Goal: Task Accomplishment & Management: Use online tool/utility

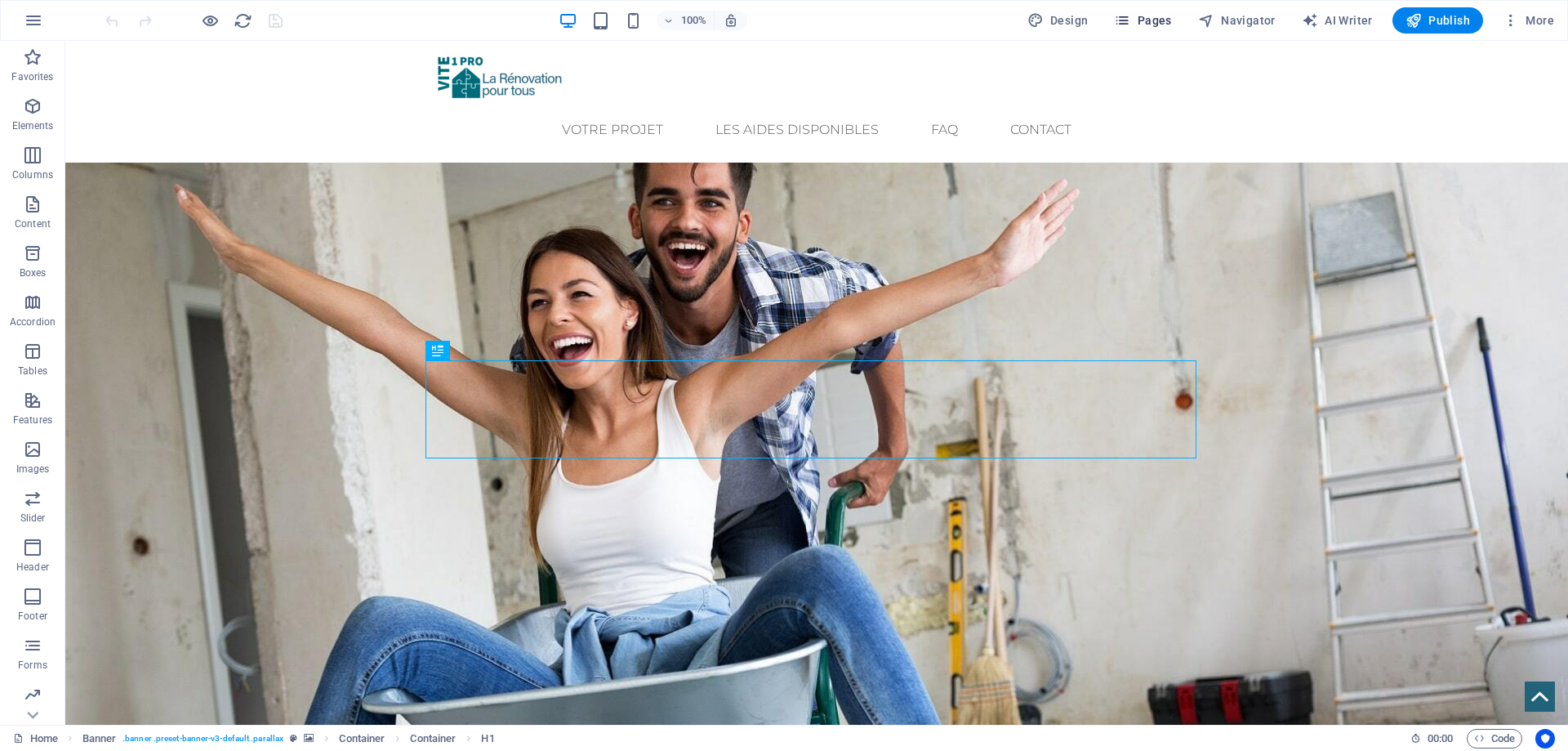
click at [1144, 18] on span "Pages" at bounding box center [1142, 20] width 57 height 17
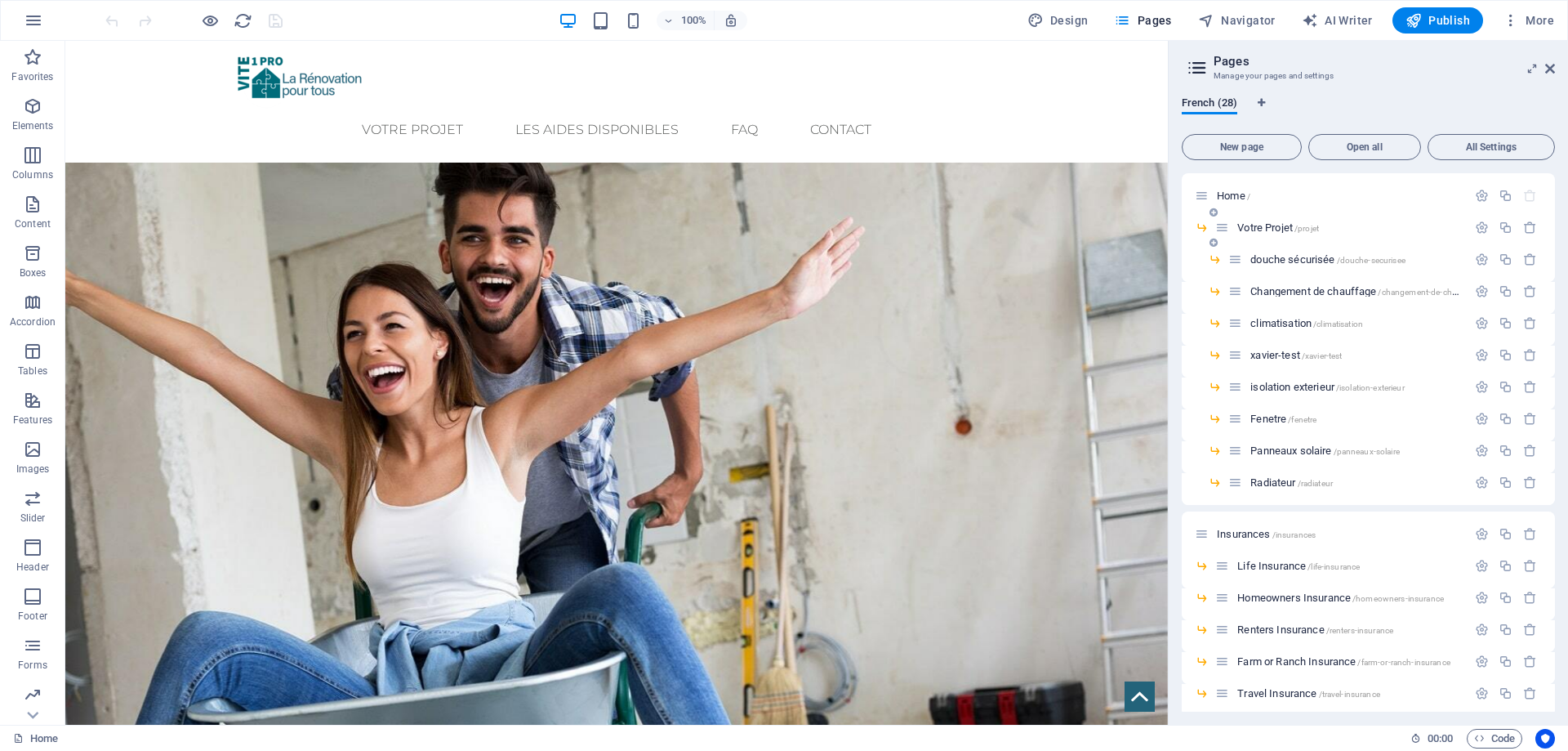
click at [1268, 234] on div "Votre Projet /projet" at bounding box center [1340, 227] width 251 height 18
click at [1280, 228] on span "Votre Projet /projet" at bounding box center [1278, 228] width 81 height 12
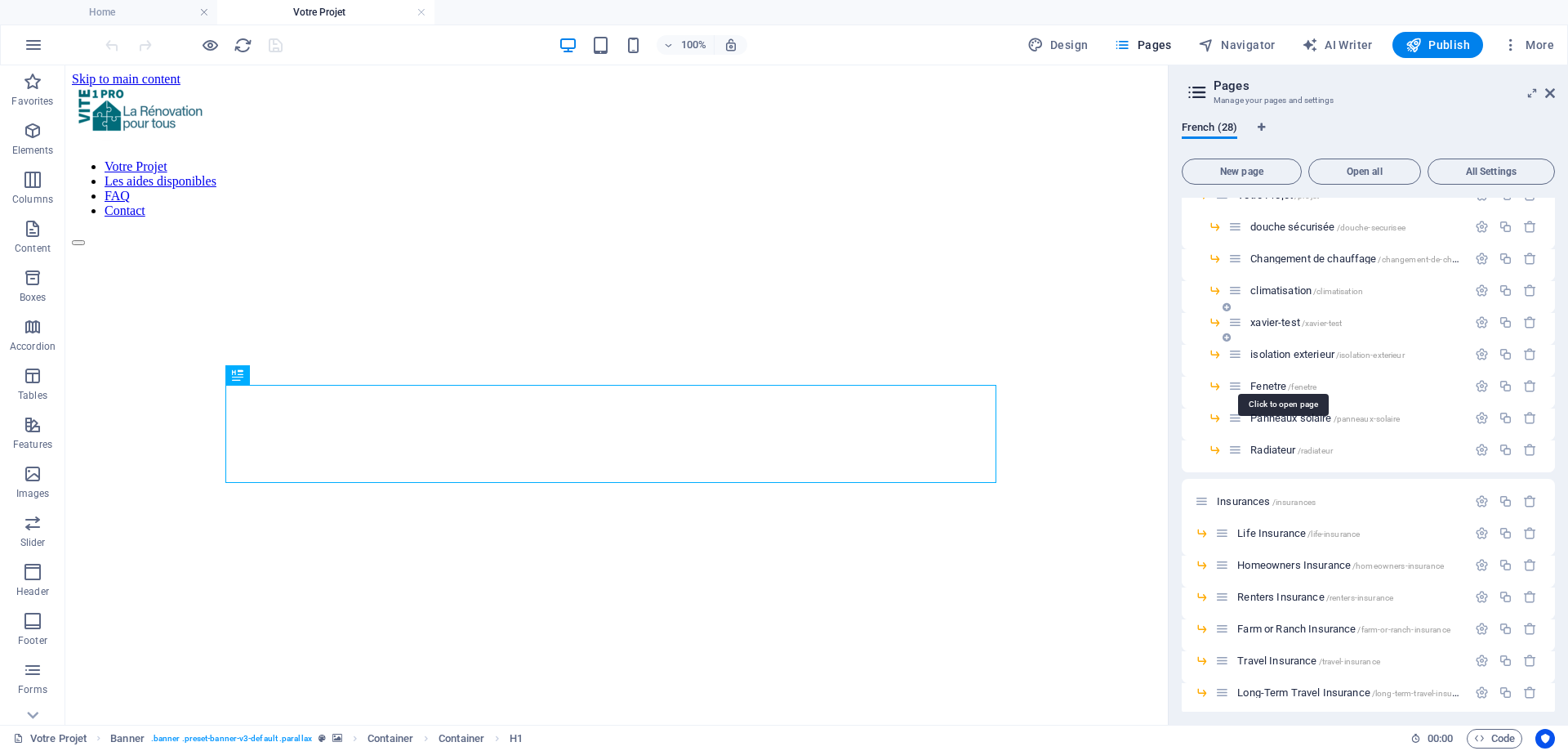
scroll to position [81, 0]
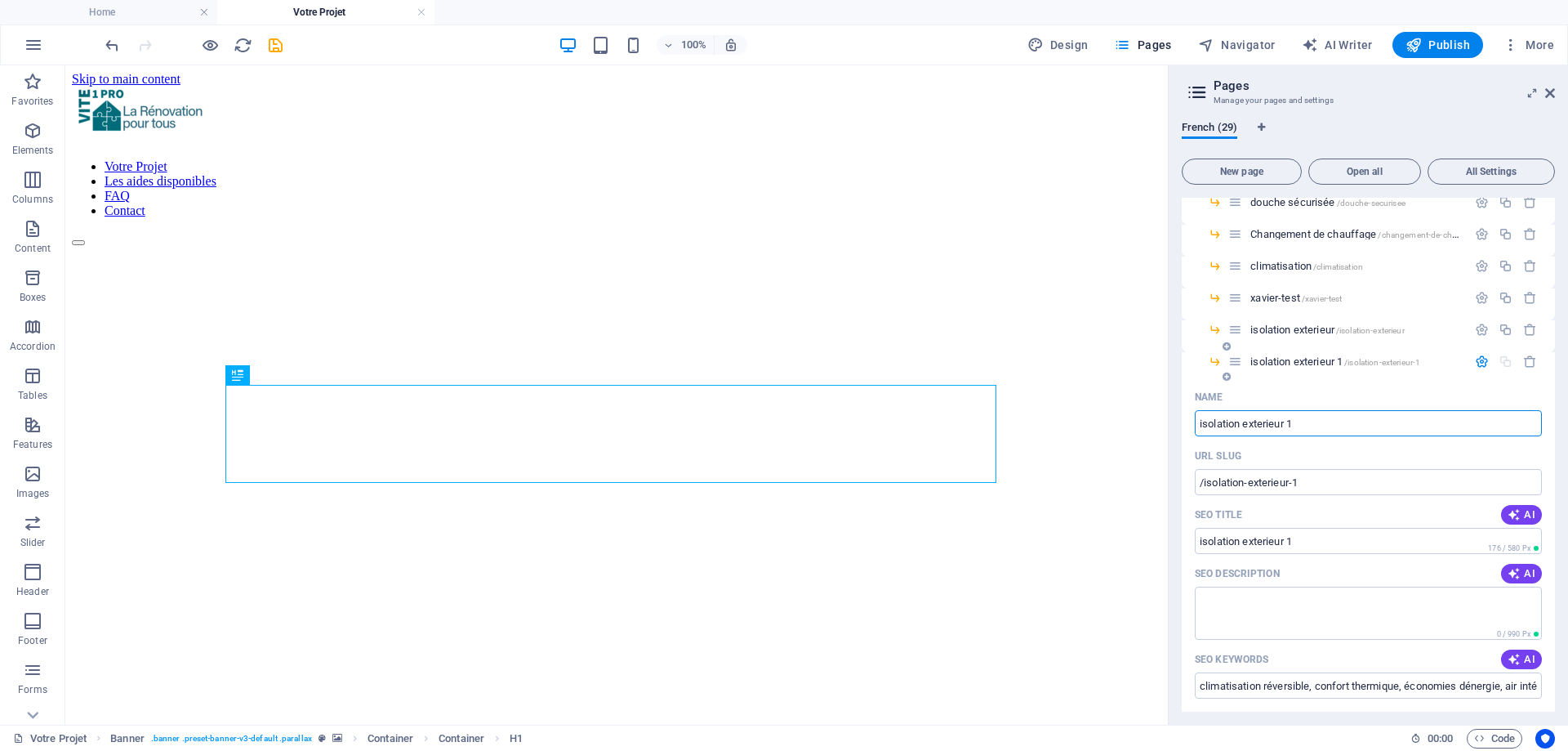
click at [1258, 425] on input "isolation exterieur 1" at bounding box center [1368, 424] width 347 height 26
drag, startPoint x: 1242, startPoint y: 426, endPoint x: 1328, endPoint y: 430, distance: 86.1
click at [1328, 430] on input "isolation exterieur 1" at bounding box center [1368, 424] width 347 height 26
type input "isolation comble"
type input "/isolation-comb"
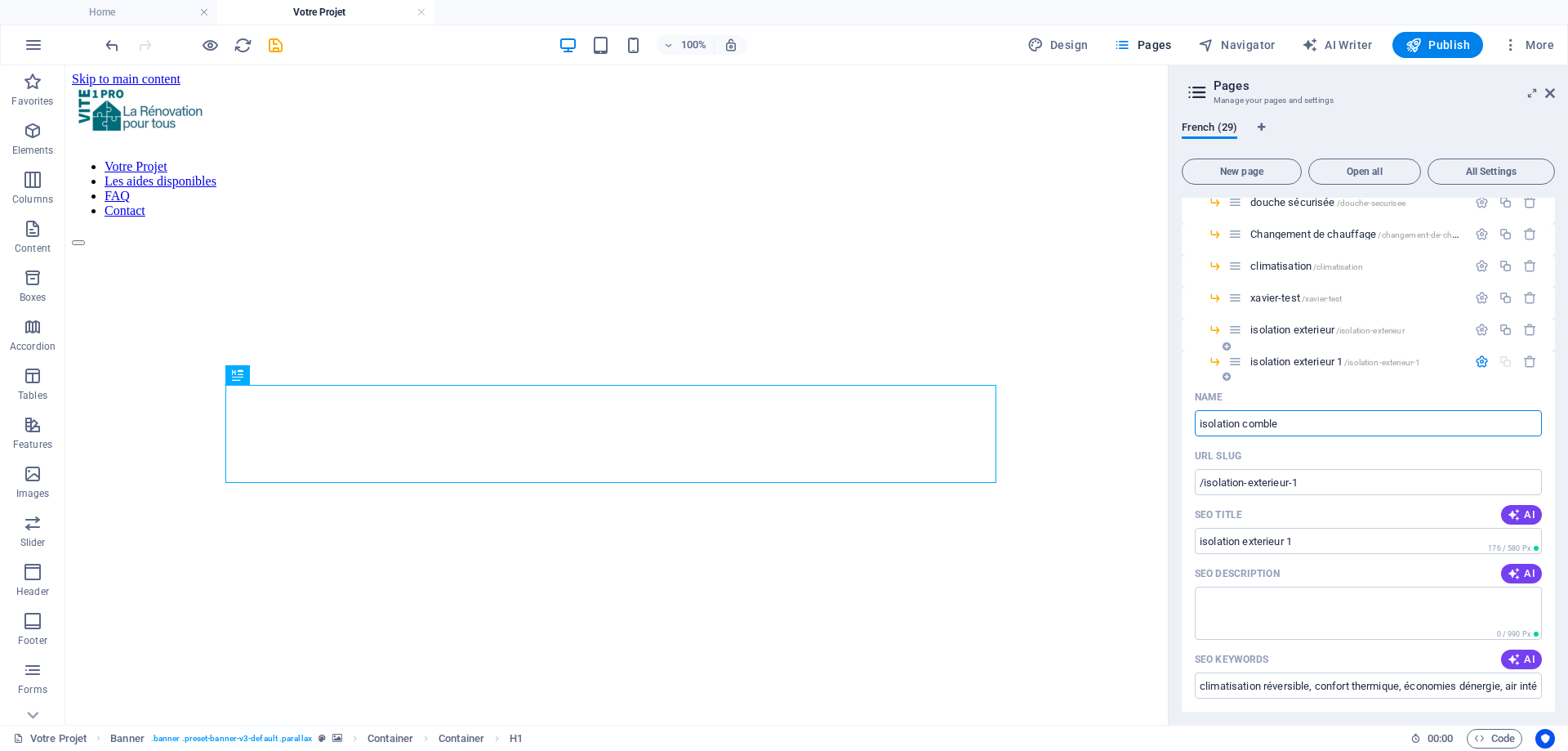
type input "isolation comb"
type input "isolation comble"
type input "/isolation-comble"
type input "isolation comble"
type input "isolation combles"
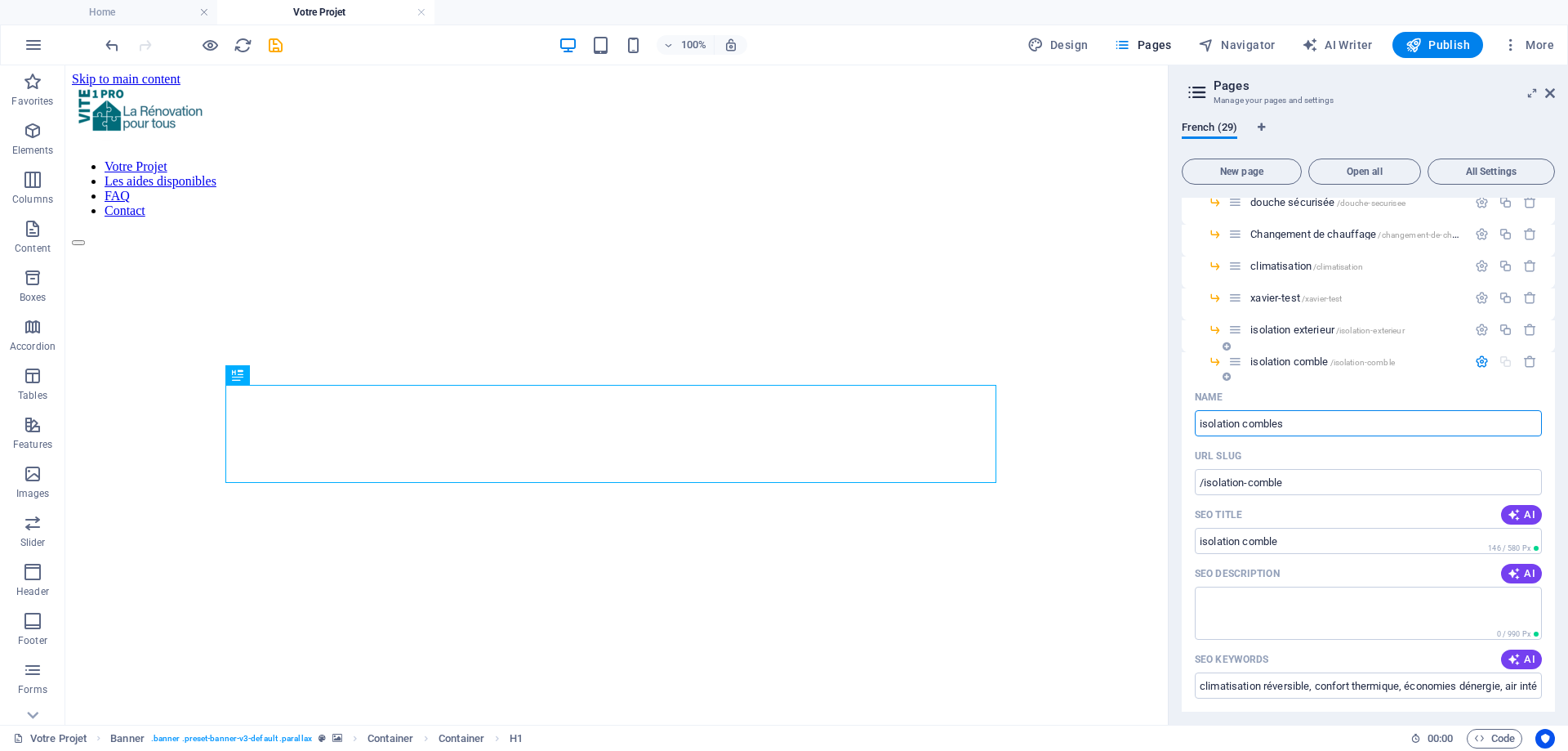
type input "/isolation-combles"
type input "isolation combles"
click at [268, 42] on icon "save" at bounding box center [275, 45] width 18 height 18
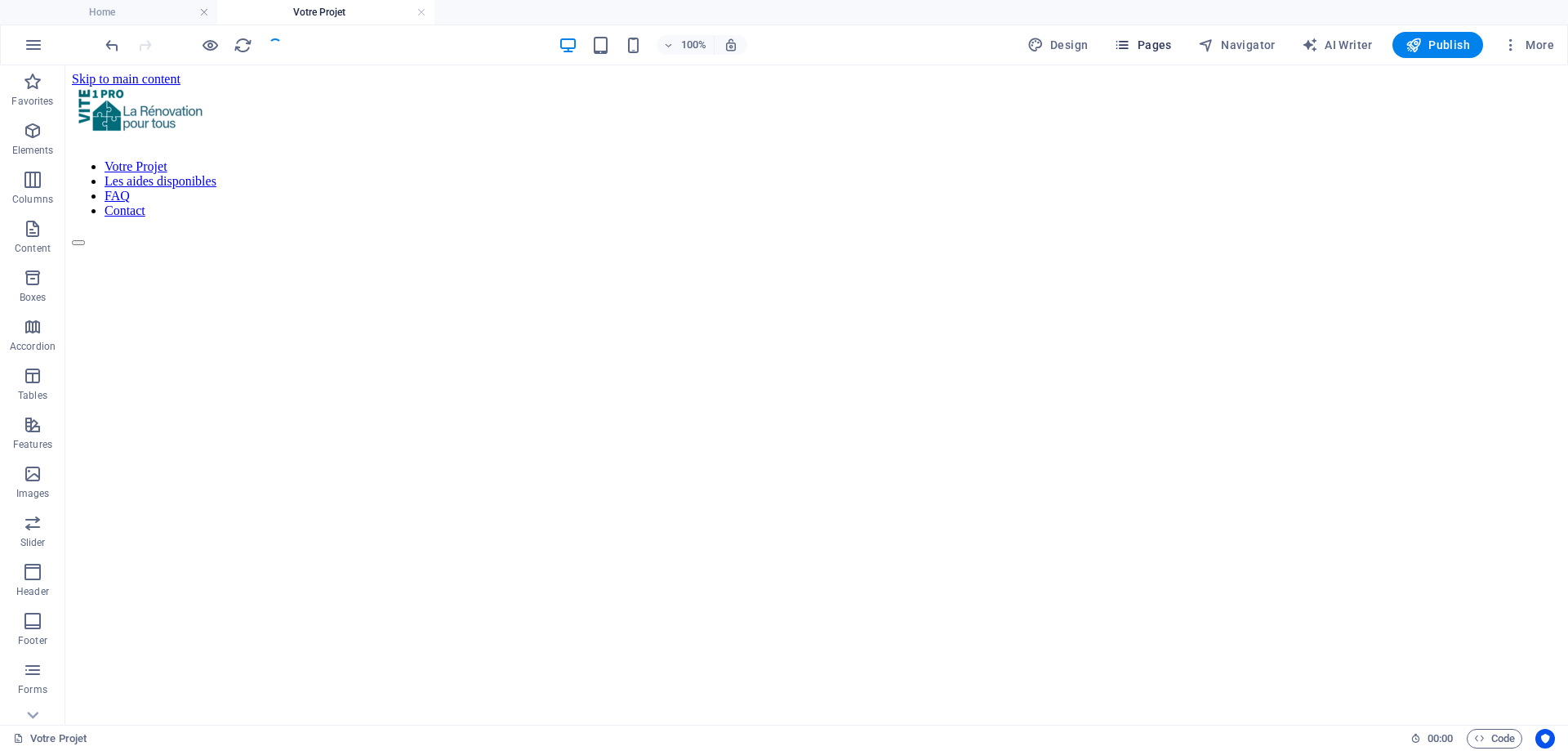
click at [1146, 41] on span "Pages" at bounding box center [1142, 45] width 57 height 17
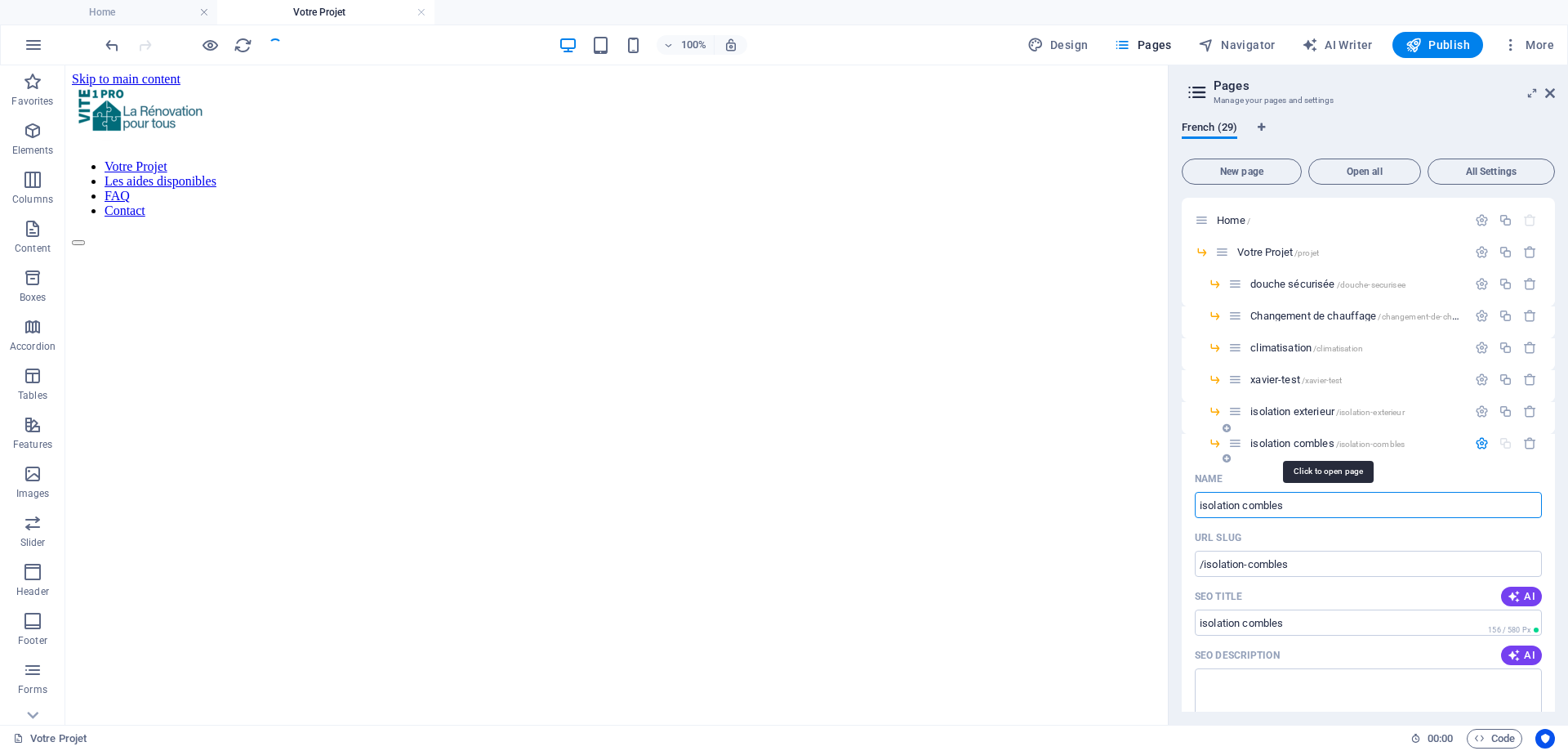
click at [1307, 446] on span "isolation combles /isolation-combles" at bounding box center [1327, 443] width 154 height 12
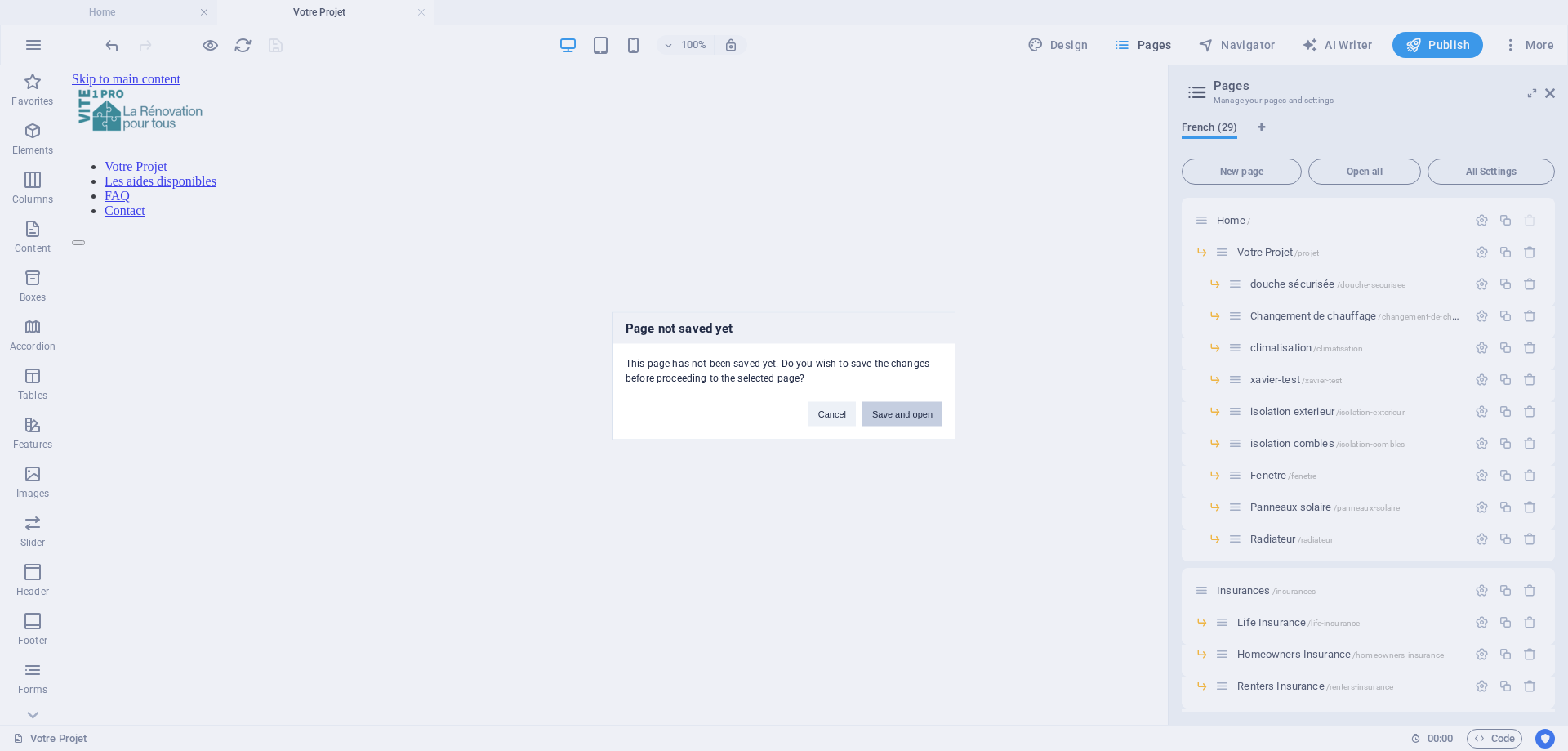
click at [883, 410] on button "Save and open" at bounding box center [902, 413] width 80 height 25
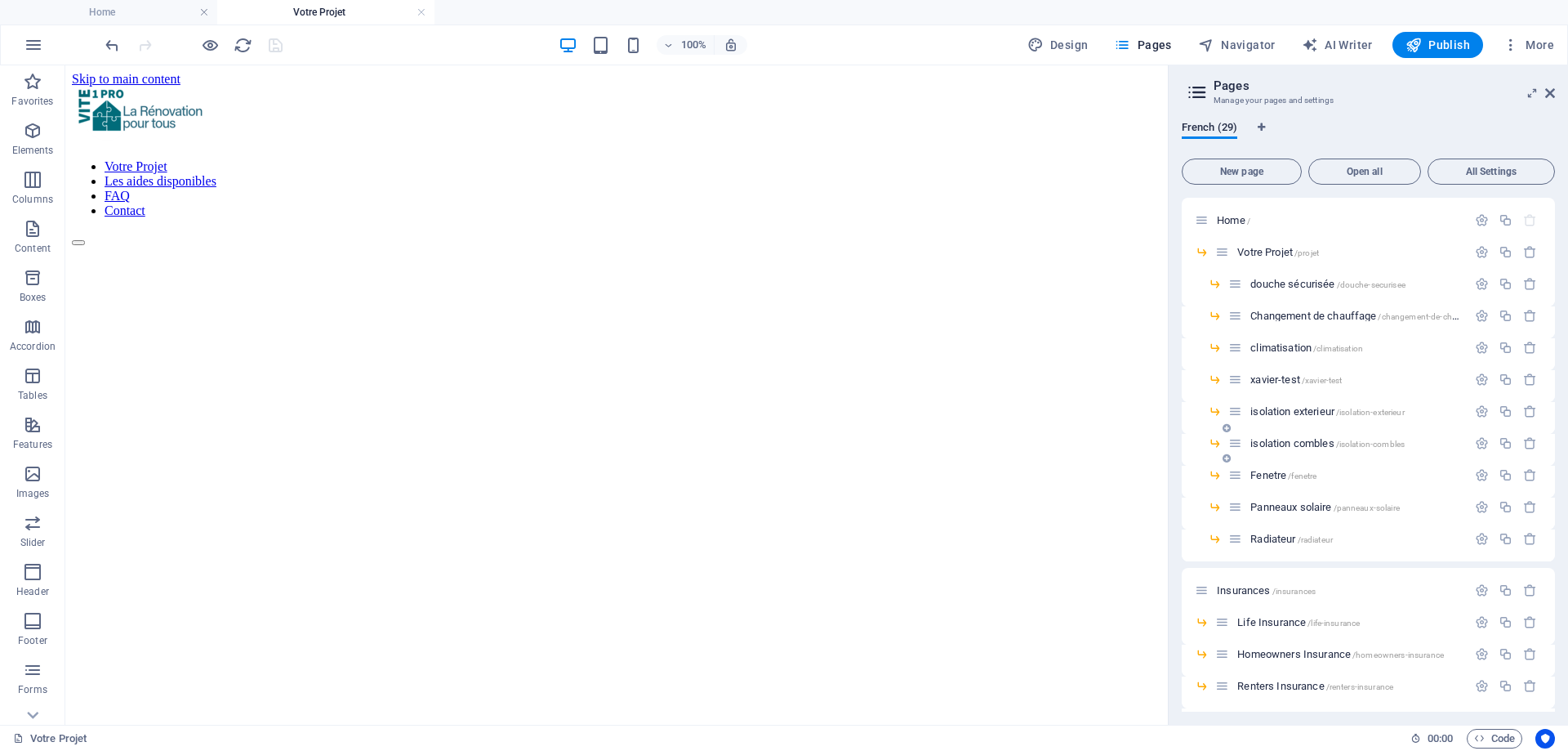
click at [1312, 444] on span "isolation combles /isolation-combles" at bounding box center [1327, 443] width 154 height 12
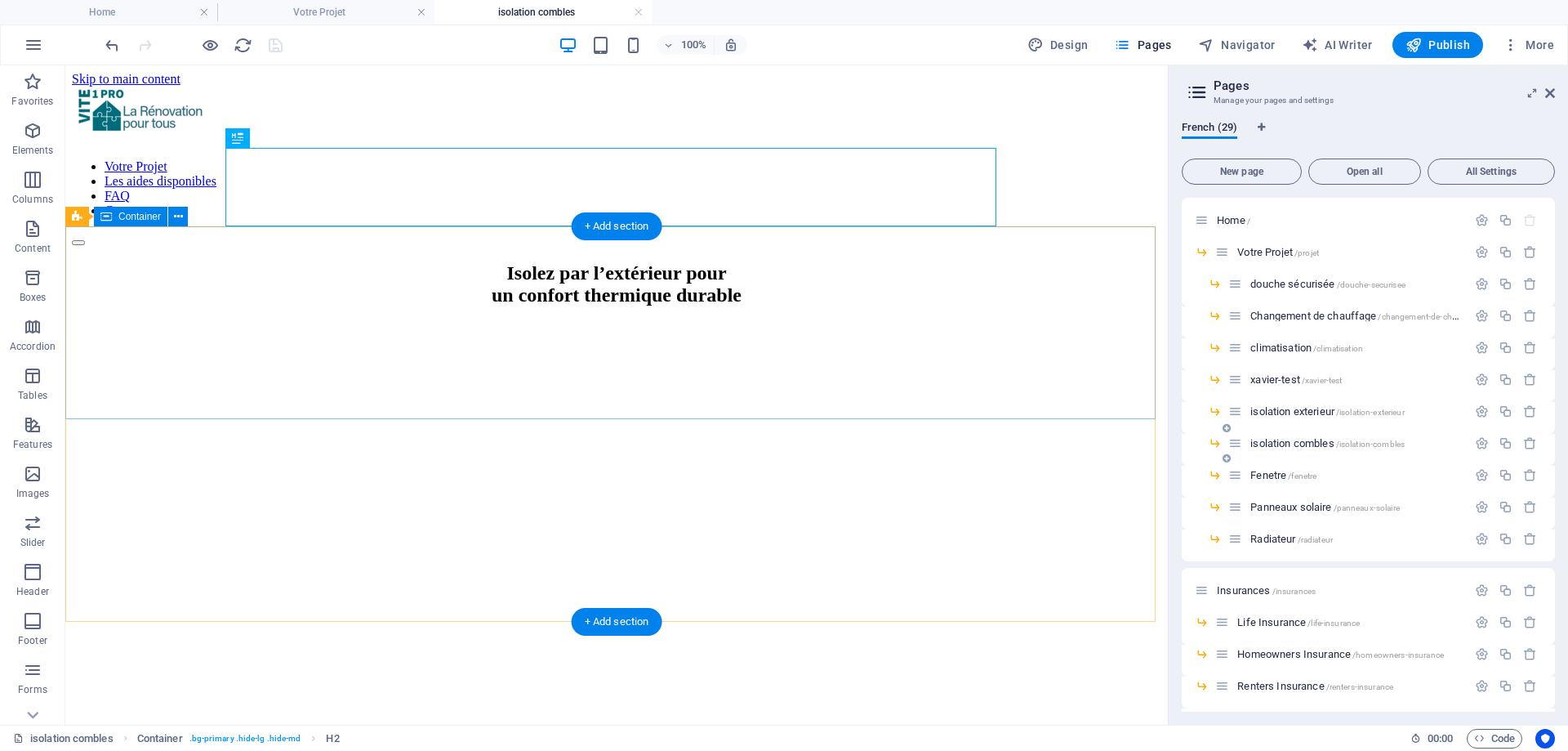
scroll to position [0, 0]
click at [101, 242] on figure at bounding box center [616, 242] width 1089 height 0
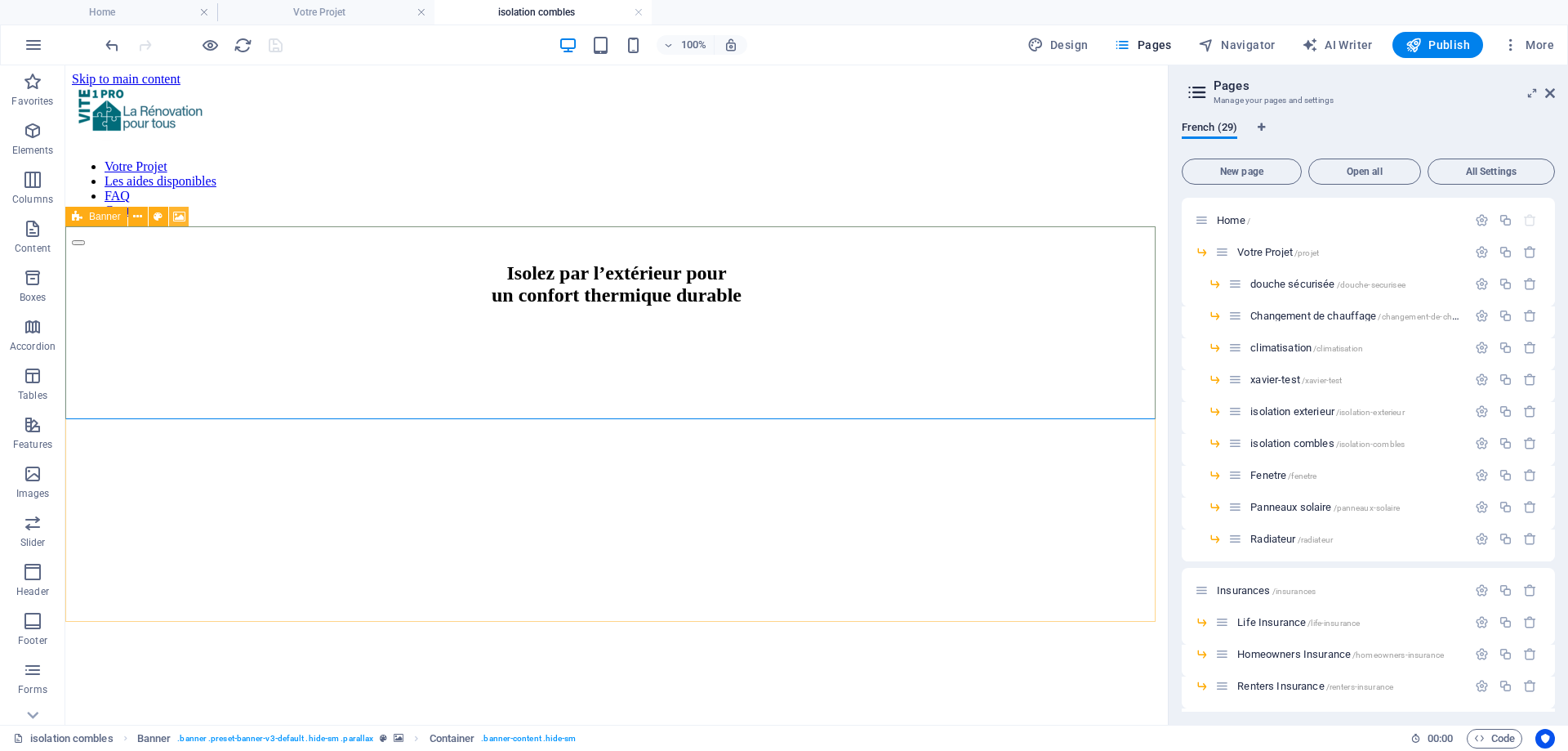
click at [173, 214] on icon at bounding box center [179, 217] width 12 height 18
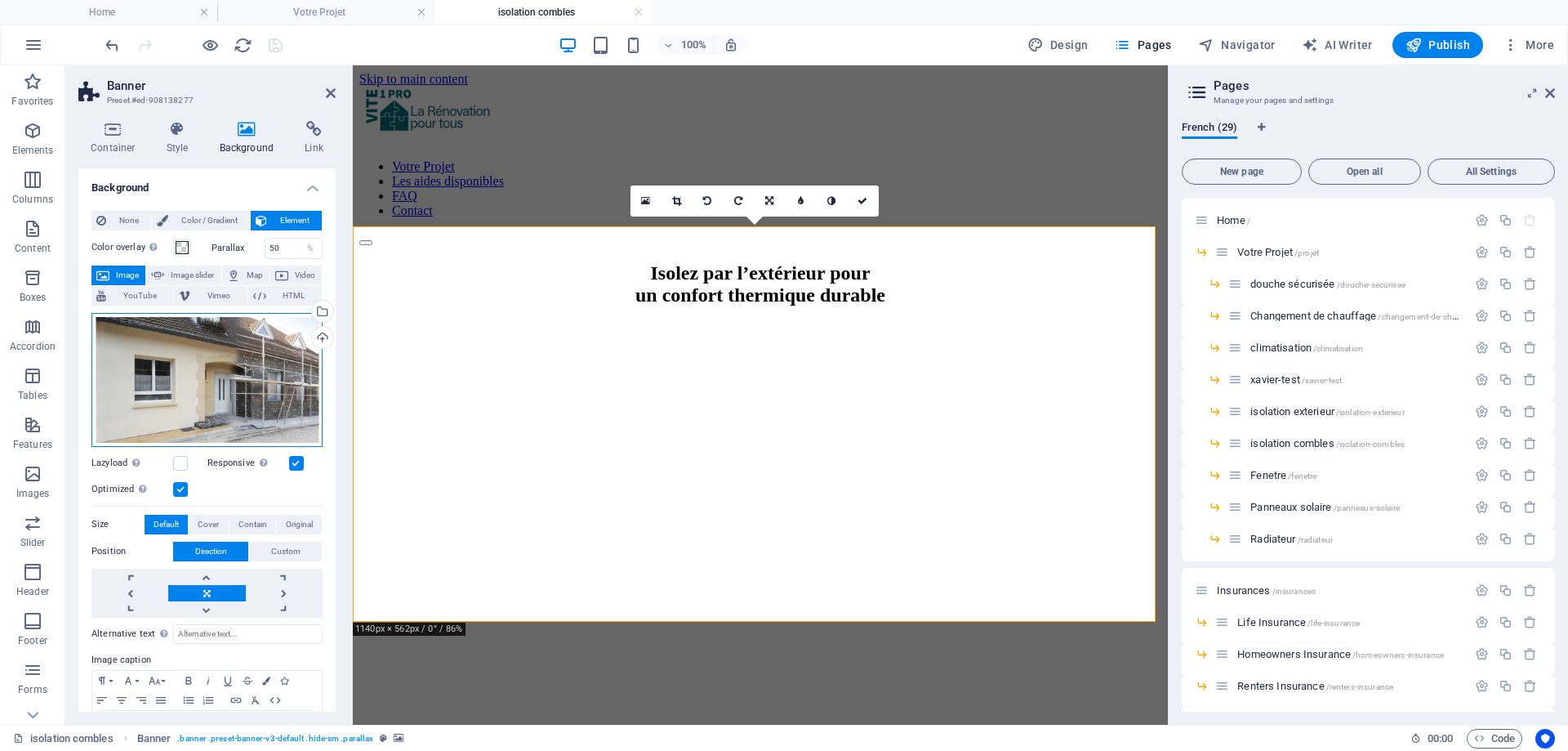
click at [179, 368] on div "Drag files here, click to choose files or select files from Files or our free s…" at bounding box center [207, 379] width 231 height 134
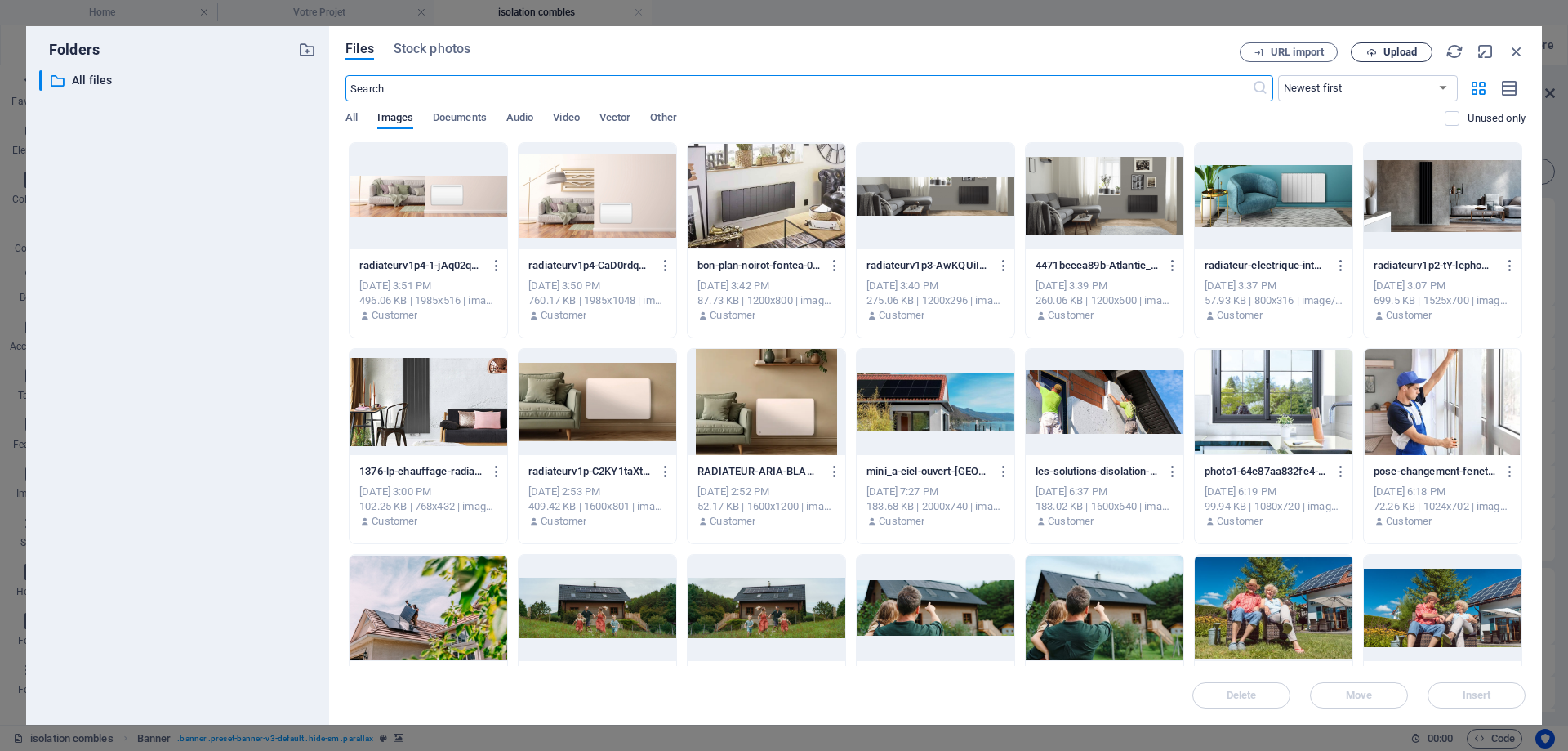
click at [1380, 45] on button "Upload" at bounding box center [1391, 53] width 81 height 19
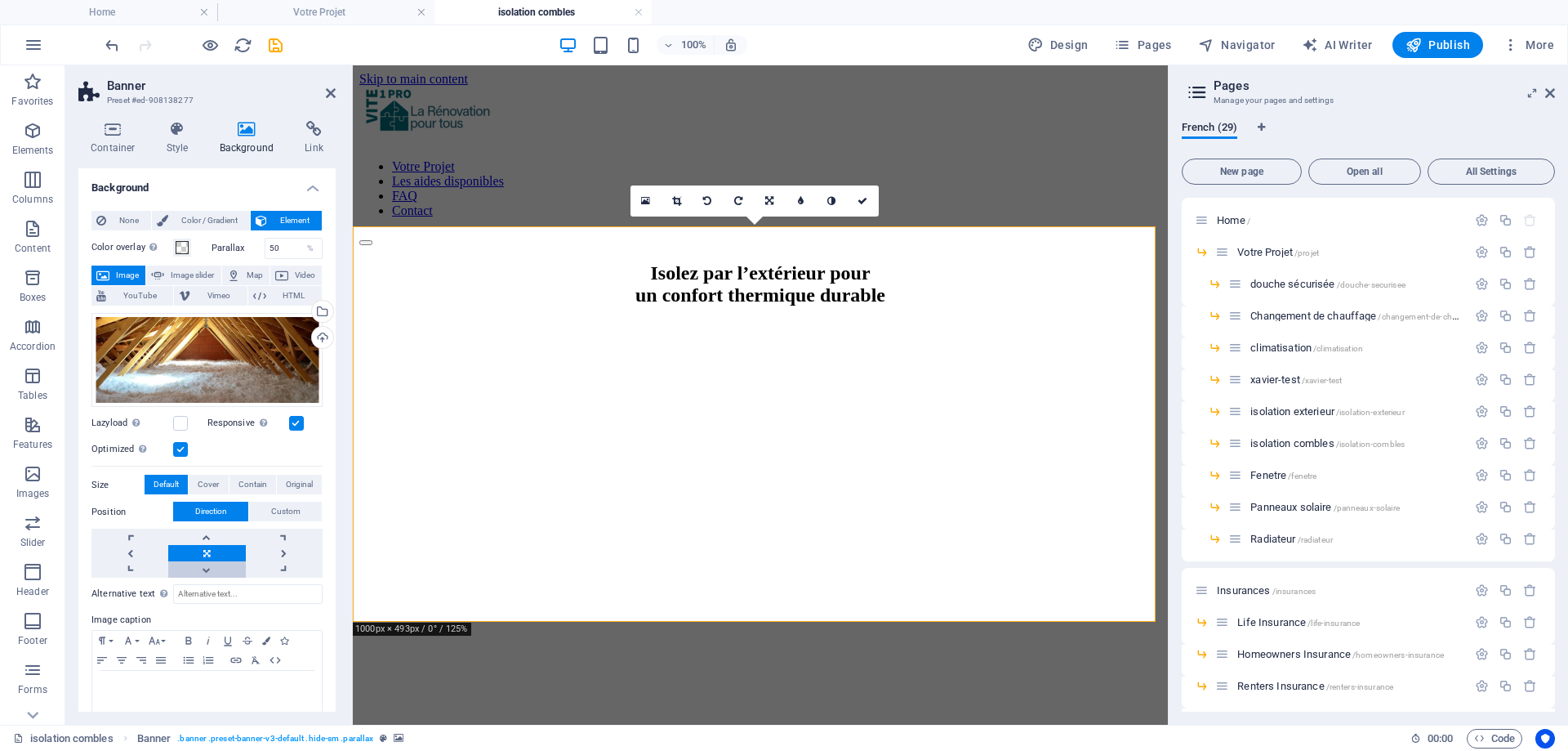
click at [200, 565] on link at bounding box center [206, 569] width 77 height 17
click at [206, 547] on link at bounding box center [206, 553] width 77 height 17
click at [205, 539] on link at bounding box center [206, 537] width 77 height 17
click at [195, 558] on link at bounding box center [206, 553] width 77 height 17
click at [332, 95] on icon at bounding box center [330, 93] width 10 height 13
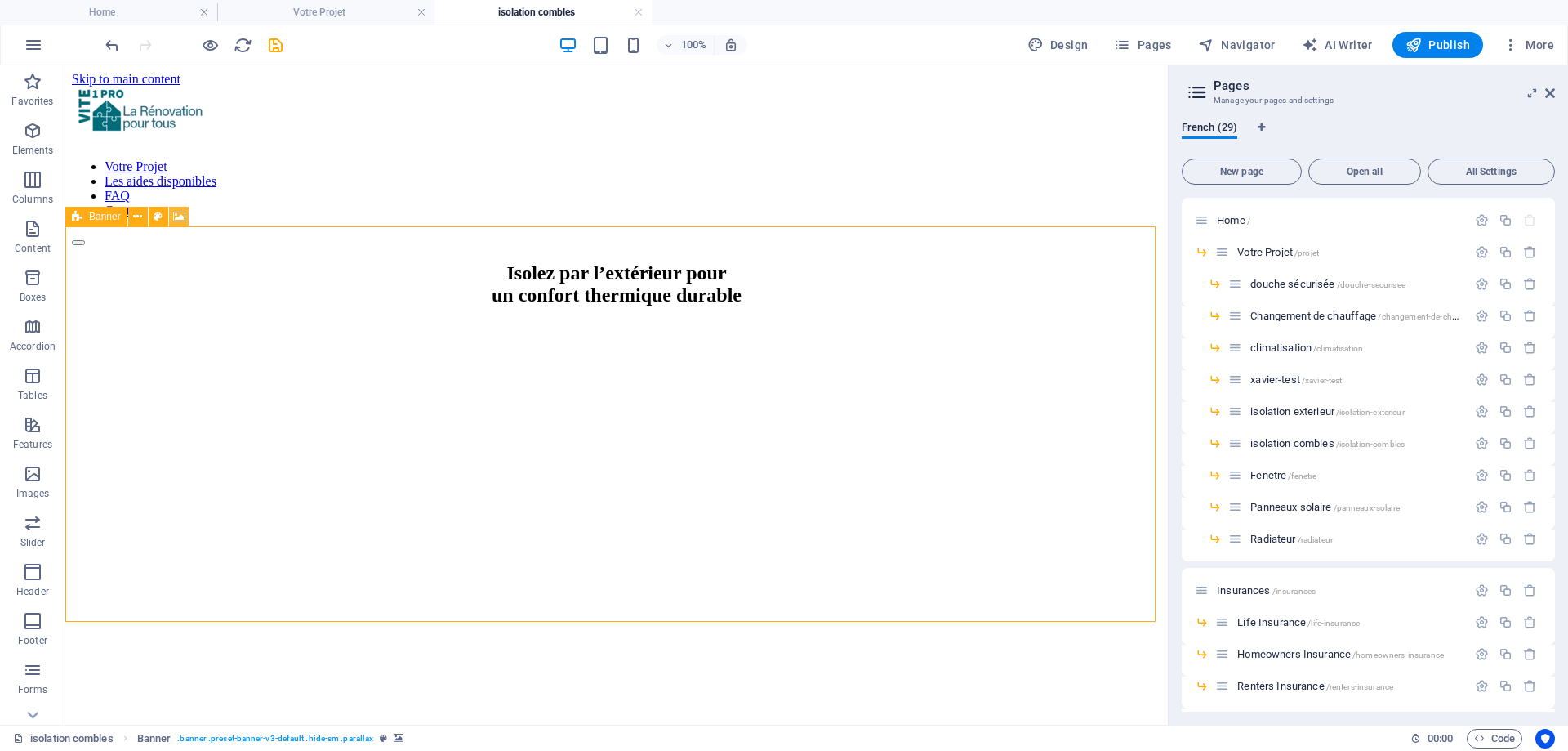
click at [179, 216] on icon at bounding box center [179, 217] width 12 height 18
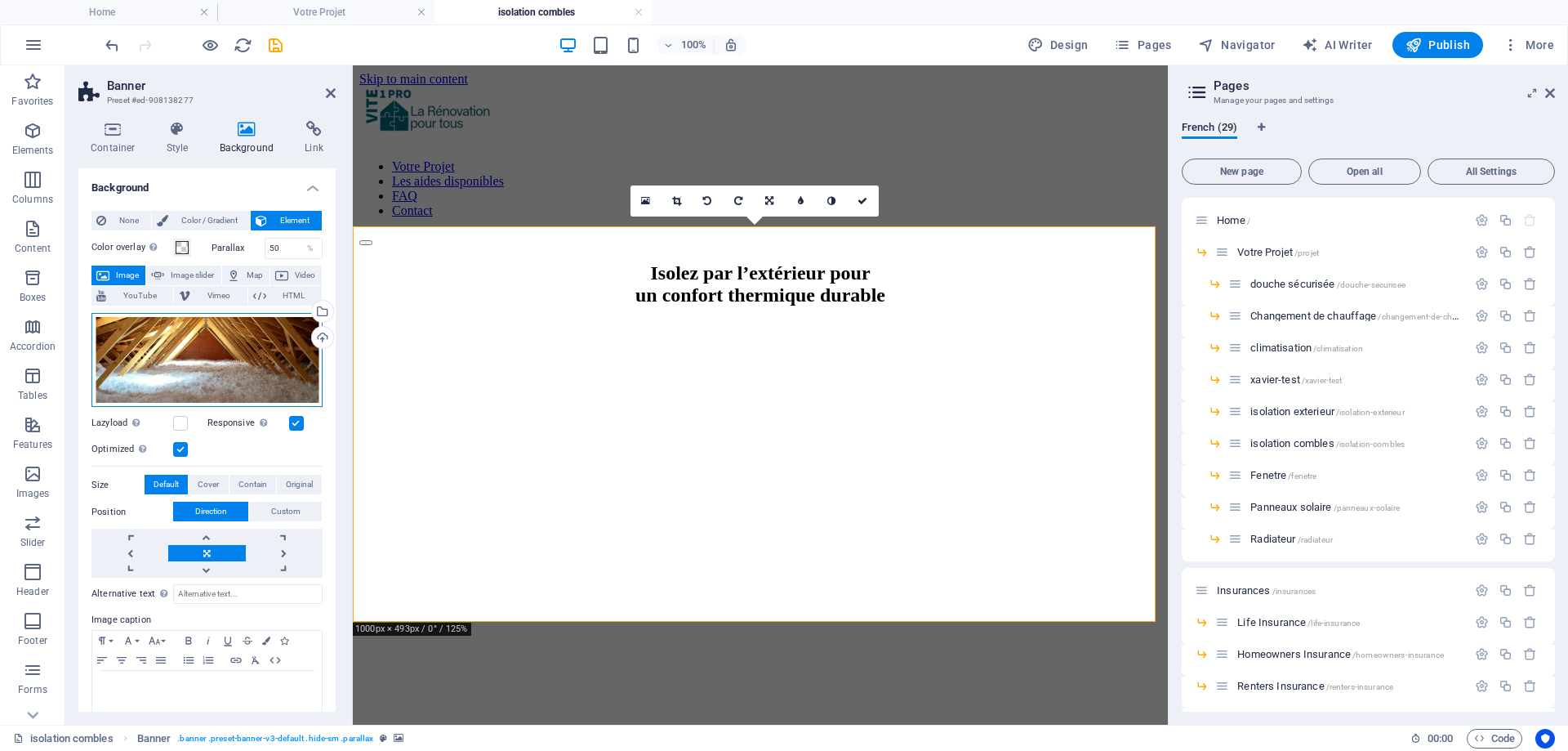
click at [200, 383] on div "Drag files here, click to choose files or select files from Files or our free s…" at bounding box center [207, 360] width 231 height 95
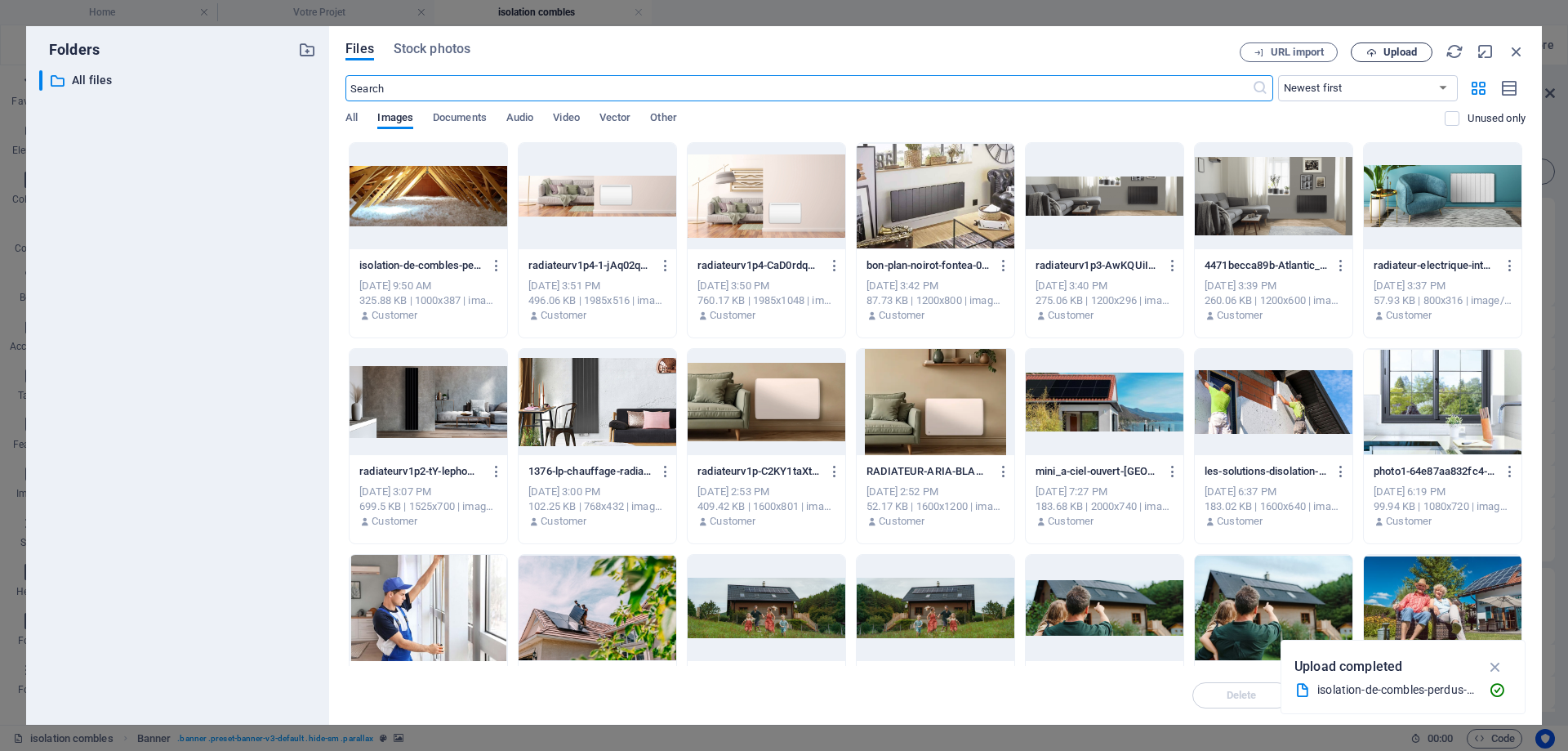
click at [1404, 60] on button "Upload" at bounding box center [1391, 53] width 81 height 19
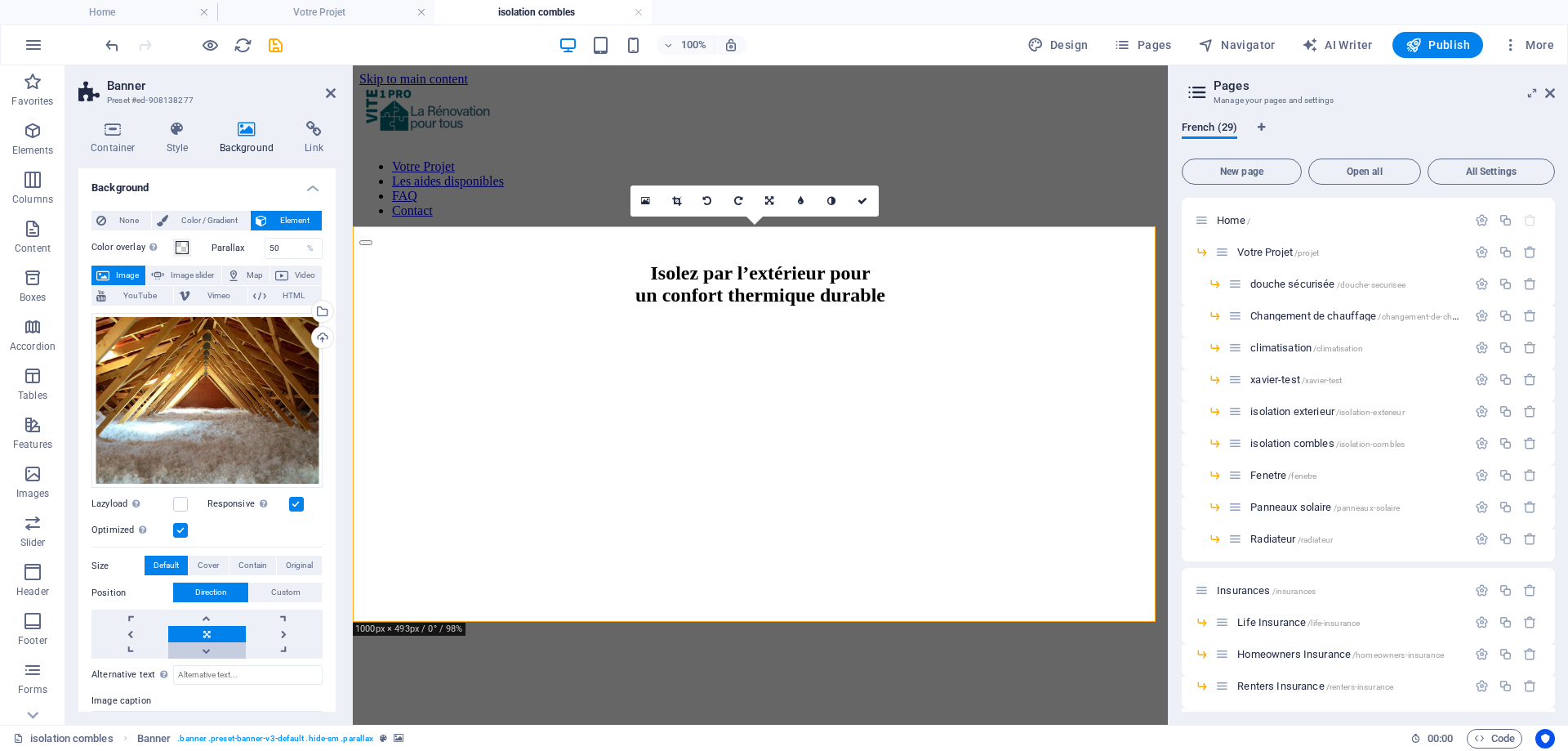
click at [199, 642] on link at bounding box center [206, 650] width 77 height 17
drag, startPoint x: 333, startPoint y: 92, endPoint x: 257, endPoint y: 32, distance: 96.8
click at [333, 92] on icon at bounding box center [330, 93] width 10 height 13
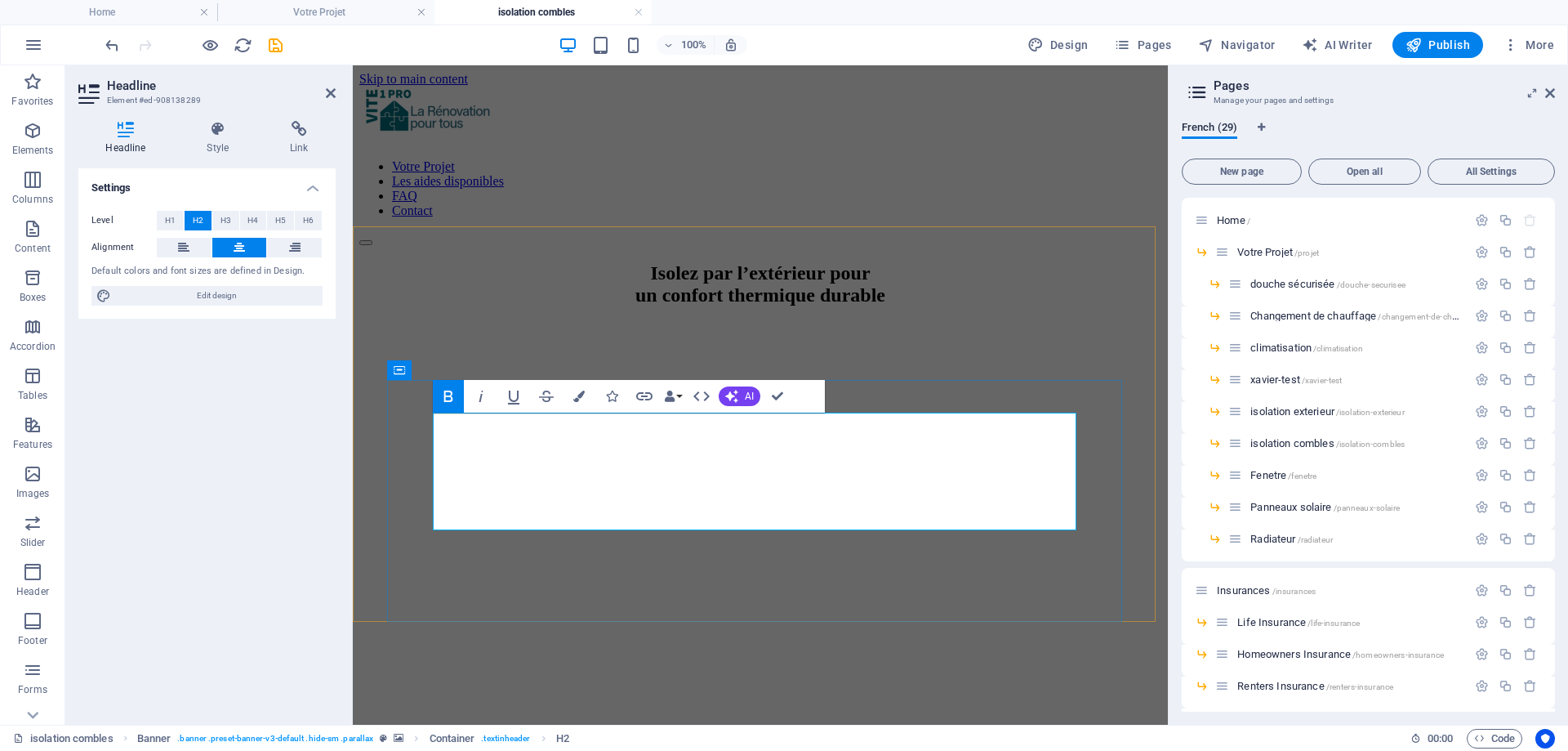
drag, startPoint x: 990, startPoint y: 509, endPoint x: 500, endPoint y: 446, distance: 494.0
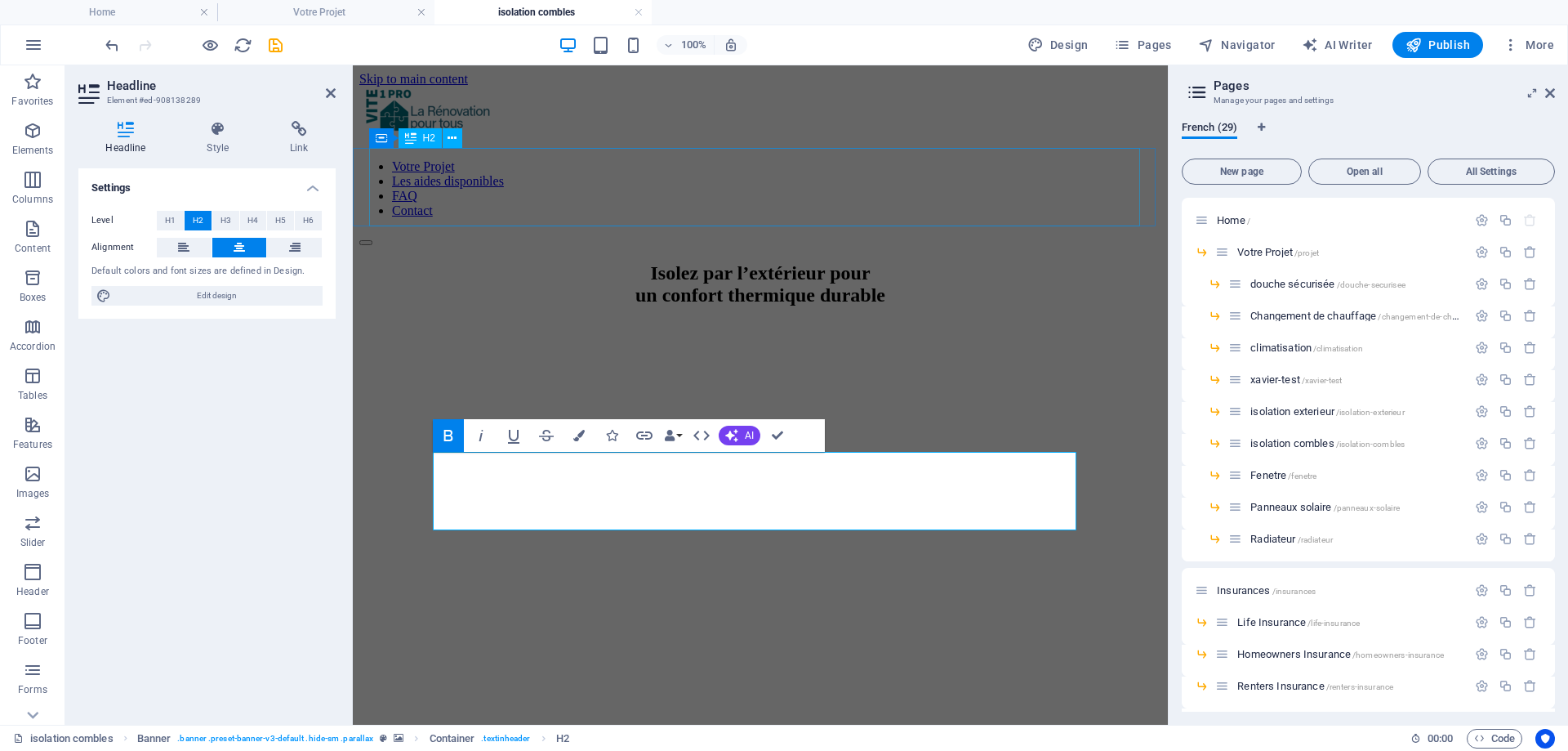
click at [632, 263] on div "Isolez par l’extérieur pour un confort thermique durable" at bounding box center [760, 284] width 802 height 44
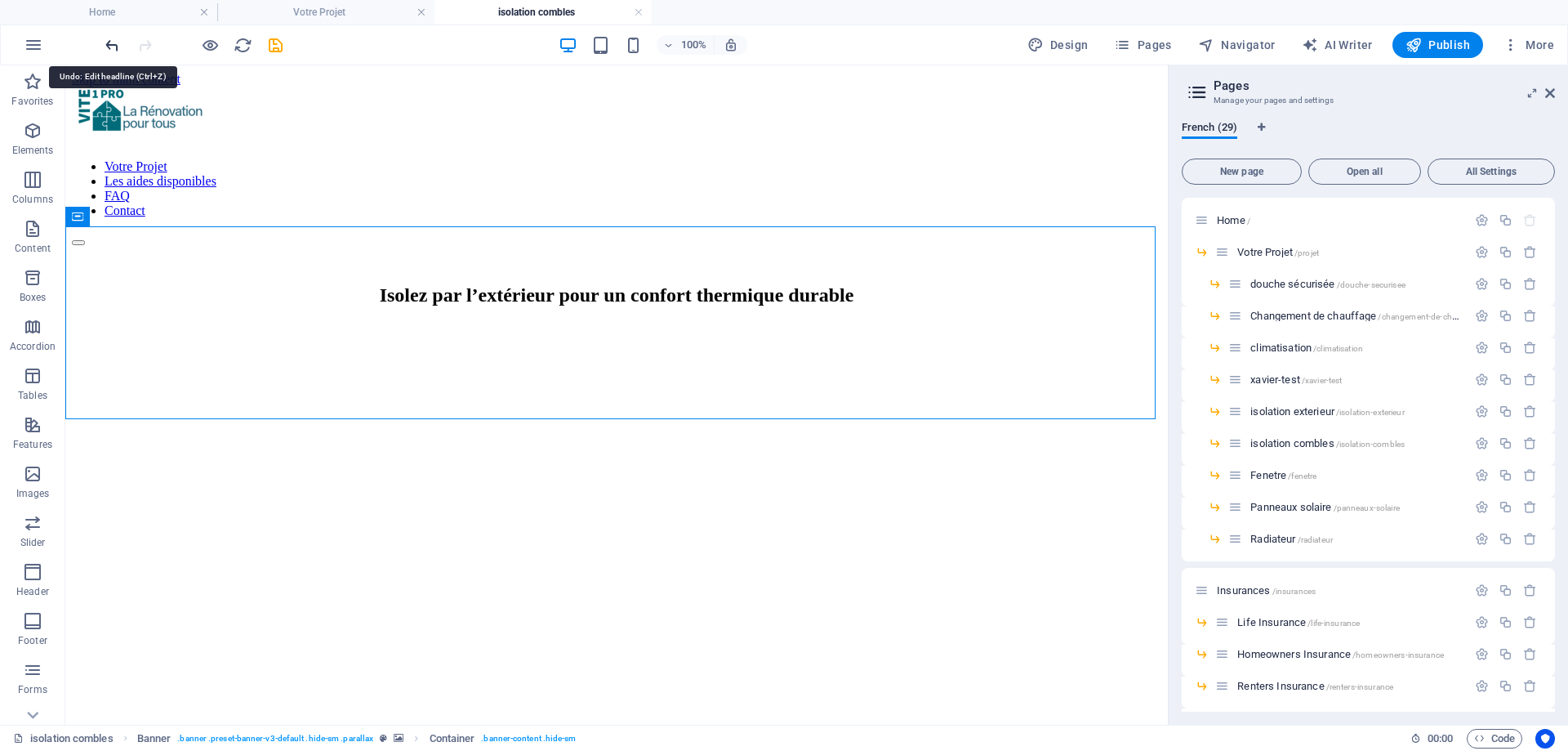
click at [108, 45] on icon "undo" at bounding box center [112, 45] width 18 height 18
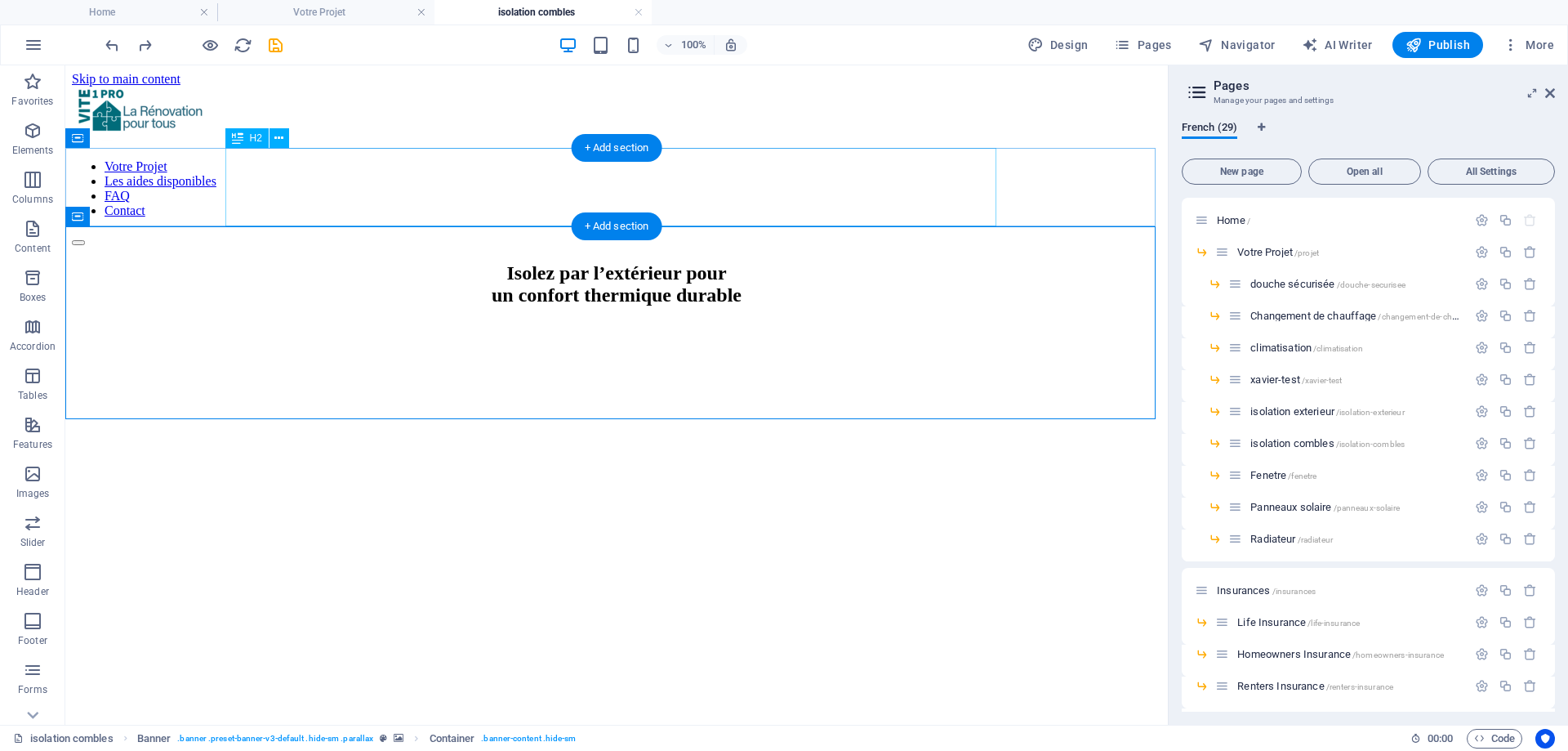
click at [479, 263] on div "Isolez par l’extérieur pour un confort thermique durable" at bounding box center [616, 284] width 1089 height 44
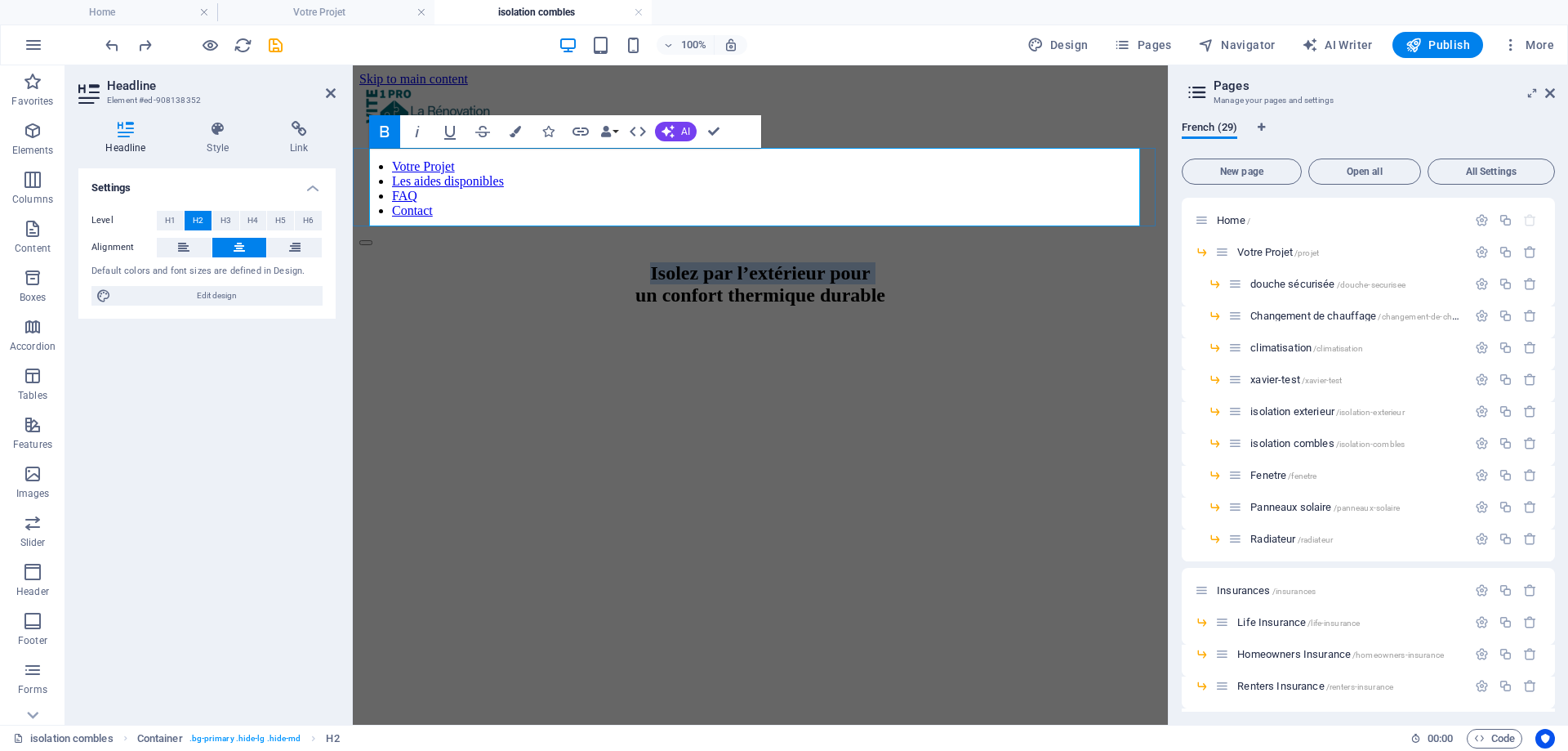
click at [479, 263] on h2 "Isolez par l’extérieur pour un confort thermique durable" at bounding box center [760, 284] width 802 height 44
click at [668, 263] on strong "Isolez par l’extérieur pour un confort thermique durable" at bounding box center [760, 284] width 250 height 43
click at [635, 263] on strong "Isolez par l’extérieur pour un confort thermique durable" at bounding box center [760, 284] width 250 height 43
drag, startPoint x: 580, startPoint y: 167, endPoint x: 962, endPoint y: 214, distance: 384.9
click at [962, 263] on h2 "Isolez par l’extérieur pour un confort thermique durable" at bounding box center [760, 284] width 802 height 44
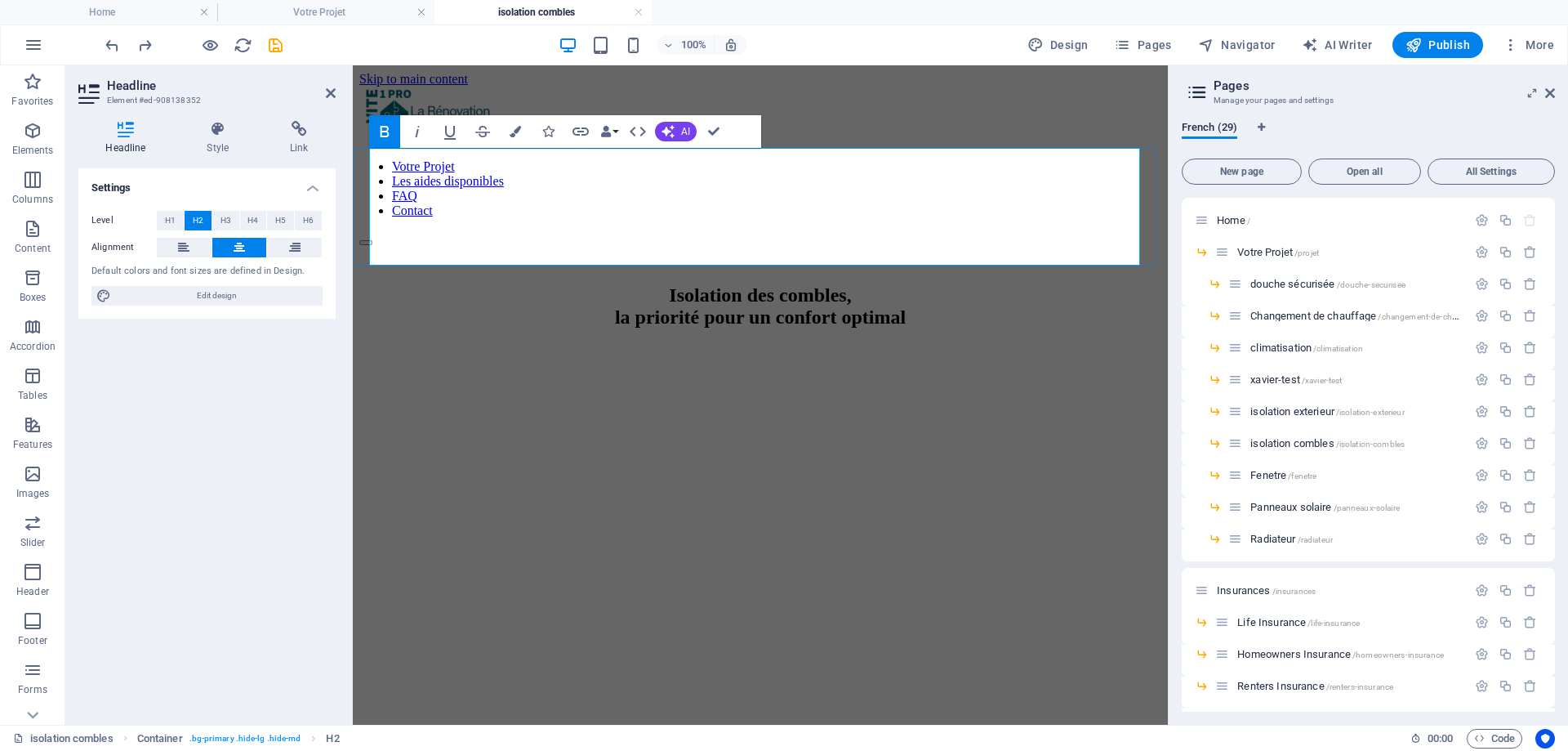
click at [787, 263] on h2 "Isolation des combles, la priorité pour un confort optimal" at bounding box center [760, 296] width 802 height 67
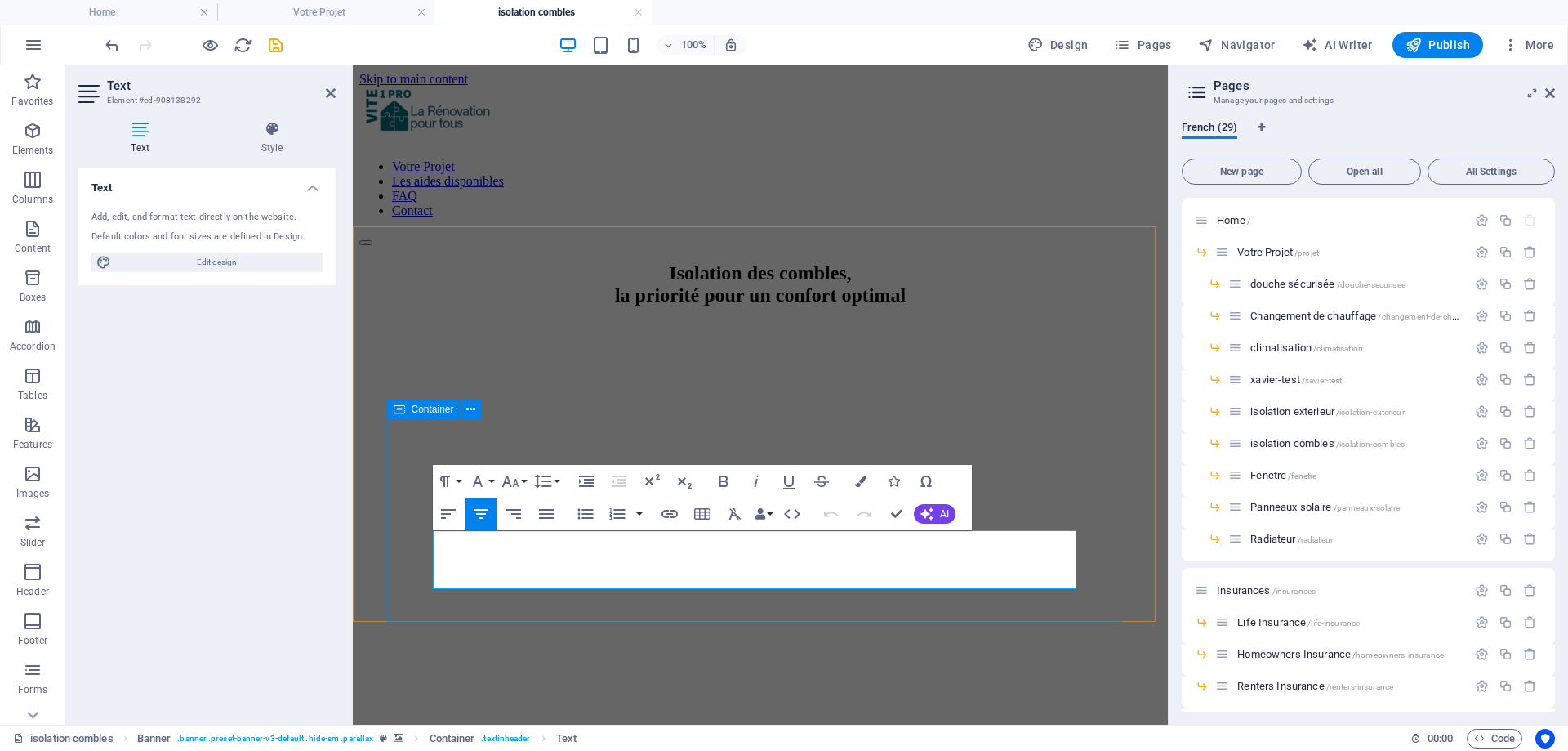
drag, startPoint x: 445, startPoint y: 550, endPoint x: 1013, endPoint y: 591, distance: 569.5
copy h4 "Réduisez jusqu’à 25 % de pertes de chaleur, améliorez votre confort toute l’ann…"
drag, startPoint x: 825, startPoint y: 468, endPoint x: 889, endPoint y: 516, distance: 80.0
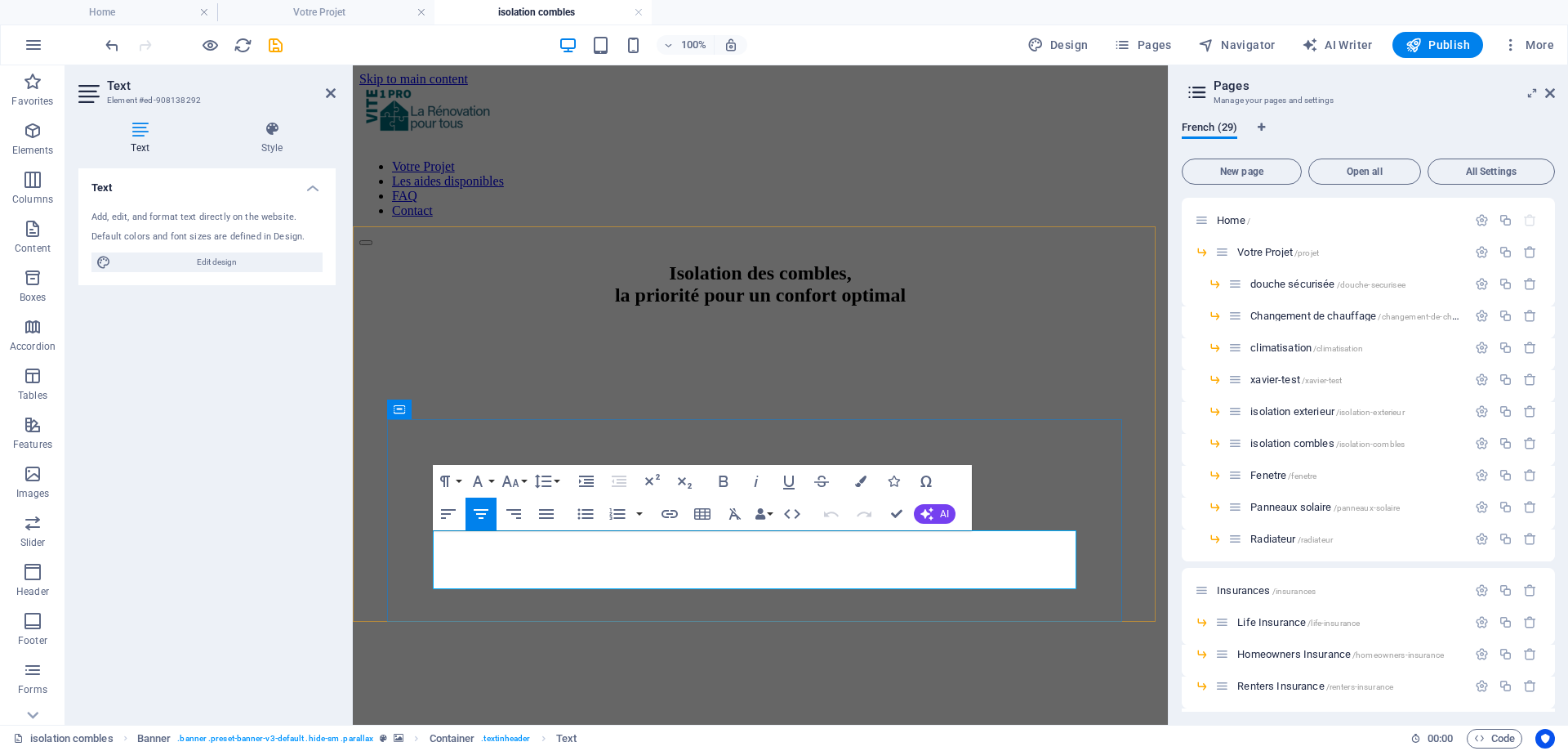
drag, startPoint x: 458, startPoint y: 551, endPoint x: 951, endPoint y: 575, distance: 493.6
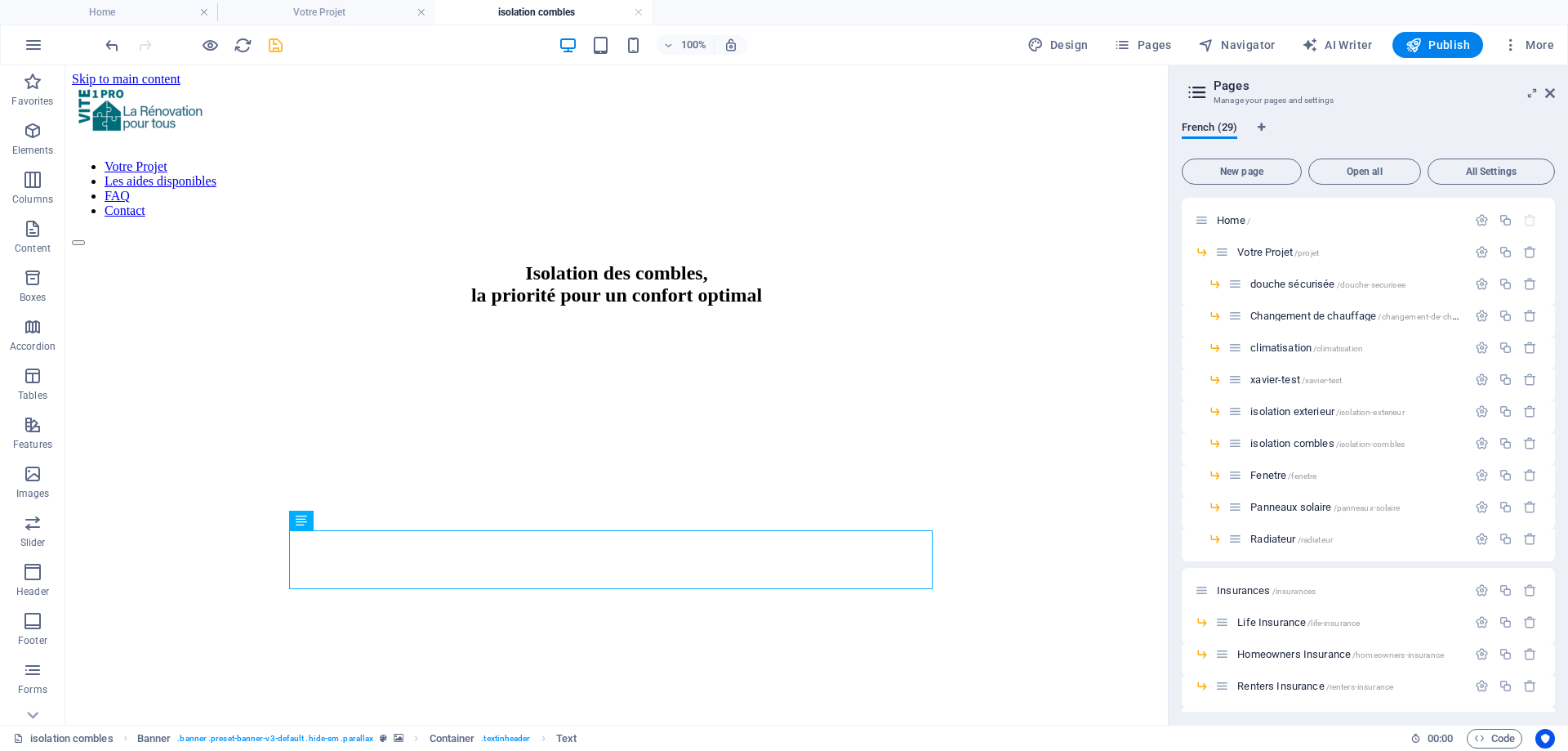
click at [277, 43] on icon "save" at bounding box center [275, 45] width 18 height 18
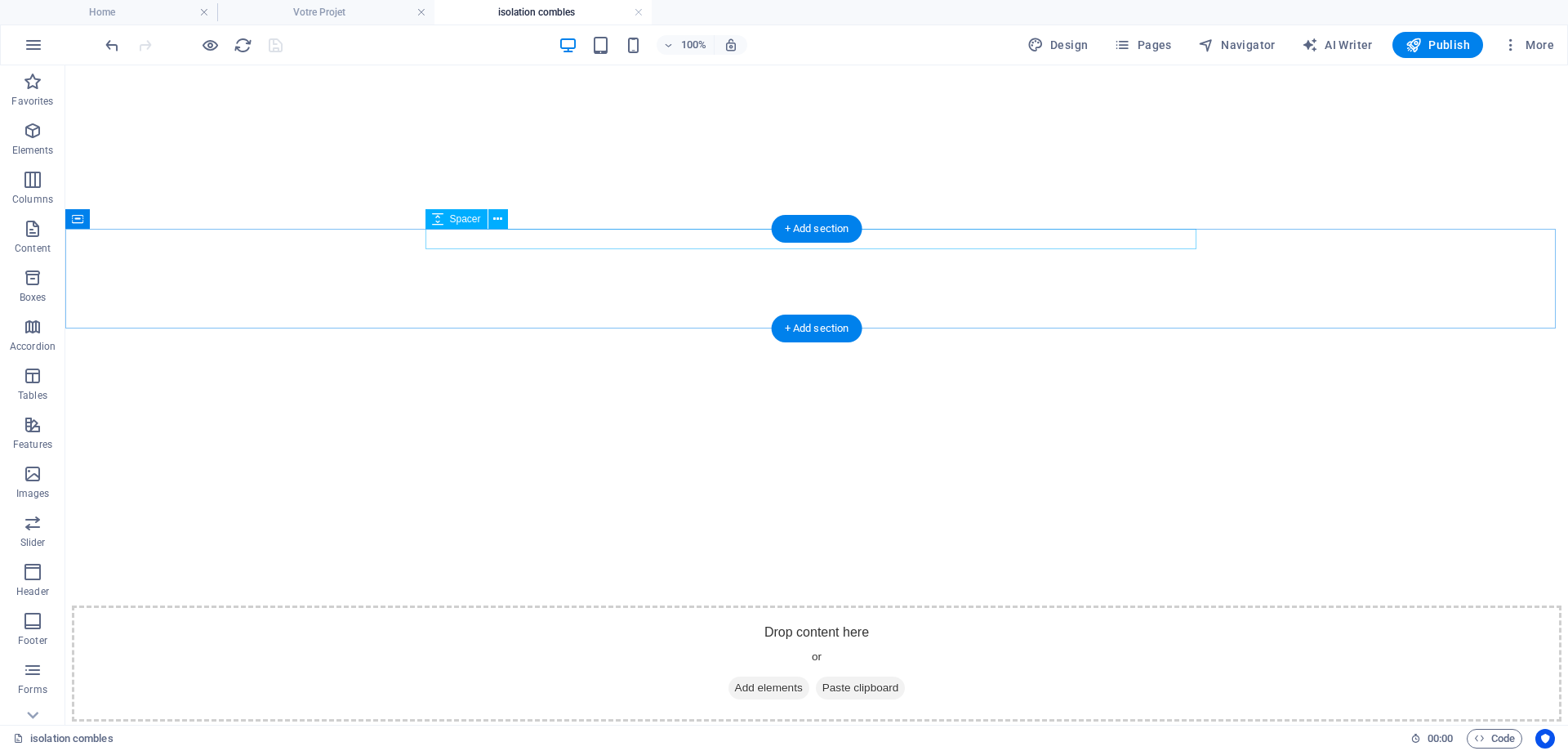
scroll to position [490, 0]
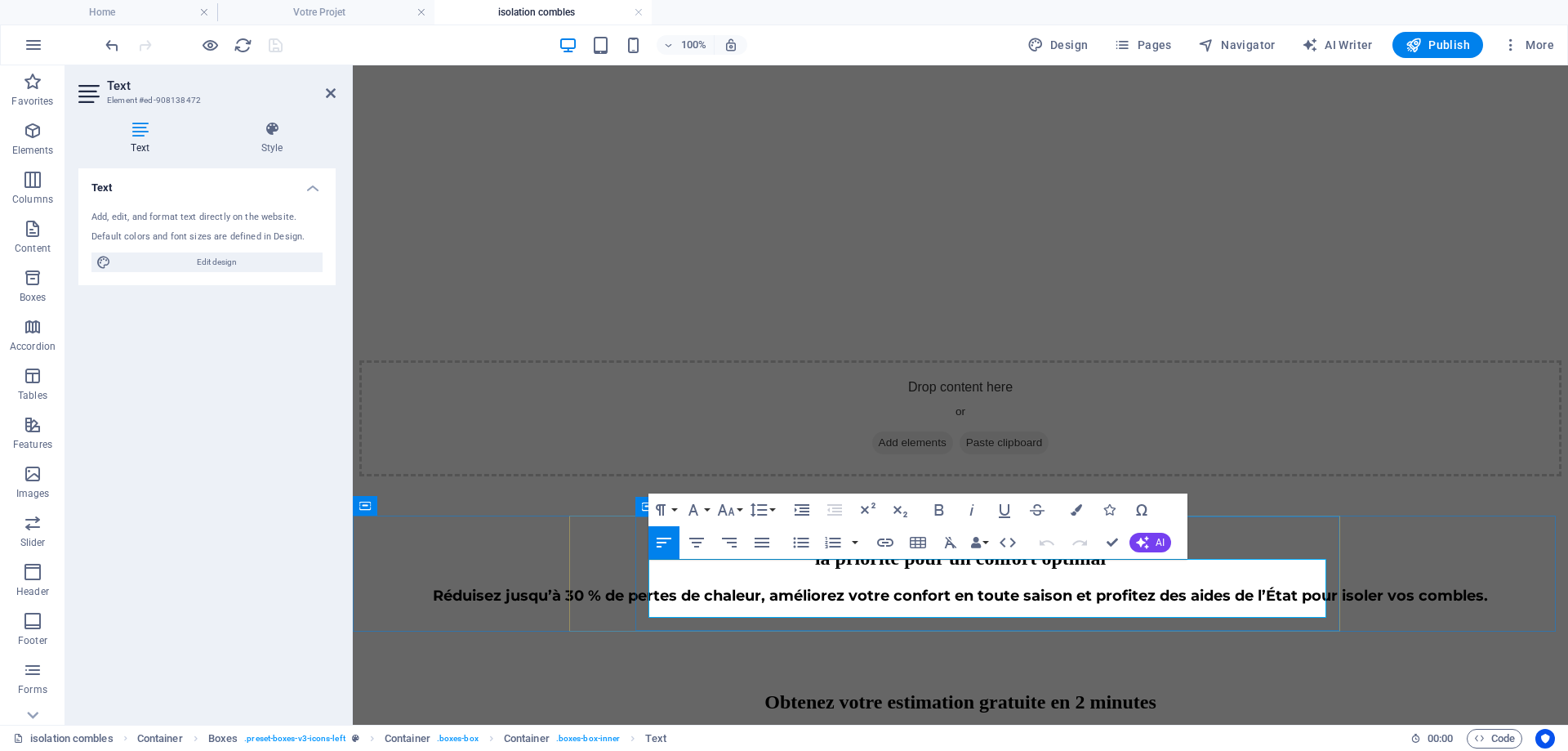
drag, startPoint x: 937, startPoint y: 613, endPoint x: 650, endPoint y: 573, distance: 289.8
drag, startPoint x: 1105, startPoint y: 540, endPoint x: 695, endPoint y: 482, distance: 414.1
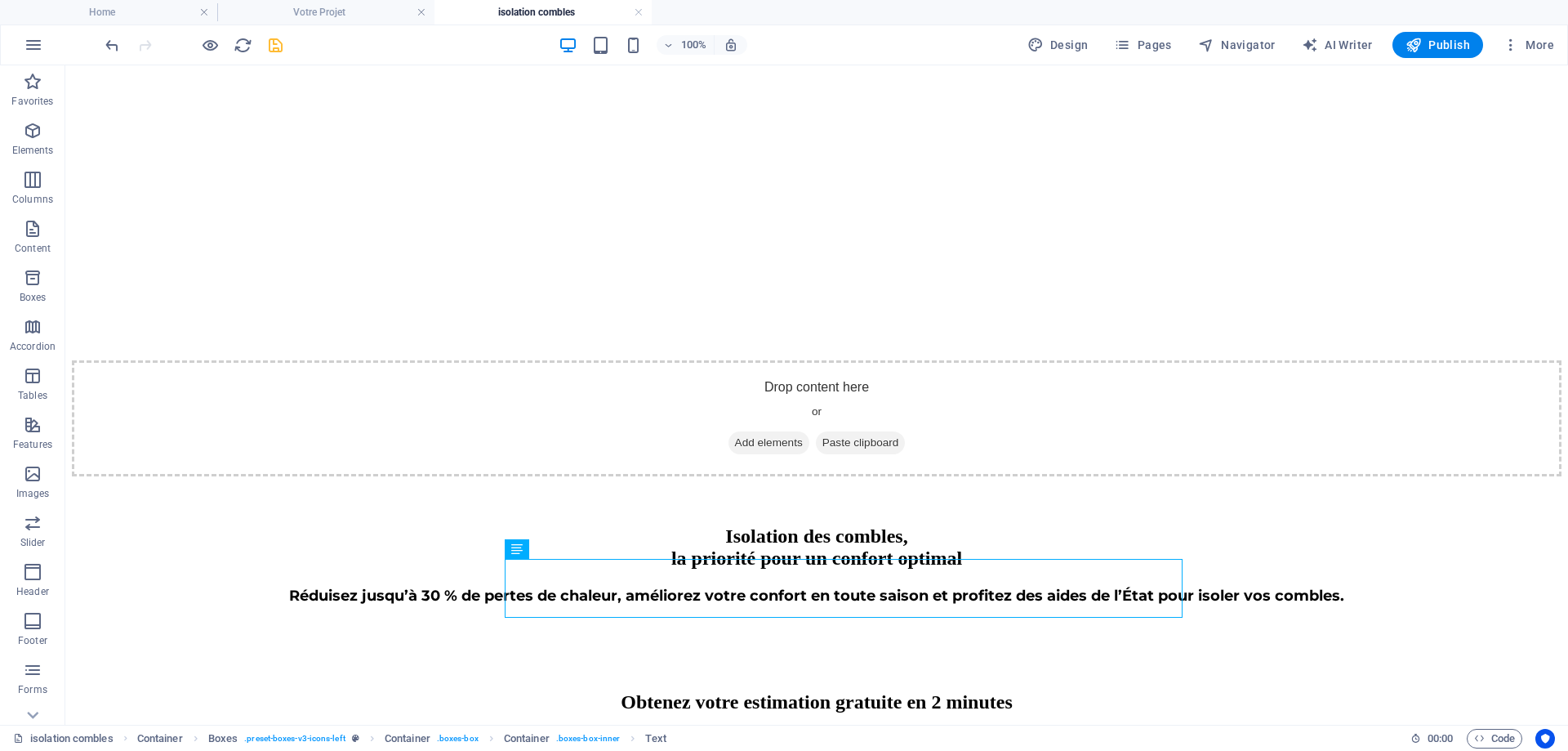
click at [276, 40] on icon "save" at bounding box center [275, 45] width 18 height 18
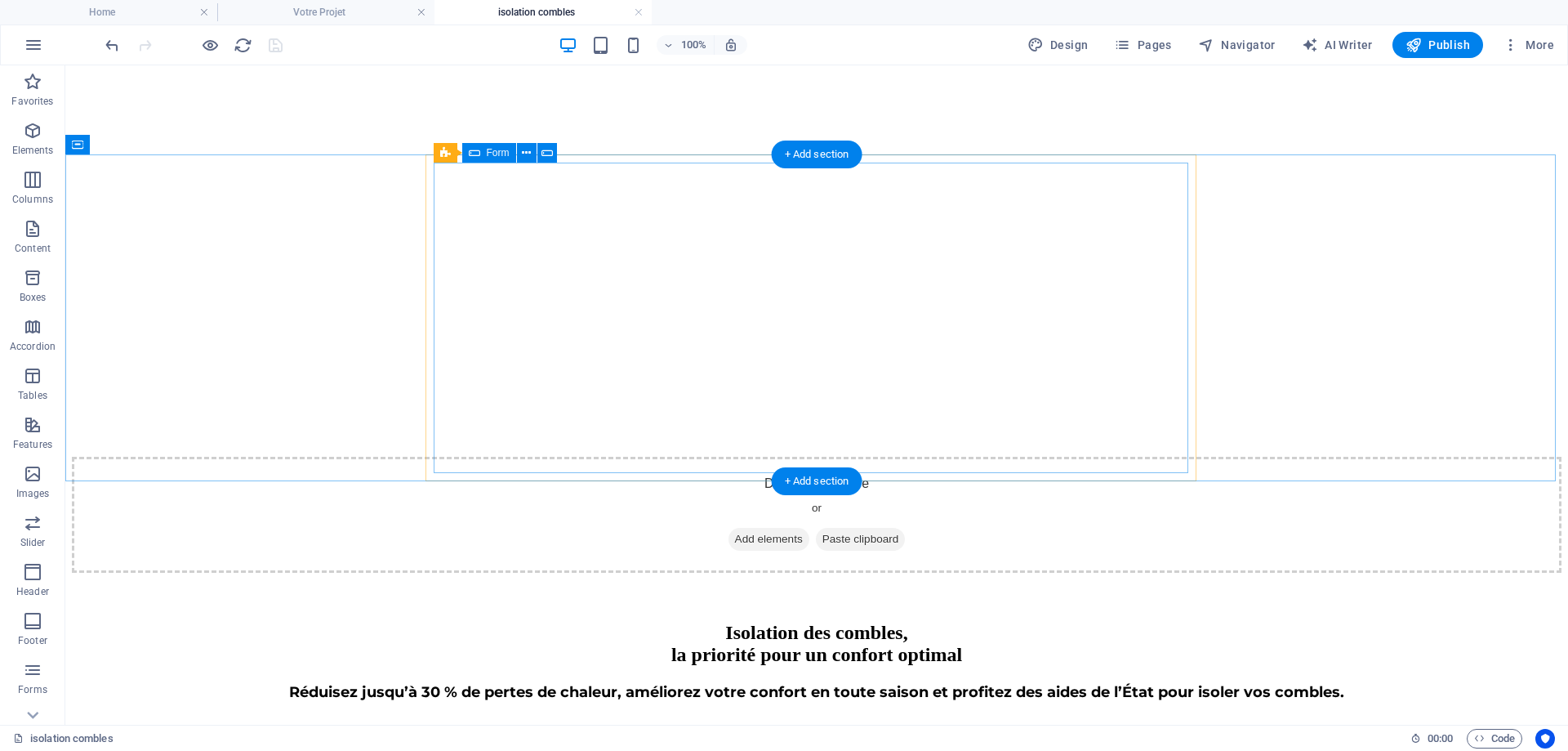
scroll to position [326, 0]
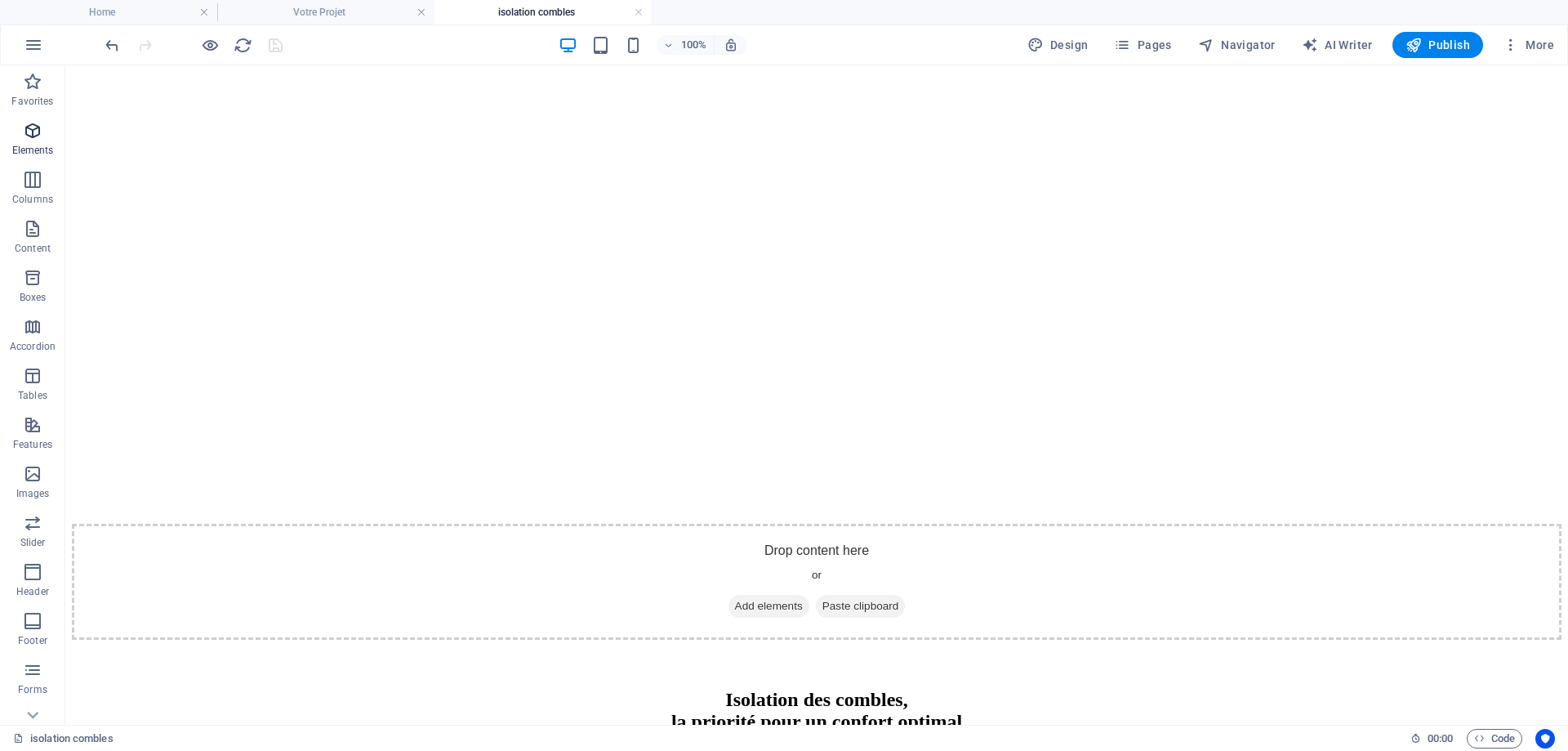
click at [32, 144] on p "Elements" at bounding box center [33, 150] width 42 height 13
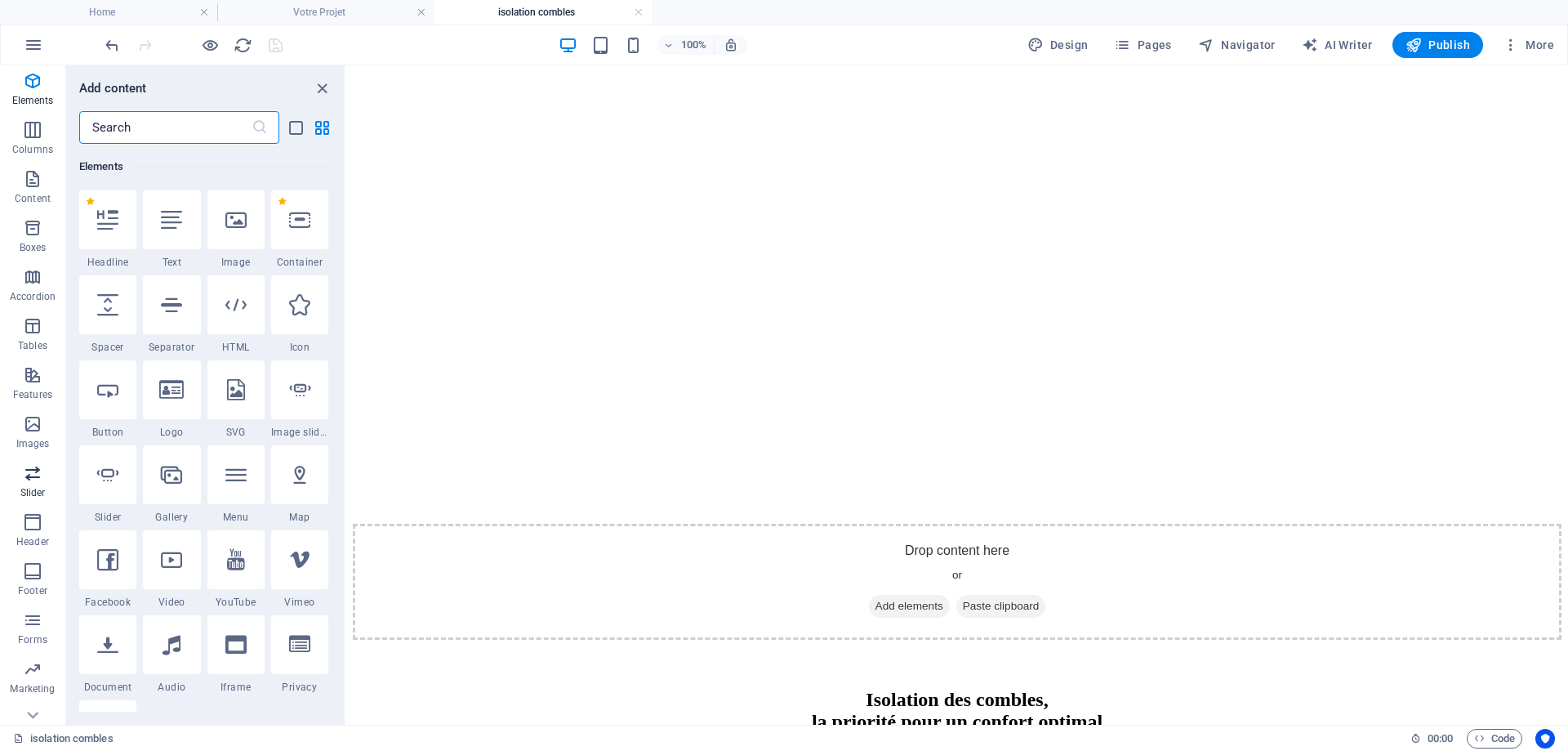
scroll to position [76, 0]
click at [41, 600] on icon "button" at bounding box center [32, 593] width 19 height 19
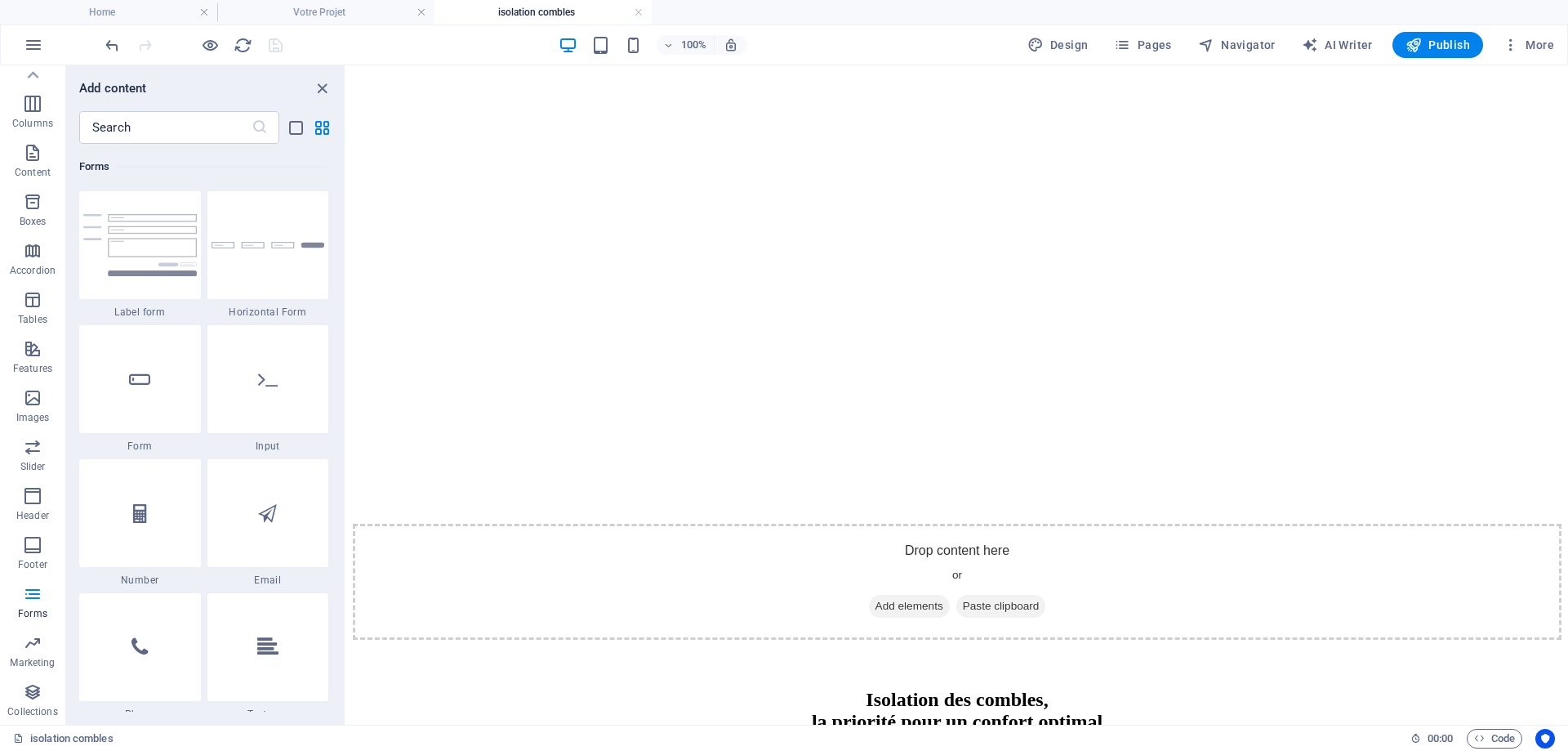
scroll to position [12174, 0]
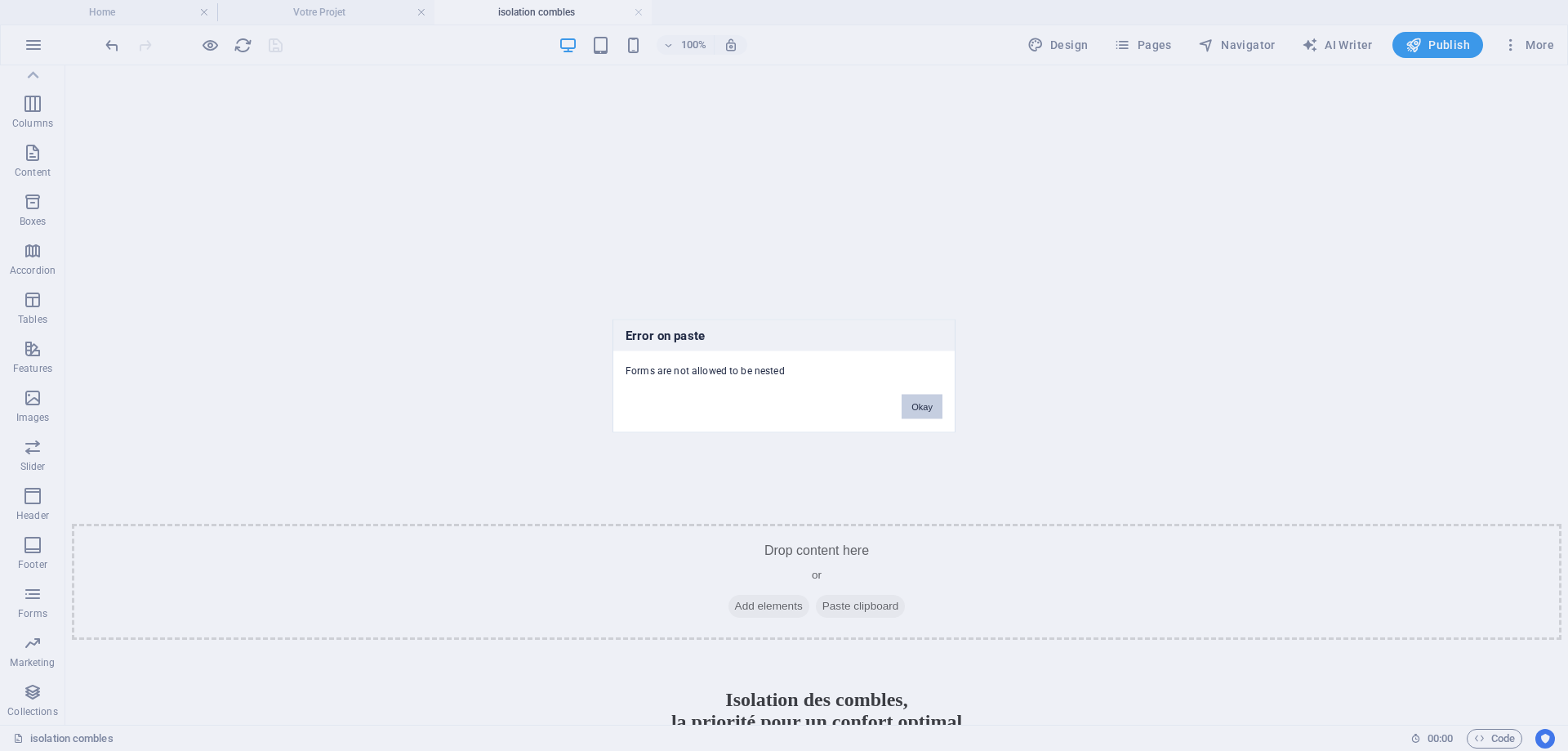
click at [906, 399] on button "Okay" at bounding box center [921, 406] width 41 height 25
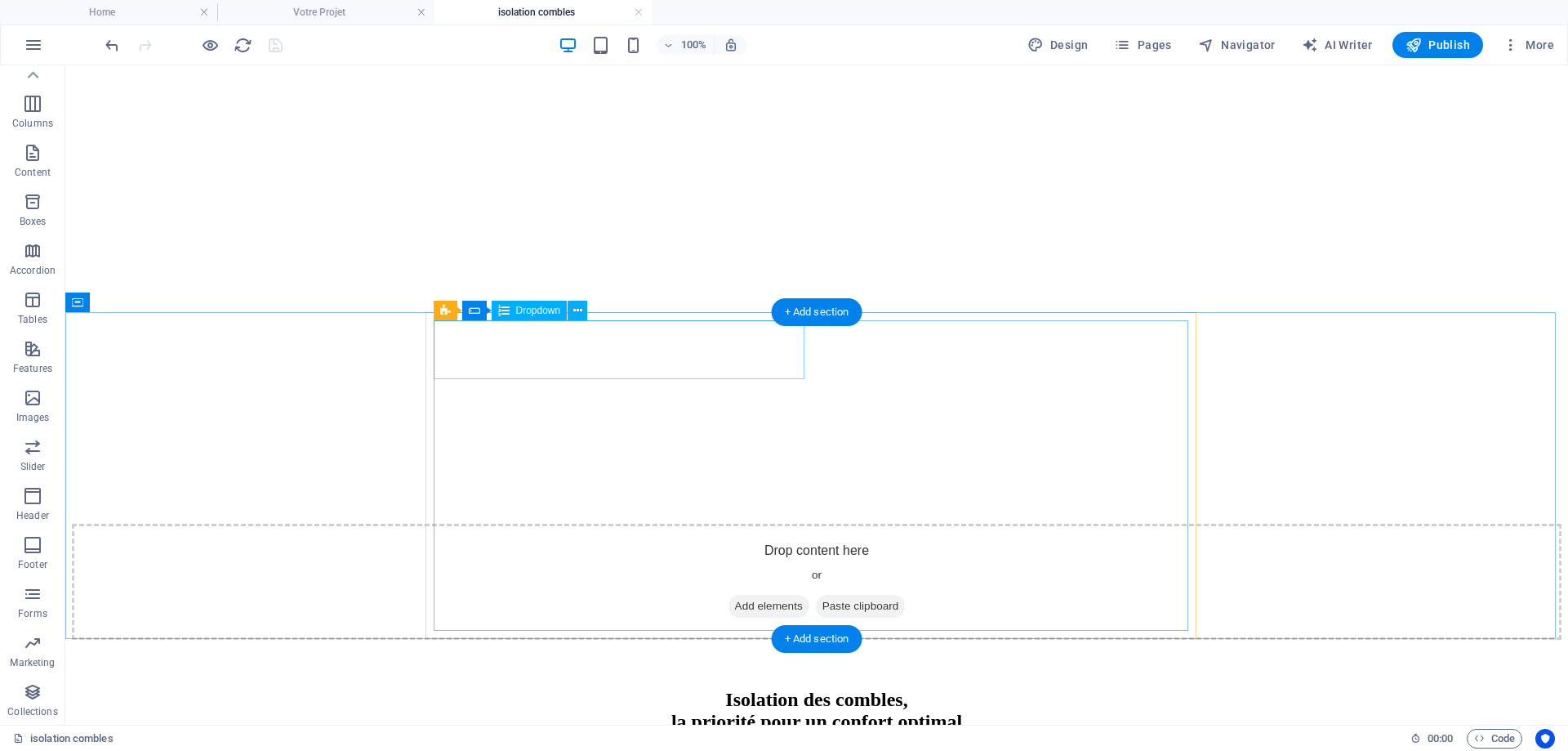
click at [579, 319] on icon at bounding box center [578, 311] width 9 height 18
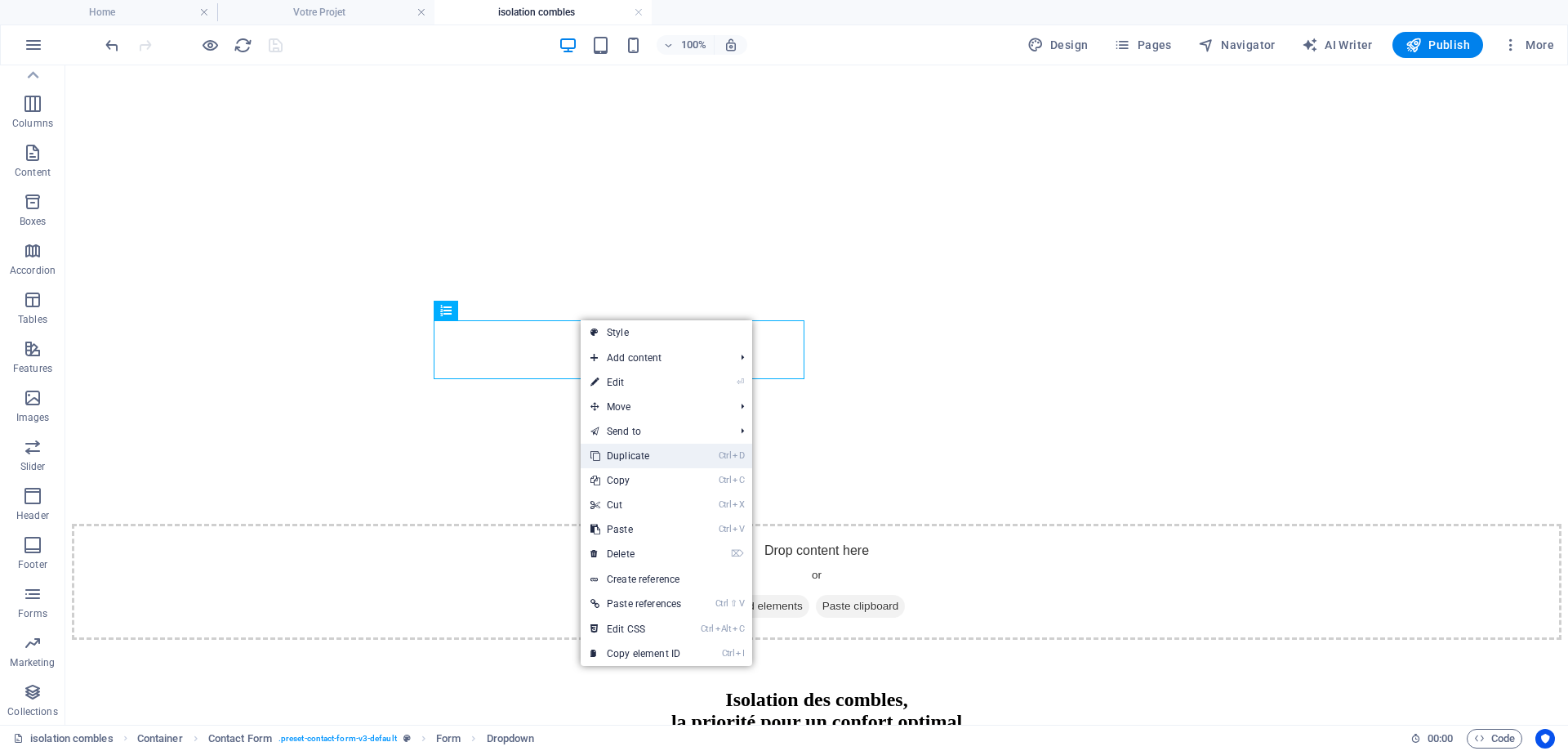
click at [621, 460] on link "Ctrl D Duplicate" at bounding box center [636, 456] width 110 height 25
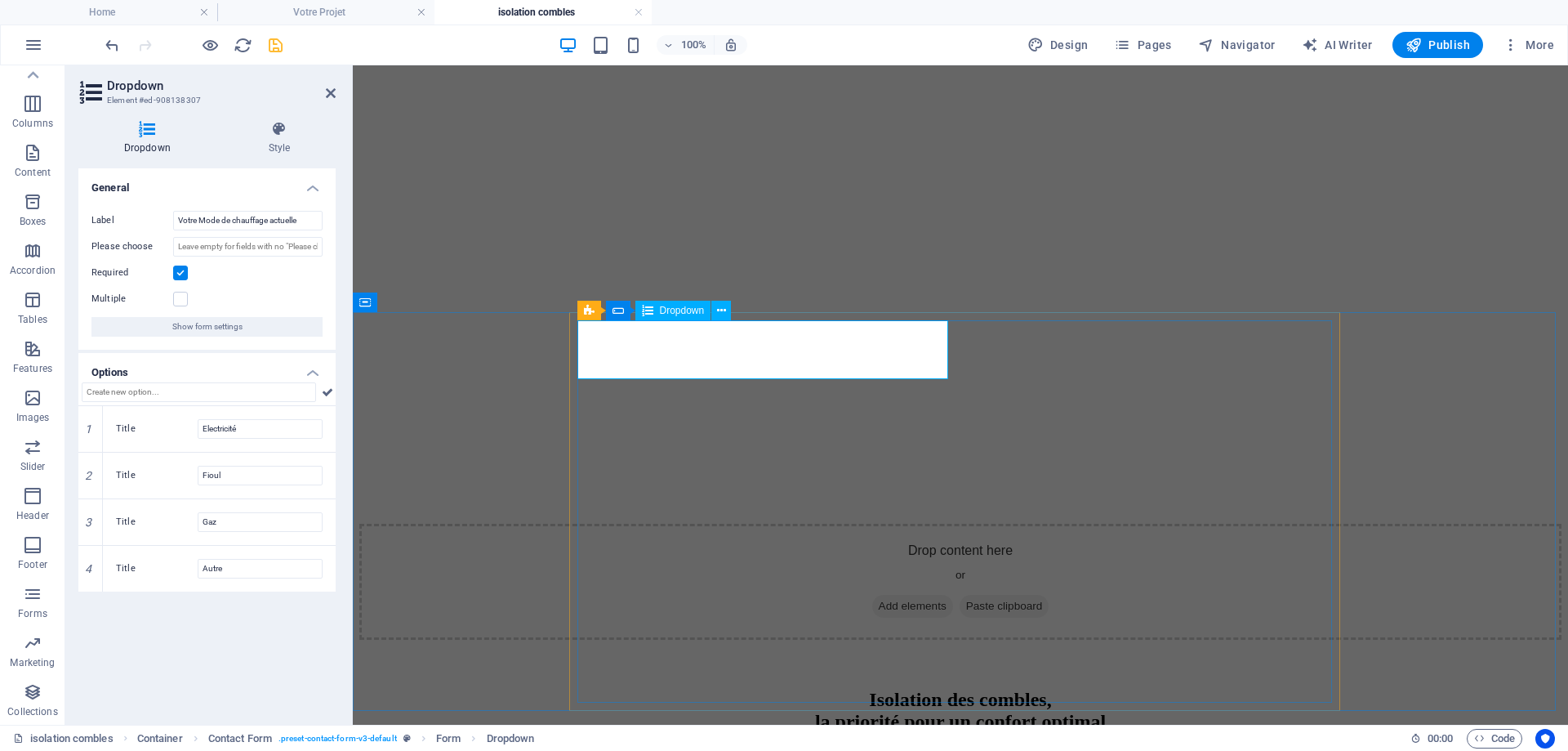
click at [222, 219] on input "Votre Mode de chauffage actuelle" at bounding box center [248, 221] width 150 height 19
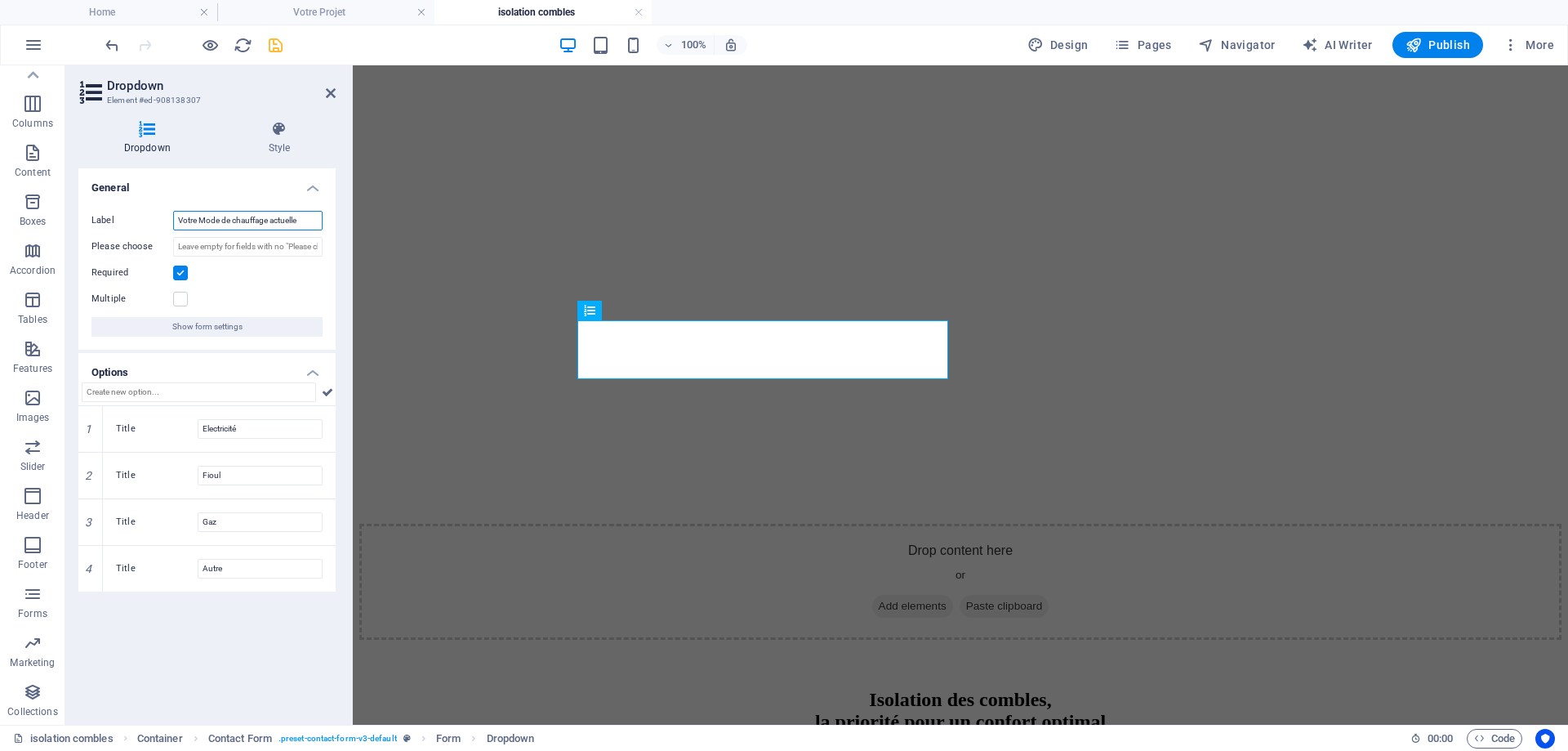
click at [222, 219] on input "Votre Mode de chauffage actuelle" at bounding box center [248, 221] width 150 height 19
paste input "quelle_est_la_surface_approximative_à_isoler_?"
click at [312, 222] on input "quelle_est_la_surface_approximative_à_isoler_?" at bounding box center [248, 221] width 150 height 19
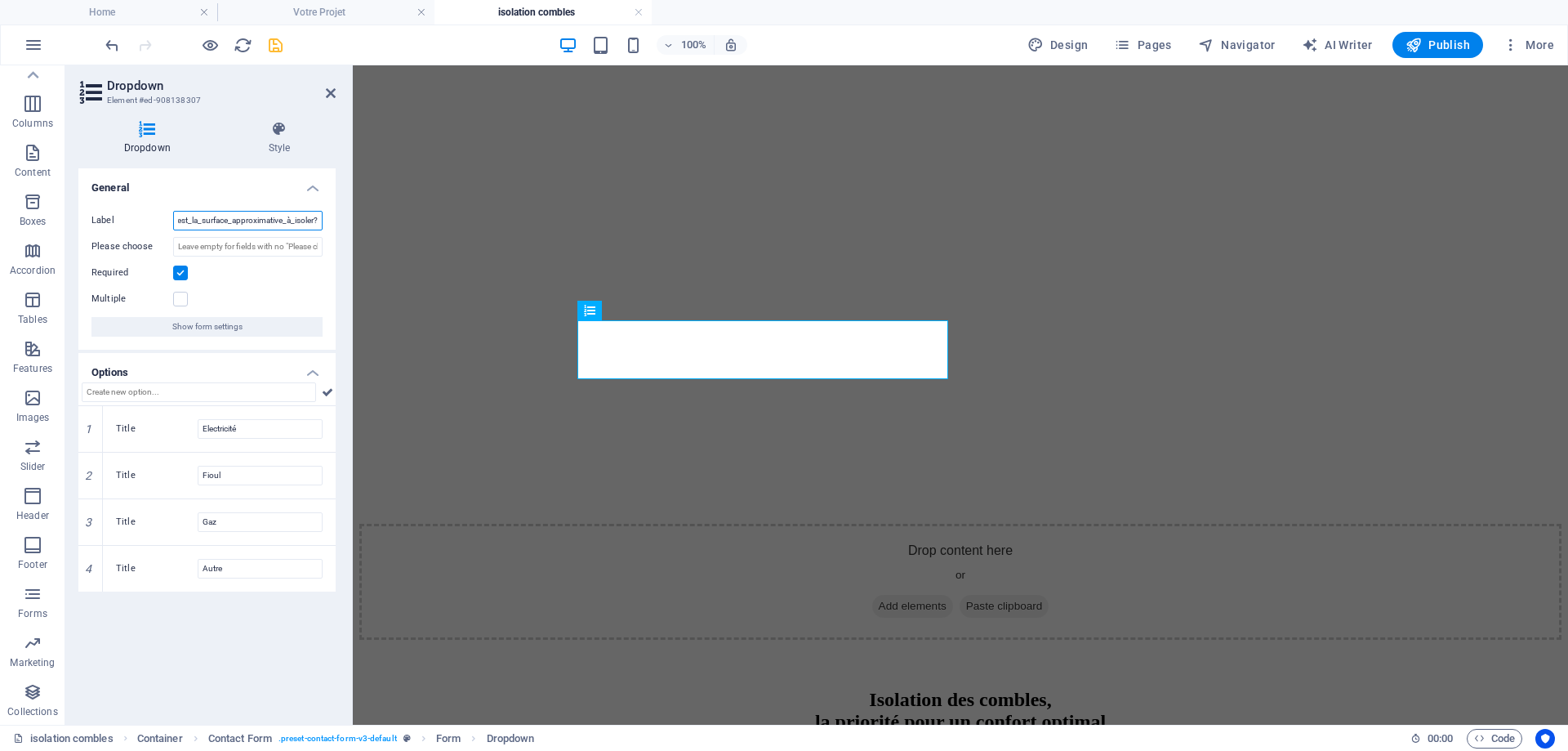
click at [290, 224] on input "quelle_est_la_surface_approximative_à_isoler?" at bounding box center [248, 221] width 150 height 19
click at [290, 226] on input "quelle_est_la_surface_approximative_à isoler?" at bounding box center [248, 221] width 150 height 19
click at [236, 227] on input "quelle_est_la_surface_approximative à isoler?" at bounding box center [248, 221] width 150 height 19
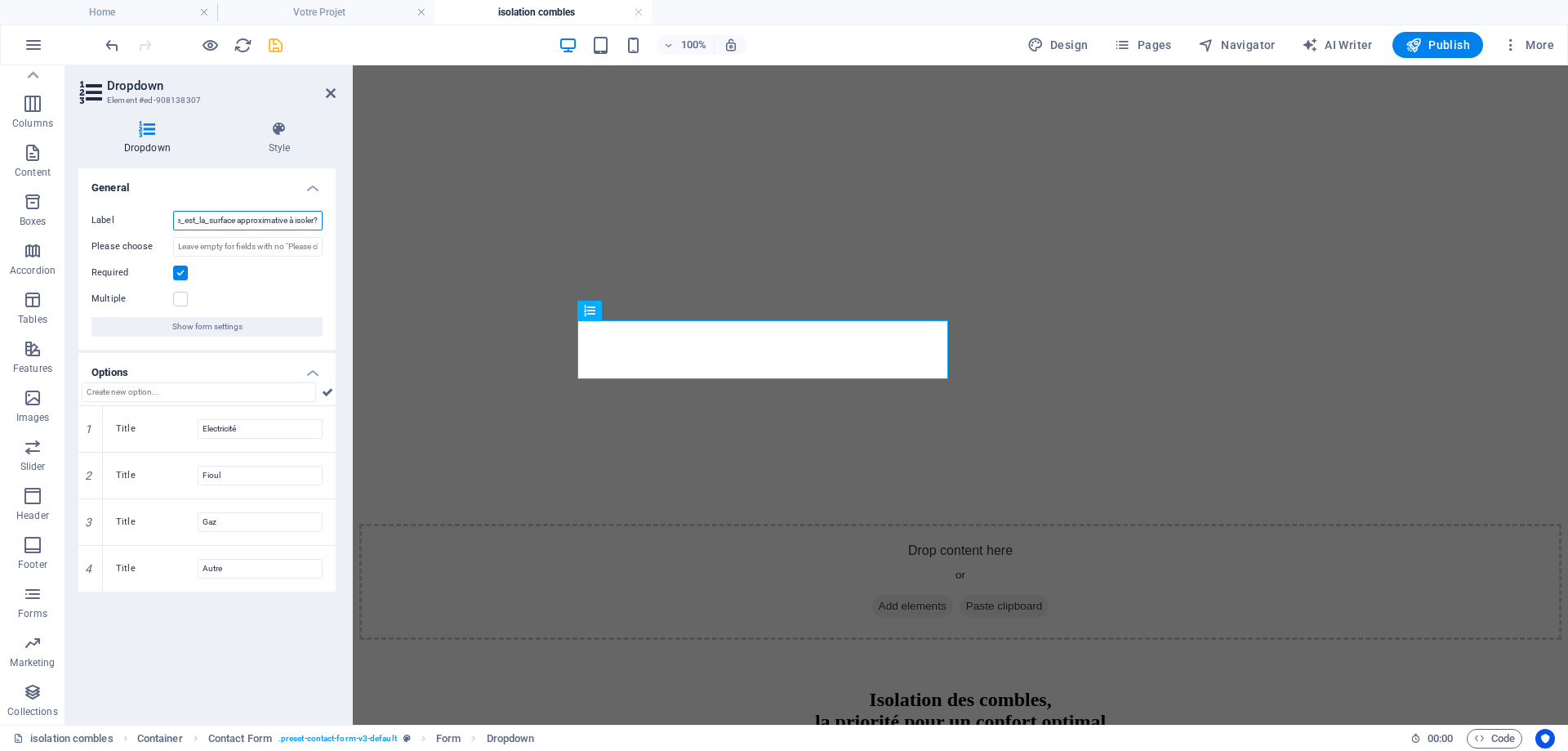
scroll to position [0, 22]
click at [206, 219] on input "quelle_est_la_surface approximative à isoler?" at bounding box center [248, 221] width 150 height 19
click at [198, 226] on input "quelle_est_la surface approximative à isoler?" at bounding box center [248, 221] width 150 height 19
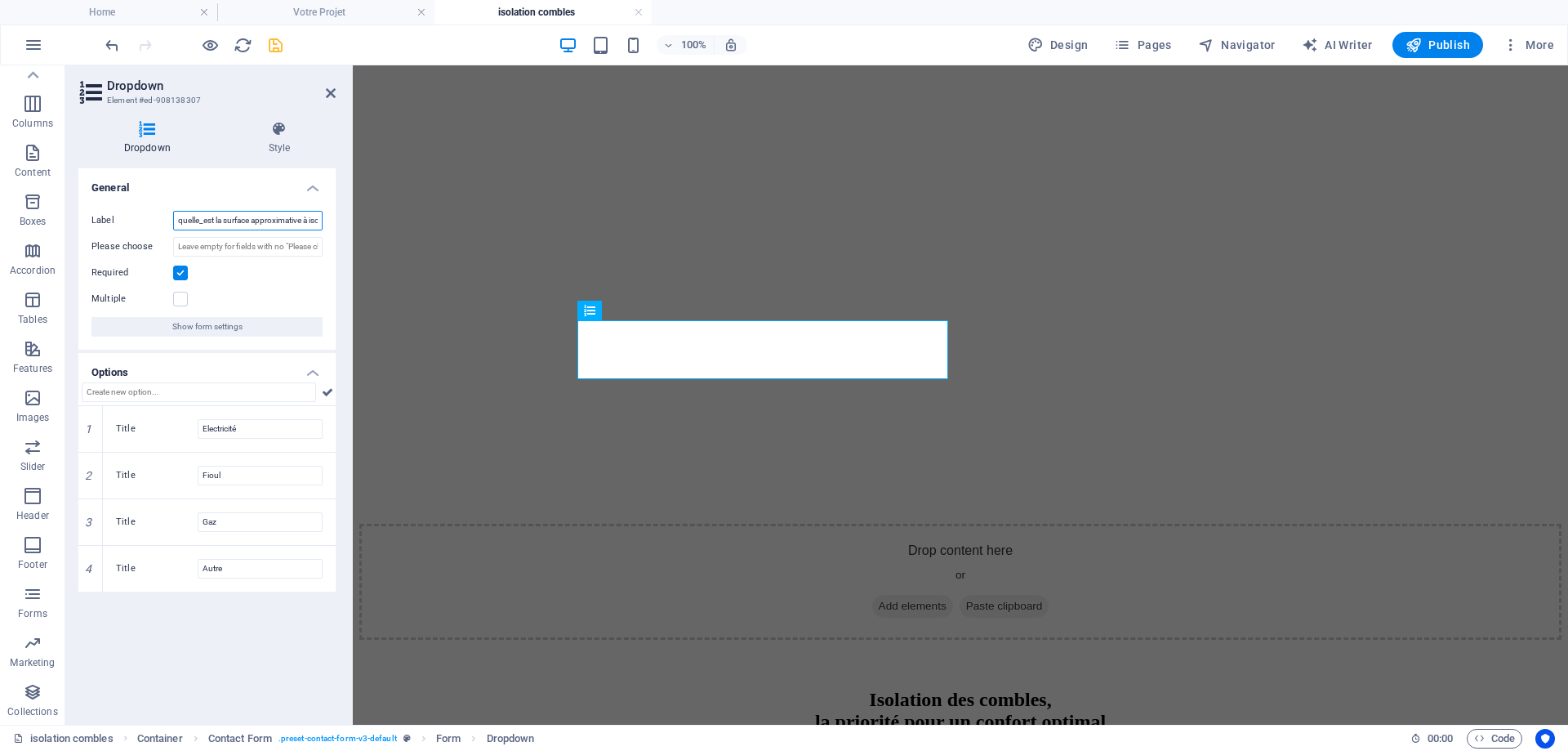
drag, startPoint x: 185, startPoint y: 223, endPoint x: 200, endPoint y: 222, distance: 15.0
click at [200, 222] on input "quelle_est la surface approximative à isoler?" at bounding box center [248, 221] width 150 height 19
type input "quelle est la surface approximative à isoler?"
click at [251, 428] on input "Electricité" at bounding box center [260, 429] width 125 height 19
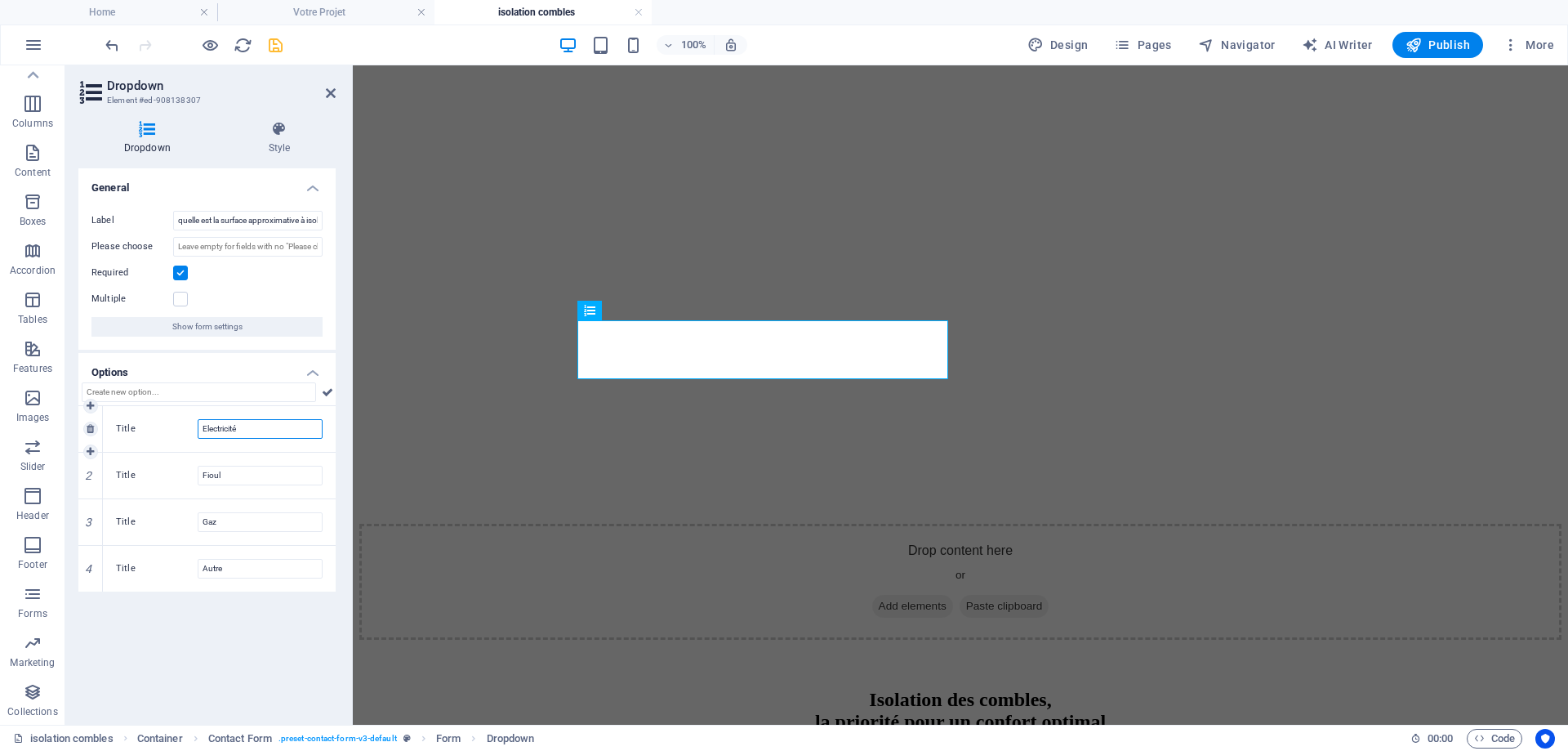
click at [251, 428] on input "Electricité" at bounding box center [260, 429] width 125 height 19
type input "moins de 50m²"
click at [237, 473] on input "Fioul" at bounding box center [260, 475] width 125 height 19
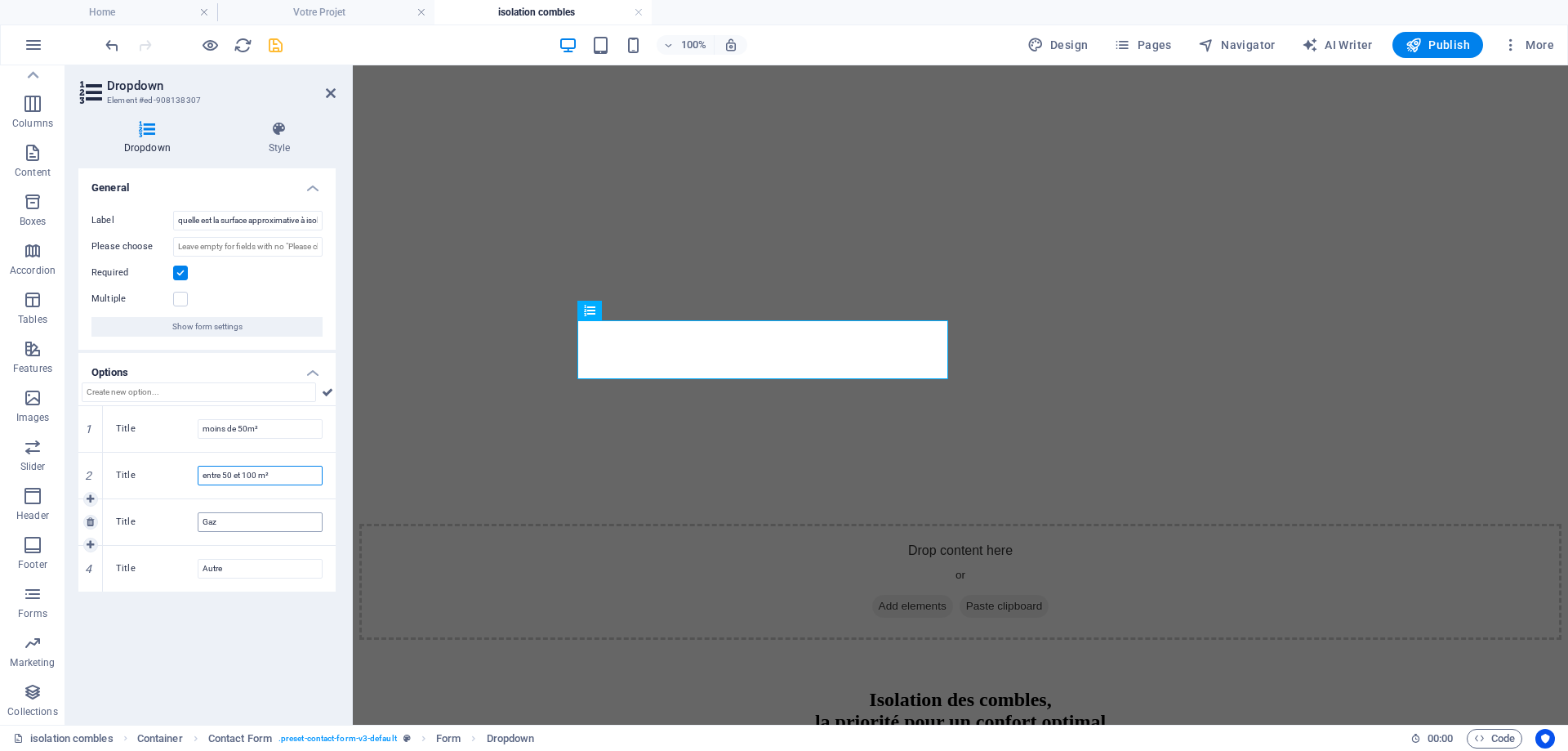
type input "entre 50 et 100 m²"
click at [234, 525] on input "Gaz" at bounding box center [260, 522] width 125 height 19
click at [87, 570] on icon at bounding box center [90, 568] width 7 height 10
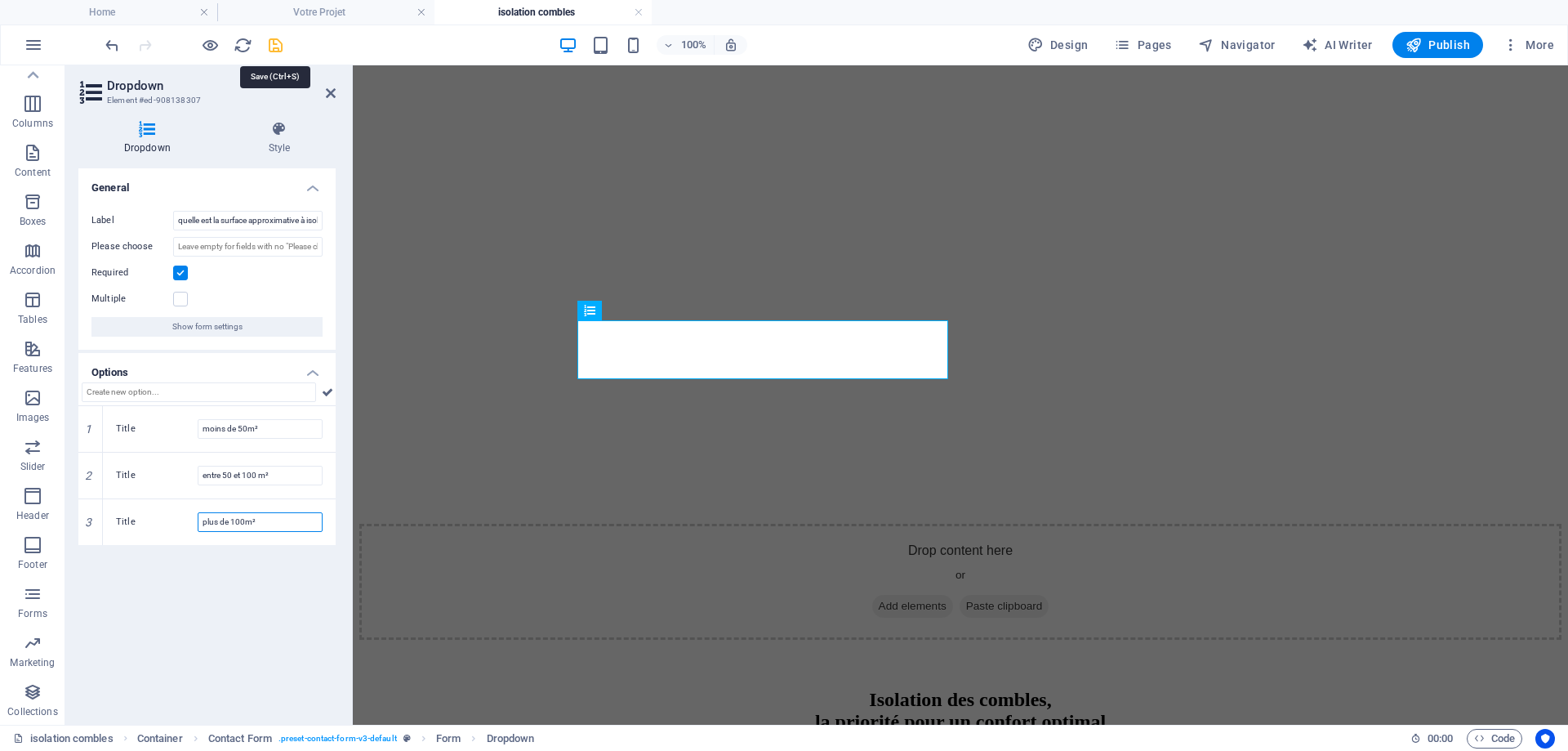
type input "plus de 100m²"
click at [276, 40] on icon "save" at bounding box center [275, 45] width 18 height 18
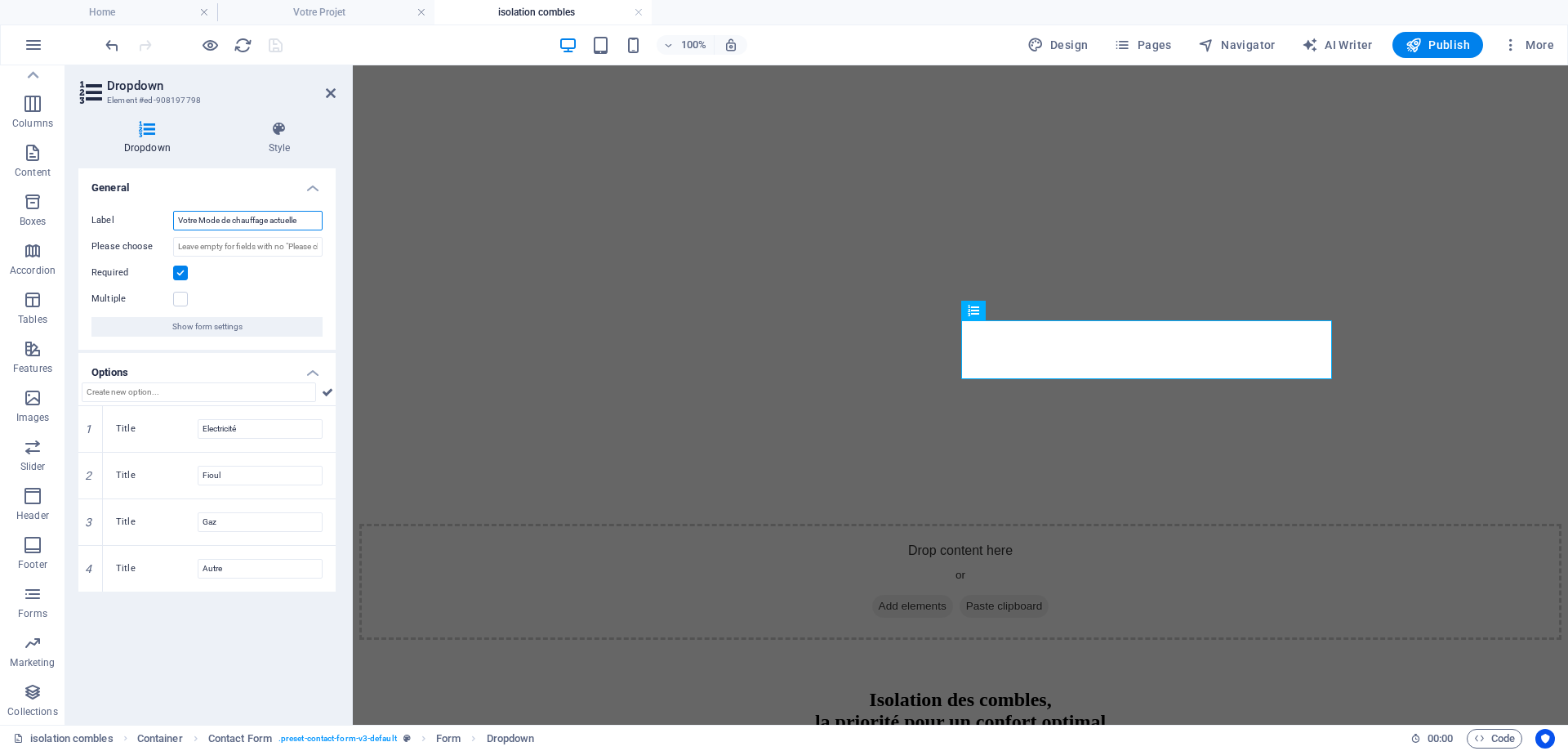
click at [229, 213] on input "Votre Mode de chauffage actuelle" at bounding box center [248, 221] width 150 height 19
click at [214, 227] on input "Votre Mode de chauffage actuelle" at bounding box center [248, 221] width 150 height 19
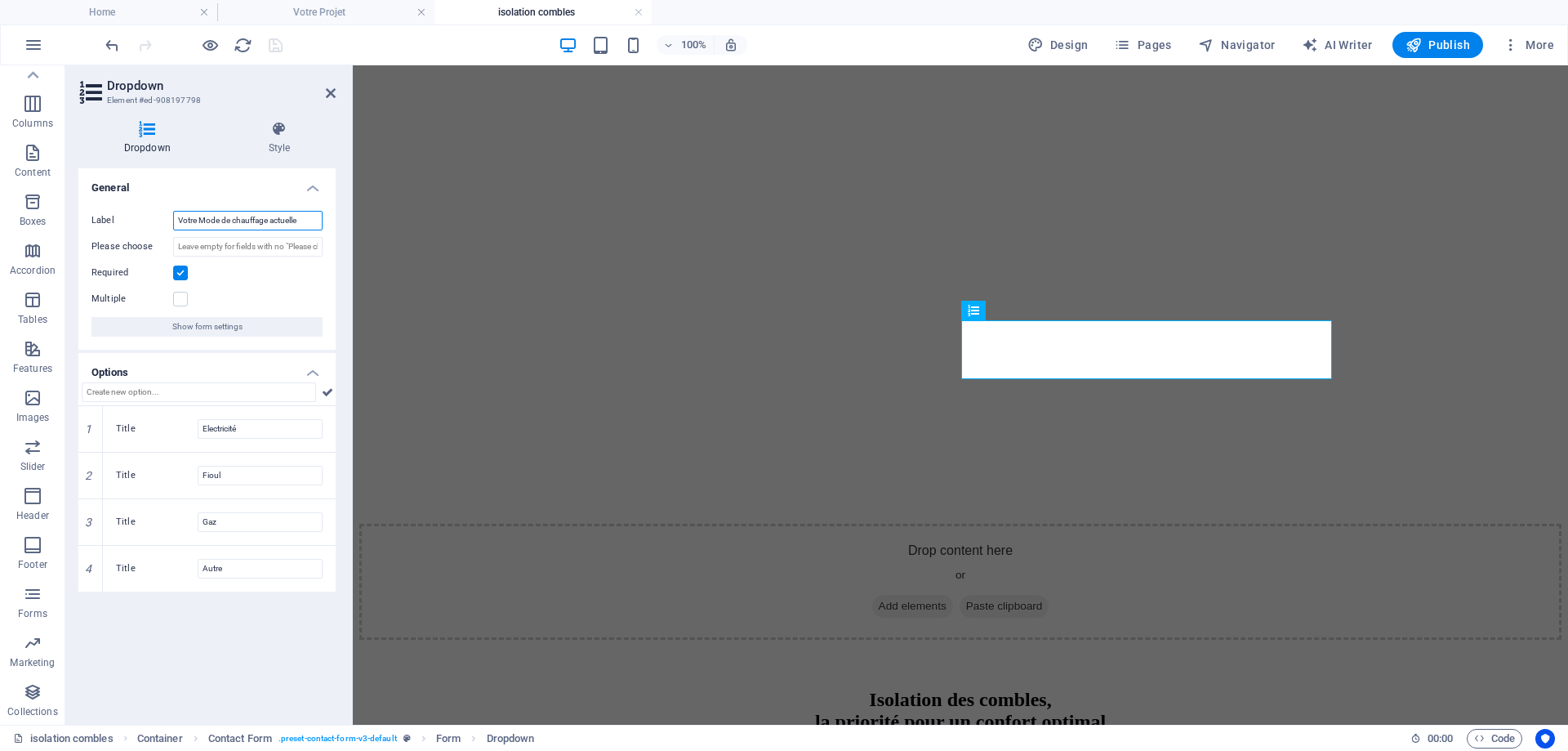
click at [214, 227] on input "Votre Mode de chauffage actuelle" at bounding box center [248, 221] width 150 height 19
click at [218, 218] on input "Votre Mode de chauffage actuelle" at bounding box center [248, 221] width 150 height 19
type input "Vous souhaitez isoler"
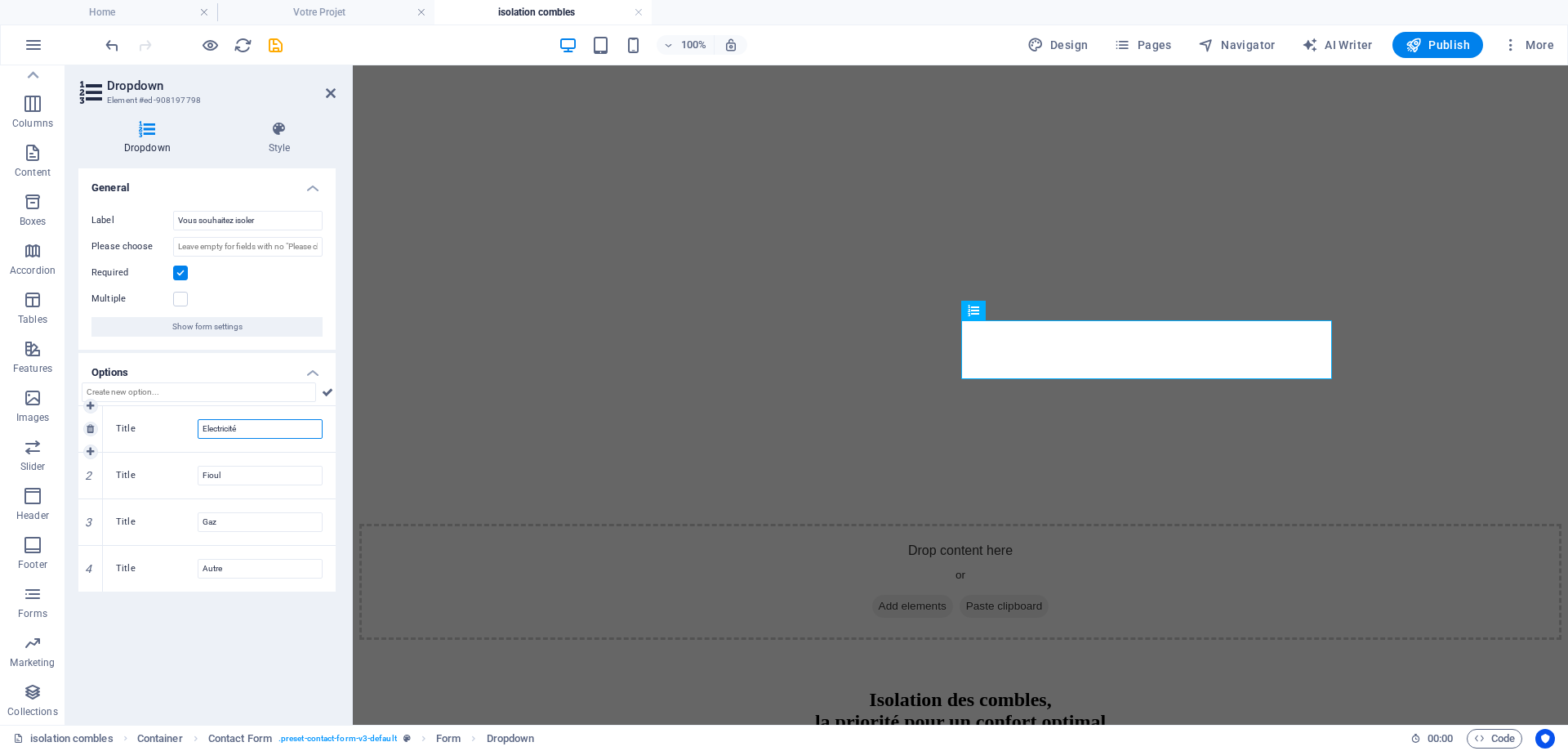
click at [273, 427] on input "Electricité" at bounding box center [260, 429] width 125 height 19
type input "vos combles perdus"
click at [241, 469] on input "Fioul" at bounding box center [260, 475] width 125 height 19
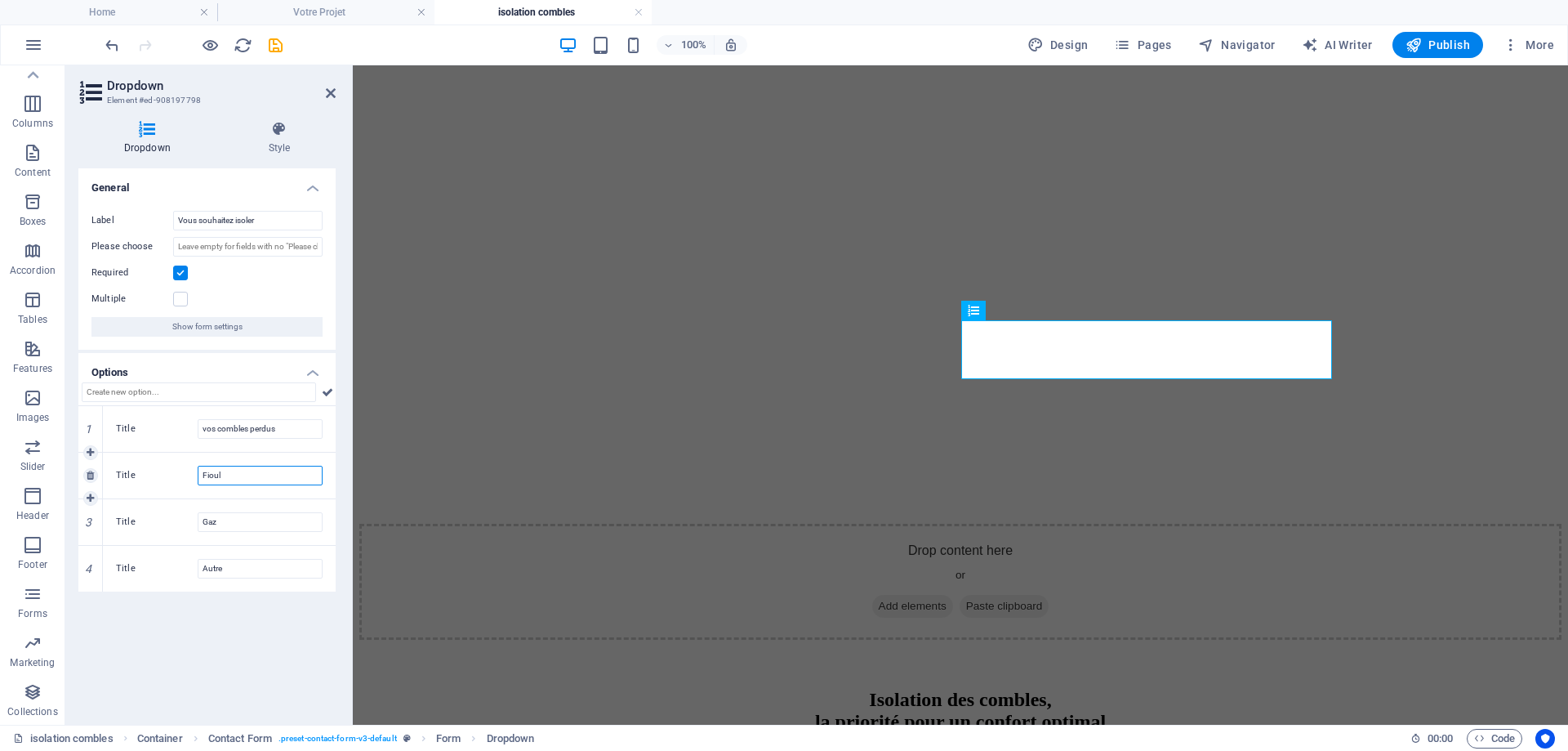
click at [241, 469] on input "Fioul" at bounding box center [260, 475] width 125 height 19
type input "vos combles non aménageables"
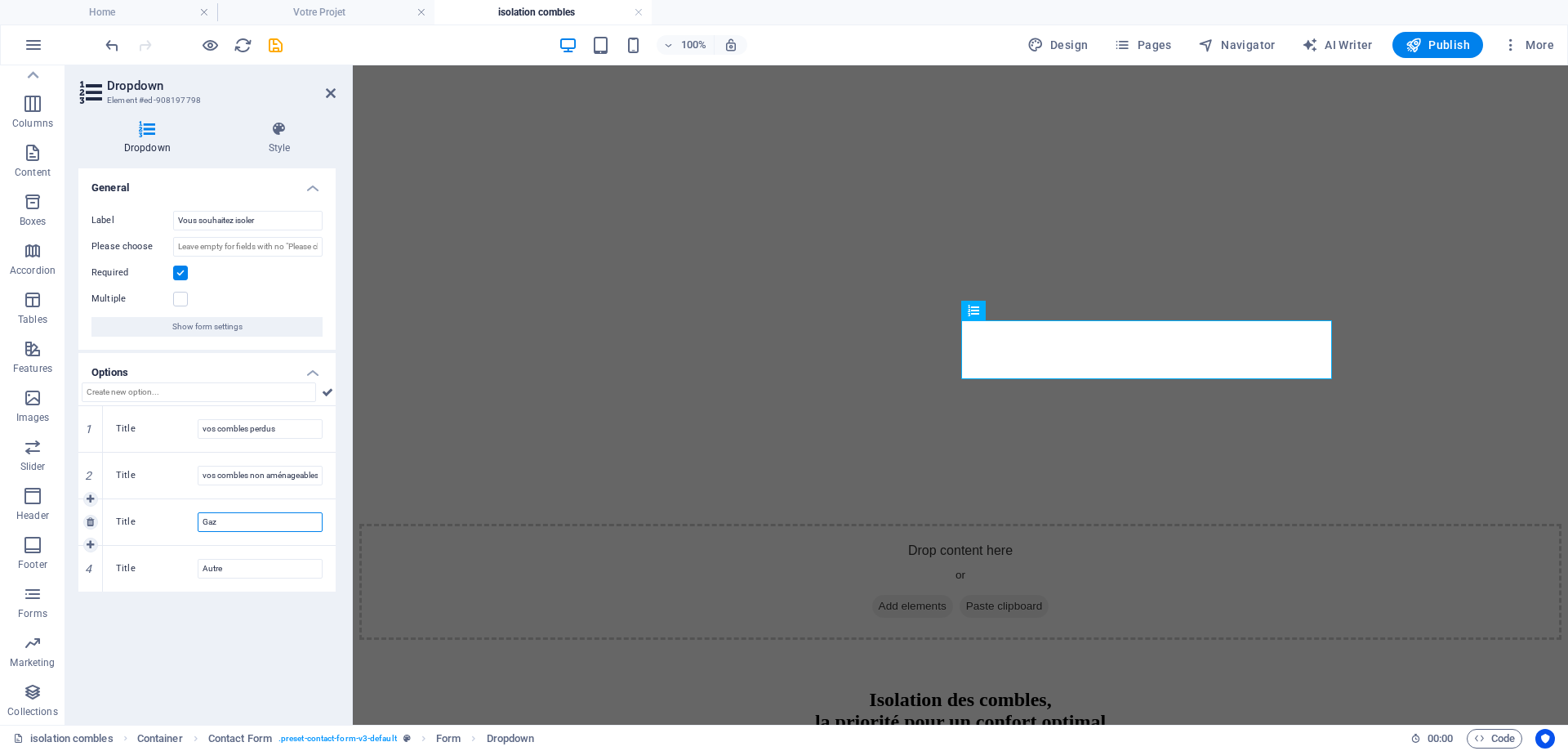
click at [224, 517] on input "Gaz" at bounding box center [260, 522] width 125 height 19
click at [224, 516] on input "Gaz" at bounding box center [260, 522] width 125 height 19
click at [88, 572] on icon at bounding box center [90, 568] width 7 height 10
type input "vos combles aménageables"
click at [329, 93] on icon at bounding box center [330, 93] width 10 height 13
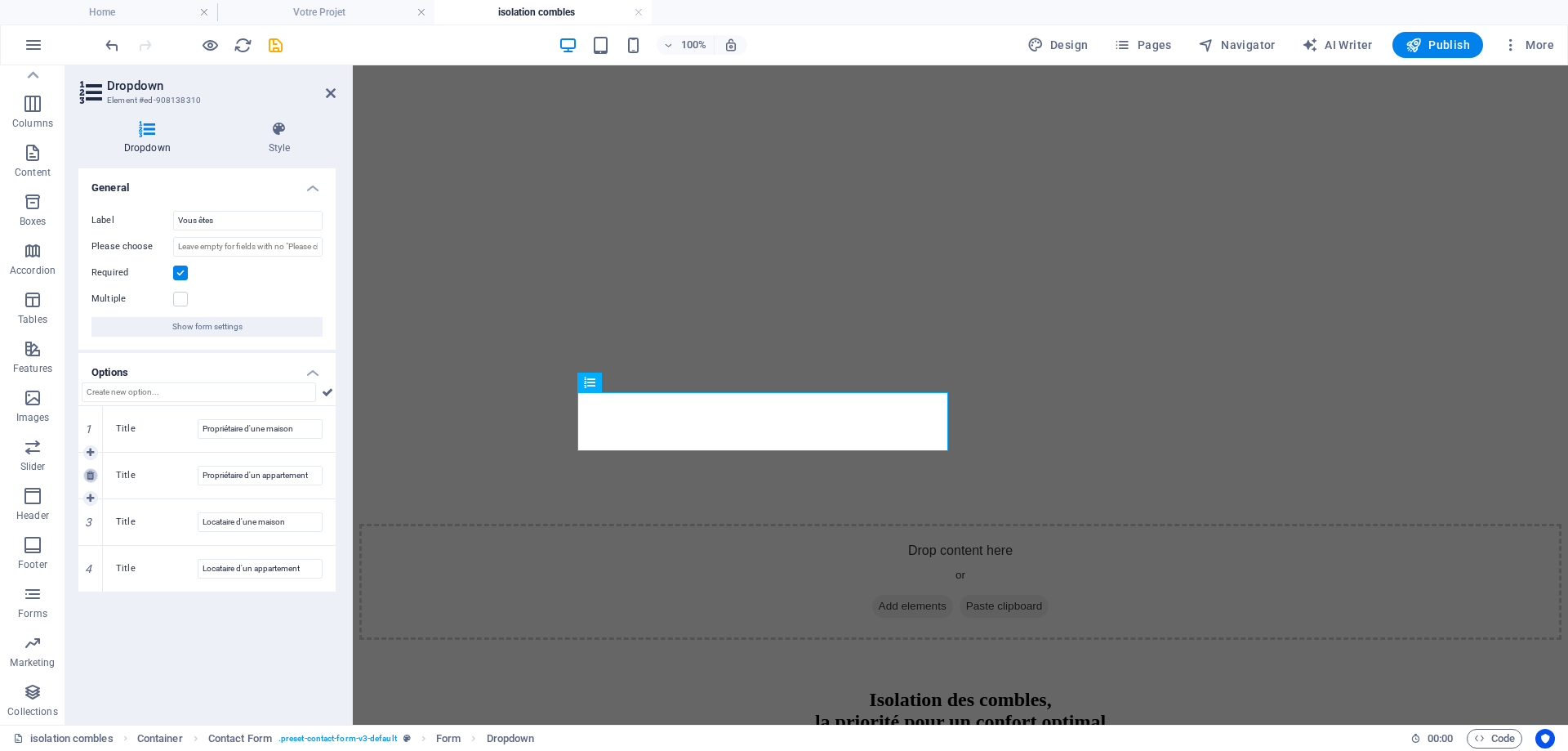
click at [92, 478] on icon at bounding box center [90, 475] width 7 height 10
type input "Locataire d'une maison"
type input "Locataire d'un appartement"
click at [92, 478] on icon at bounding box center [90, 475] width 7 height 10
type input "Locataire d'un appartement"
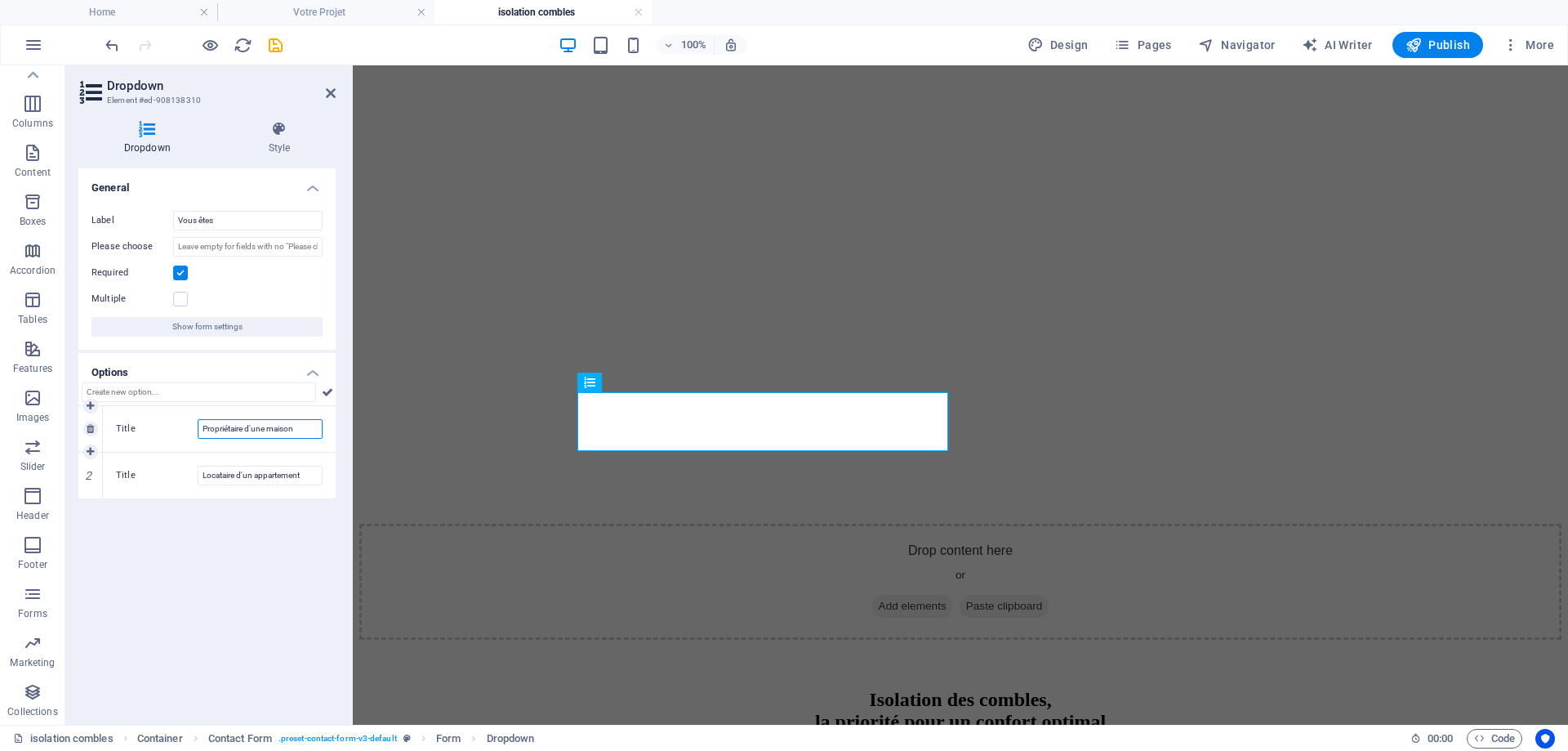
click at [270, 427] on input "Propriétaire d'une maison" at bounding box center [260, 429] width 125 height 19
click at [245, 425] on input "Propriétaire d'une maison" at bounding box center [260, 429] width 125 height 19
drag, startPoint x: 598, startPoint y: 496, endPoint x: 361, endPoint y: 443, distance: 242.9
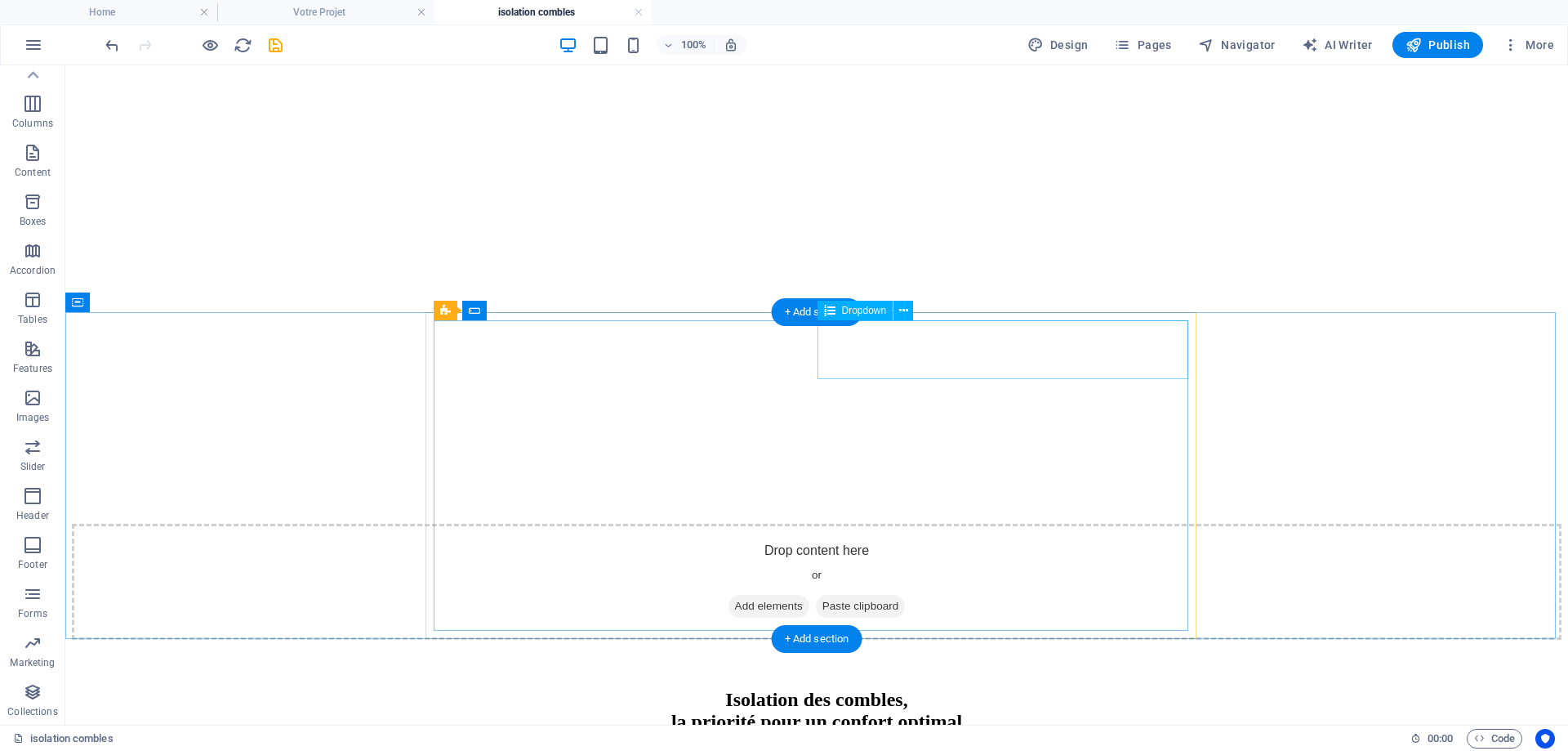
click at [904, 314] on icon at bounding box center [904, 311] width 9 height 18
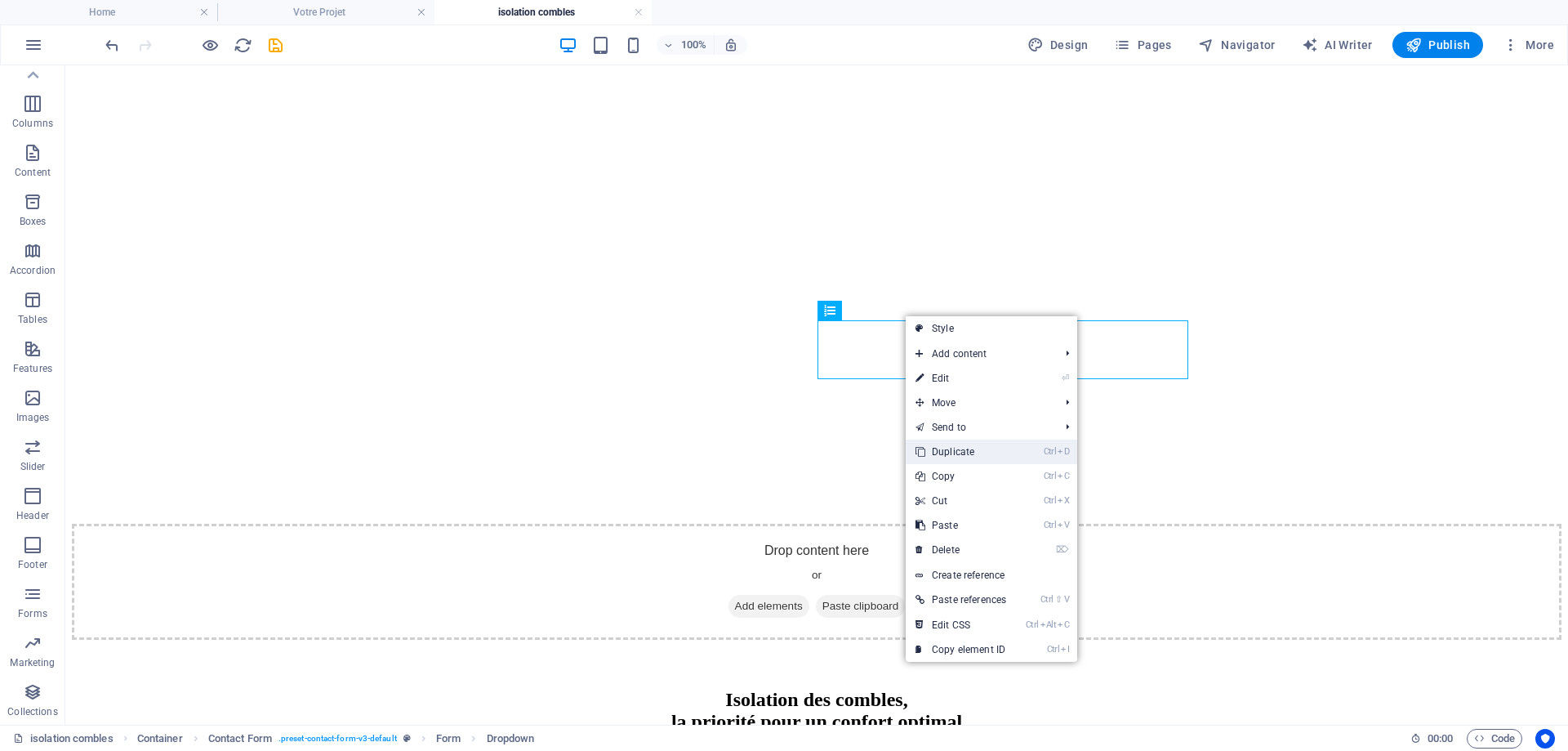
click at [948, 458] on link "Ctrl D Duplicate" at bounding box center [961, 452] width 110 height 25
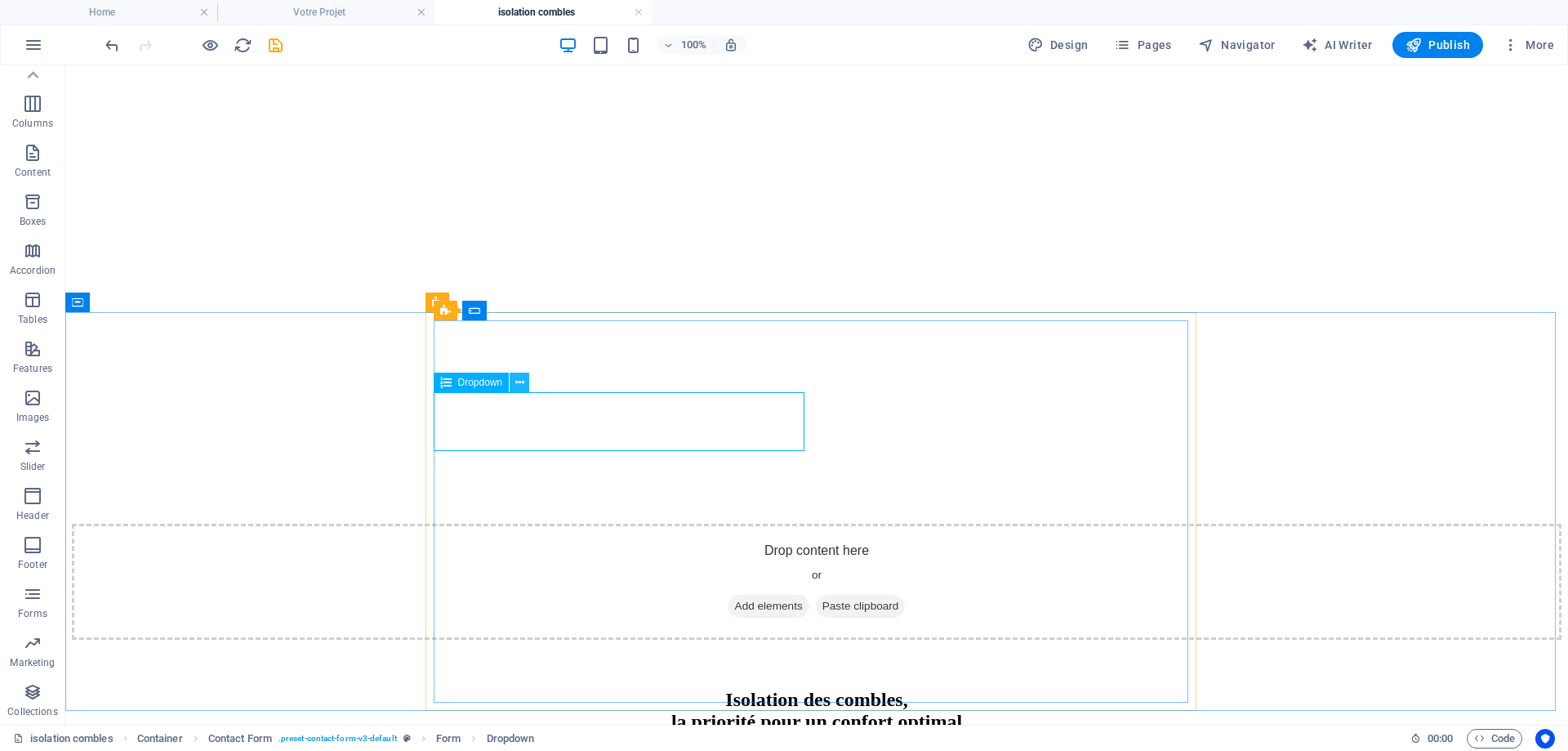
click at [523, 382] on icon at bounding box center [520, 383] width 9 height 18
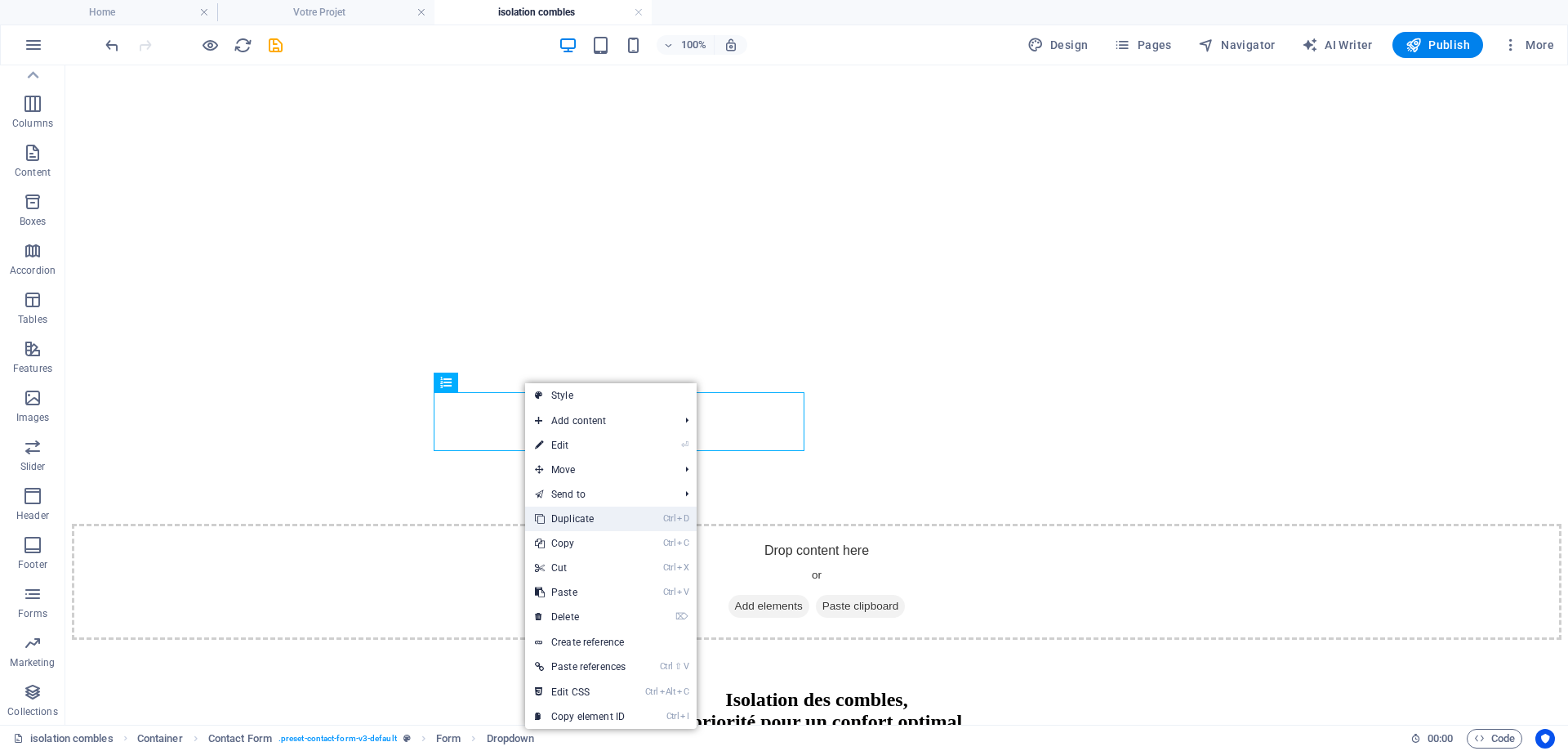
drag, startPoint x: 581, startPoint y: 523, endPoint x: 472, endPoint y: 411, distance: 156.3
click at [581, 523] on link "Ctrl D Duplicate" at bounding box center [580, 519] width 110 height 25
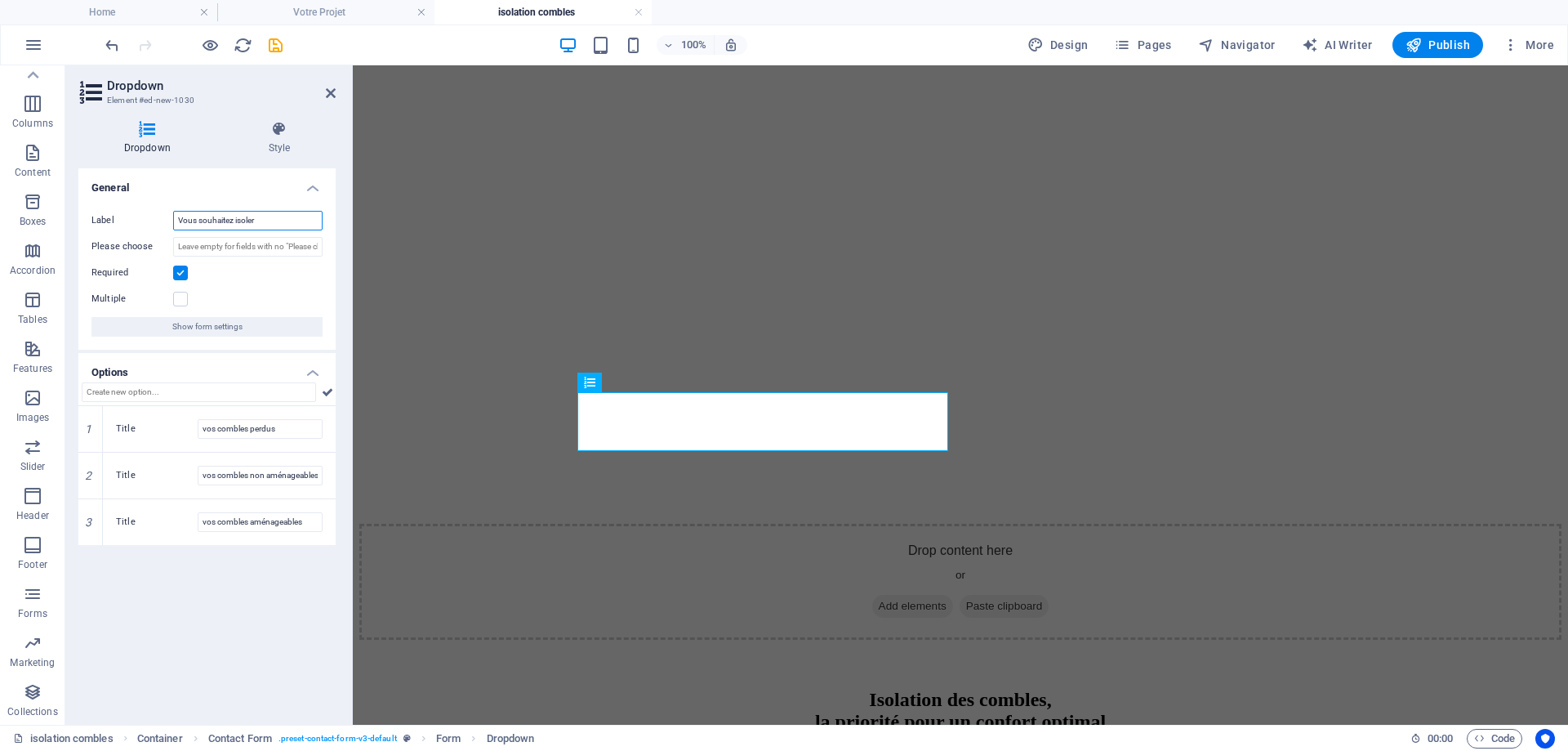
click at [237, 221] on input "Vous souhaitez isoler" at bounding box center [248, 221] width 150 height 19
drag, startPoint x: 201, startPoint y: 224, endPoint x: 313, endPoint y: 229, distance: 112.1
click at [313, 229] on input "Vous souhaitez isoler" at bounding box center [248, 221] width 150 height 19
click at [87, 522] on icon at bounding box center [90, 522] width 7 height 10
type input "Votre habitation est"
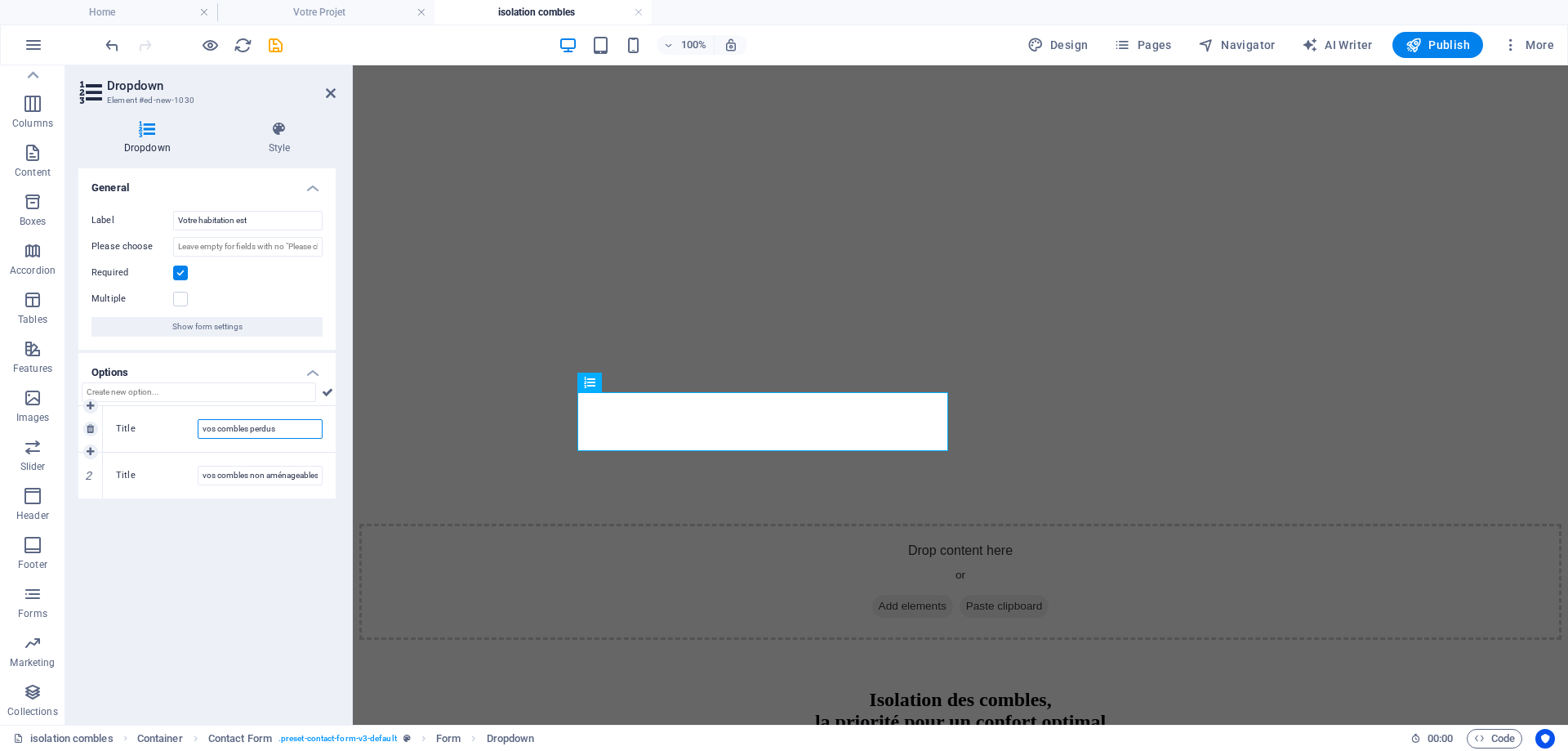
click at [236, 421] on input "vos combles perdus" at bounding box center [260, 429] width 125 height 19
type input "une maison de plain pied"
click at [236, 478] on input "vos combles non aménageables" at bounding box center [260, 475] width 125 height 19
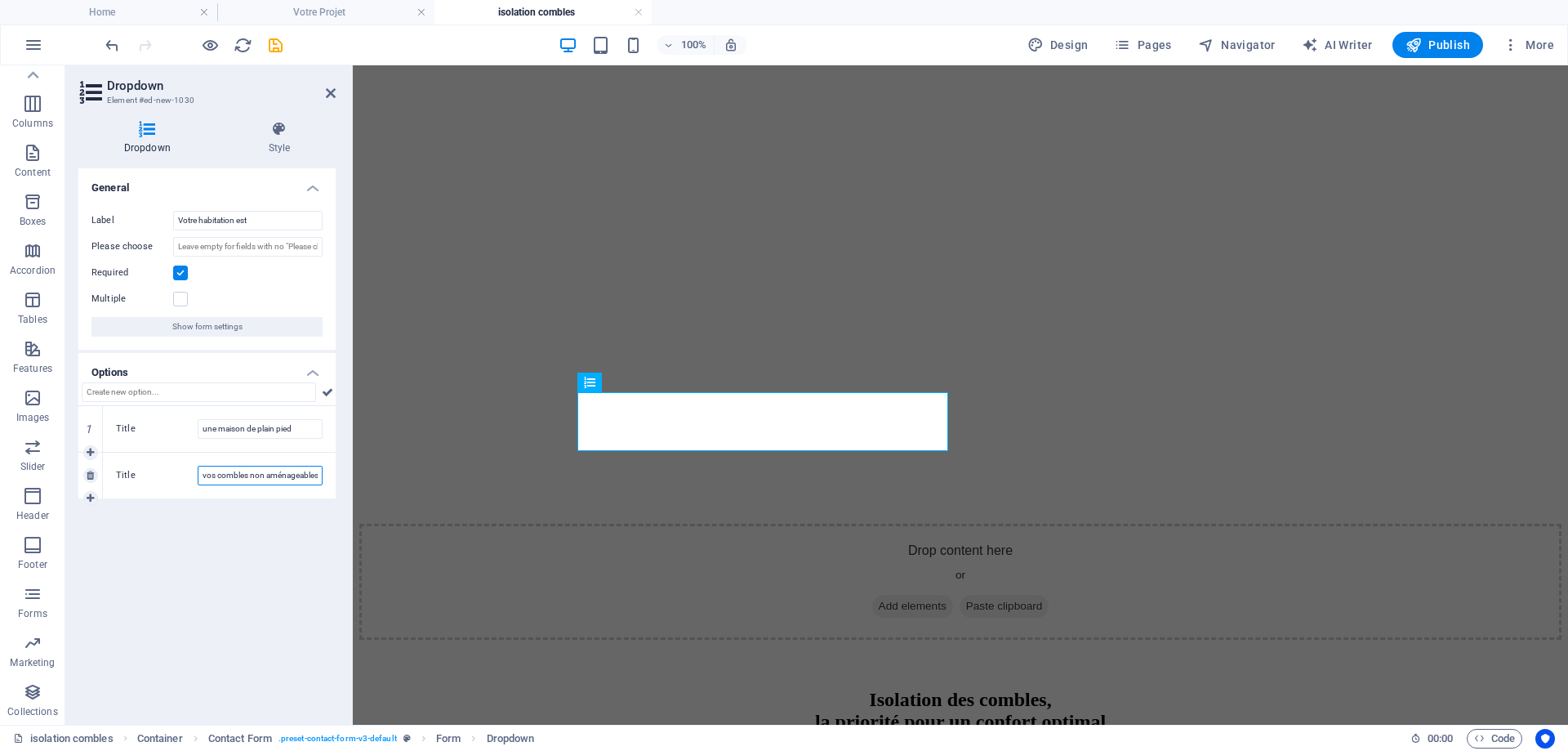
click at [236, 478] on input "vos combles non aménageables" at bounding box center [260, 475] width 125 height 19
type input "une maison à étage"
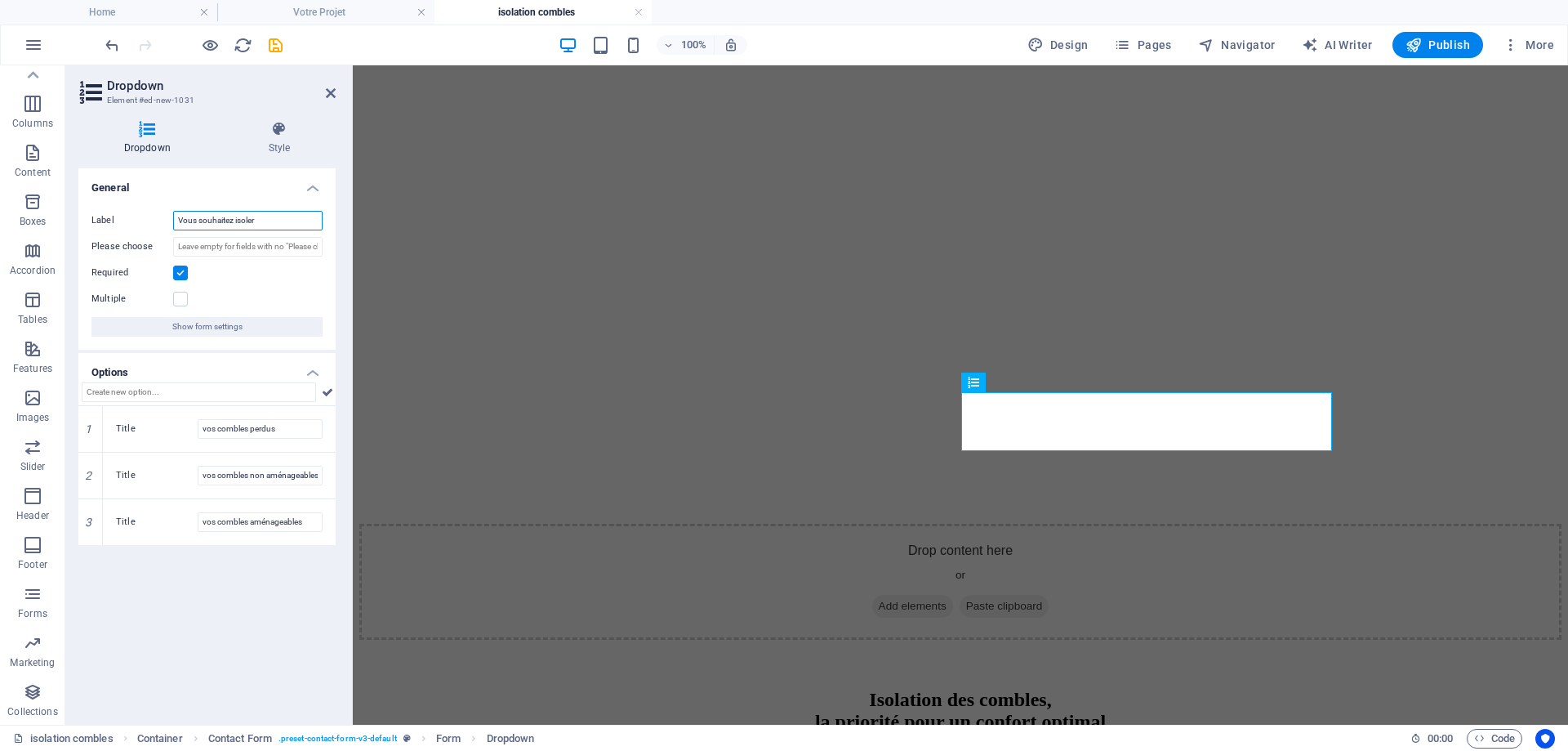
click at [213, 219] on input "Vous souhaitez isoler" at bounding box center [248, 221] width 150 height 19
drag, startPoint x: 199, startPoint y: 221, endPoint x: 304, endPoint y: 223, distance: 105.0
click at [304, 223] on input "Vous souhaitez isoler" at bounding box center [248, 221] width 150 height 19
click at [0, 0] on link at bounding box center [0, 0] width 0 height 0
type input "Vous êtes"
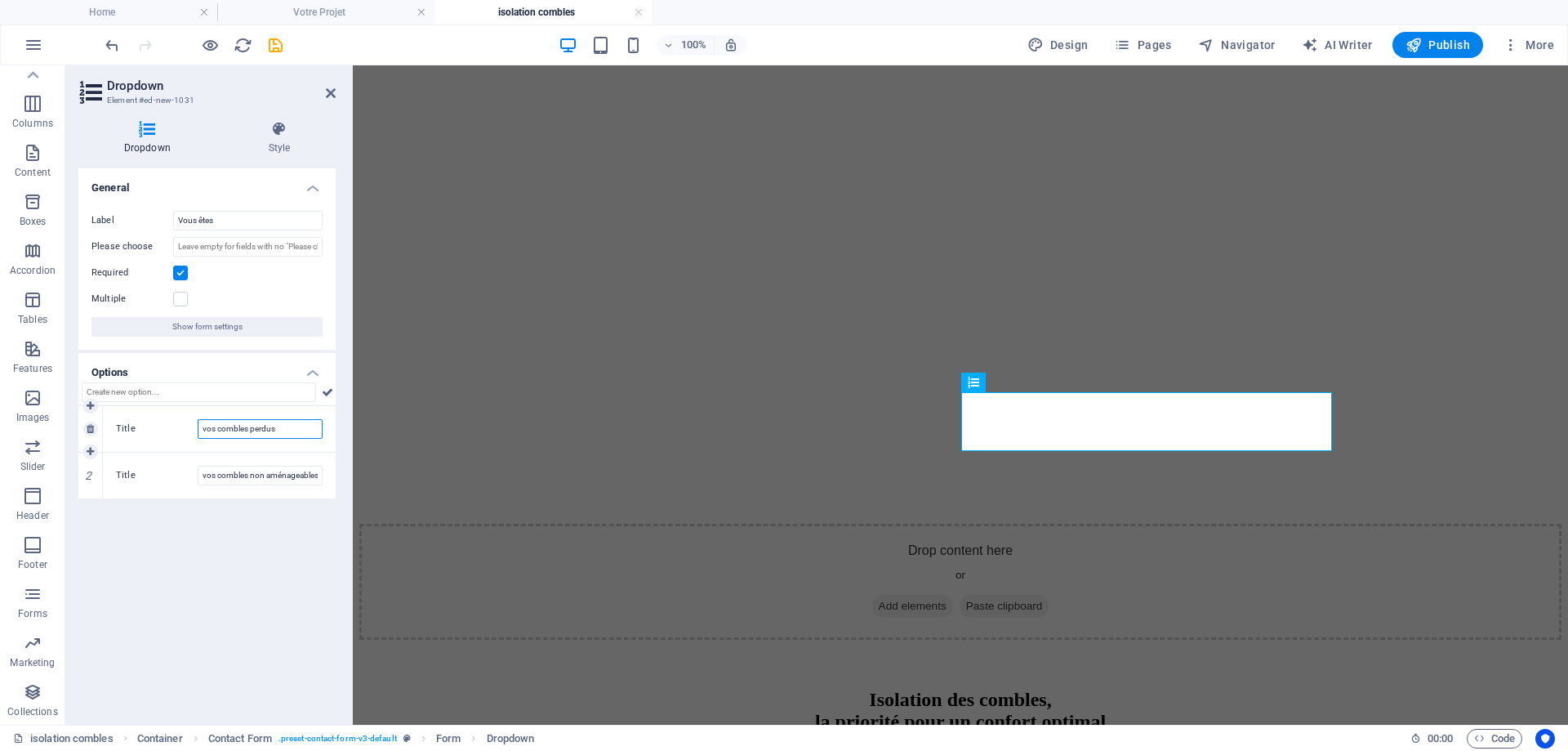
click at [222, 425] on input "vos combles perdus" at bounding box center [260, 429] width 125 height 19
type input "propriétaire"
click at [245, 475] on input "vos combles non aménageables" at bounding box center [260, 475] width 125 height 19
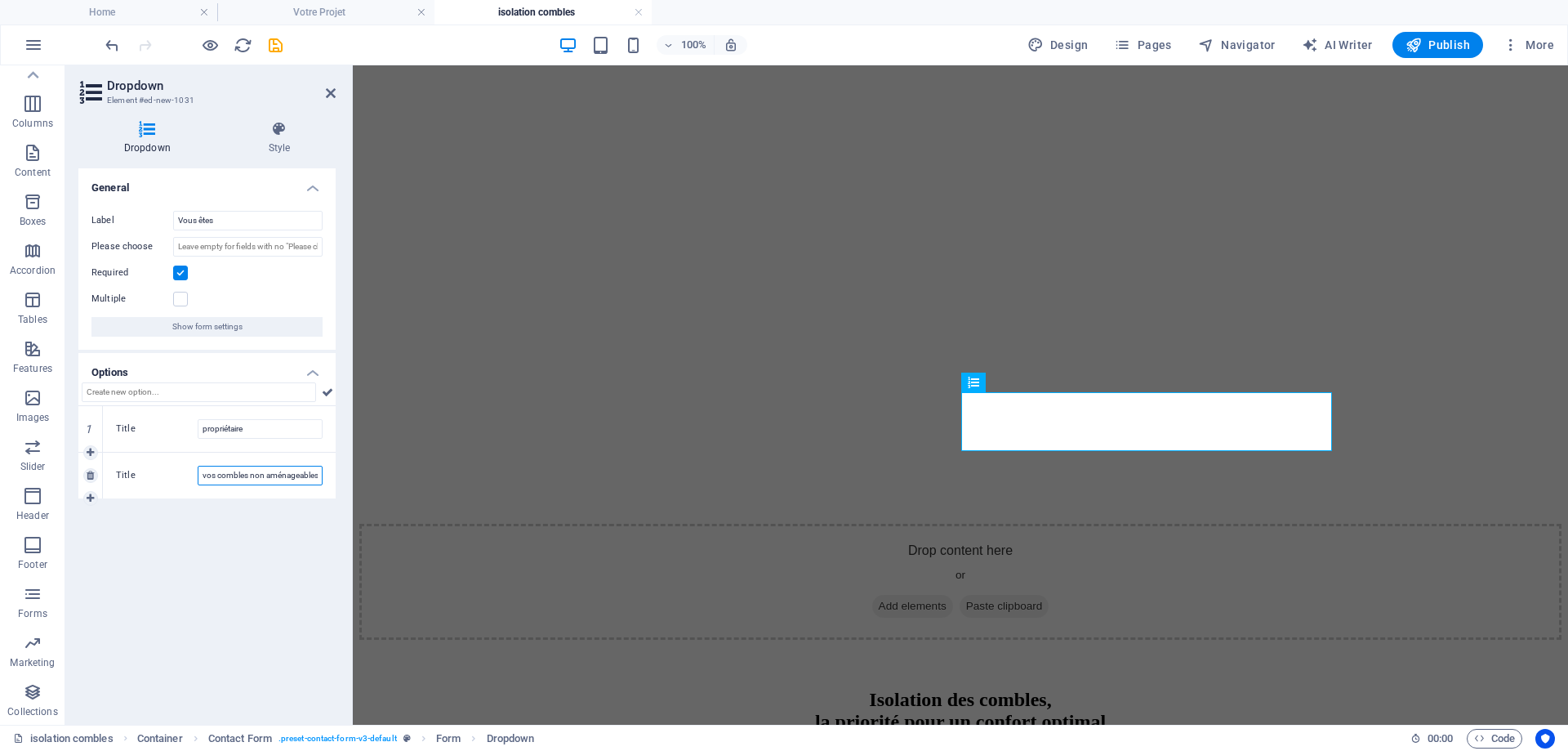
click at [245, 475] on input "vos combles non aménageables" at bounding box center [260, 475] width 125 height 19
type input "locataire"
click at [324, 90] on h2 "Dropdown" at bounding box center [220, 86] width 228 height 15
click at [331, 92] on icon at bounding box center [330, 93] width 10 height 13
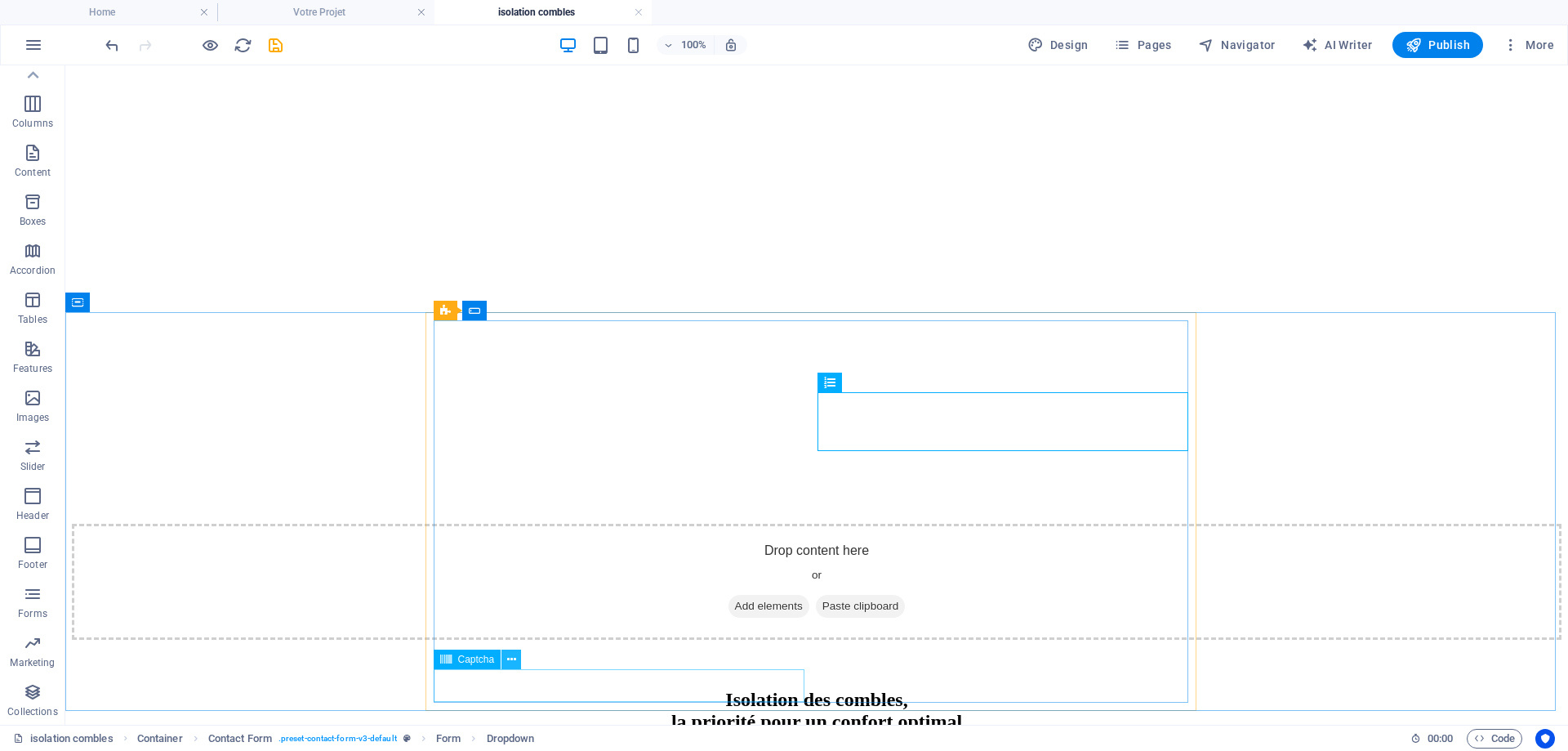
click at [509, 662] on icon at bounding box center [512, 660] width 9 height 18
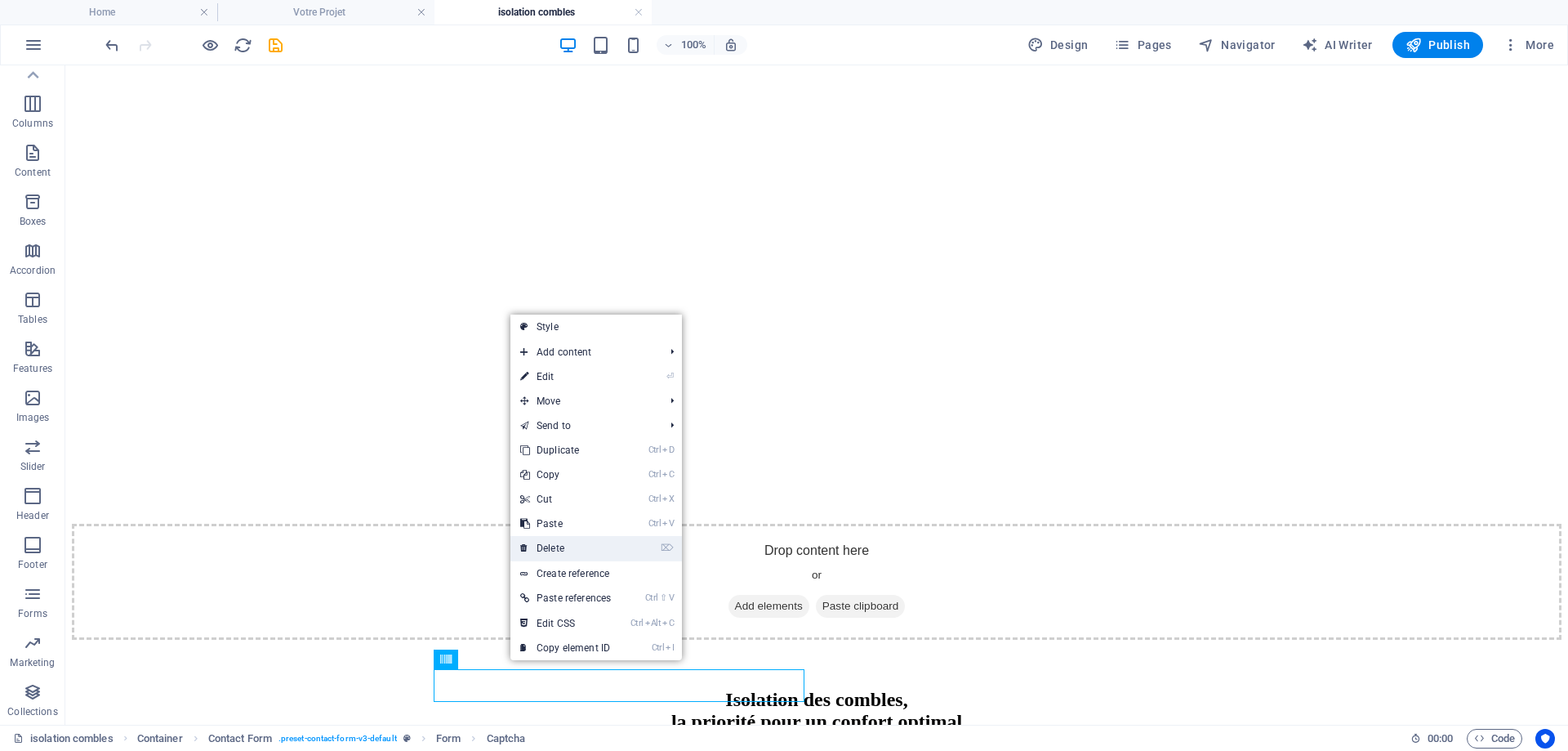
click at [548, 547] on link "⌦ Delete" at bounding box center [565, 548] width 110 height 25
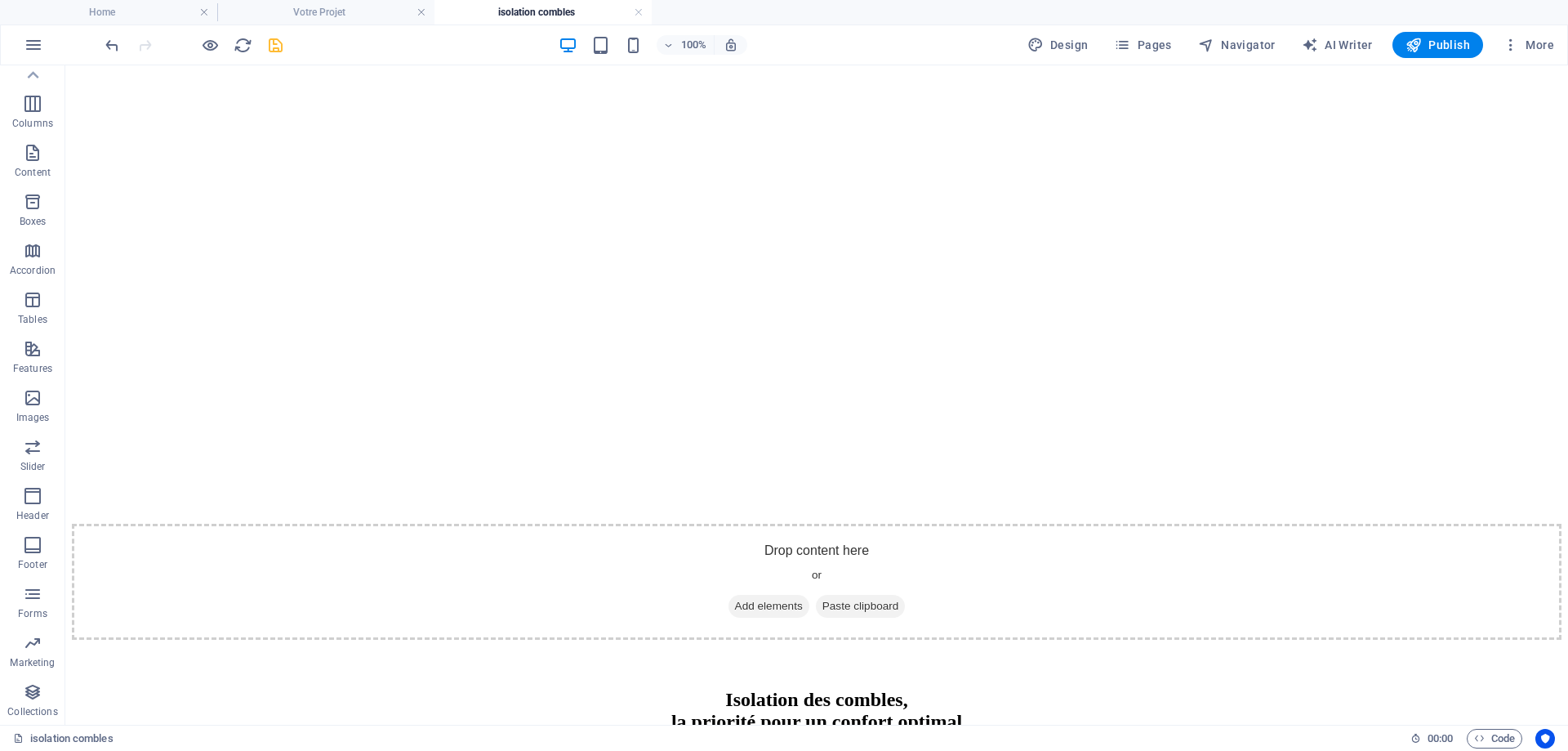
click at [274, 48] on icon "save" at bounding box center [275, 45] width 18 height 18
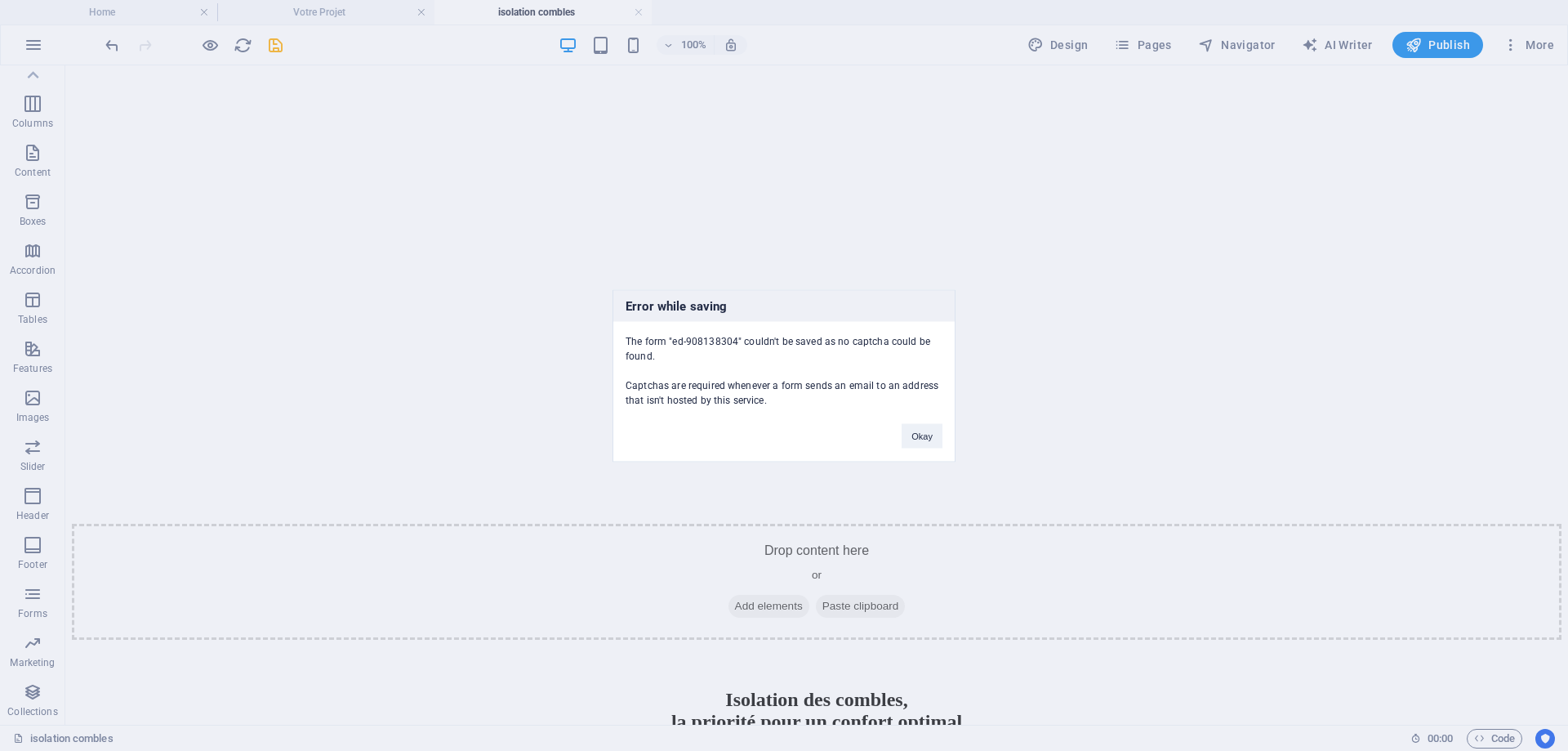
scroll to position [575, 0]
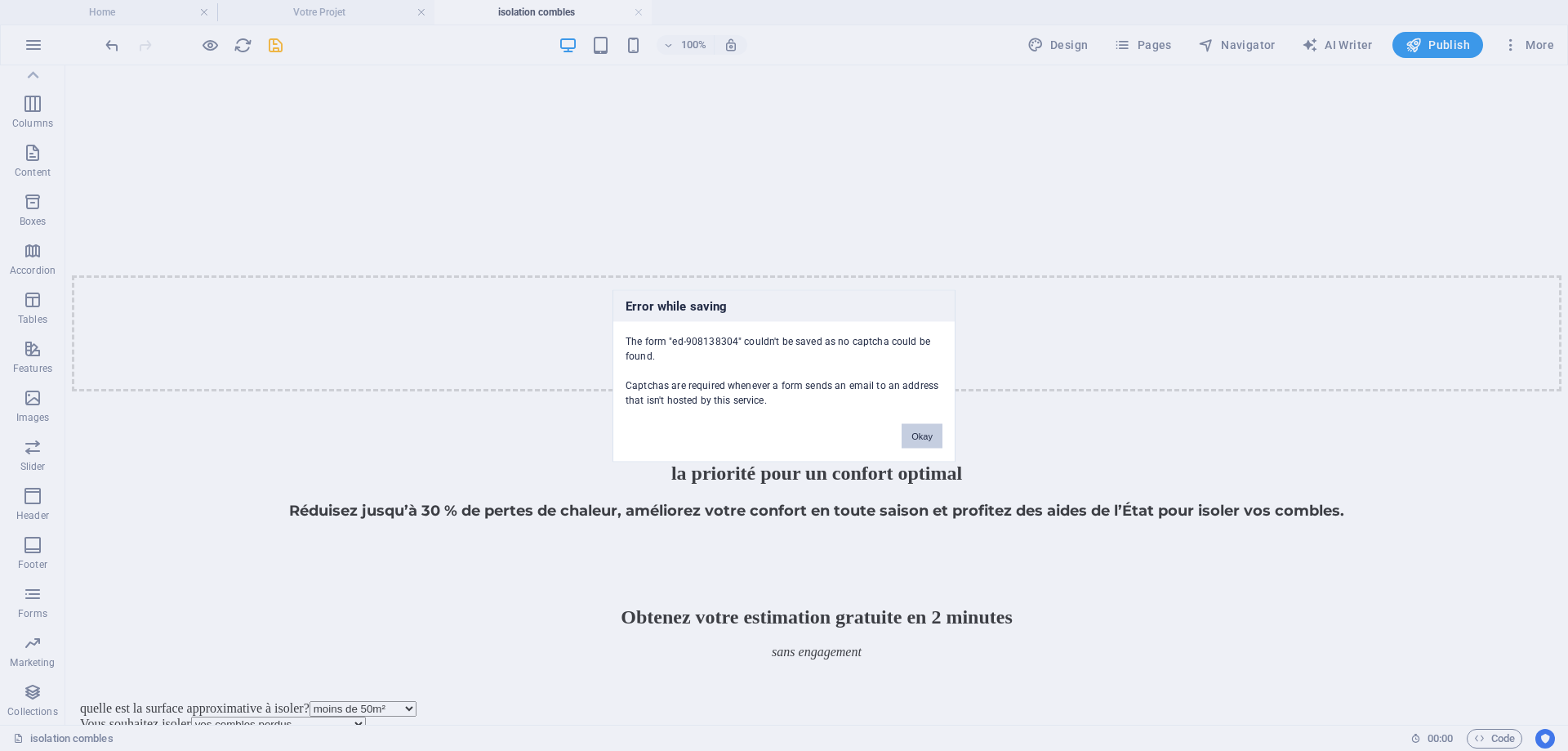
click at [919, 430] on button "Okay" at bounding box center [921, 436] width 41 height 25
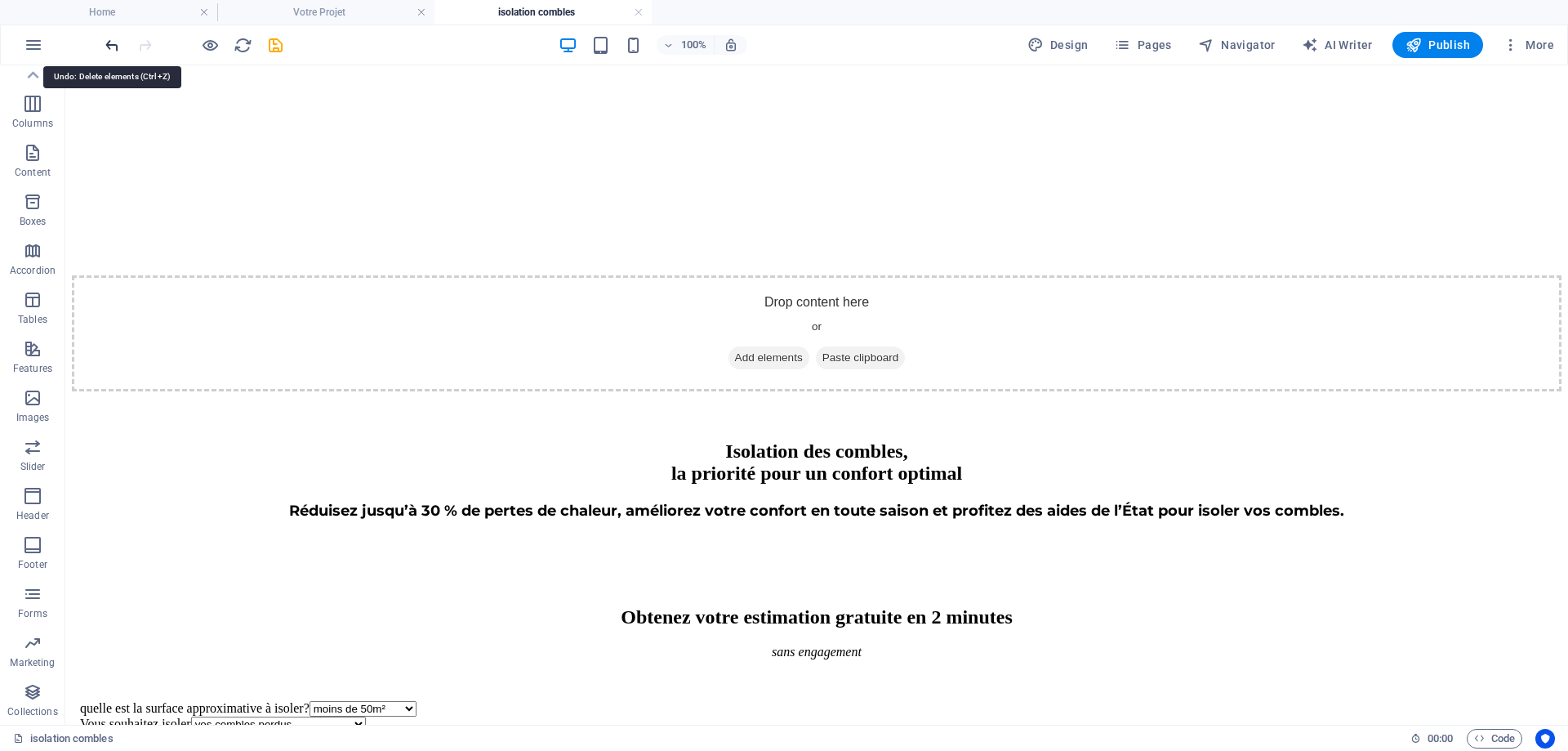
click at [104, 43] on icon "undo" at bounding box center [112, 45] width 18 height 18
click at [276, 47] on icon "save" at bounding box center [275, 45] width 18 height 18
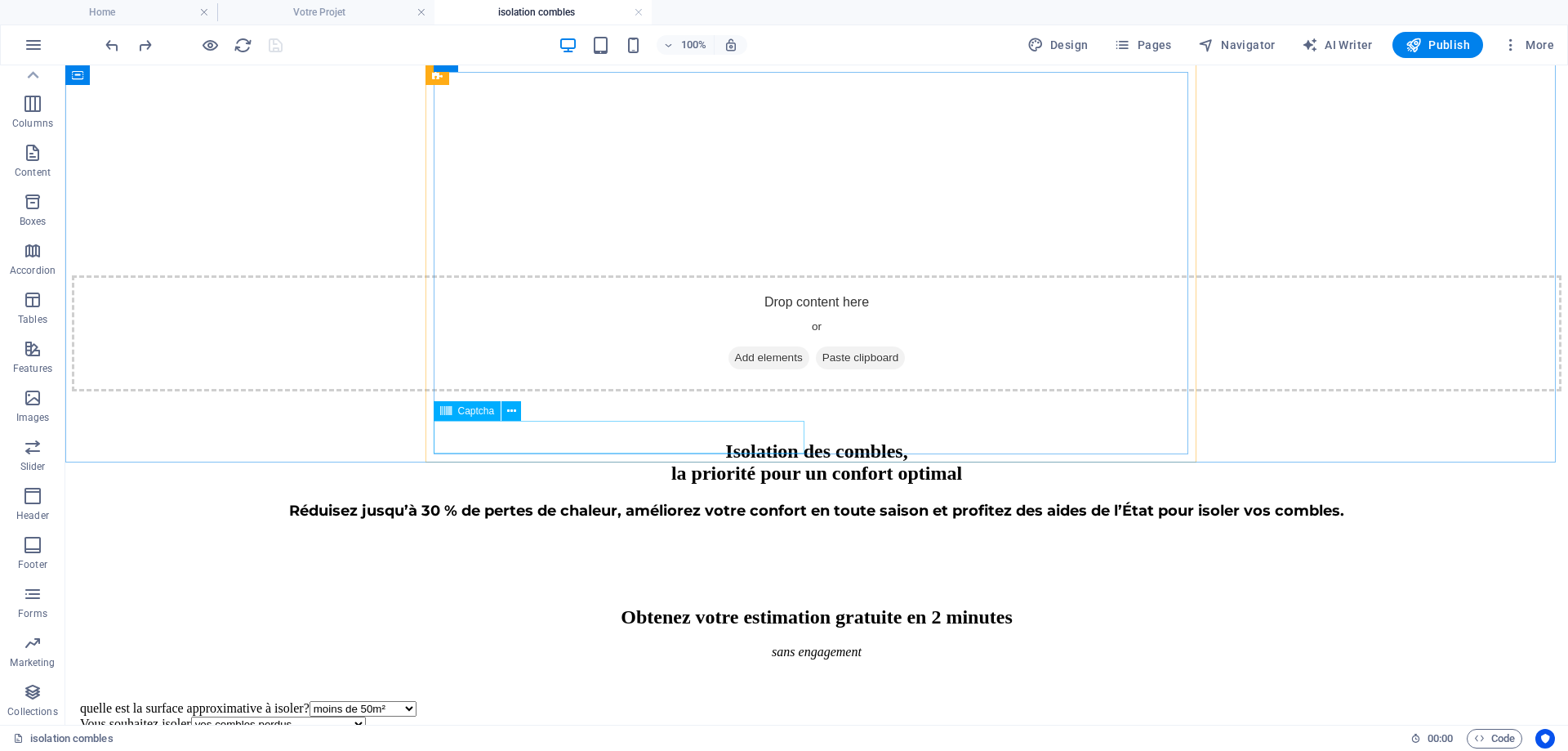
click at [476, 414] on span "Captcha" at bounding box center [477, 411] width 37 height 10
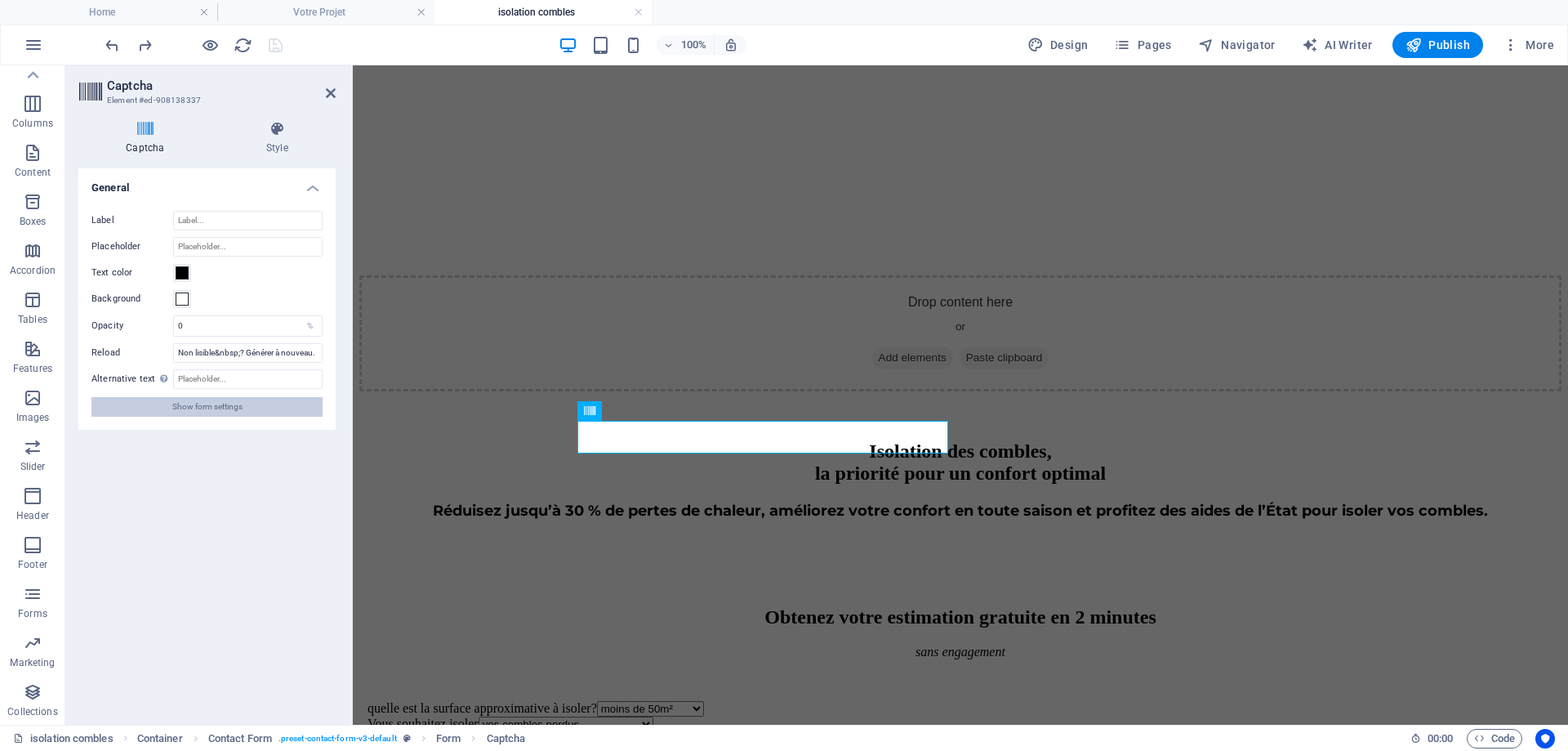
click at [174, 403] on span "Show form settings" at bounding box center [207, 407] width 70 height 19
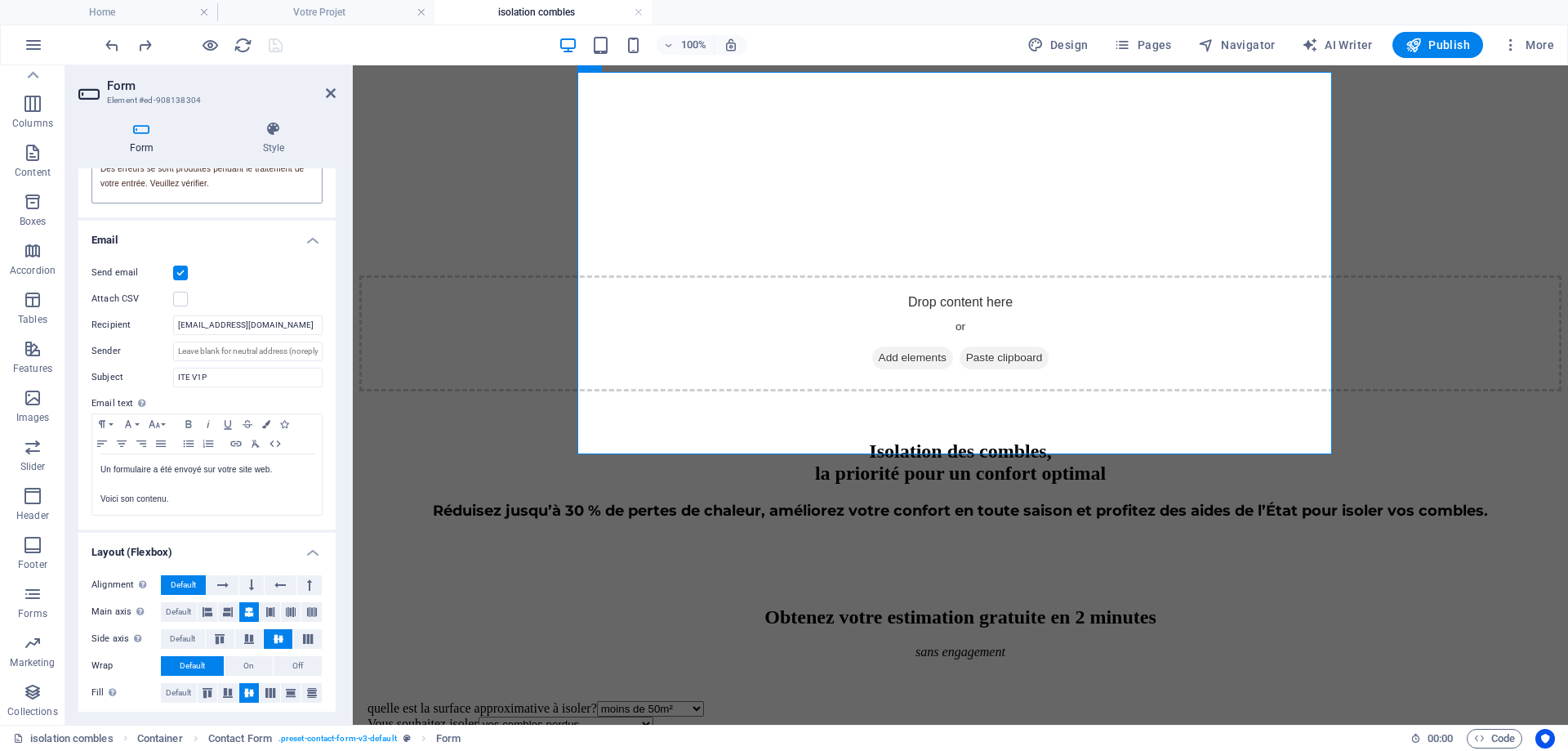
scroll to position [371, 0]
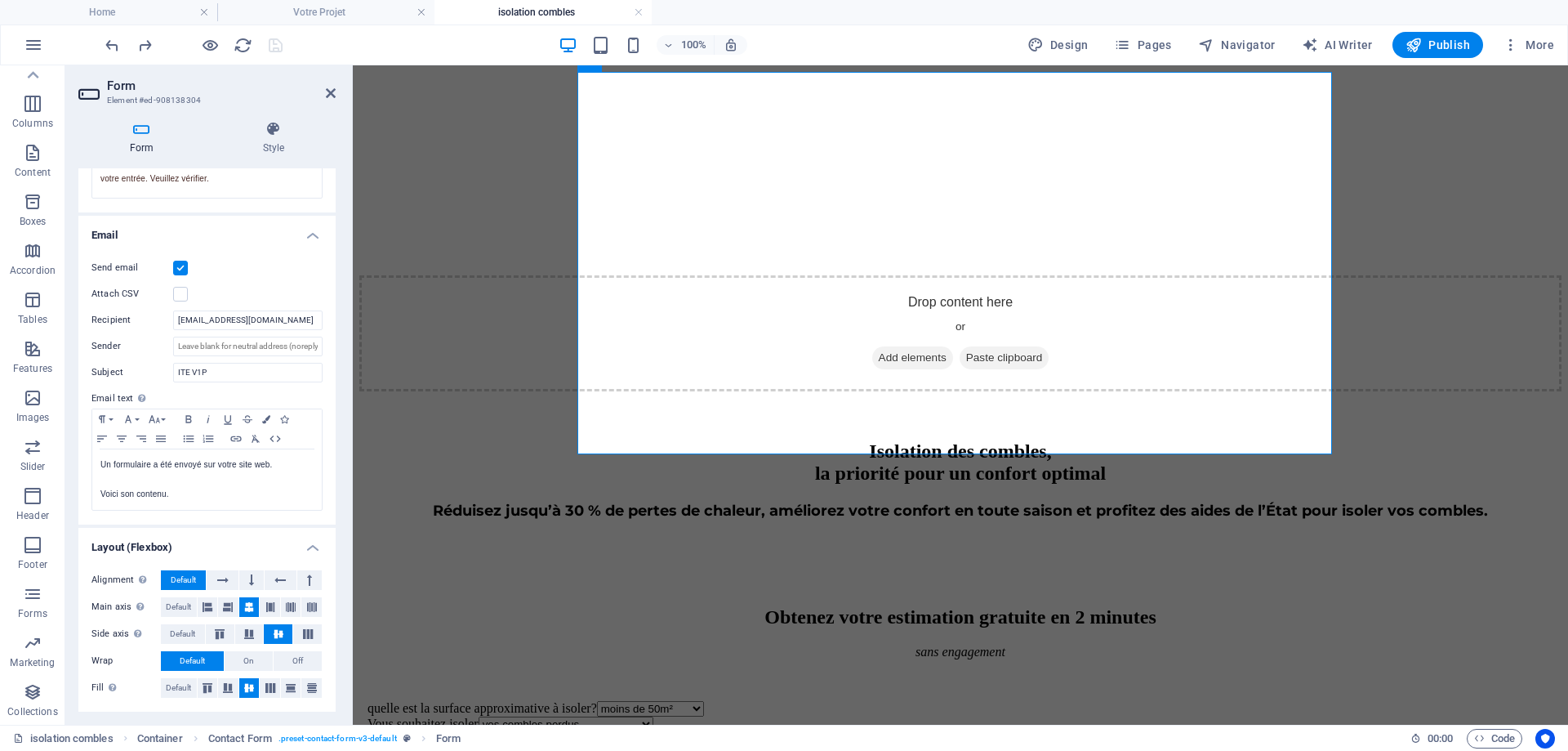
click at [177, 266] on label at bounding box center [180, 268] width 15 height 15
click at [0, 0] on input "Send email" at bounding box center [0, 0] width 0 height 0
click at [338, 89] on aside "Form Element #ed-908138304 Form Style General Title Define a name for the form.…" at bounding box center [209, 395] width 288 height 659
click at [326, 93] on icon at bounding box center [330, 93] width 10 height 13
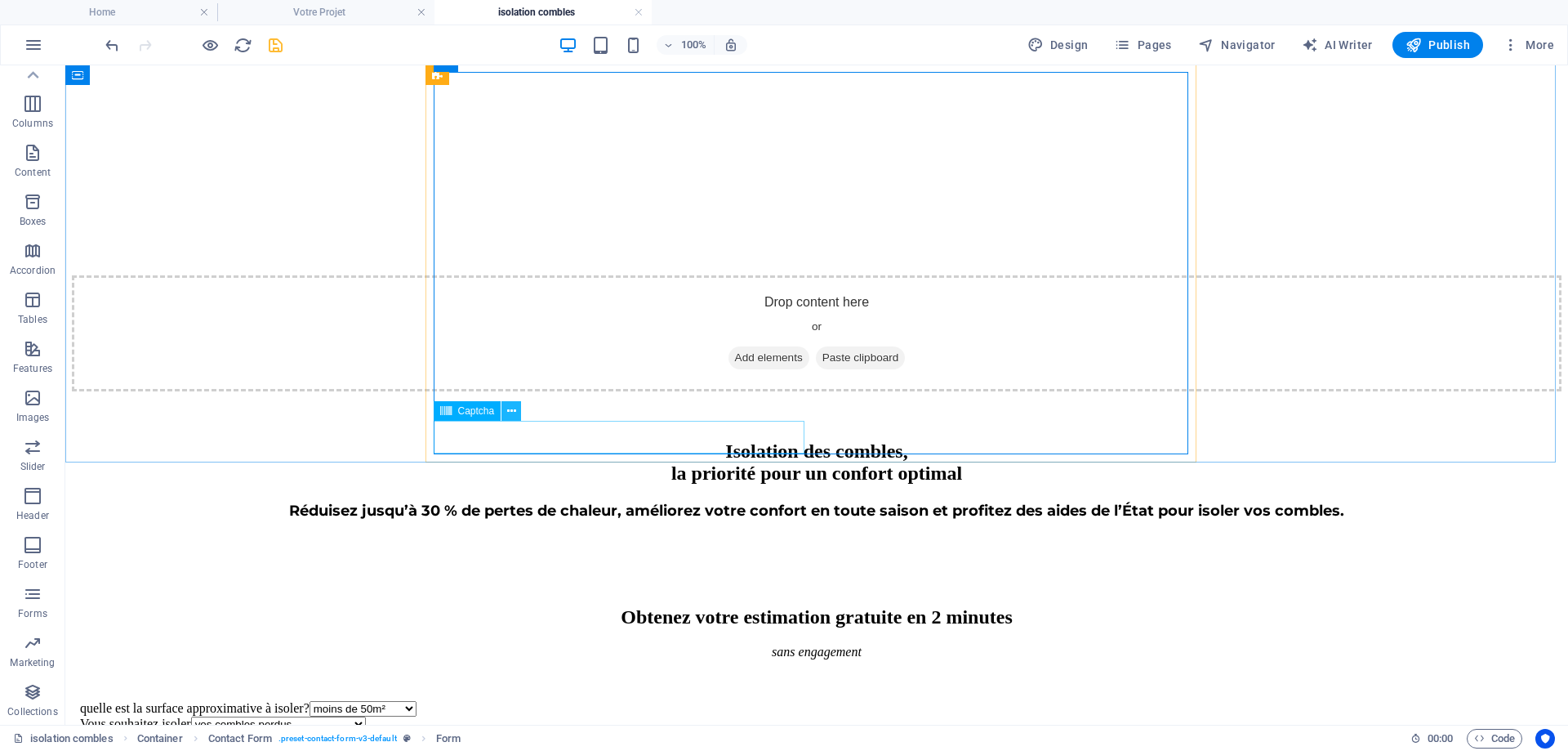
drag, startPoint x: 513, startPoint y: 411, endPoint x: 444, endPoint y: 361, distance: 85.2
click at [513, 411] on icon at bounding box center [512, 411] width 9 height 18
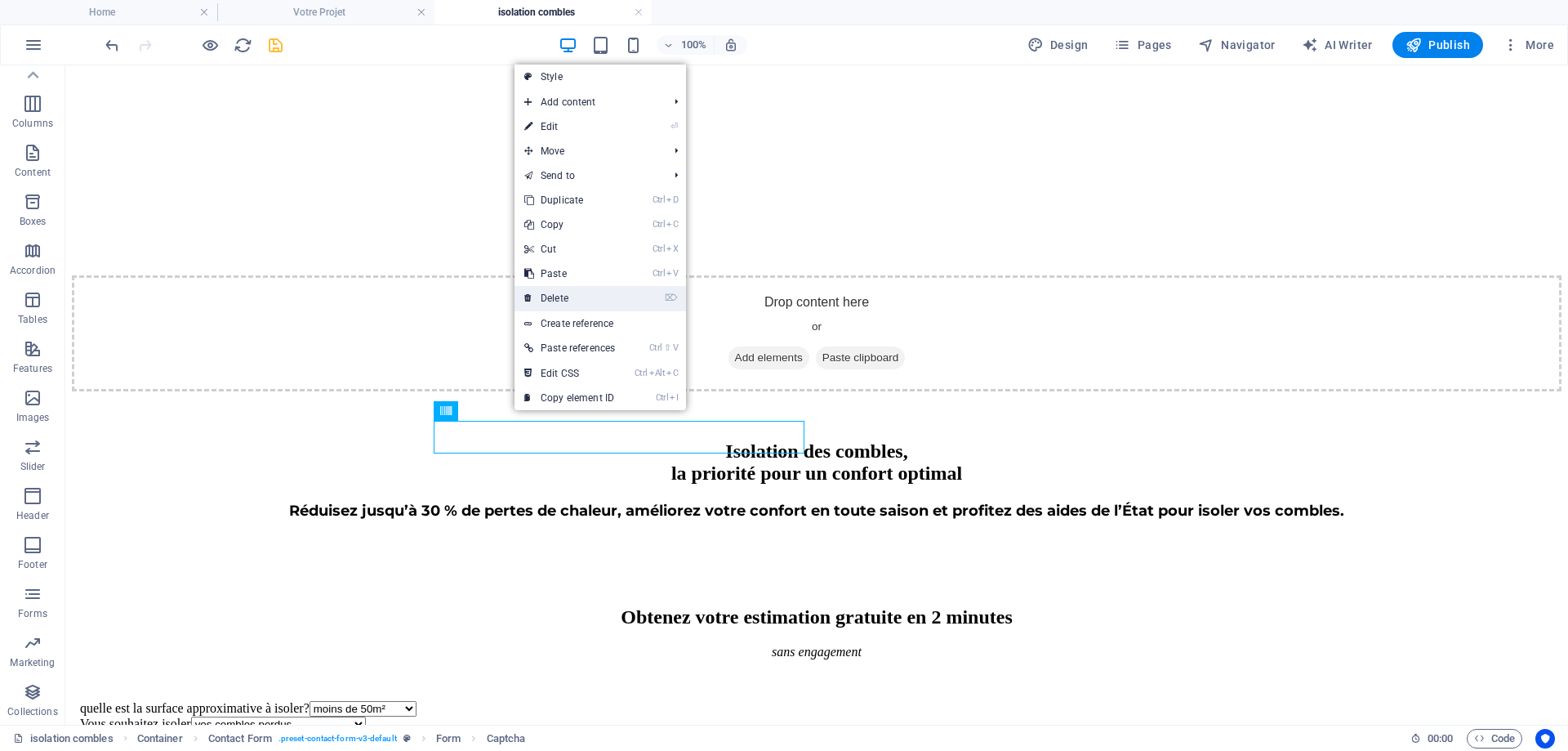
click at [552, 298] on link "⌦ Delete" at bounding box center [570, 298] width 110 height 25
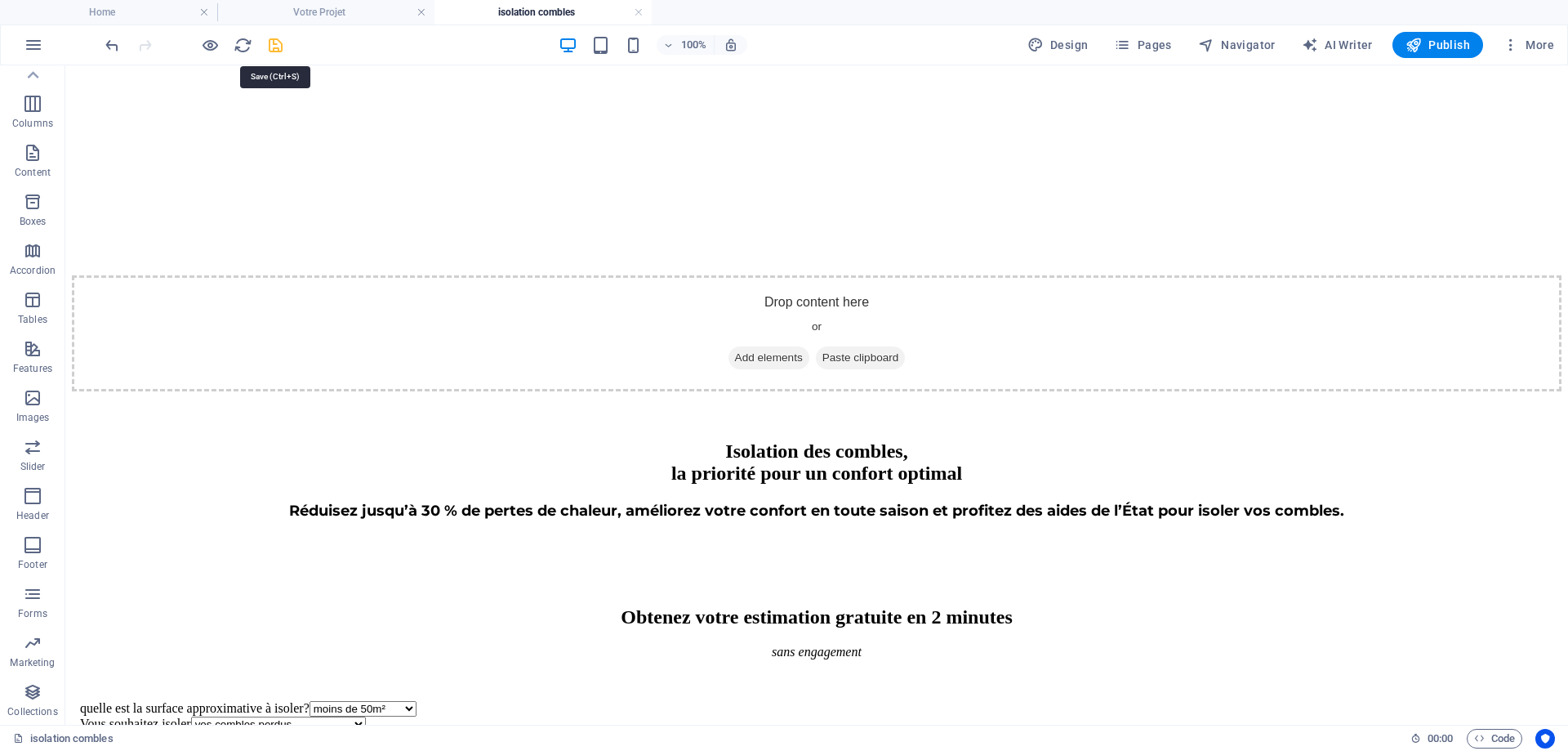
click at [277, 45] on icon "save" at bounding box center [275, 45] width 18 height 18
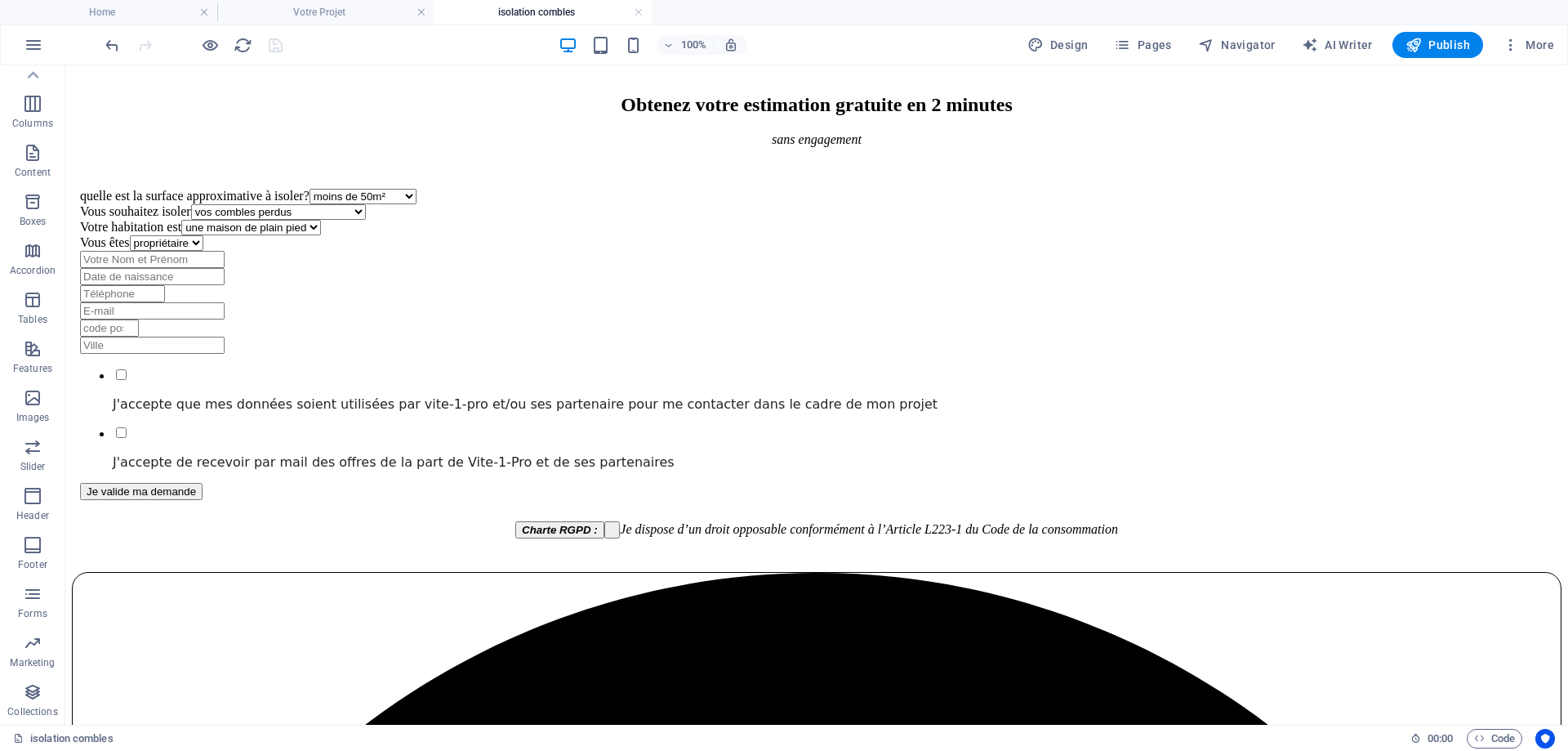
scroll to position [1148, 0]
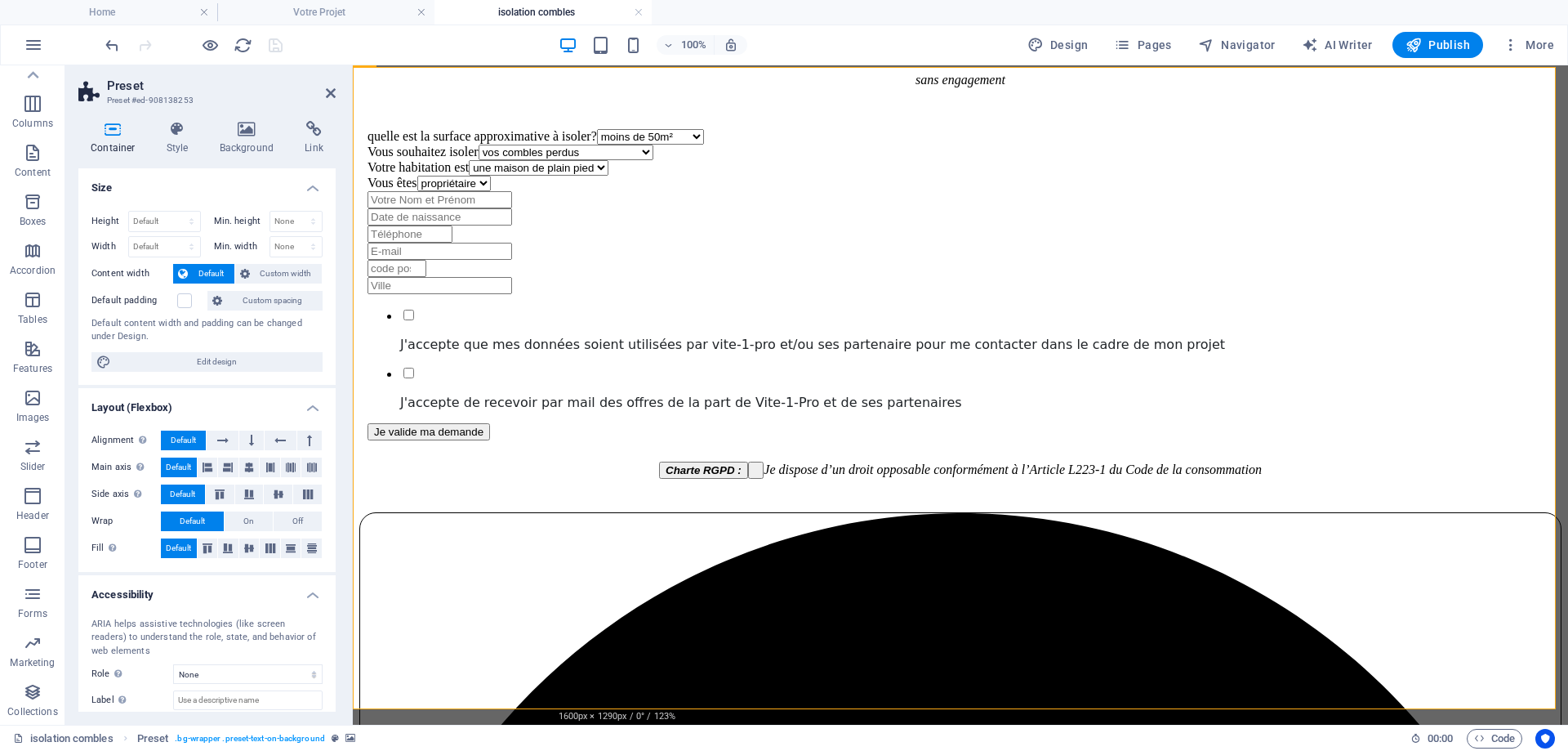
click at [247, 161] on div "Container Style Background Link Size Height Default px rem % vh vw Min. height …" at bounding box center [207, 416] width 257 height 591
click at [245, 141] on h4 "Background" at bounding box center [250, 137] width 86 height 34
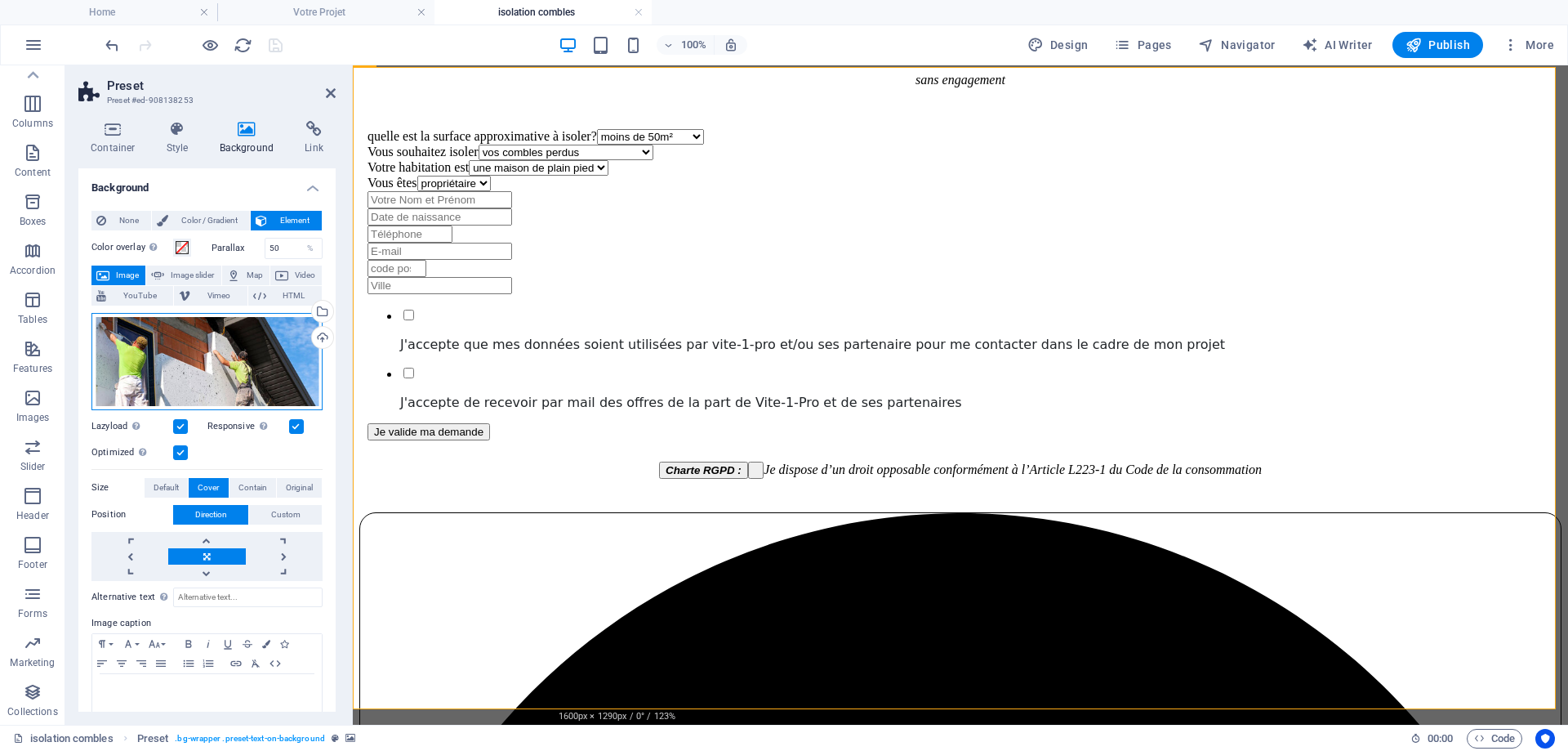
click at [227, 340] on div "Drag files here, click to choose files or select files from Files or our free s…" at bounding box center [207, 361] width 231 height 97
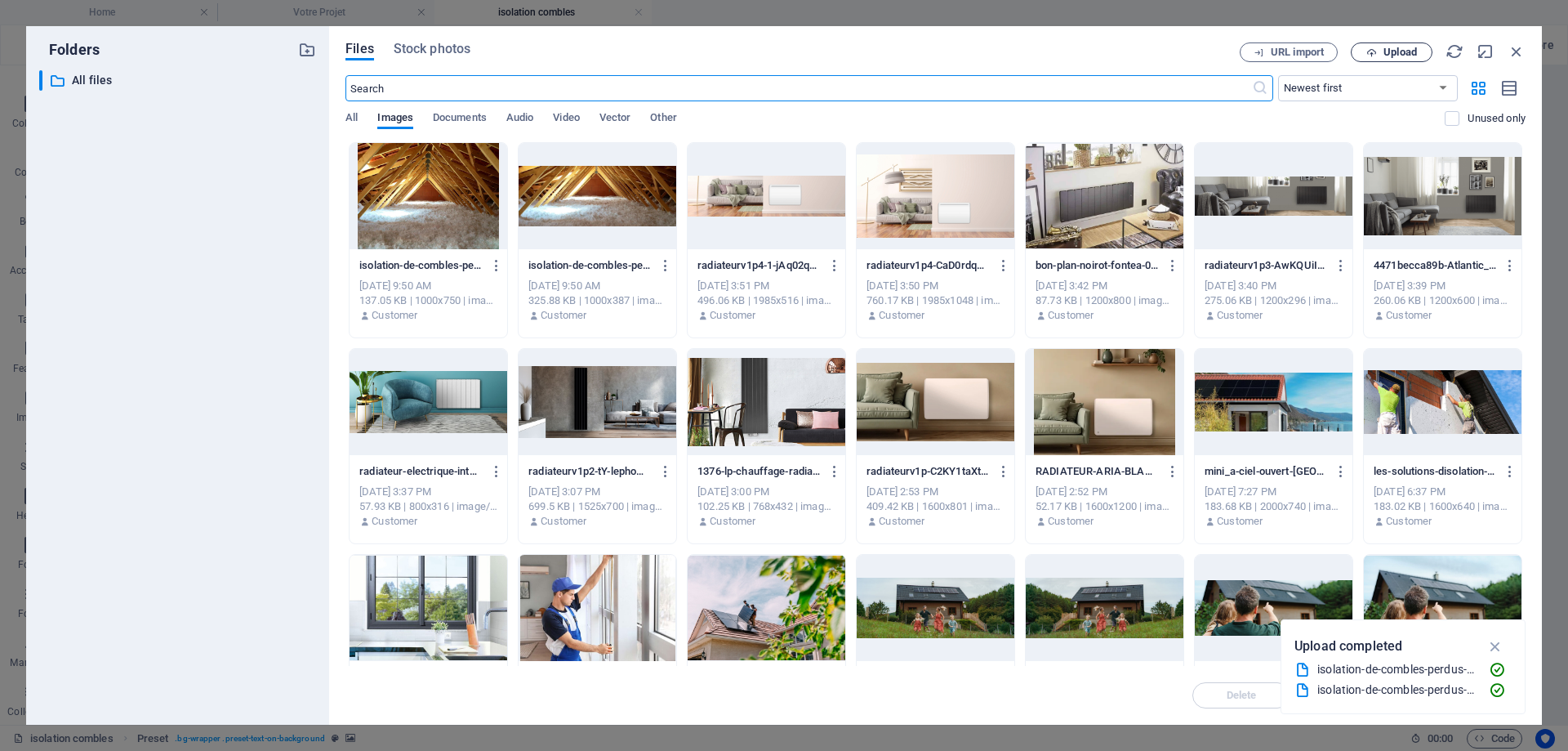
click at [1392, 45] on button "Upload" at bounding box center [1391, 53] width 81 height 19
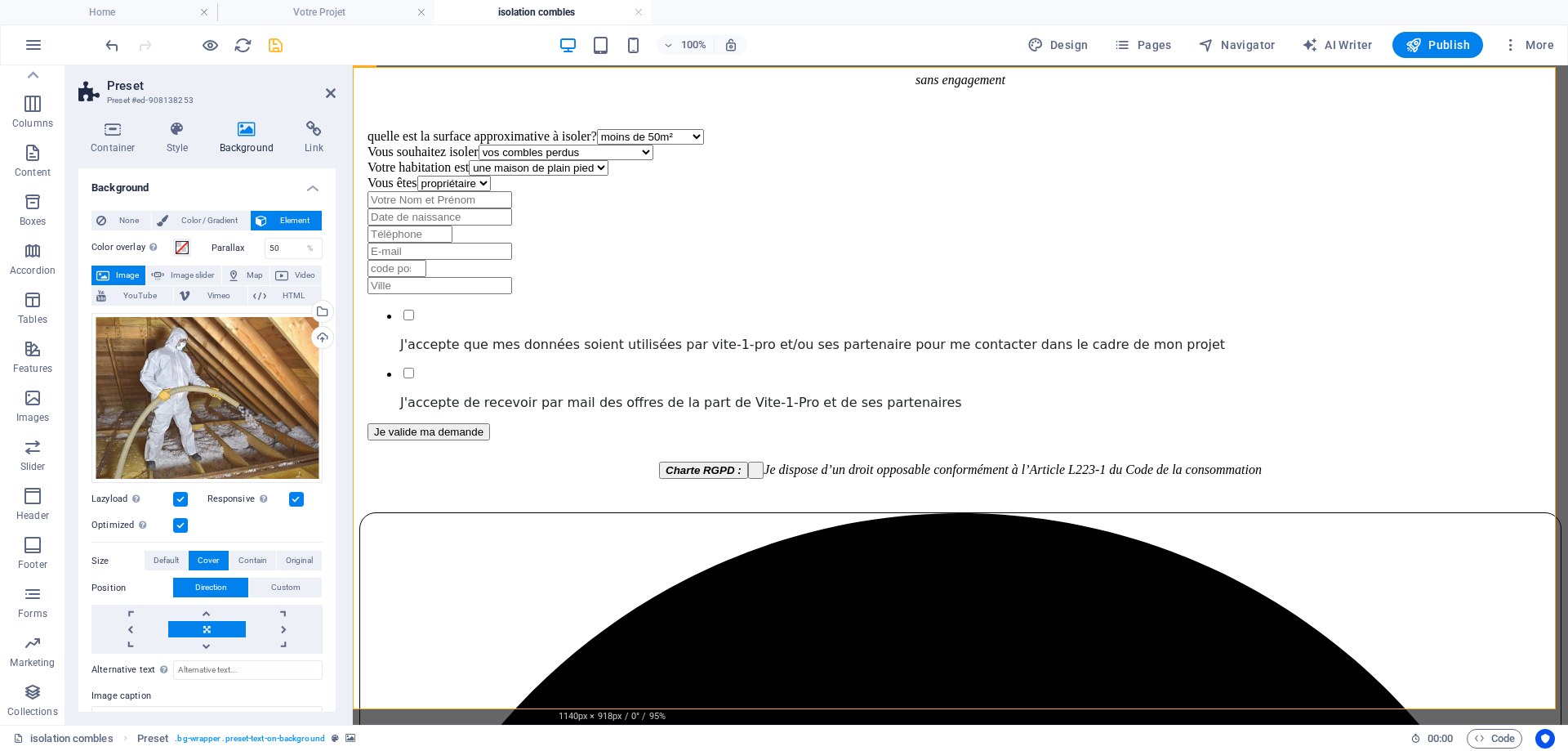
click at [203, 654] on div "Alternative text The alternative text is used by devices that cannot display im…" at bounding box center [207, 726] width 231 height 144
click at [203, 647] on link at bounding box center [206, 645] width 77 height 17
click at [204, 608] on link at bounding box center [206, 613] width 77 height 17
click at [329, 87] on icon at bounding box center [330, 93] width 10 height 13
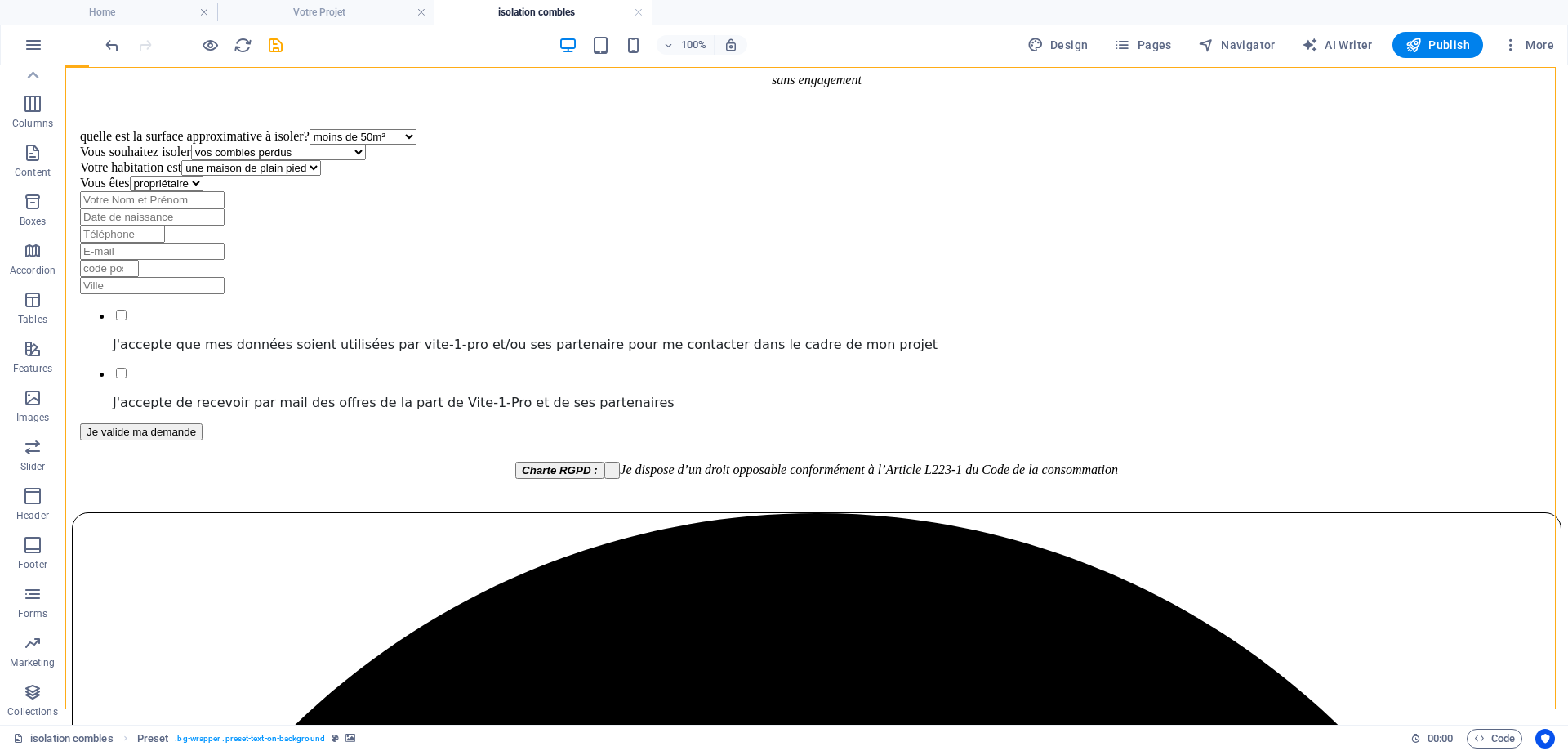
click at [276, 45] on icon "save" at bounding box center [275, 45] width 18 height 18
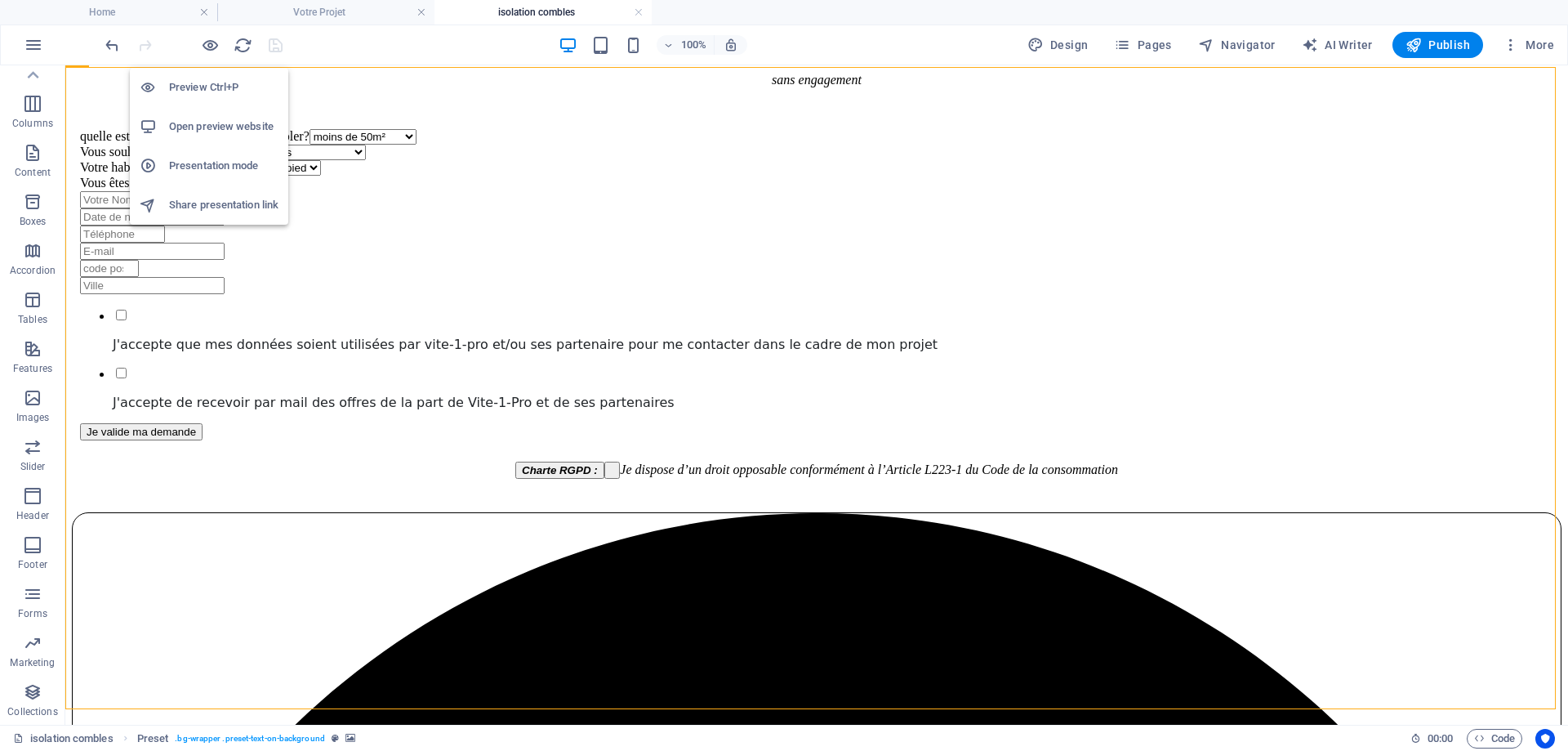
click at [209, 42] on icon "button" at bounding box center [210, 45] width 18 height 18
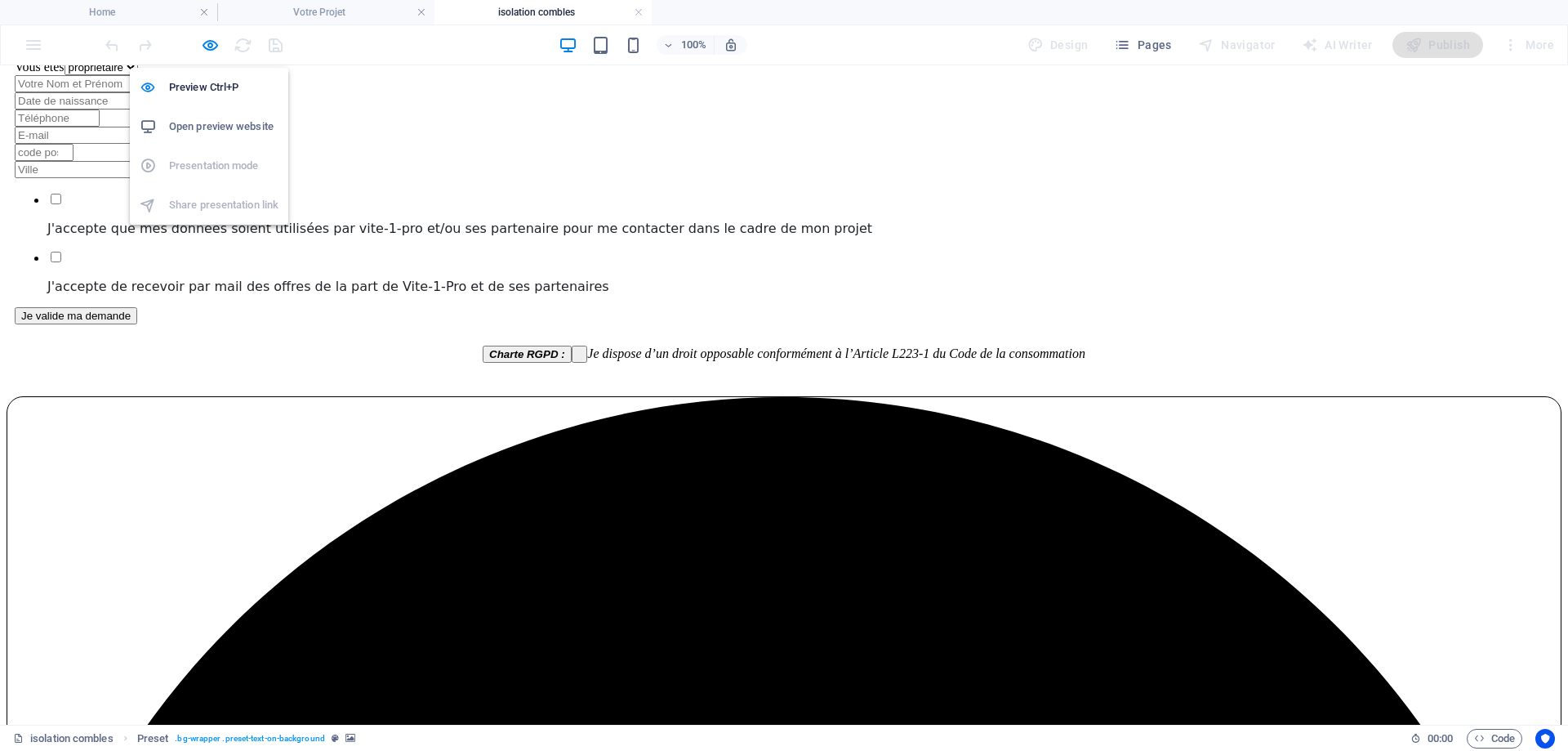
scroll to position [1069, 0]
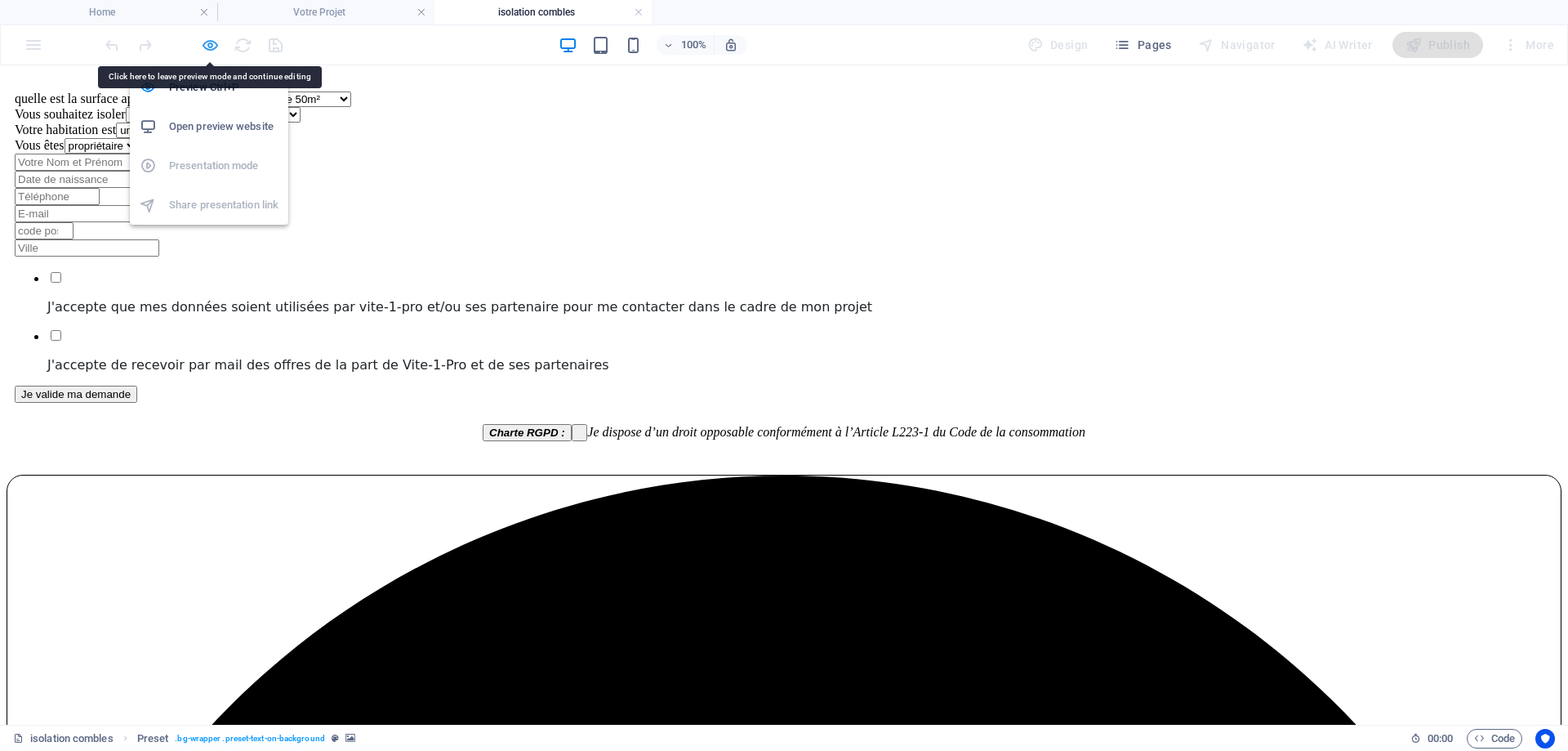
click at [203, 45] on icon "button" at bounding box center [210, 45] width 18 height 18
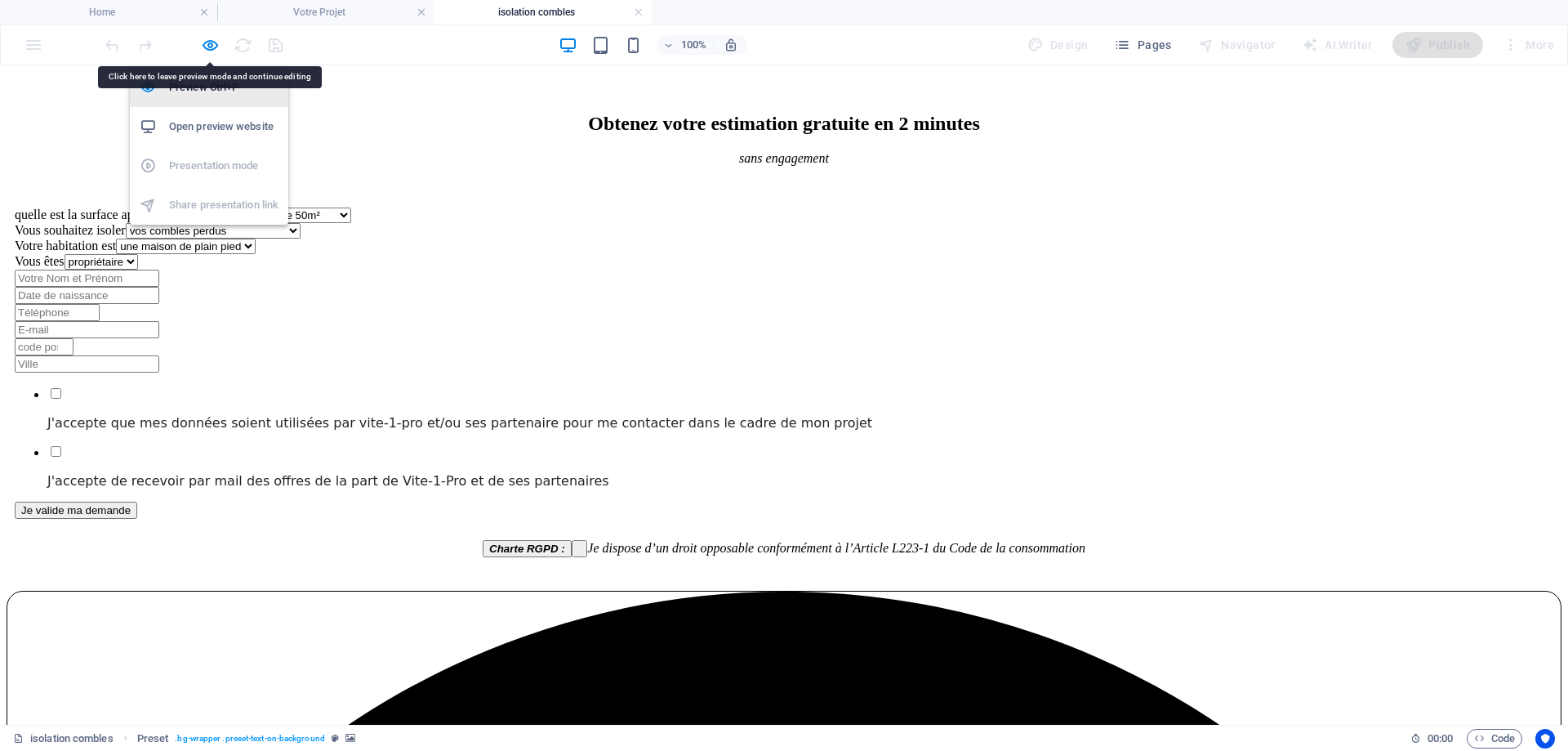
scroll to position [1148, 0]
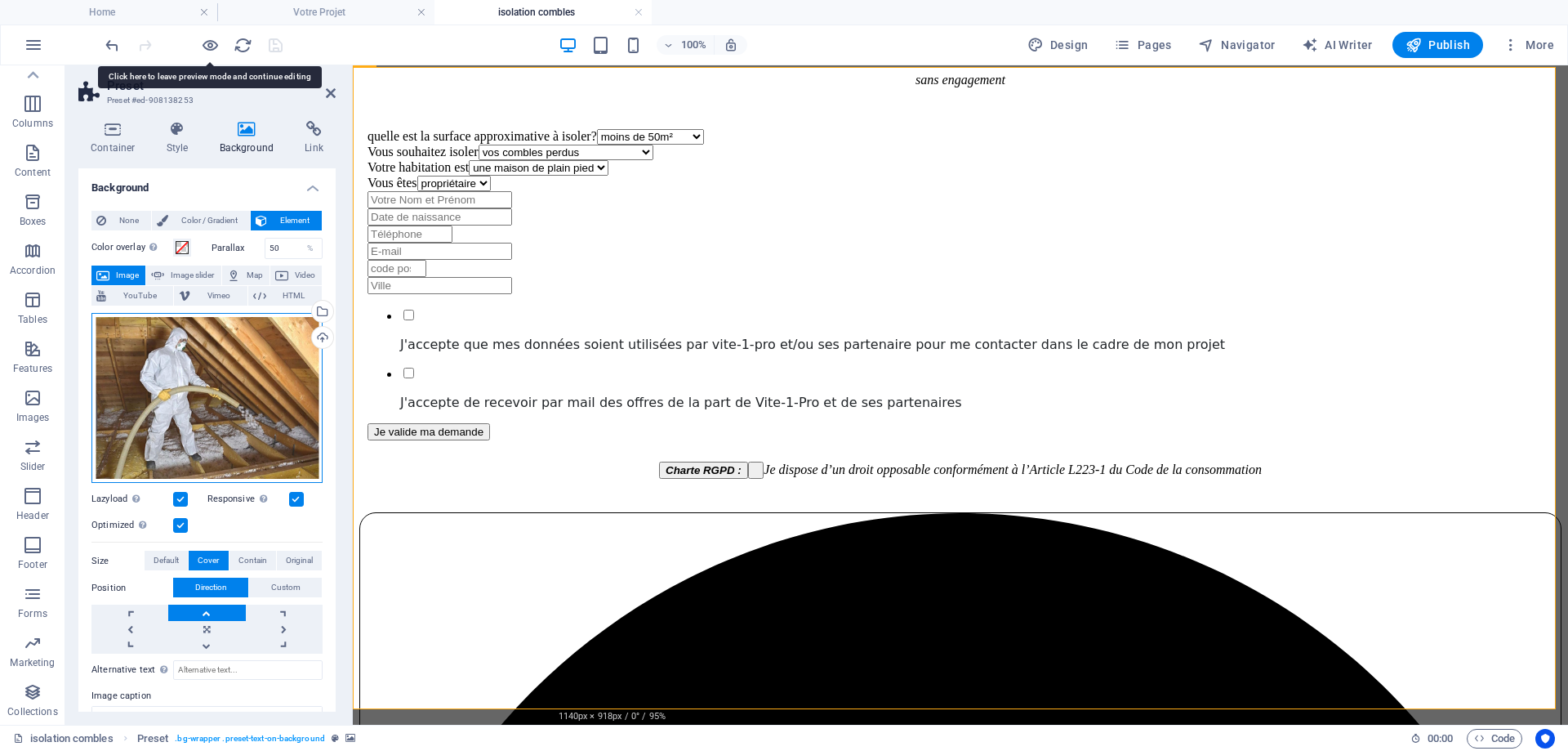
click at [206, 378] on div "Drag files here, click to choose files or select files from Files or our free s…" at bounding box center [207, 397] width 231 height 171
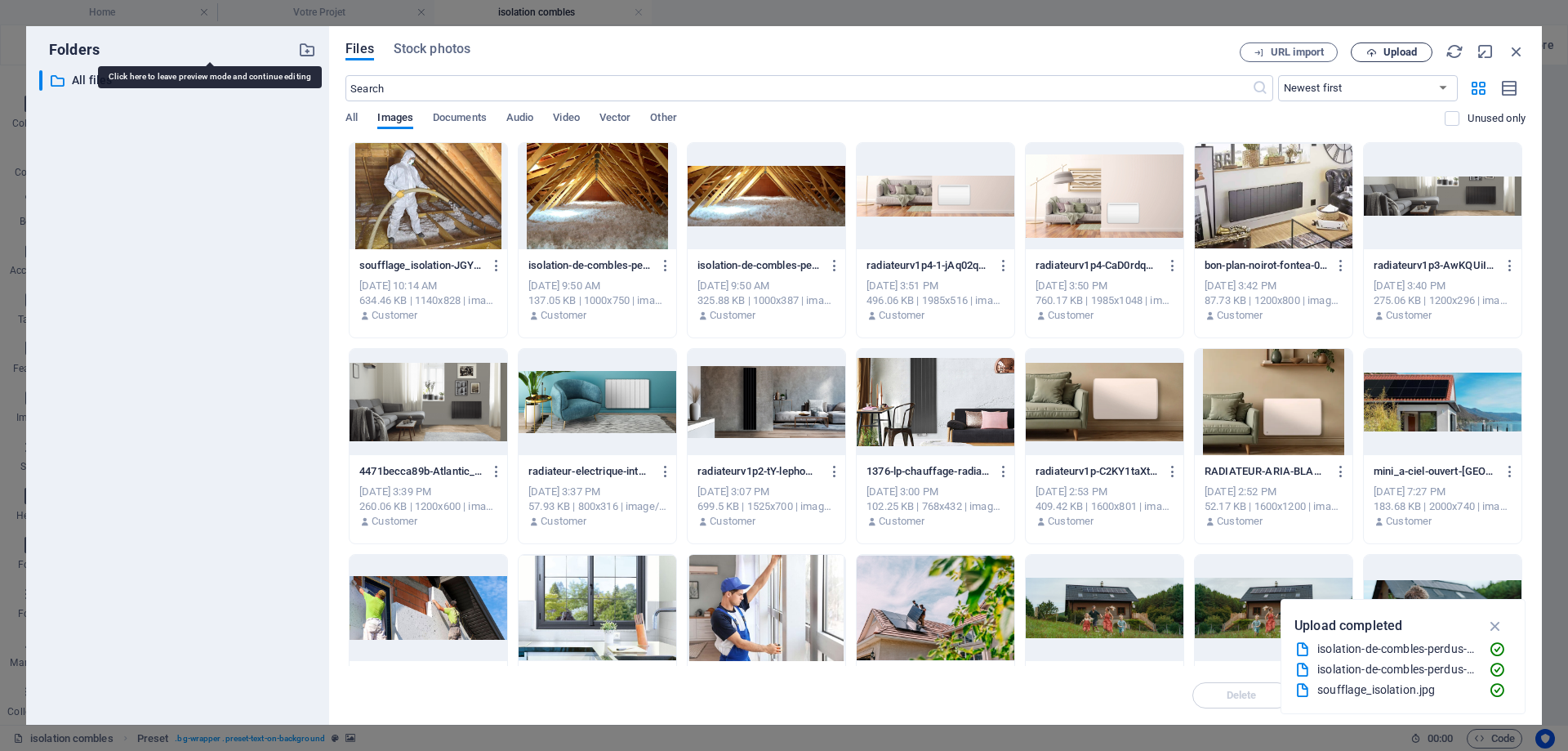
click at [1388, 55] on span "Upload" at bounding box center [1400, 52] width 33 height 10
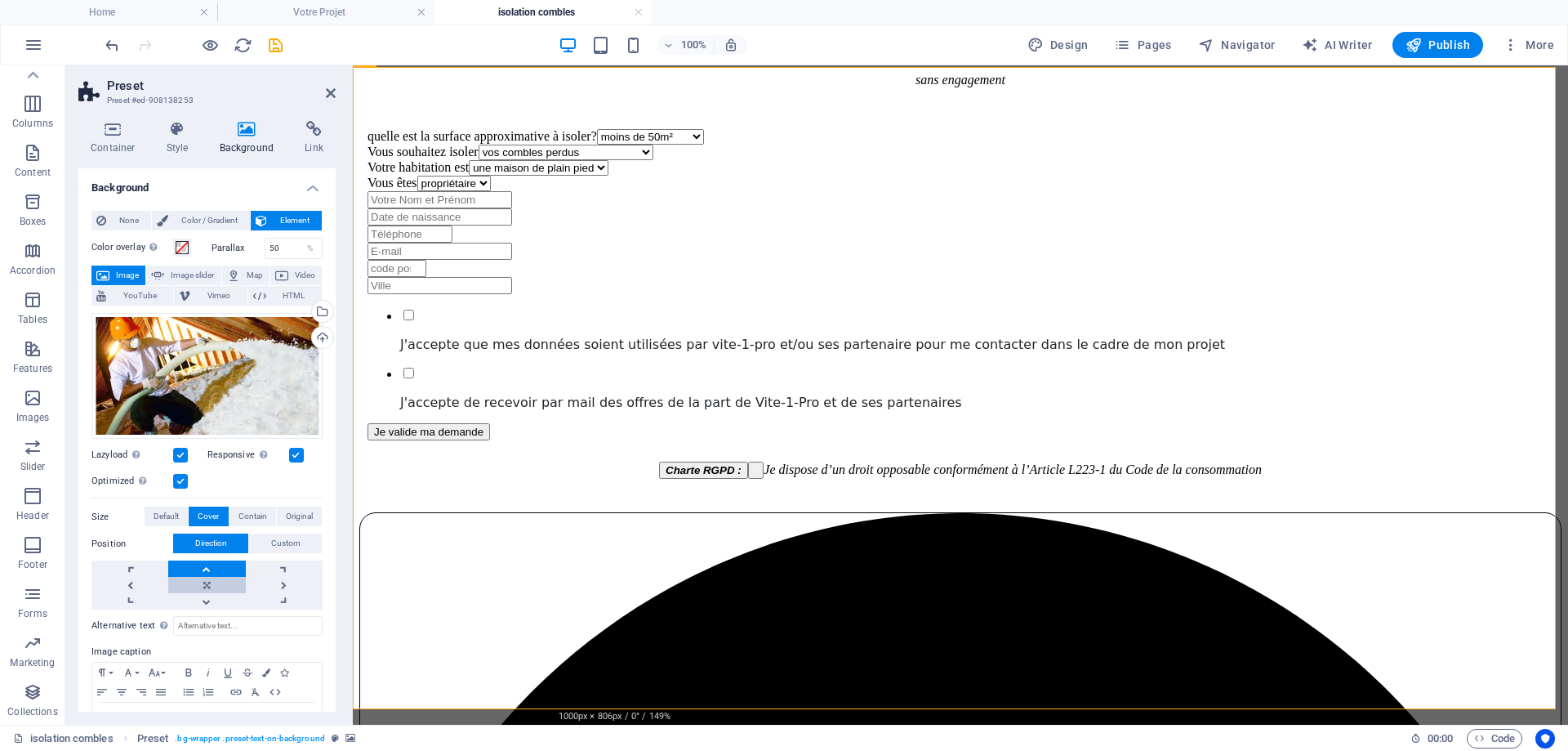
click at [208, 586] on link at bounding box center [206, 585] width 77 height 17
click at [201, 602] on link at bounding box center [206, 601] width 77 height 17
click at [205, 574] on link at bounding box center [206, 568] width 77 height 17
click at [202, 585] on link at bounding box center [206, 585] width 77 height 17
click at [324, 92] on h2 "Preset" at bounding box center [220, 86] width 228 height 15
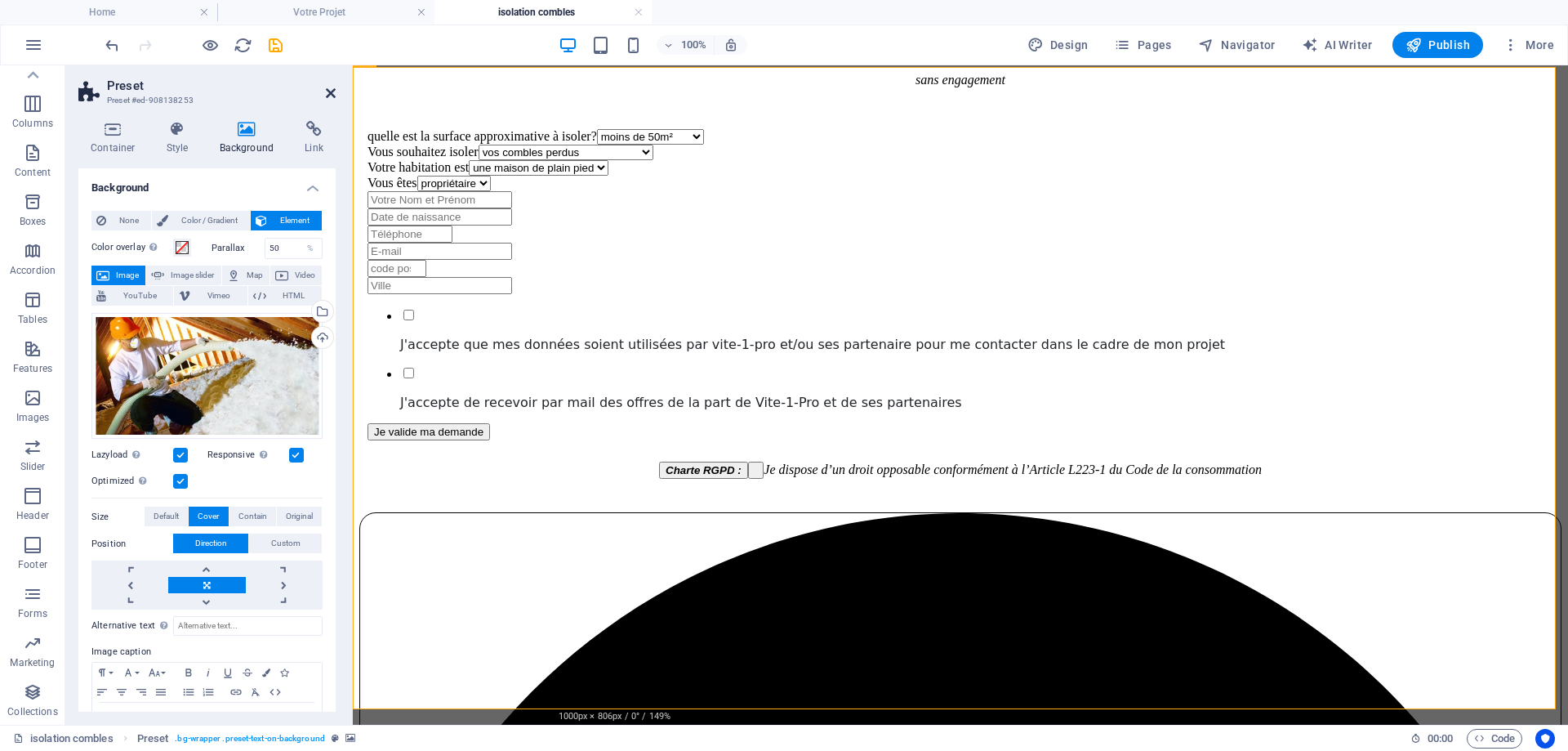
click at [328, 87] on icon at bounding box center [330, 93] width 10 height 13
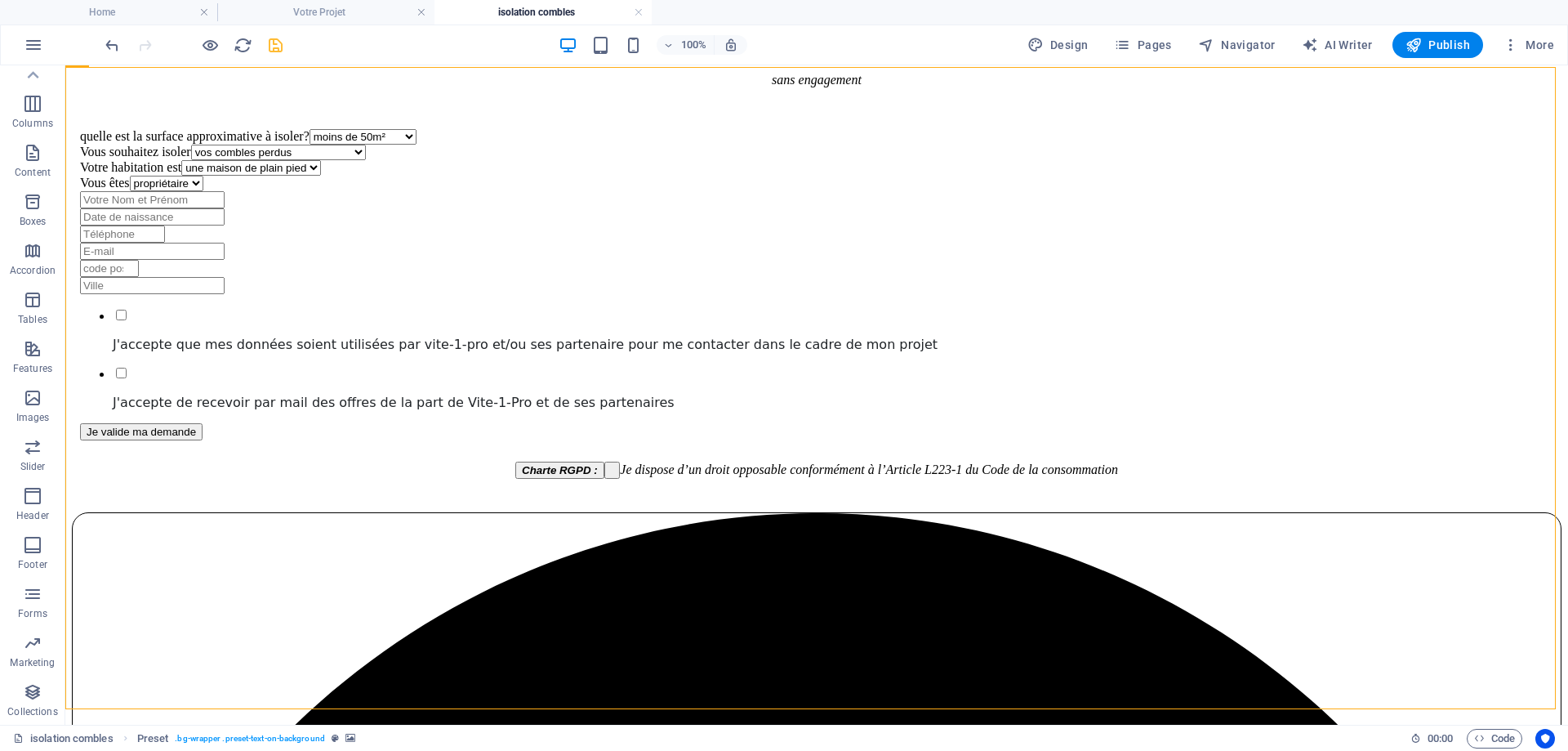
click at [278, 43] on icon "save" at bounding box center [275, 45] width 18 height 18
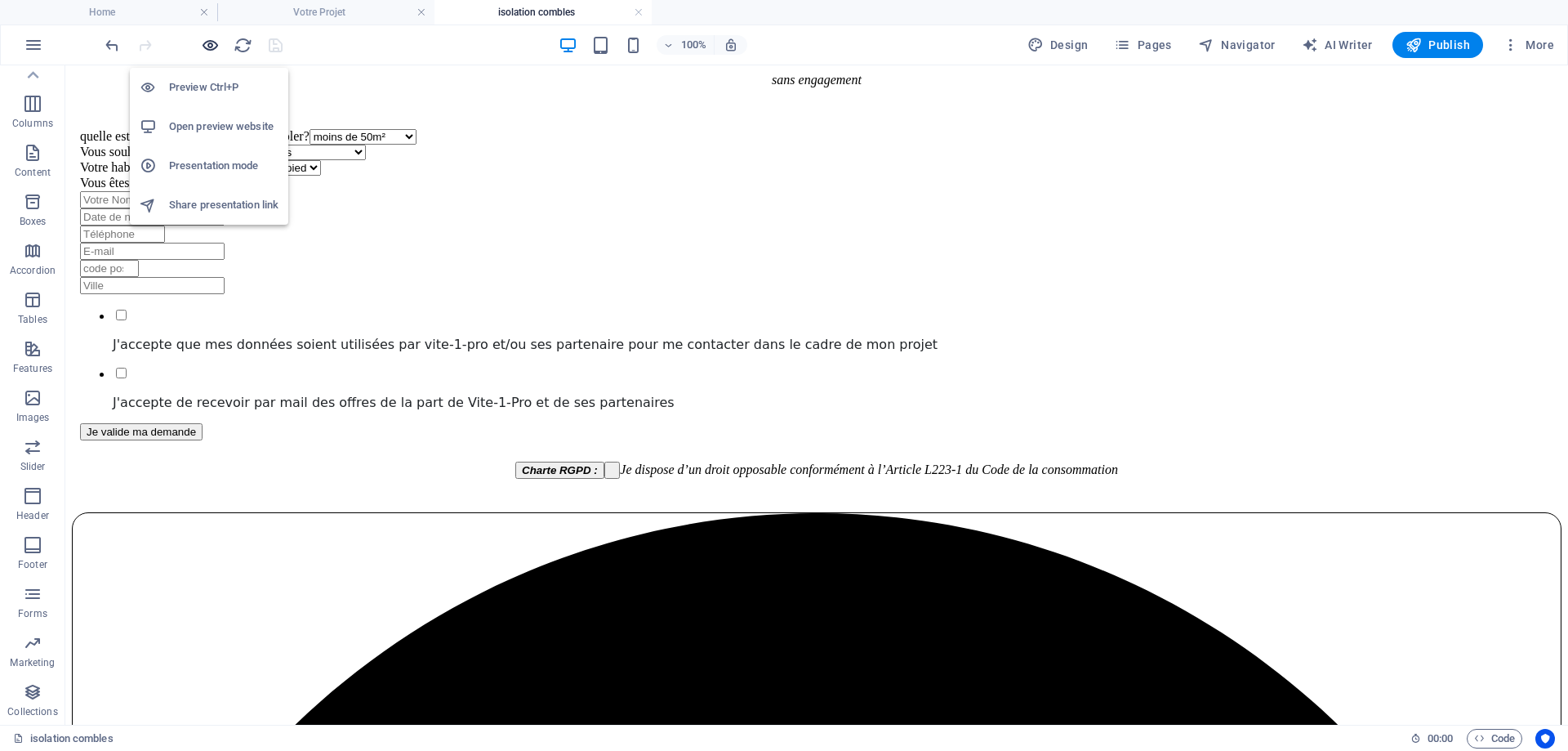
click at [204, 46] on icon "button" at bounding box center [210, 45] width 18 height 18
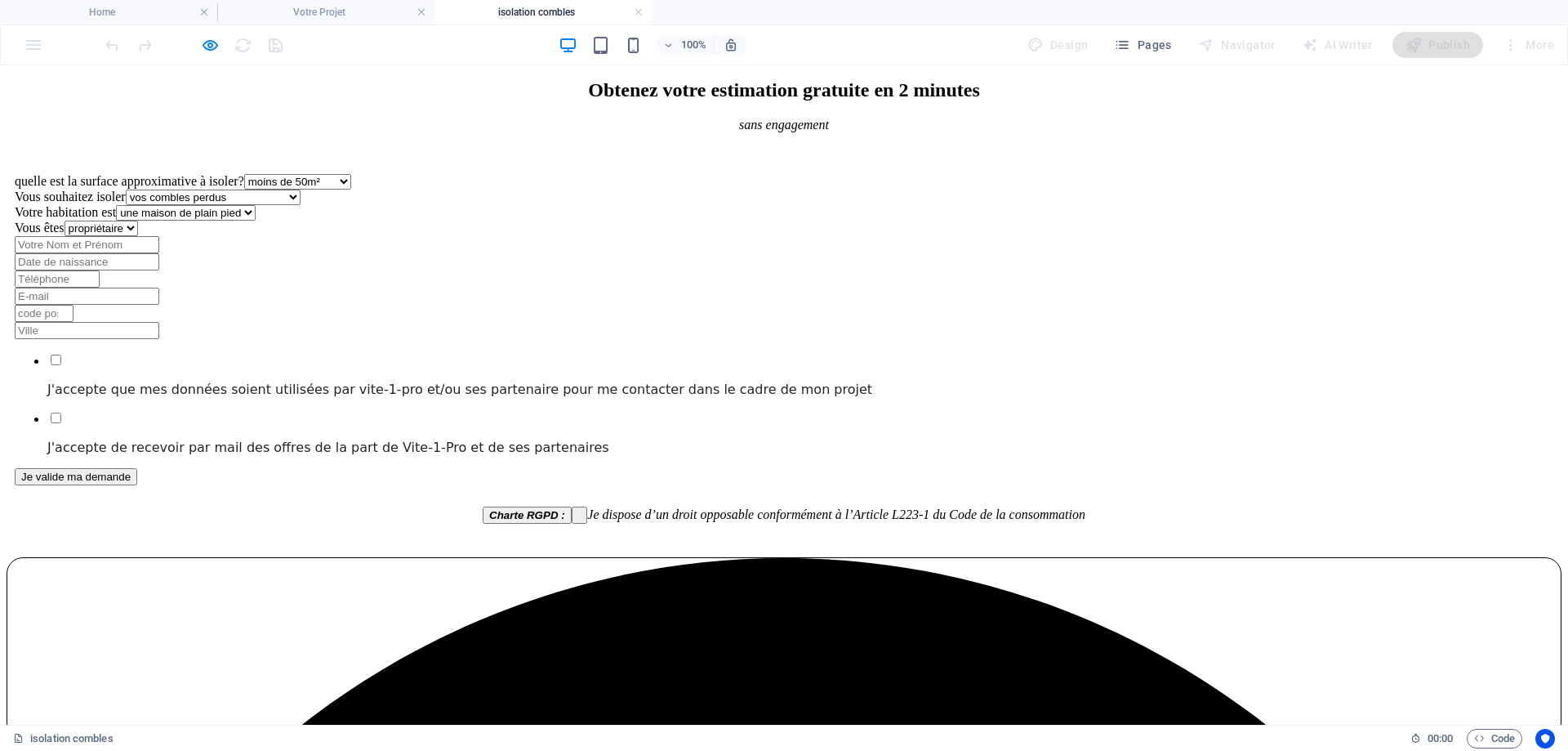
scroll to position [1056, 0]
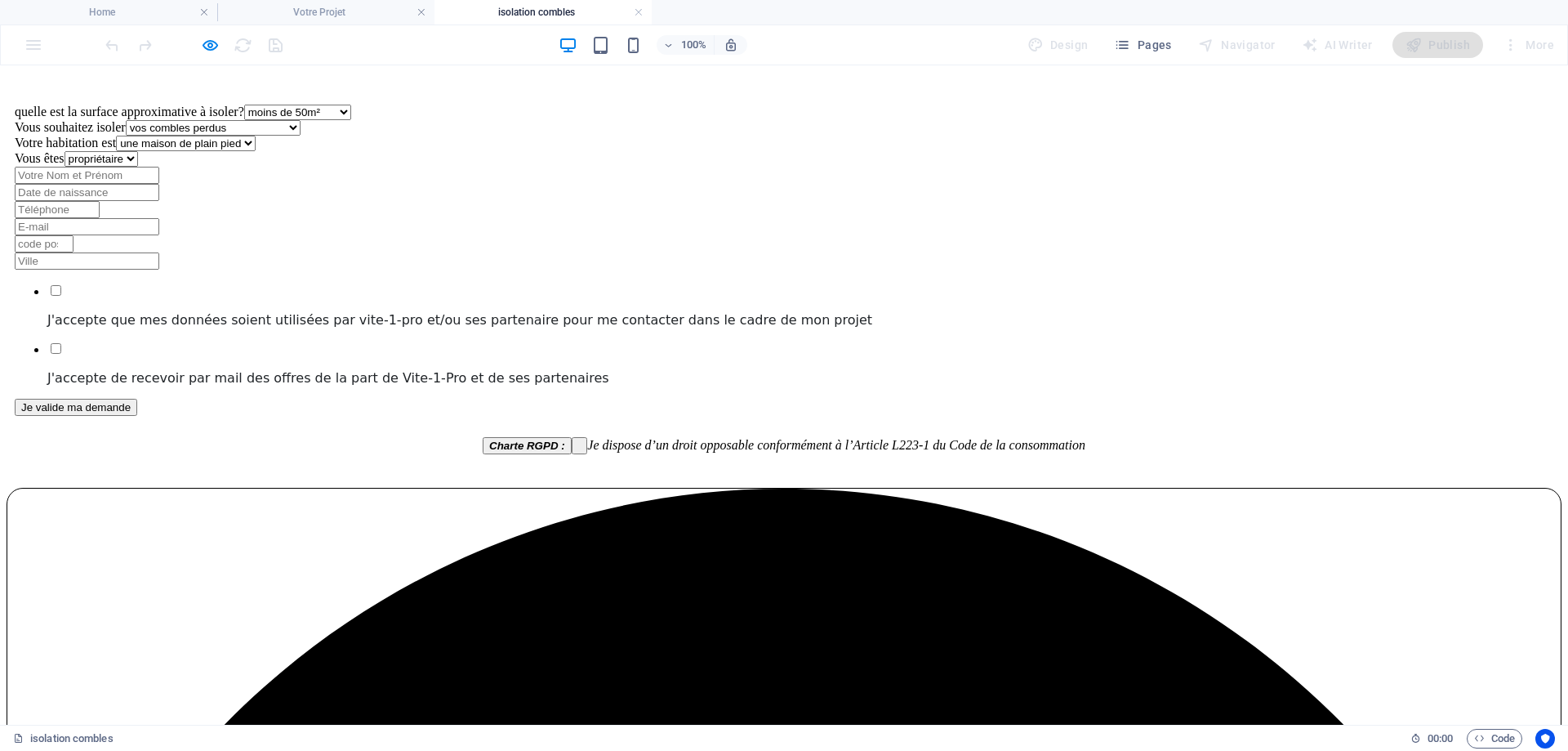
drag, startPoint x: 822, startPoint y: 312, endPoint x: 1114, endPoint y: 593, distance: 405.2
copy div "Pourquoi installer une climatisation ? Installer une climatisation n’est plus u…"
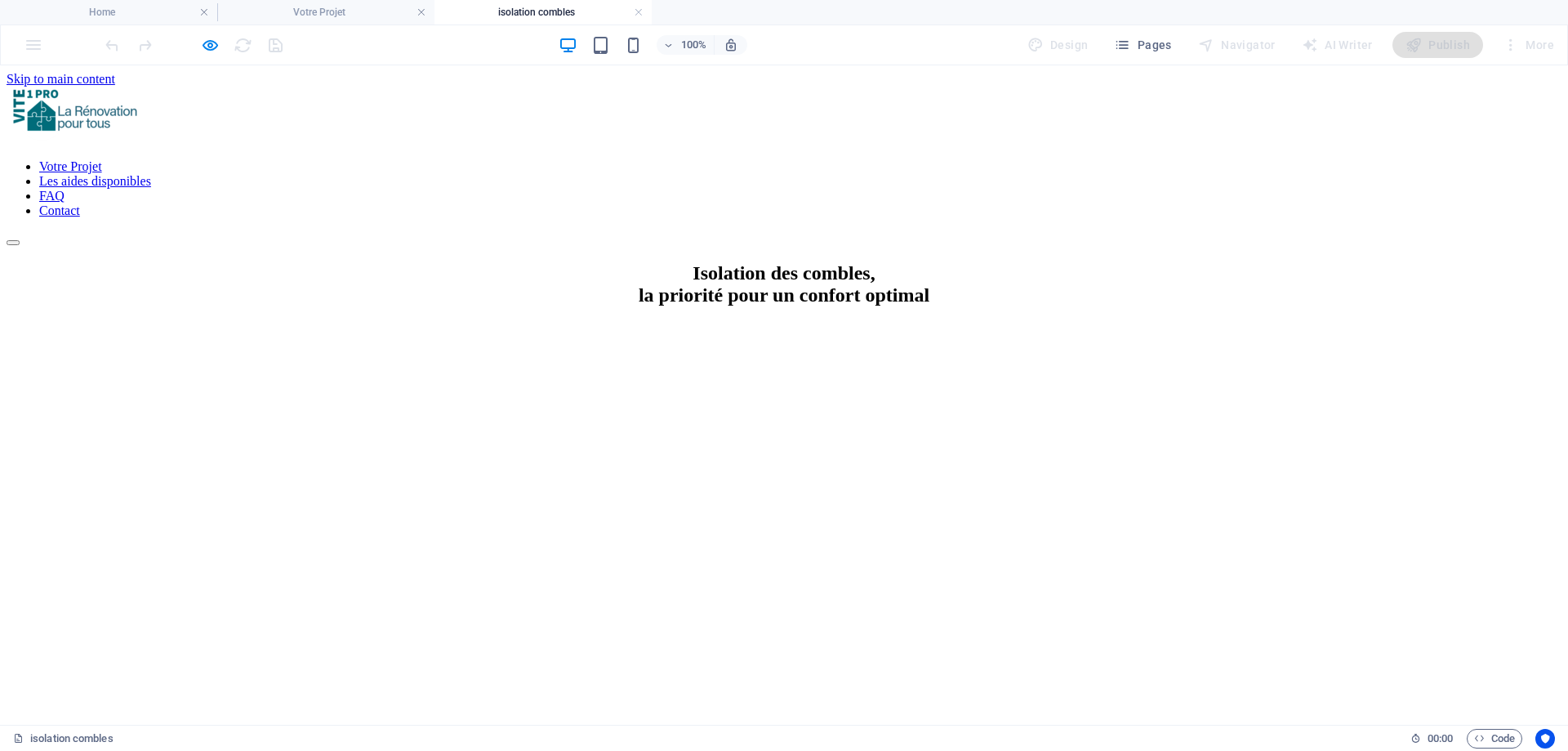
scroll to position [326, 0]
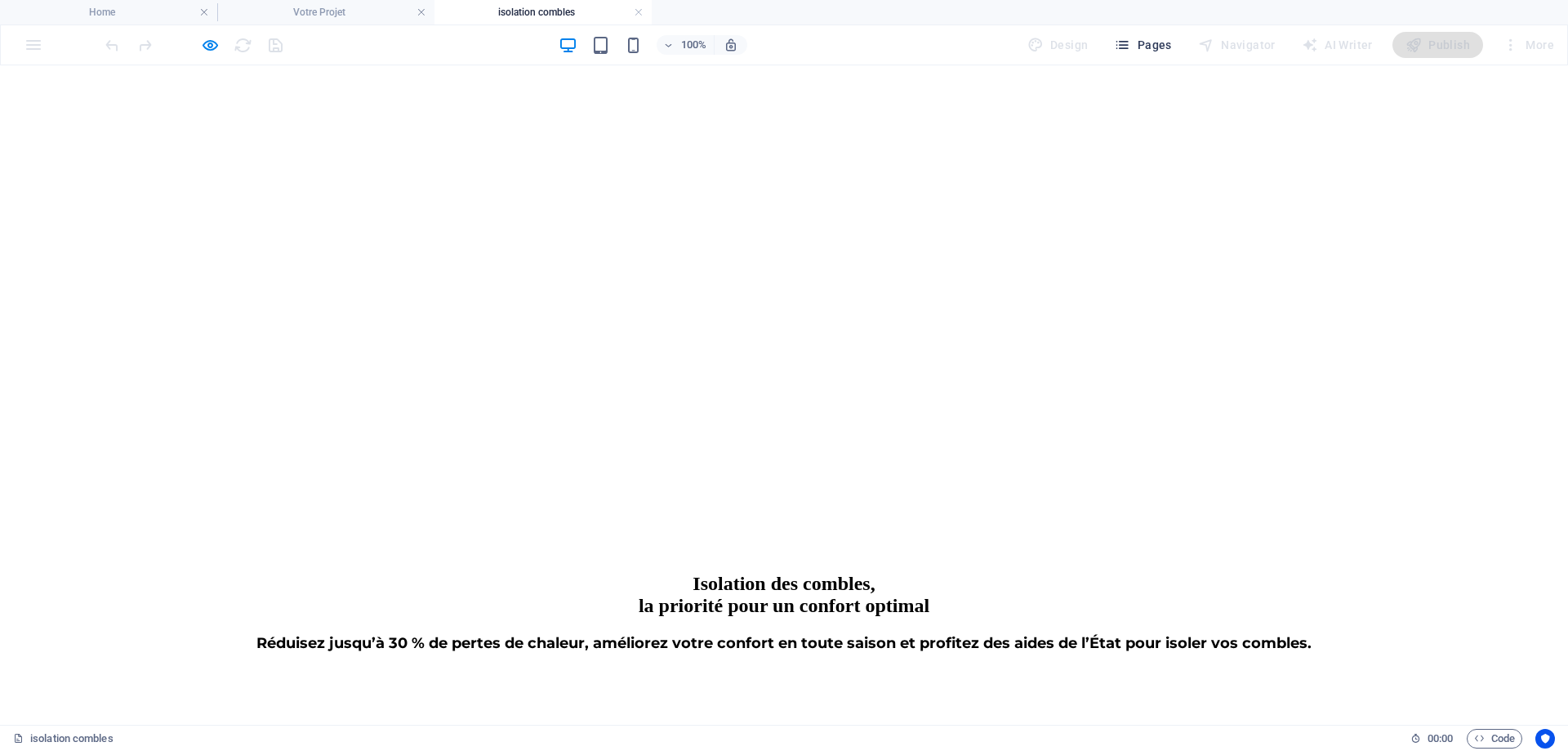
click at [1167, 43] on span "Pages" at bounding box center [1142, 45] width 57 height 17
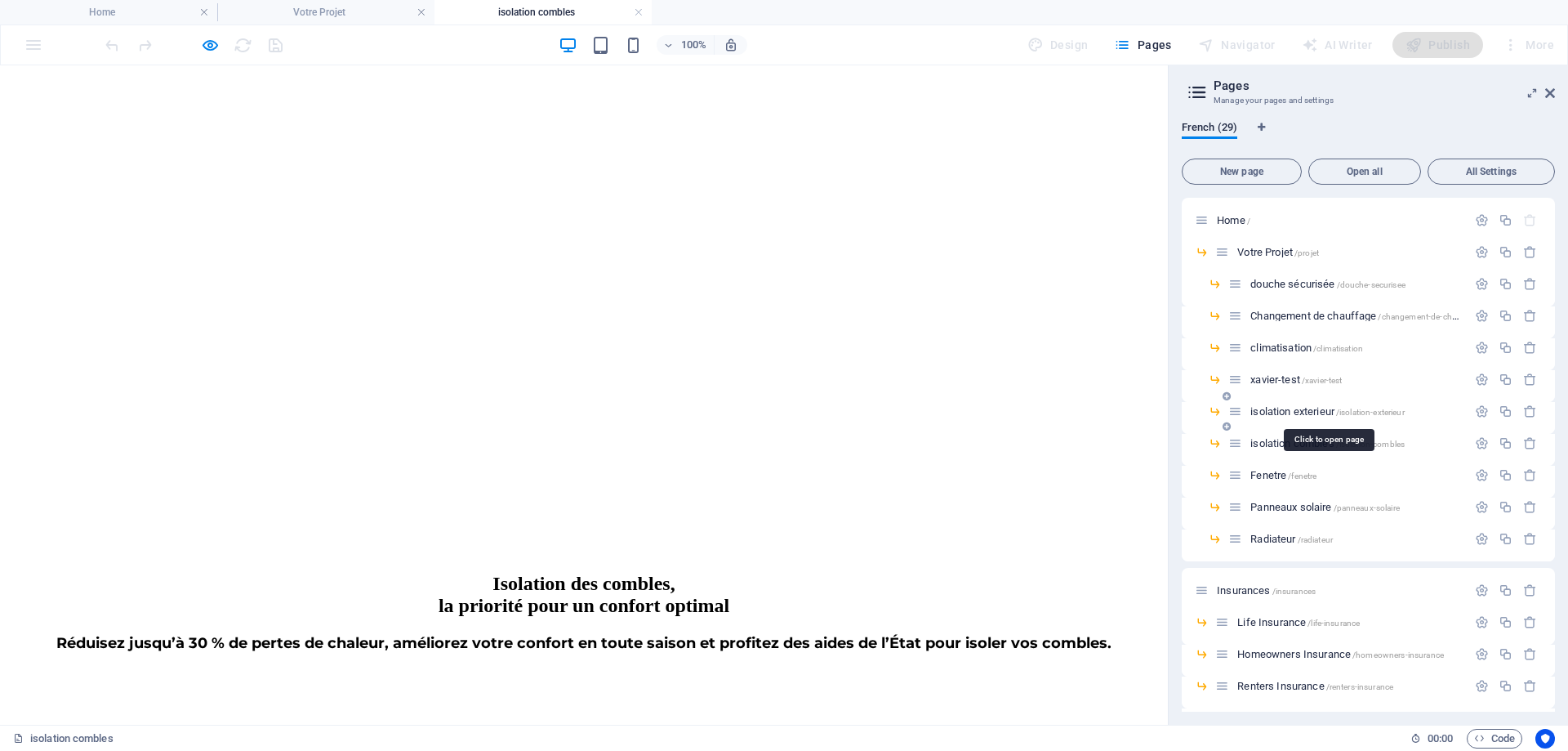
click at [1318, 411] on span "isolation exterieur /isolation-exterieur" at bounding box center [1326, 411] width 153 height 12
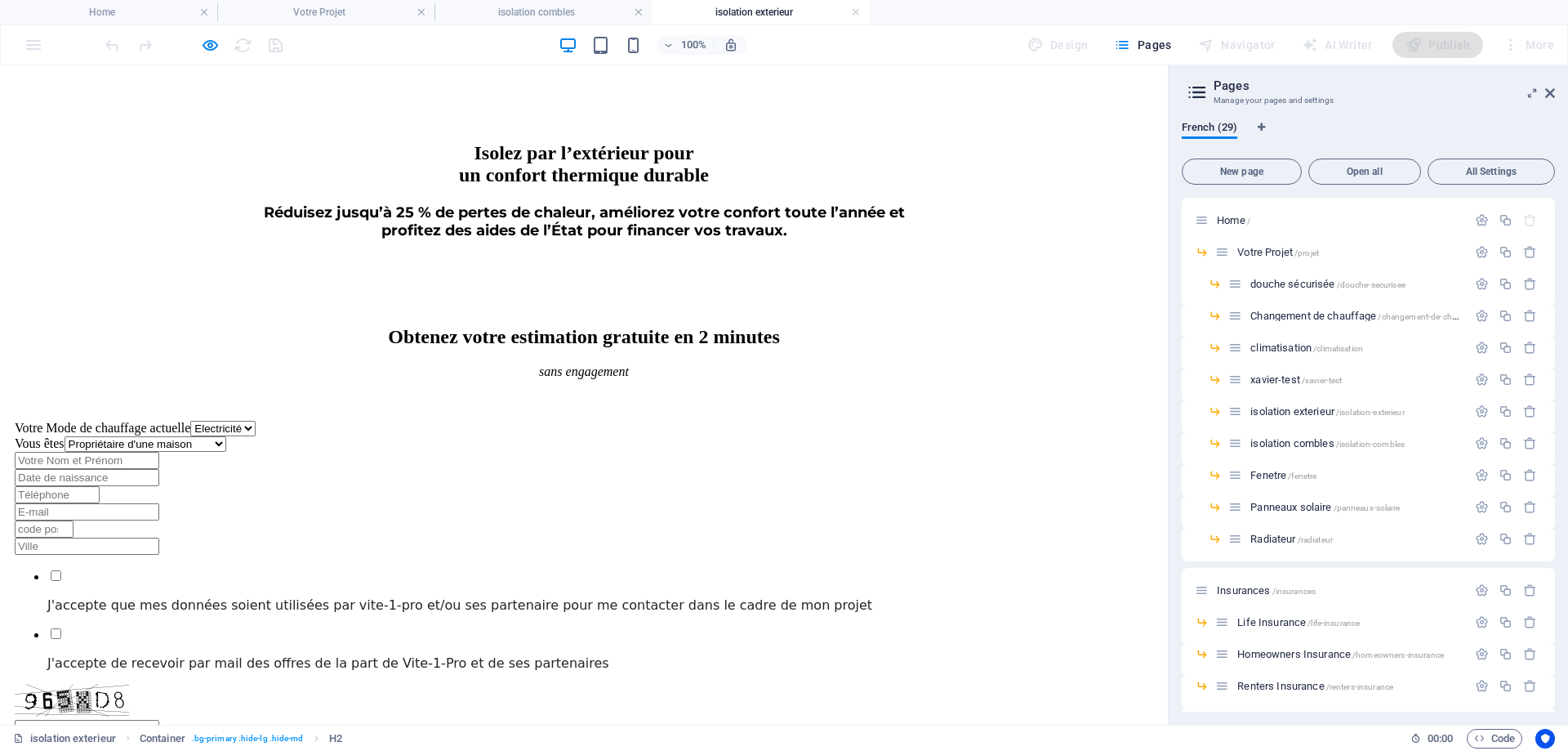
scroll to position [899, 0]
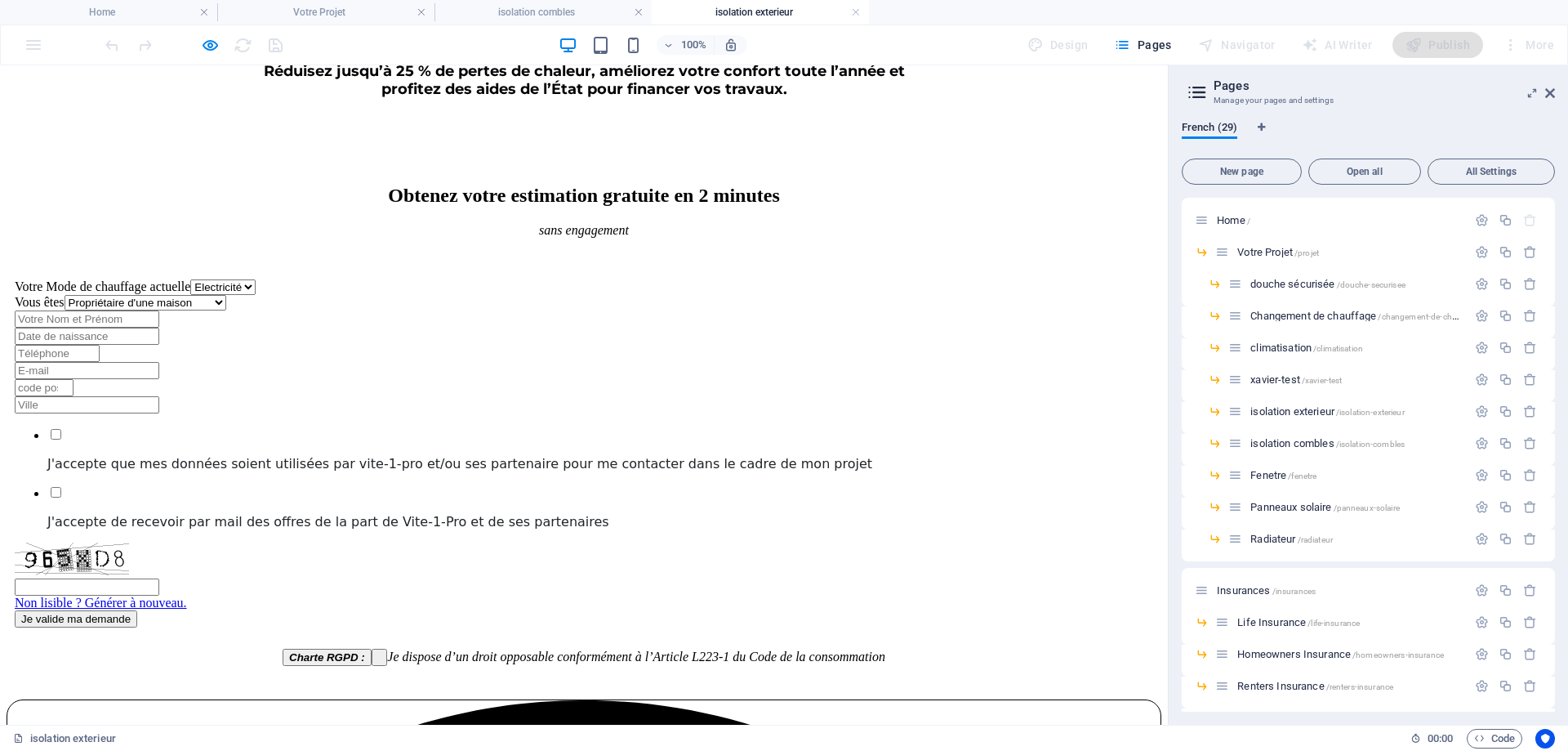
drag, startPoint x: 612, startPoint y: 257, endPoint x: 817, endPoint y: 621, distance: 417.8
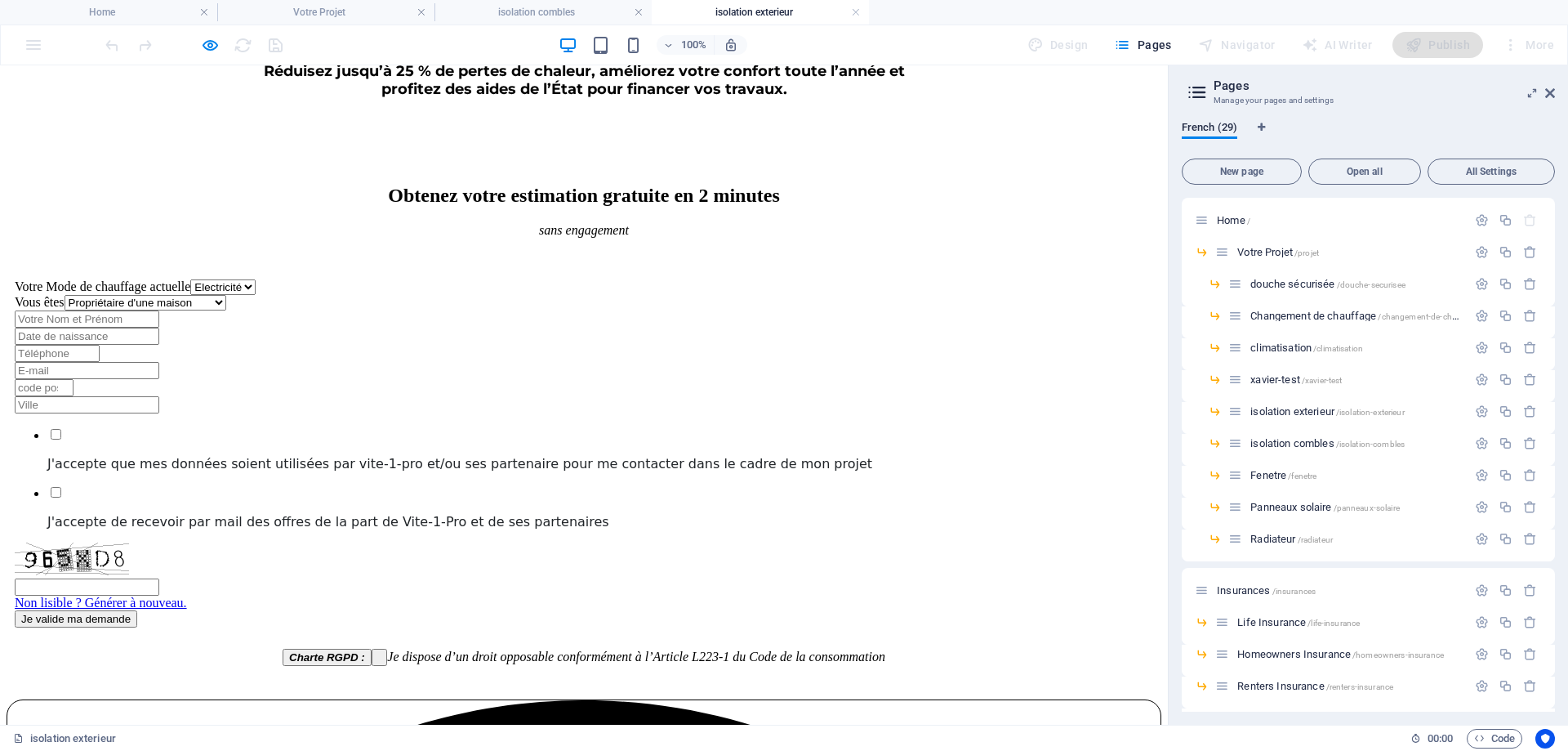
drag, startPoint x: 704, startPoint y: 681, endPoint x: 640, endPoint y: 606, distance: 98.6
click at [206, 31] on div "100% Design Pages Navigator AI Writer Publish More" at bounding box center [784, 45] width 1566 height 39
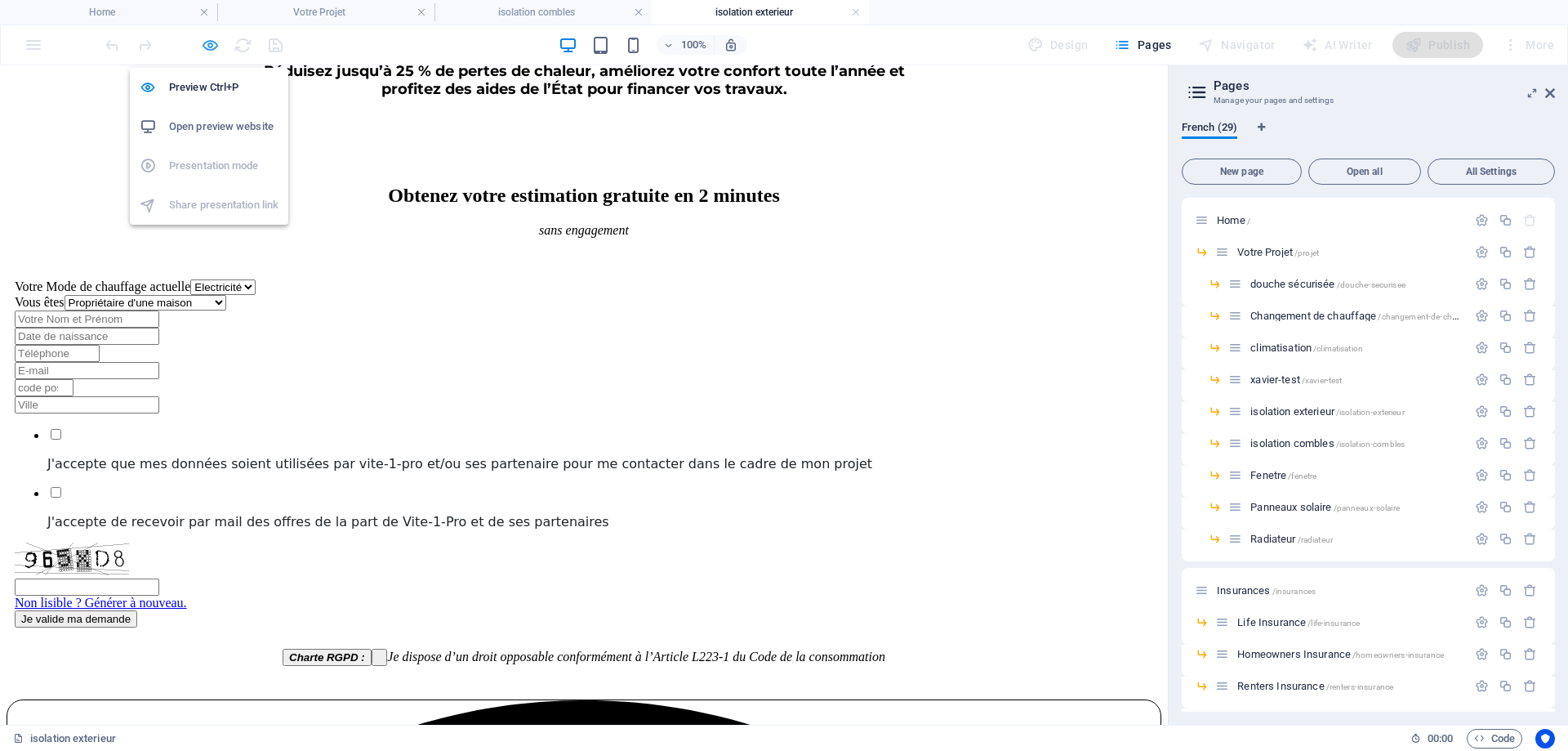
click at [206, 44] on icon "button" at bounding box center [210, 45] width 18 height 18
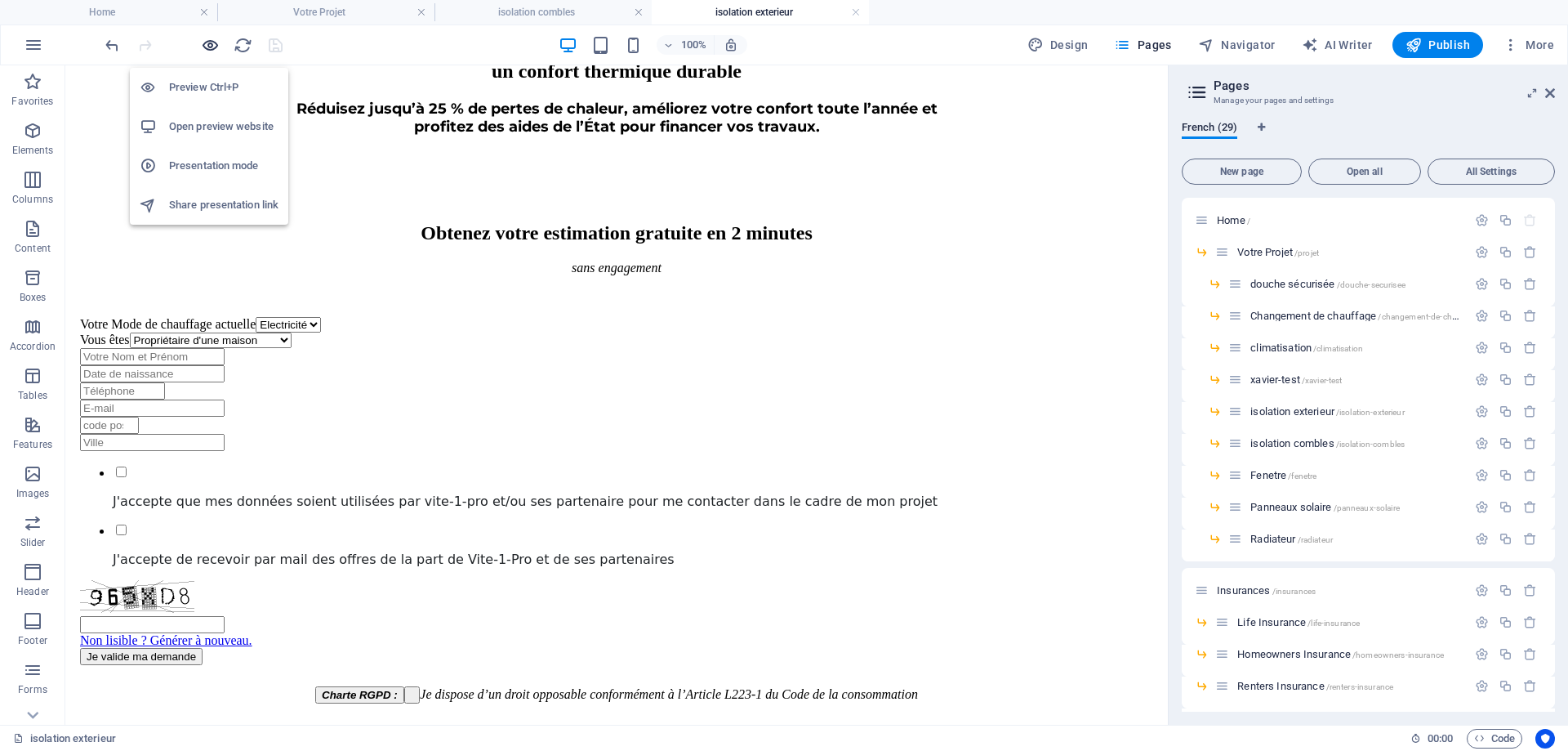
click at [214, 43] on icon "button" at bounding box center [210, 45] width 18 height 18
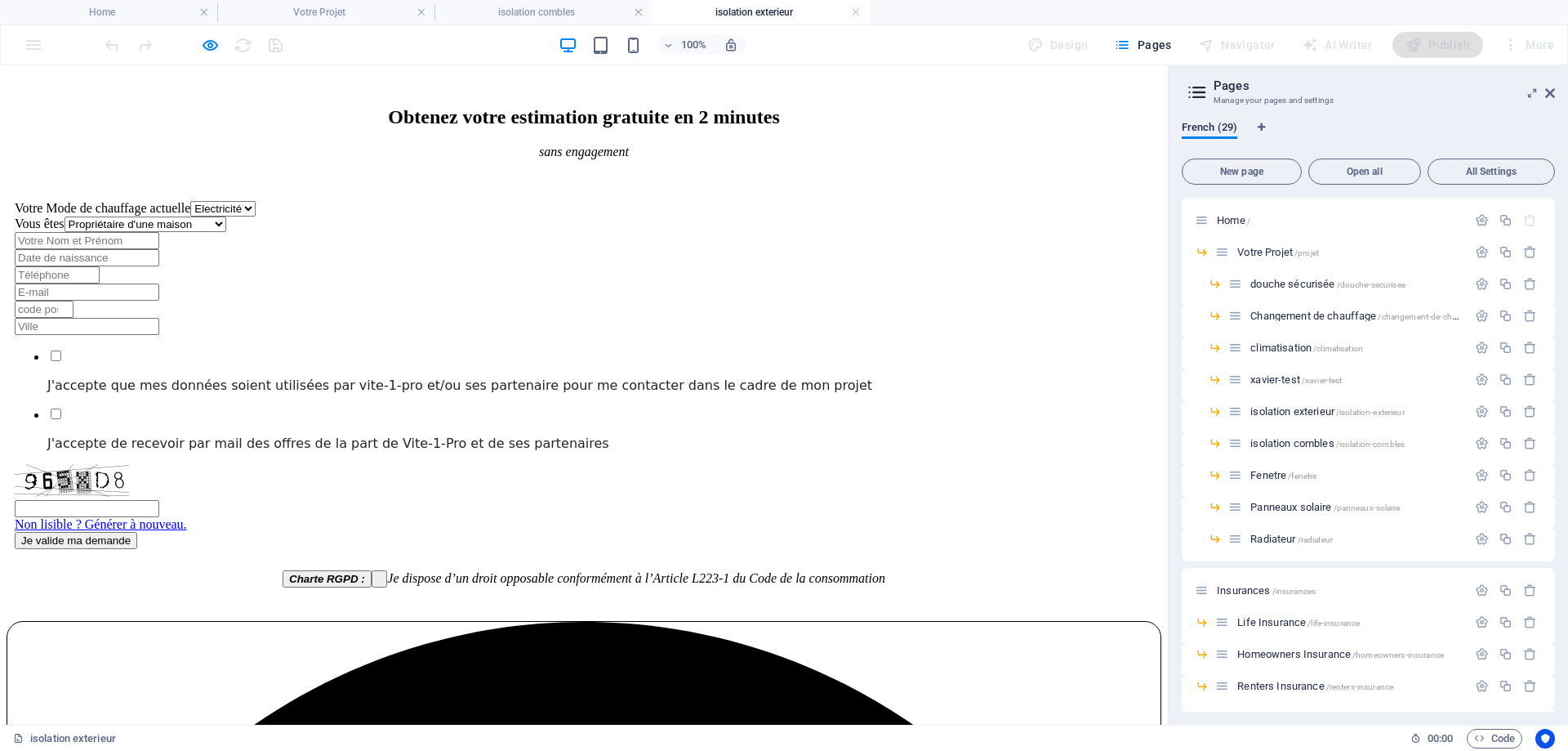
scroll to position [899, 0]
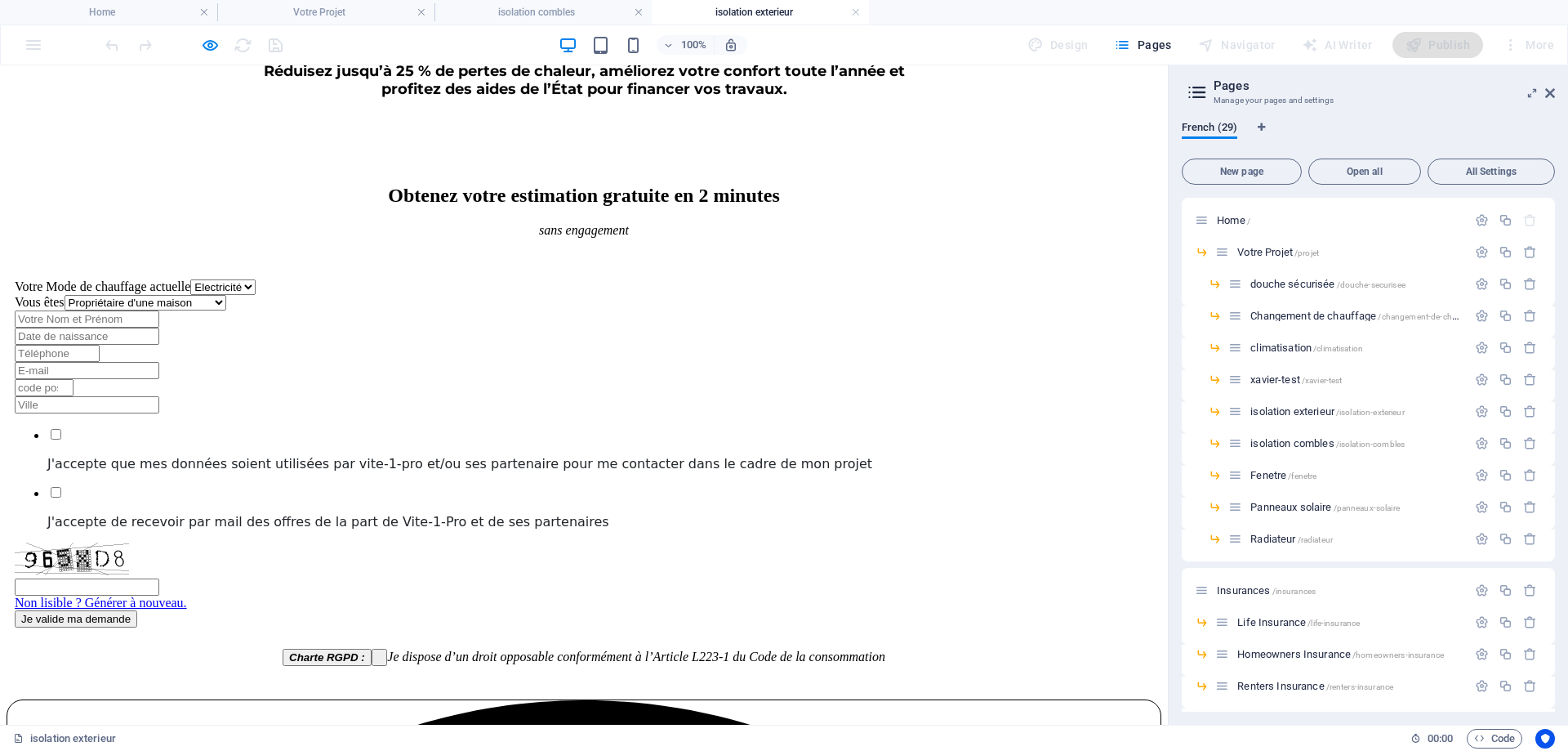
drag, startPoint x: 621, startPoint y: 245, endPoint x: 865, endPoint y: 686, distance: 504.0
copy div "Pourquoi installer une climatisation ? Installer une climatisation n’est plus u…"
click at [542, 11] on h4 "isolation combles" at bounding box center [543, 12] width 217 height 18
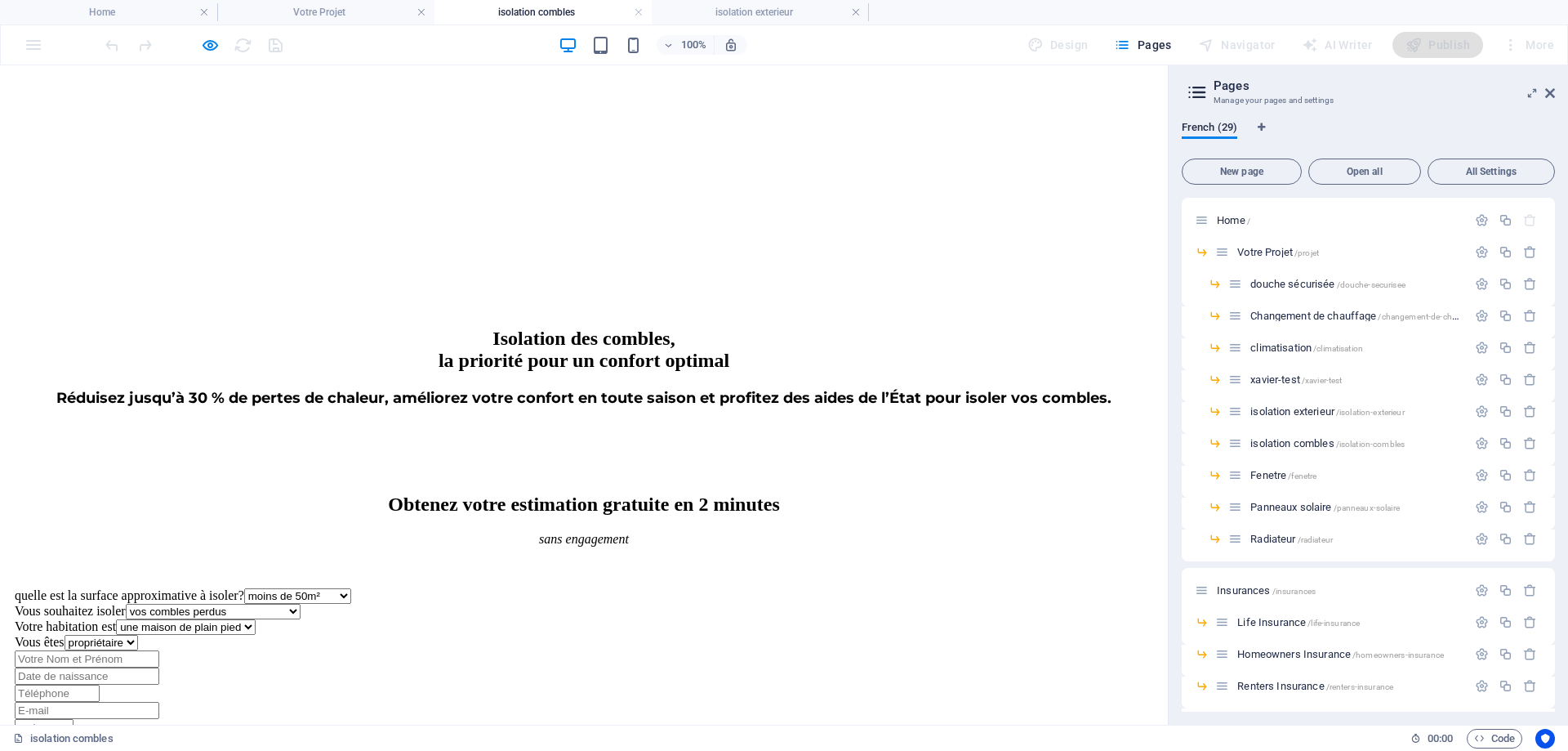
scroll to position [817, 0]
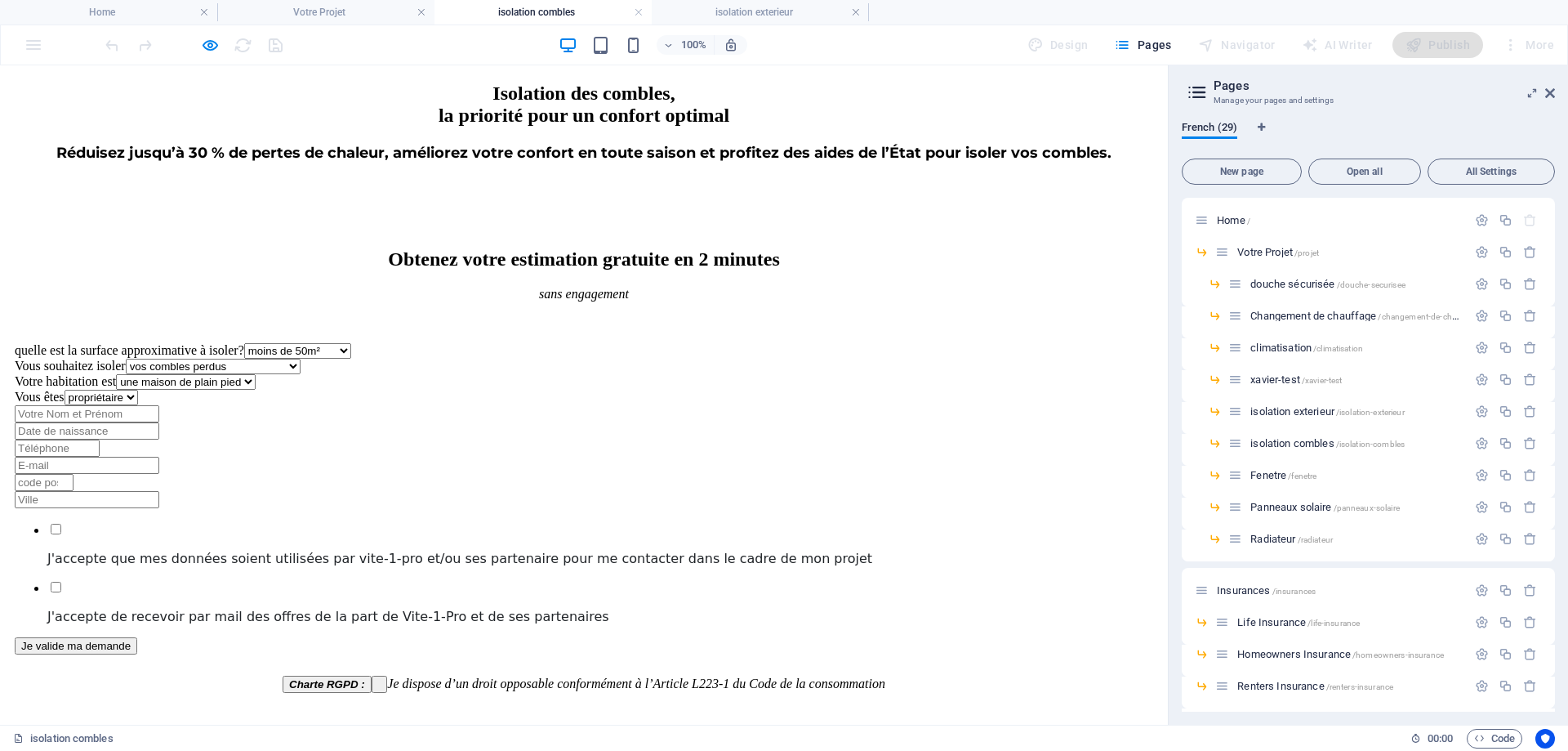
drag, startPoint x: 621, startPoint y: 397, endPoint x: 816, endPoint y: 445, distance: 200.8
click at [205, 32] on div at bounding box center [193, 45] width 183 height 26
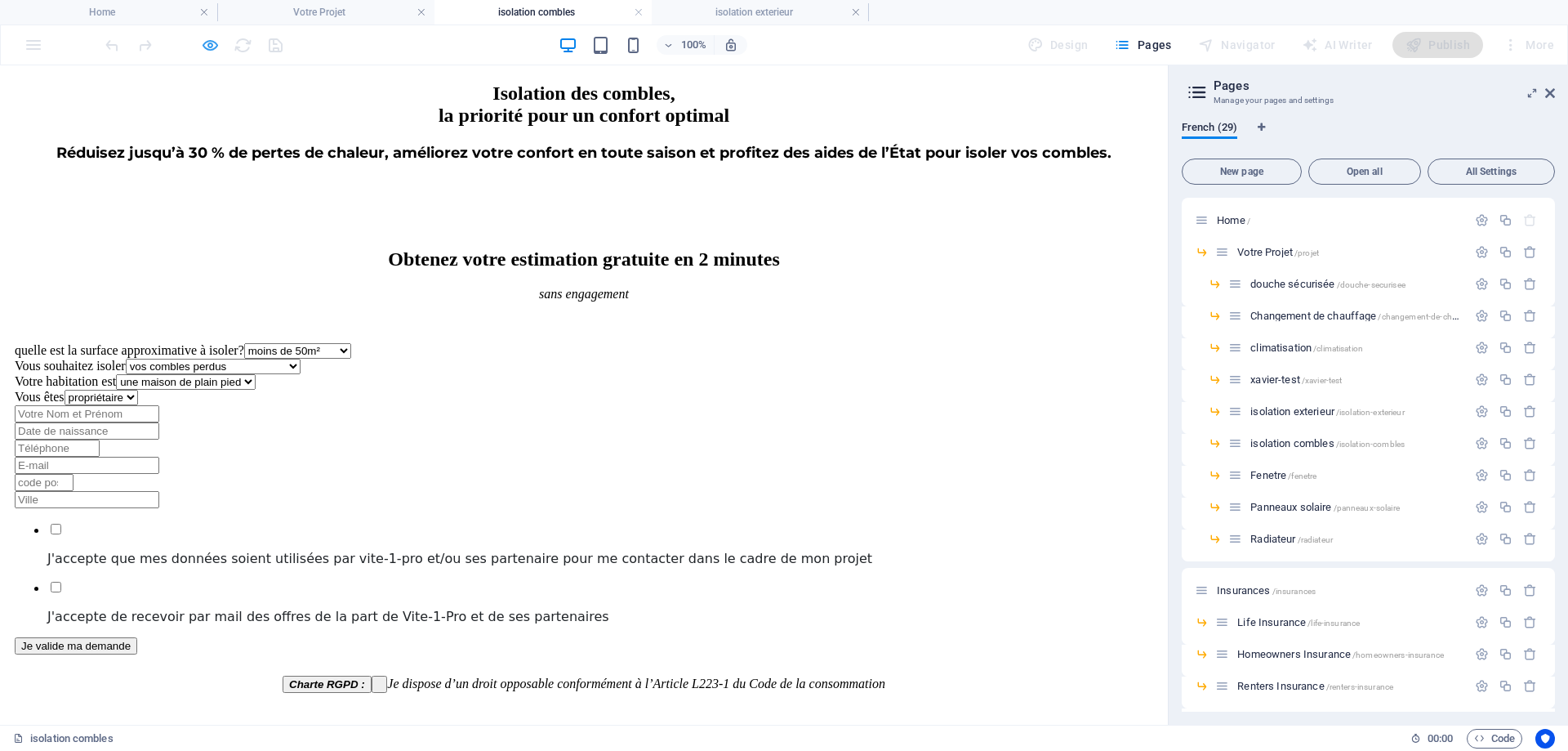
click at [201, 46] on icon "button" at bounding box center [210, 45] width 18 height 18
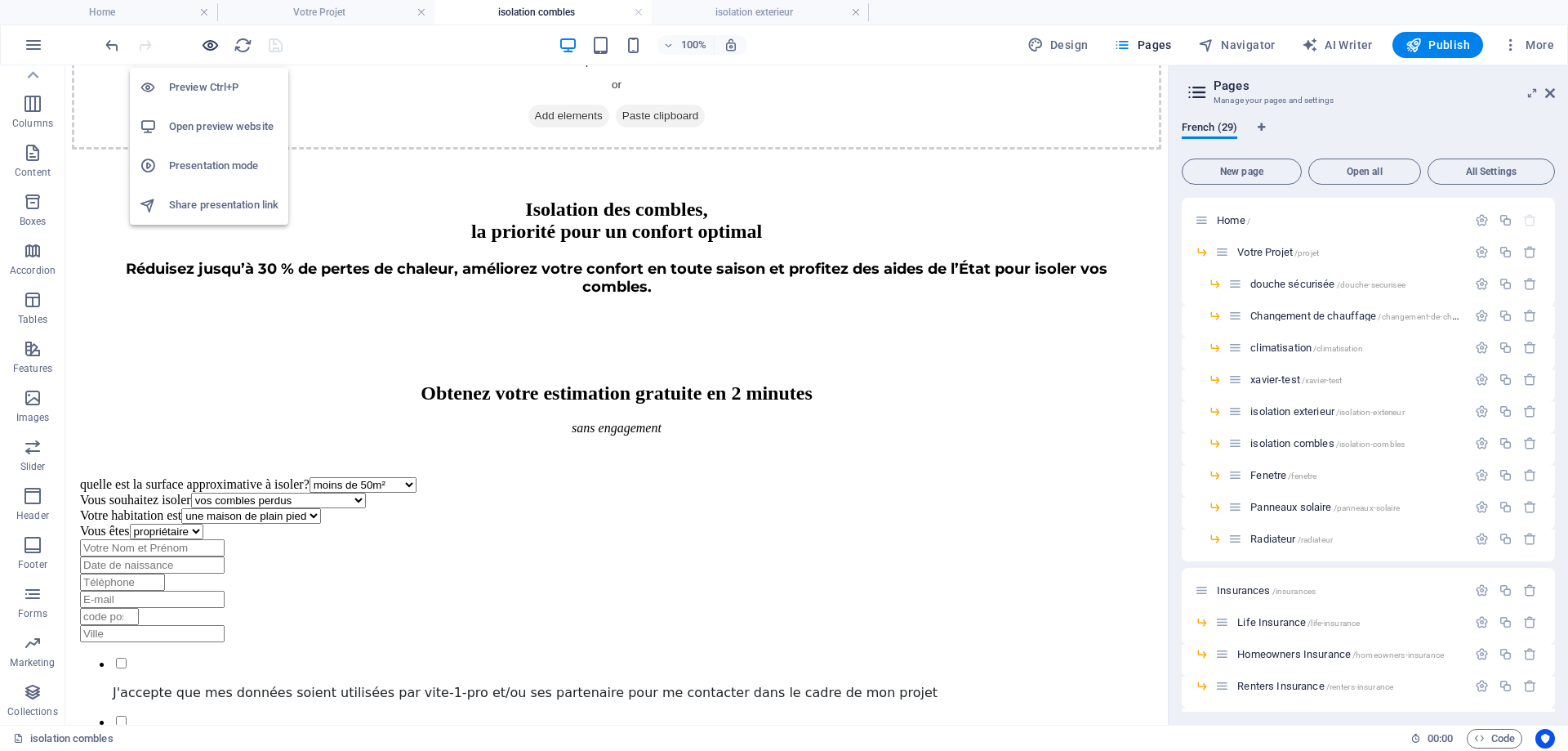
scroll to position [895, 0]
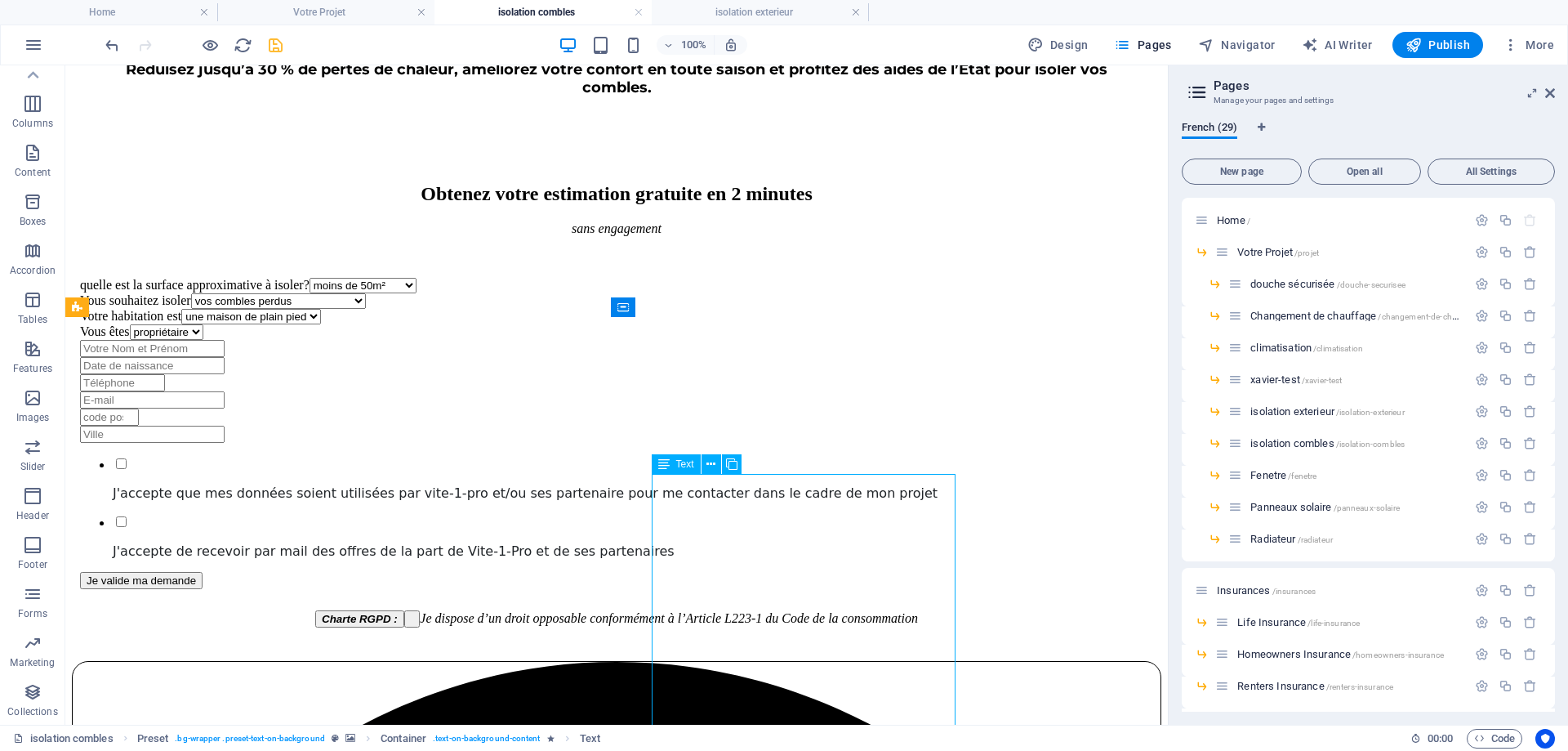
scroll to position [1141, 0]
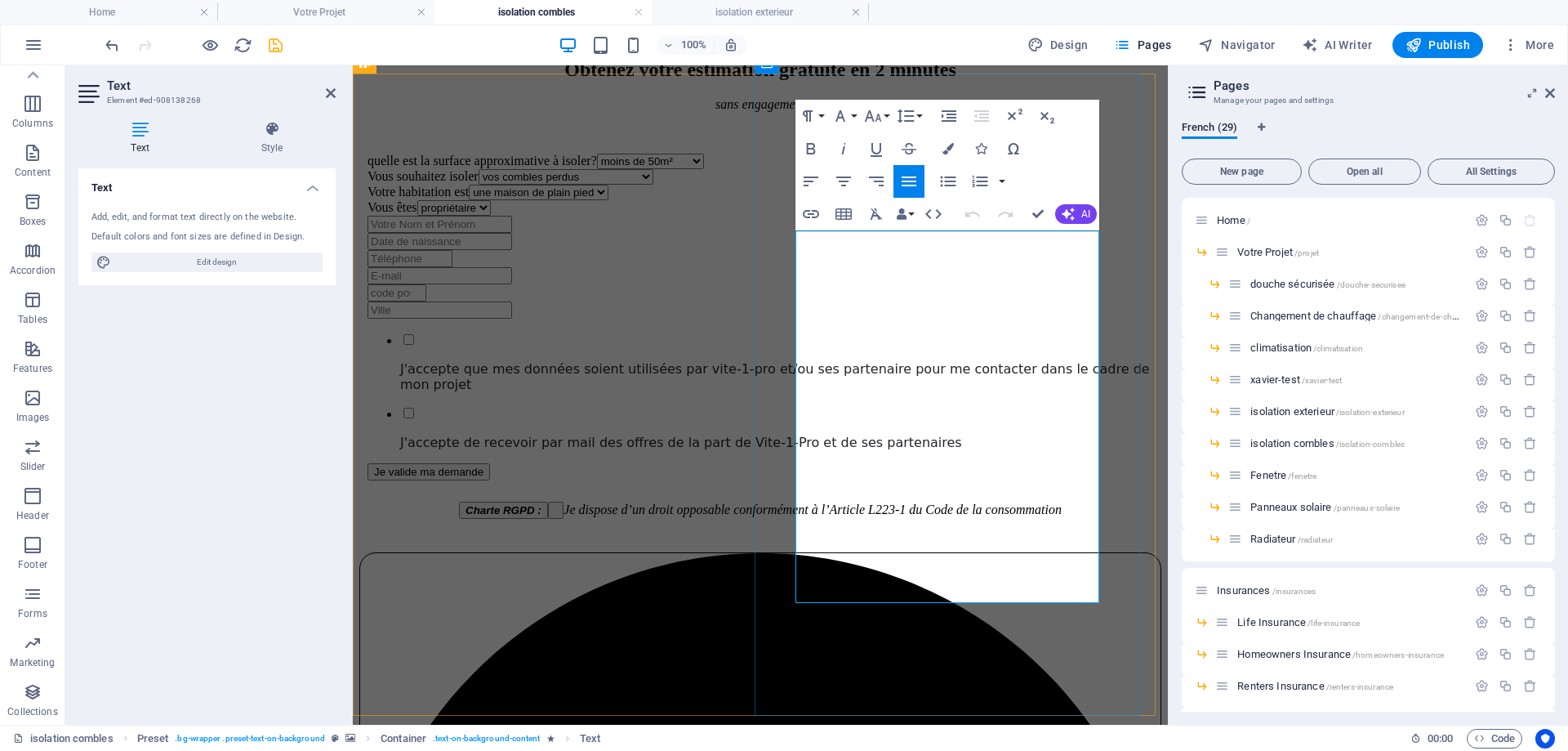
drag, startPoint x: 796, startPoint y: 236, endPoint x: 1065, endPoint y: 587, distance: 442.2
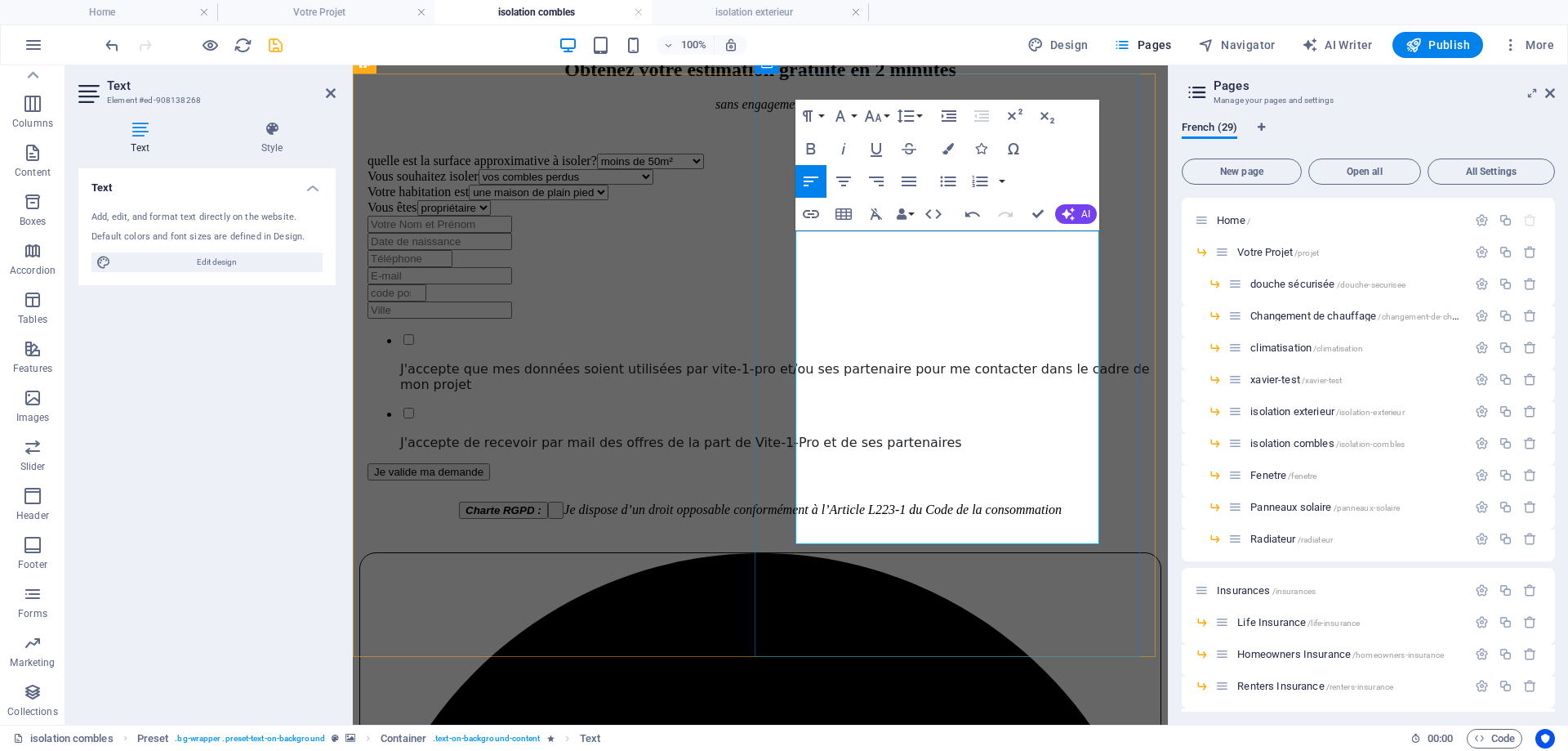
drag, startPoint x: 1040, startPoint y: 215, endPoint x: 931, endPoint y: 216, distance: 109.0
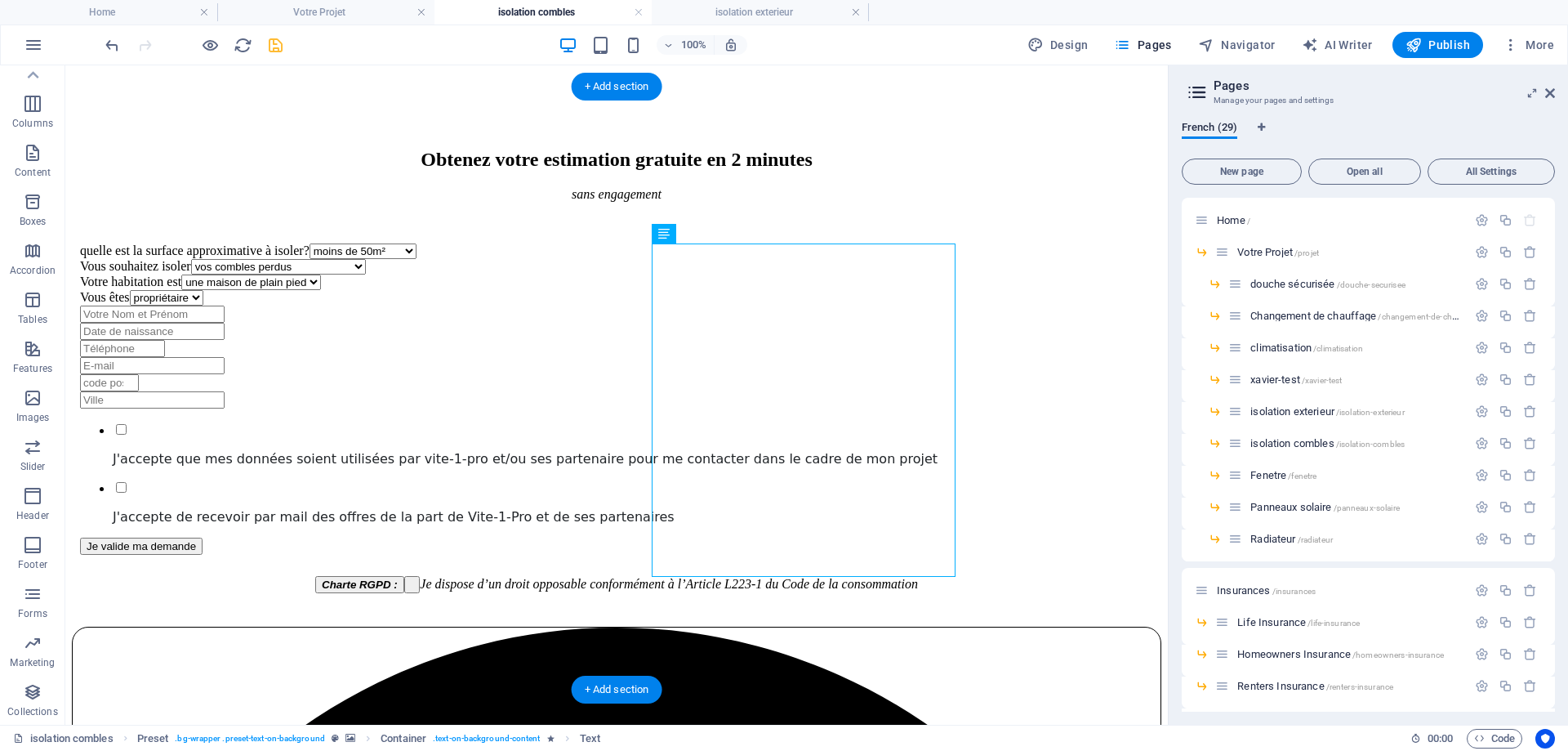
scroll to position [977, 0]
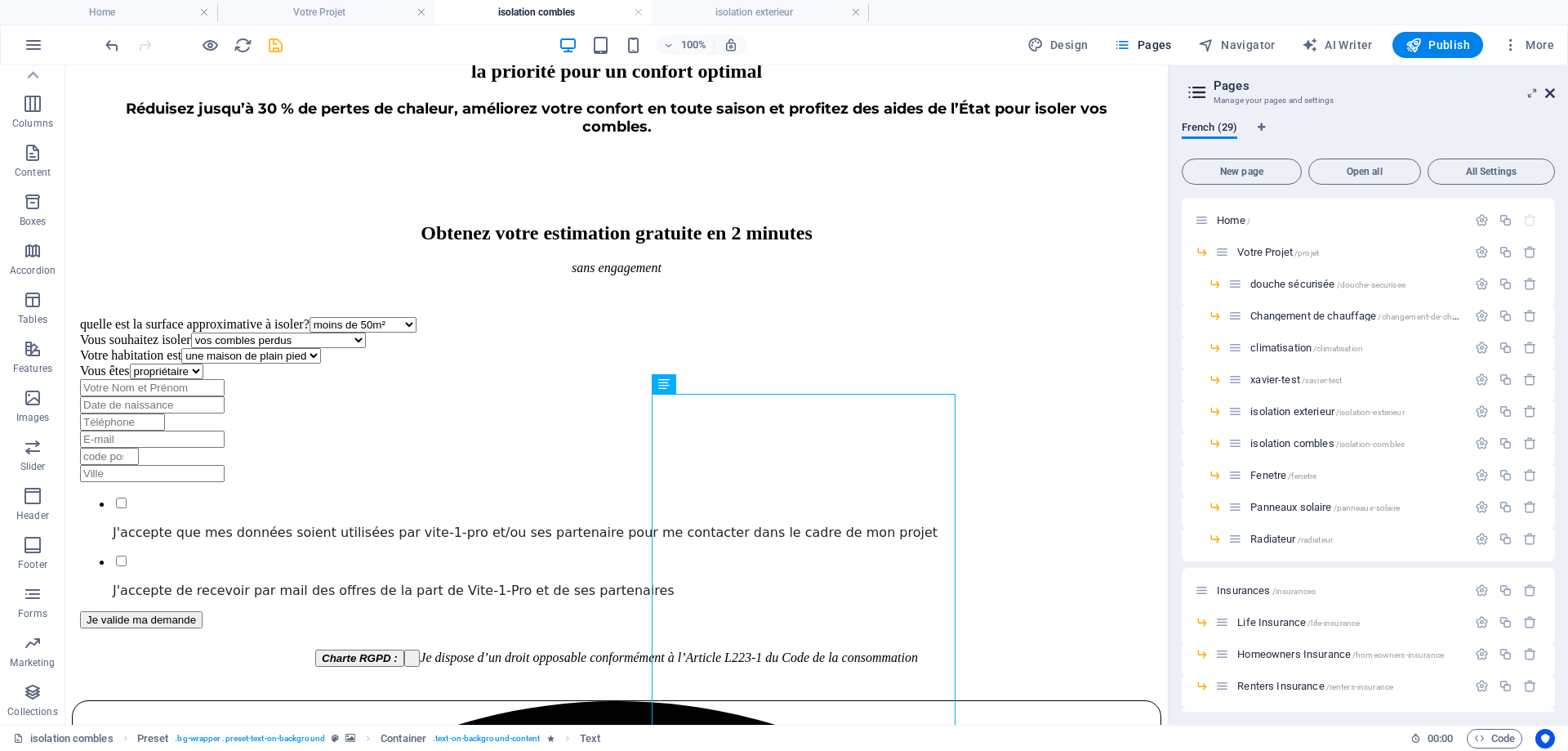
drag, startPoint x: 1554, startPoint y: 88, endPoint x: 1235, endPoint y: 61, distance: 320.1
click at [1554, 88] on icon at bounding box center [1550, 93] width 10 height 13
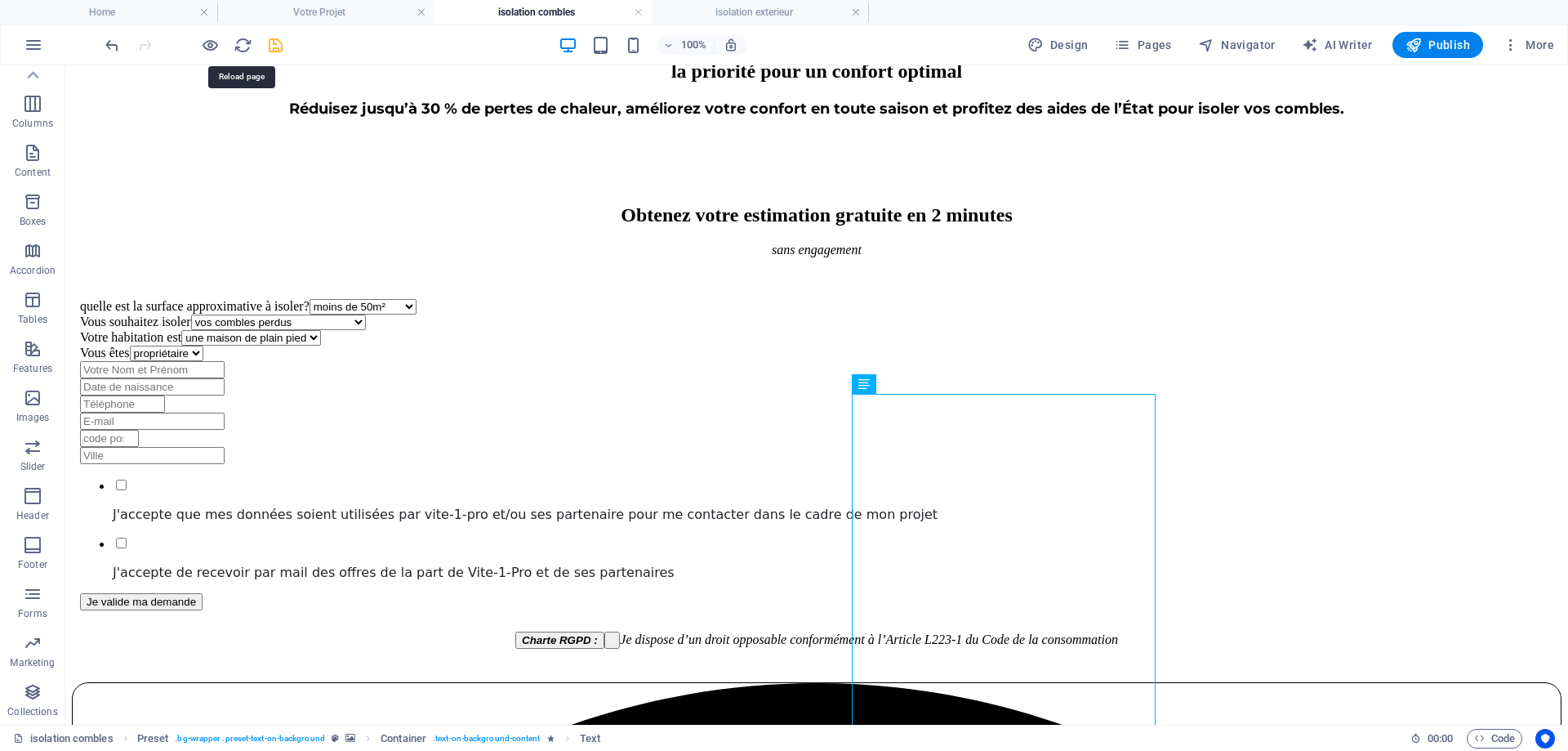
click at [276, 43] on icon "save" at bounding box center [275, 45] width 18 height 18
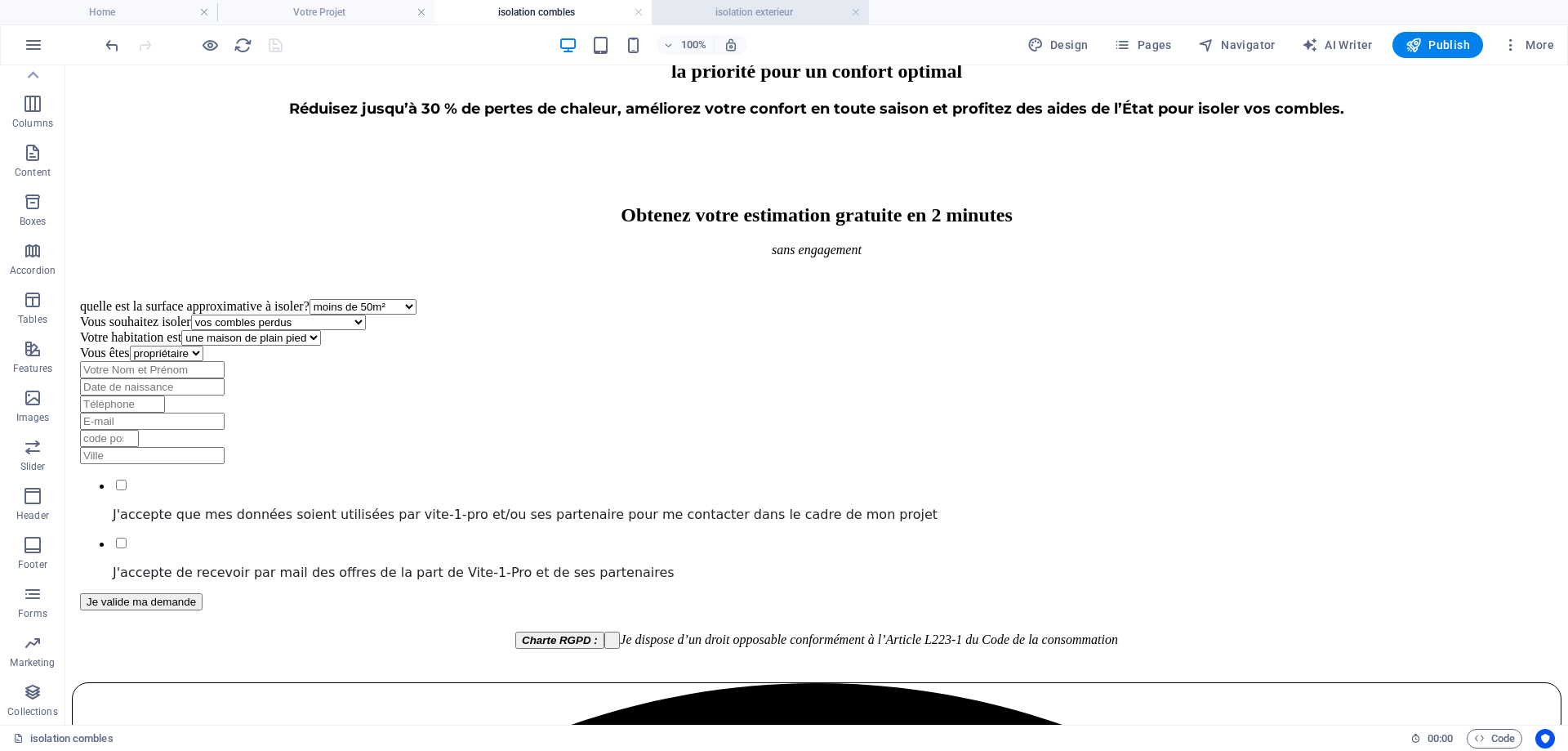
click at [756, 13] on h4 "isolation exterieur" at bounding box center [760, 12] width 217 height 18
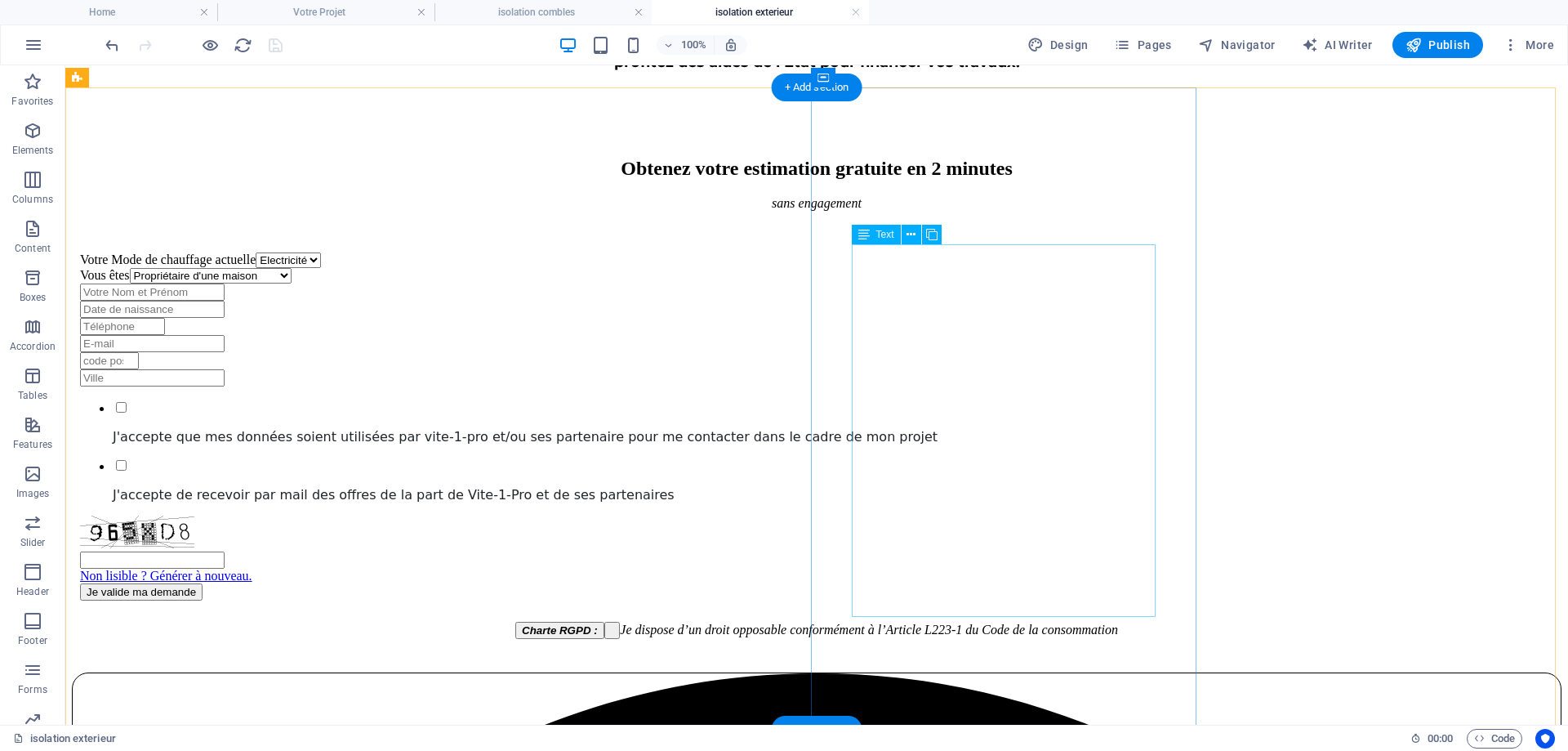
scroll to position [1062, 0]
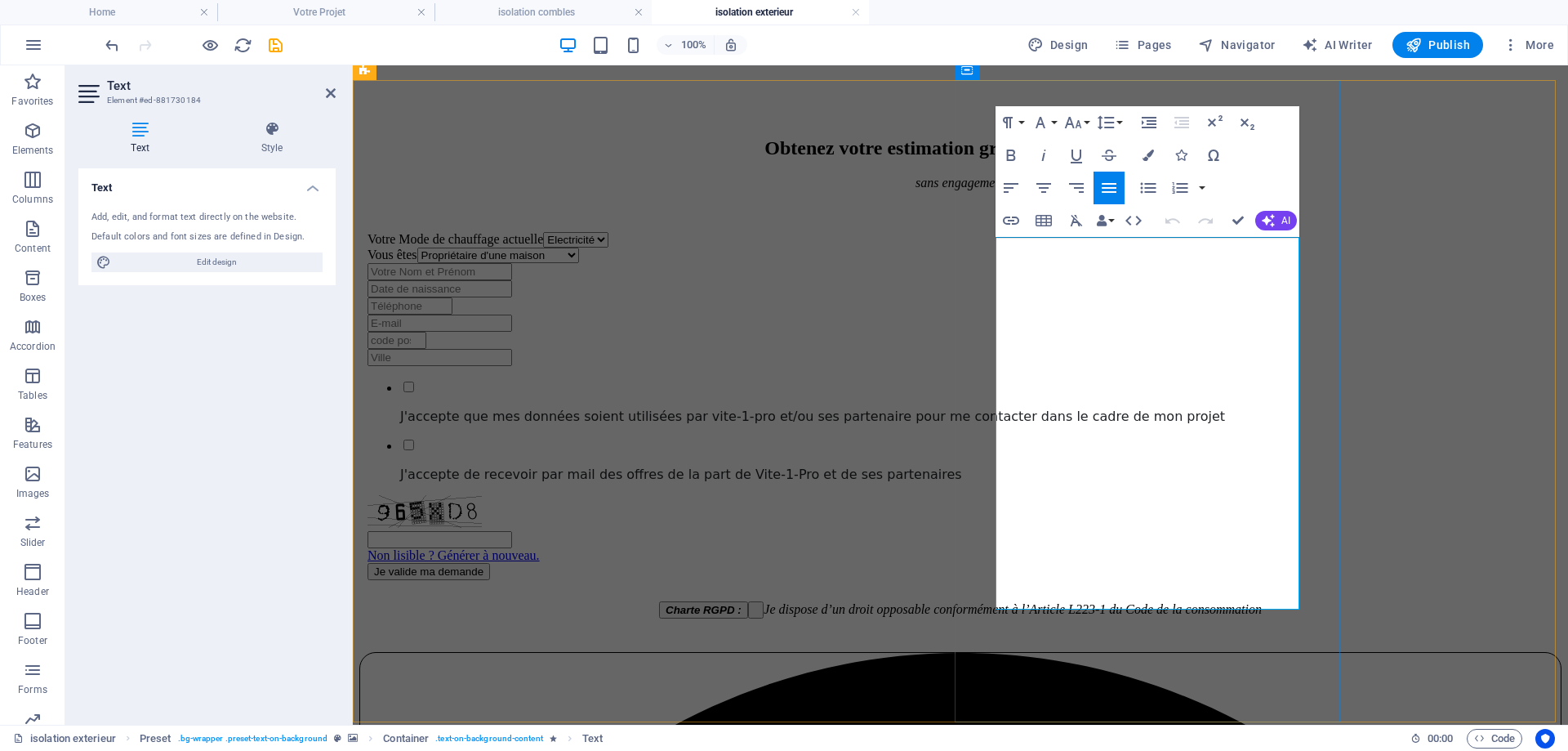
drag, startPoint x: 996, startPoint y: 249, endPoint x: 1279, endPoint y: 597, distance: 448.5
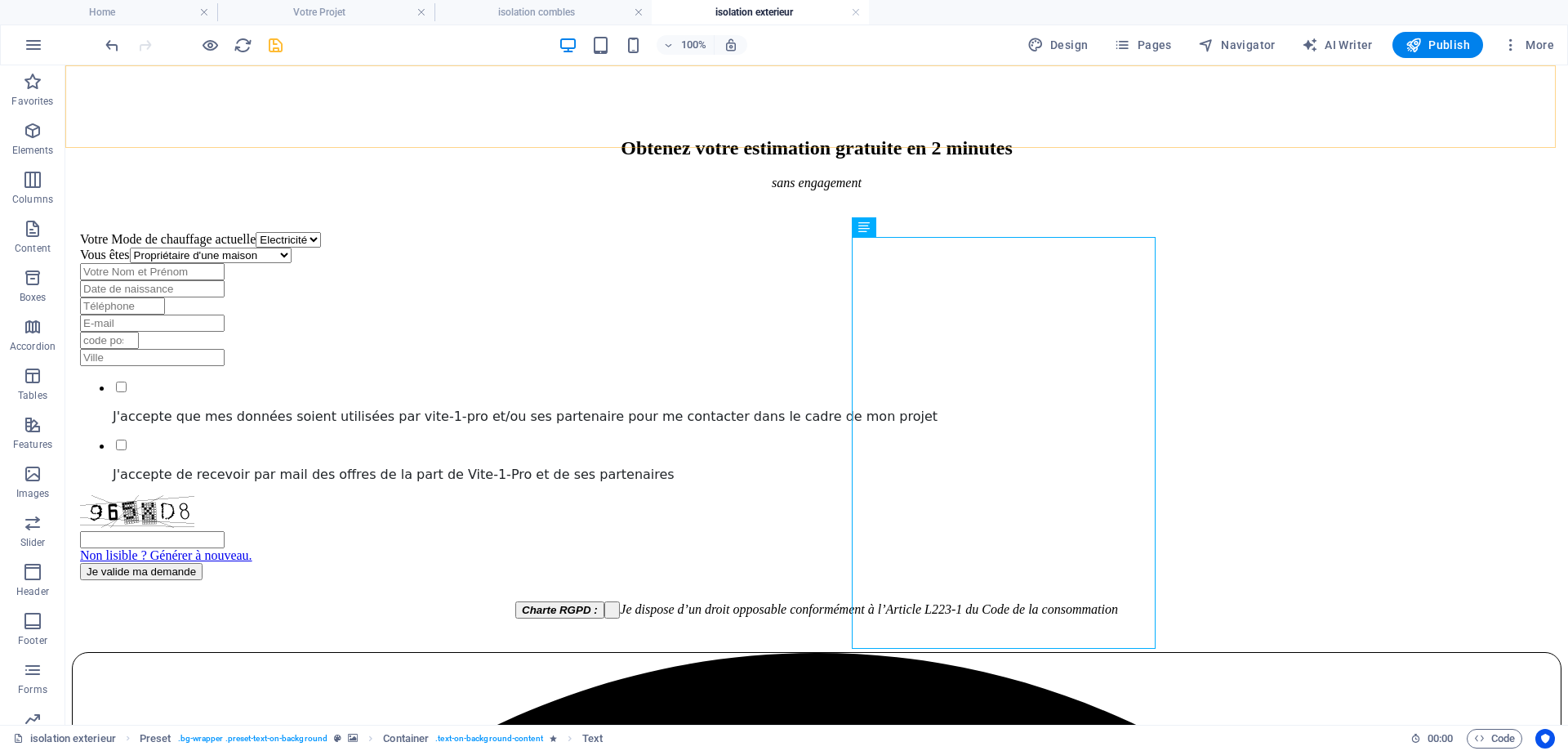
click at [276, 46] on icon "save" at bounding box center [275, 45] width 18 height 18
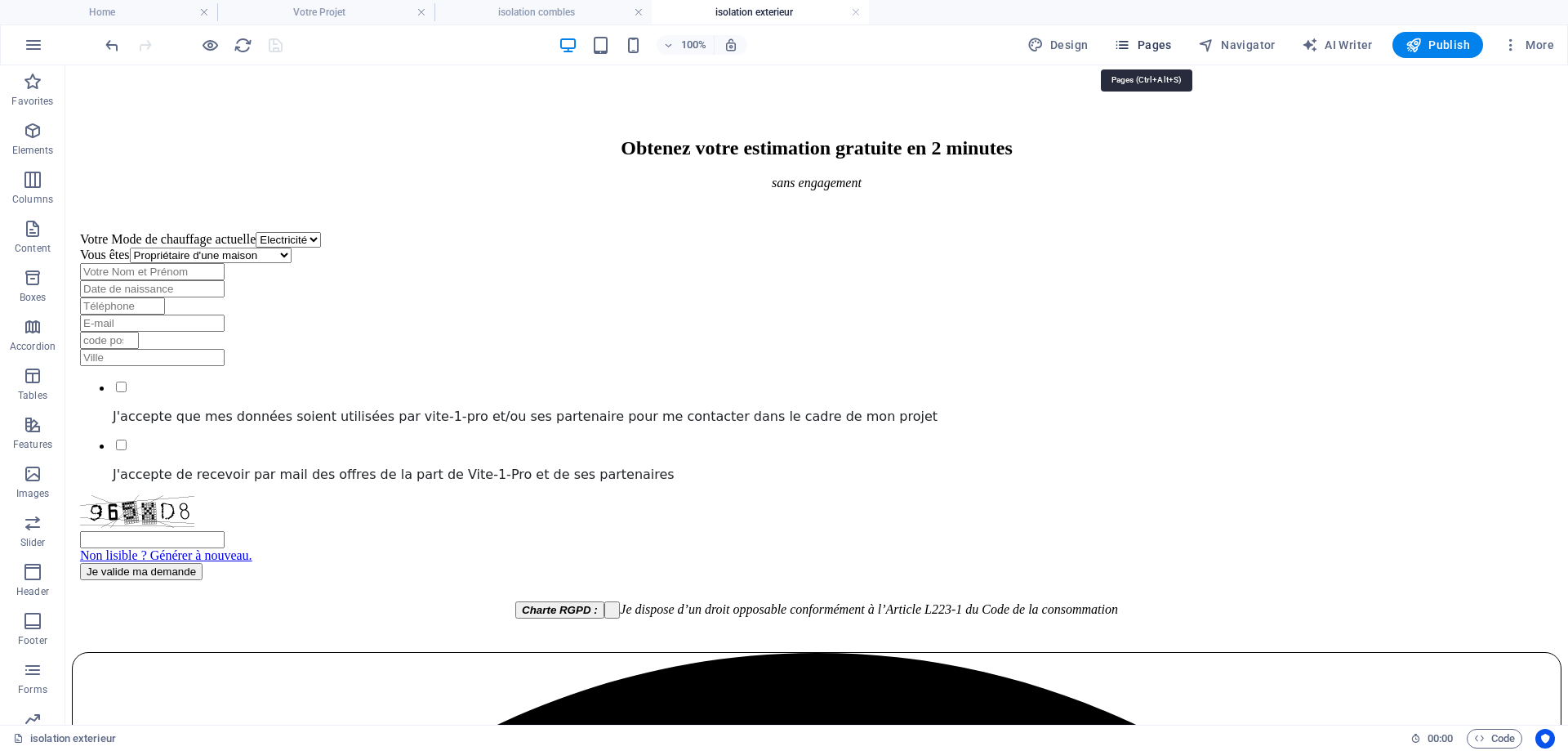
click at [1137, 47] on span "Pages" at bounding box center [1142, 45] width 57 height 17
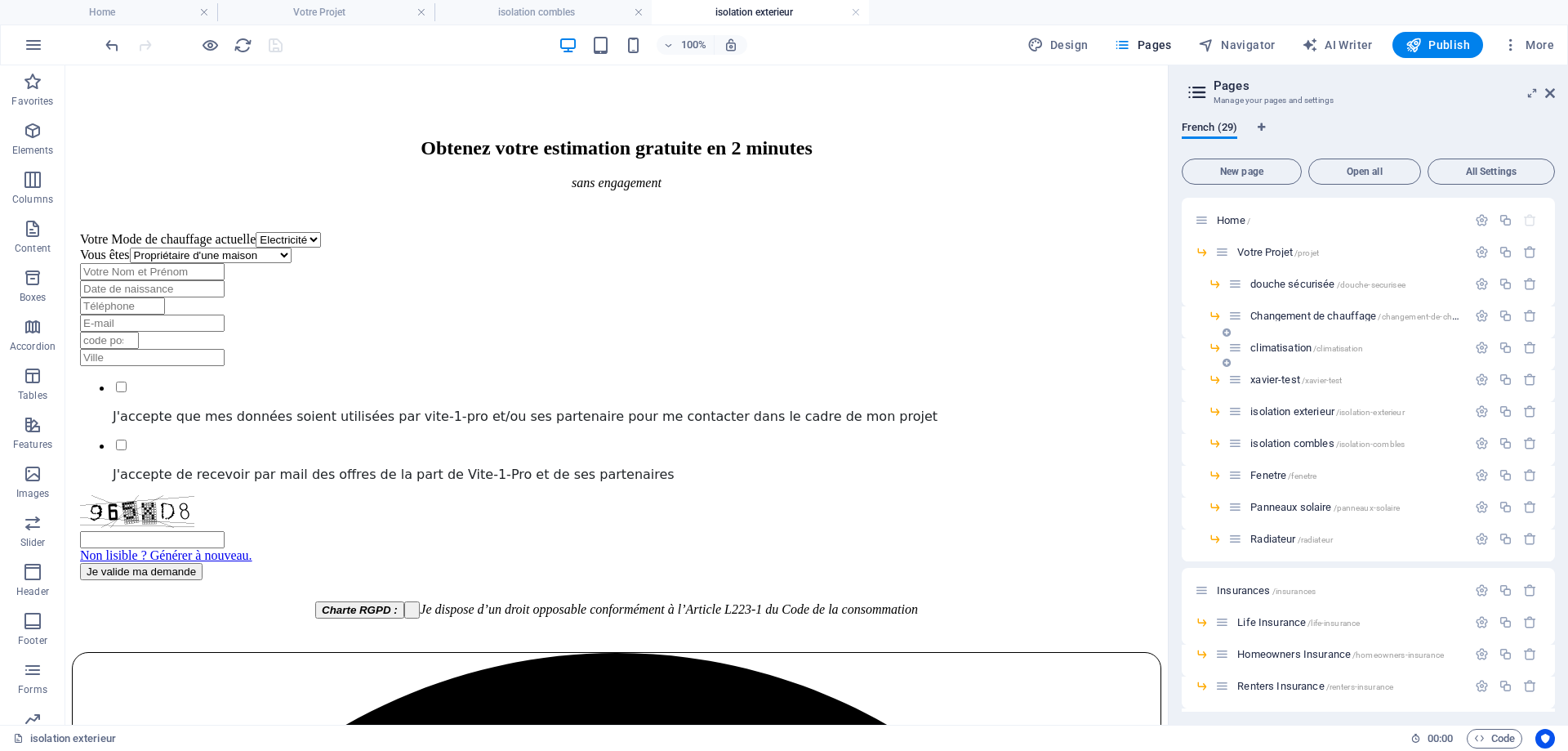
click at [1283, 349] on span "climatisation /climatisation" at bounding box center [1306, 347] width 113 height 12
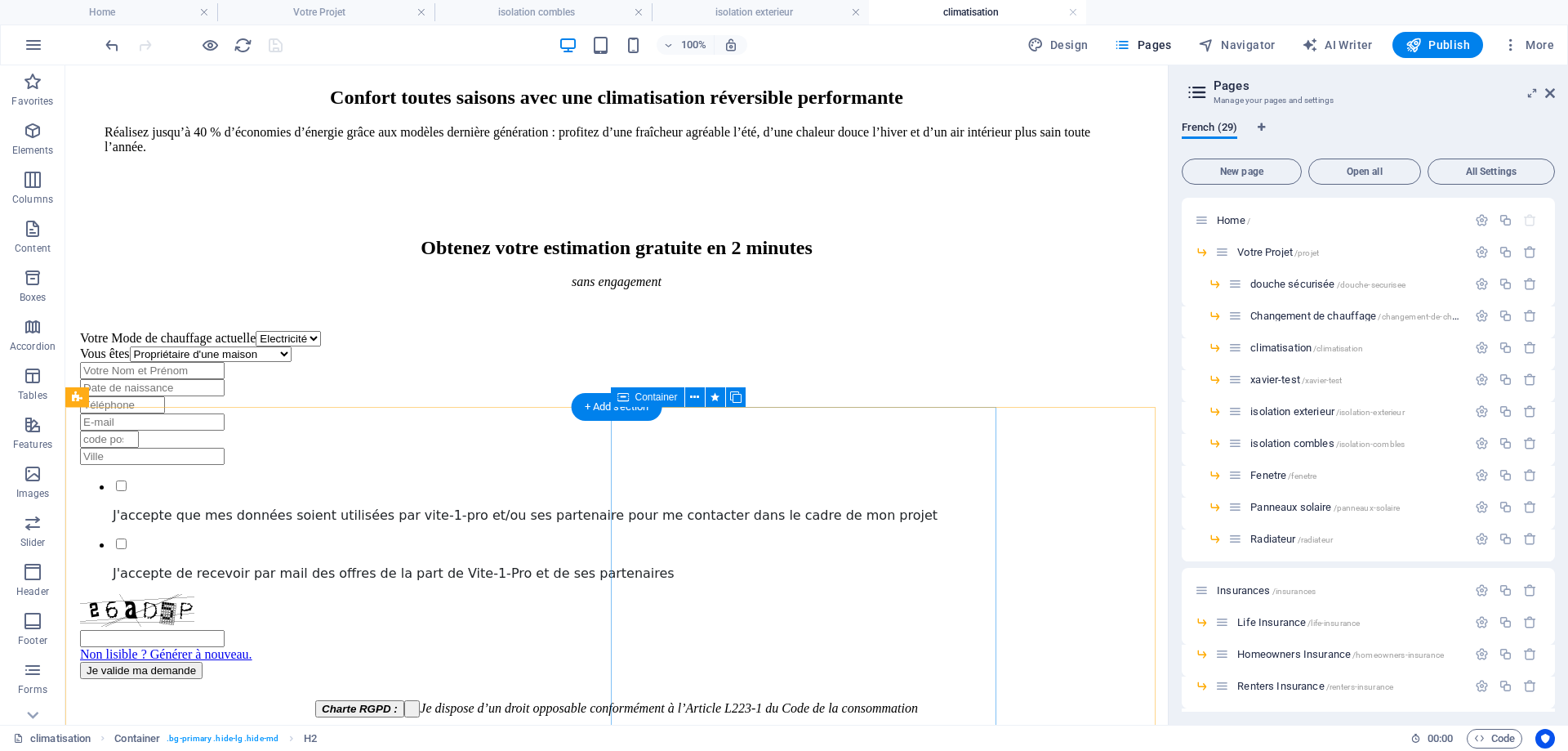
scroll to position [980, 0]
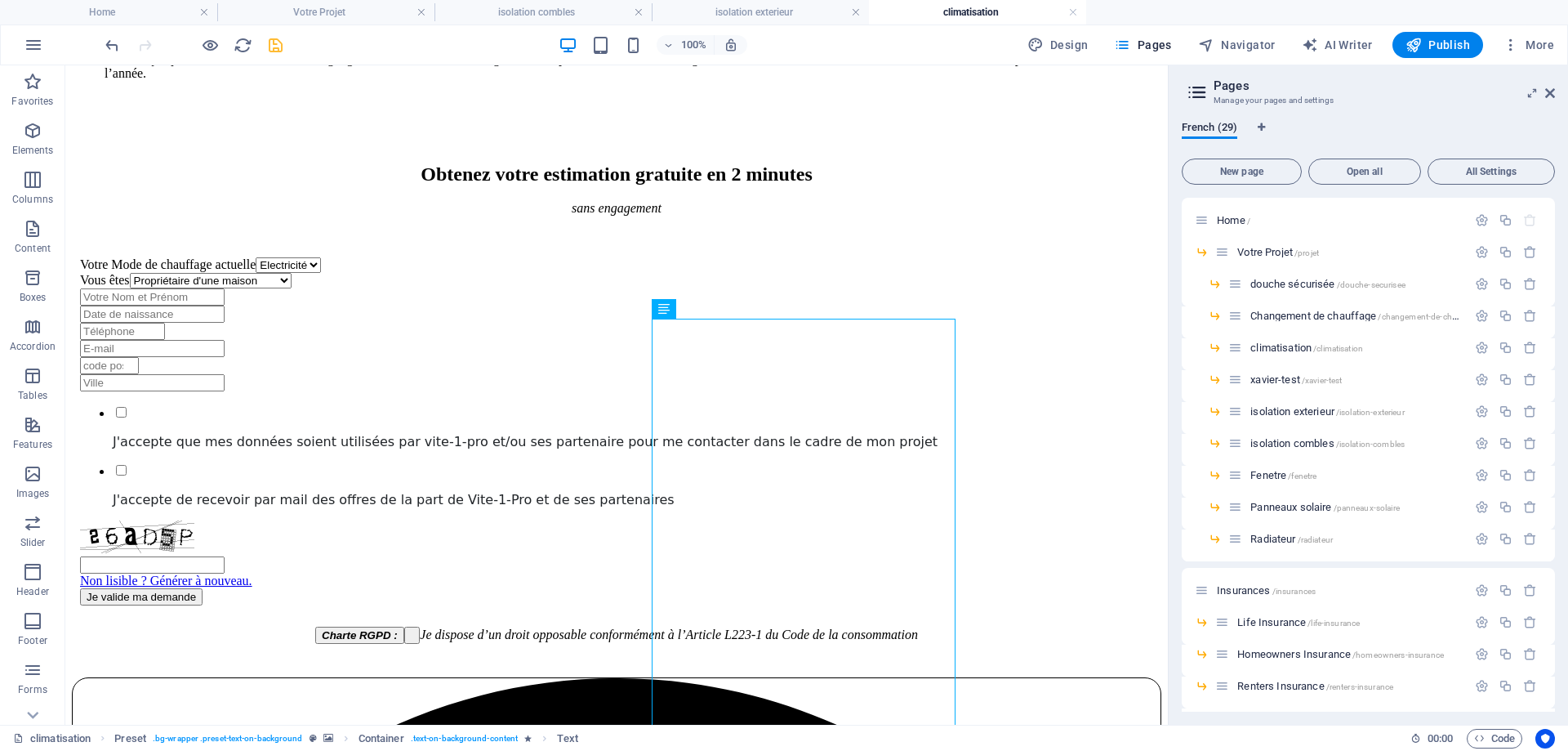
click at [271, 44] on icon "save" at bounding box center [275, 45] width 18 height 18
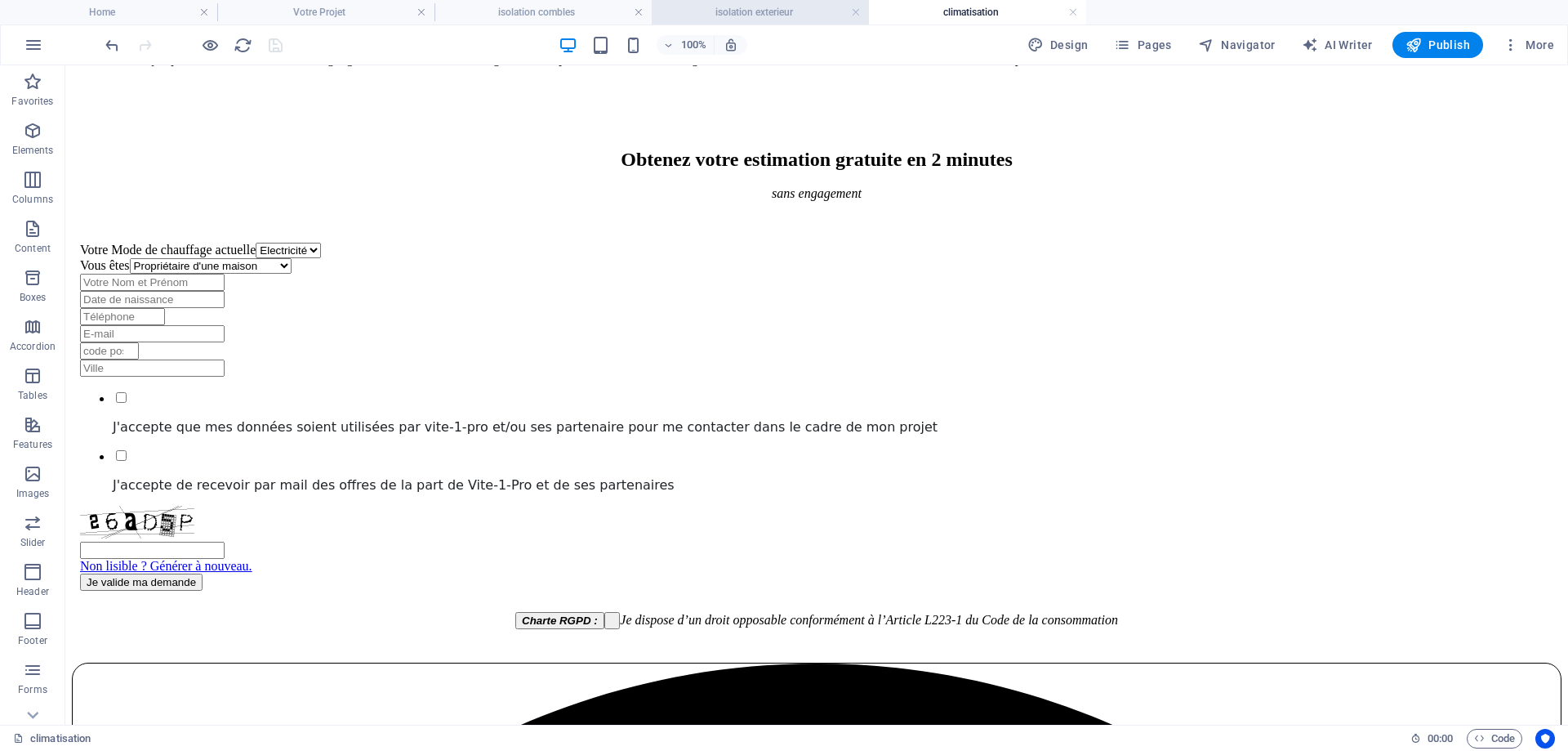
click at [735, 5] on h4 "isolation exterieur" at bounding box center [760, 12] width 217 height 18
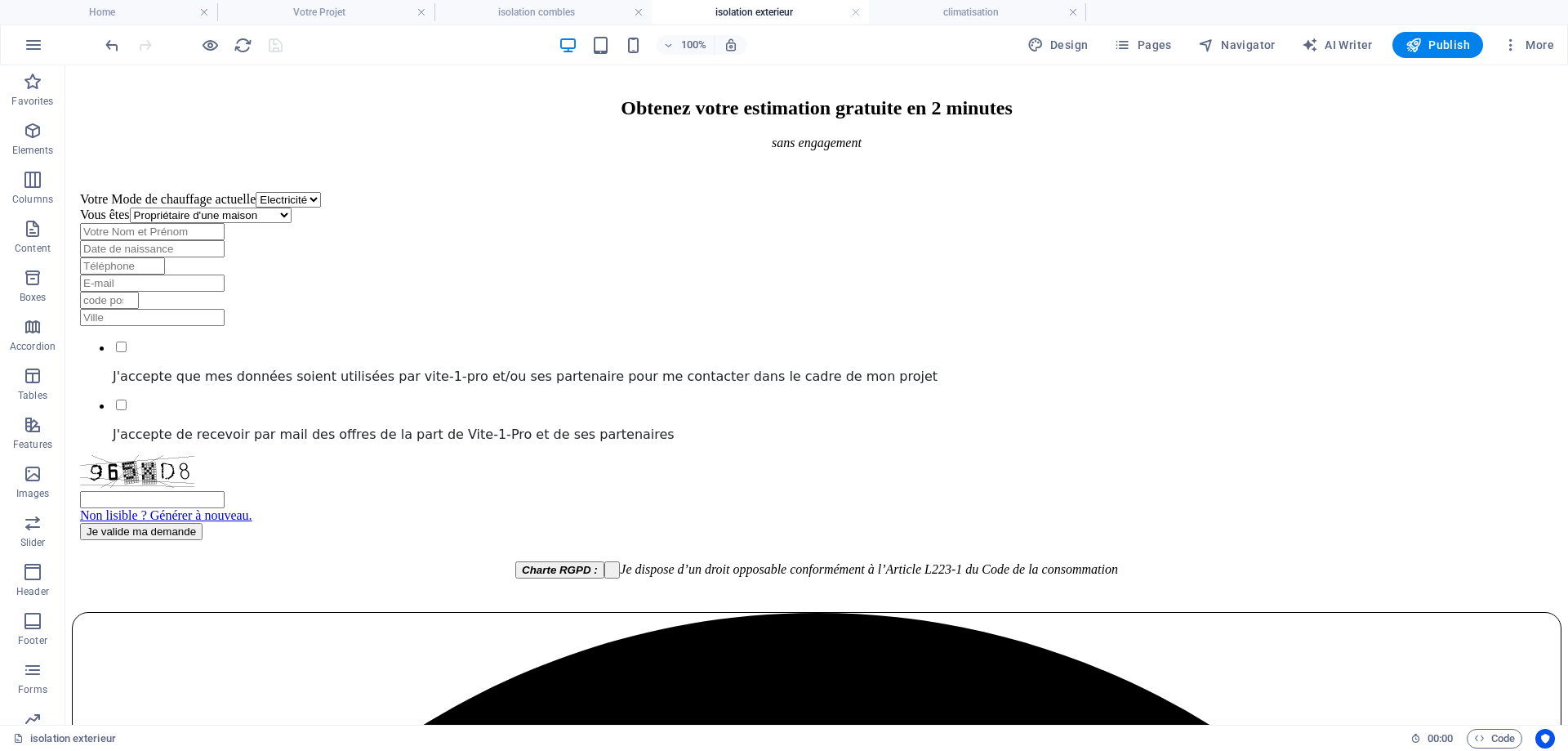
scroll to position [0, 0]
click at [521, 14] on h4 "isolation combles" at bounding box center [543, 12] width 217 height 18
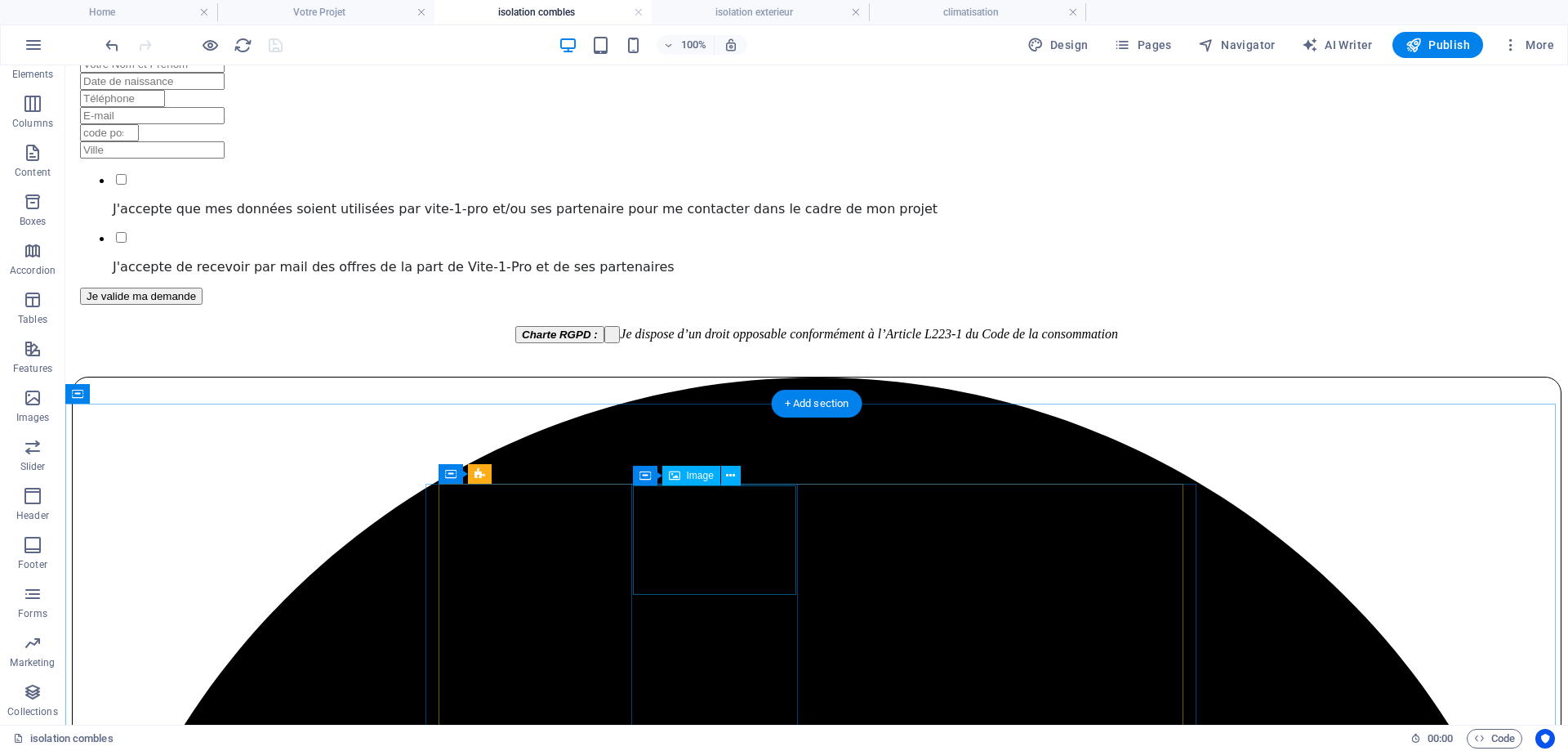
scroll to position [1222, 0]
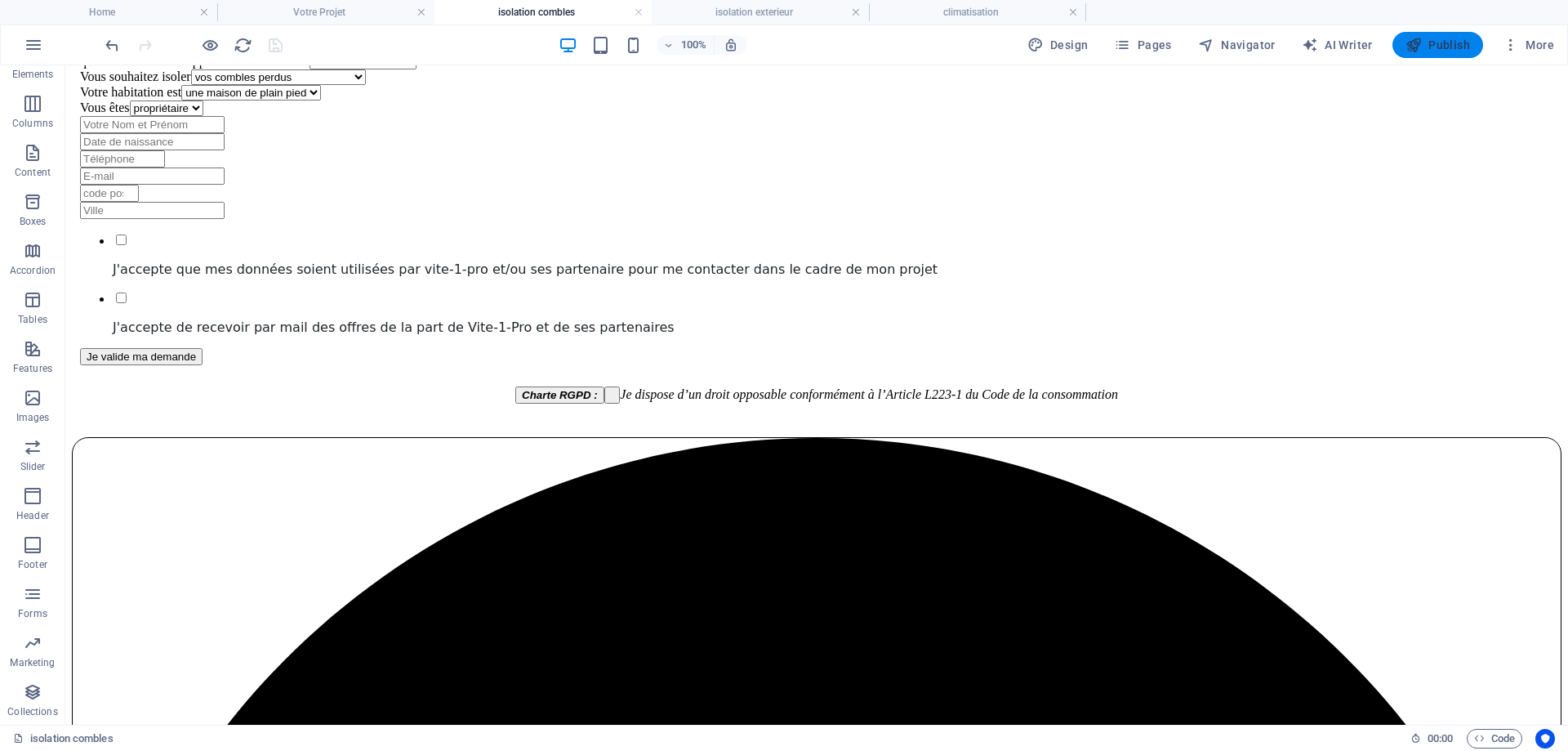
click at [1431, 53] on span "Publish" at bounding box center [1438, 45] width 65 height 17
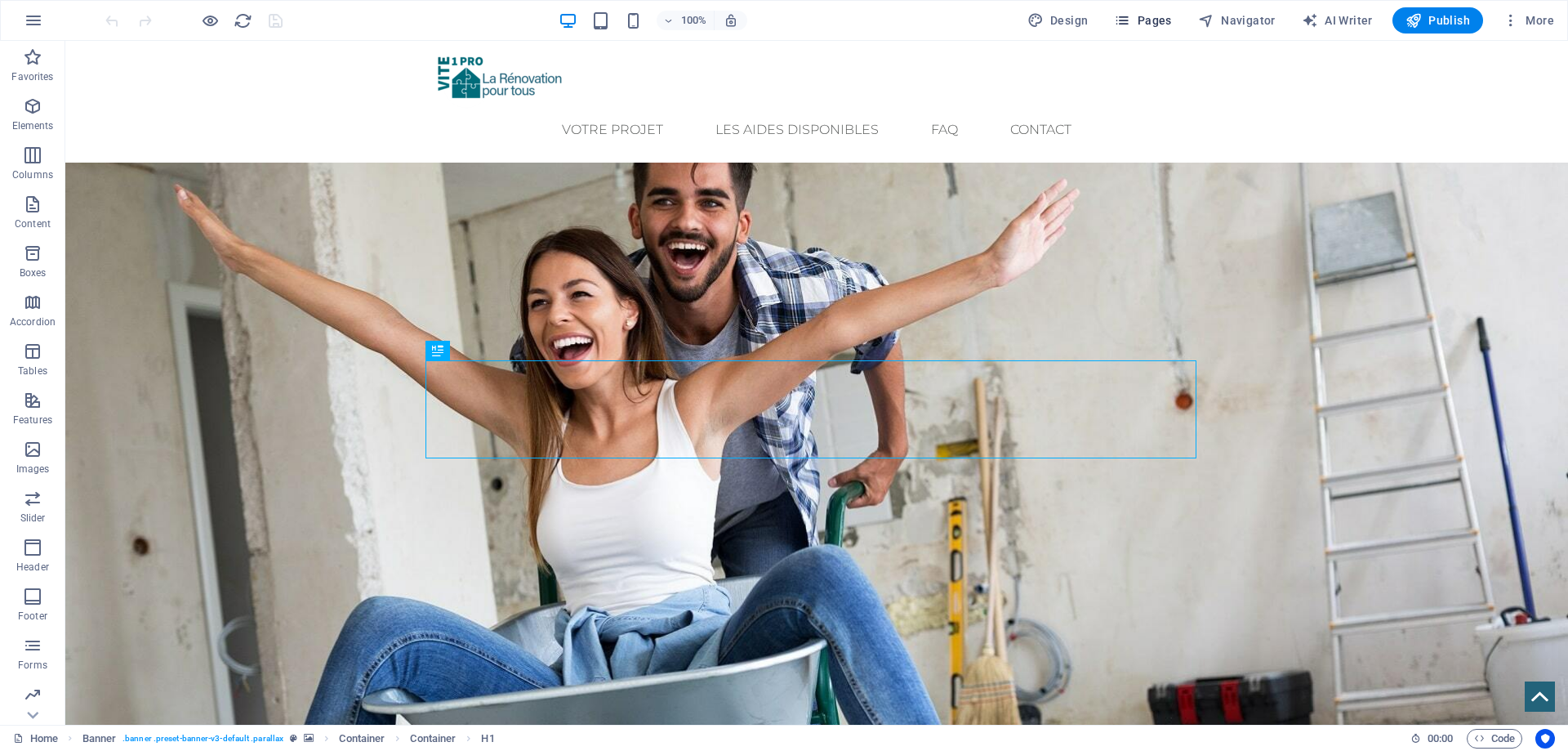
click at [1150, 27] on span "Pages" at bounding box center [1142, 20] width 57 height 17
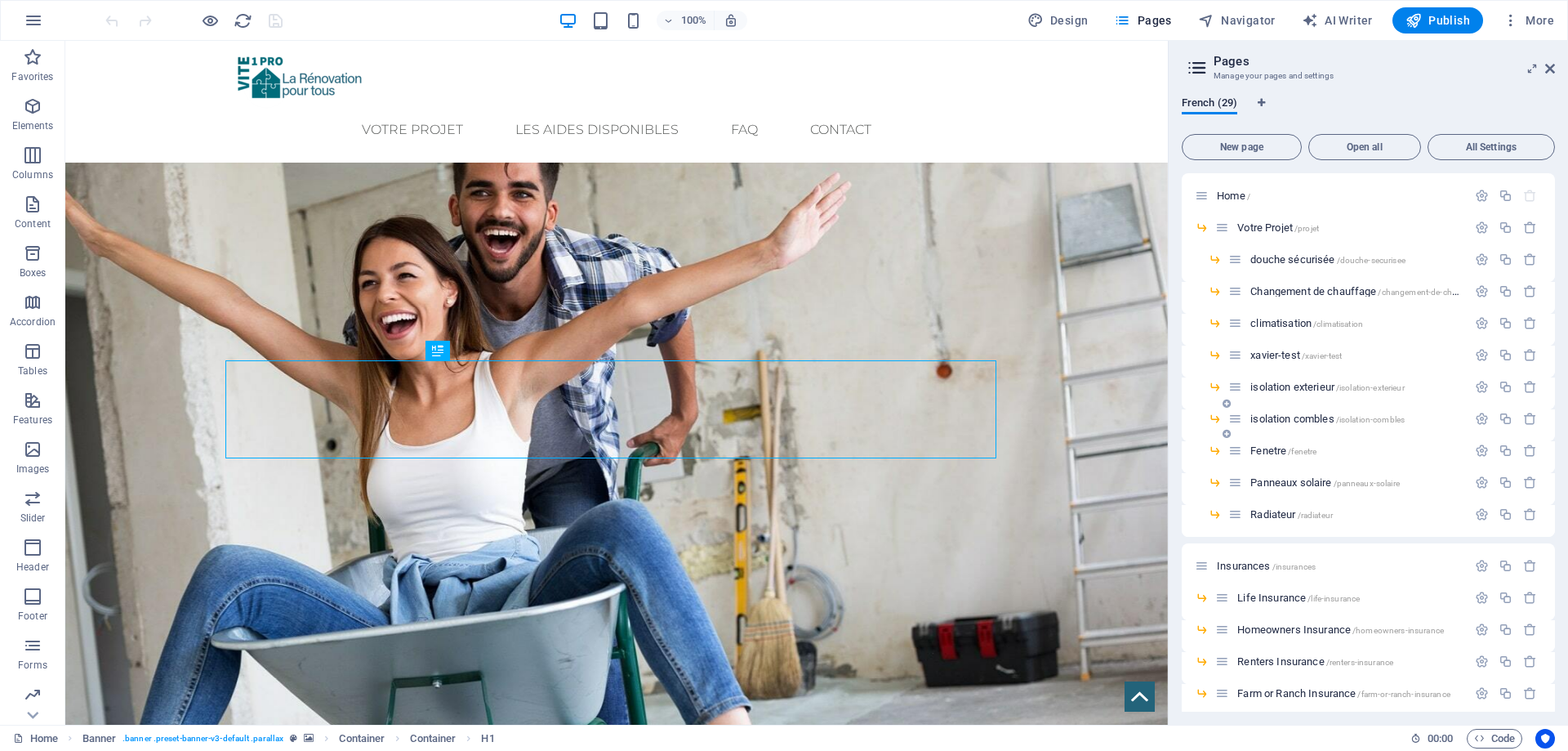
click at [1263, 413] on span "isolation combles /isolation-combles" at bounding box center [1327, 418] width 154 height 12
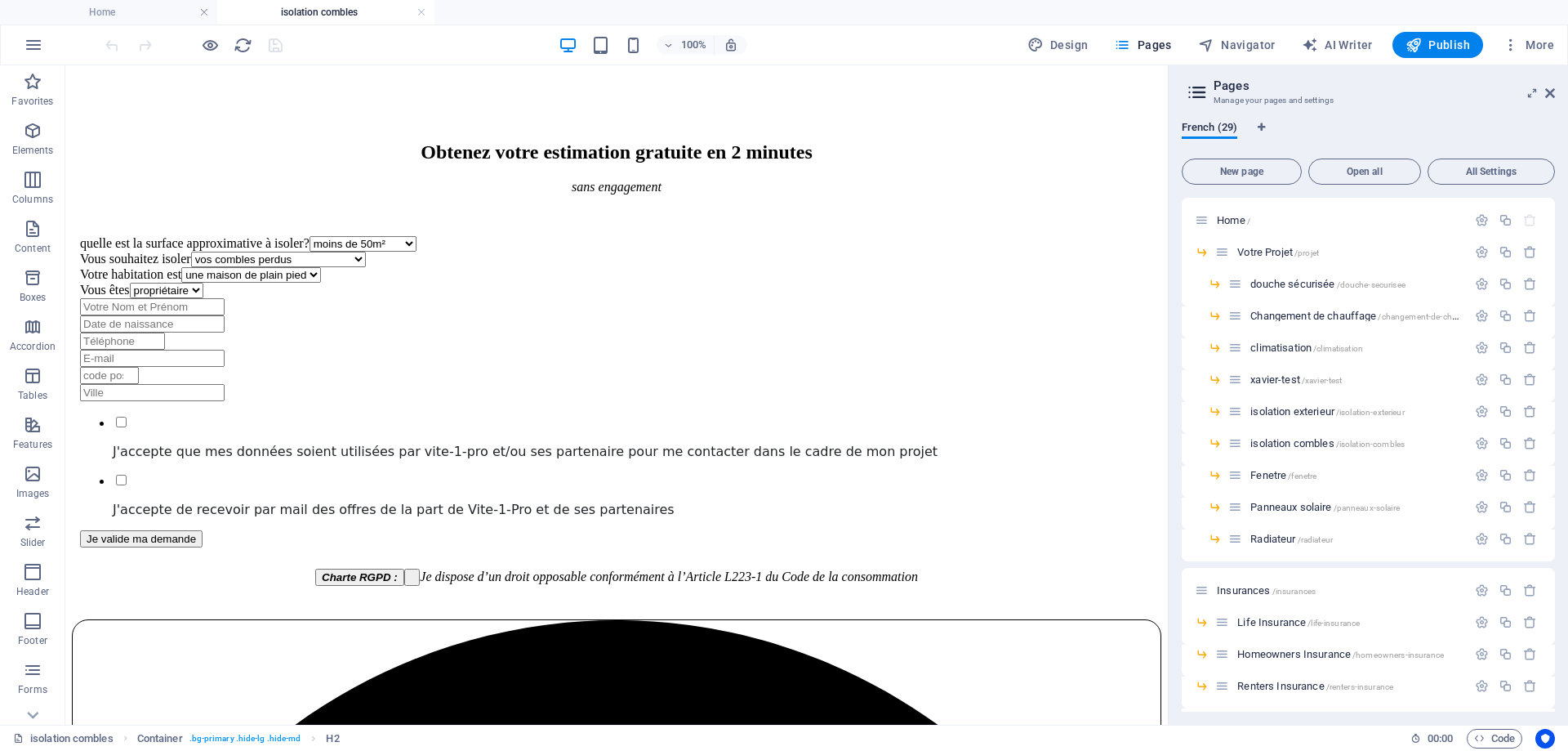
scroll to position [1062, 0]
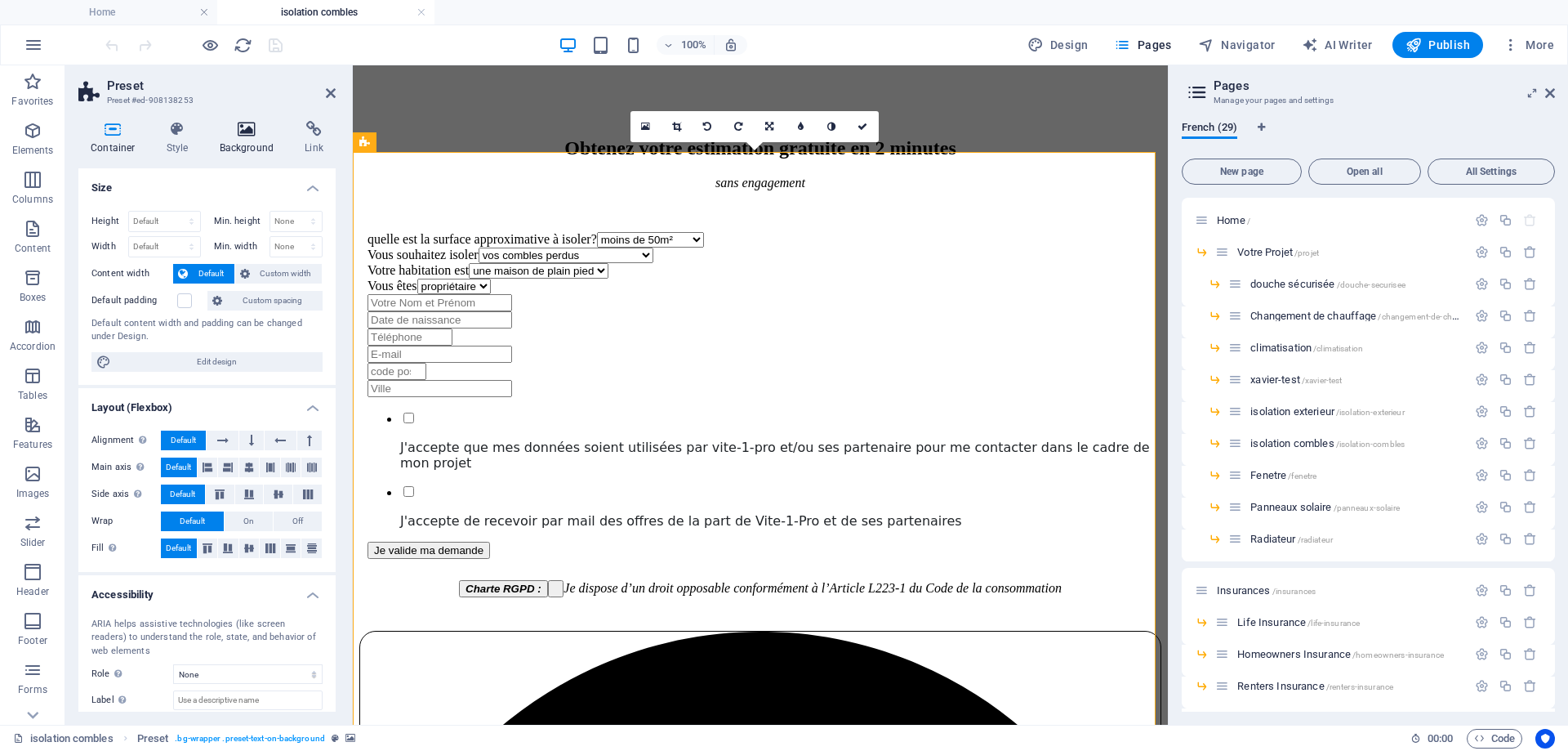
click at [229, 148] on h4 "Background" at bounding box center [250, 137] width 86 height 34
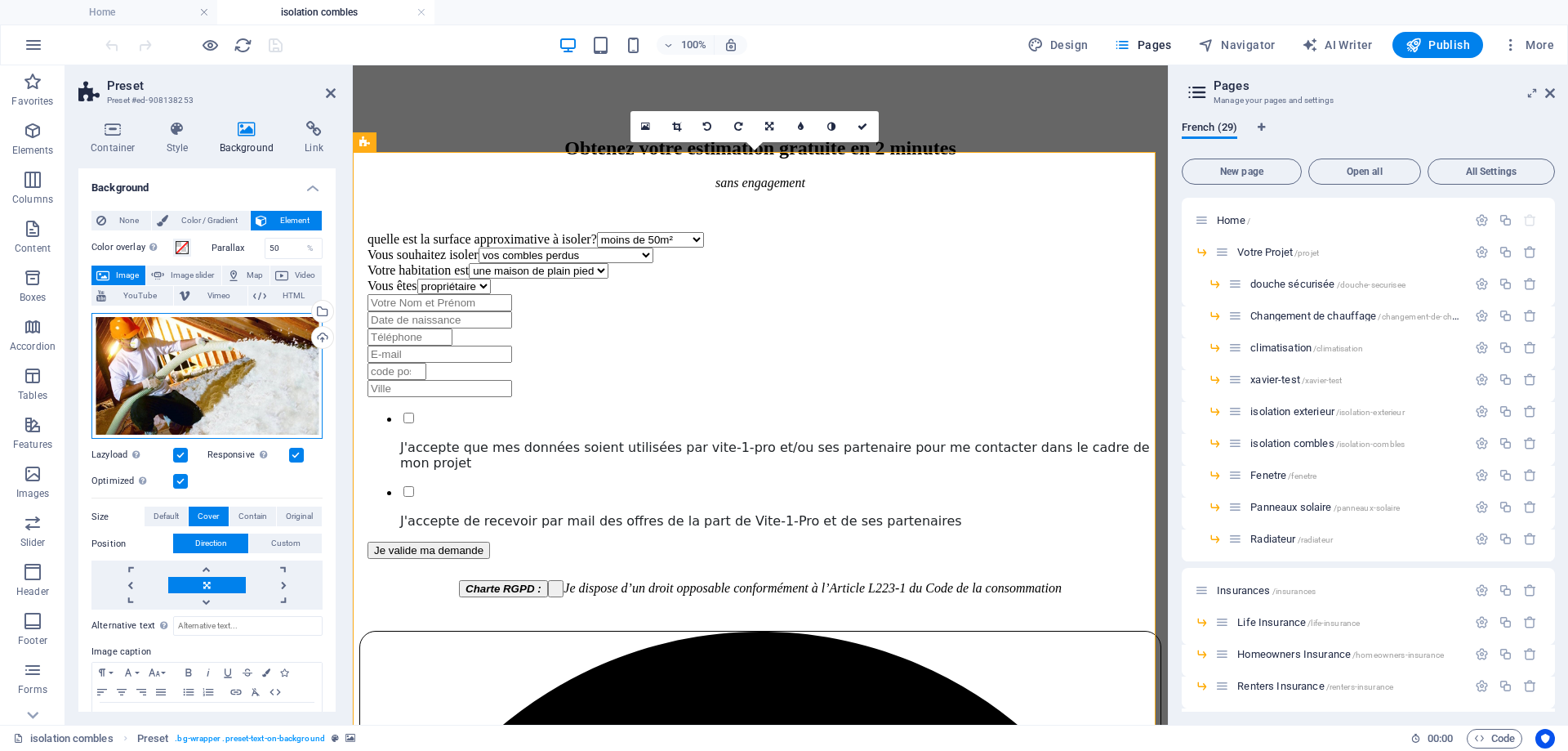
click at [187, 347] on div "Drag files here, click to choose files or select files from Files or our free s…" at bounding box center [207, 376] width 231 height 127
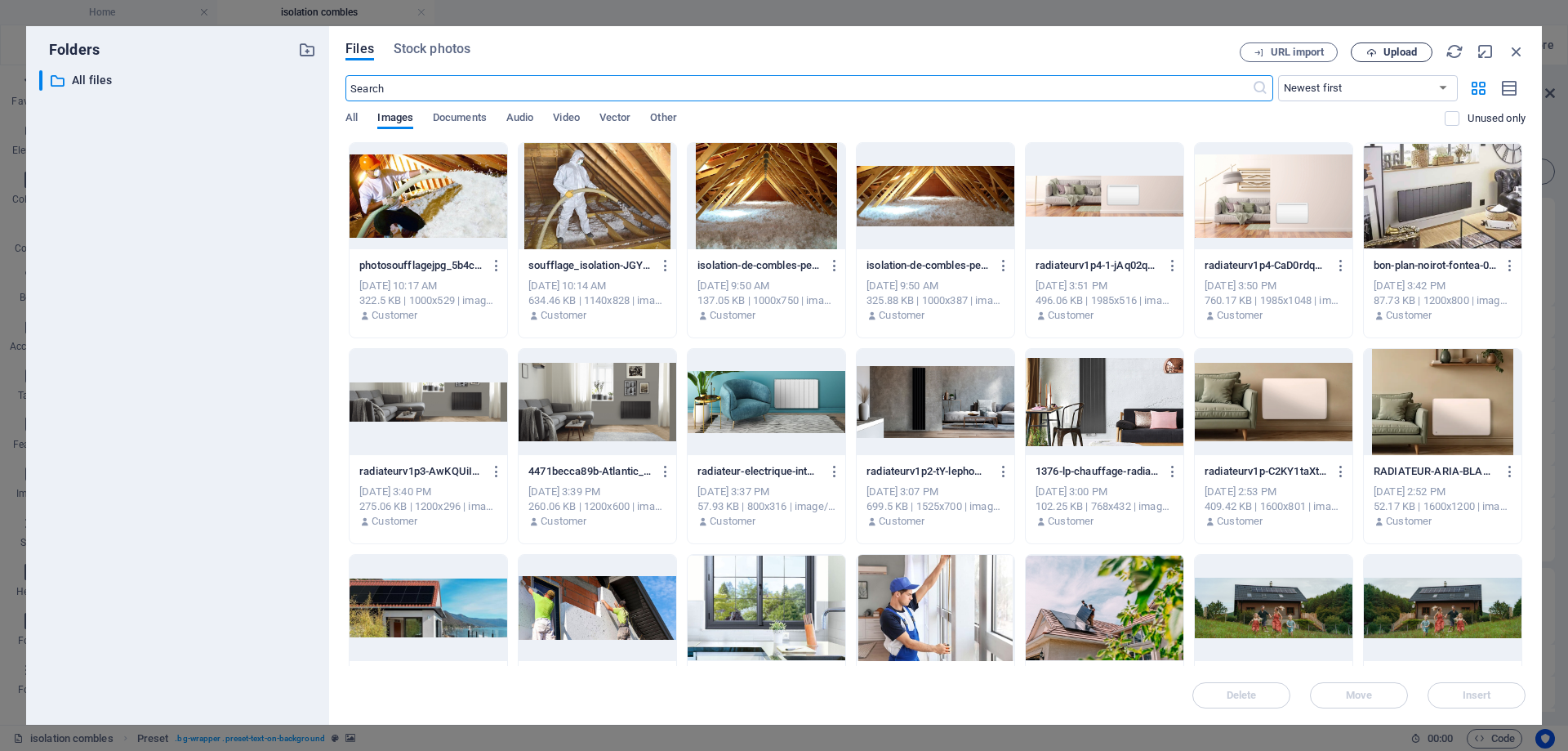
click at [1381, 55] on span "Upload" at bounding box center [1391, 53] width 67 height 11
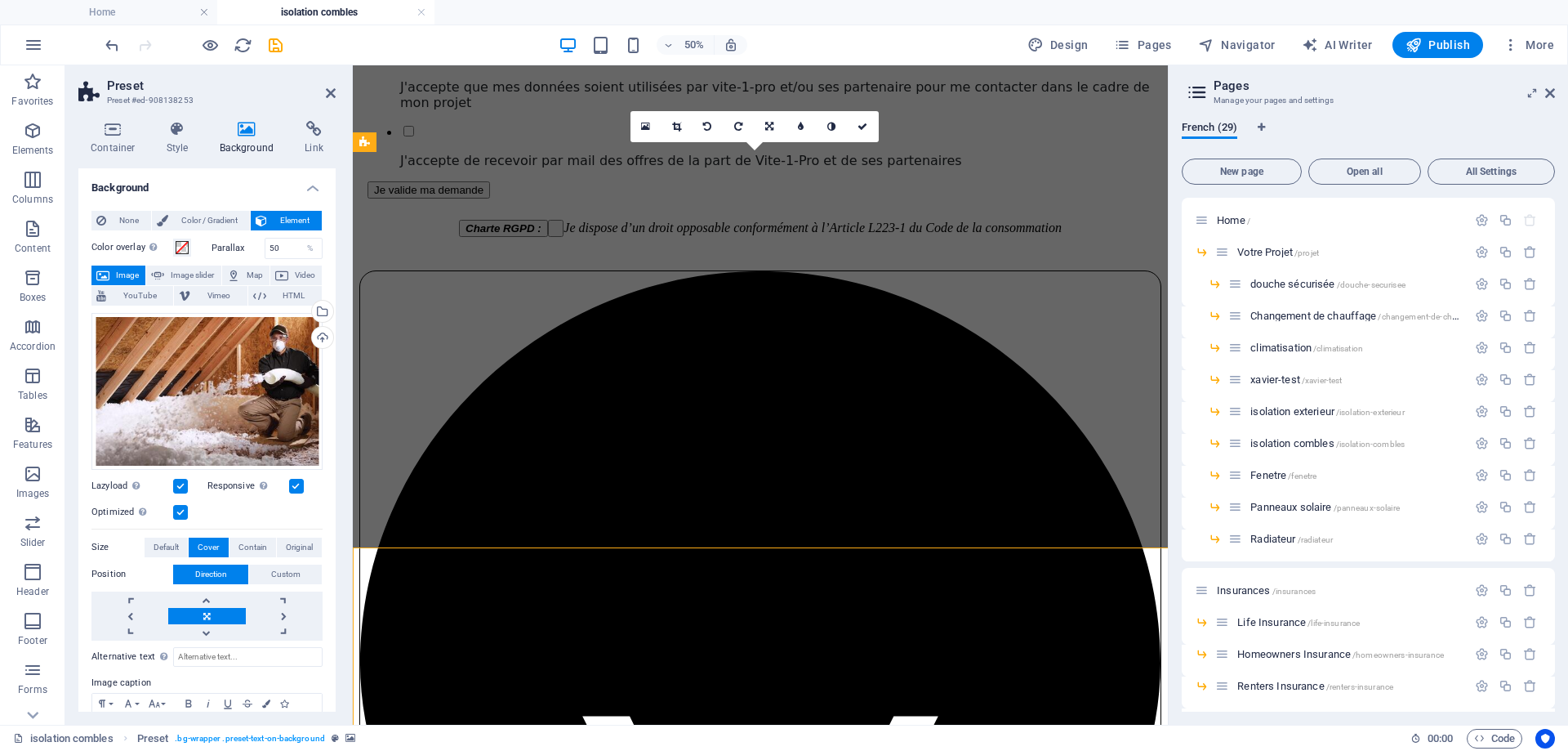
scroll to position [1062, 0]
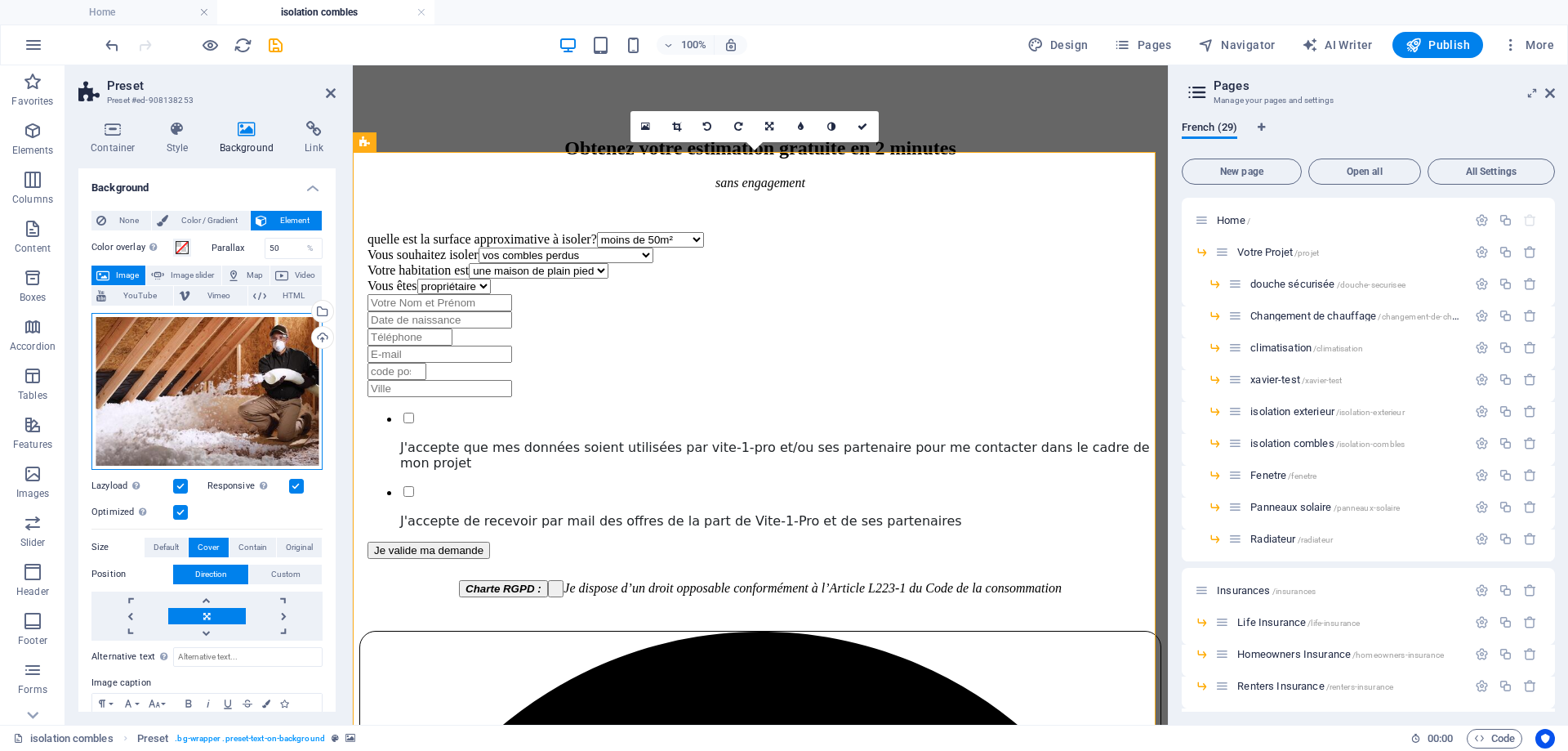
click at [235, 417] on div "Drag files here, click to choose files or select files from Files or our free s…" at bounding box center [207, 390] width 231 height 157
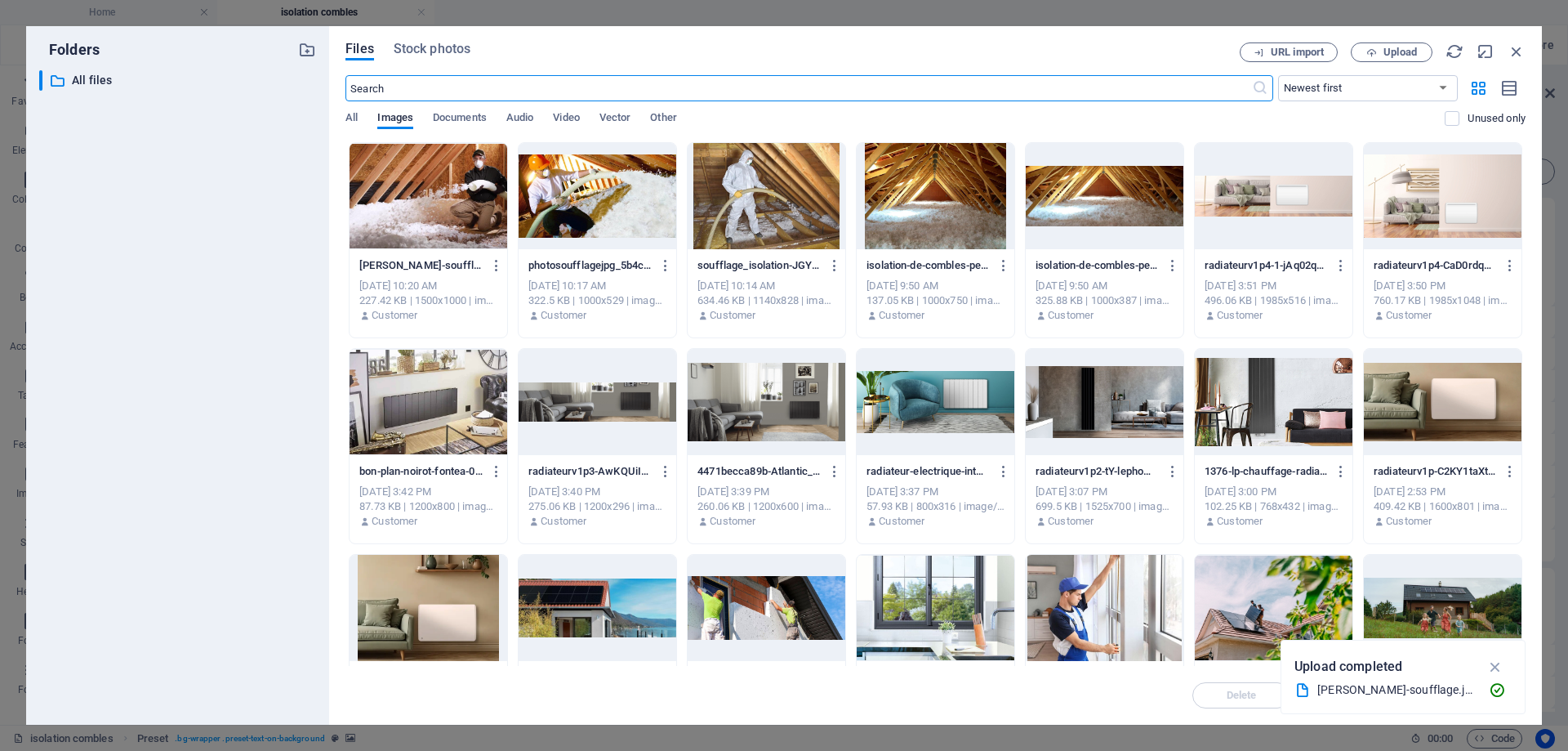
scroll to position [1422, 0]
click at [489, 267] on icon "button" at bounding box center [497, 265] width 16 height 15
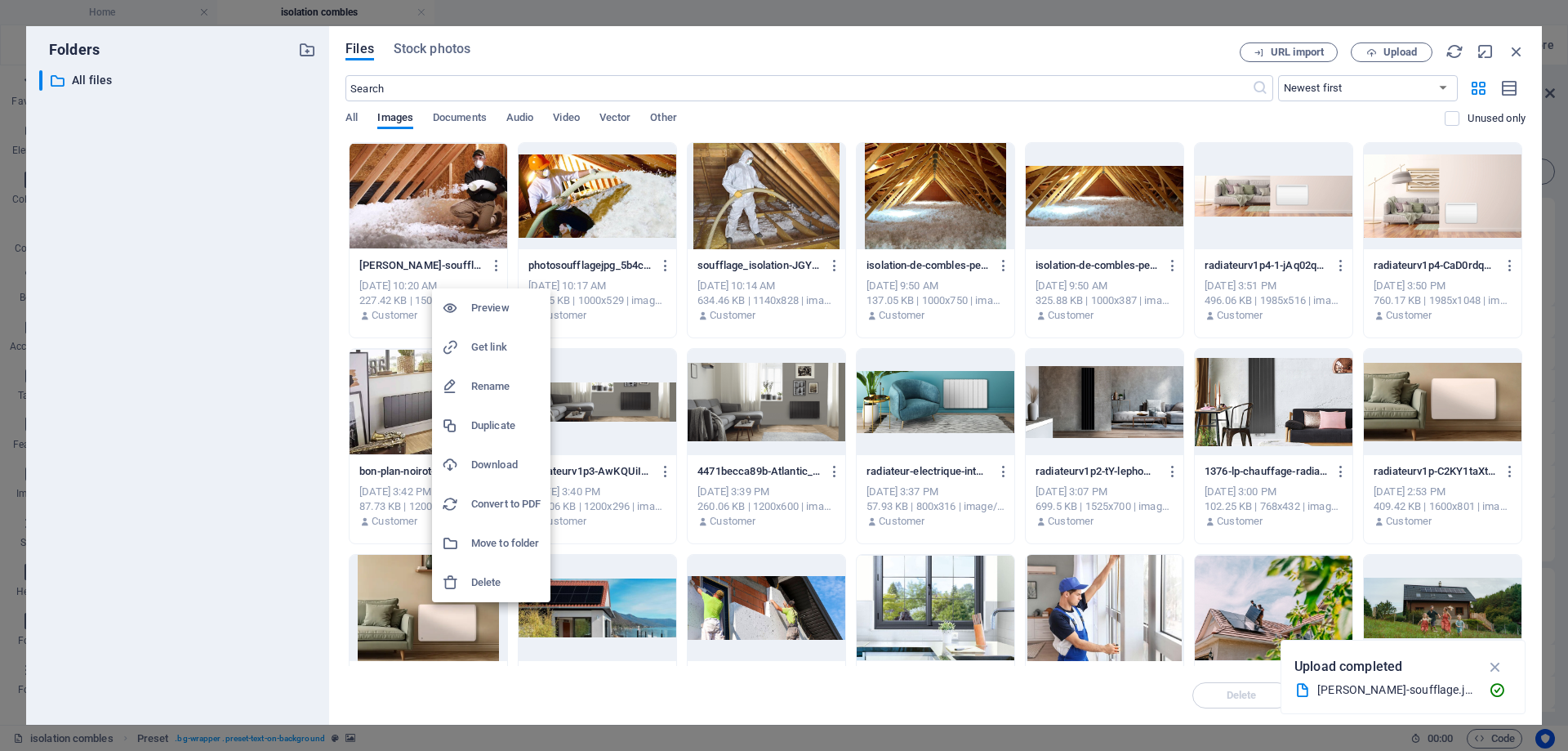
click at [508, 586] on h6 "Delete" at bounding box center [506, 582] width 69 height 19
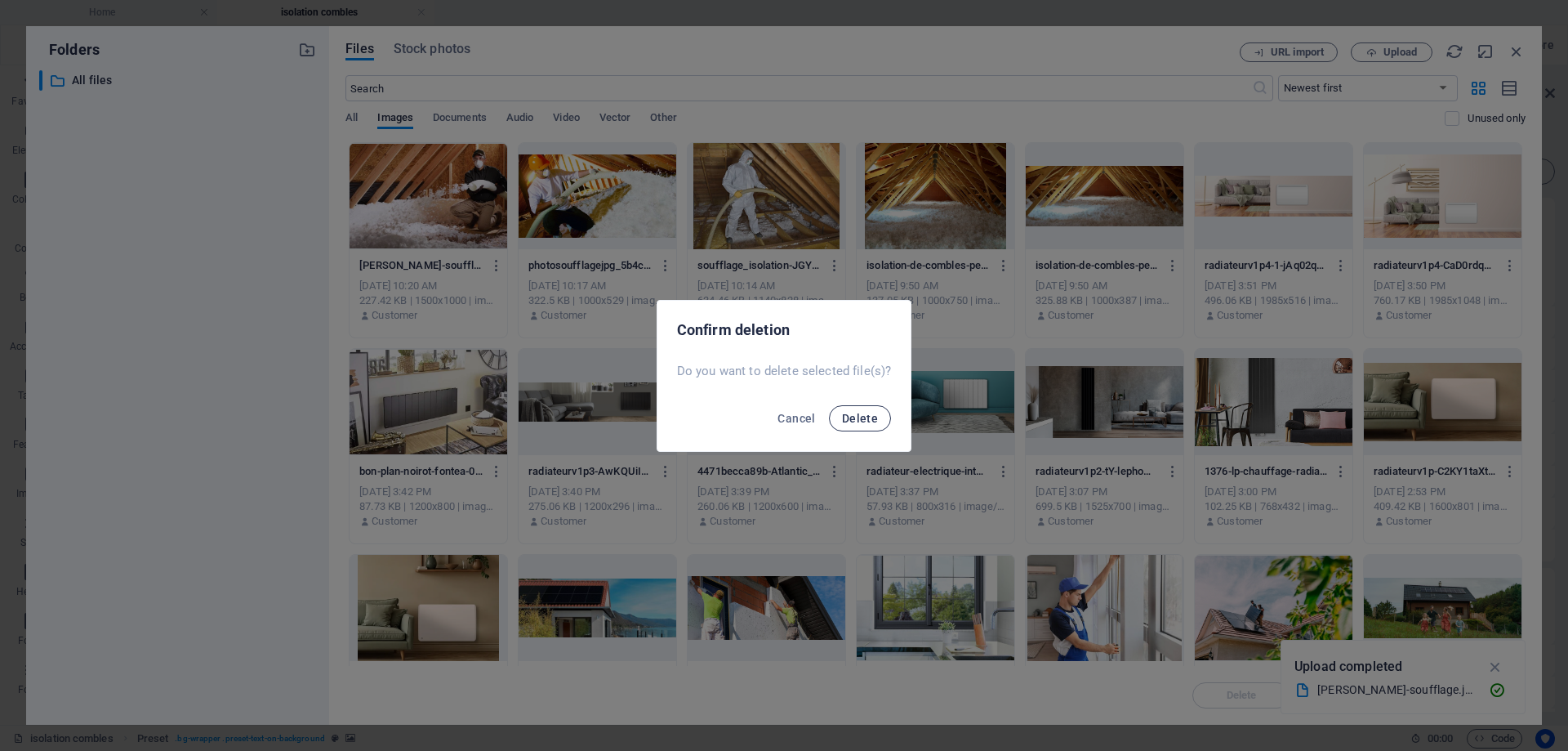
click at [858, 428] on button "Delete" at bounding box center [859, 418] width 62 height 26
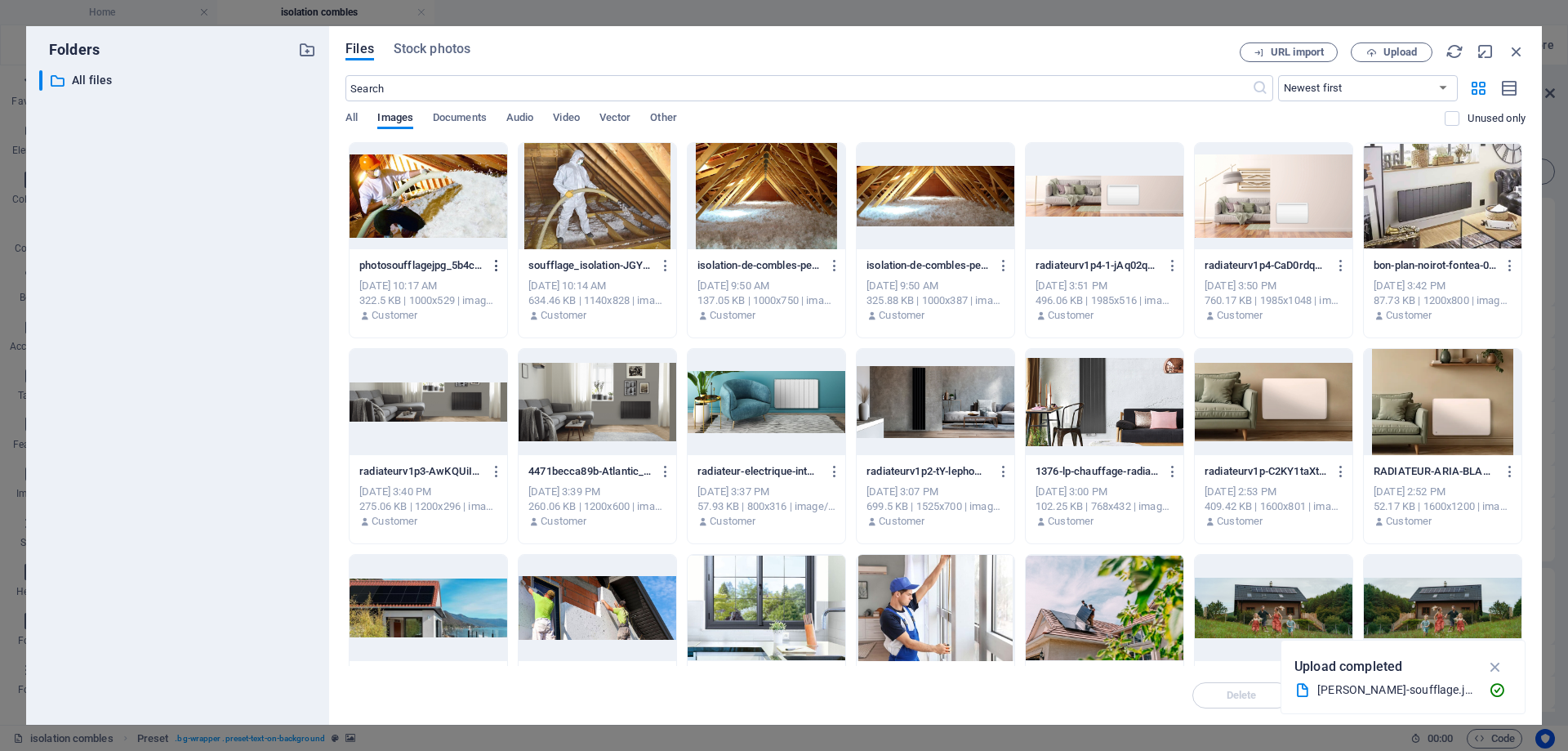
click at [493, 262] on icon "button" at bounding box center [497, 265] width 16 height 15
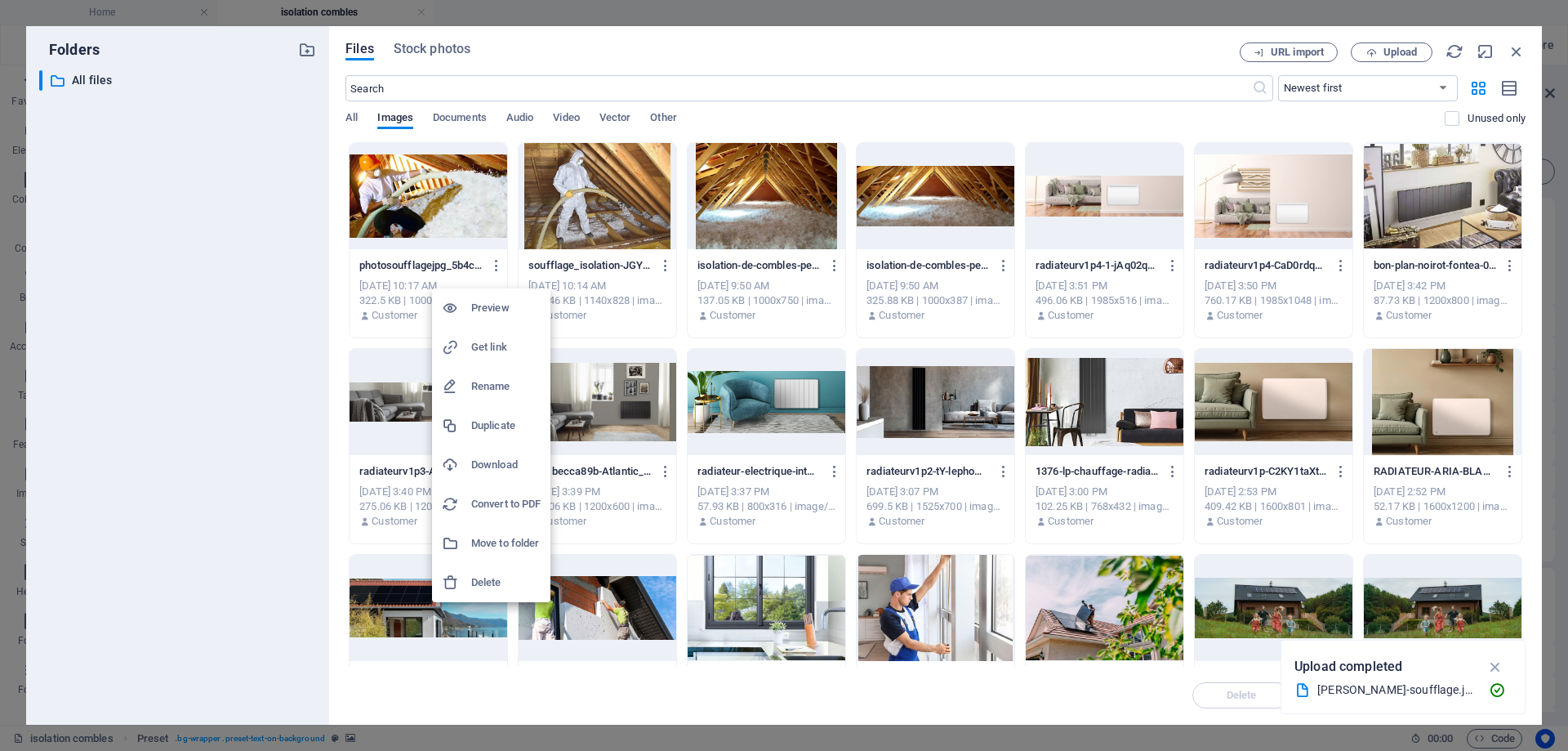
click at [486, 582] on h6 "Delete" at bounding box center [506, 582] width 69 height 19
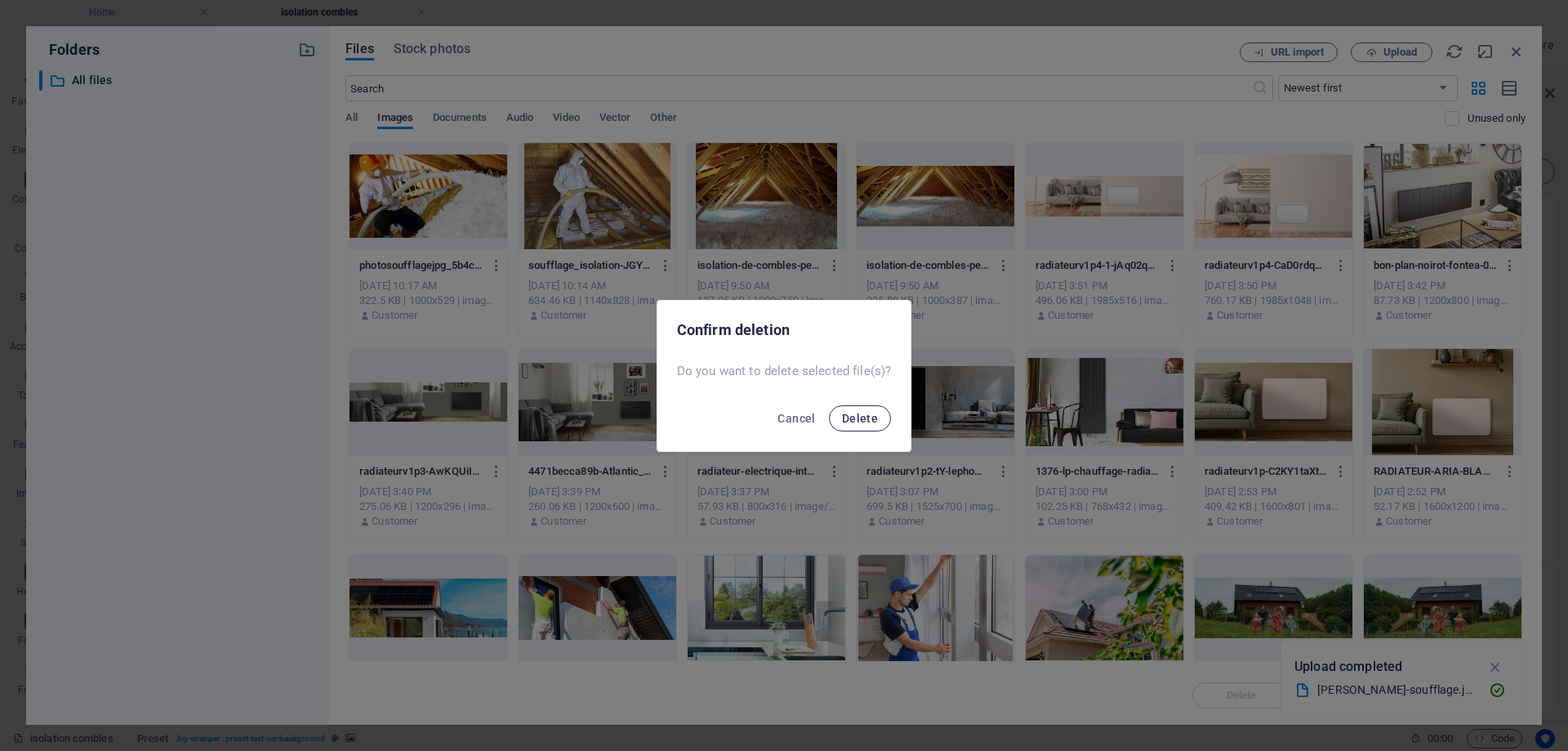
click at [864, 418] on span "Delete" at bounding box center [859, 418] width 36 height 13
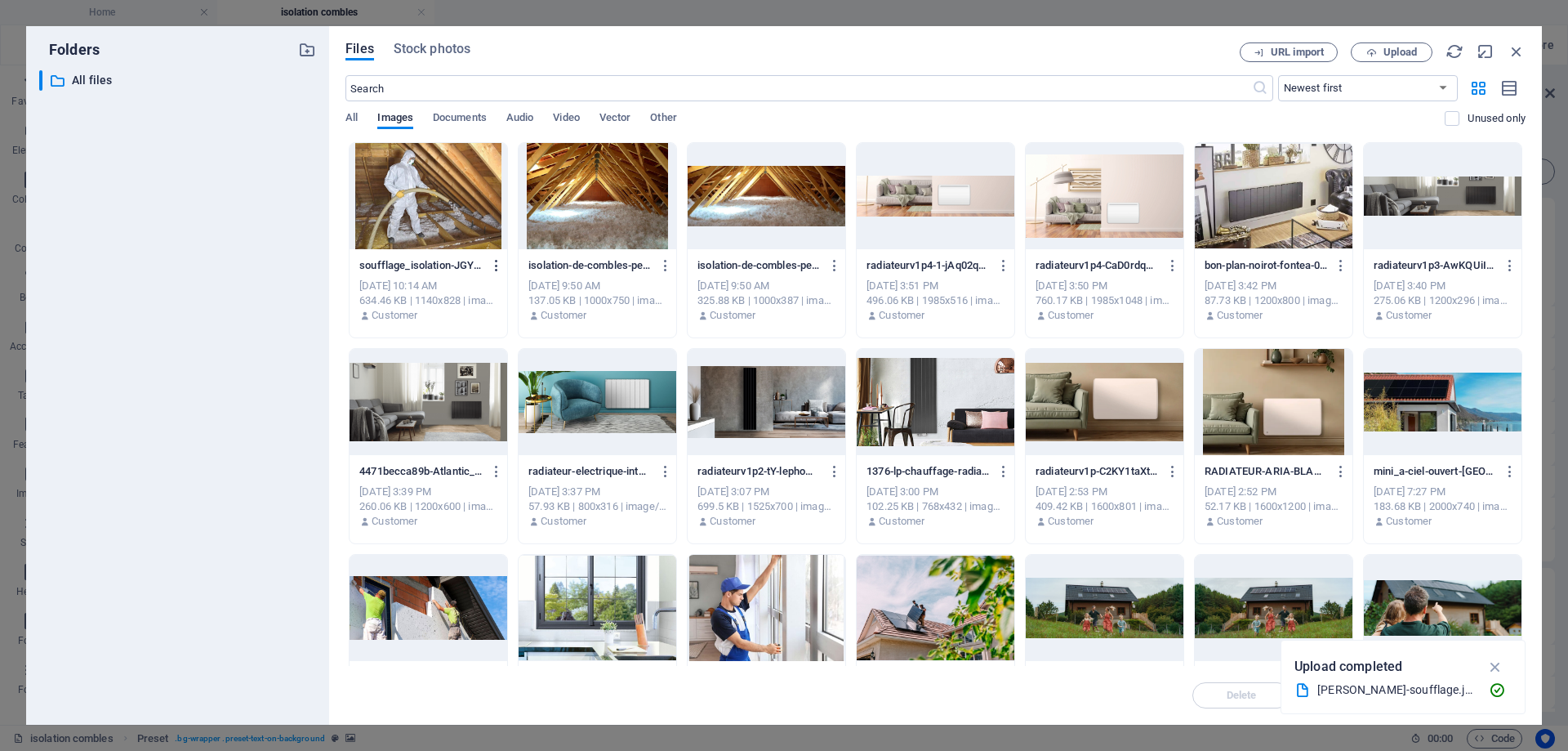
click at [497, 267] on icon "button" at bounding box center [497, 265] width 16 height 15
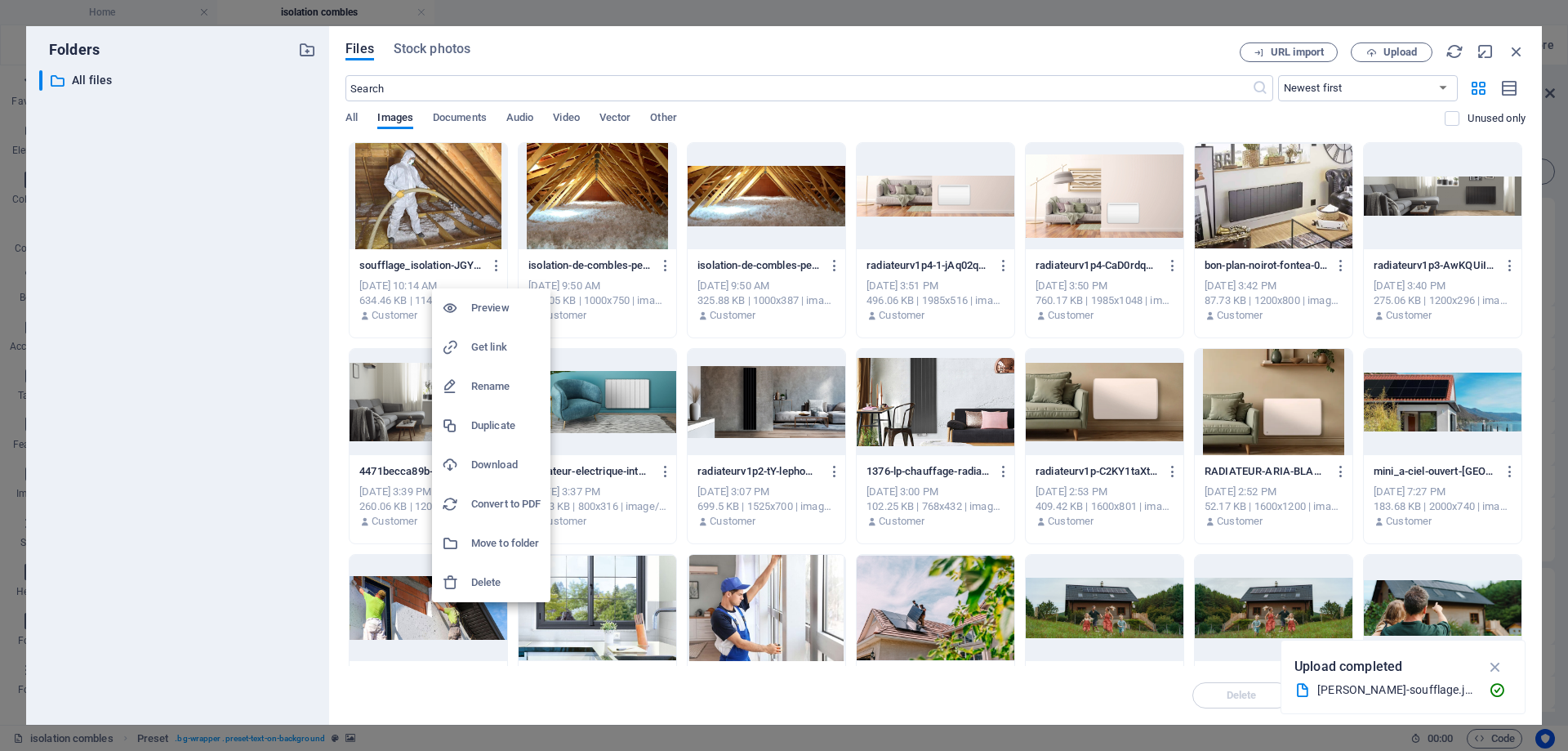
click at [516, 576] on h6 "Delete" at bounding box center [506, 582] width 69 height 19
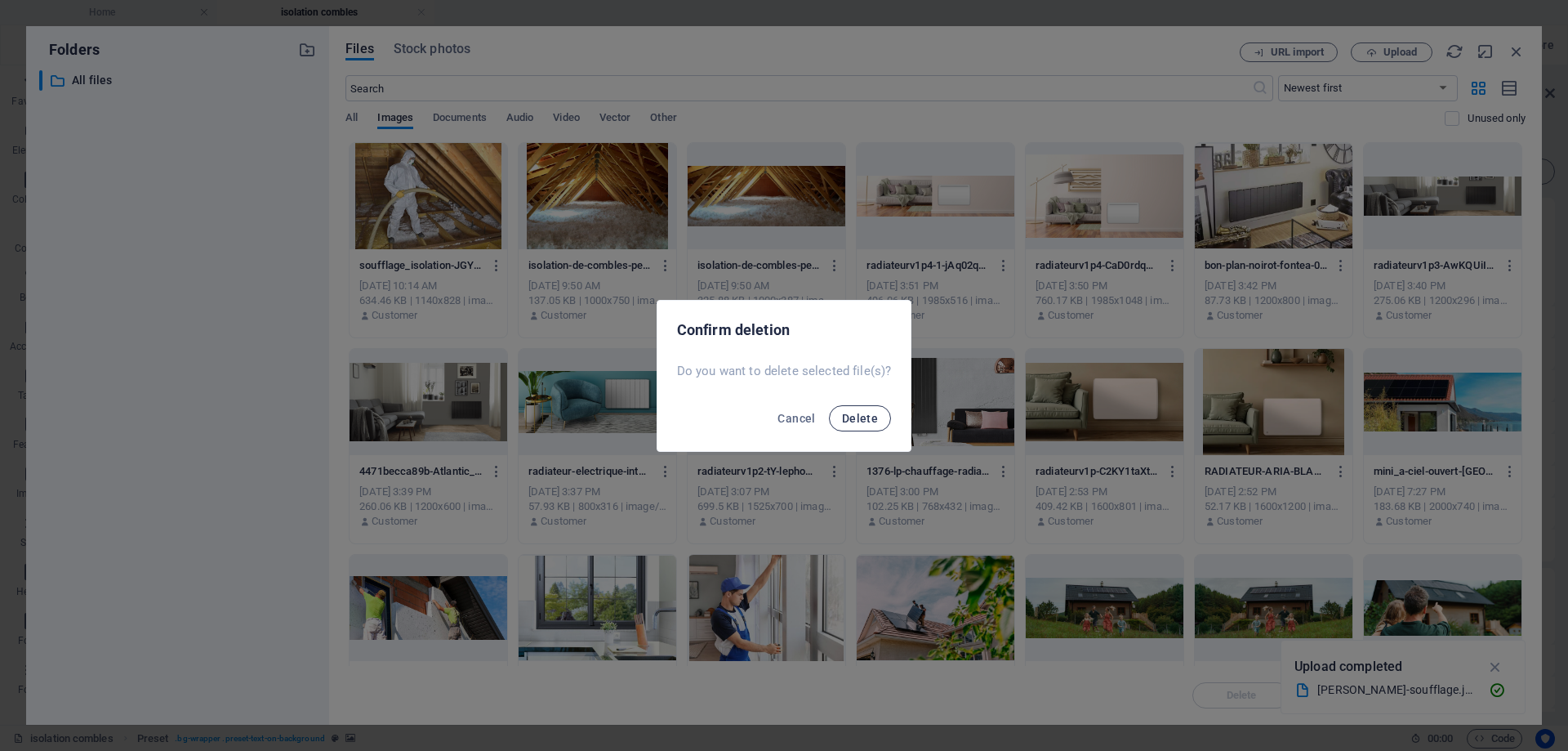
click at [852, 421] on span "Delete" at bounding box center [859, 418] width 36 height 13
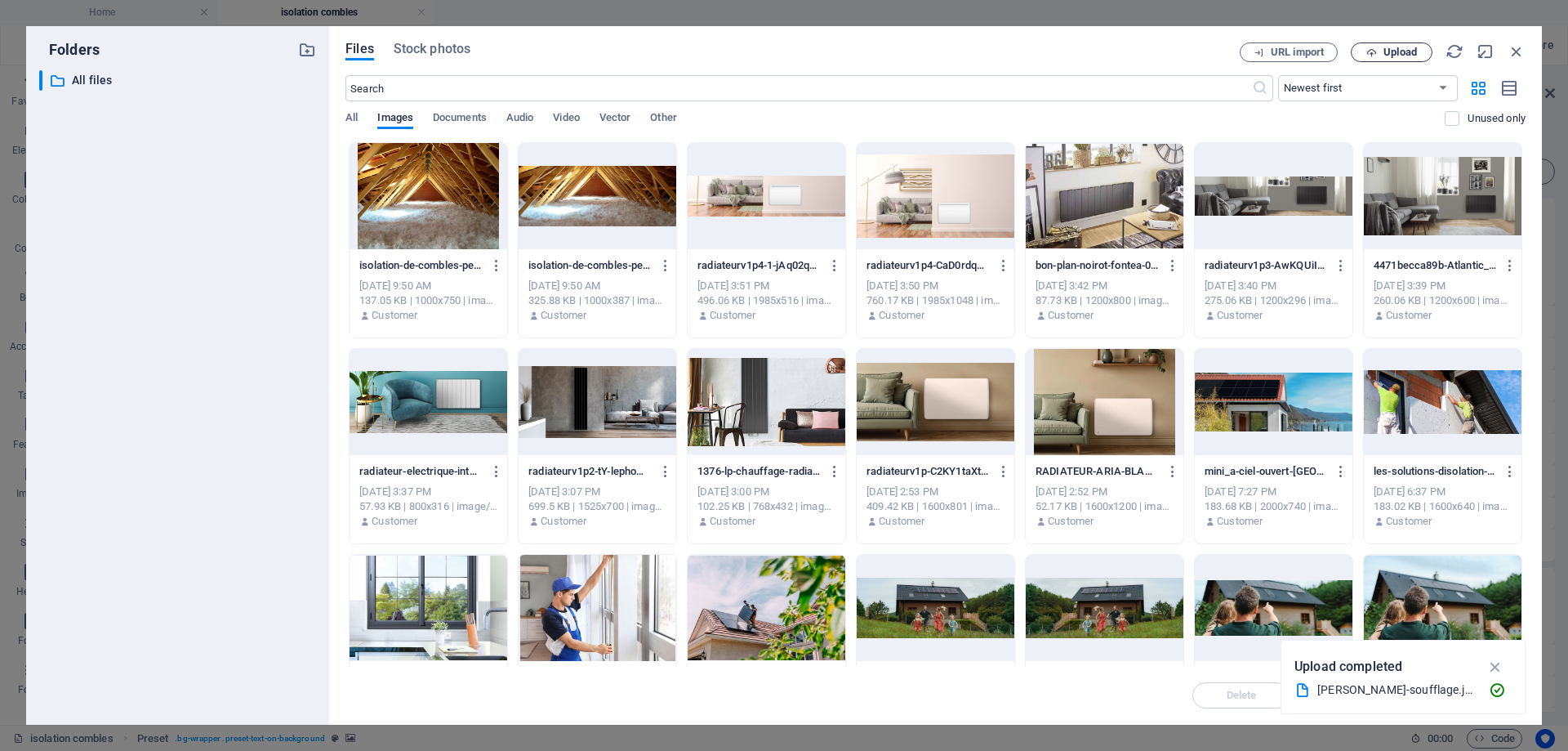
click at [1390, 47] on span "Upload" at bounding box center [1400, 52] width 33 height 10
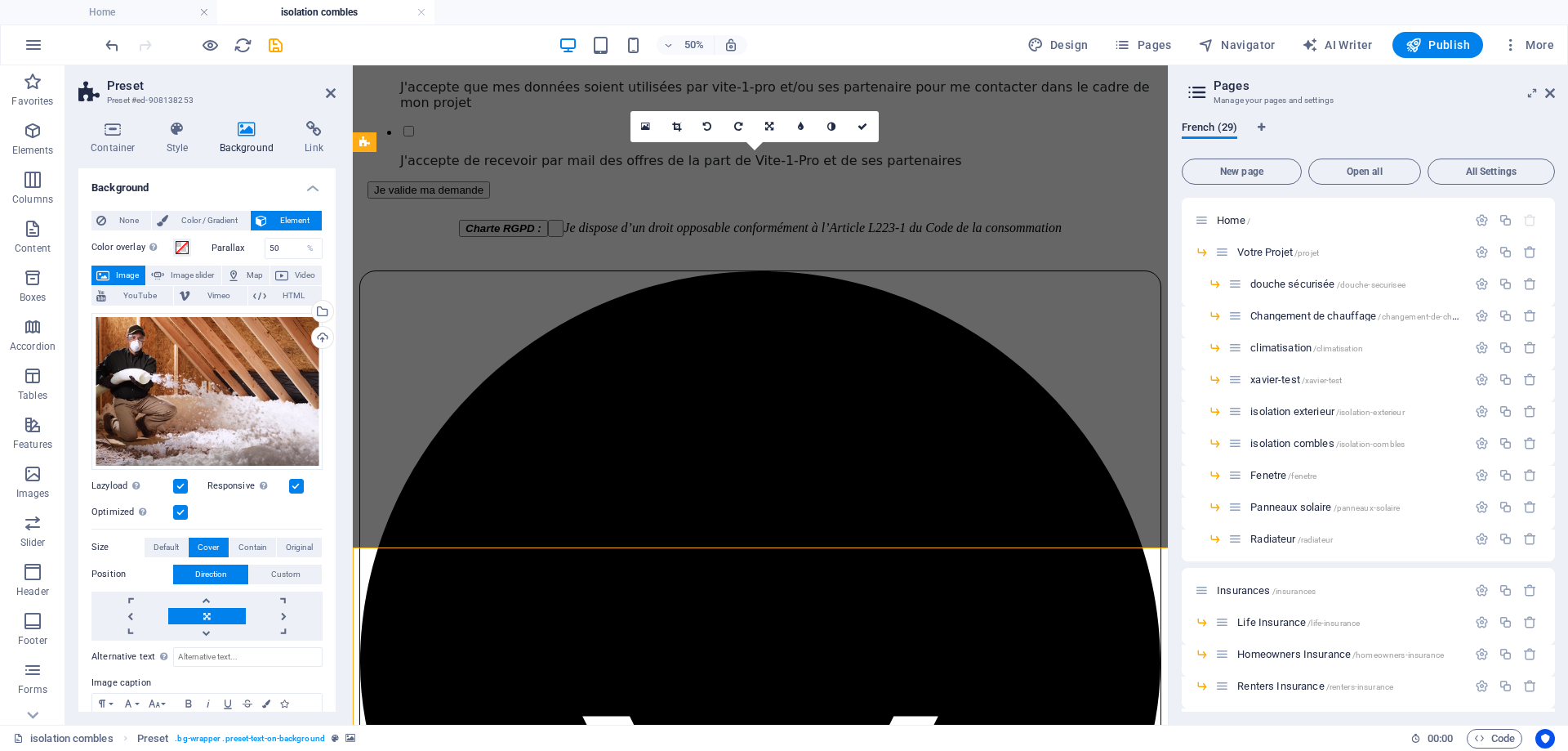
scroll to position [1062, 0]
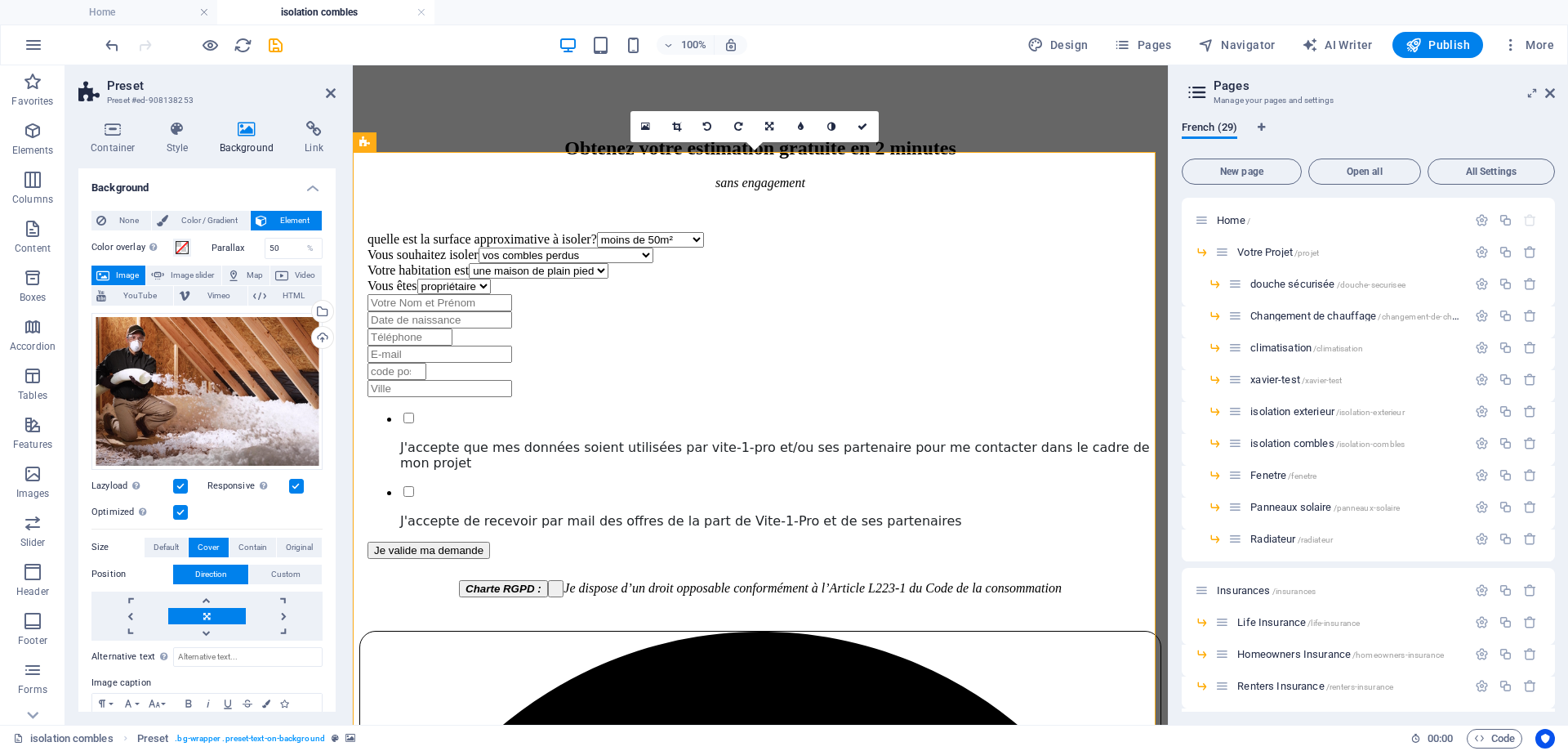
click at [323, 96] on header "Preset Preset #ed-908138253" at bounding box center [207, 87] width 257 height 43
click at [328, 93] on icon at bounding box center [330, 93] width 10 height 13
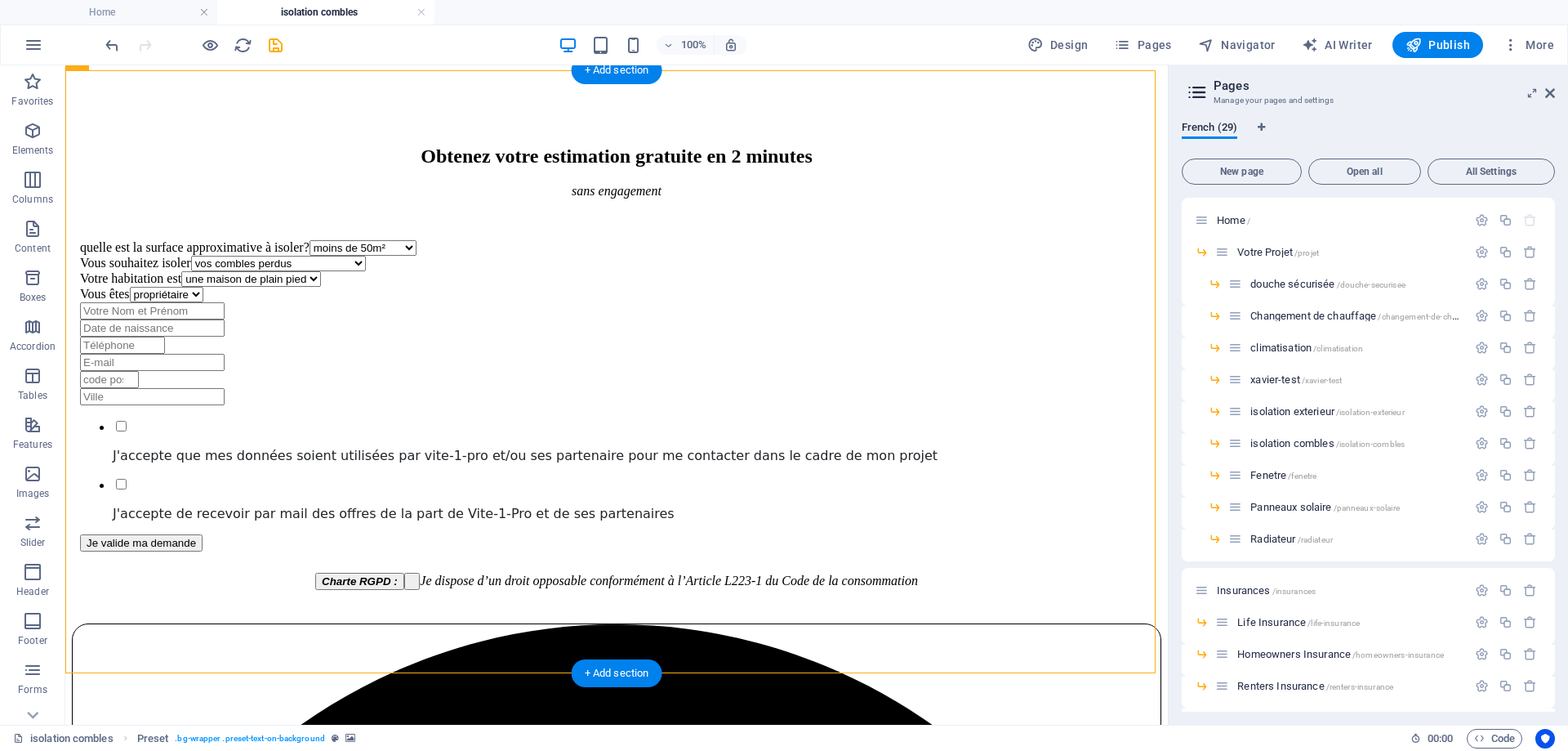
scroll to position [980, 0]
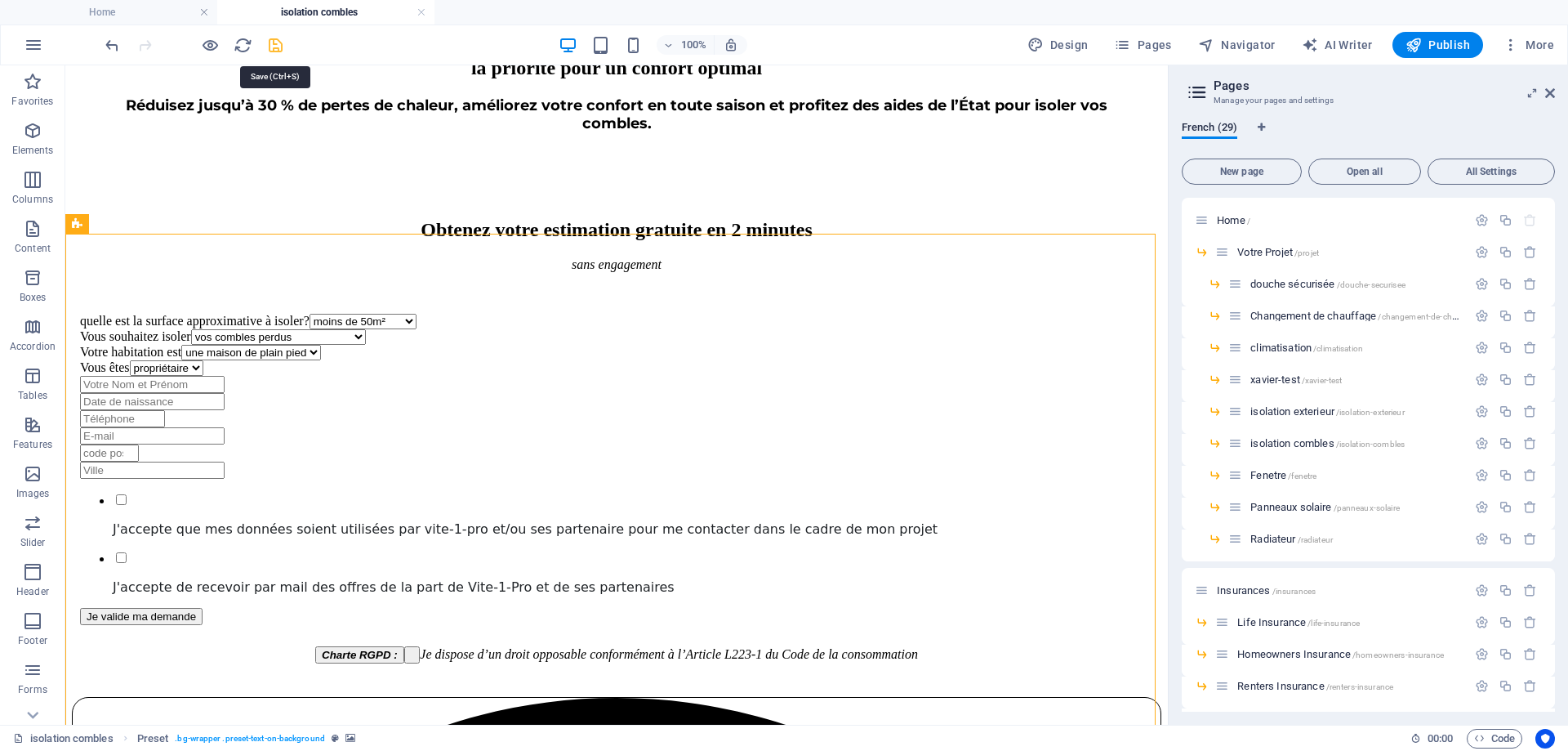
drag, startPoint x: 270, startPoint y: 45, endPoint x: 218, endPoint y: 6, distance: 65.0
click at [270, 45] on icon "save" at bounding box center [275, 45] width 18 height 18
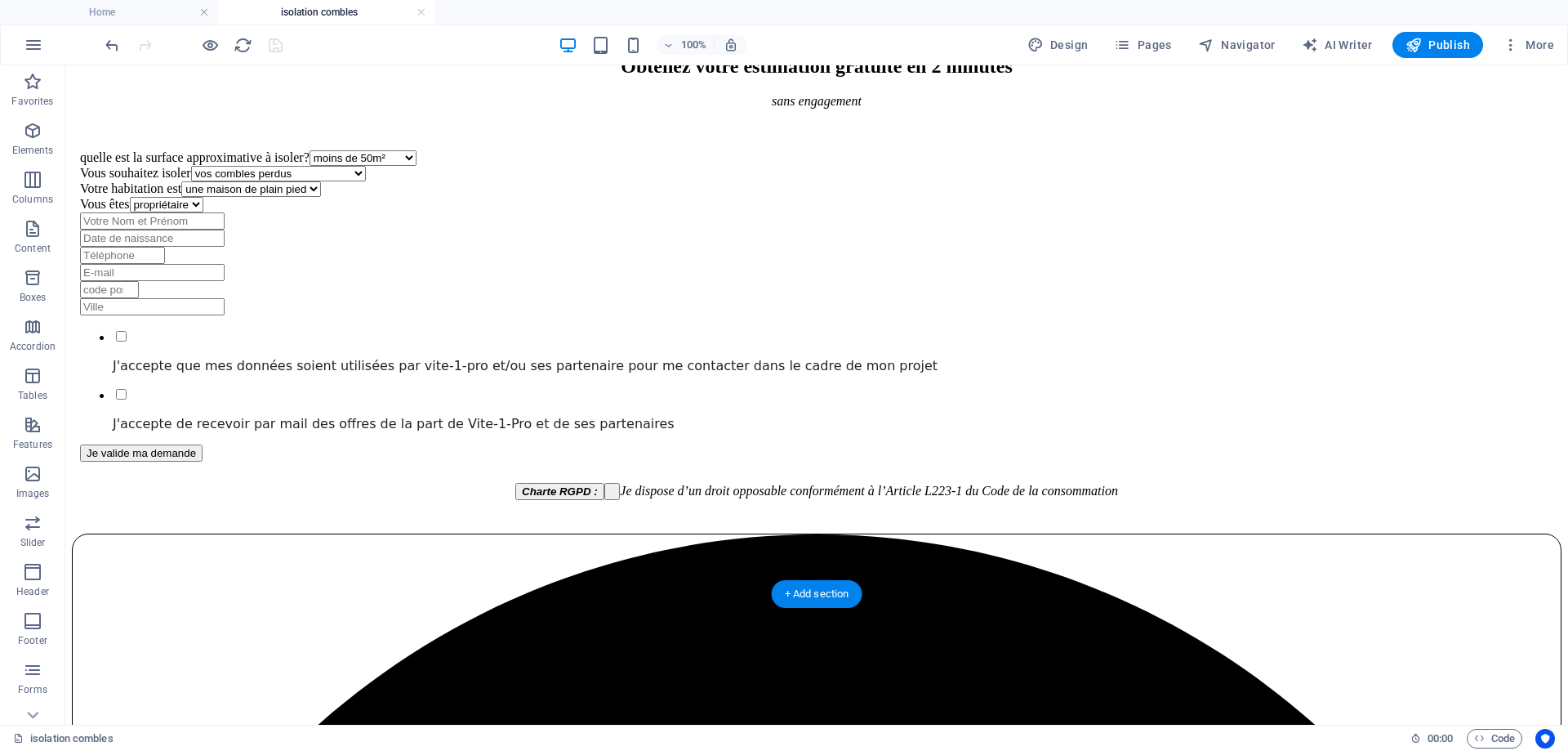
scroll to position [1062, 0]
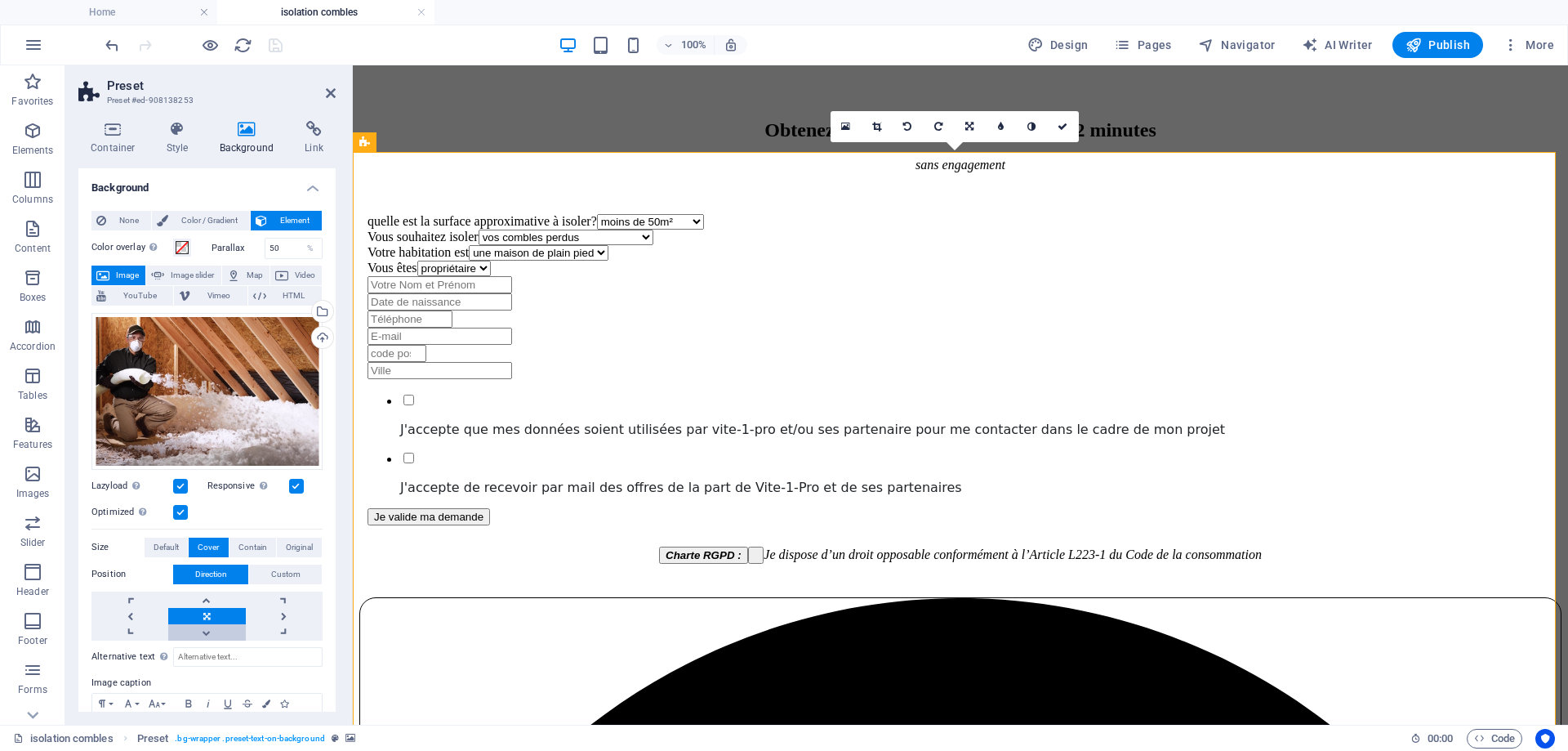
click at [205, 637] on link at bounding box center [206, 632] width 77 height 17
click at [209, 595] on link at bounding box center [206, 600] width 77 height 17
click at [328, 85] on h2 "Preset" at bounding box center [220, 86] width 228 height 15
click at [328, 89] on icon at bounding box center [330, 93] width 10 height 13
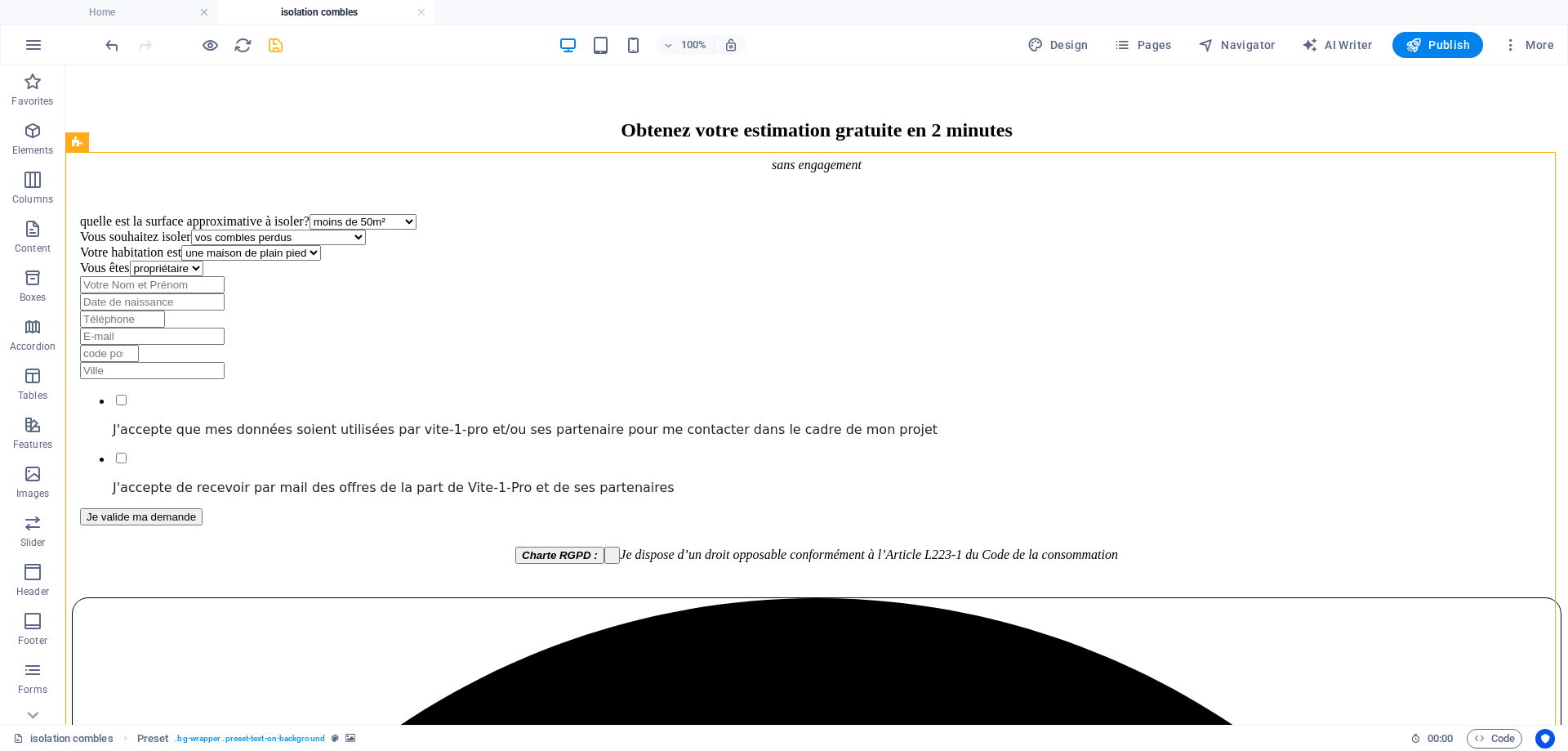
click at [279, 49] on icon "save" at bounding box center [275, 45] width 18 height 18
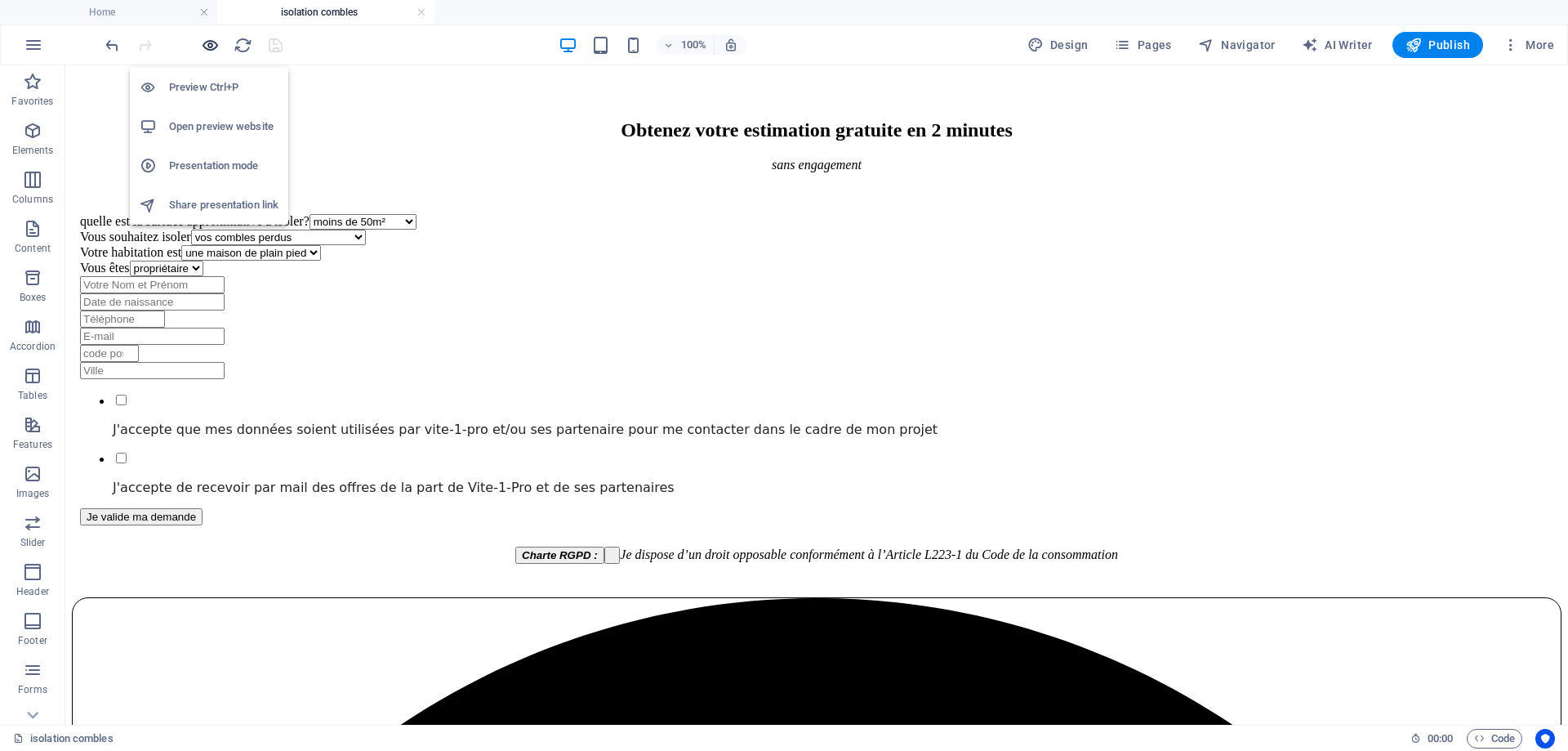
click at [203, 43] on icon "button" at bounding box center [210, 45] width 18 height 18
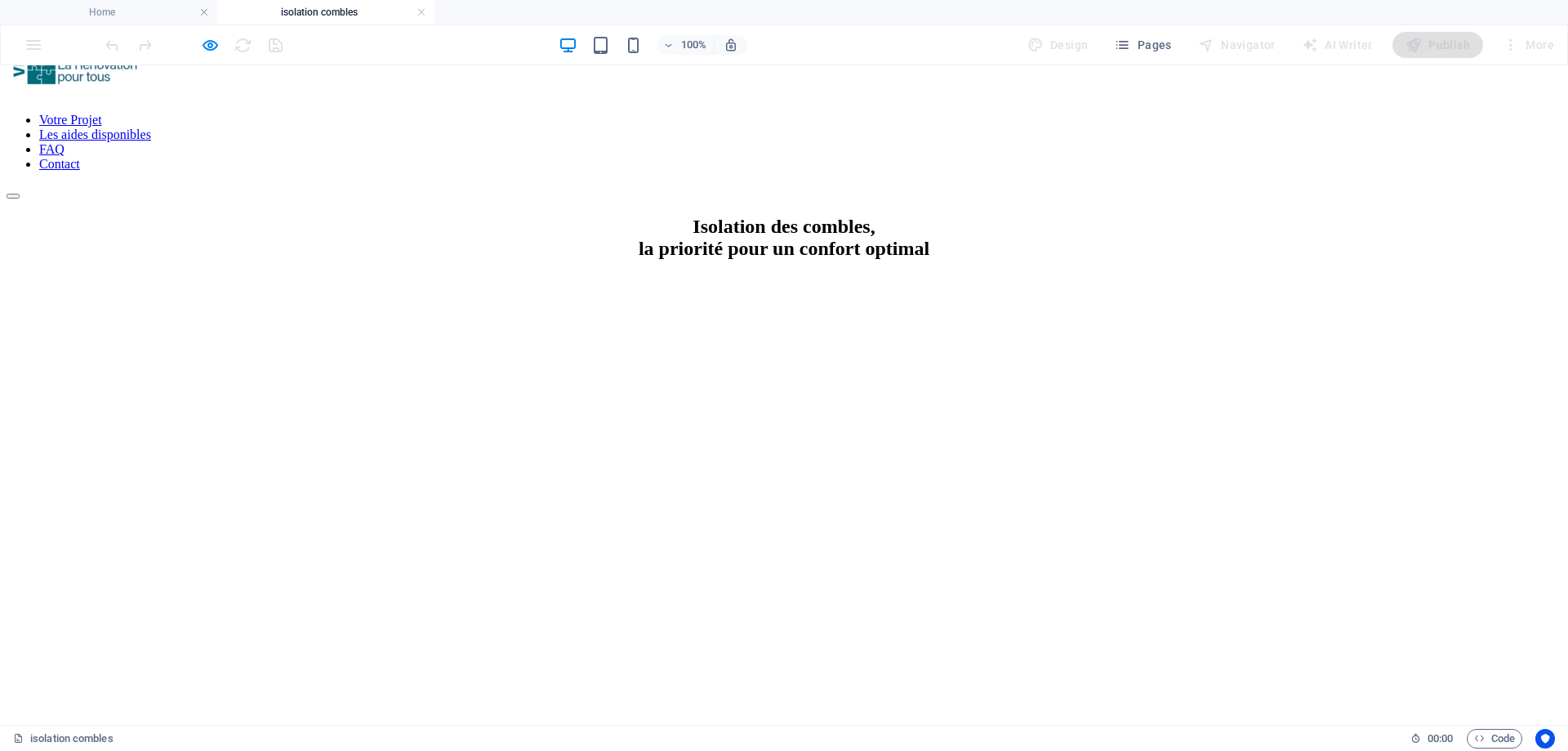
scroll to position [0, 0]
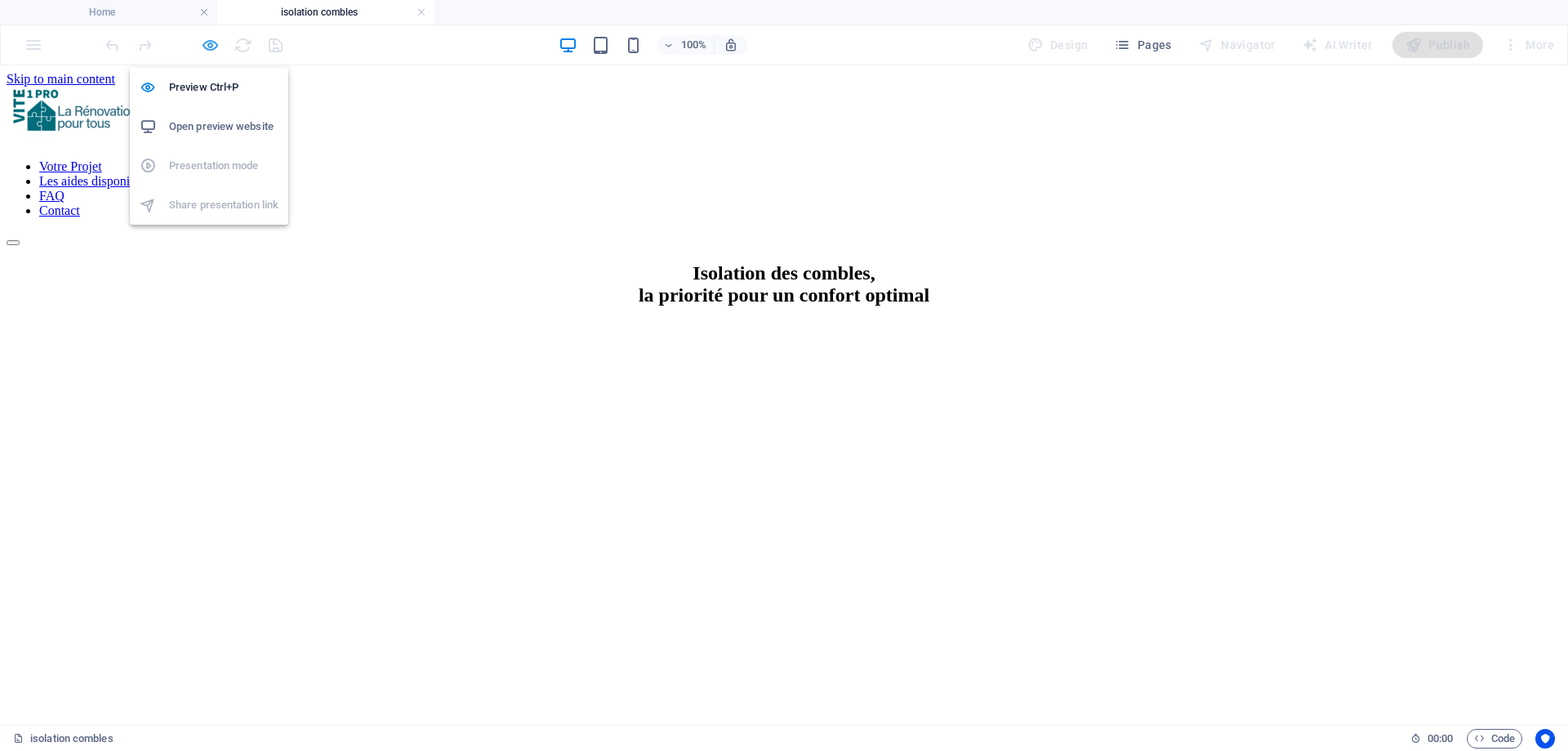
click at [214, 44] on icon "button" at bounding box center [210, 45] width 18 height 18
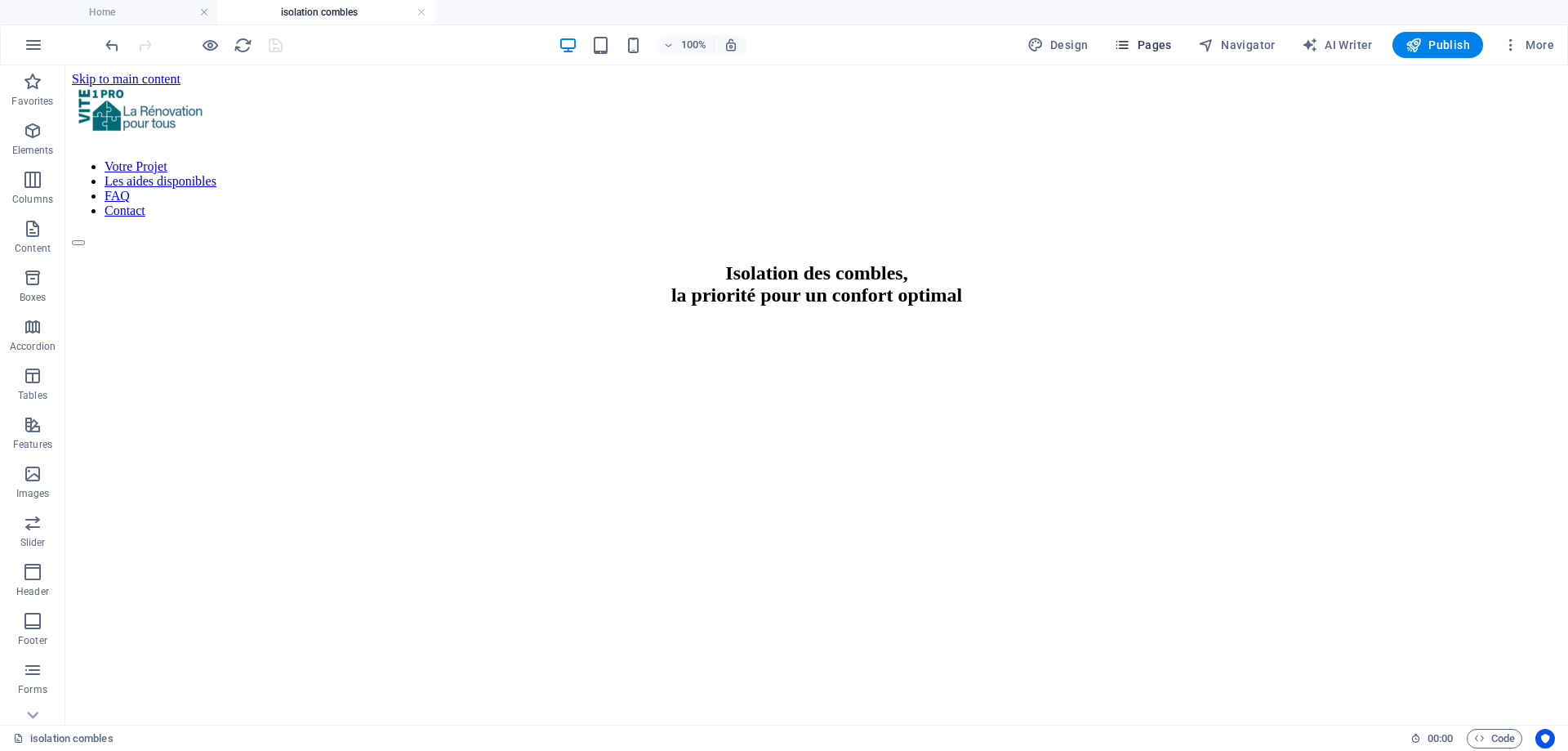
click at [1146, 36] on button "Pages" at bounding box center [1143, 45] width 70 height 26
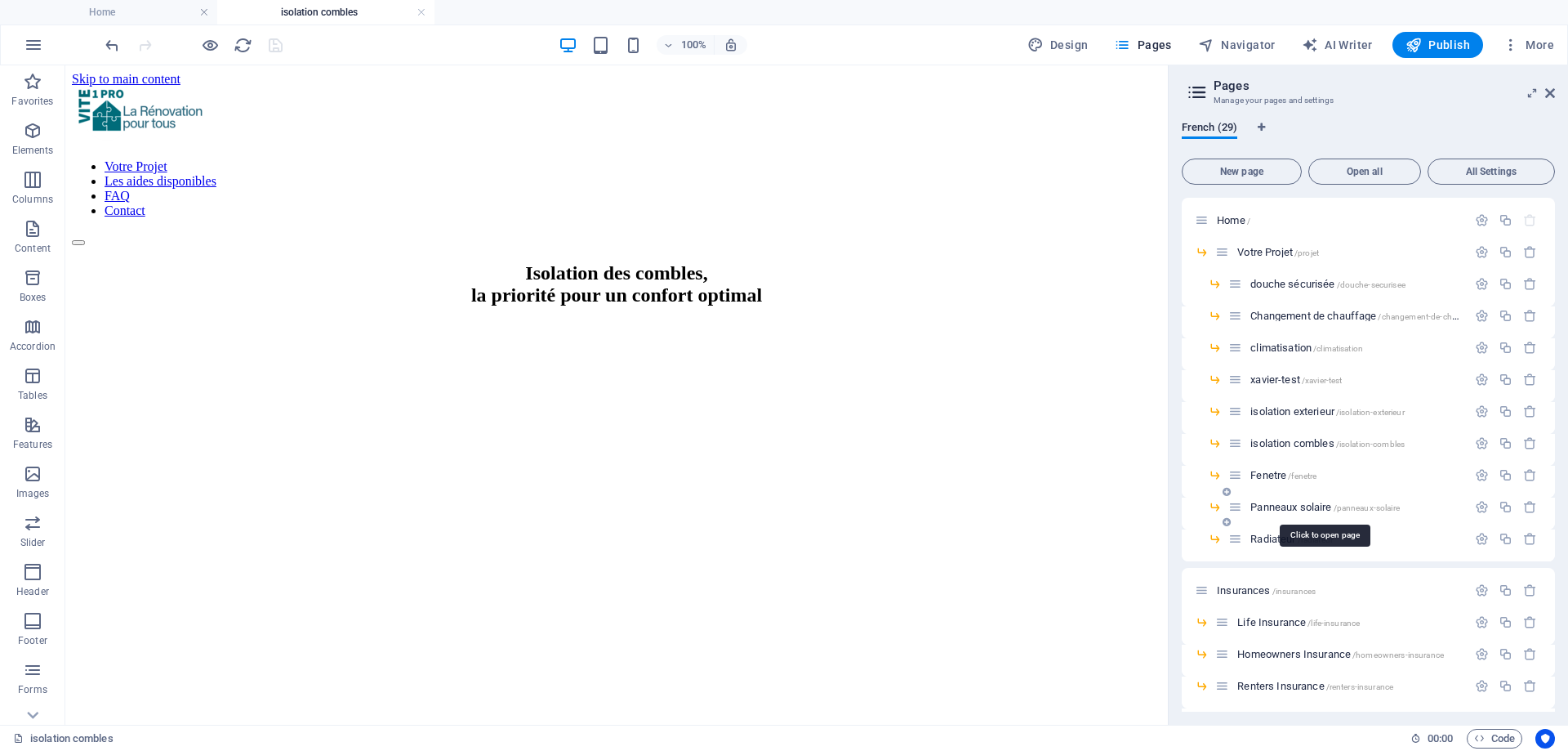
click at [1300, 508] on span "Panneaux solaire /panneaux-solaire" at bounding box center [1325, 507] width 150 height 12
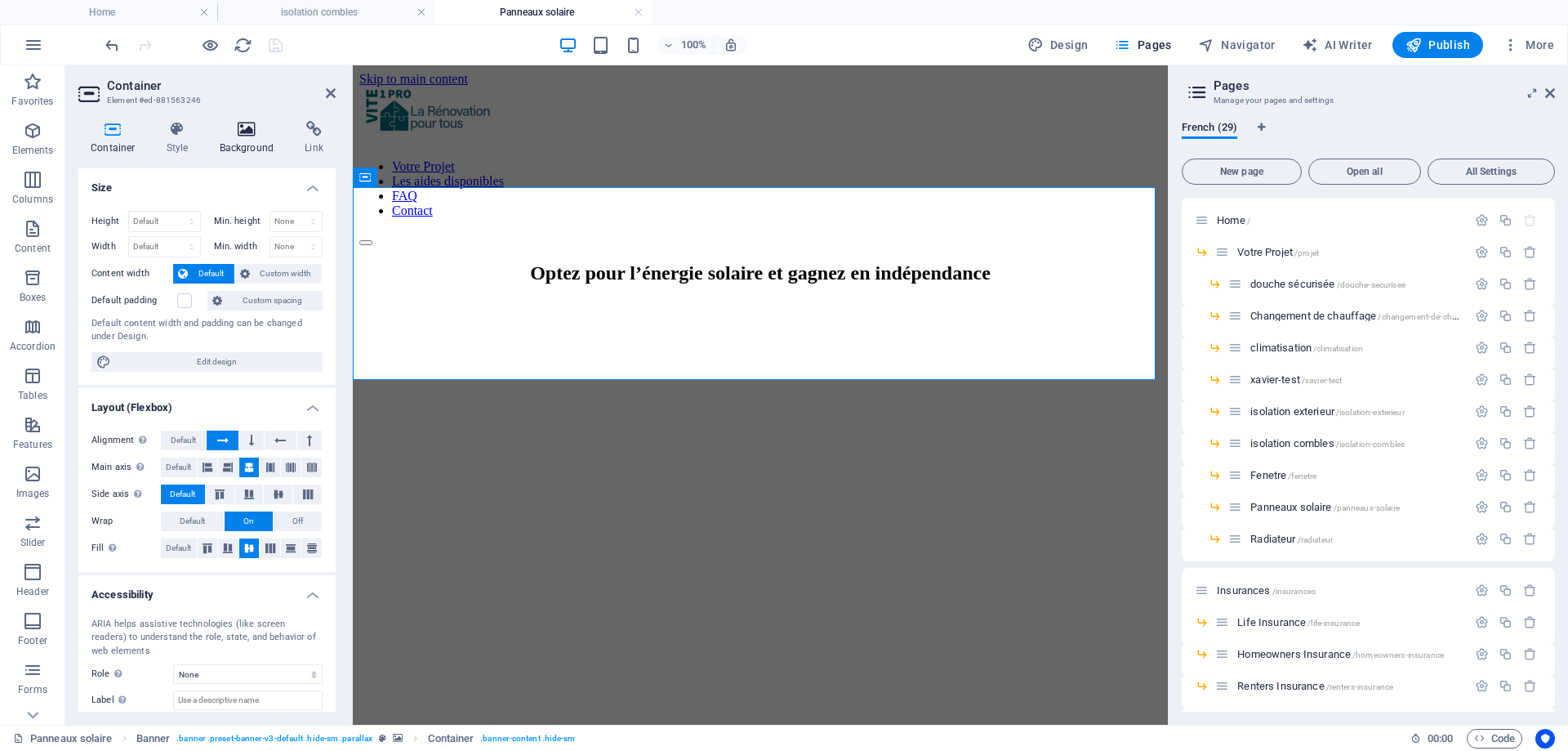
click at [230, 143] on h4 "Background" at bounding box center [250, 137] width 86 height 34
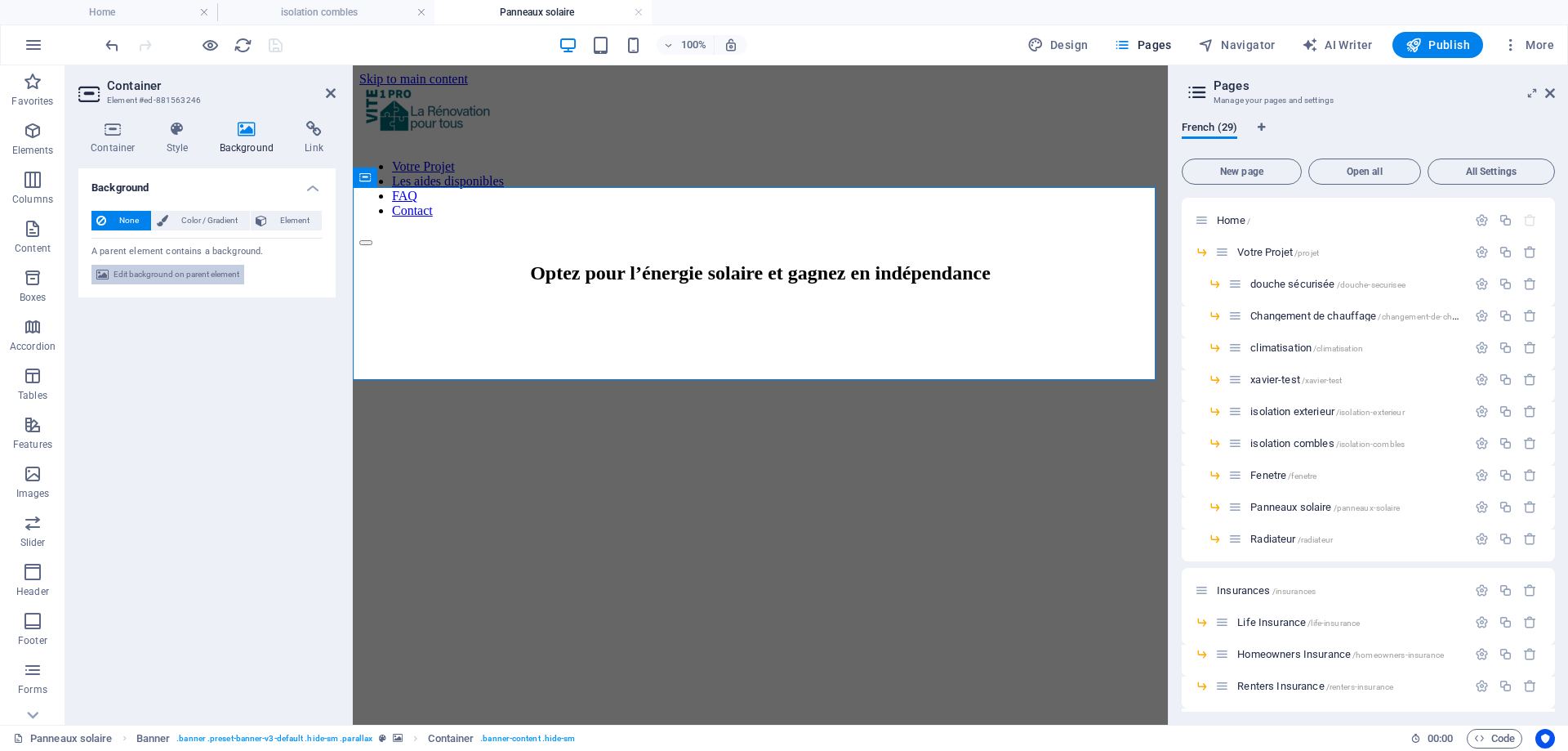
click at [186, 270] on span "Edit background on parent element" at bounding box center [177, 274] width 126 height 19
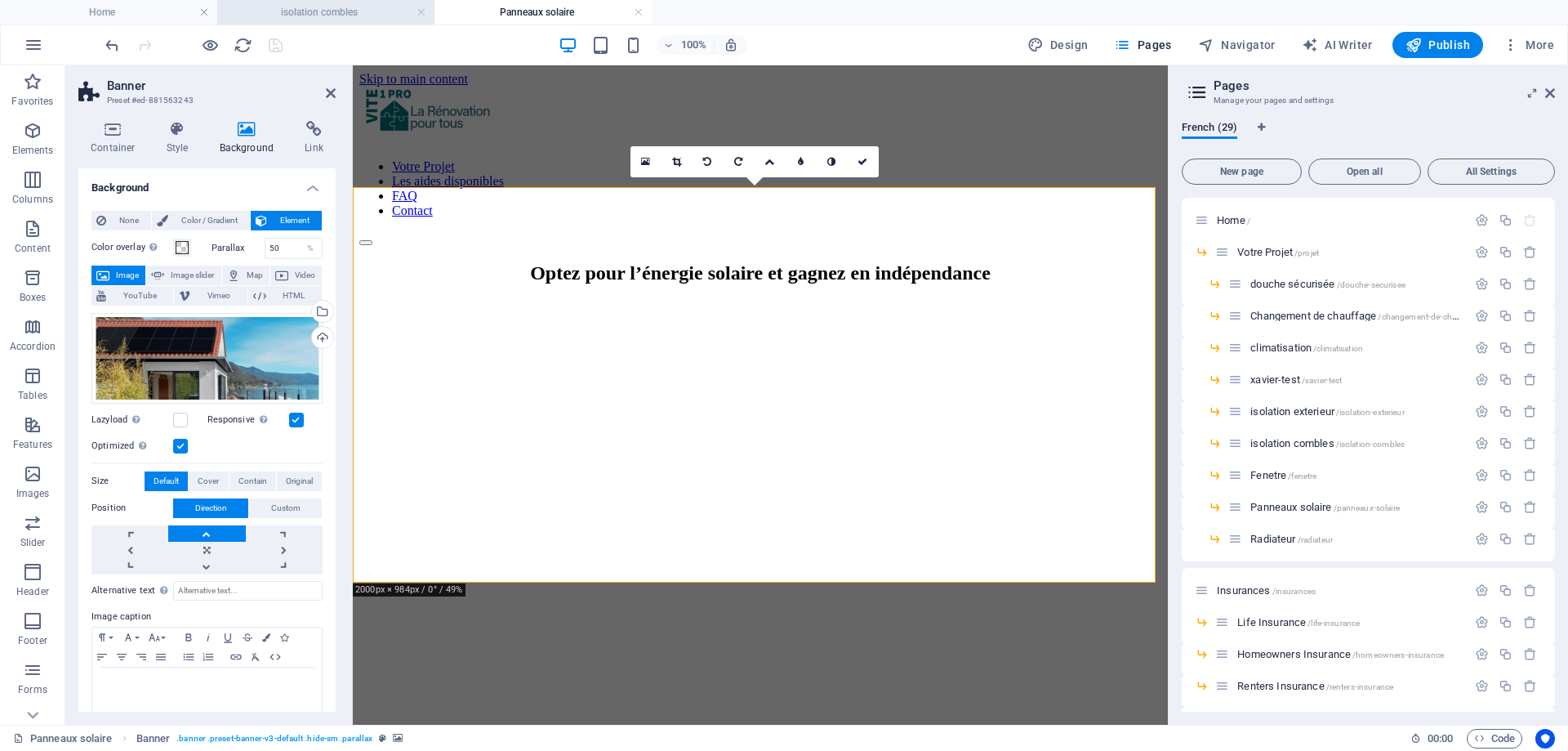
click at [322, 15] on h4 "isolation combles" at bounding box center [326, 12] width 217 height 18
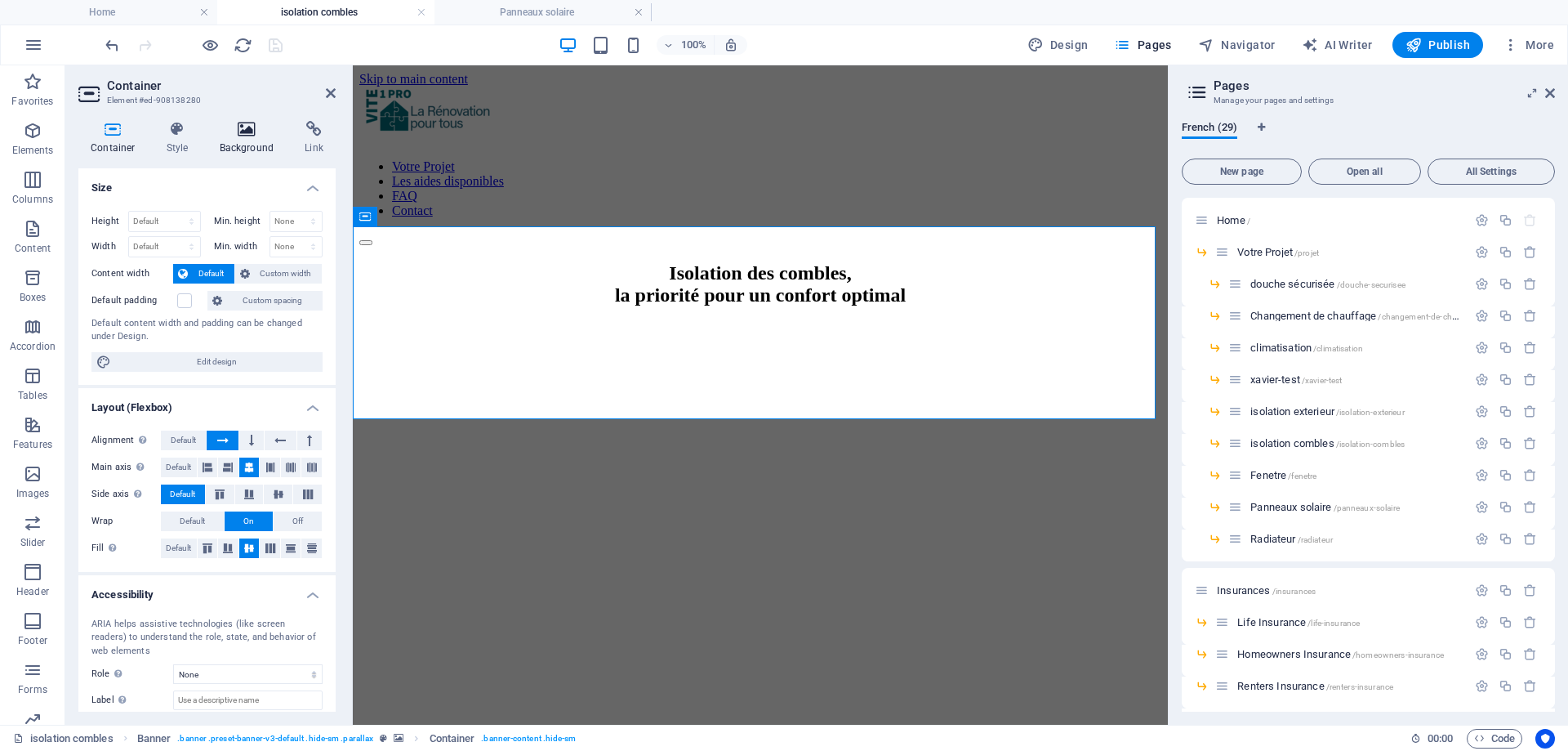
click at [228, 142] on h4 "Background" at bounding box center [250, 137] width 86 height 34
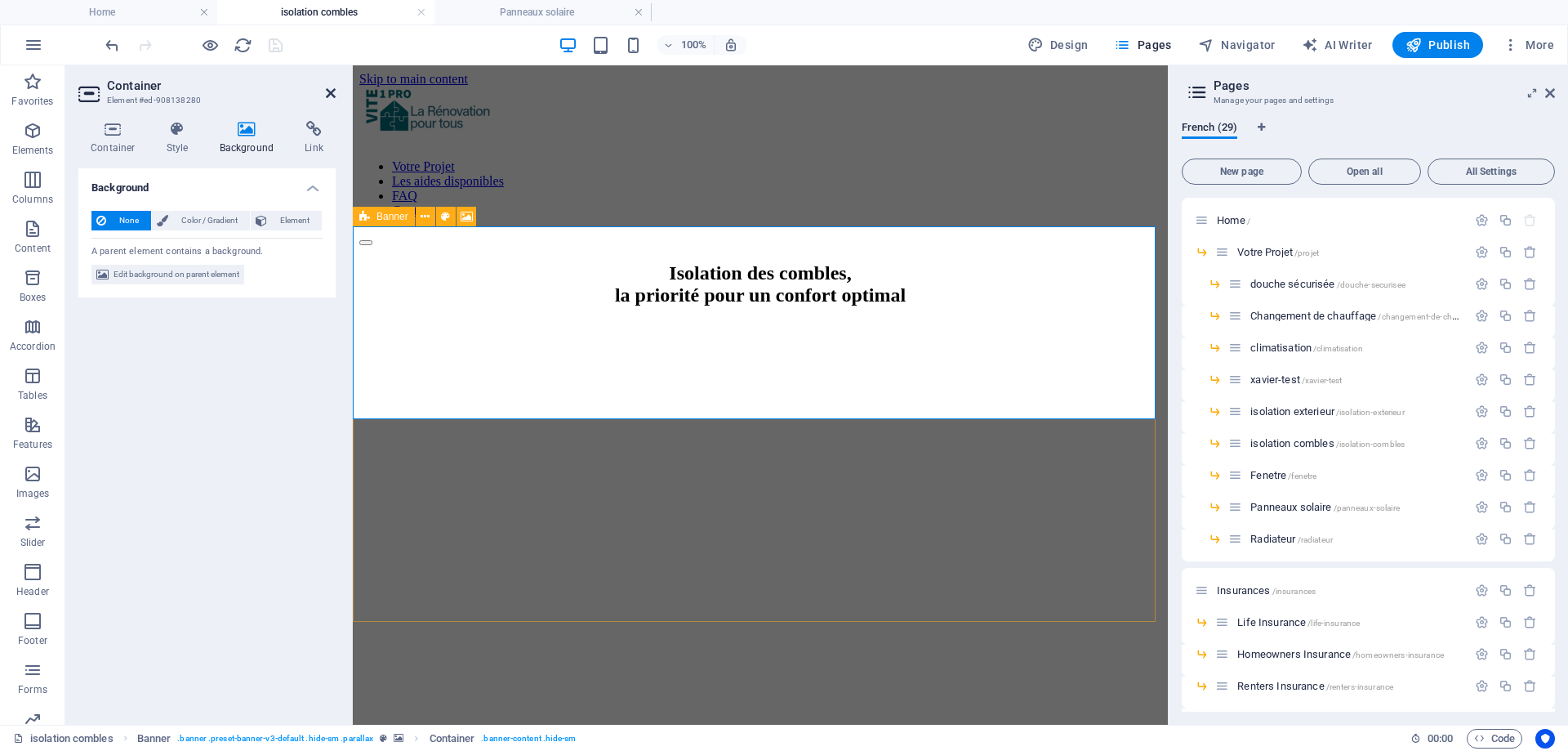
click at [328, 91] on icon at bounding box center [330, 93] width 10 height 13
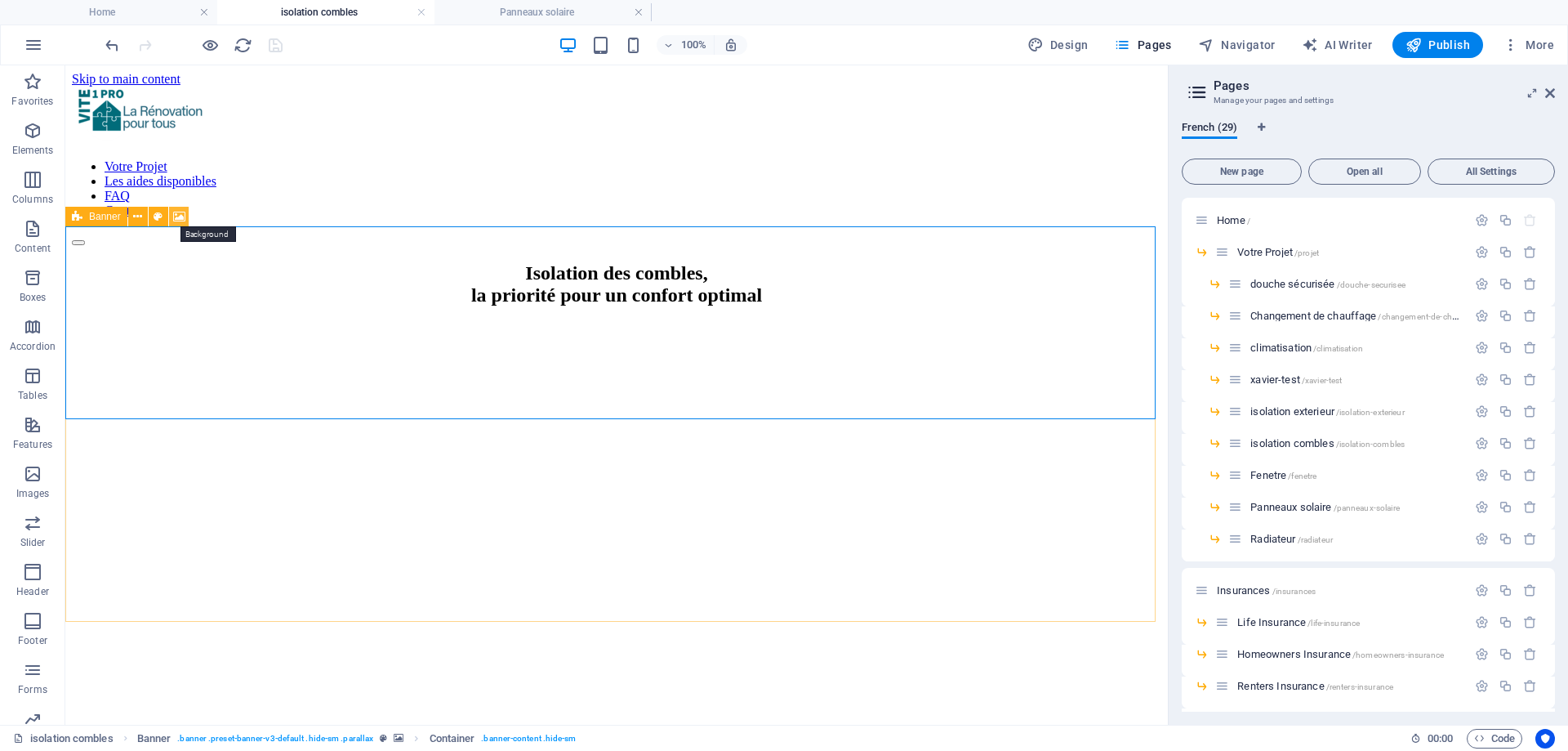
click at [174, 216] on icon at bounding box center [179, 217] width 12 height 18
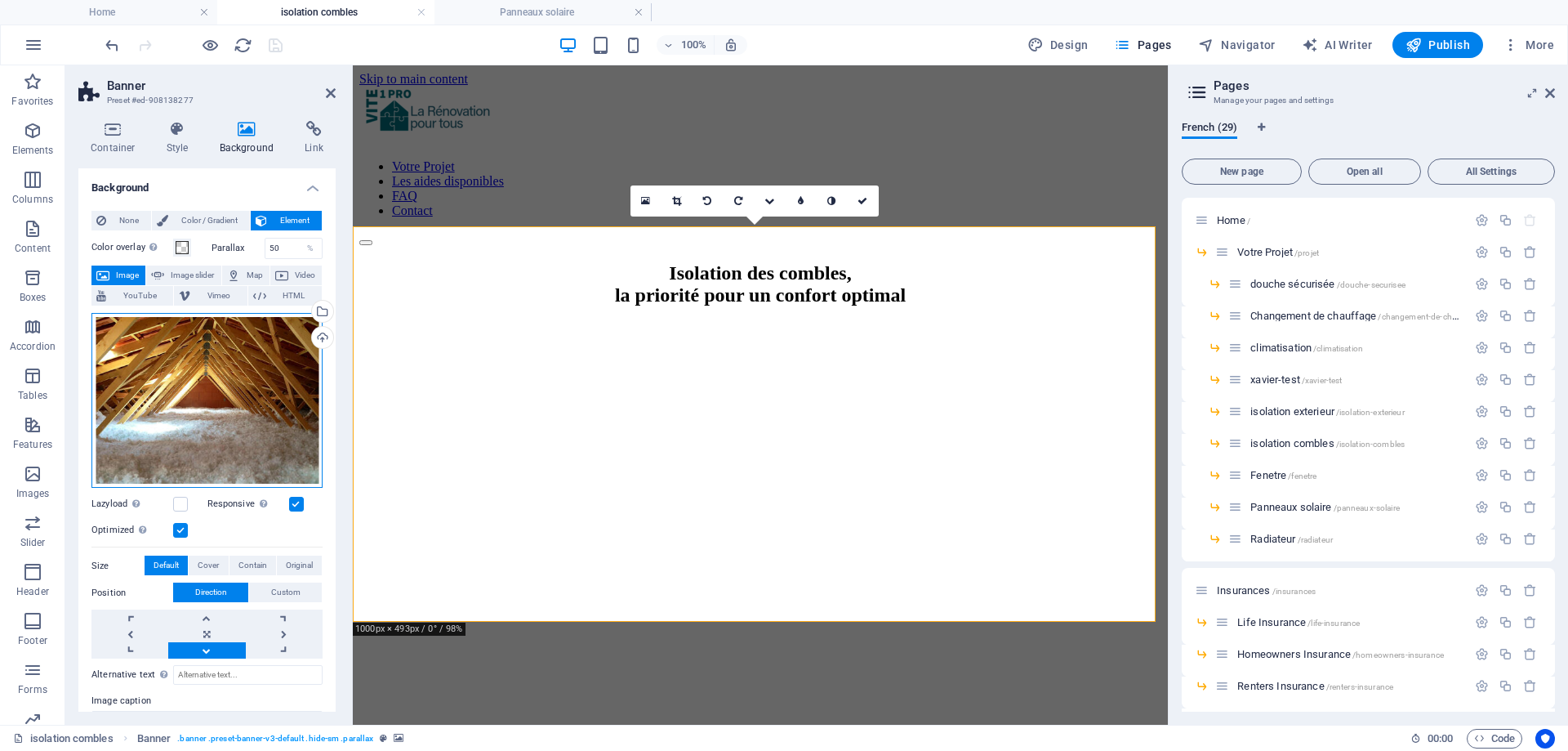
click at [220, 362] on div "Drag files here, click to choose files or select files from Files or our free s…" at bounding box center [207, 400] width 231 height 176
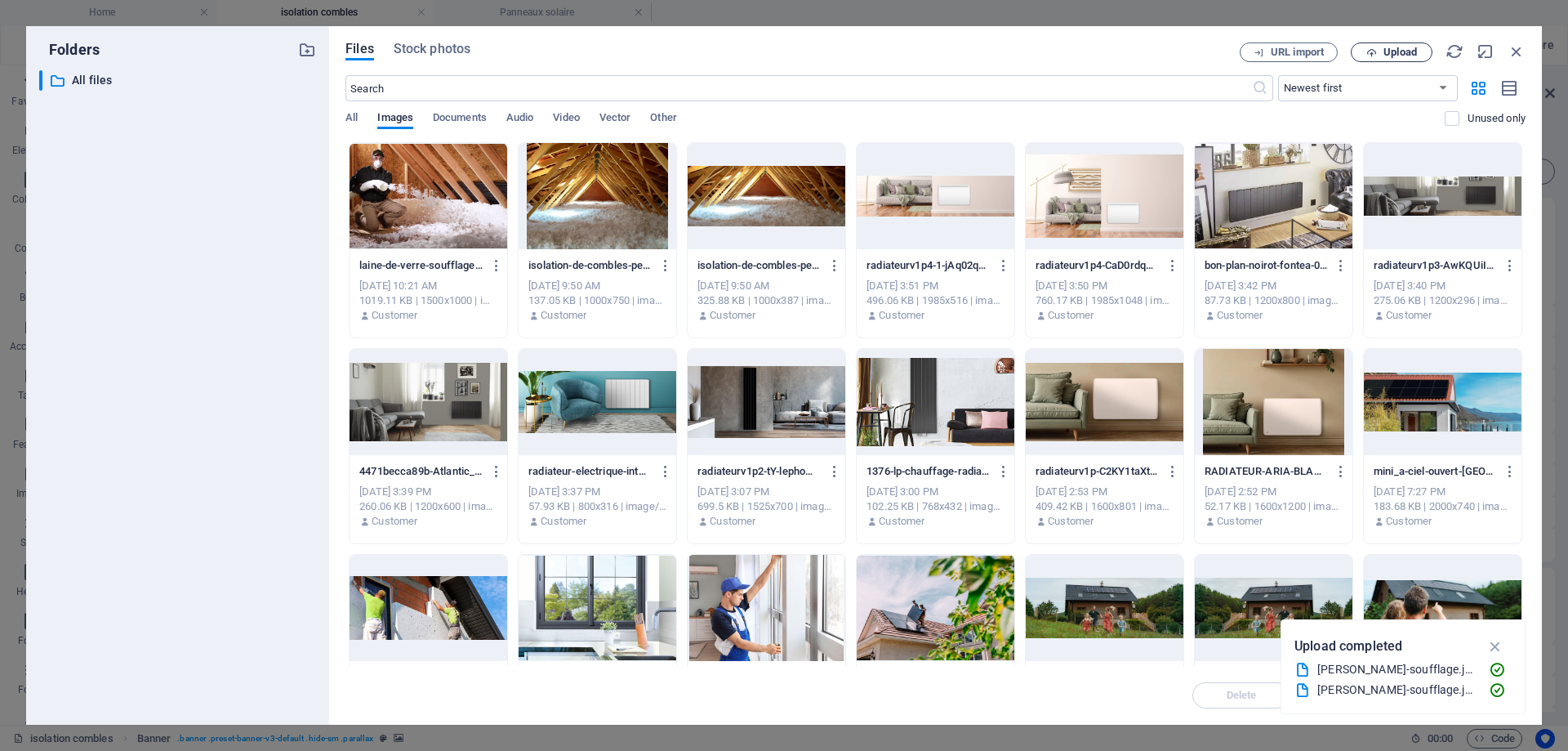
click at [1383, 48] on span "Upload" at bounding box center [1400, 52] width 33 height 10
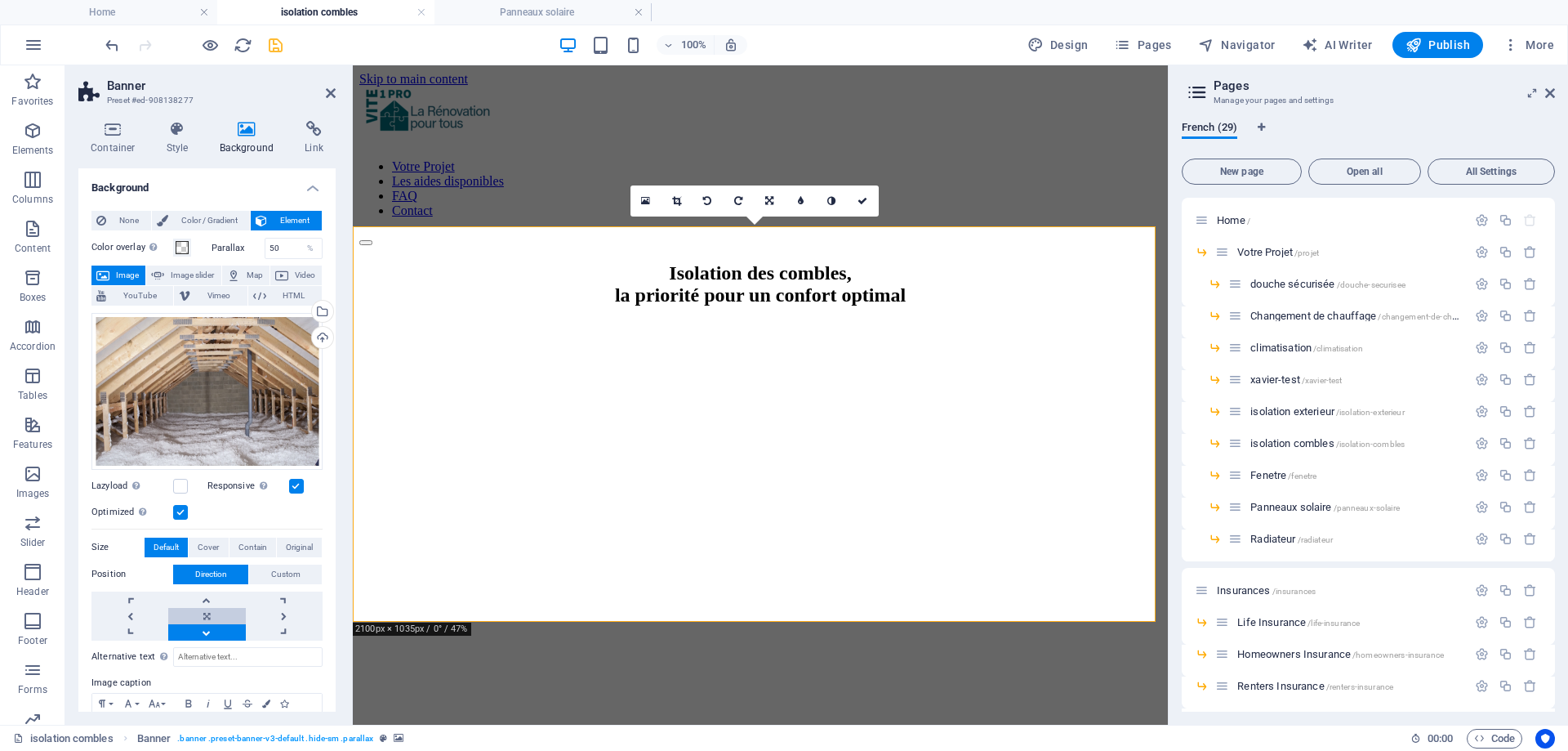
click at [206, 620] on link at bounding box center [206, 615] width 77 height 17
click at [204, 596] on link at bounding box center [206, 600] width 77 height 17
click at [209, 630] on link at bounding box center [206, 632] width 77 height 17
click at [333, 89] on icon at bounding box center [330, 93] width 10 height 13
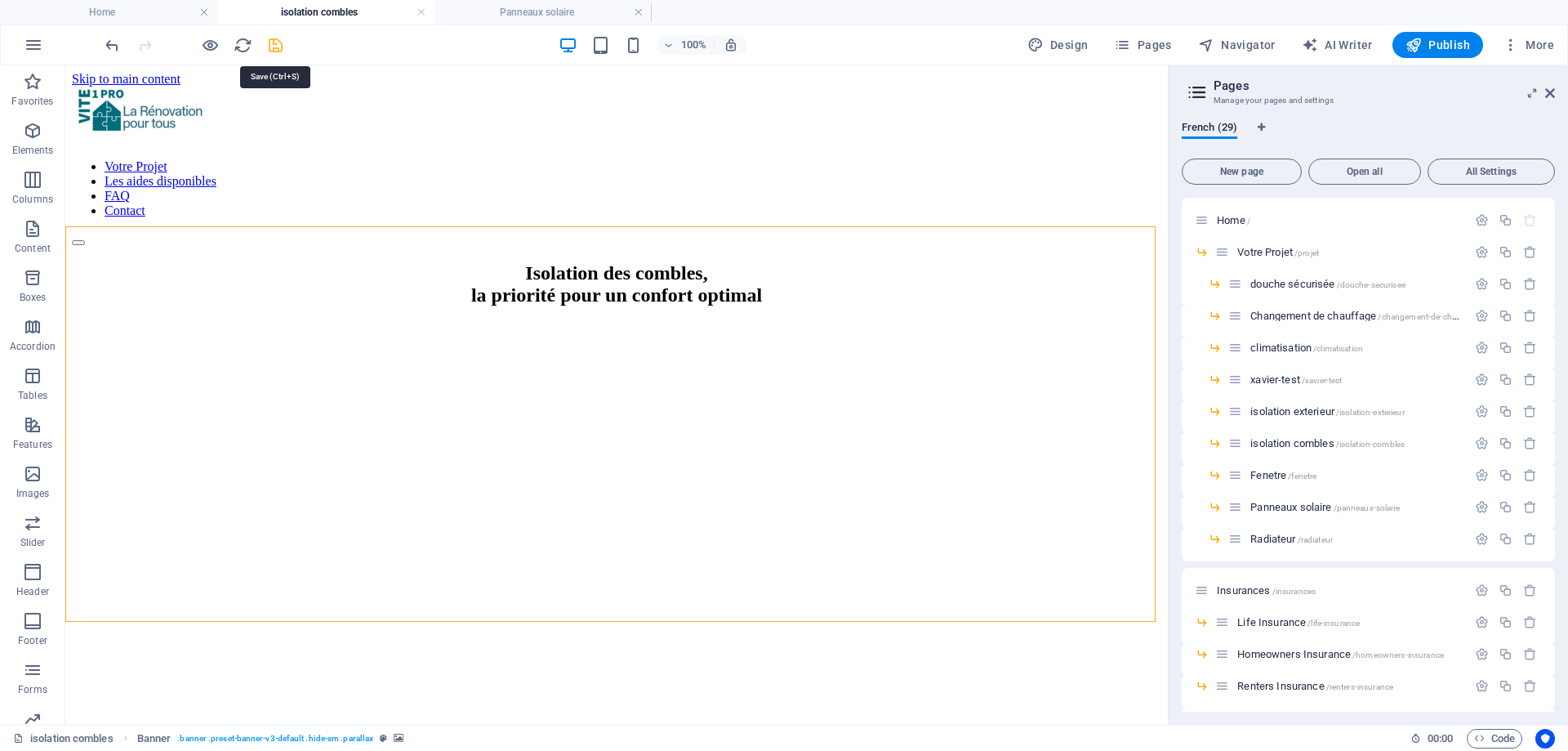
drag, startPoint x: 276, startPoint y: 52, endPoint x: 173, endPoint y: 16, distance: 109.1
click at [276, 52] on icon "save" at bounding box center [275, 45] width 18 height 18
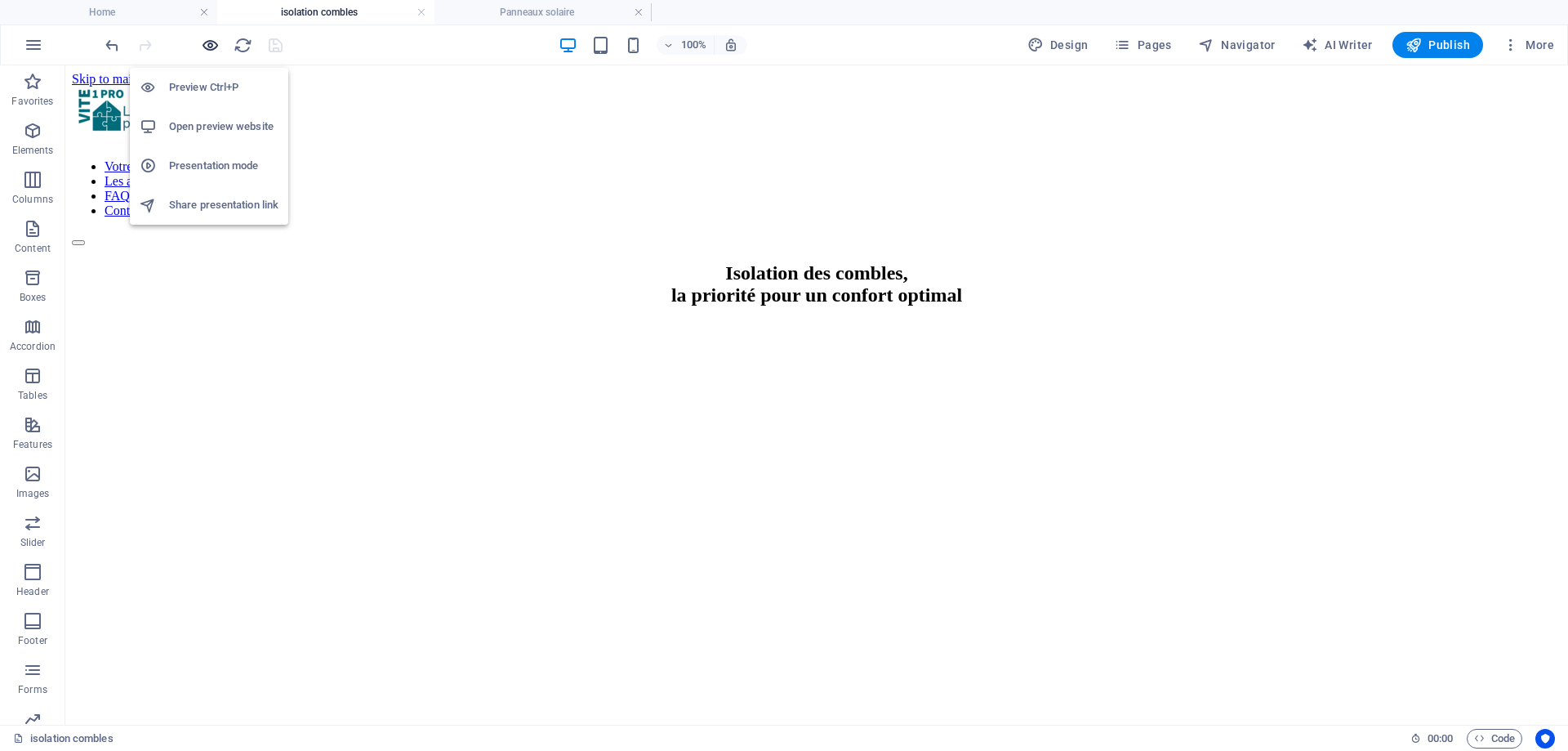
click at [207, 38] on icon "button" at bounding box center [210, 45] width 18 height 18
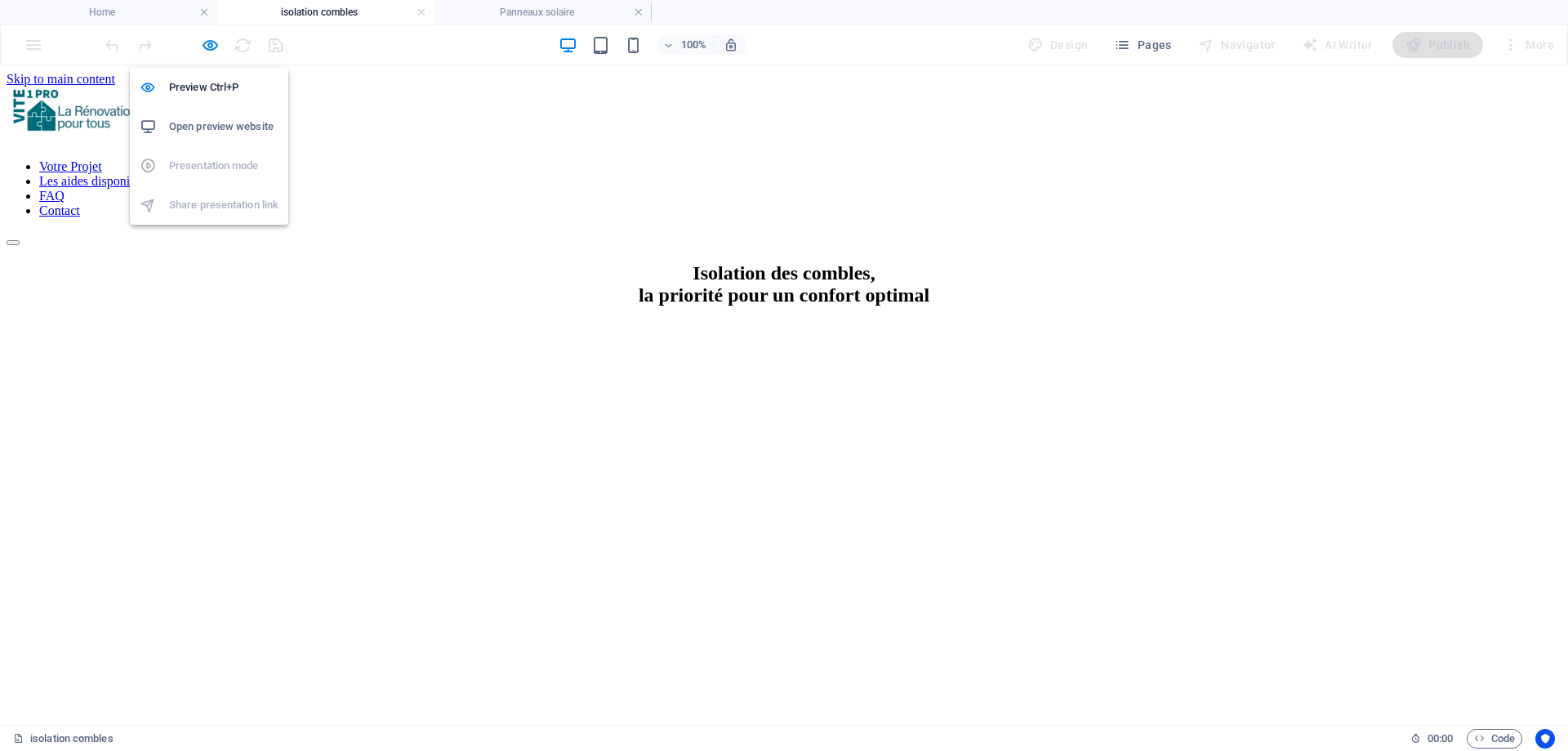
drag, startPoint x: 213, startPoint y: 46, endPoint x: 234, endPoint y: 130, distance: 86.6
click at [213, 46] on icon "button" at bounding box center [210, 45] width 18 height 18
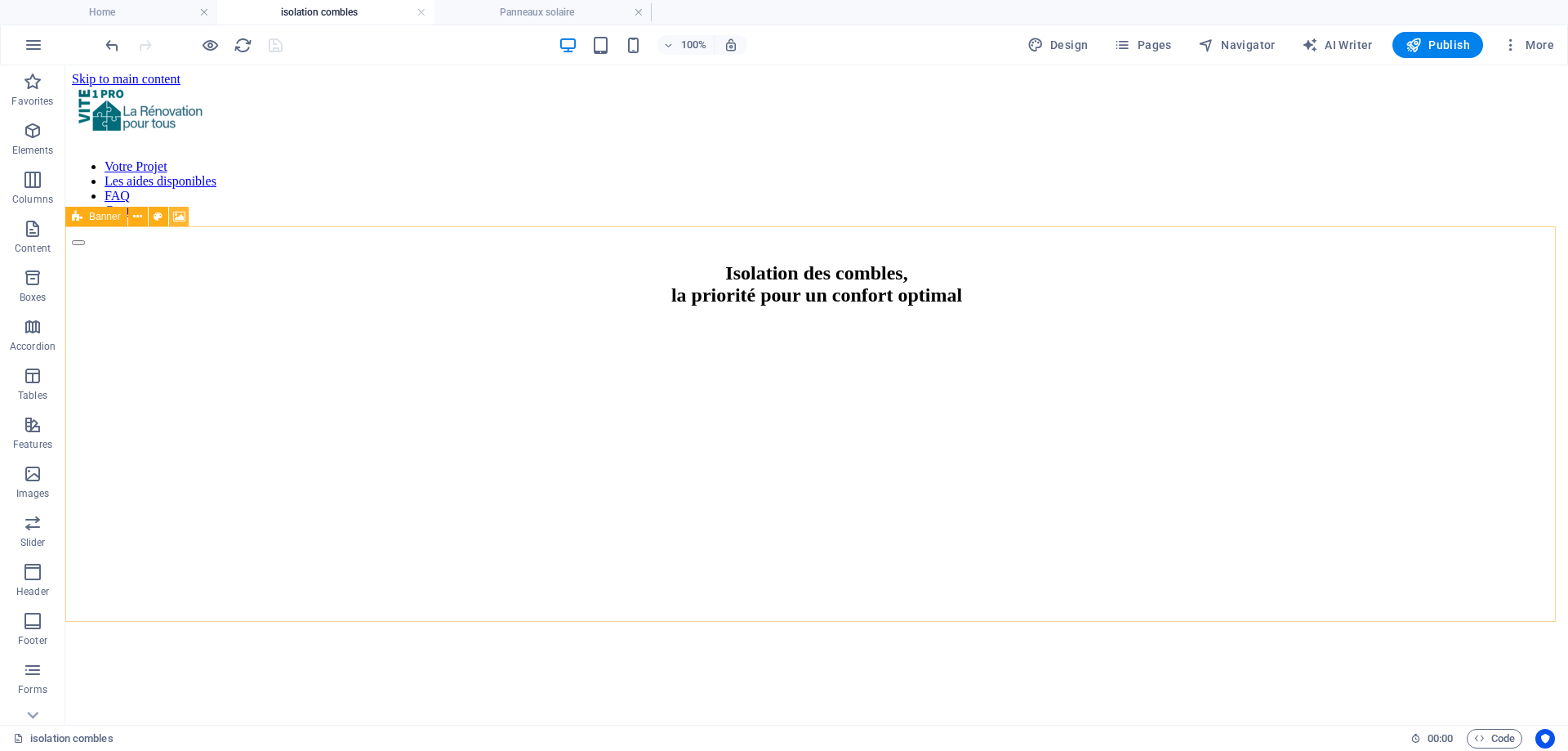
click at [185, 217] on icon at bounding box center [179, 217] width 12 height 18
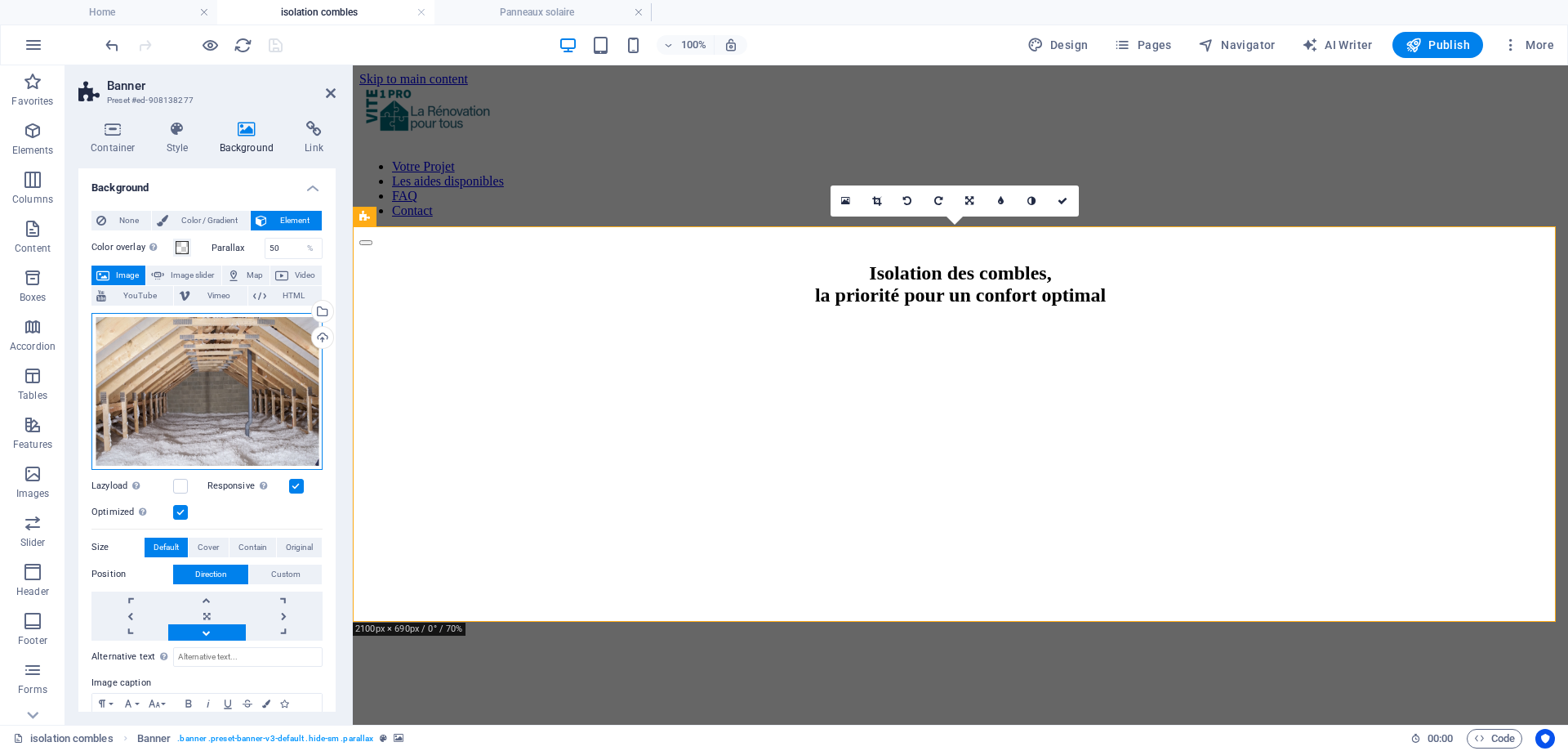
click at [193, 387] on div "Drag files here, click to choose files or select files from Files or our free s…" at bounding box center [207, 390] width 231 height 157
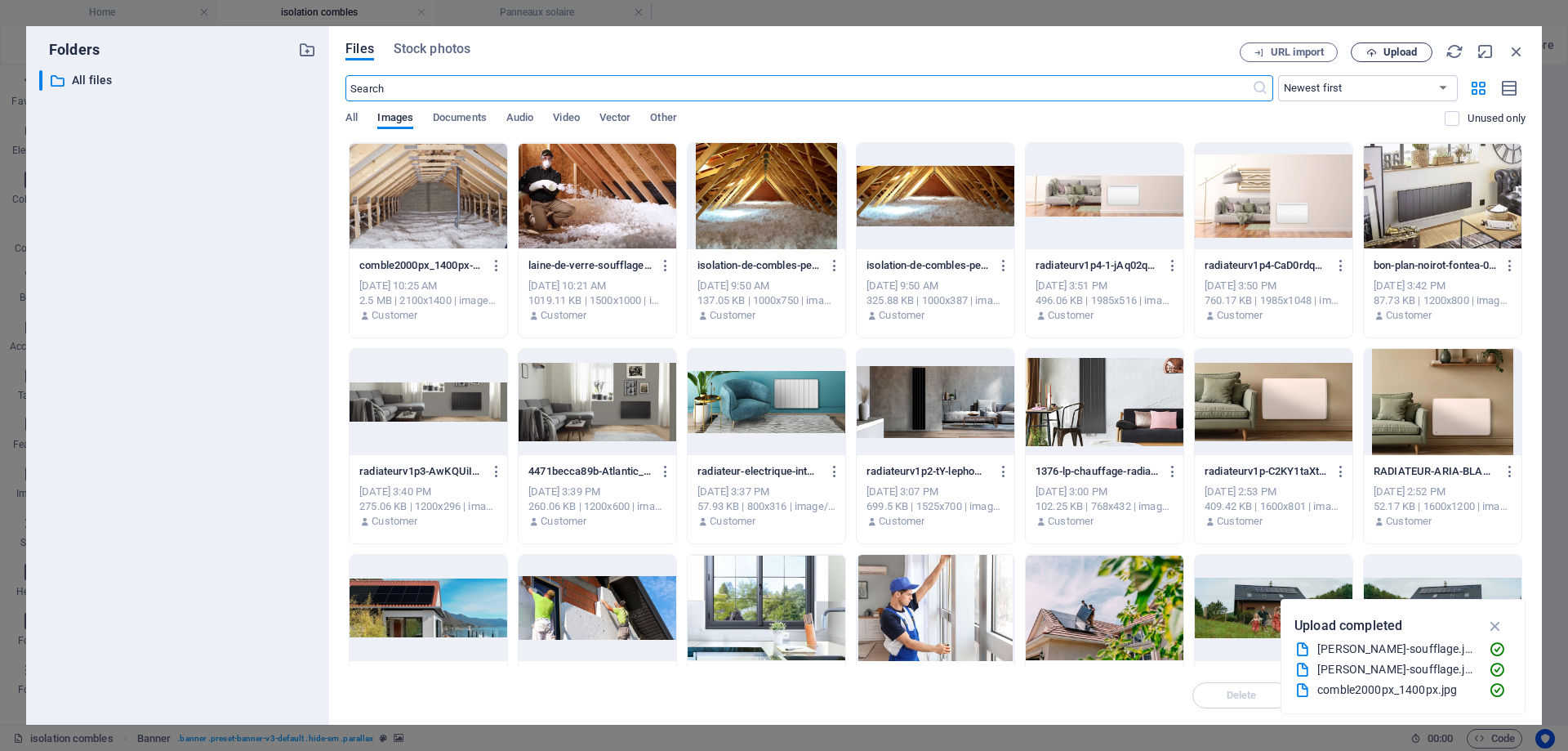
click at [1415, 56] on span "Upload" at bounding box center [1400, 52] width 33 height 10
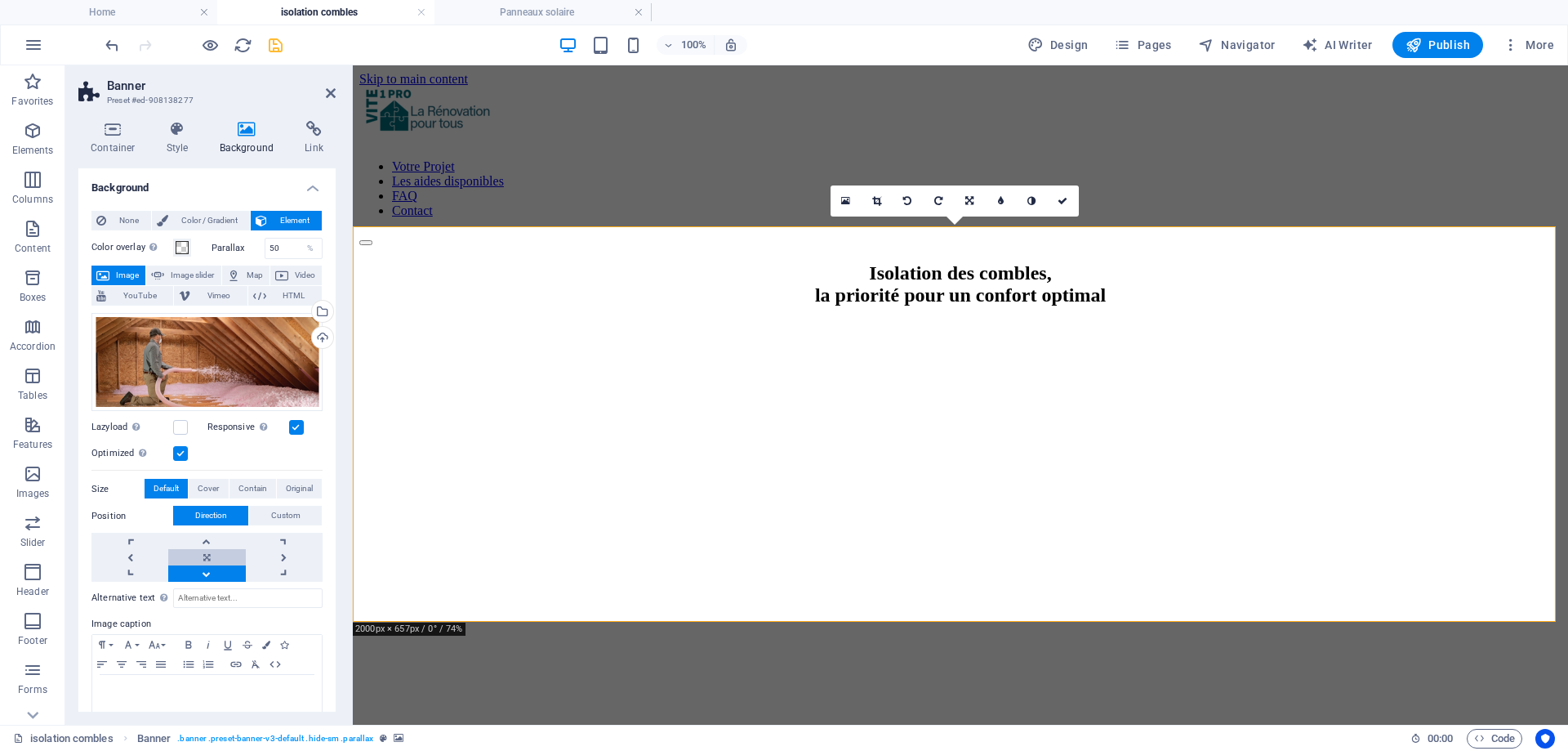
click at [206, 558] on link at bounding box center [206, 557] width 77 height 17
click at [203, 541] on link at bounding box center [206, 541] width 77 height 17
click at [190, 546] on link at bounding box center [206, 541] width 77 height 17
click at [198, 552] on link at bounding box center [206, 557] width 77 height 17
click at [330, 92] on icon at bounding box center [330, 93] width 10 height 13
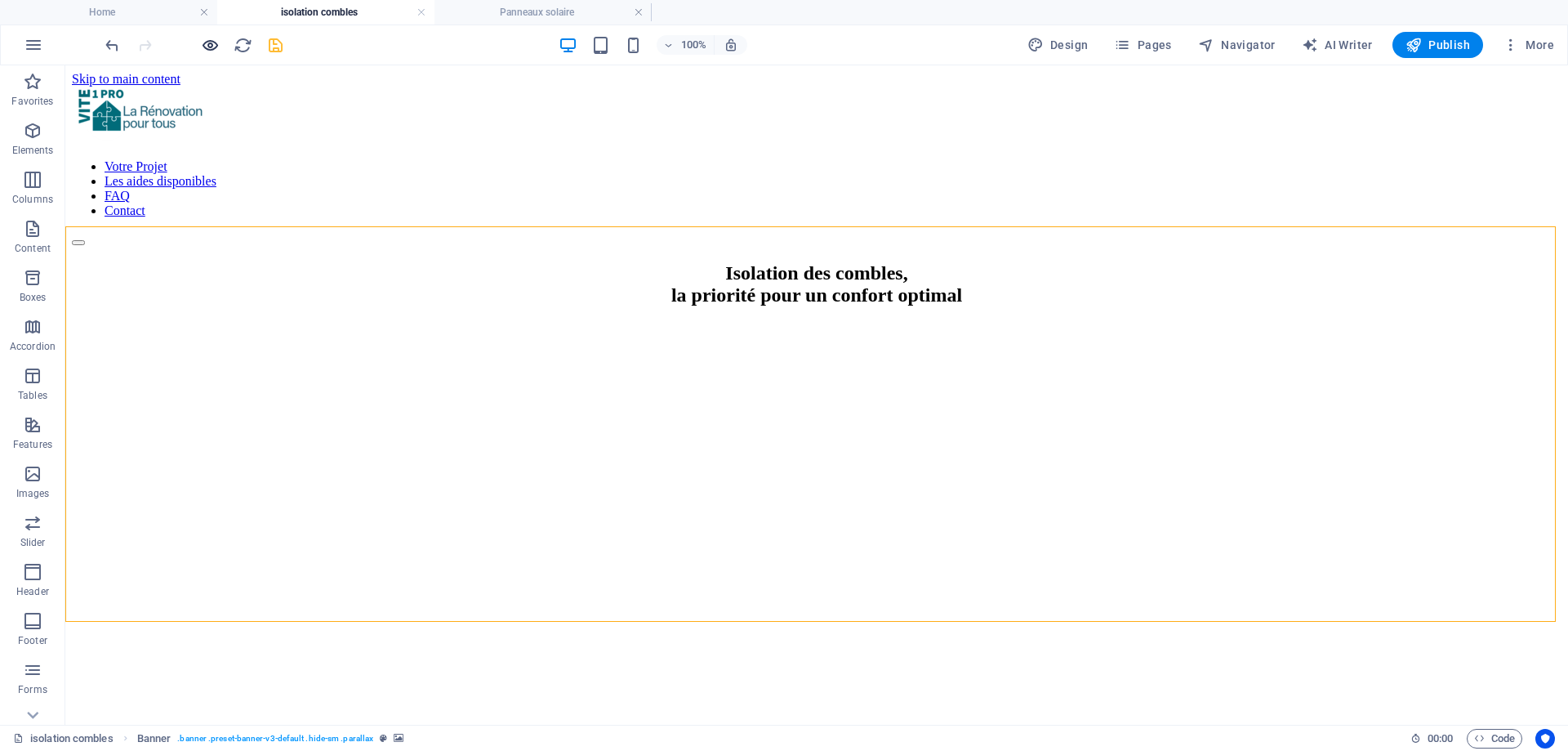
click at [209, 49] on icon "button" at bounding box center [210, 45] width 18 height 18
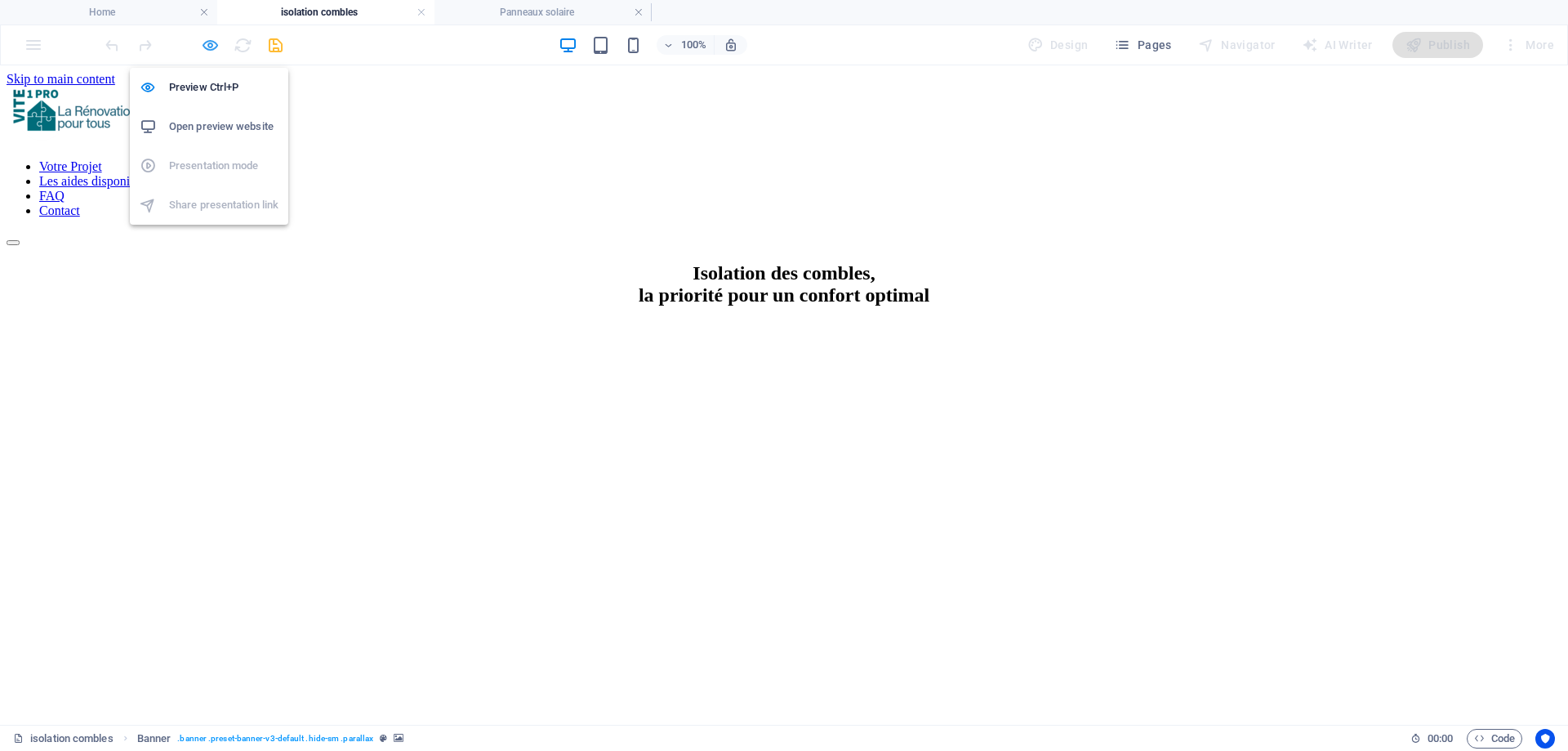
click at [208, 49] on icon "button" at bounding box center [210, 45] width 18 height 18
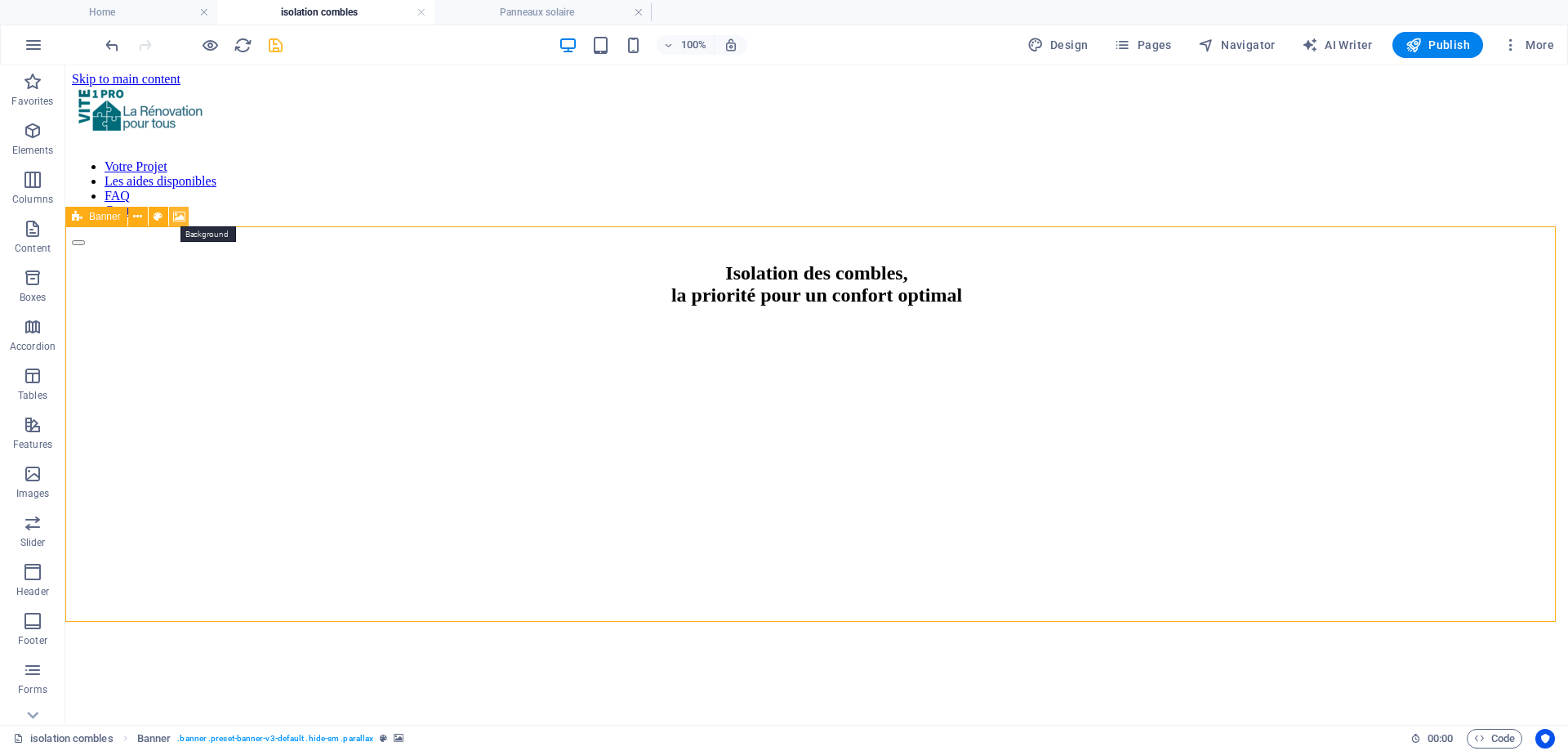
click at [179, 221] on icon at bounding box center [179, 217] width 12 height 18
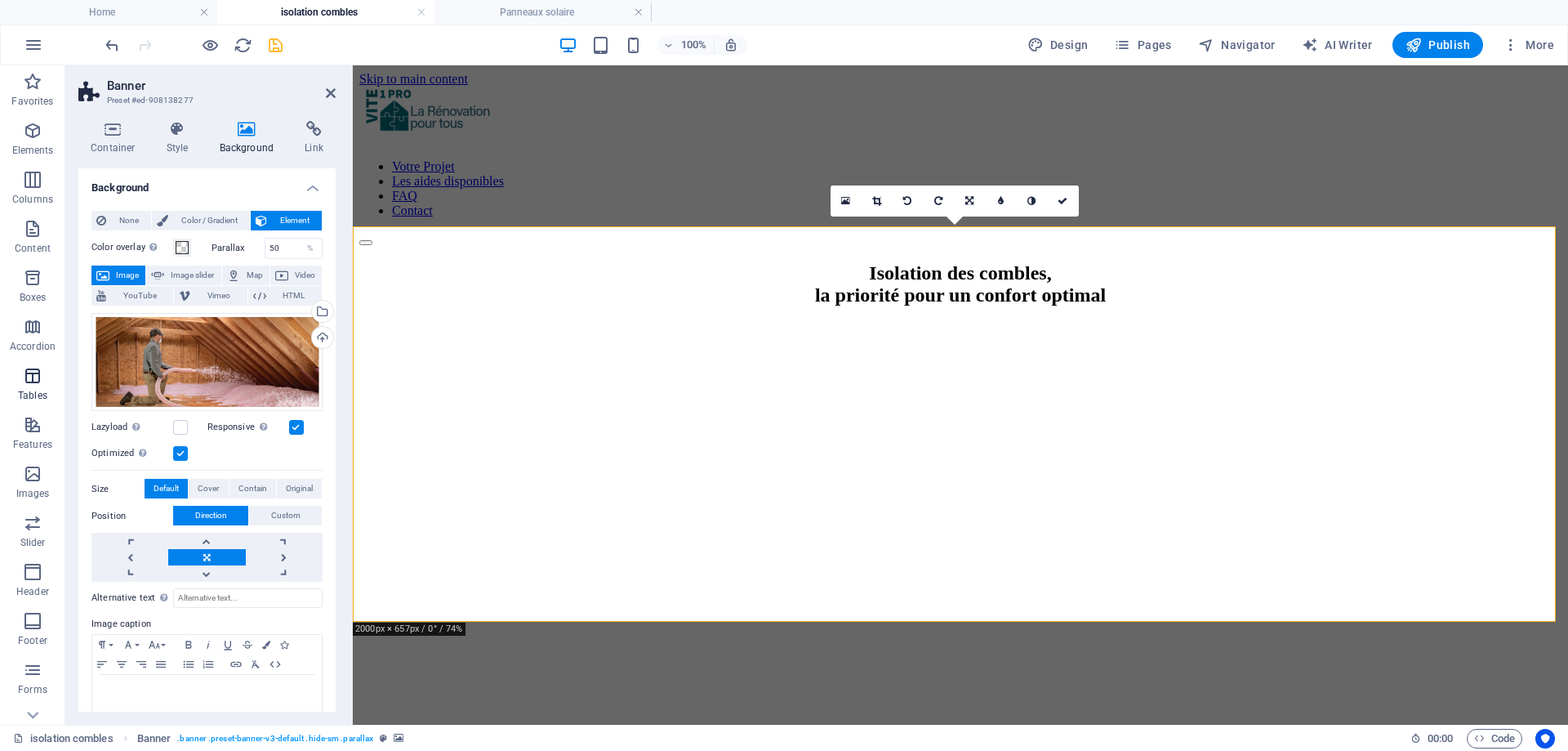
click at [39, 361] on button "Tables" at bounding box center [32, 384] width 66 height 49
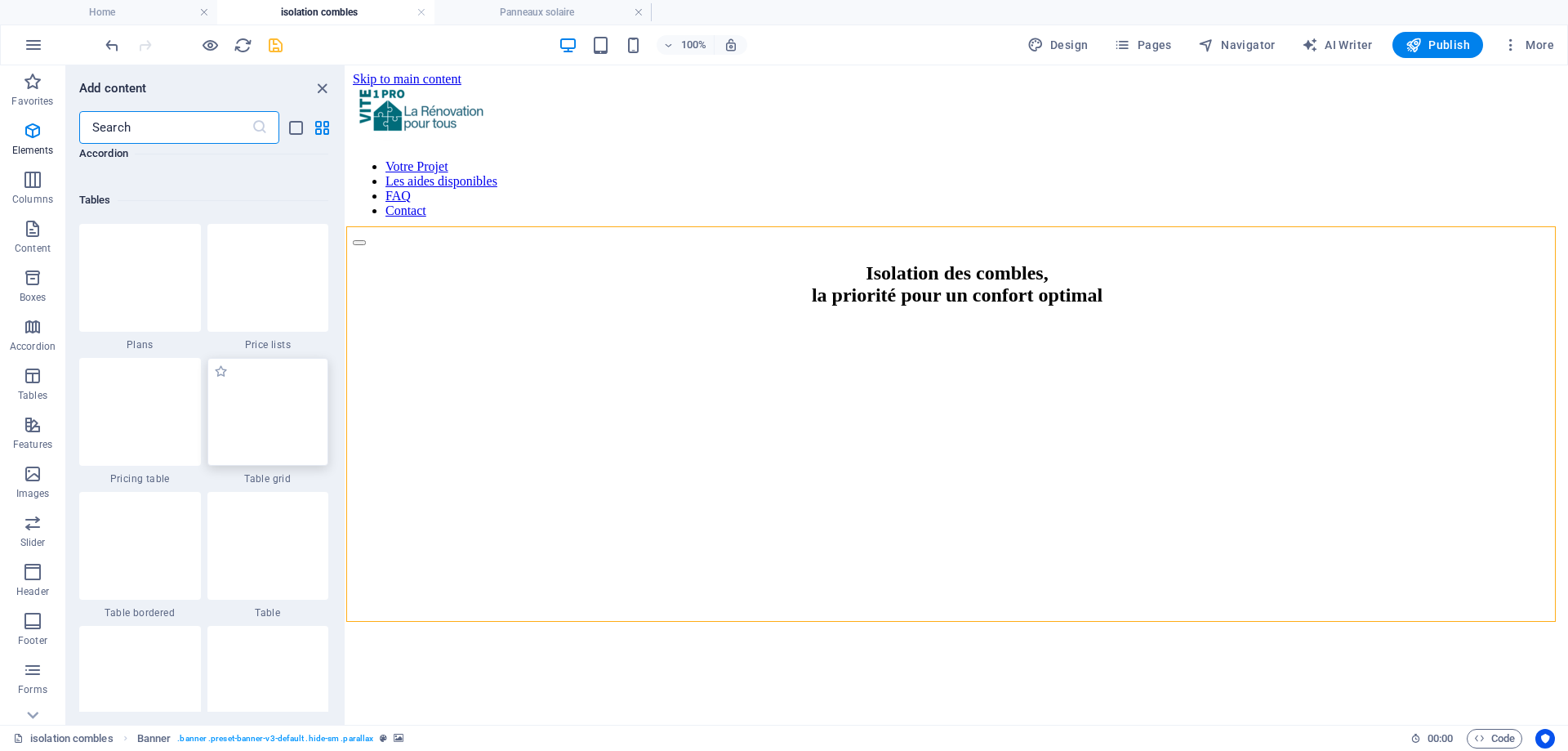
scroll to position [5659, 0]
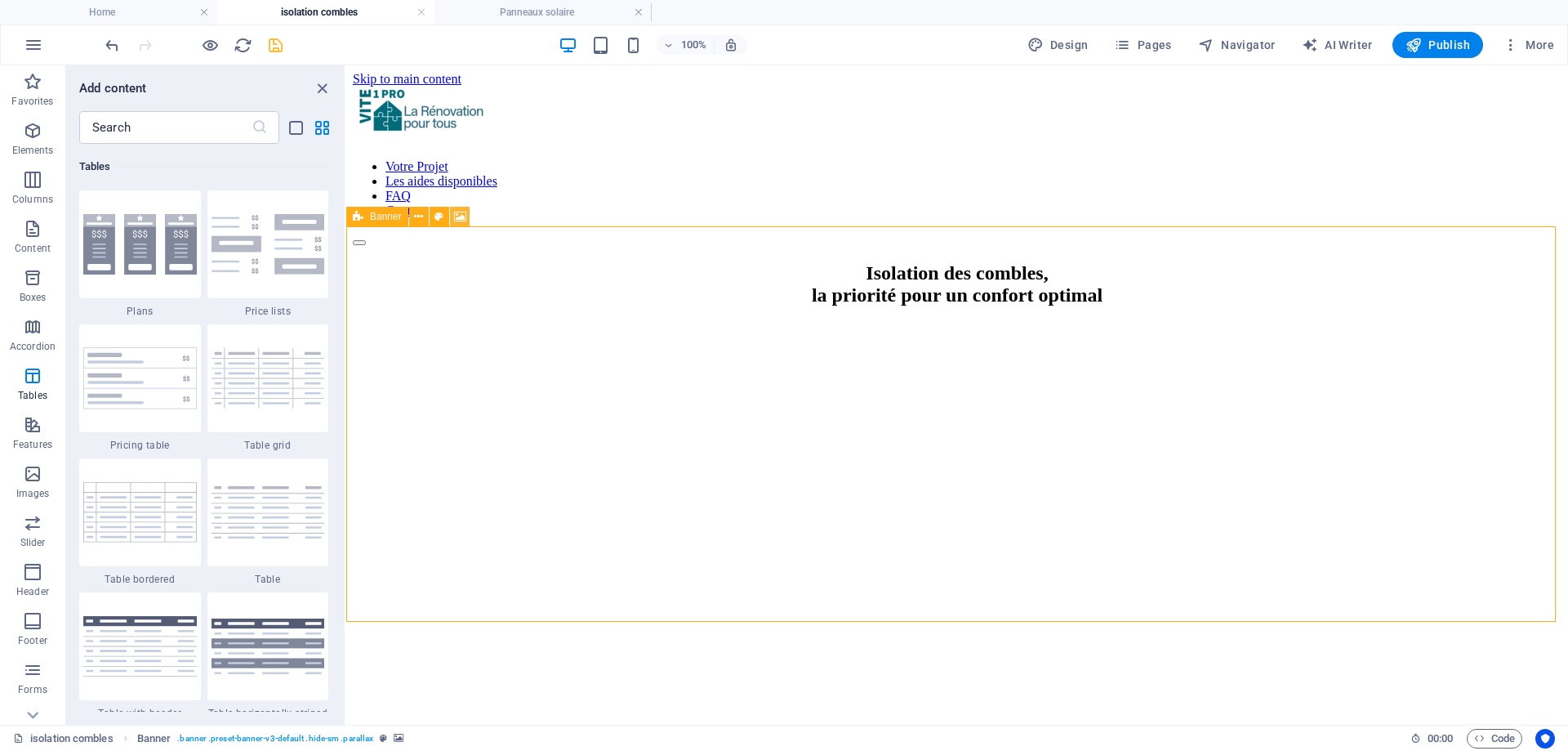
drag, startPoint x: 458, startPoint y: 215, endPoint x: 33, endPoint y: 214, distance: 425.0
click at [458, 215] on icon at bounding box center [460, 217] width 12 height 18
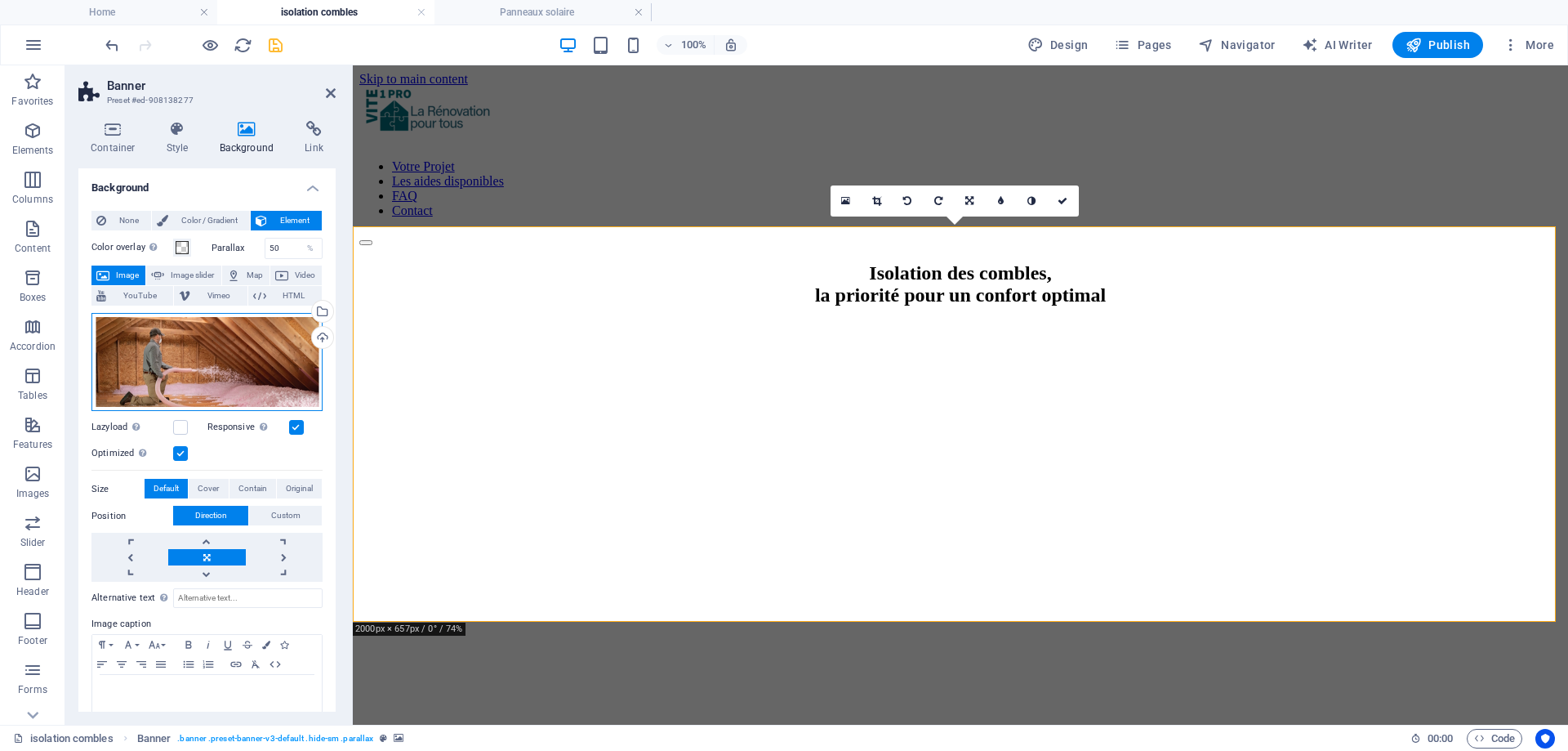
click at [221, 344] on div "Drag files here, click to choose files or select files from Files or our free s…" at bounding box center [207, 361] width 231 height 99
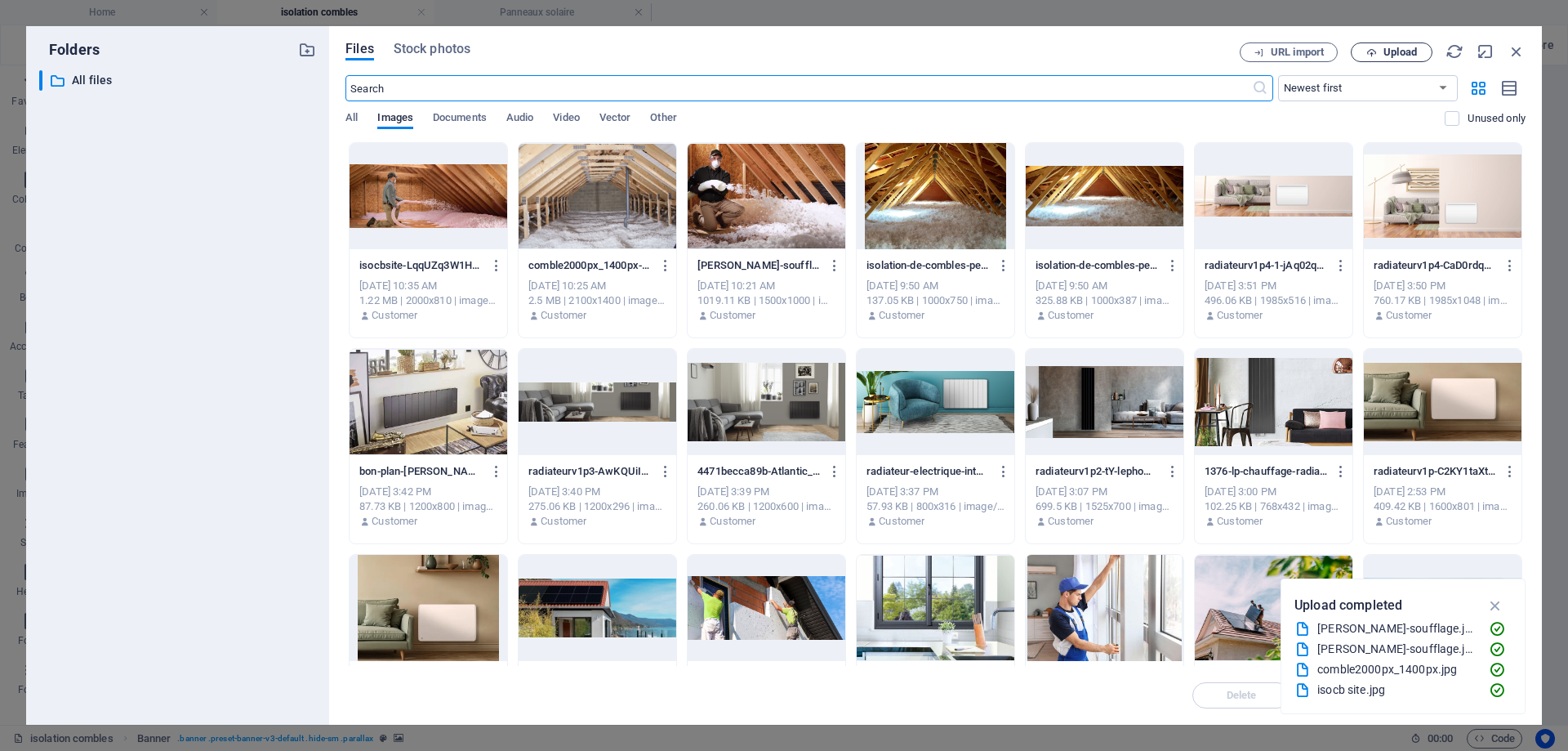
click at [1410, 59] on button "Upload" at bounding box center [1391, 53] width 81 height 19
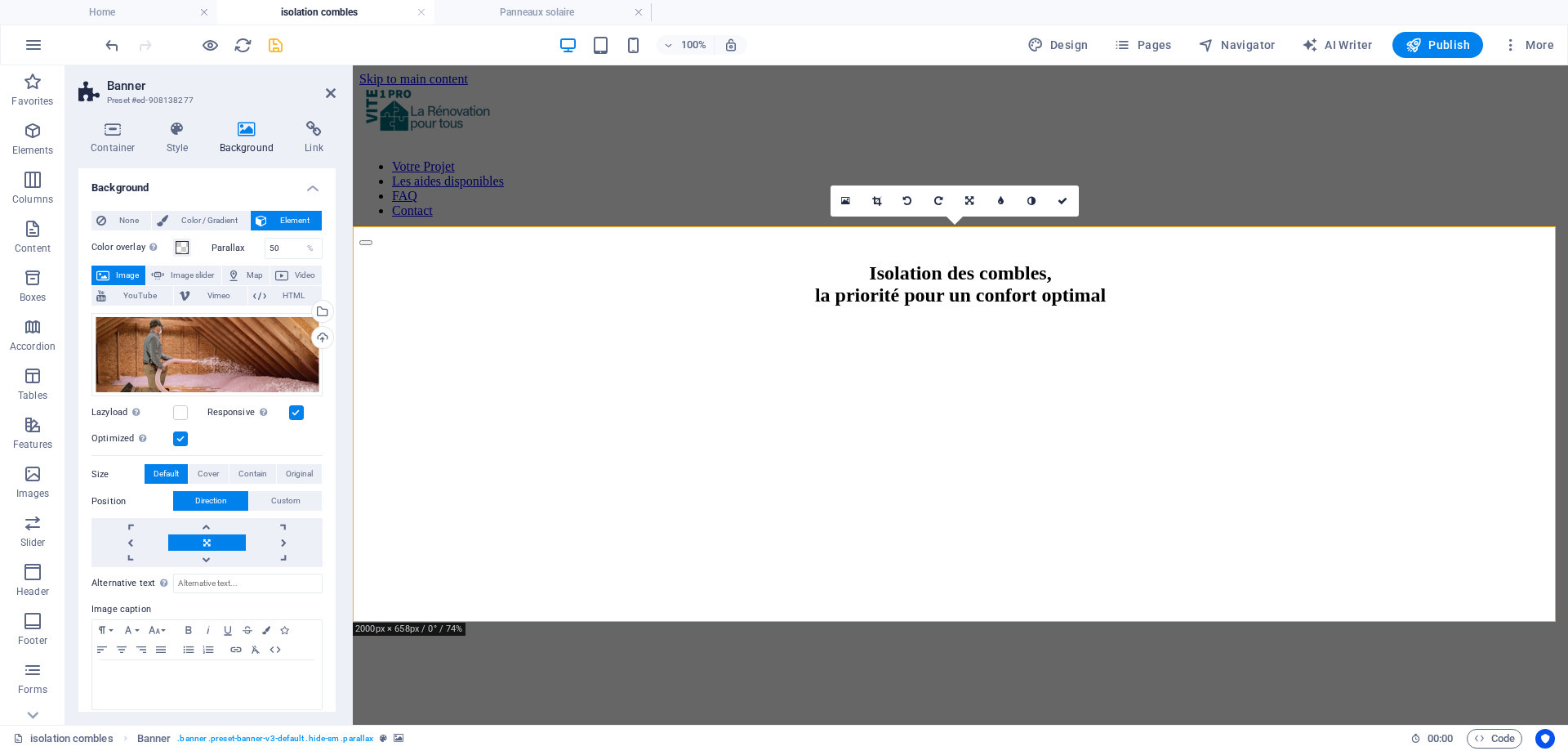
click at [202, 548] on link at bounding box center [206, 542] width 77 height 17
click at [202, 553] on link at bounding box center [206, 558] width 77 height 17
drag, startPoint x: 333, startPoint y: 88, endPoint x: 158, endPoint y: 95, distance: 175.1
click at [333, 88] on icon at bounding box center [330, 93] width 10 height 13
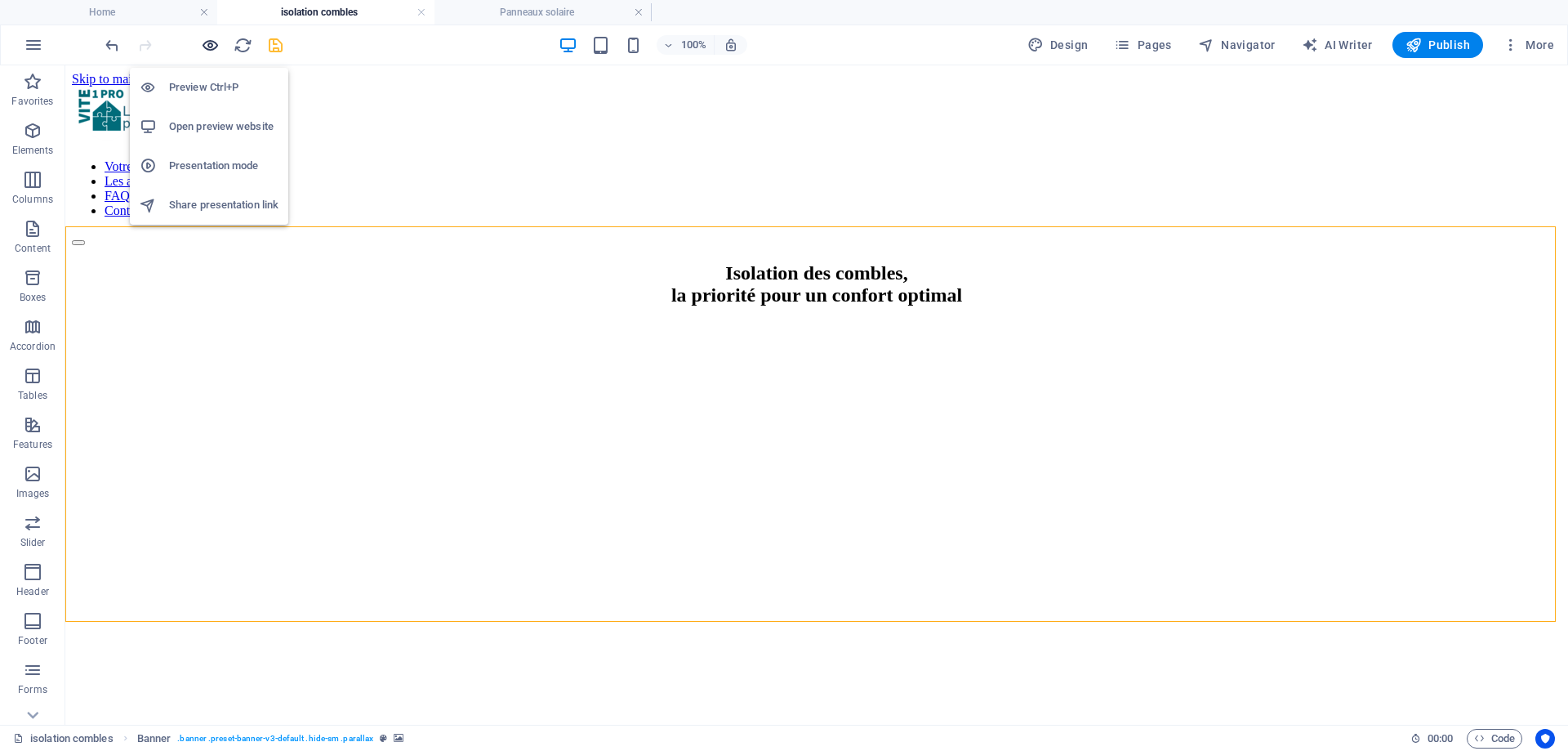
click at [207, 43] on icon "button" at bounding box center [210, 45] width 18 height 18
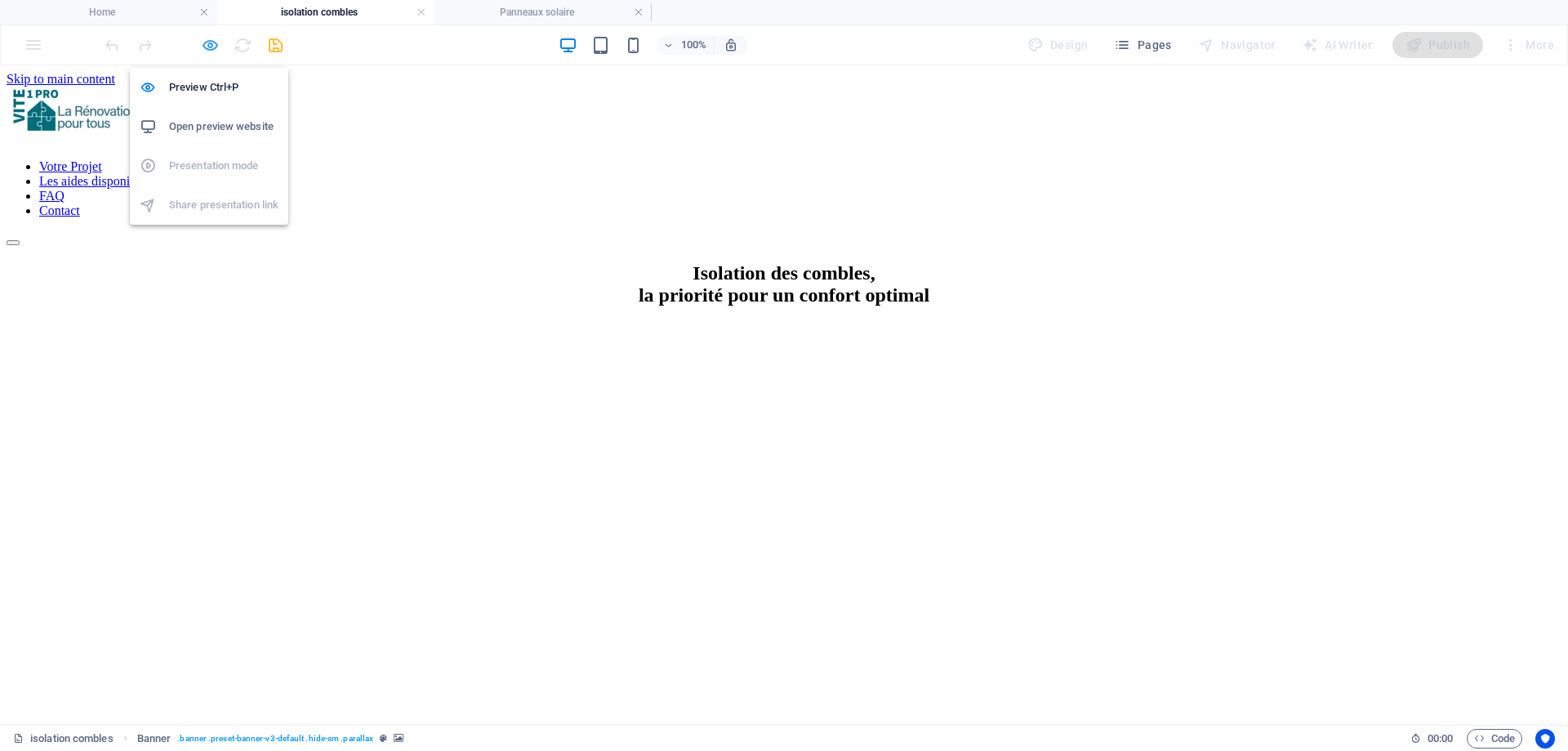
click at [207, 43] on icon "button" at bounding box center [210, 45] width 18 height 18
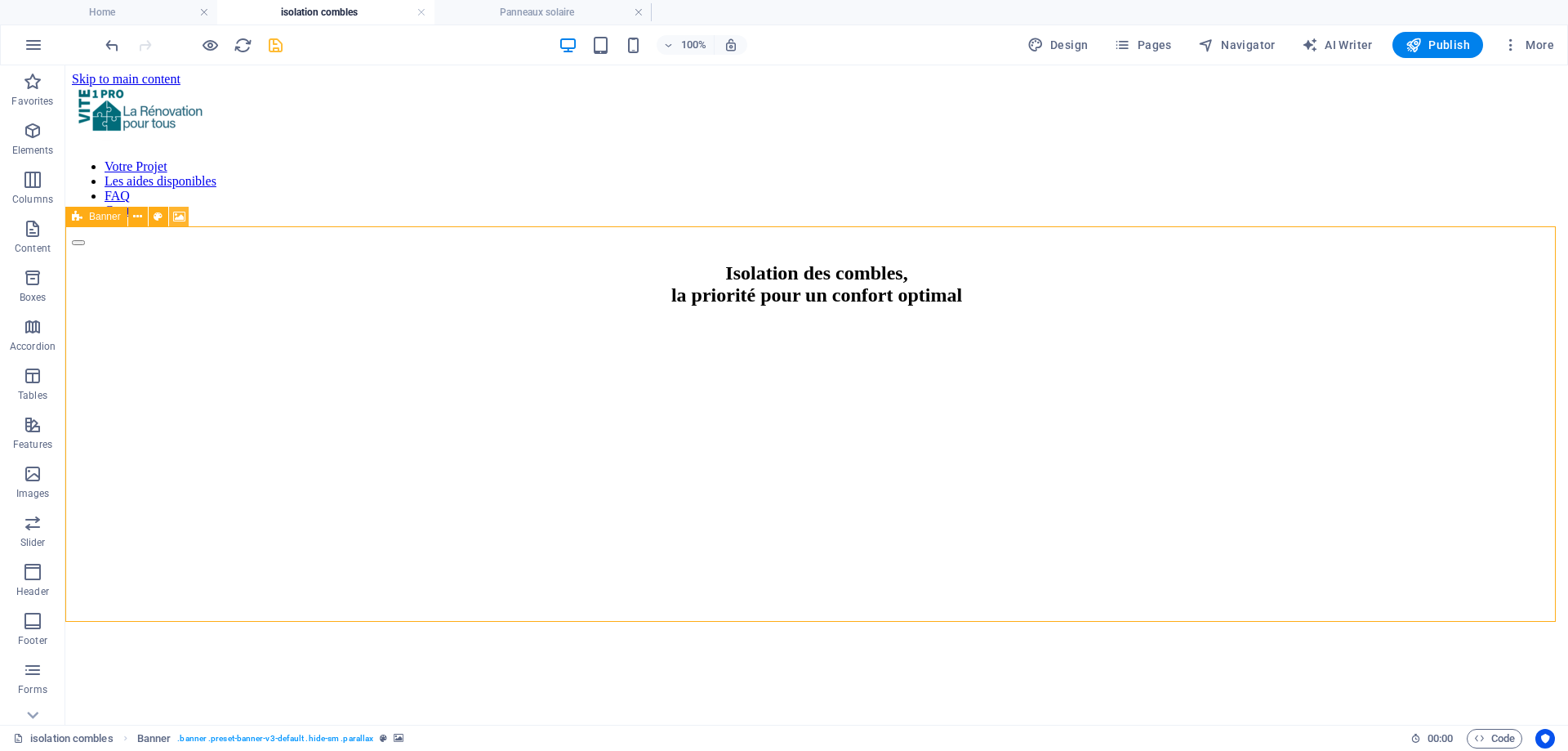
click at [185, 219] on icon at bounding box center [179, 217] width 12 height 18
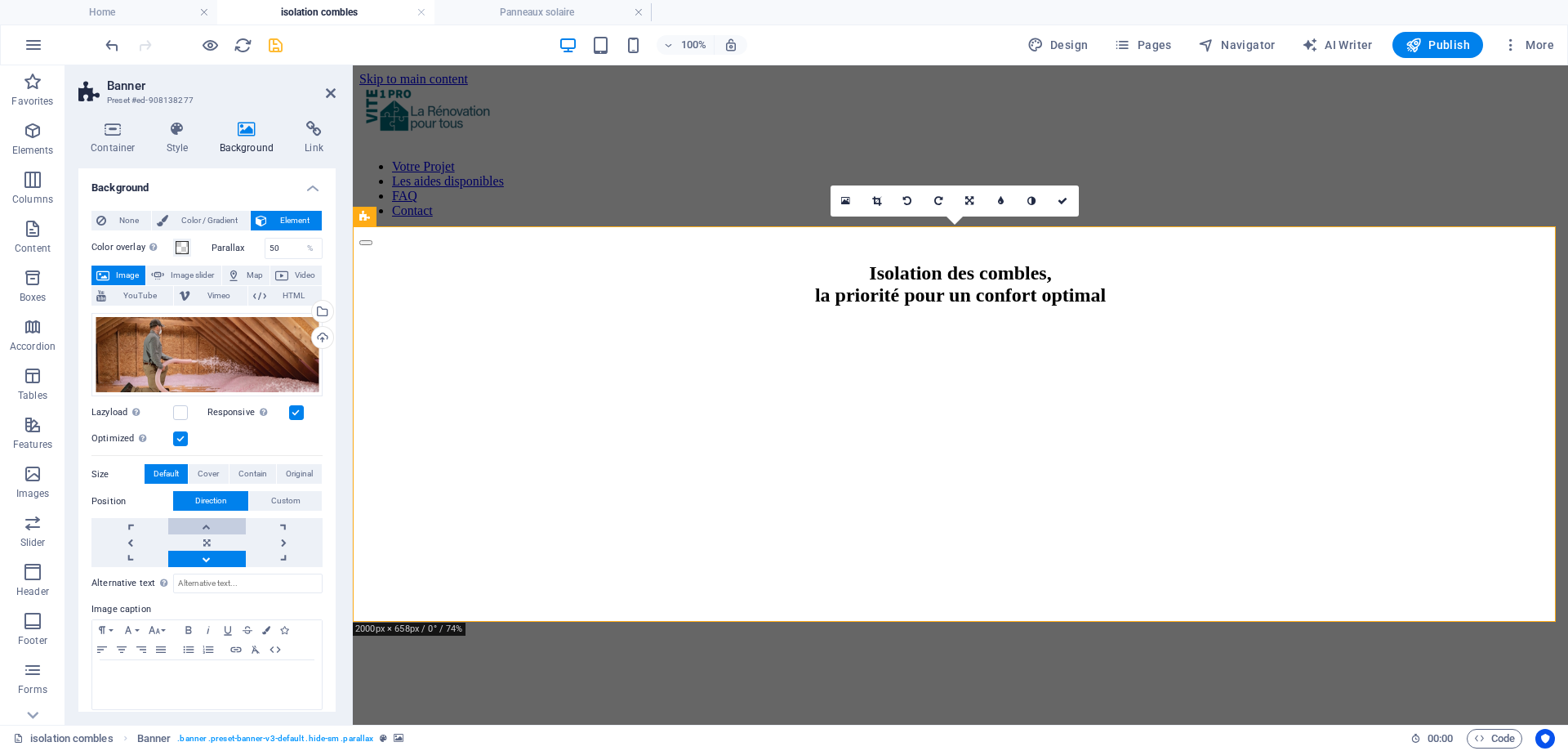
click at [206, 523] on link at bounding box center [206, 526] width 77 height 17
drag, startPoint x: 332, startPoint y: 88, endPoint x: 264, endPoint y: 24, distance: 93.4
click at [332, 88] on icon at bounding box center [330, 93] width 10 height 13
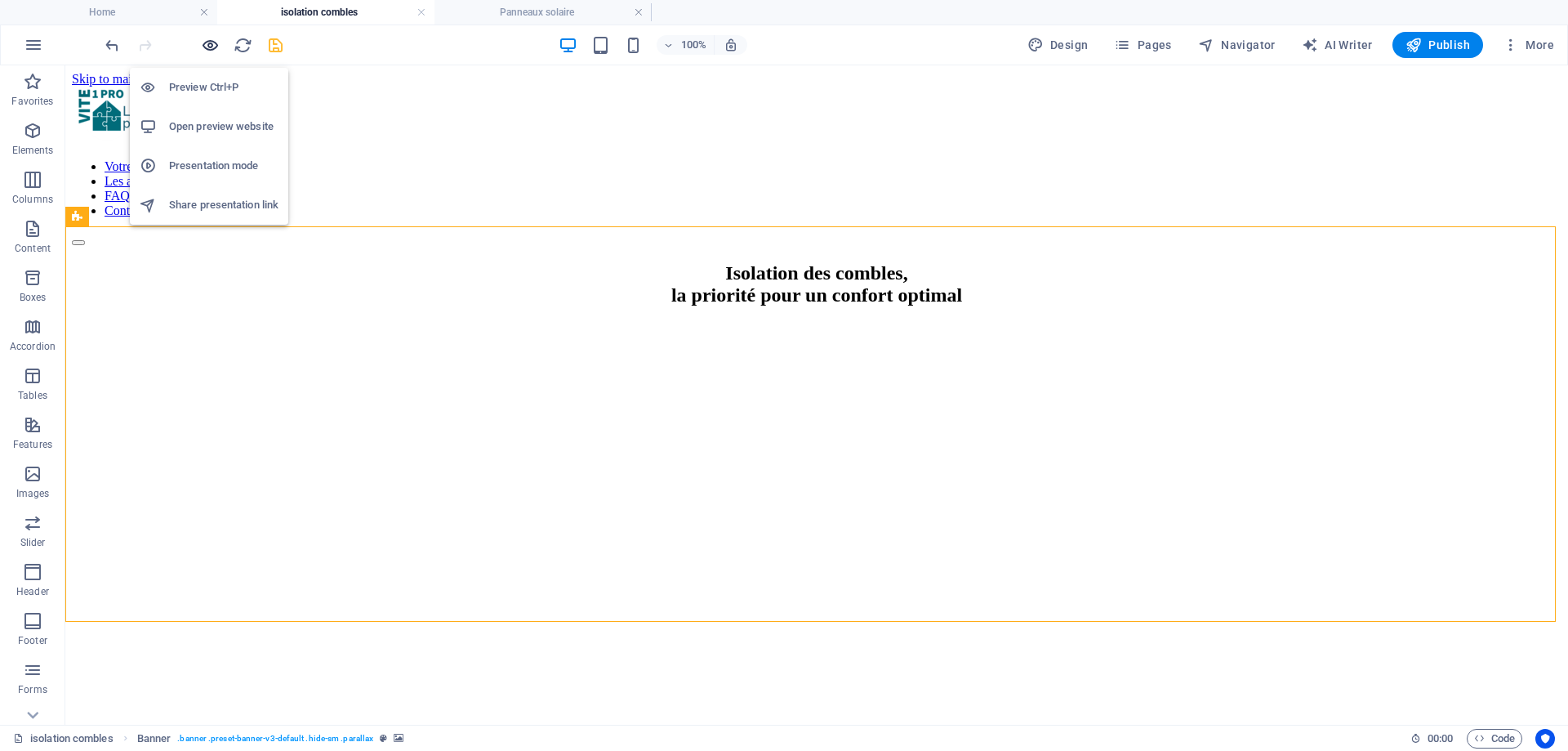
click at [209, 44] on icon "button" at bounding box center [210, 45] width 18 height 18
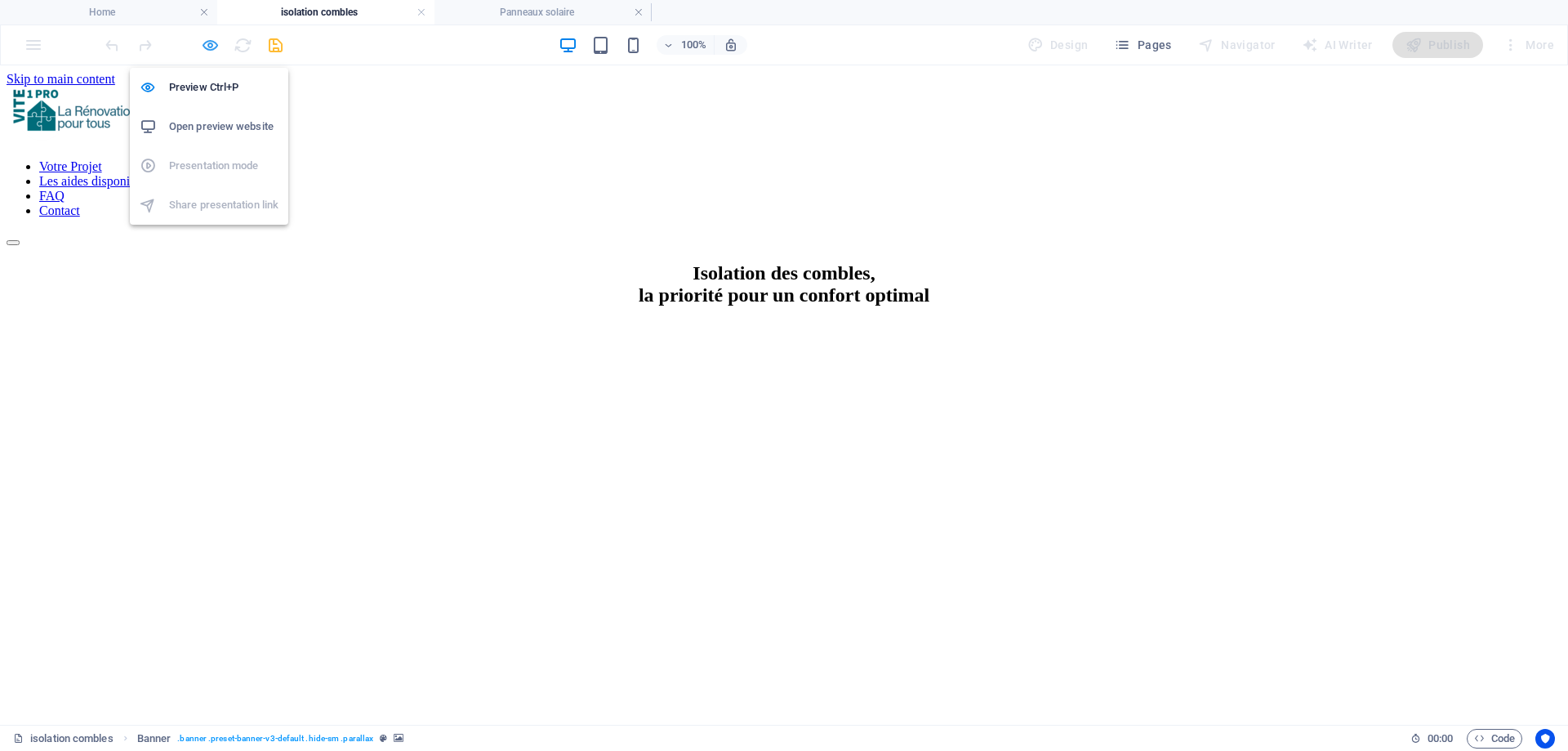
click at [209, 44] on icon "button" at bounding box center [210, 45] width 18 height 18
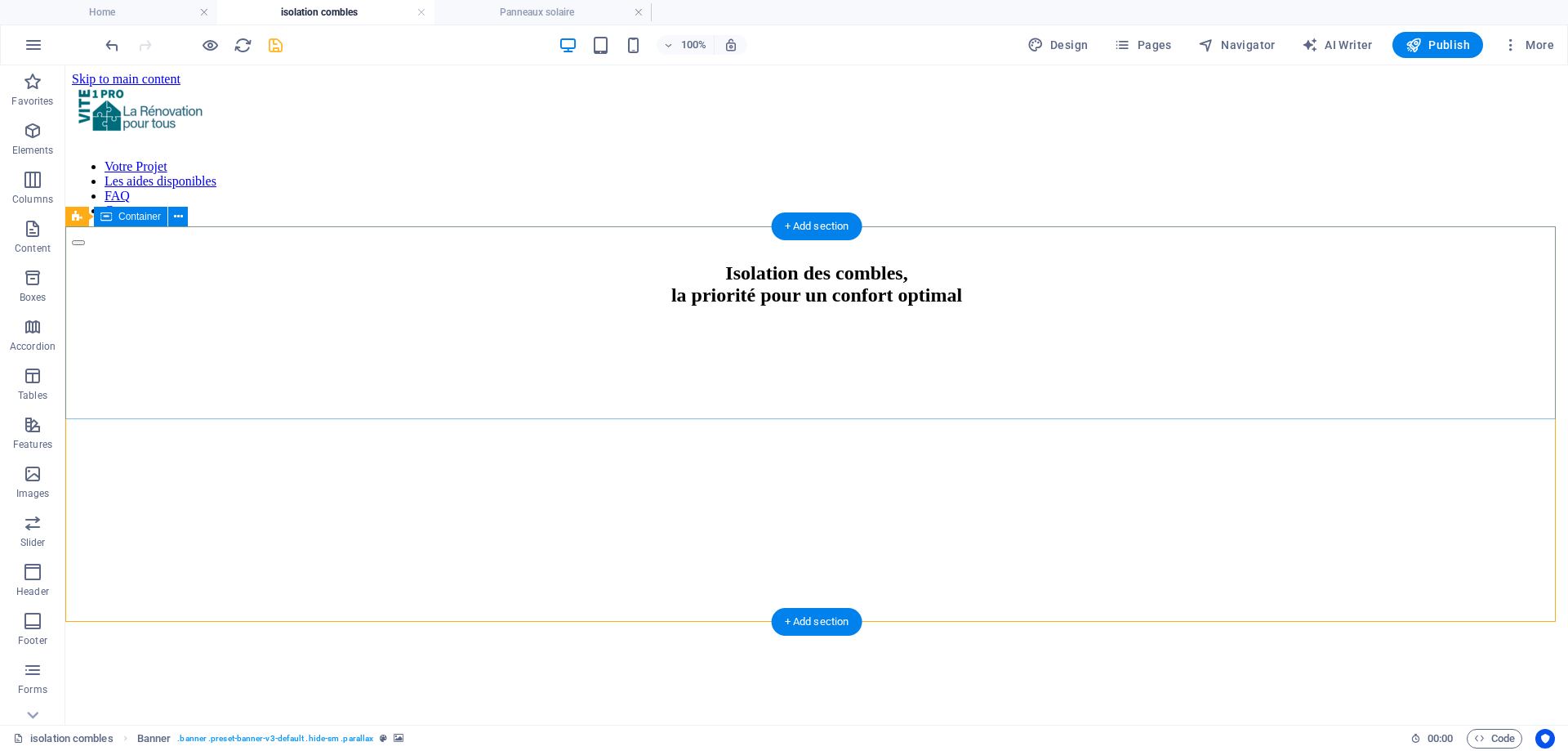
drag, startPoint x: 127, startPoint y: 342, endPoint x: 120, endPoint y: 286, distance: 56.4
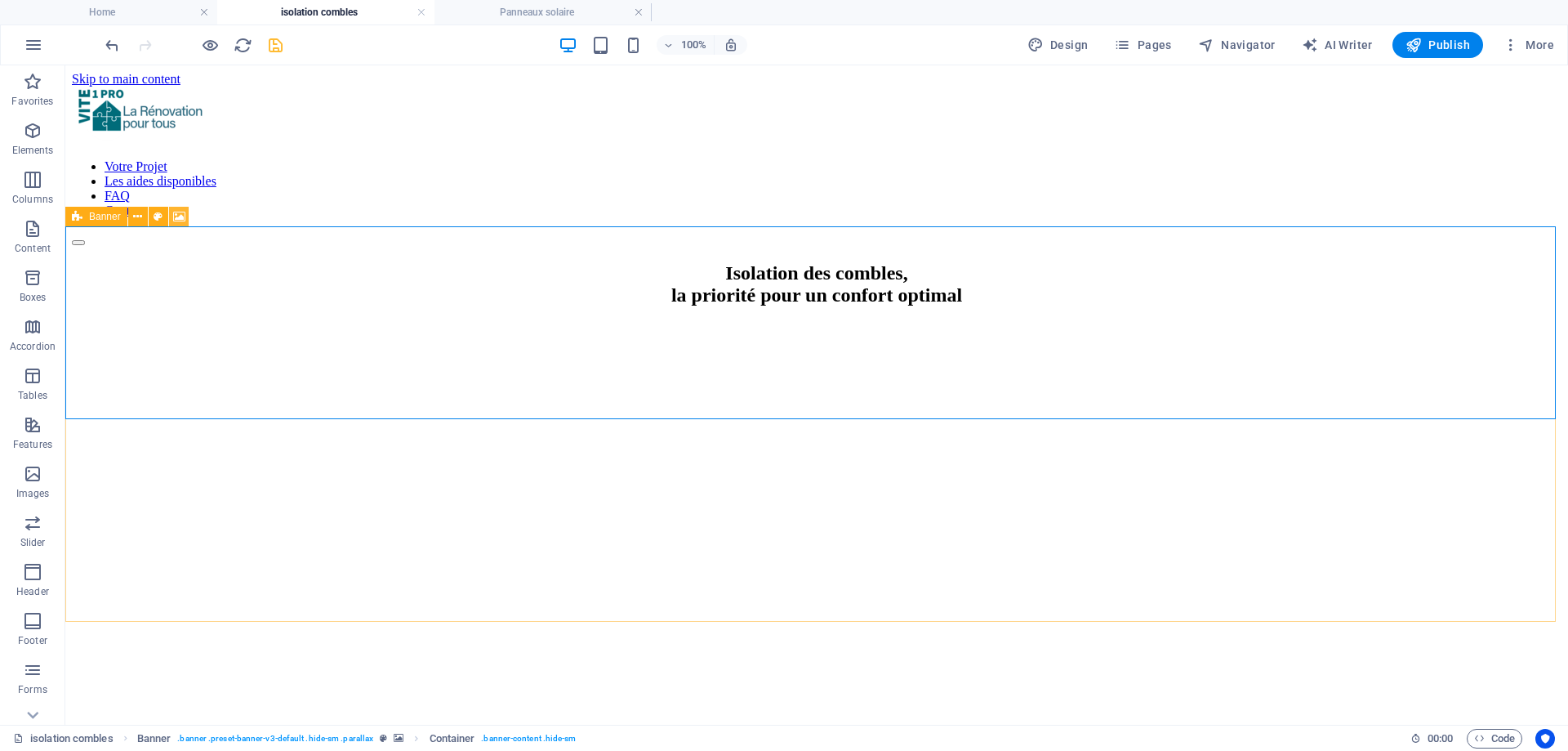
click at [179, 214] on icon at bounding box center [179, 217] width 12 height 18
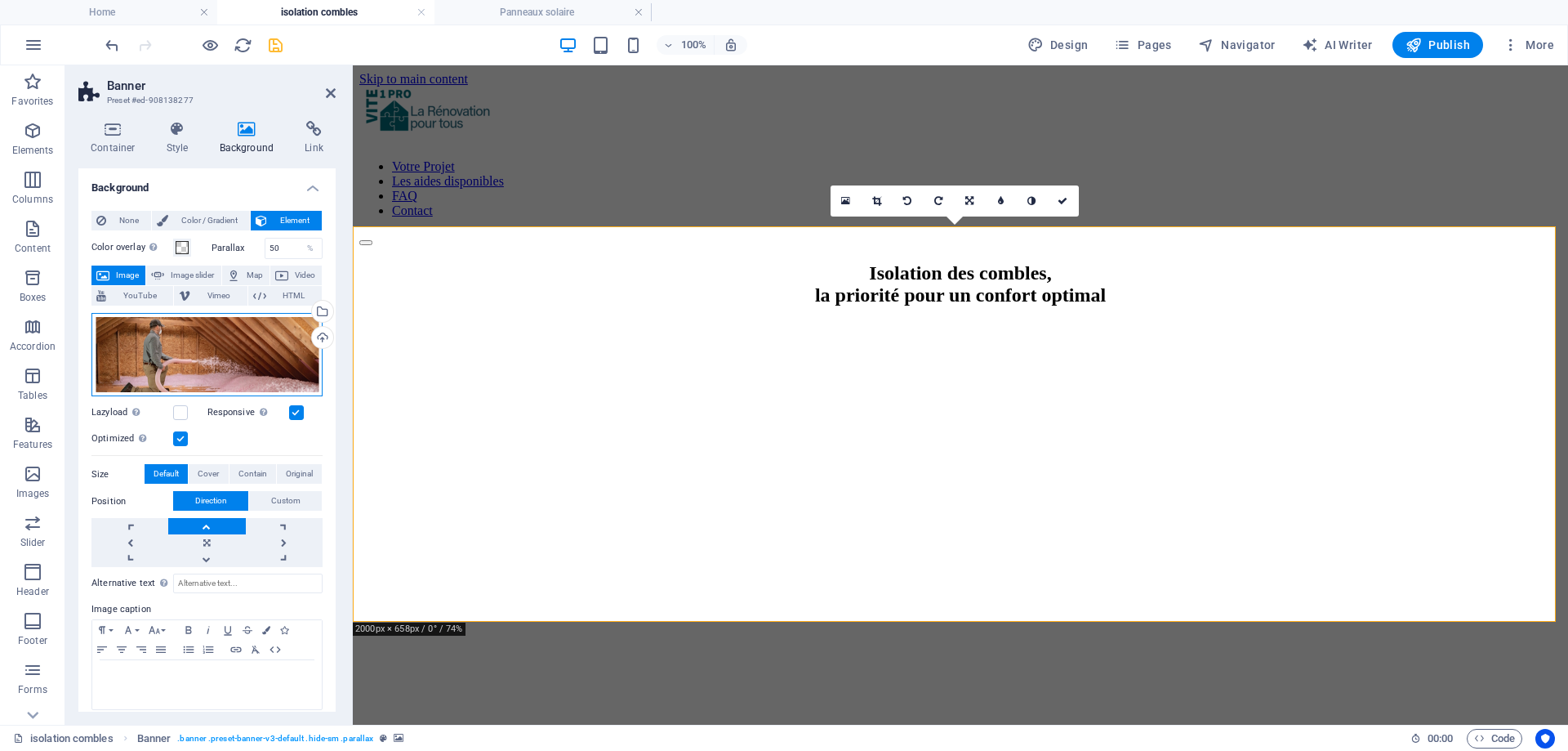
click at [167, 358] on div "Drag files here, click to choose files or select files from Files or our free s…" at bounding box center [207, 354] width 231 height 84
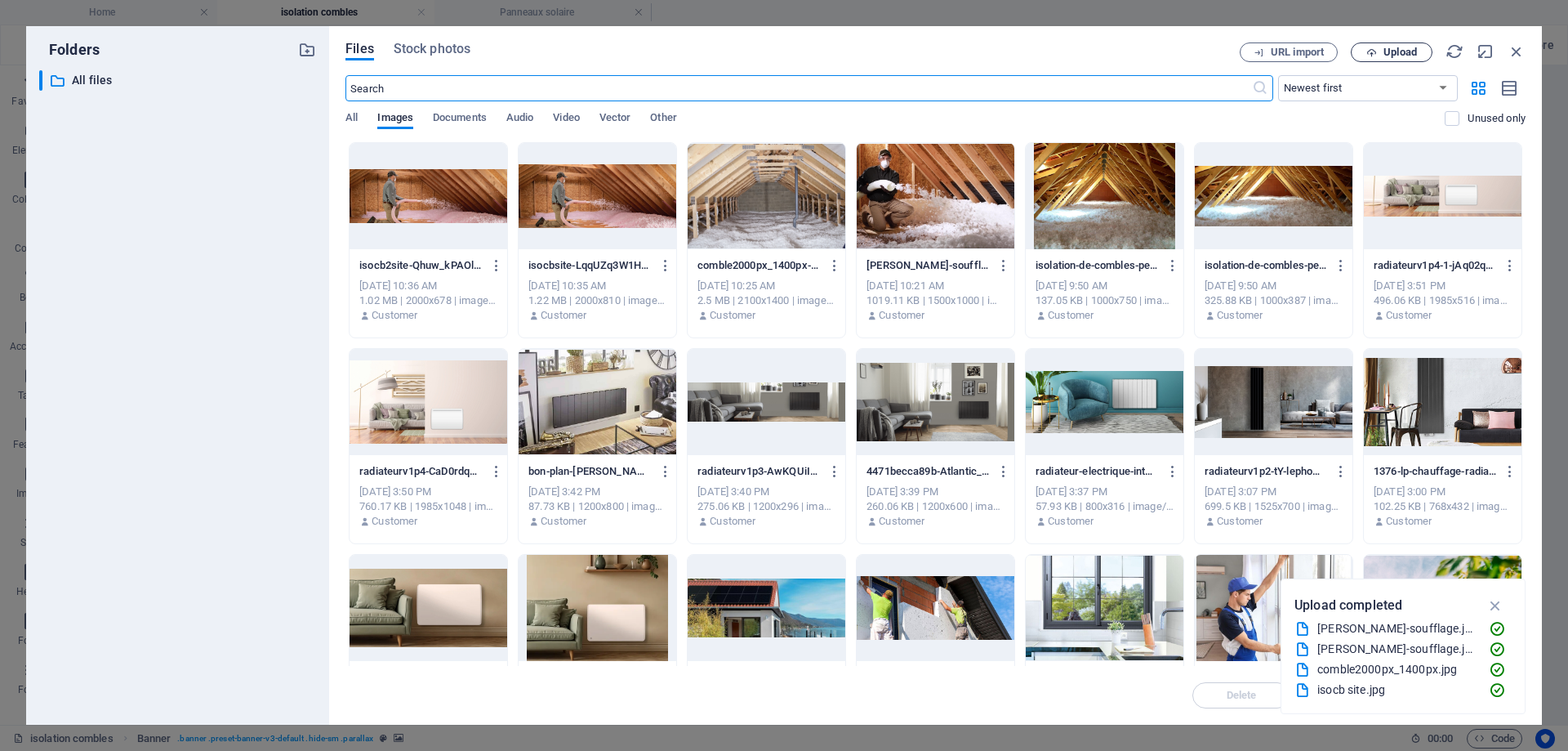
click at [1395, 55] on span "Upload" at bounding box center [1400, 52] width 33 height 10
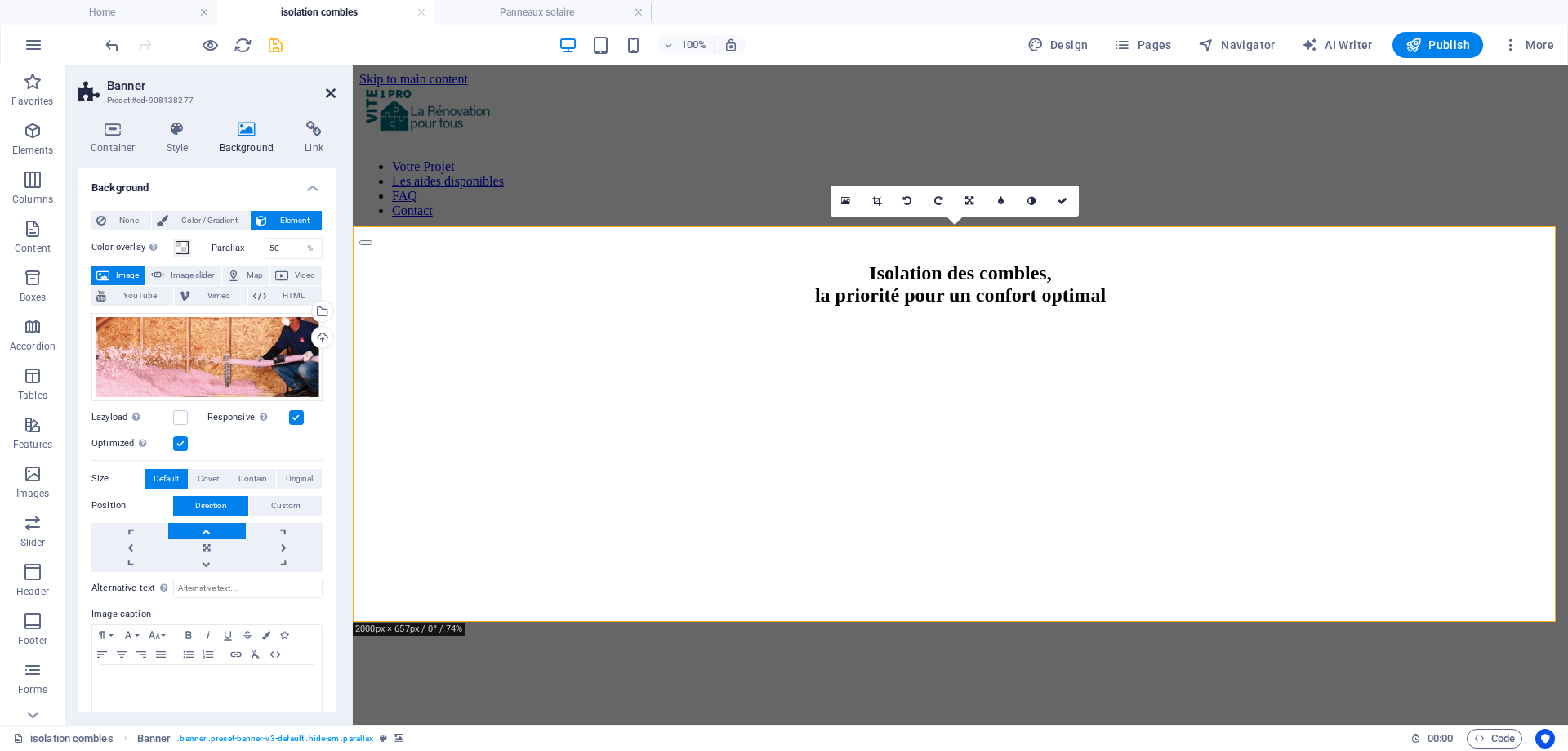
drag, startPoint x: 327, startPoint y: 92, endPoint x: 205, endPoint y: 4, distance: 150.4
click at [327, 92] on icon at bounding box center [330, 93] width 10 height 13
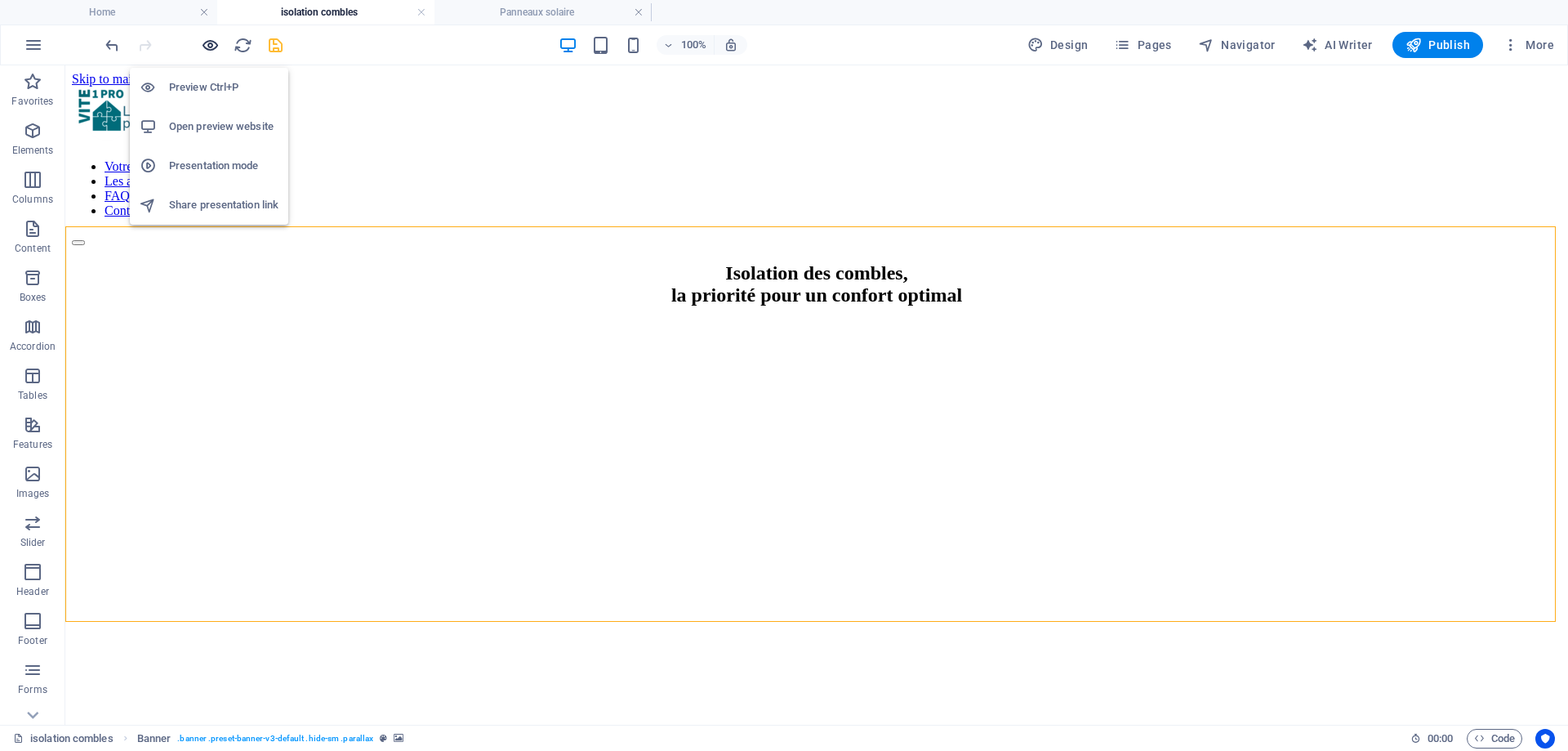
click at [205, 42] on icon "button" at bounding box center [210, 45] width 18 height 18
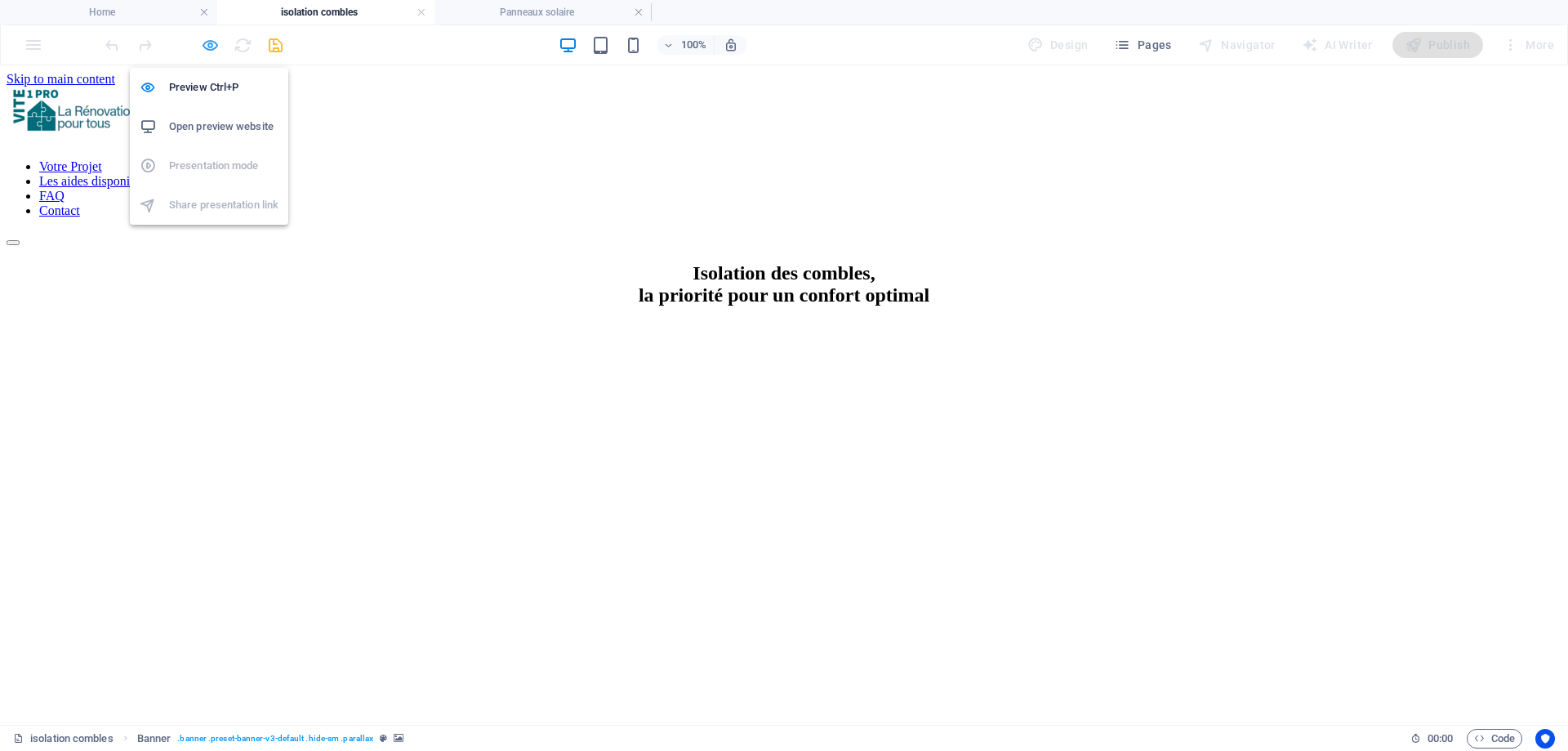
click at [203, 42] on icon "button" at bounding box center [210, 45] width 18 height 18
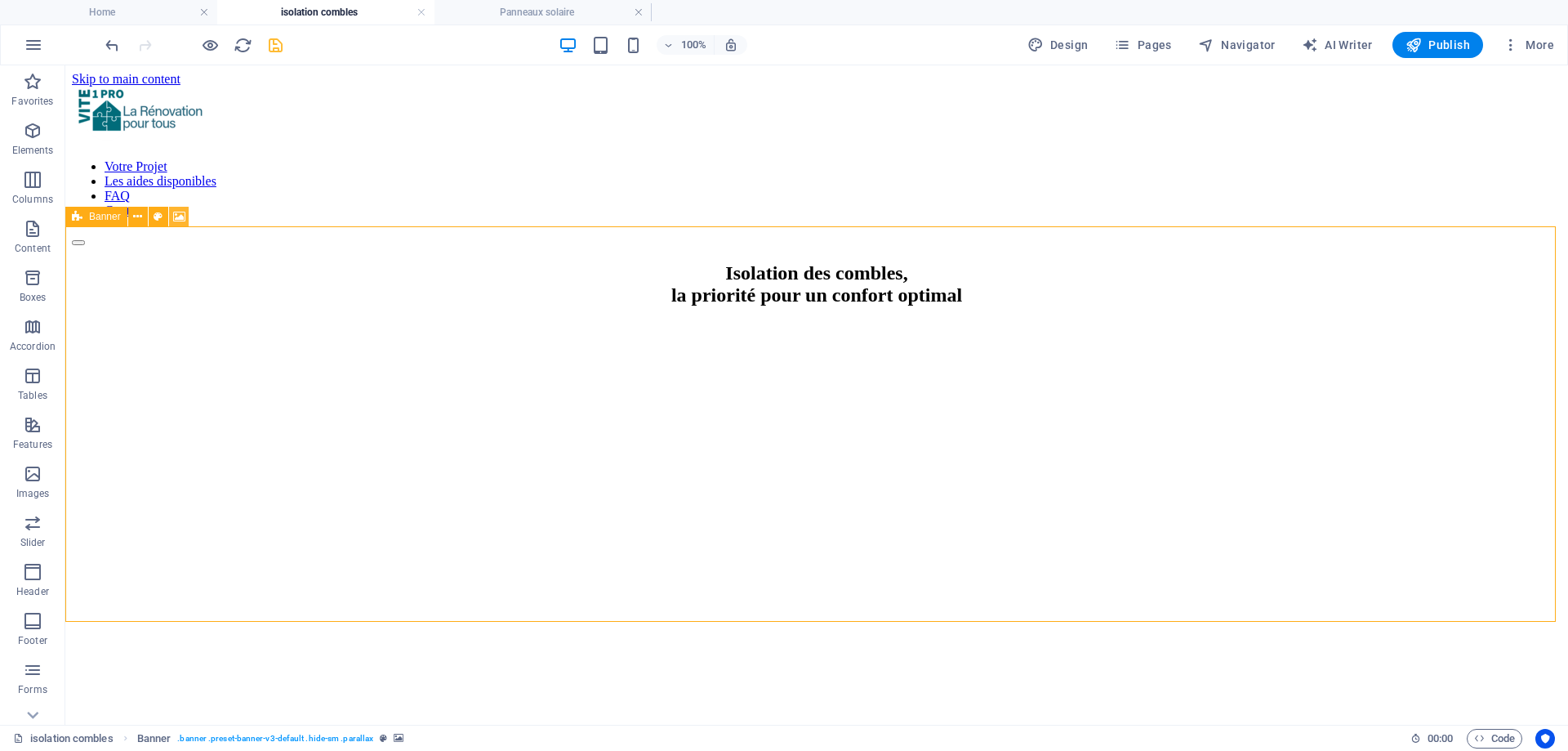
click at [182, 216] on icon at bounding box center [179, 217] width 12 height 18
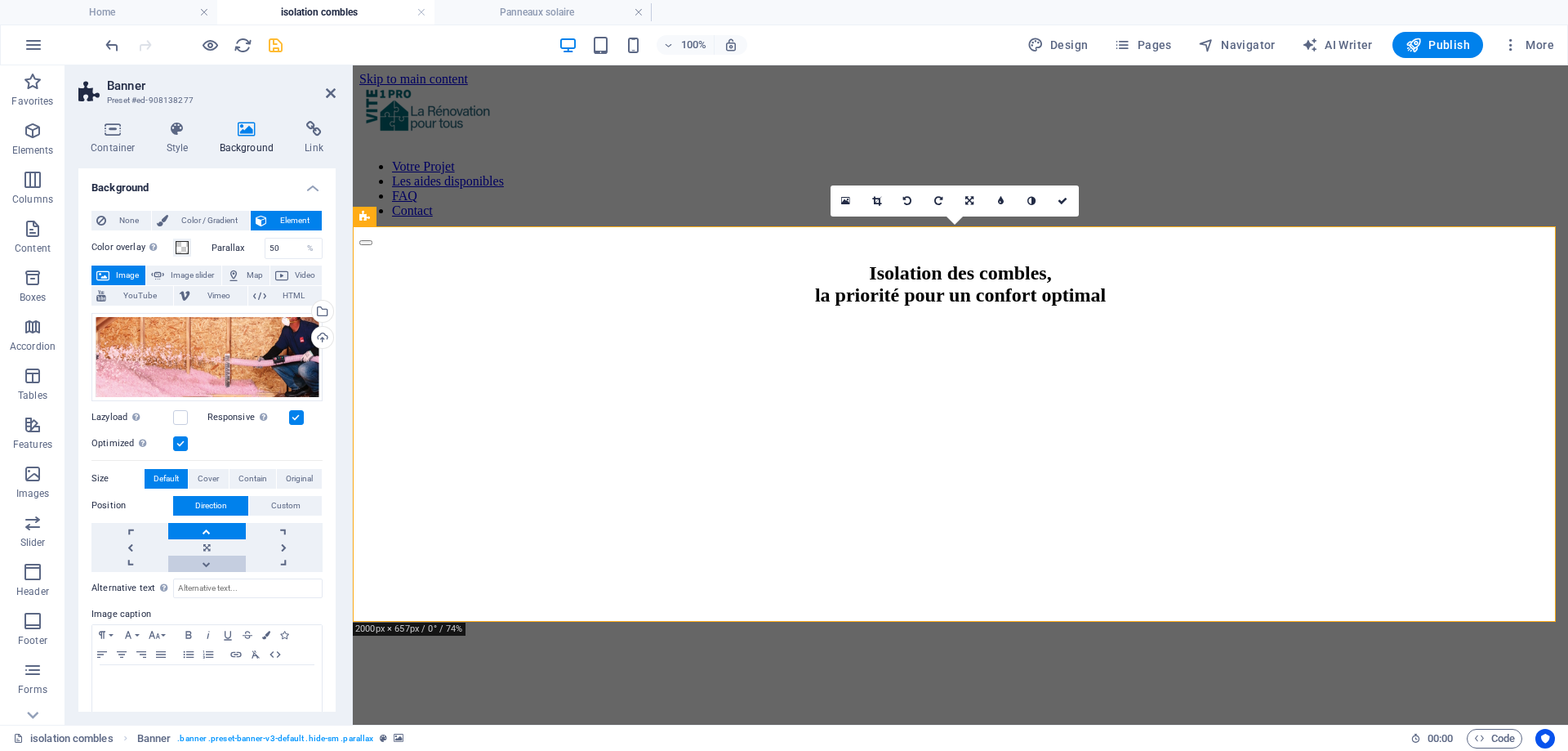
click at [201, 567] on link at bounding box center [206, 564] width 77 height 17
drag, startPoint x: 335, startPoint y: 94, endPoint x: 200, endPoint y: 5, distance: 161.7
click at [335, 94] on icon at bounding box center [330, 93] width 10 height 13
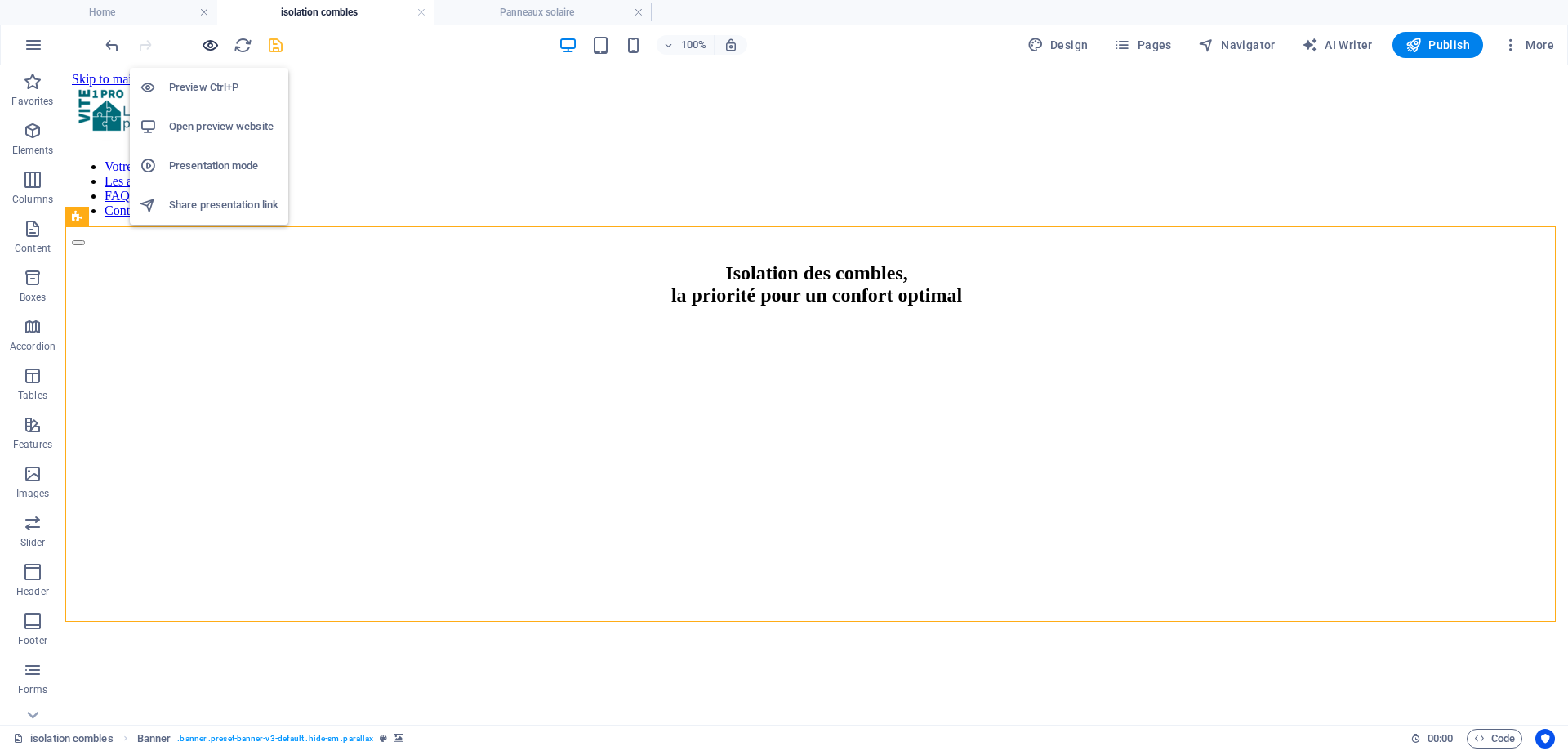
click at [214, 44] on icon "button" at bounding box center [210, 45] width 18 height 18
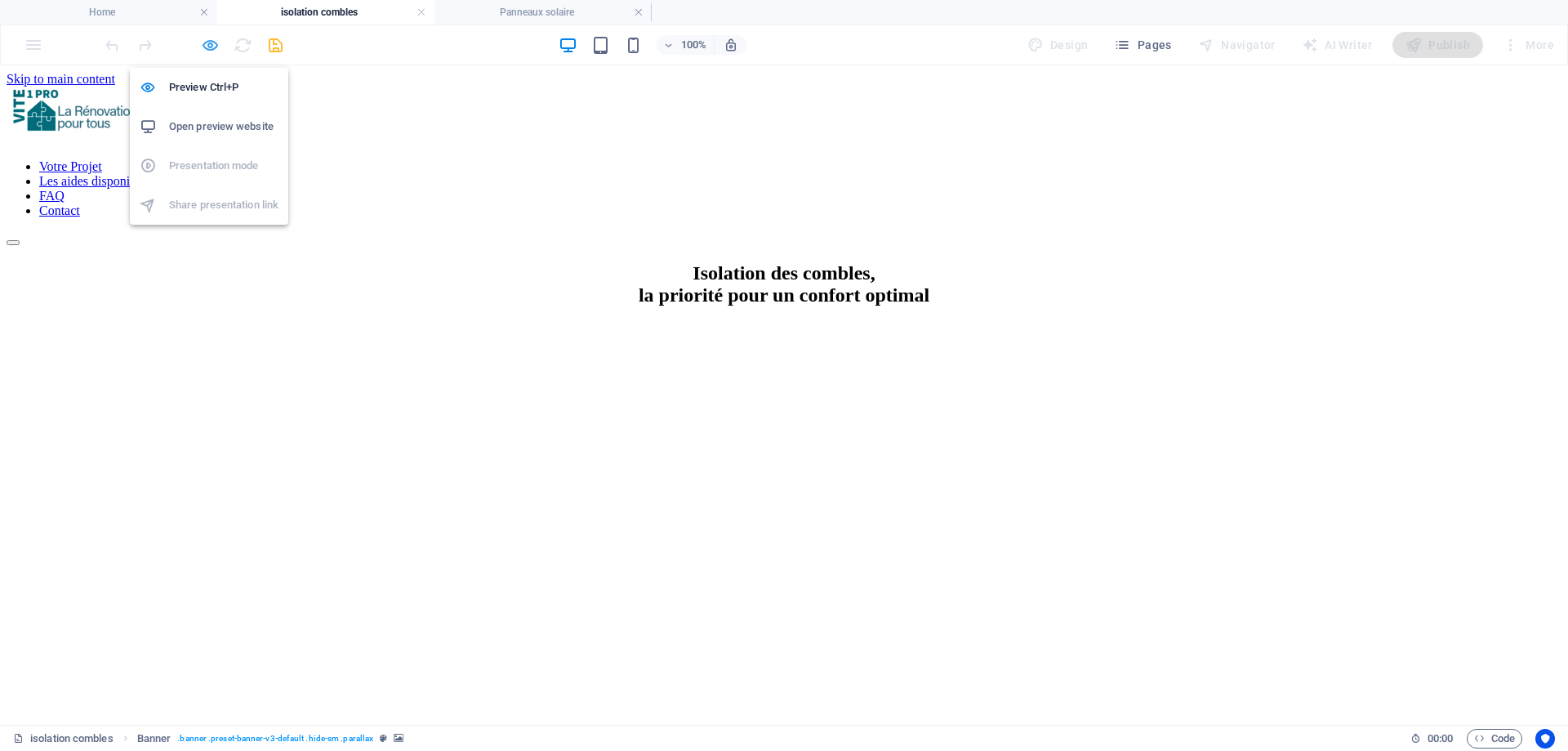
click at [214, 43] on icon "button" at bounding box center [210, 45] width 18 height 18
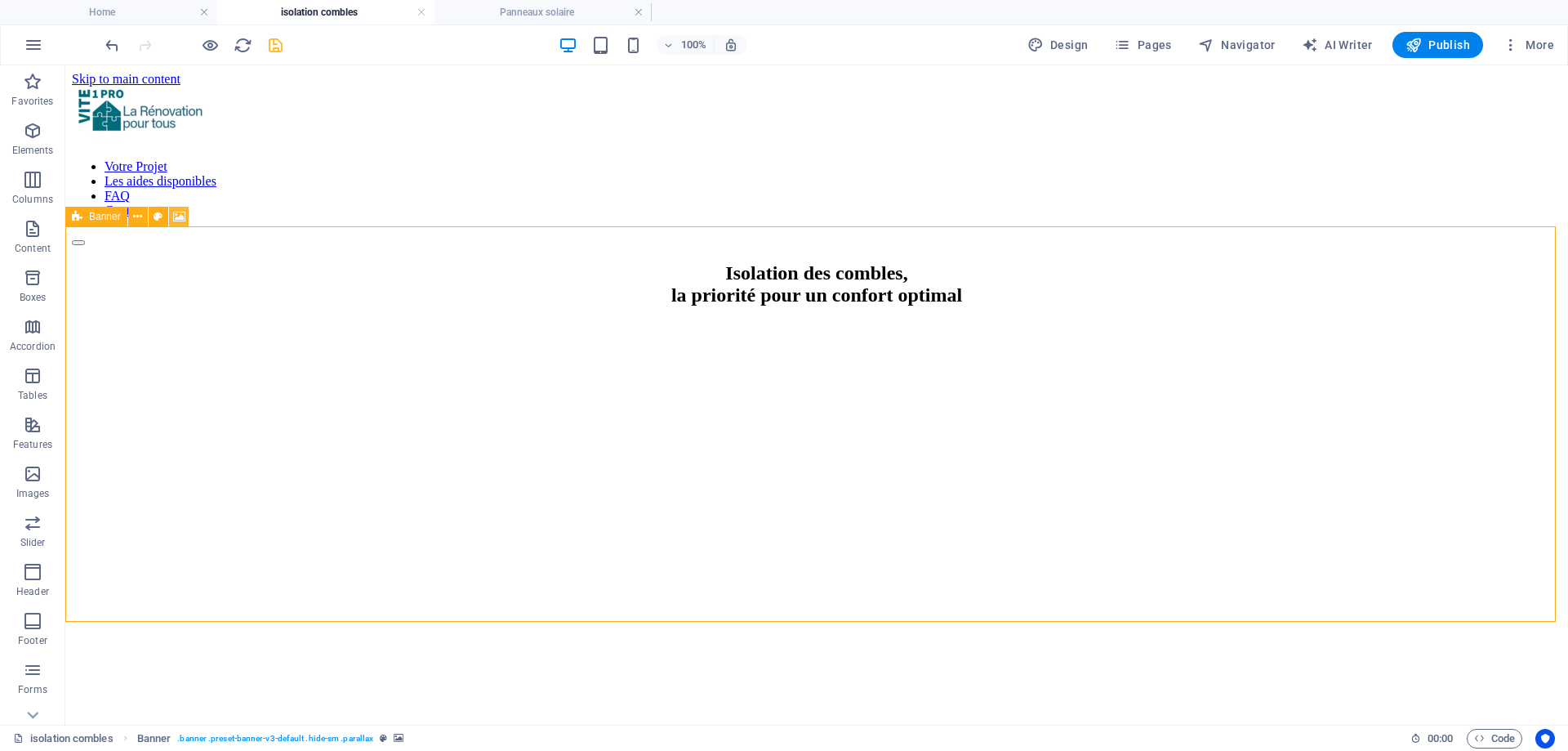
click at [174, 215] on icon at bounding box center [179, 217] width 12 height 18
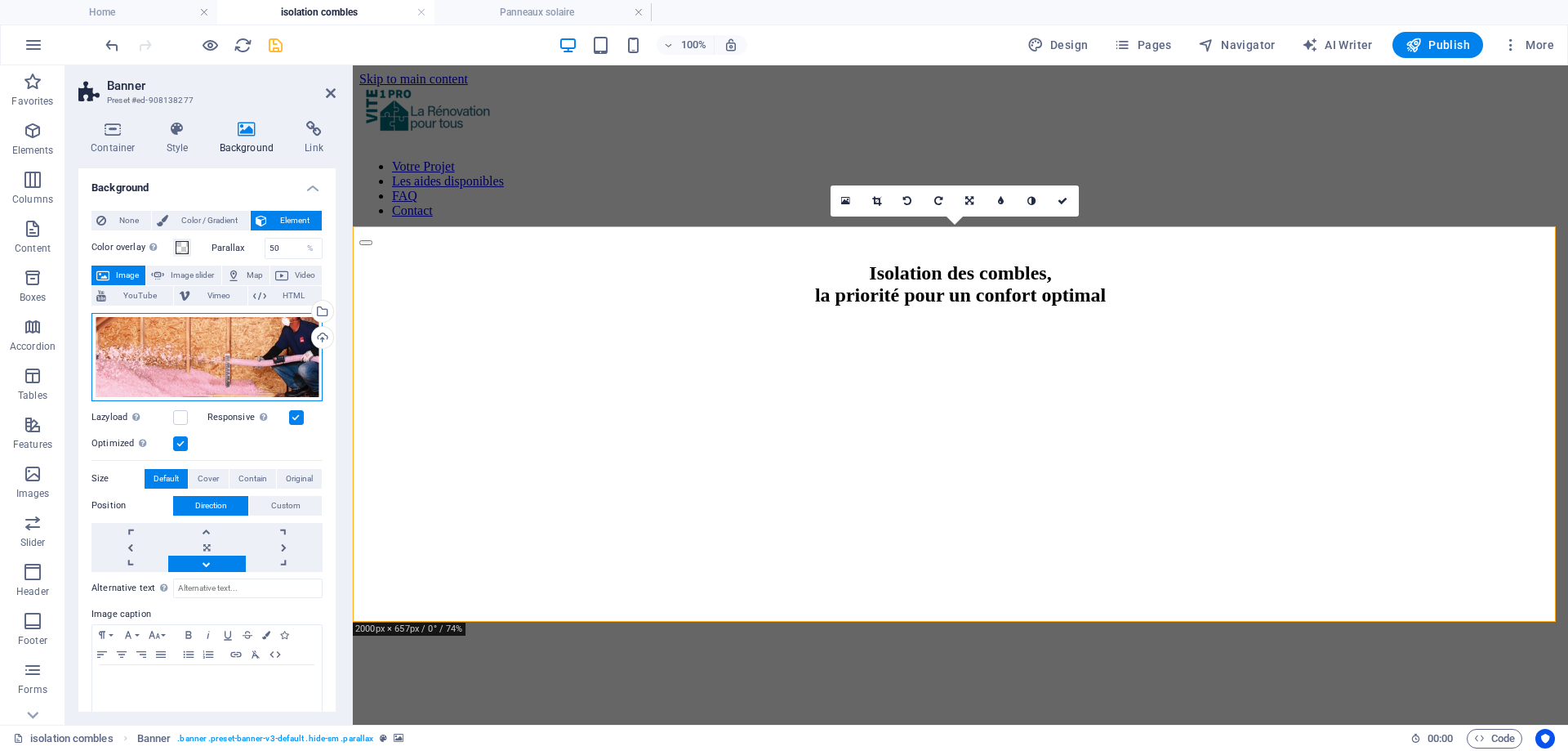
click at [222, 365] on div "Drag files here, click to choose files or select files from Files or our free s…" at bounding box center [207, 356] width 231 height 88
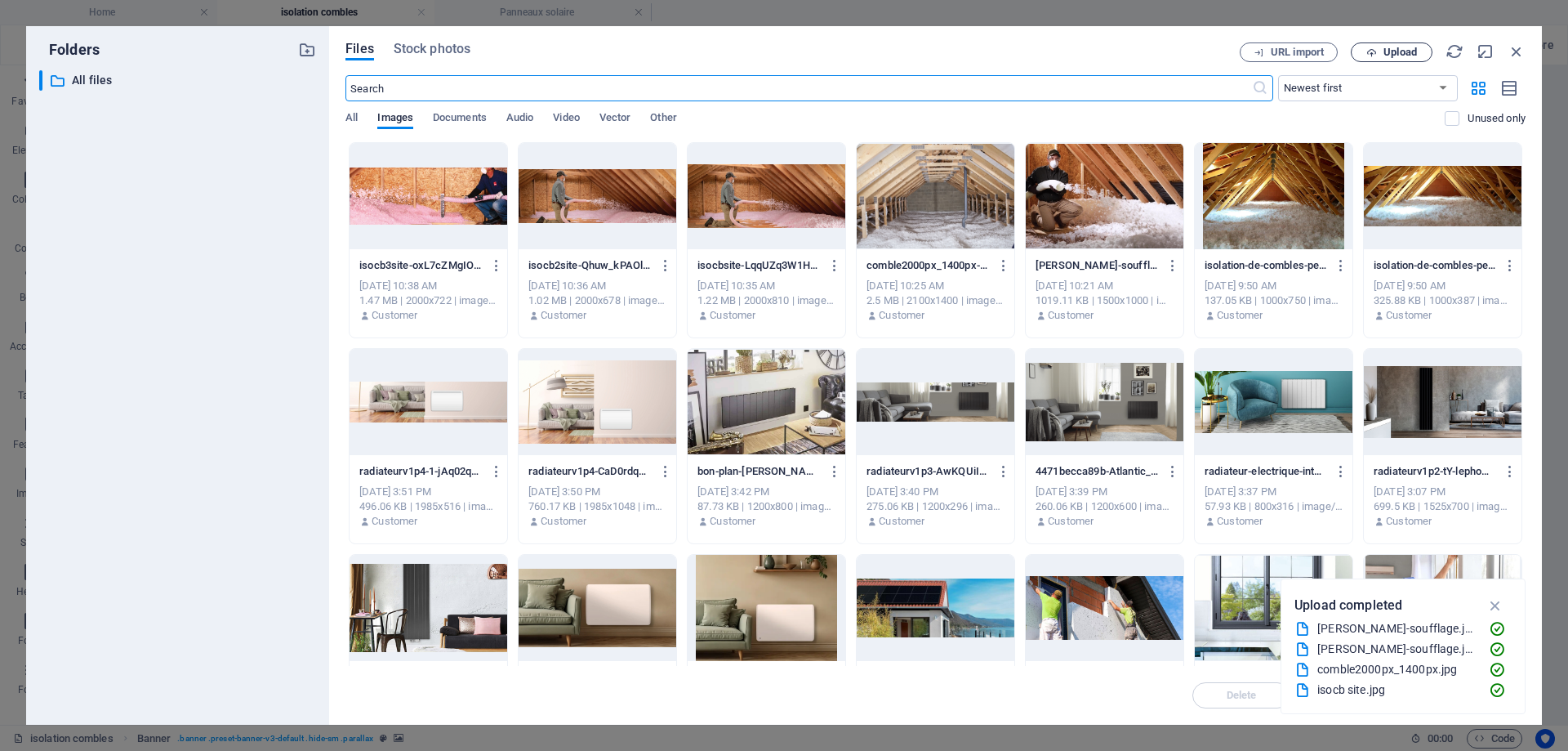
click at [1408, 50] on span "Upload" at bounding box center [1400, 52] width 33 height 10
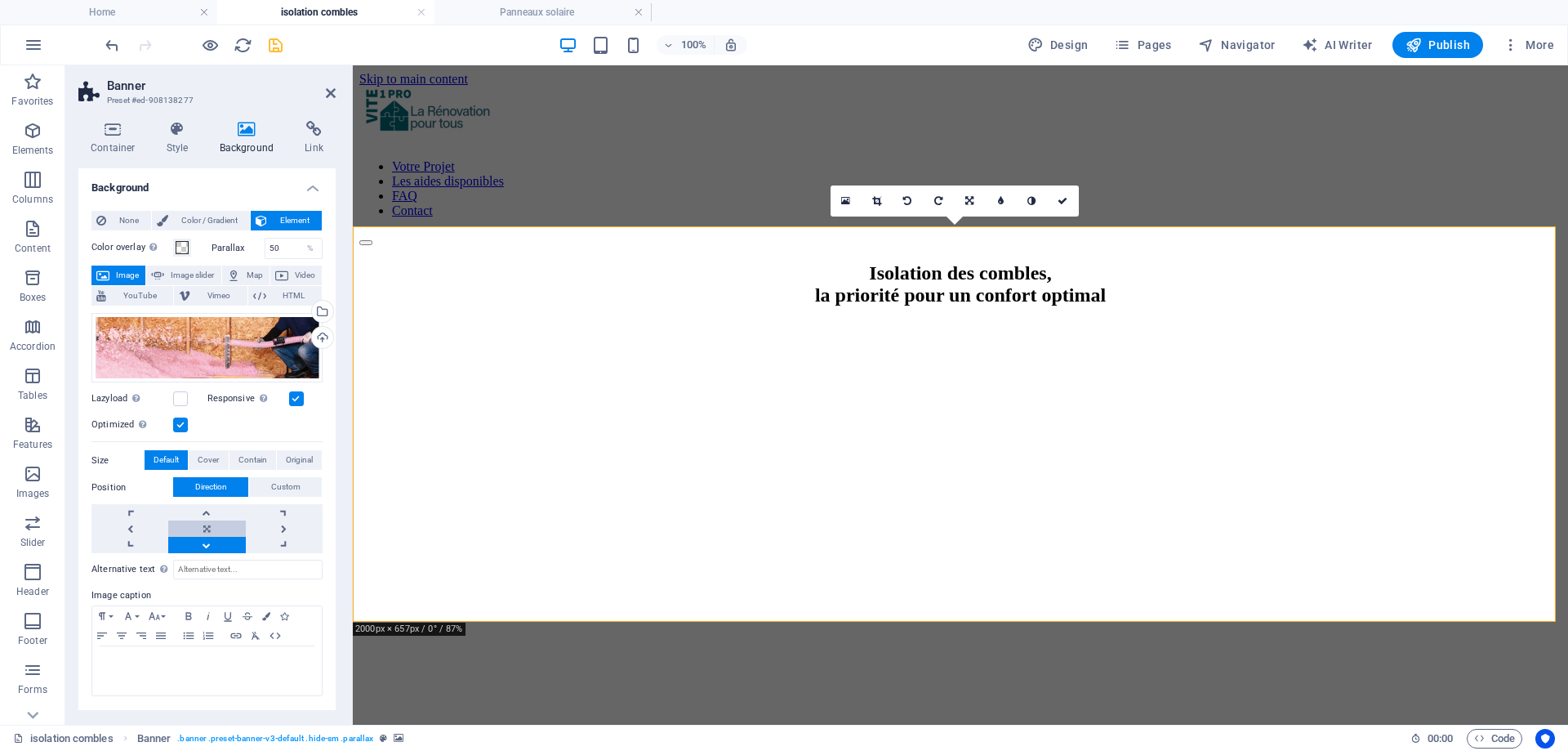
click at [214, 525] on link at bounding box center [206, 529] width 77 height 17
click at [326, 92] on icon at bounding box center [330, 93] width 10 height 13
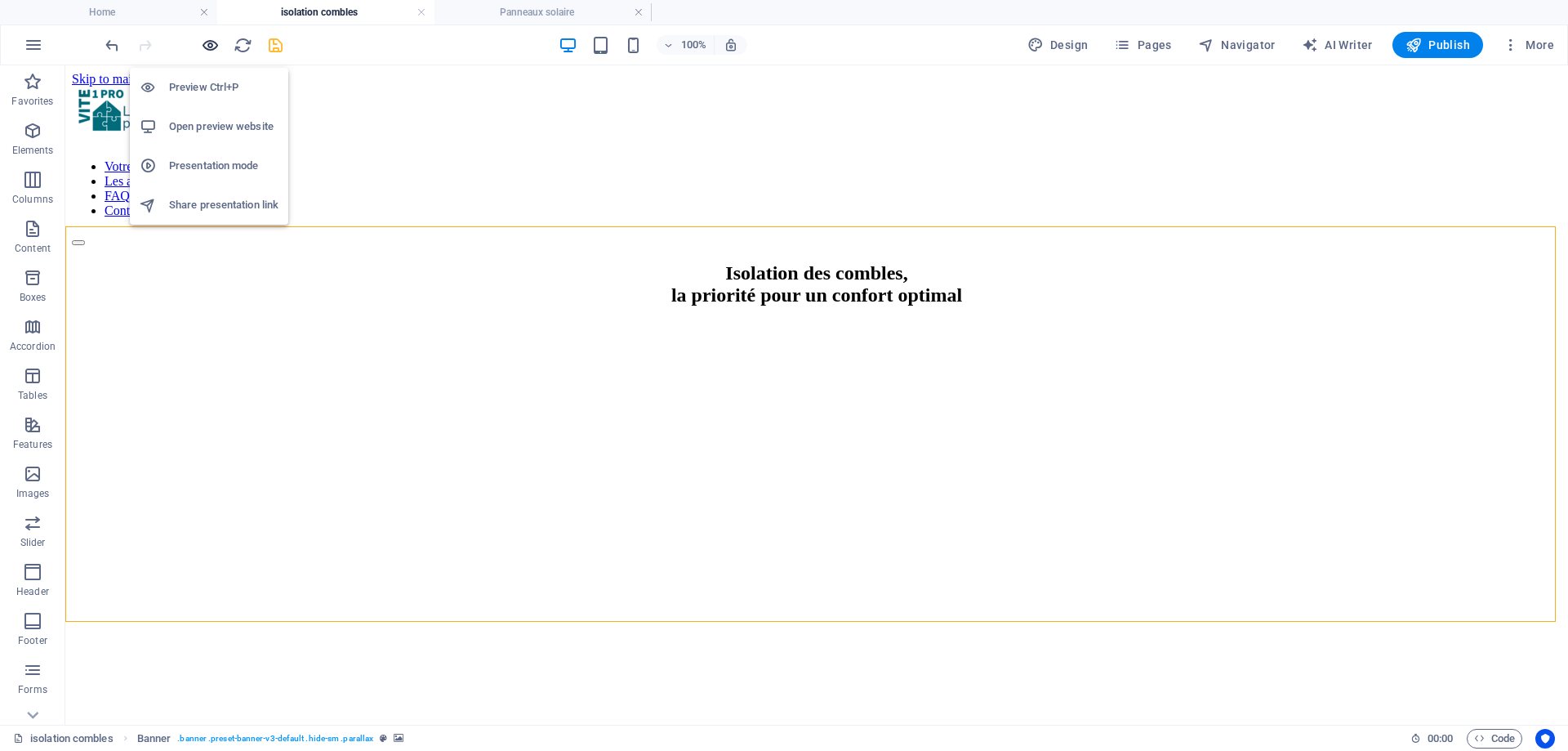
click at [201, 47] on icon "button" at bounding box center [210, 45] width 18 height 18
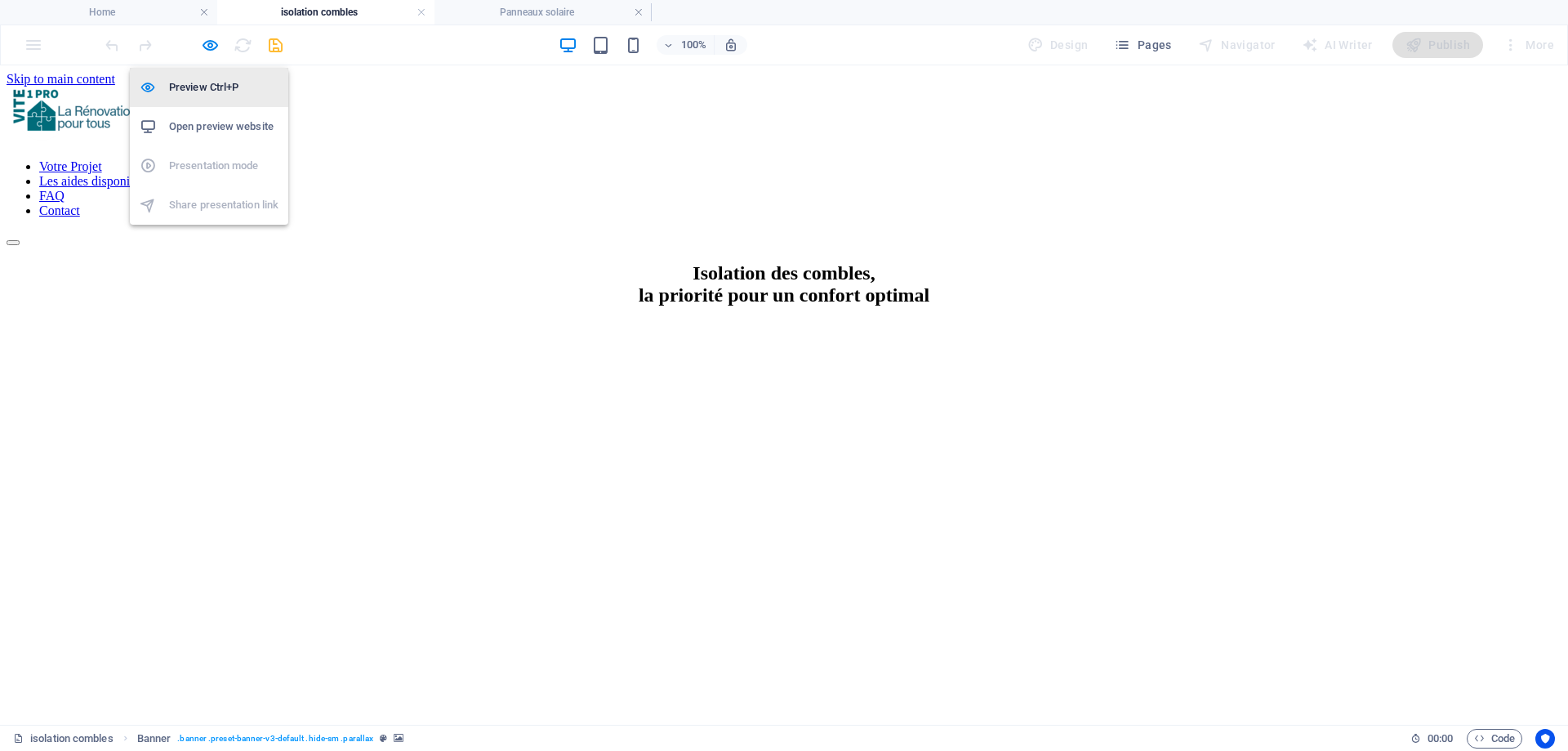
drag, startPoint x: 206, startPoint y: 45, endPoint x: 222, endPoint y: 87, distance: 44.9
click at [206, 45] on icon "button" at bounding box center [210, 45] width 18 height 18
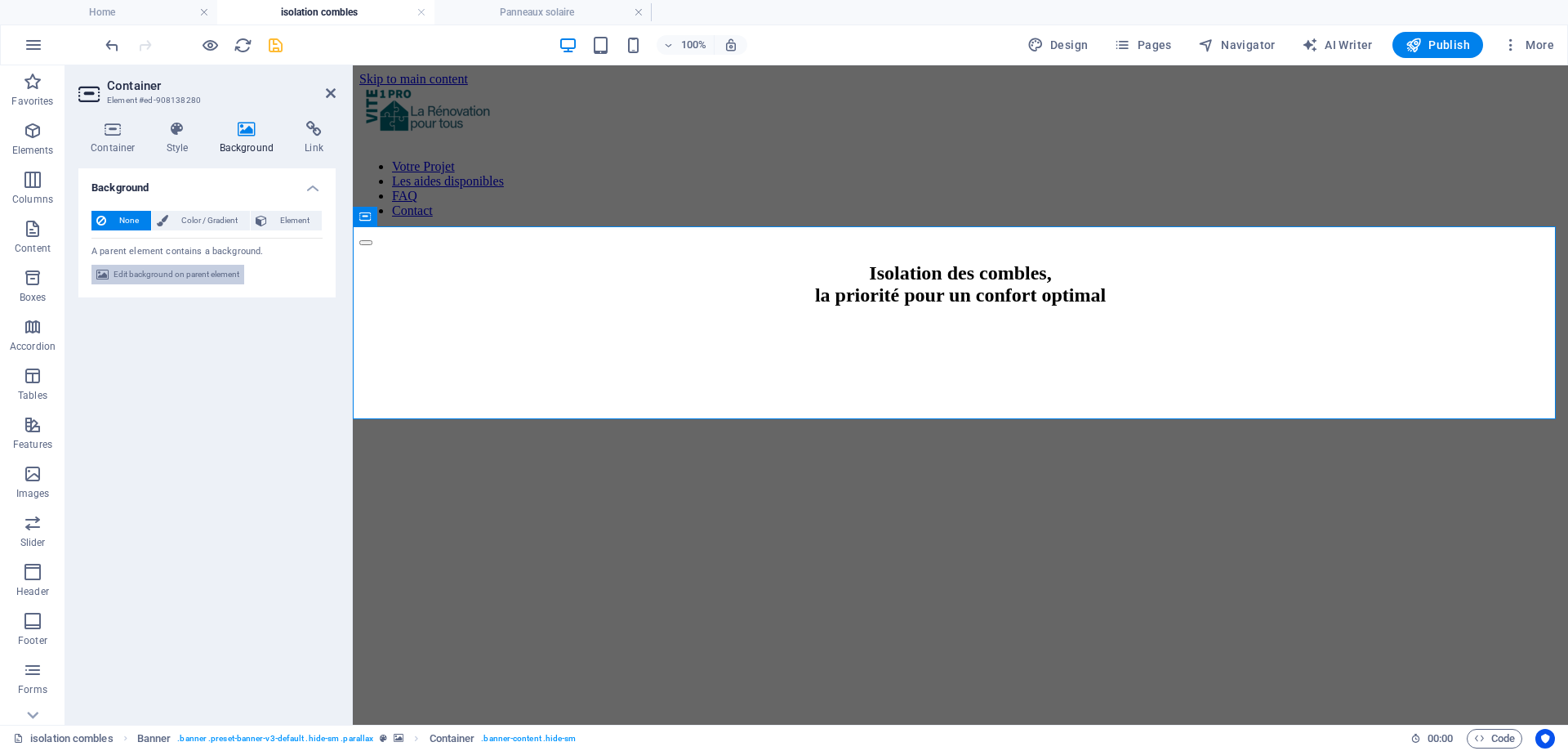
click at [225, 265] on span "Edit background on parent element" at bounding box center [177, 274] width 126 height 19
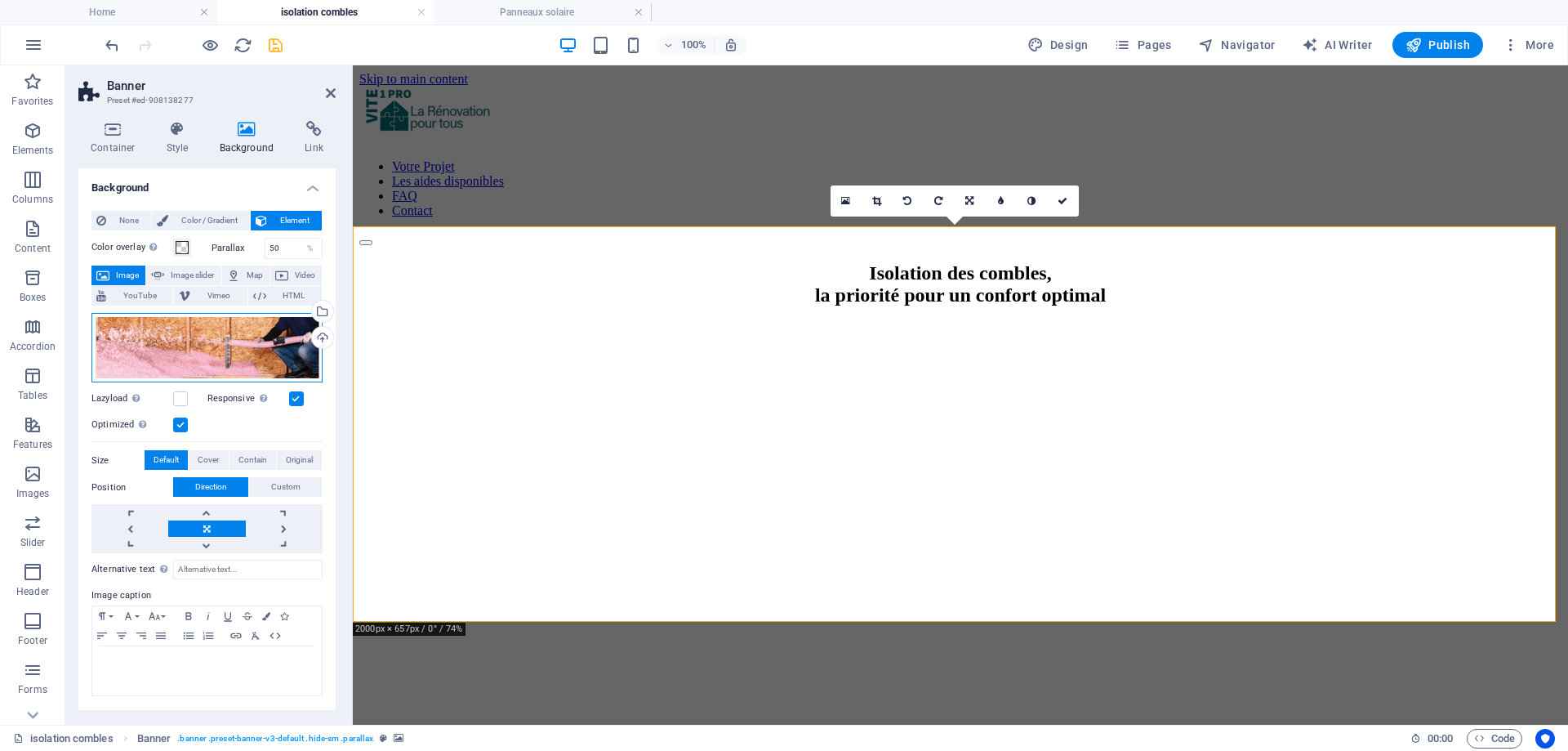
click at [202, 347] on div "Drag files here, click to choose files or select files from Files or our free s…" at bounding box center [207, 347] width 231 height 70
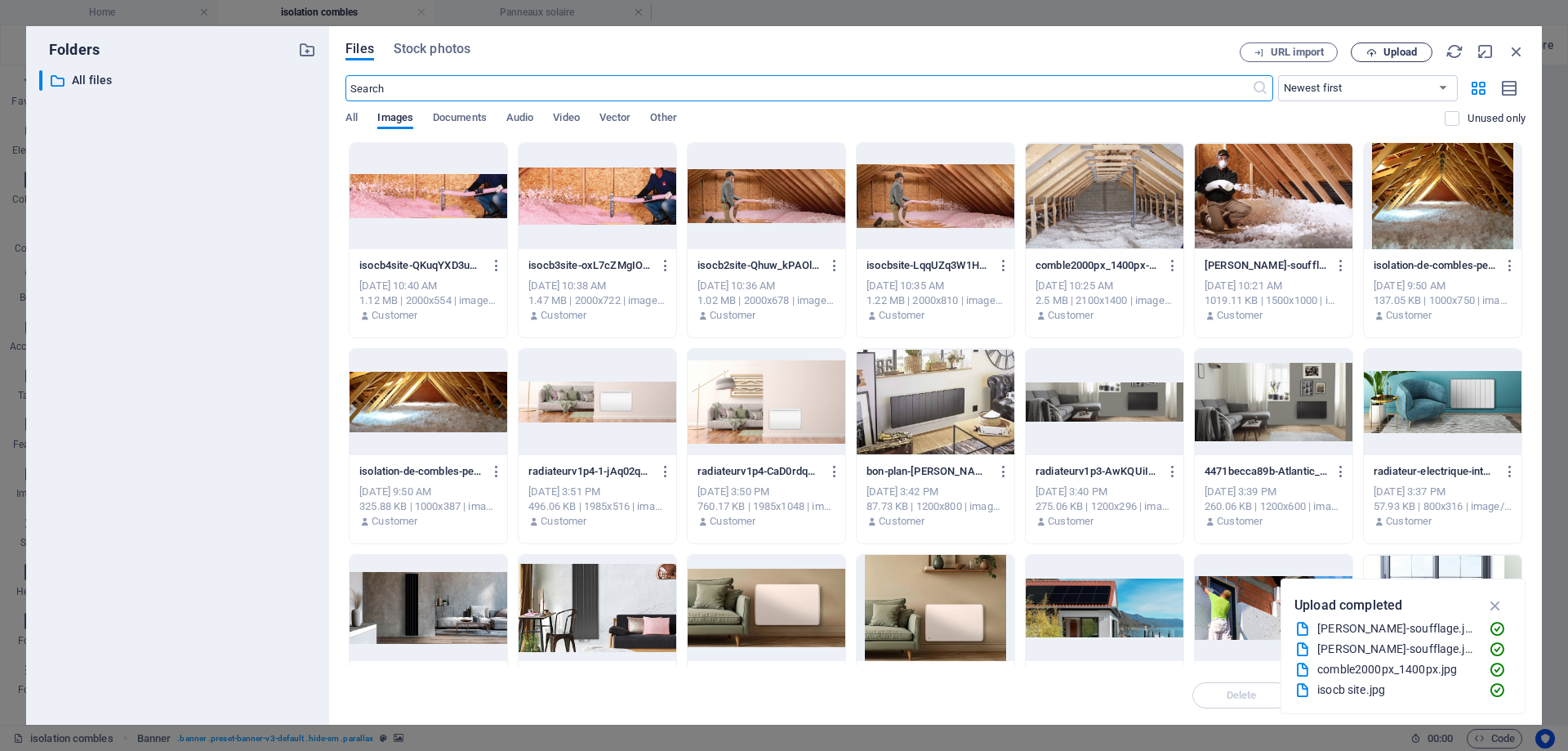
click at [1392, 47] on span "Upload" at bounding box center [1400, 52] width 33 height 10
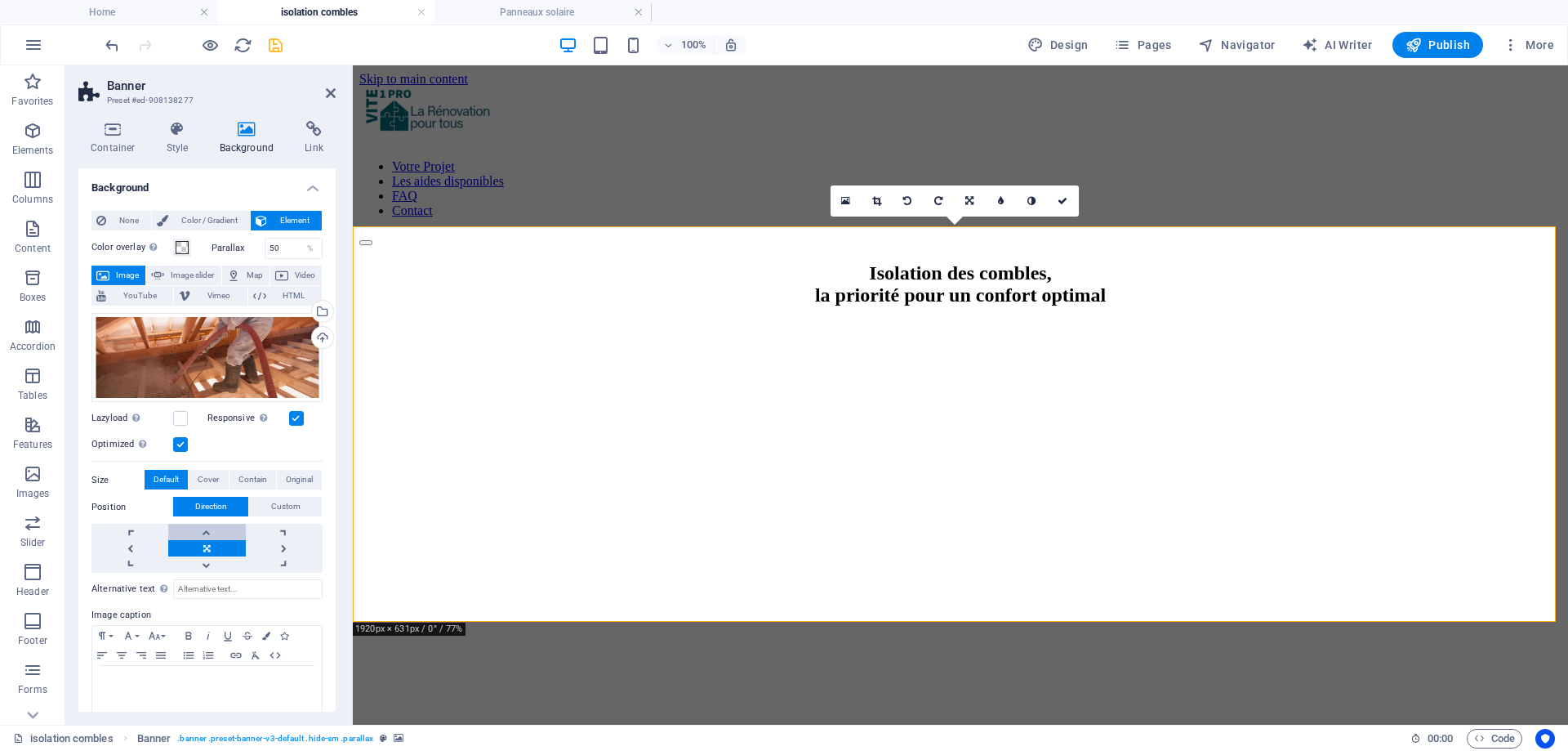
click at [198, 534] on link at bounding box center [206, 531] width 77 height 17
click at [202, 568] on link at bounding box center [206, 565] width 77 height 17
drag, startPoint x: 330, startPoint y: 90, endPoint x: 227, endPoint y: 74, distance: 104.2
click at [330, 90] on icon at bounding box center [330, 93] width 10 height 13
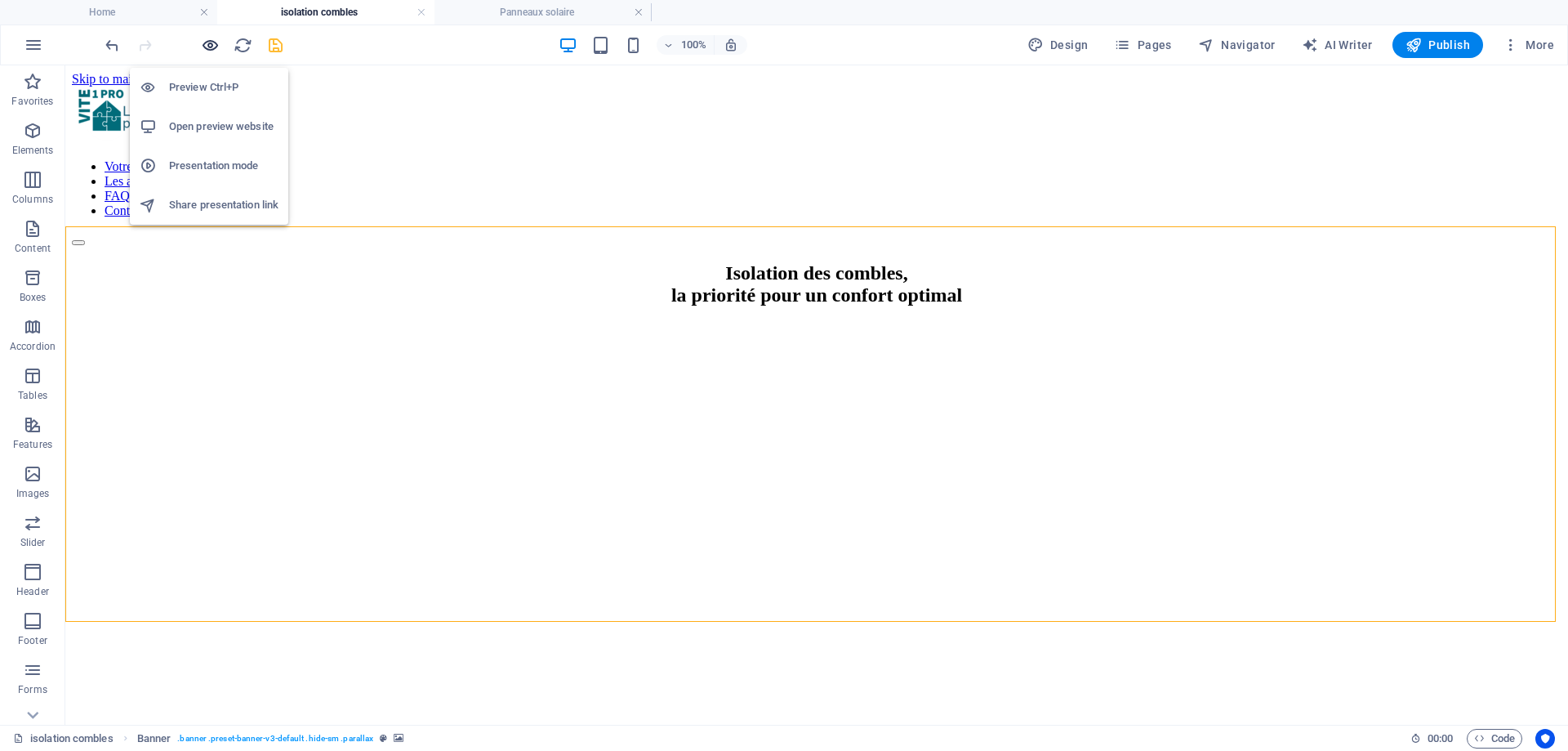
click at [212, 41] on icon "button" at bounding box center [210, 45] width 18 height 18
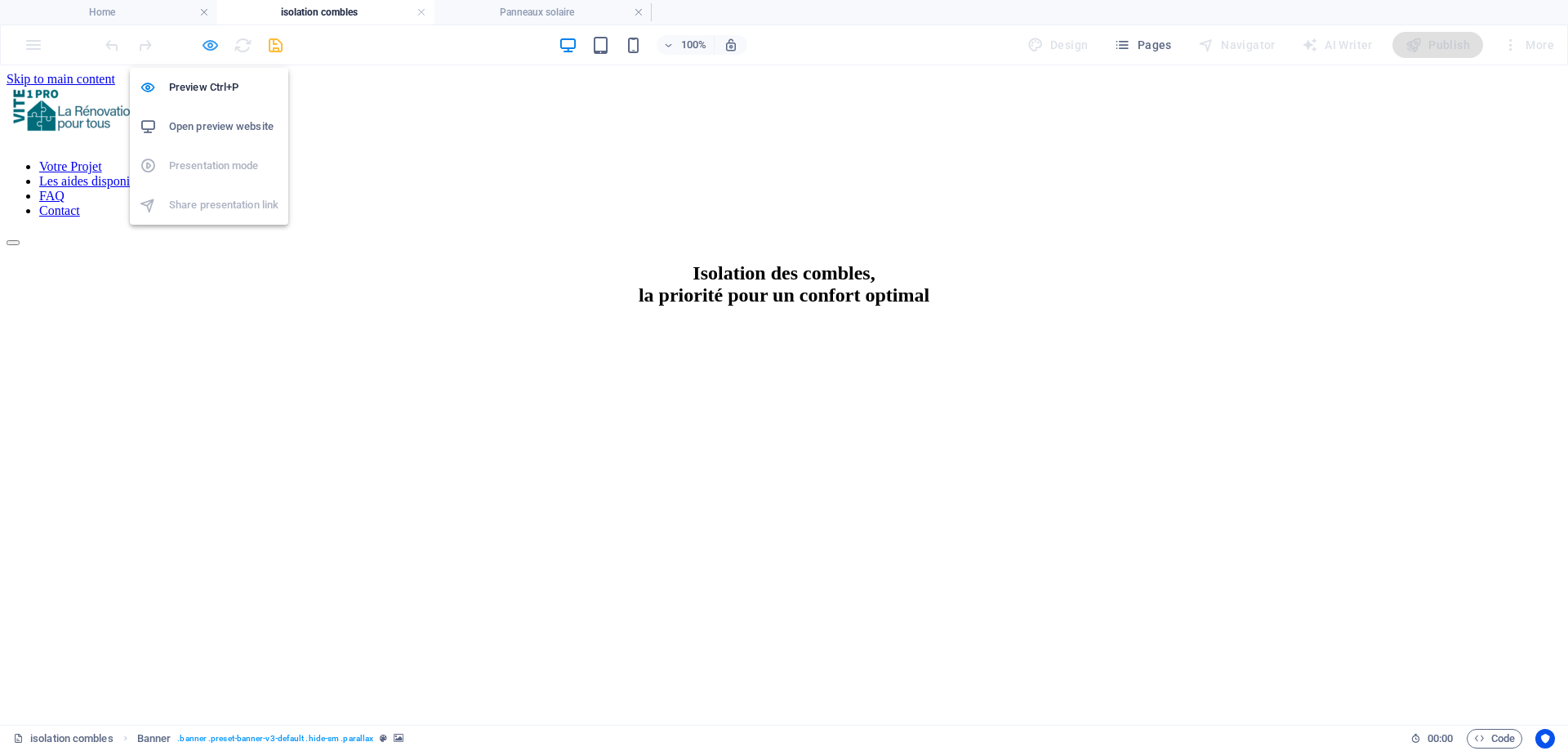
click at [208, 43] on icon "button" at bounding box center [210, 45] width 18 height 18
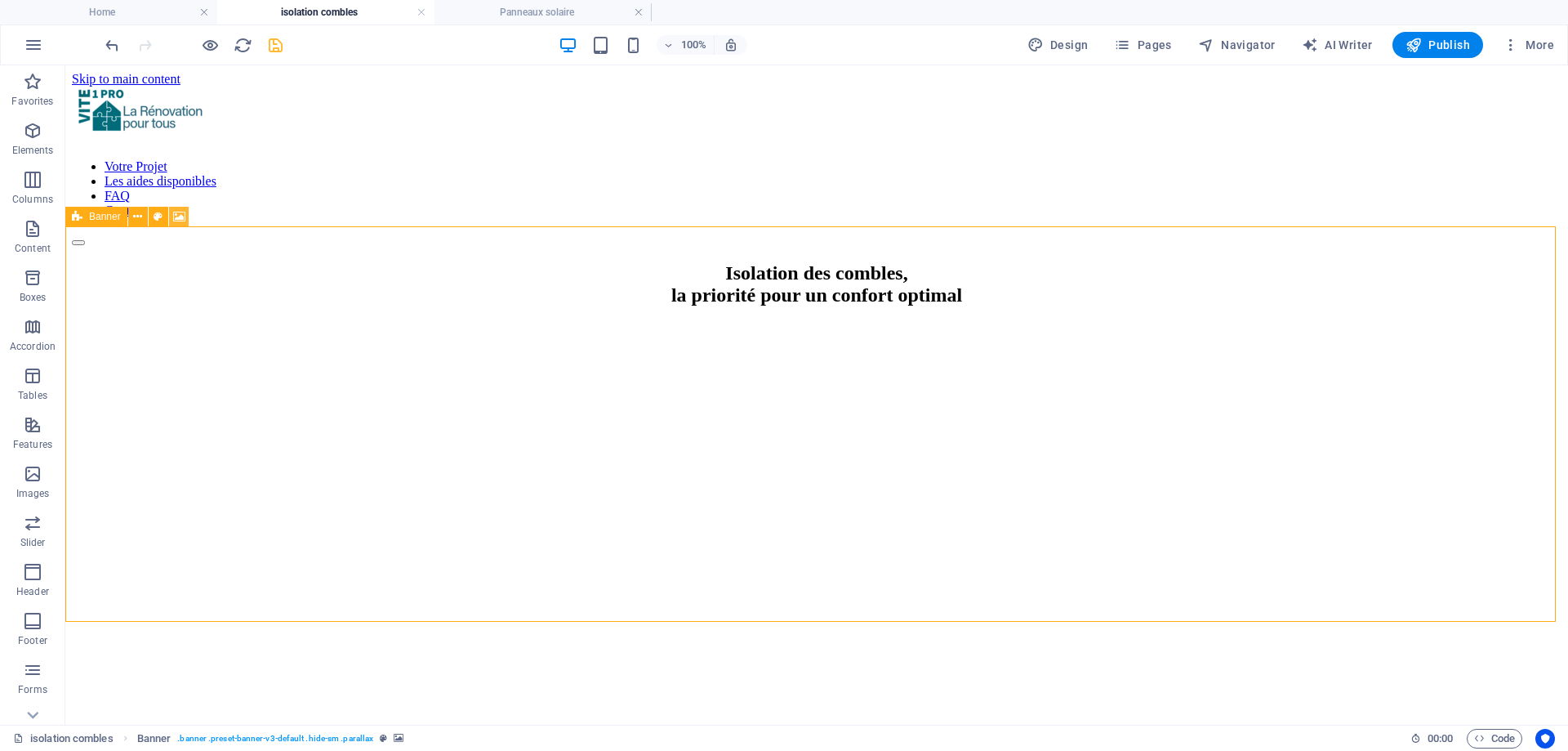
click at [175, 214] on icon at bounding box center [179, 217] width 12 height 18
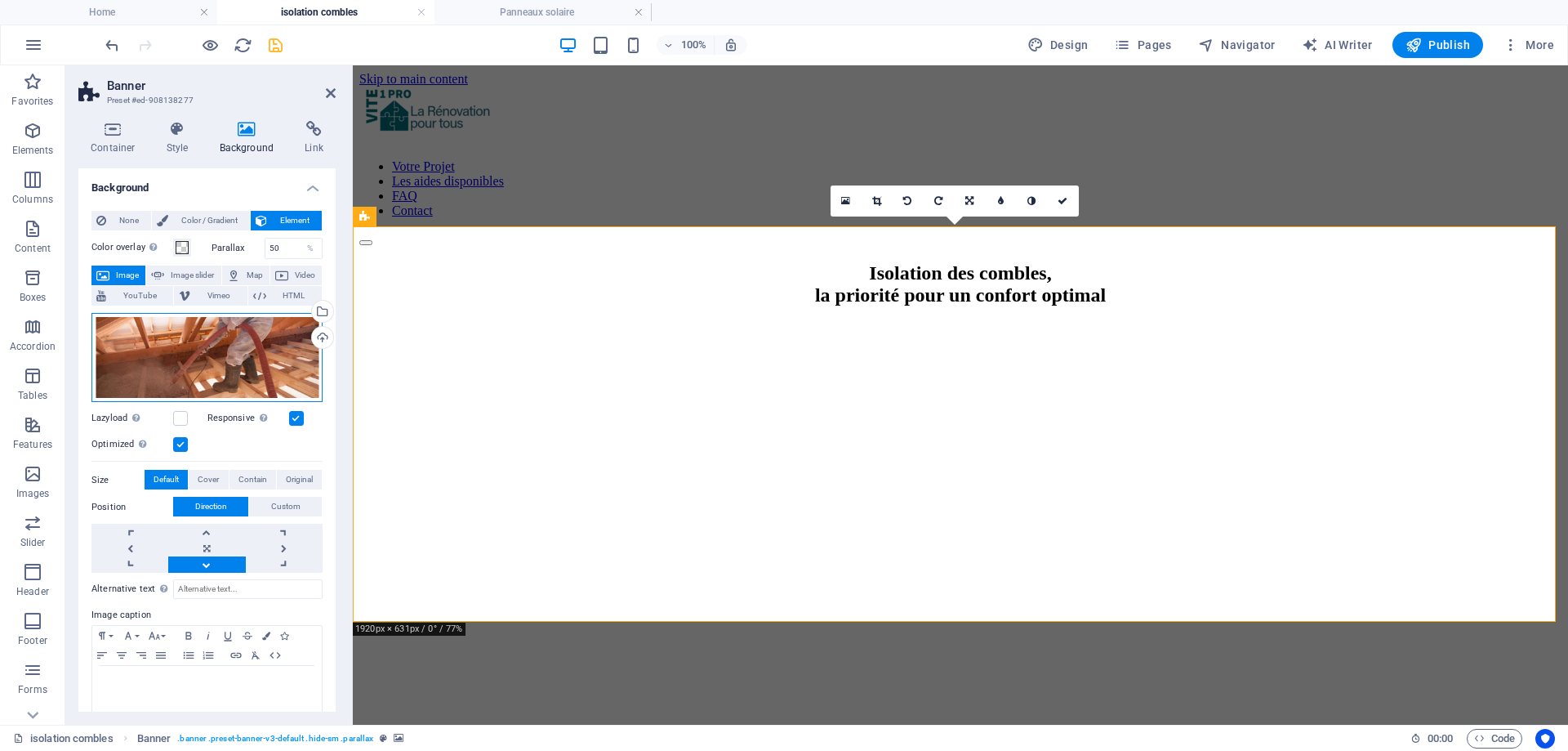
click at [187, 353] on div "Drag files here, click to choose files or select files from Files or our free s…" at bounding box center [207, 357] width 231 height 90
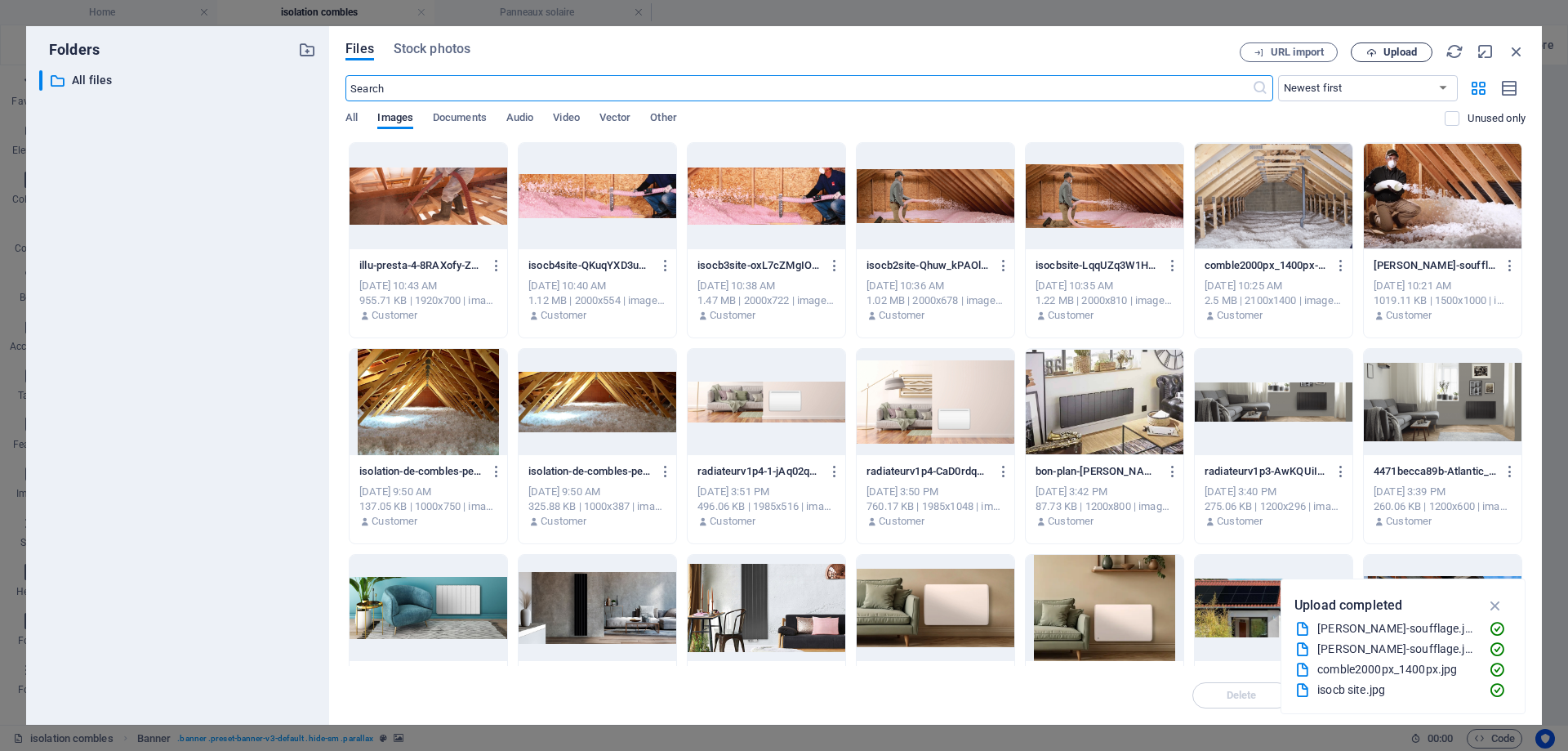
click at [1403, 47] on span "Upload" at bounding box center [1400, 52] width 33 height 10
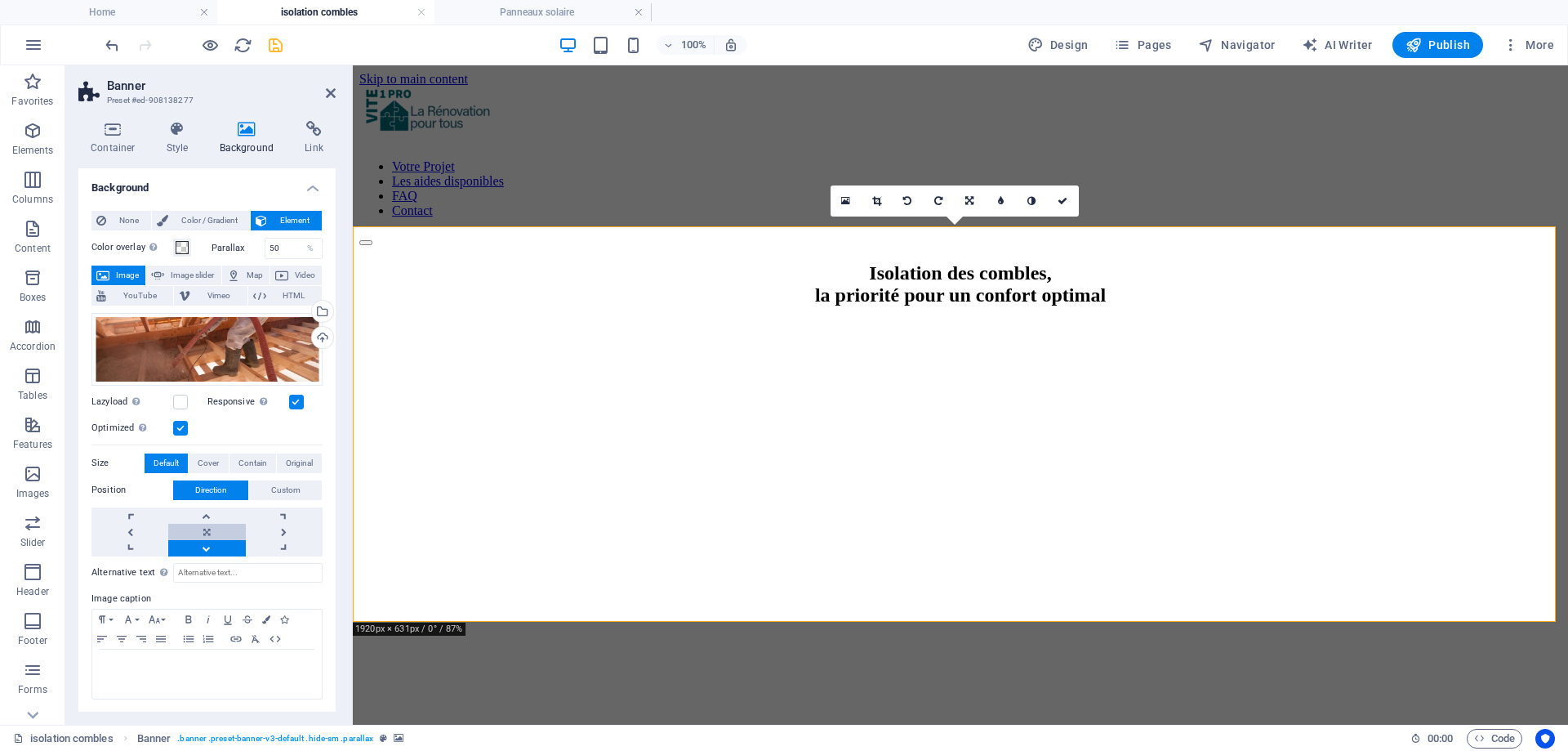
click at [198, 530] on link at bounding box center [206, 531] width 77 height 17
click at [200, 523] on link at bounding box center [206, 531] width 77 height 17
click at [202, 517] on link at bounding box center [206, 516] width 77 height 17
drag, startPoint x: 332, startPoint y: 90, endPoint x: 263, endPoint y: 27, distance: 93.4
click at [332, 90] on icon at bounding box center [330, 93] width 10 height 13
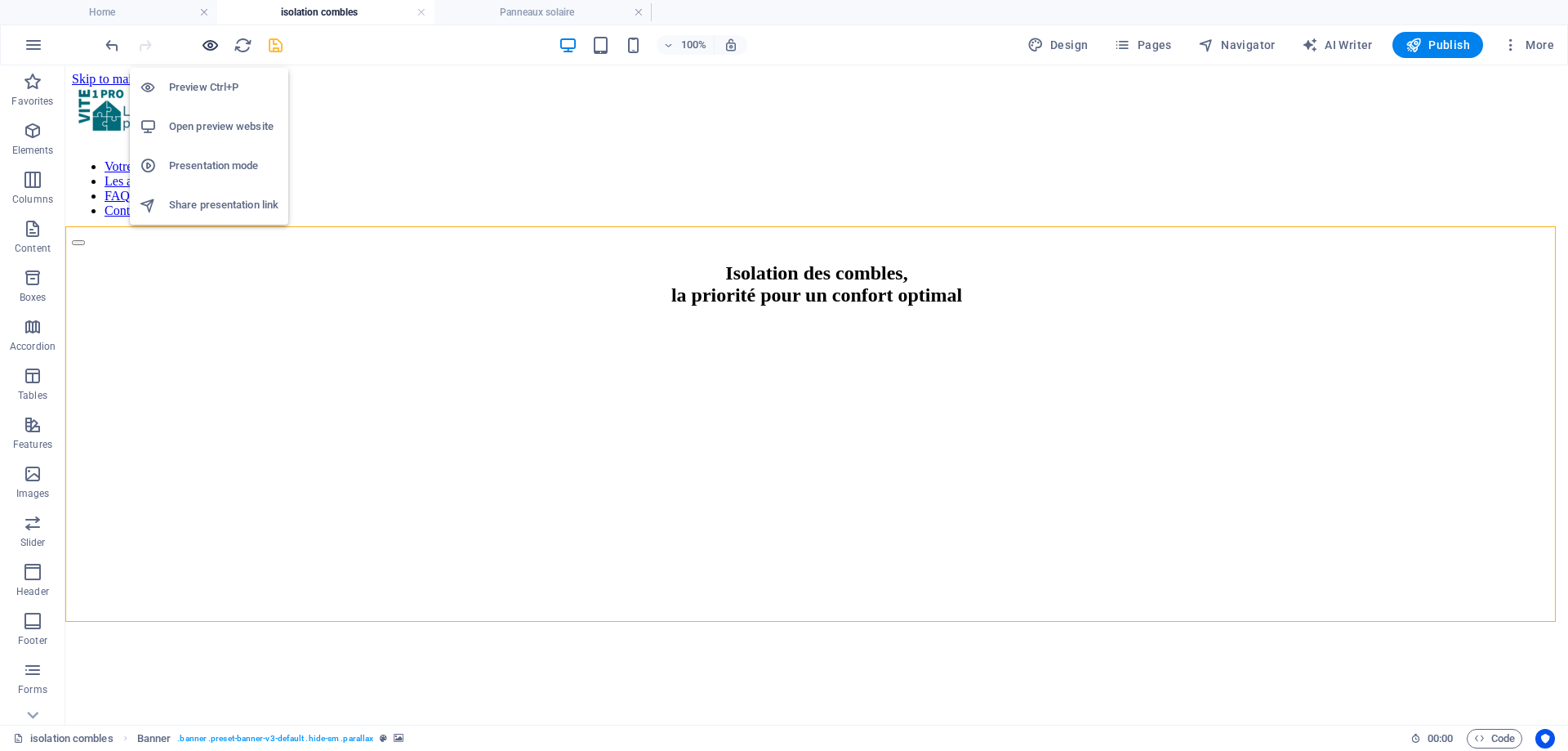
click at [206, 44] on icon "button" at bounding box center [210, 45] width 18 height 18
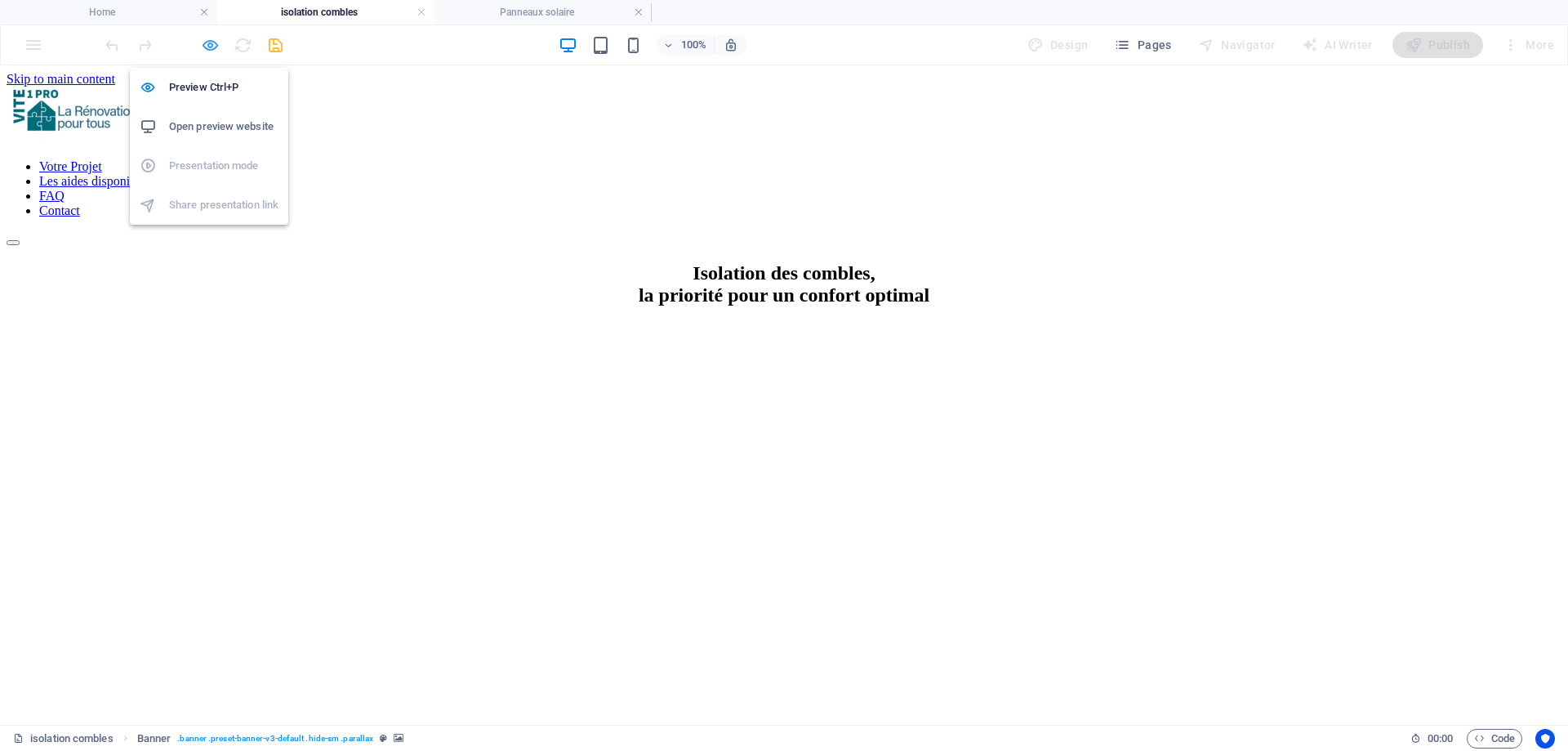
click at [214, 47] on icon "button" at bounding box center [210, 45] width 18 height 18
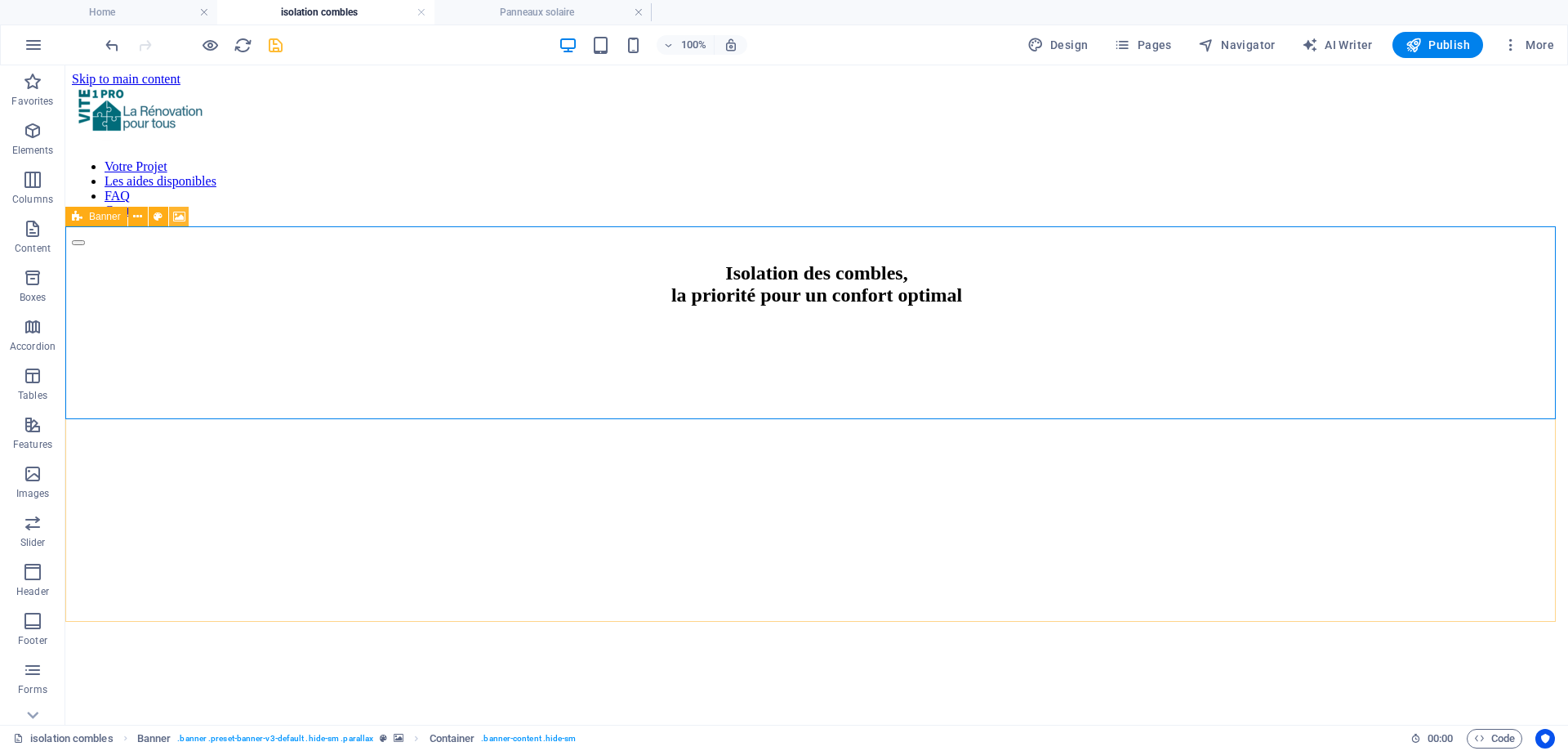
click at [183, 217] on icon at bounding box center [179, 217] width 12 height 18
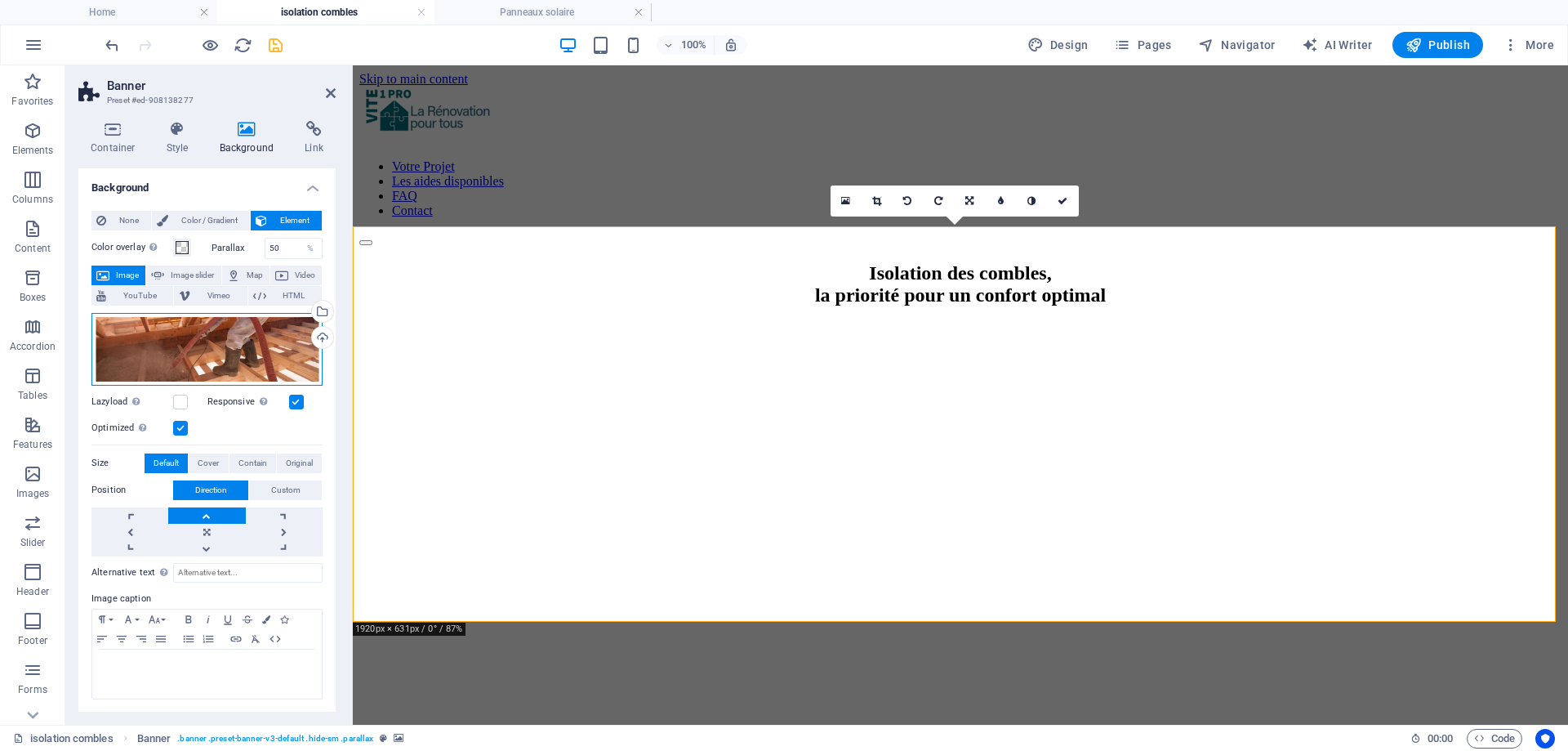
click at [223, 342] on div "Drag files here, click to choose files or select files from Files or our free s…" at bounding box center [207, 348] width 231 height 73
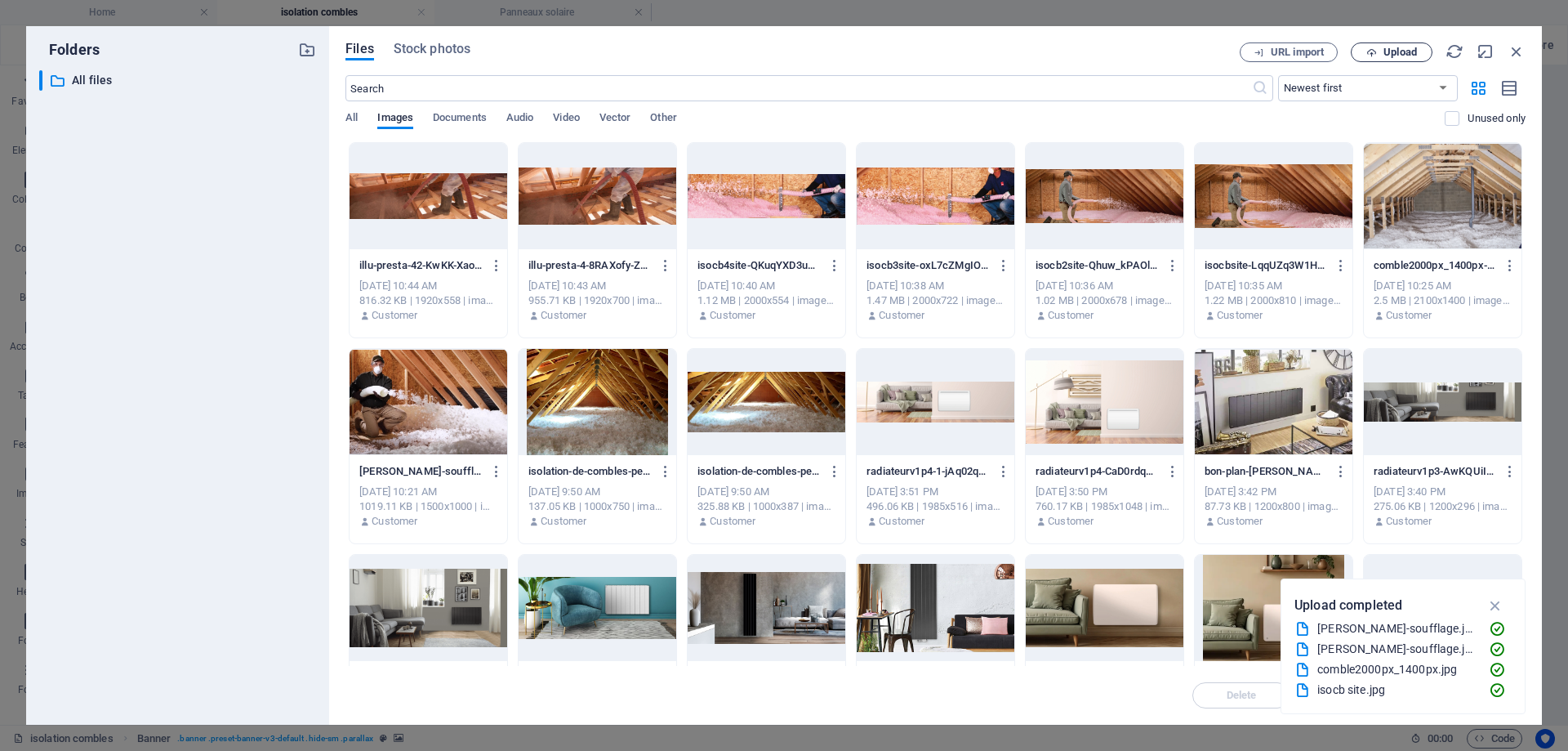
click at [1377, 49] on span "Upload" at bounding box center [1391, 53] width 67 height 11
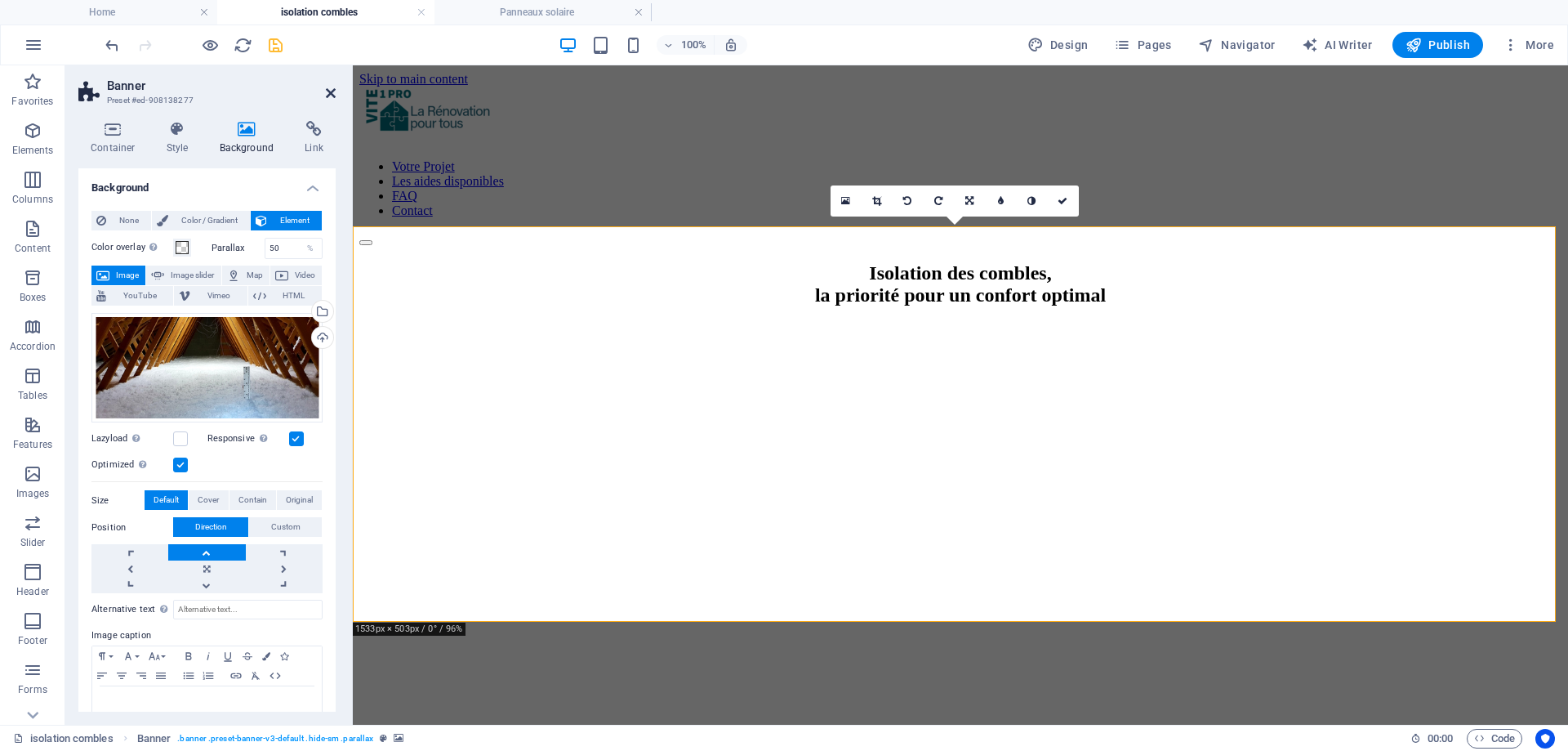
click at [329, 92] on icon at bounding box center [330, 93] width 10 height 13
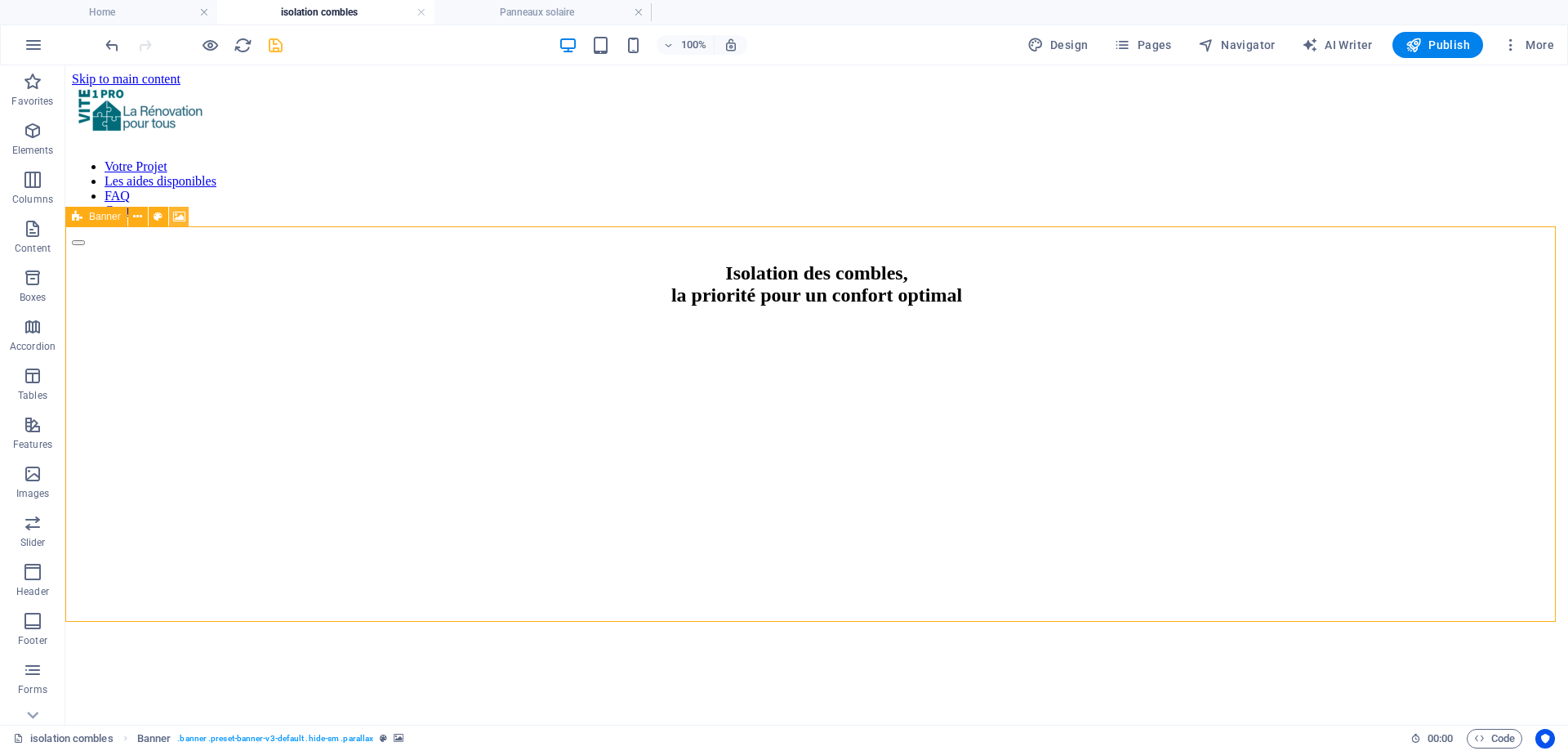
click at [169, 221] on button at bounding box center [178, 216] width 19 height 19
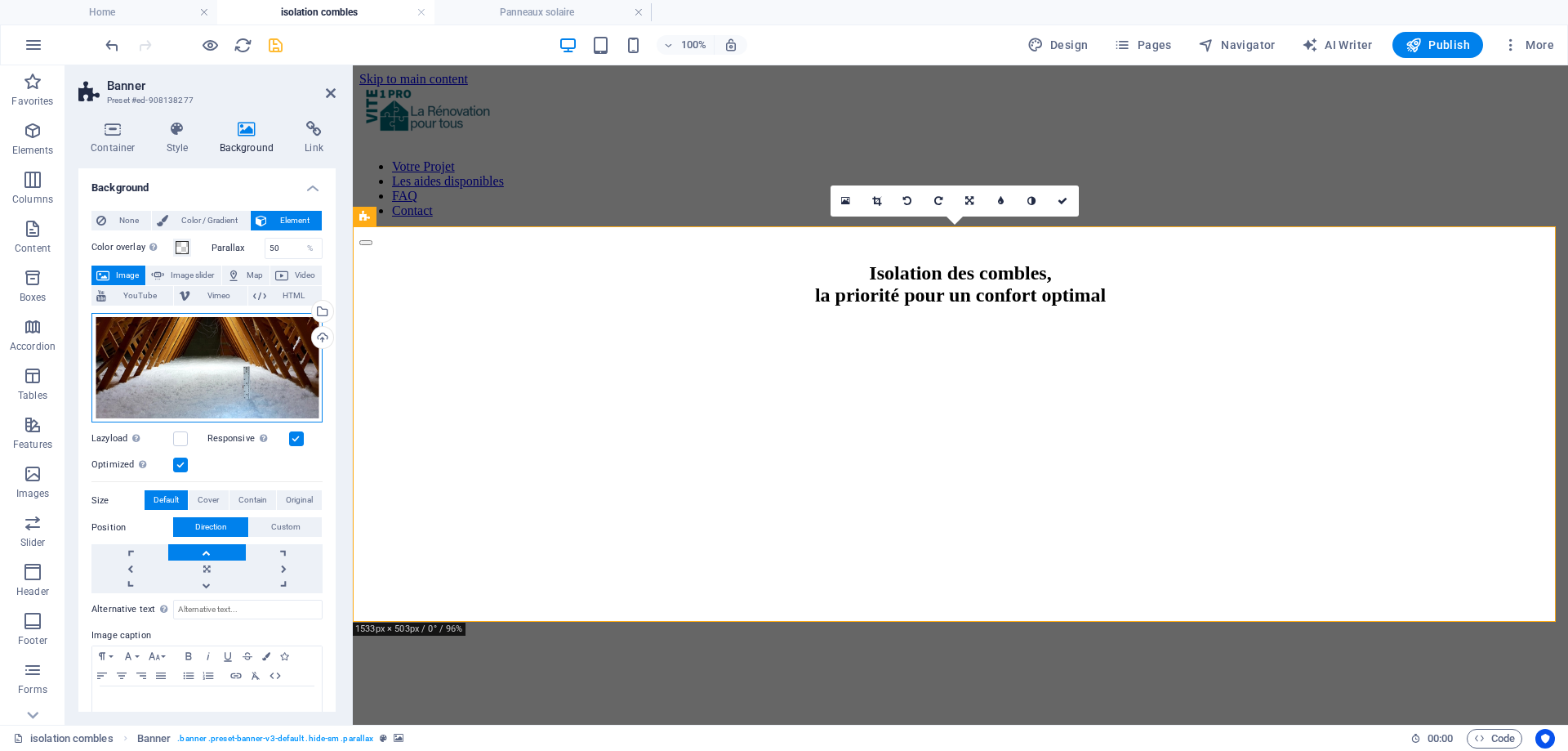
click at [258, 369] on div "Drag files here, click to choose files or select files from Files or our free s…" at bounding box center [207, 368] width 231 height 110
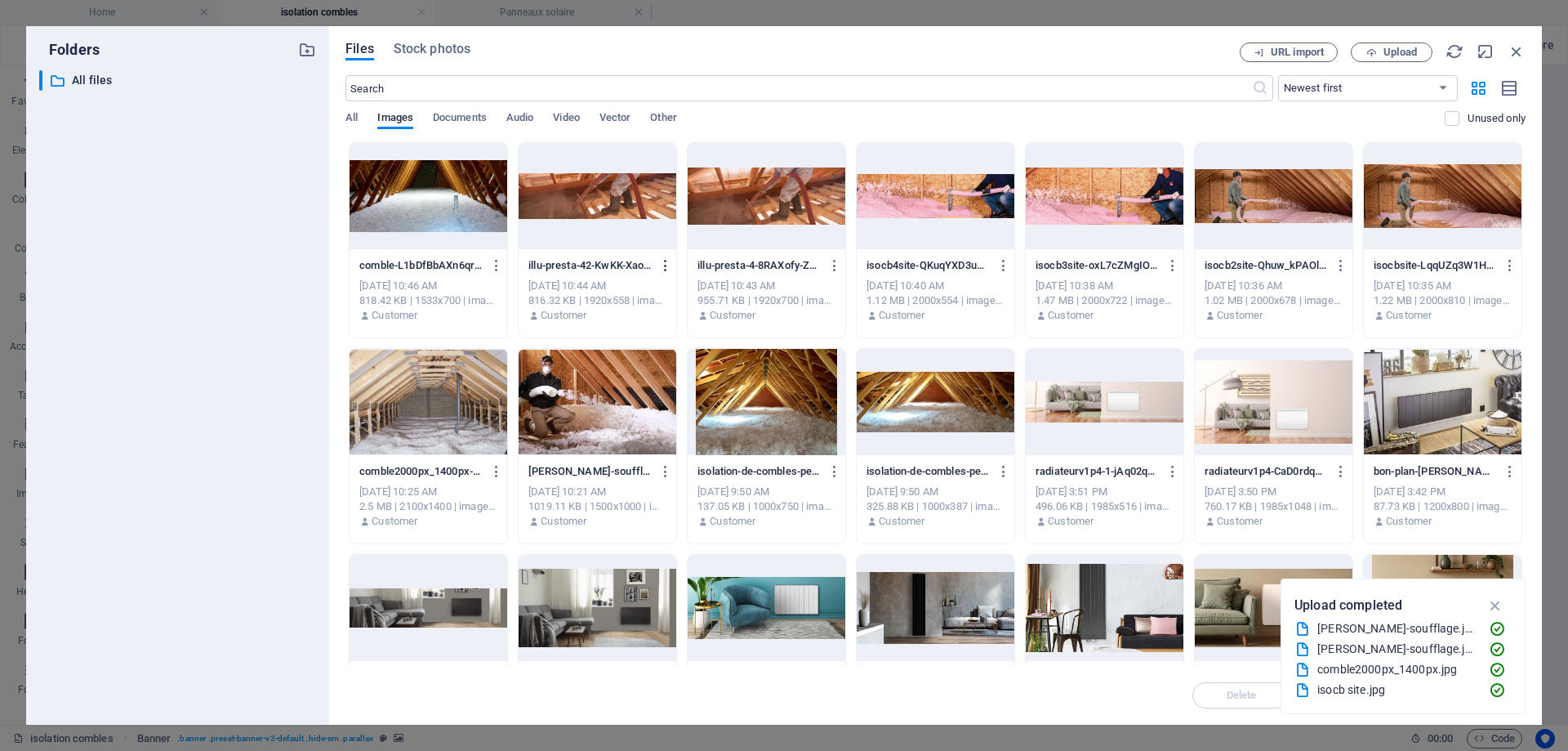
click at [665, 253] on button "button" at bounding box center [662, 265] width 22 height 26
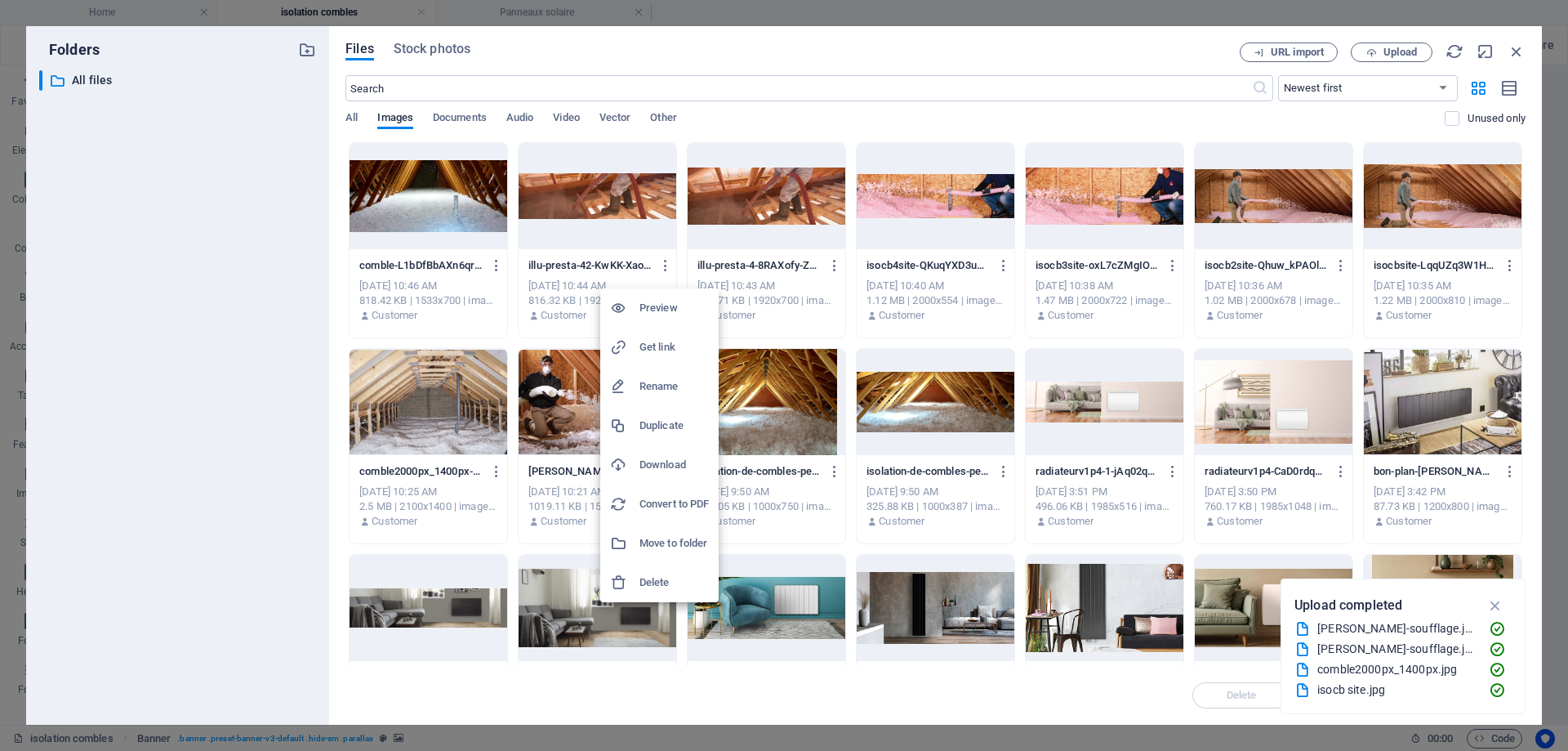
click at [649, 588] on h6 "Delete" at bounding box center [674, 582] width 69 height 19
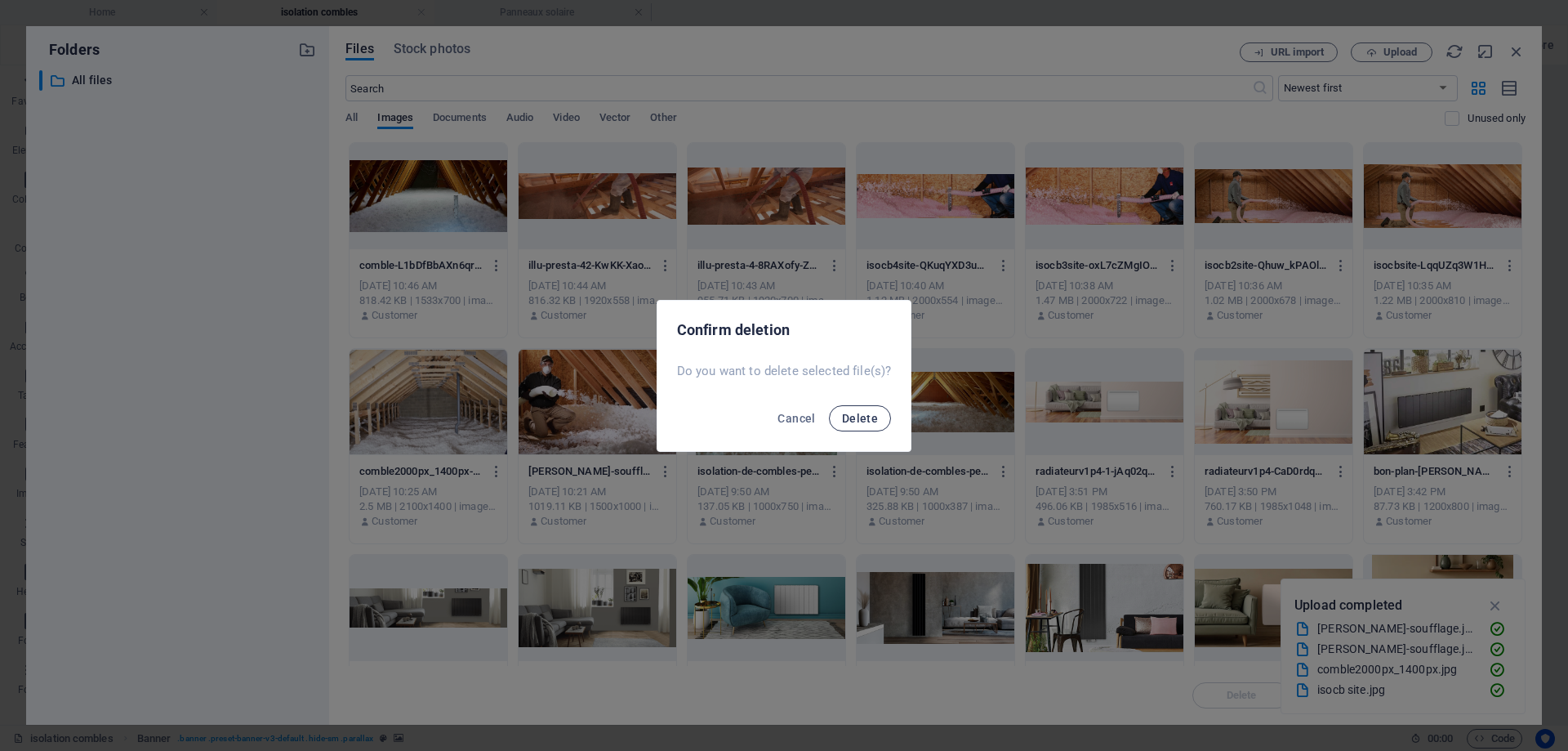
click at [864, 418] on span "Delete" at bounding box center [859, 418] width 36 height 13
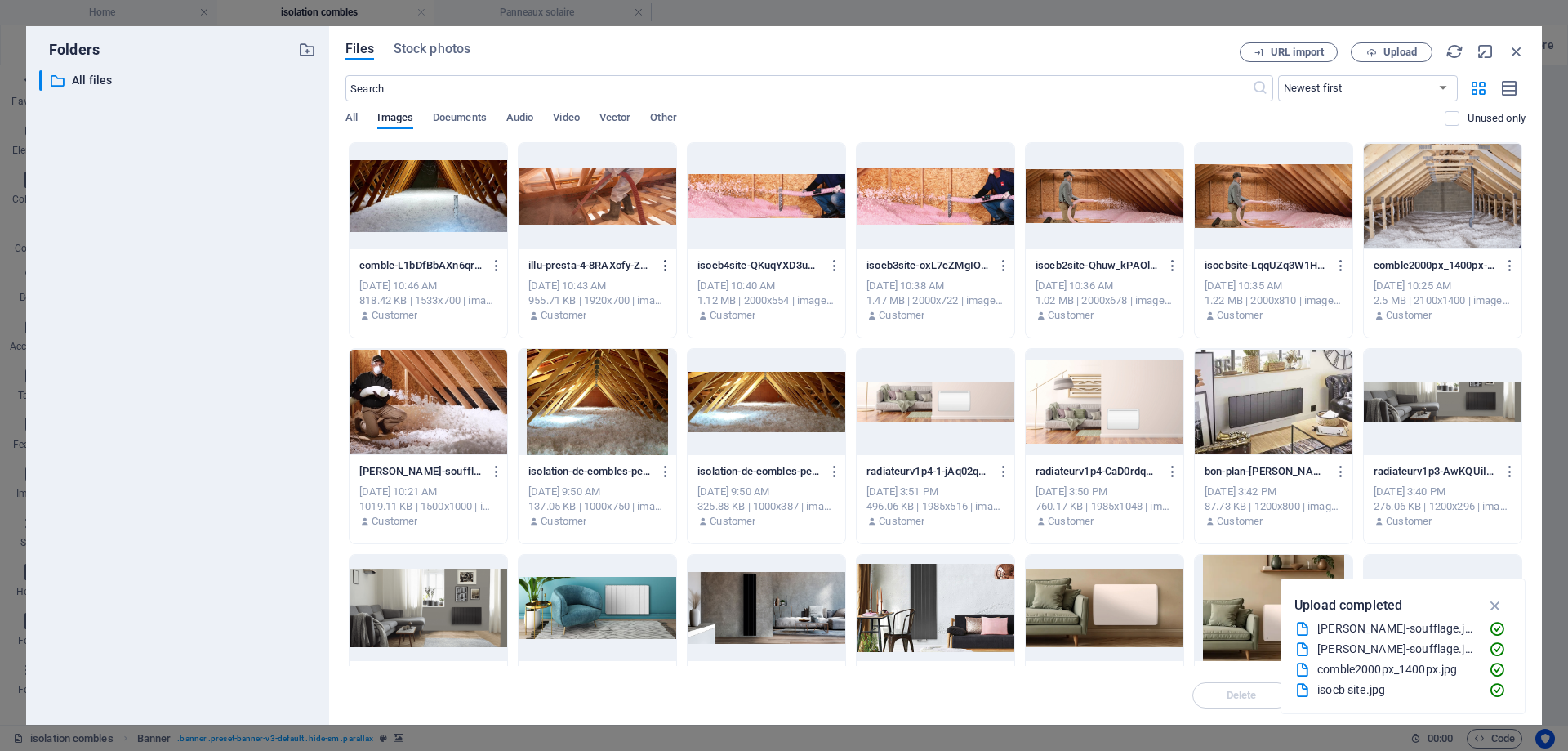
click at [668, 263] on icon "button" at bounding box center [666, 265] width 16 height 15
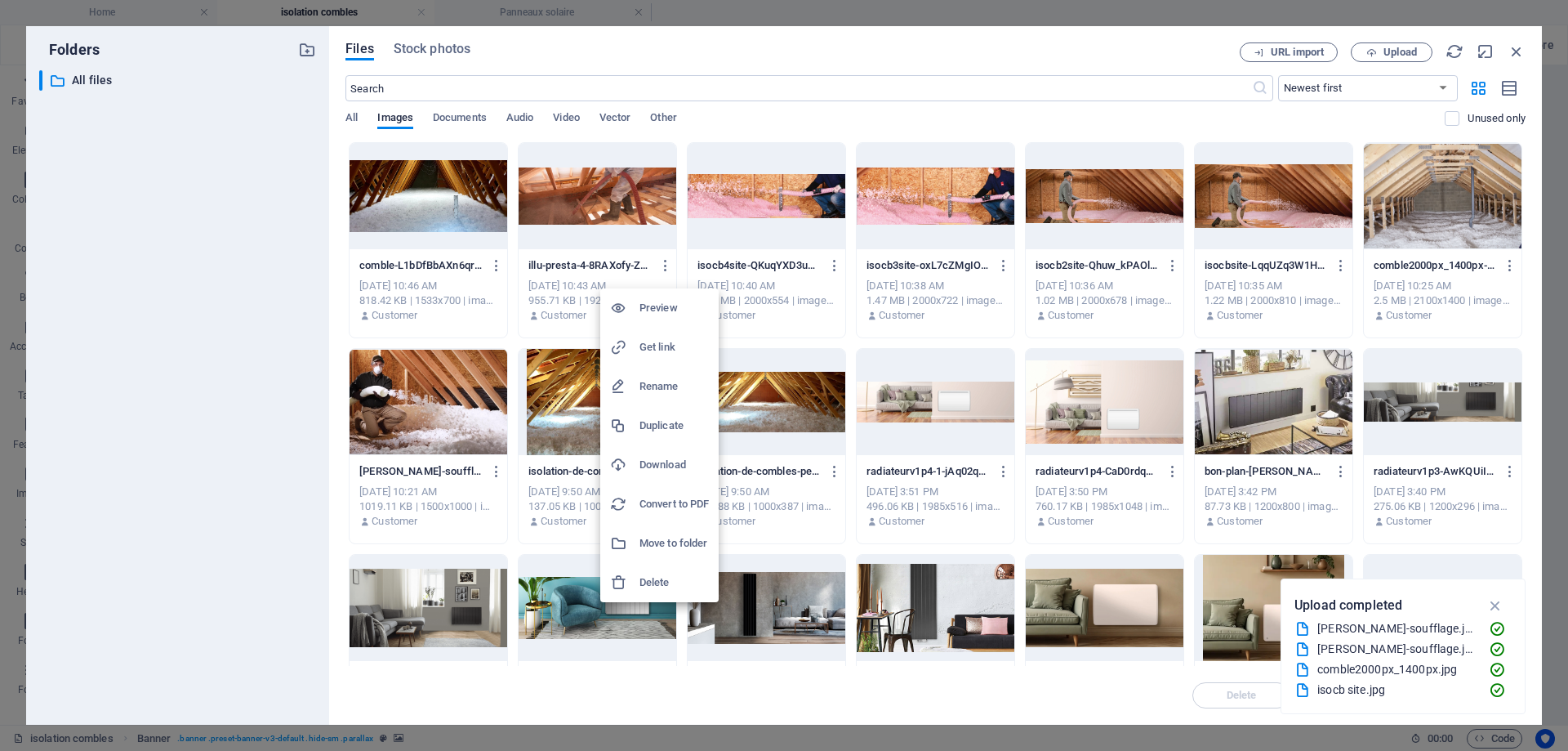
click at [676, 590] on h6 "Delete" at bounding box center [674, 582] width 69 height 19
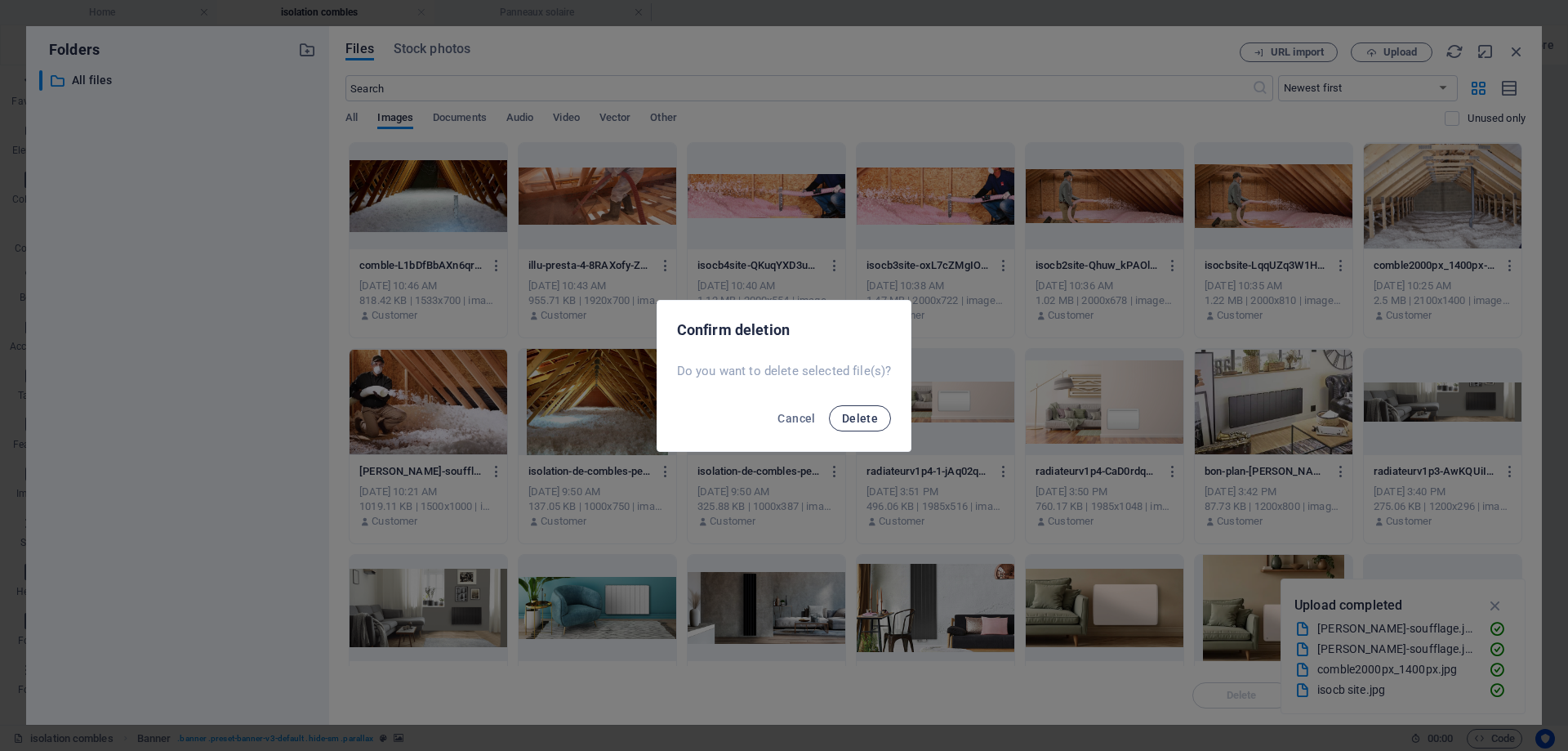
click at [864, 405] on button "Delete" at bounding box center [859, 418] width 62 height 26
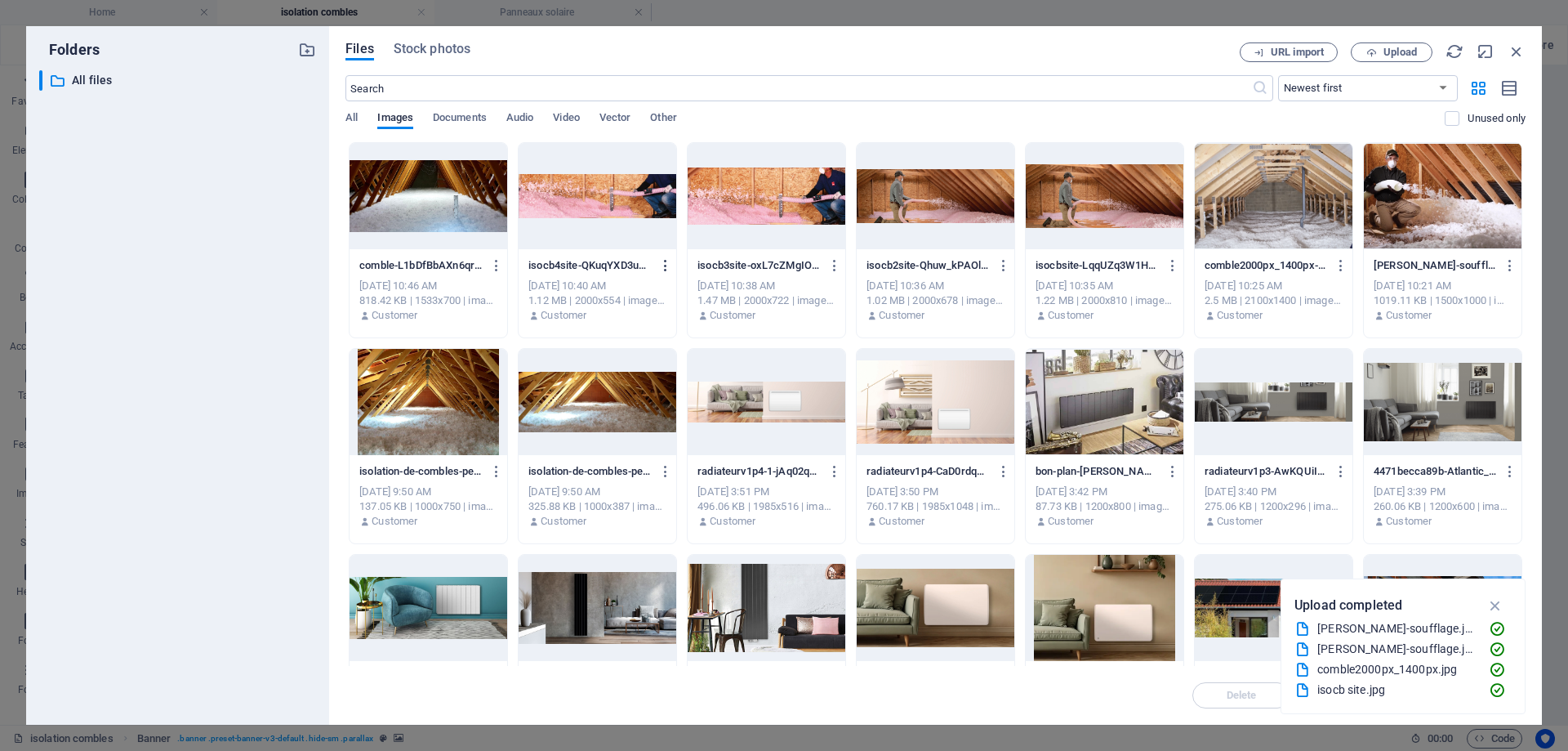
click at [660, 263] on icon "button" at bounding box center [666, 265] width 16 height 15
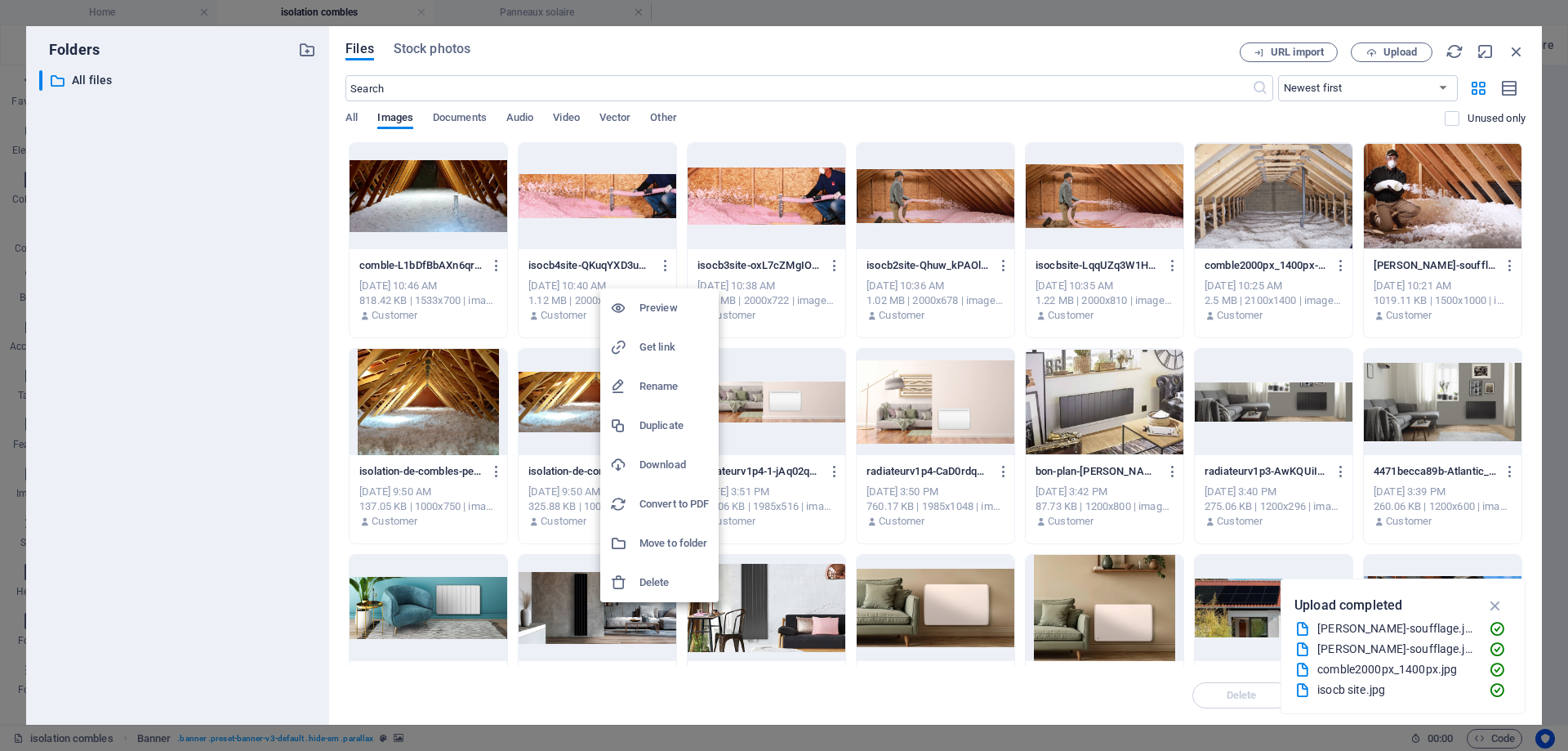
click at [634, 575] on div at bounding box center [625, 582] width 30 height 17
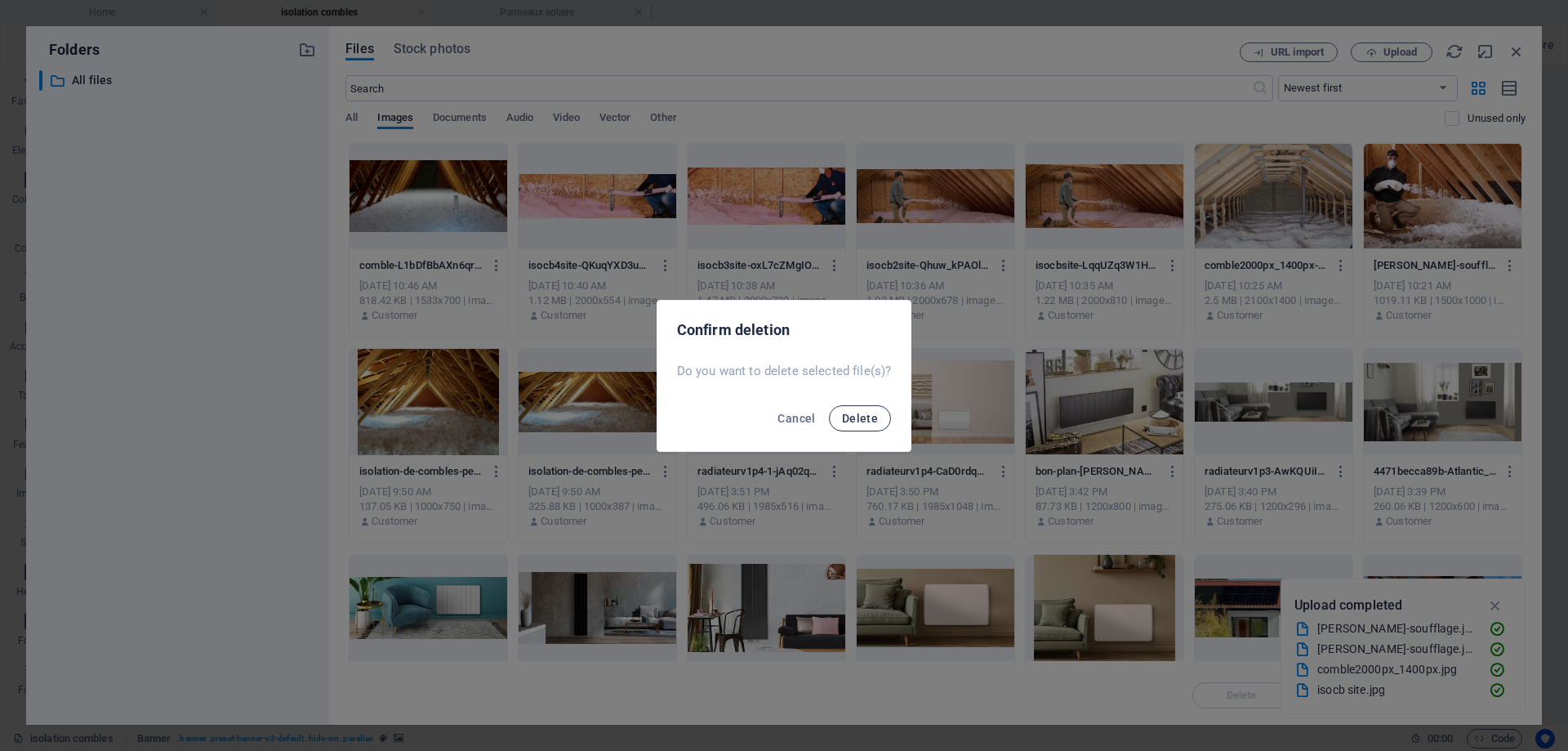
click at [860, 418] on span "Delete" at bounding box center [859, 418] width 36 height 13
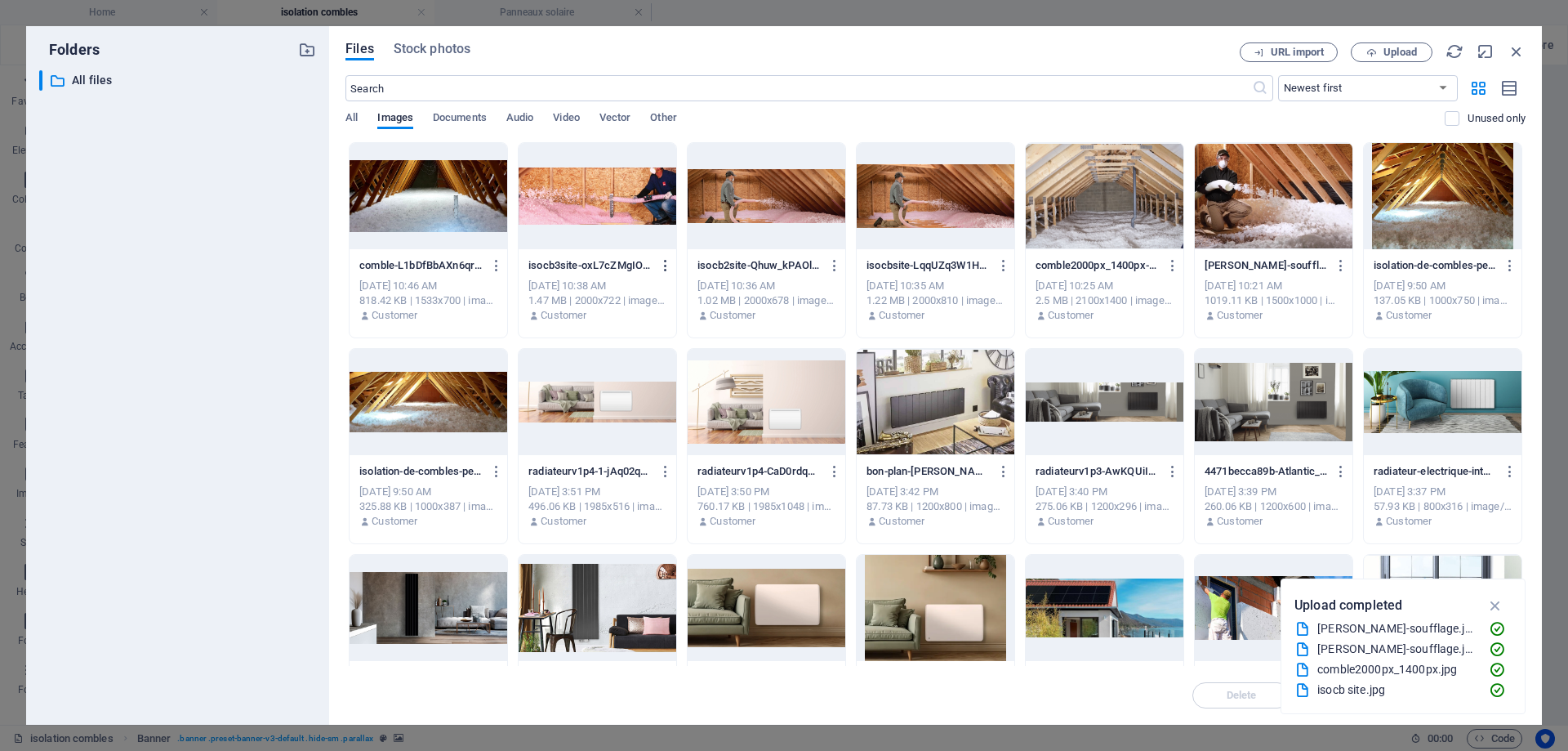
click at [668, 263] on icon "button" at bounding box center [666, 265] width 16 height 15
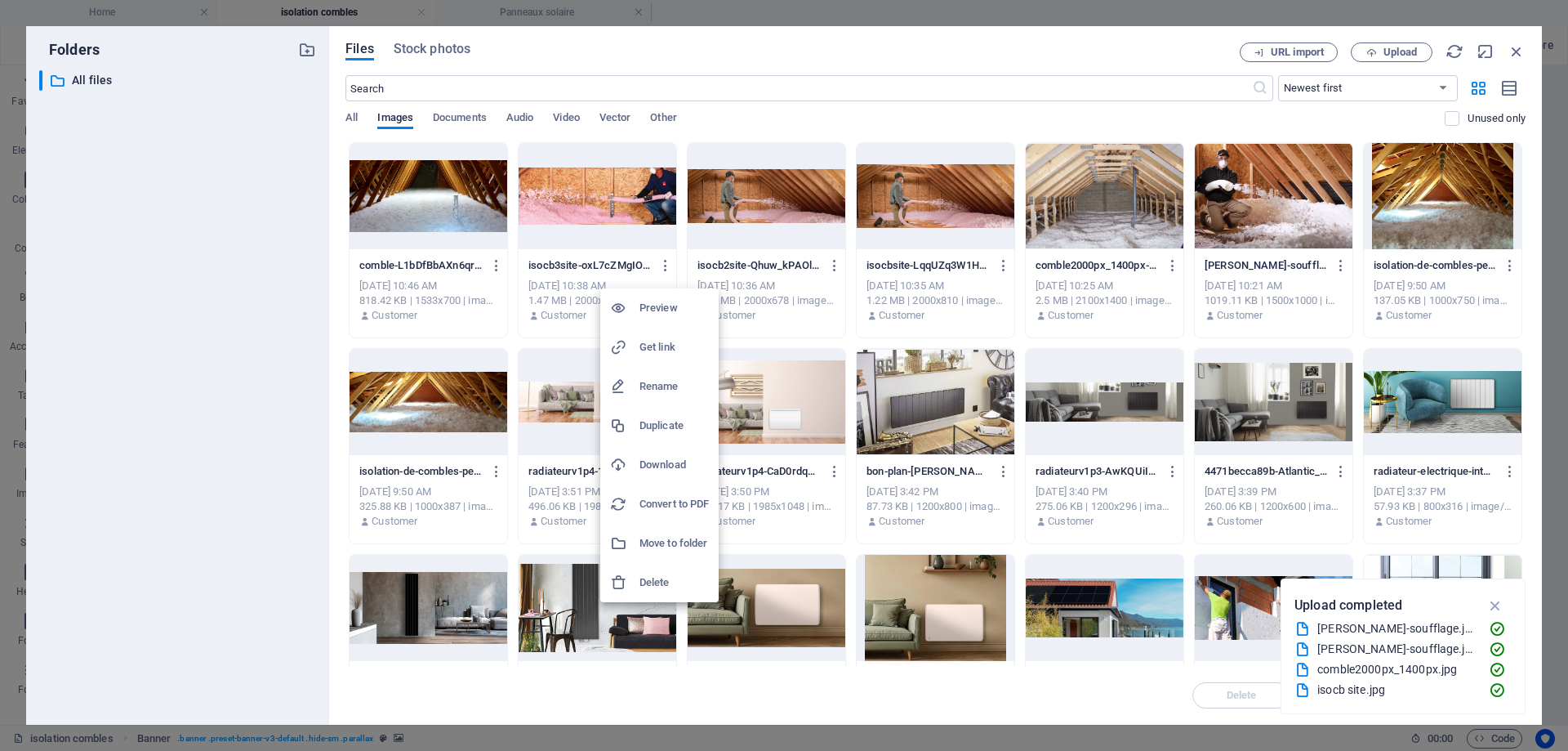
click at [668, 586] on h6 "Delete" at bounding box center [674, 582] width 69 height 19
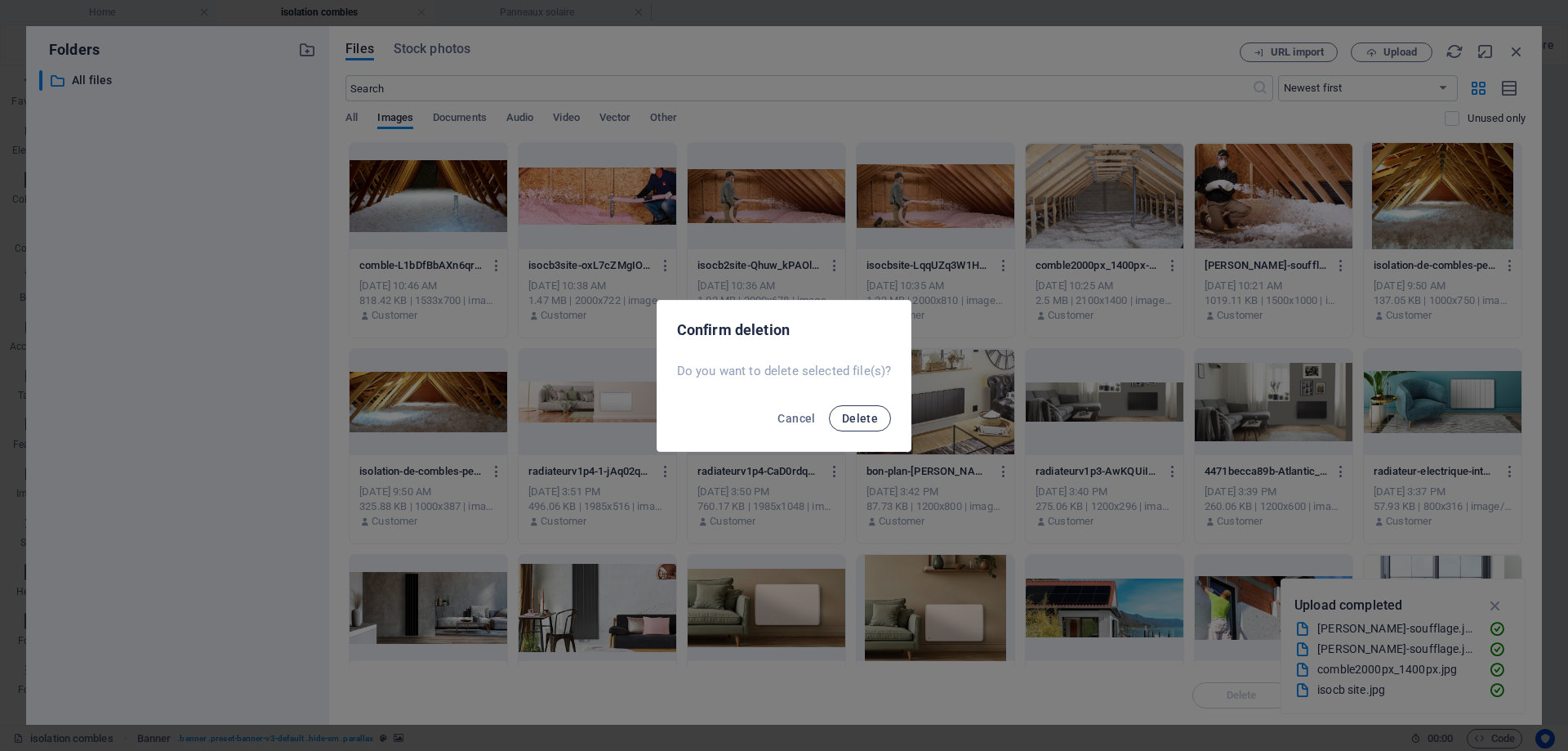
click at [862, 421] on span "Delete" at bounding box center [859, 418] width 36 height 13
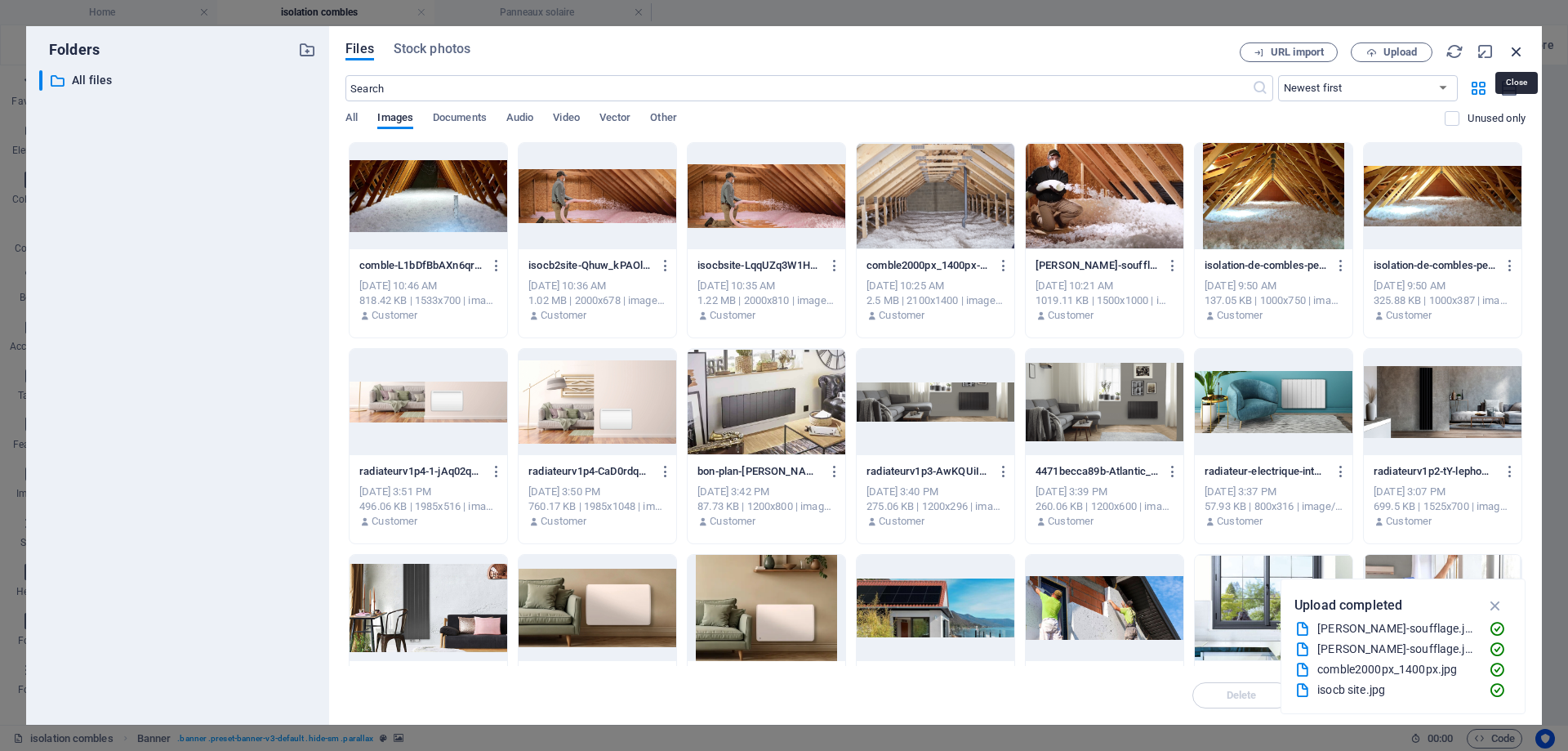
click at [1517, 49] on icon "button" at bounding box center [1516, 52] width 18 height 18
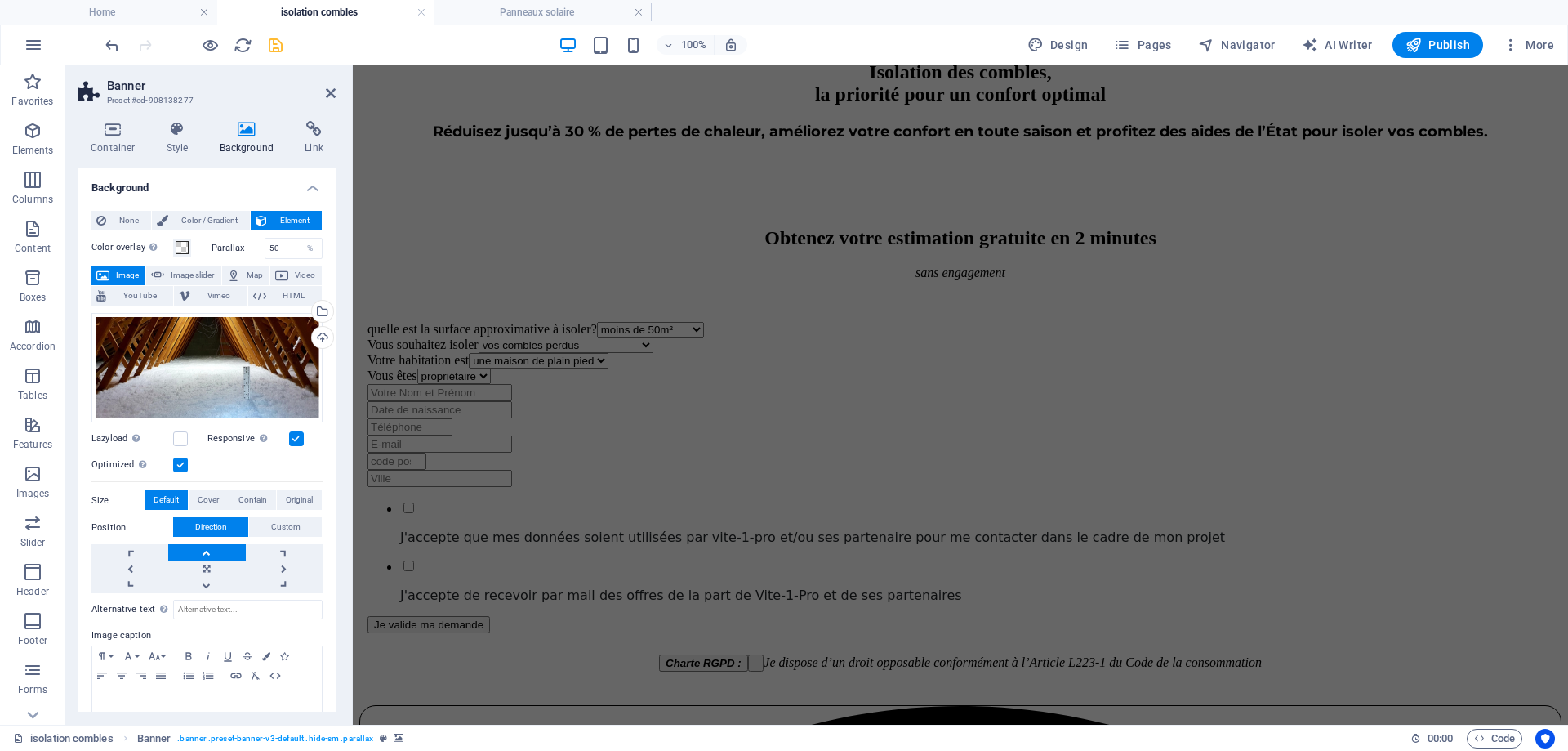
scroll to position [1144, 0]
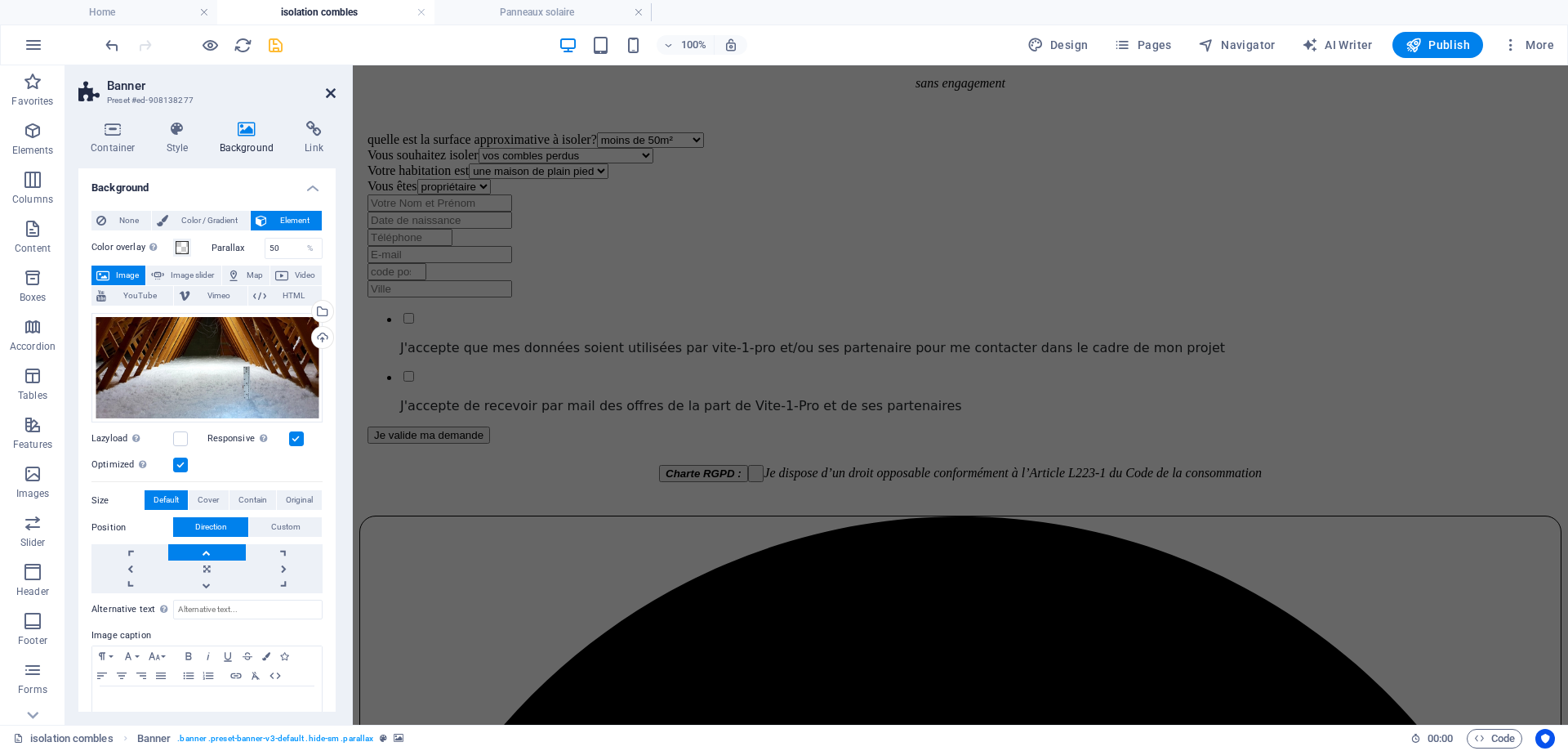
click at [334, 91] on icon at bounding box center [330, 93] width 10 height 13
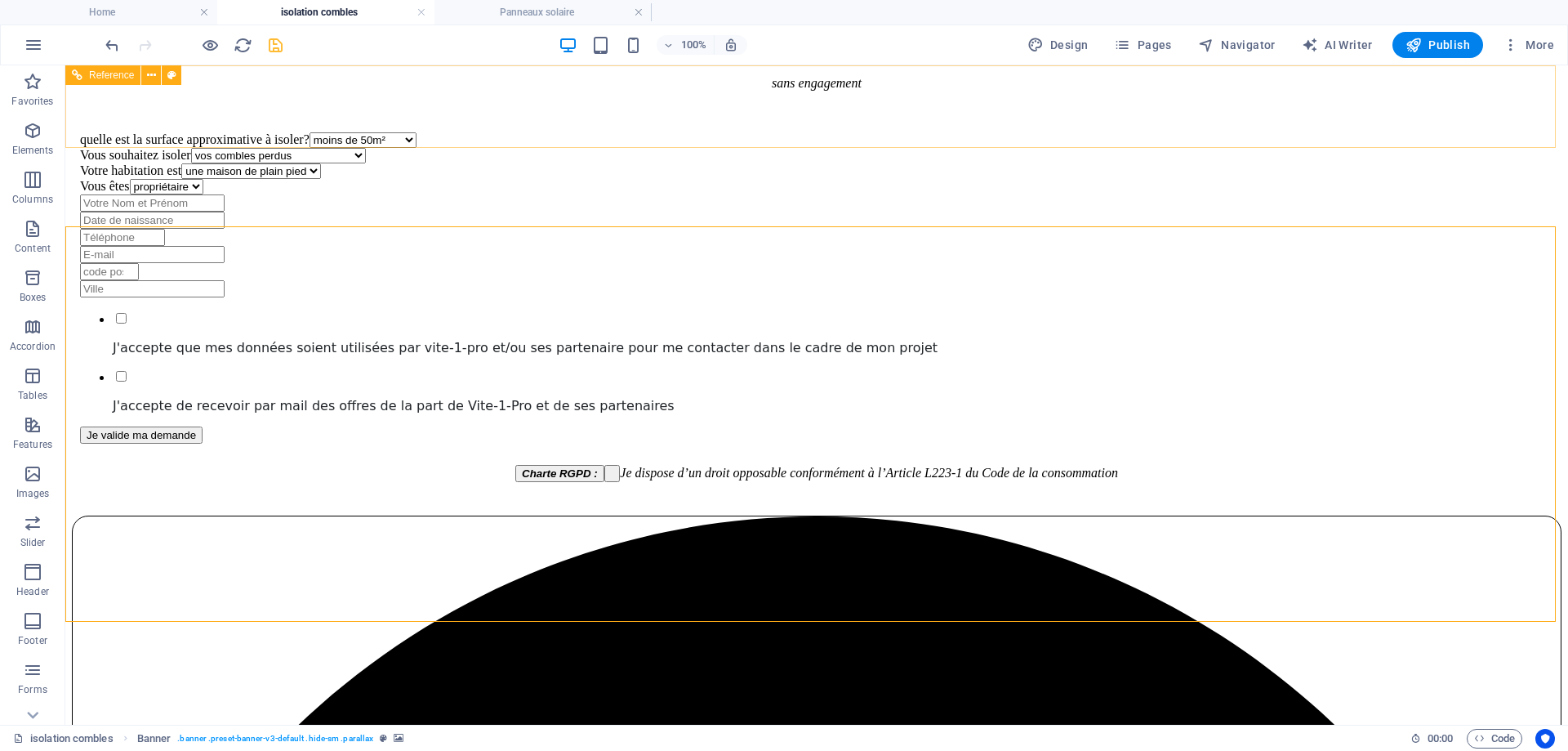
scroll to position [0, 0]
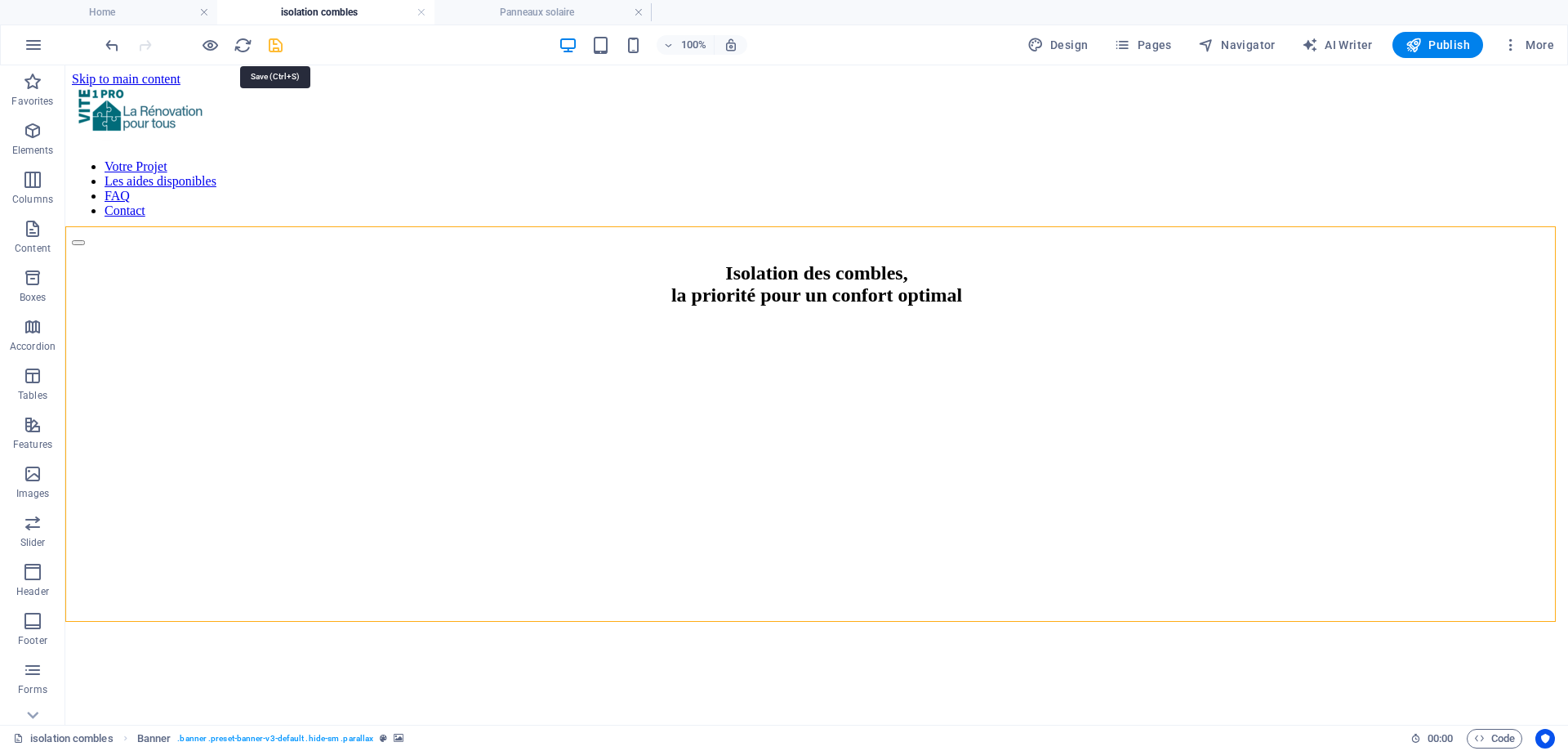
drag, startPoint x: 270, startPoint y: 46, endPoint x: 186, endPoint y: 94, distance: 96.7
click at [270, 46] on icon "save" at bounding box center [275, 45] width 18 height 18
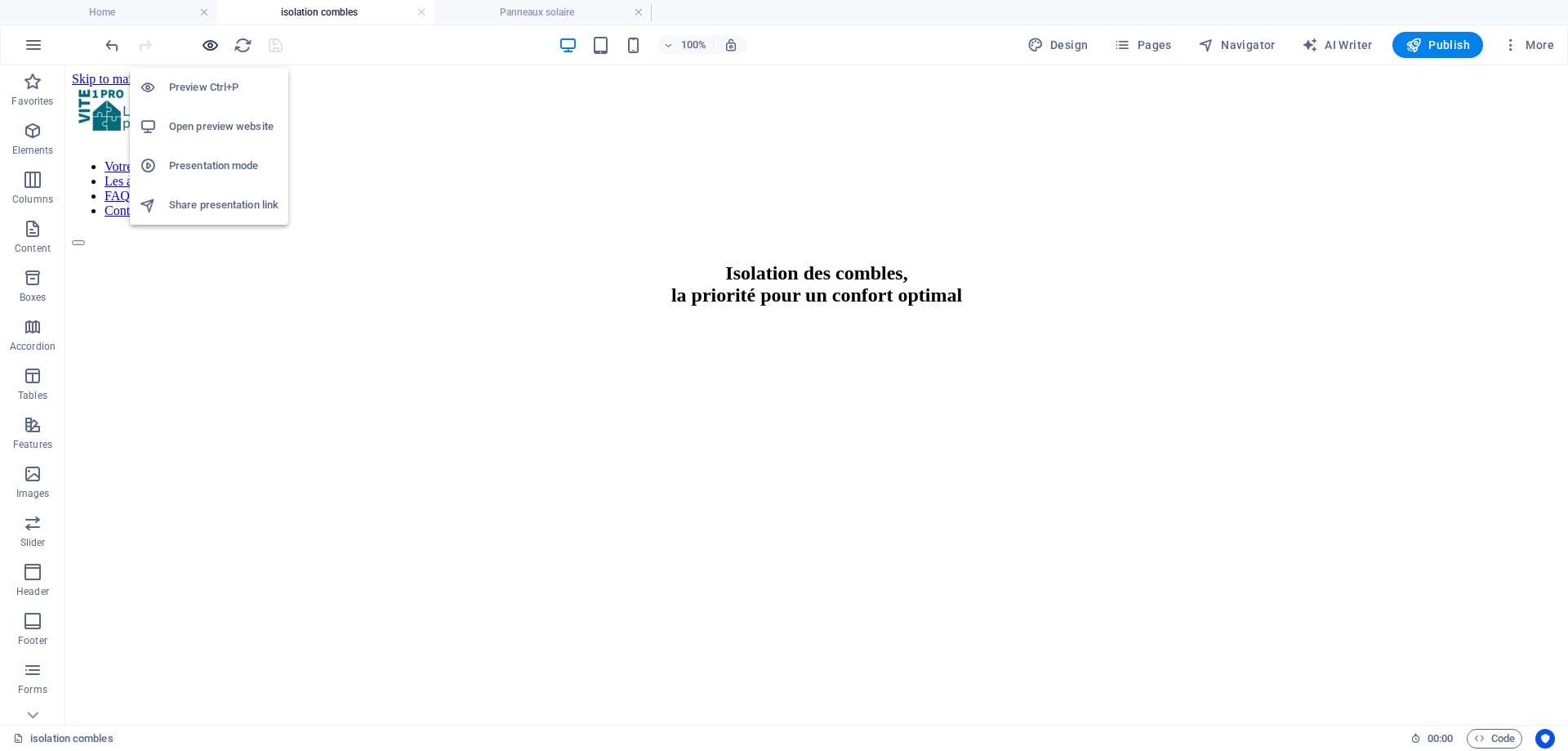
click at [208, 46] on icon "button" at bounding box center [210, 45] width 18 height 18
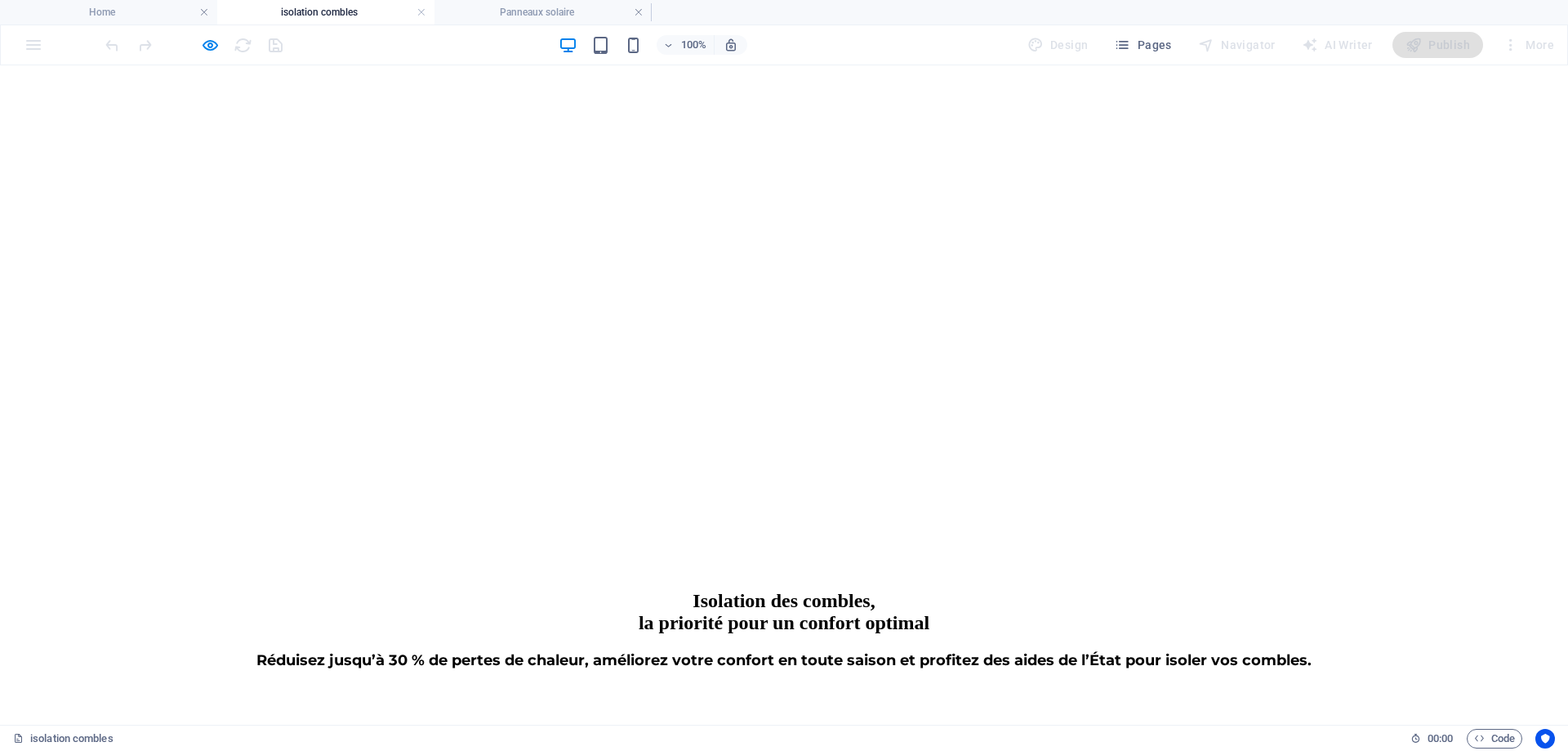
scroll to position [245, 0]
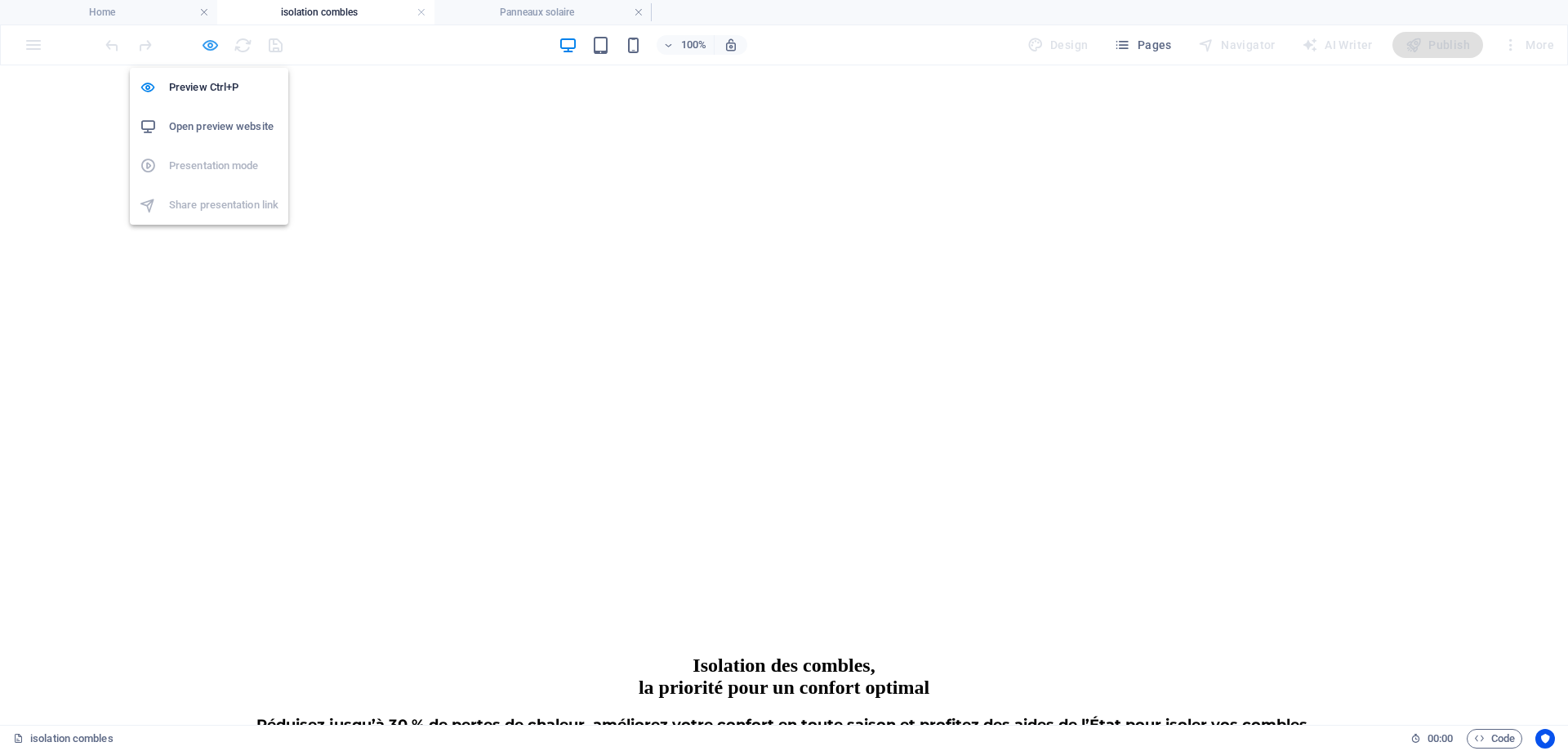
drag, startPoint x: 219, startPoint y: 40, endPoint x: 217, endPoint y: 53, distance: 13.2
click at [219, 41] on icon "button" at bounding box center [210, 45] width 18 height 18
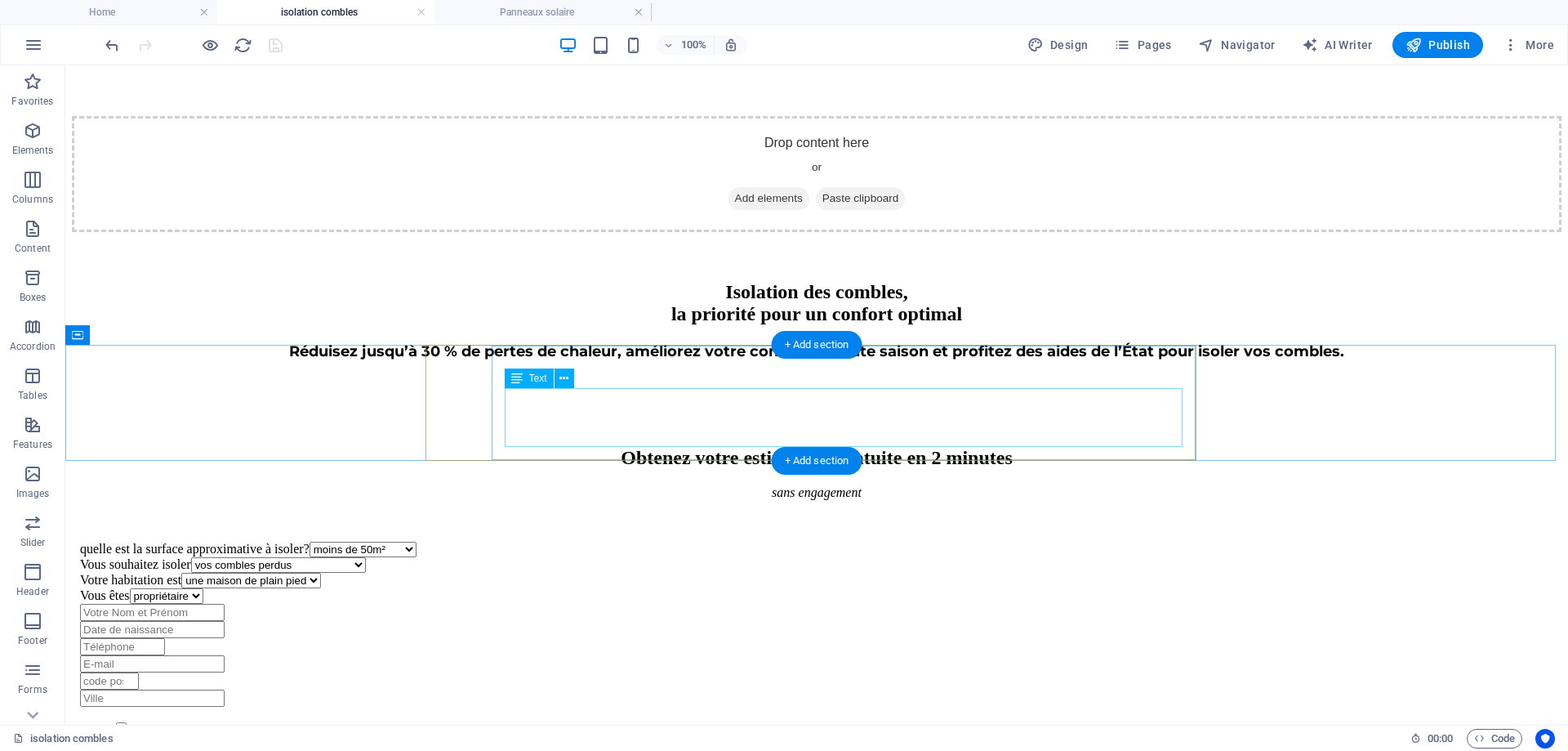
scroll to position [735, 0]
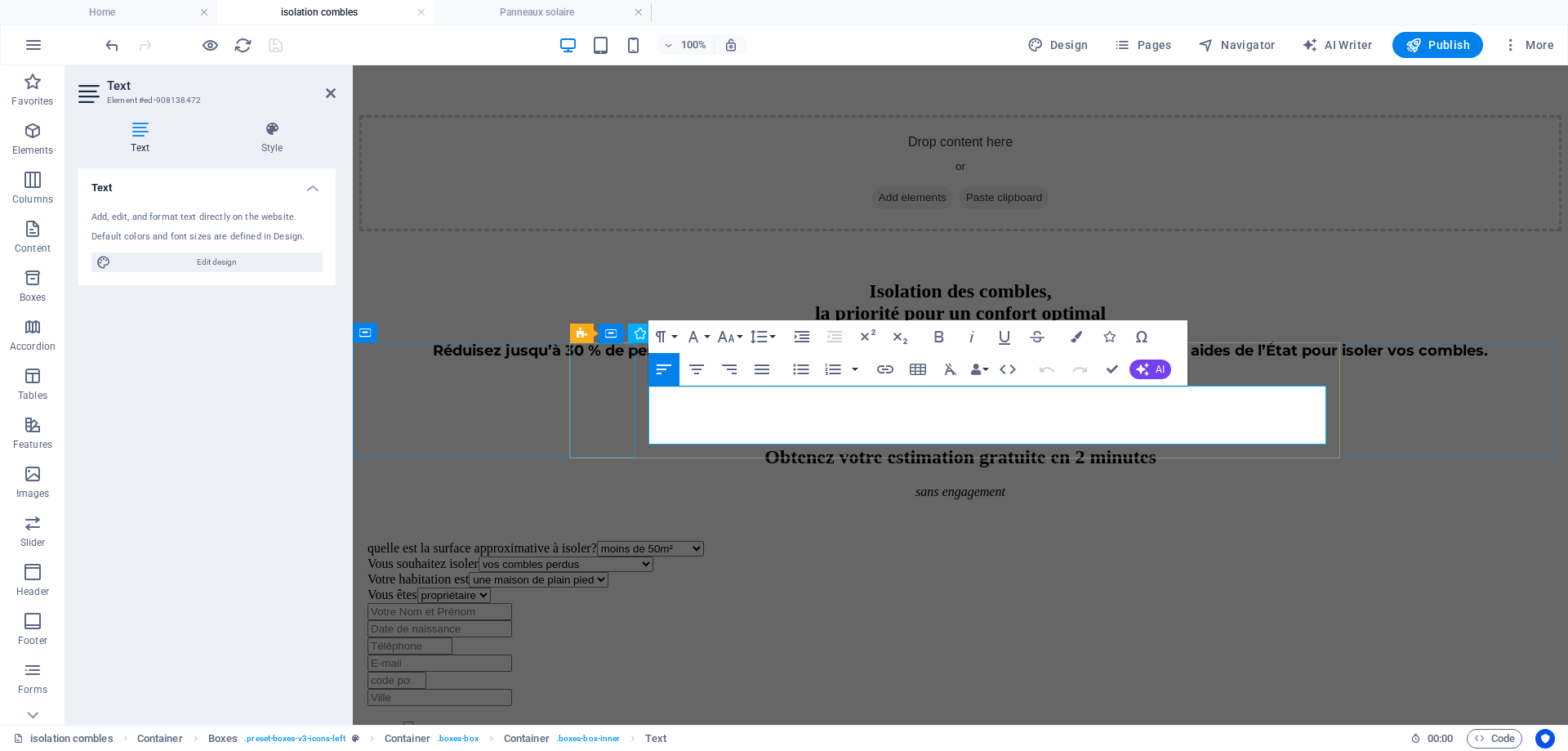
drag, startPoint x: 891, startPoint y: 426, endPoint x: 634, endPoint y: 397, distance: 258.6
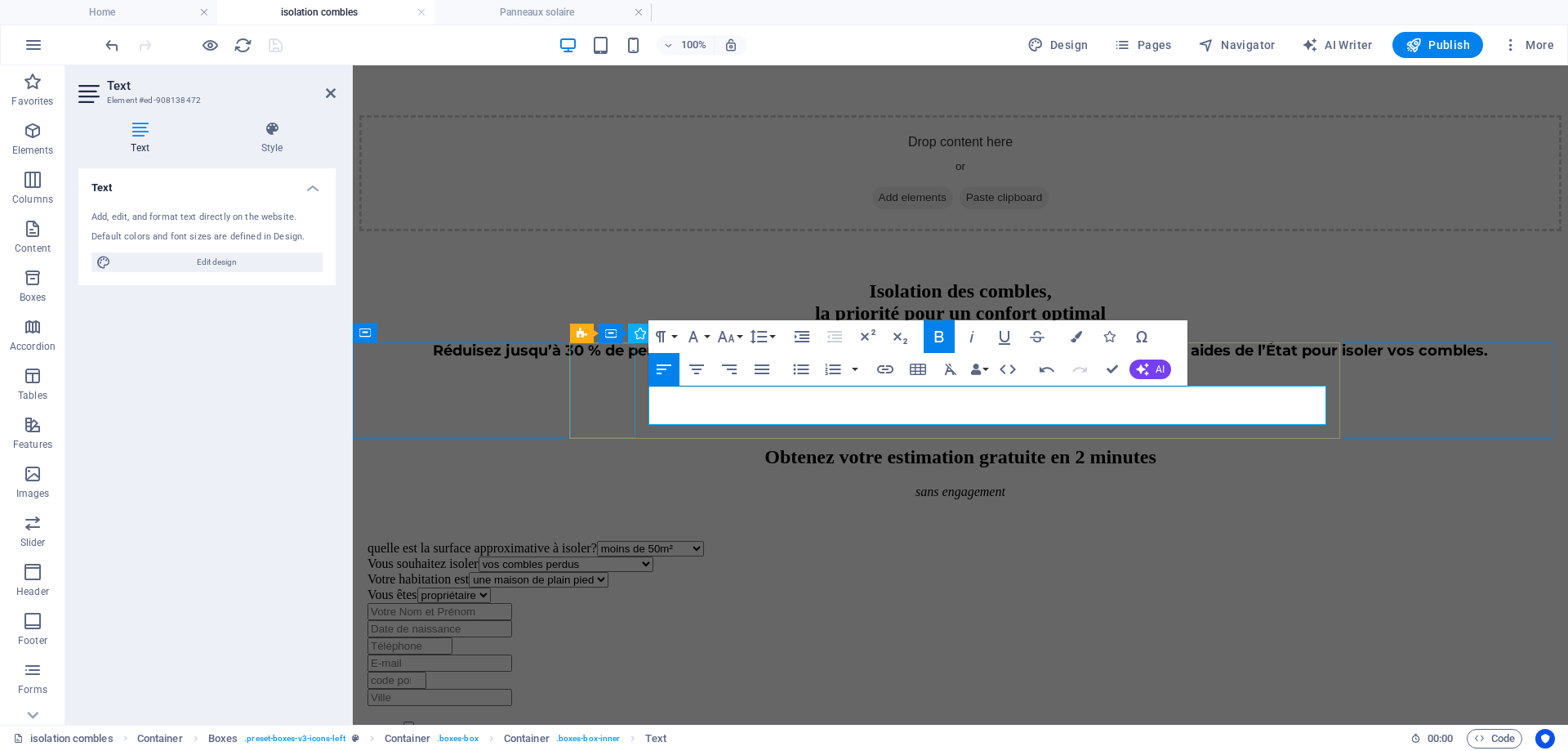
drag, startPoint x: 668, startPoint y: 417, endPoint x: 631, endPoint y: 421, distance: 37.2
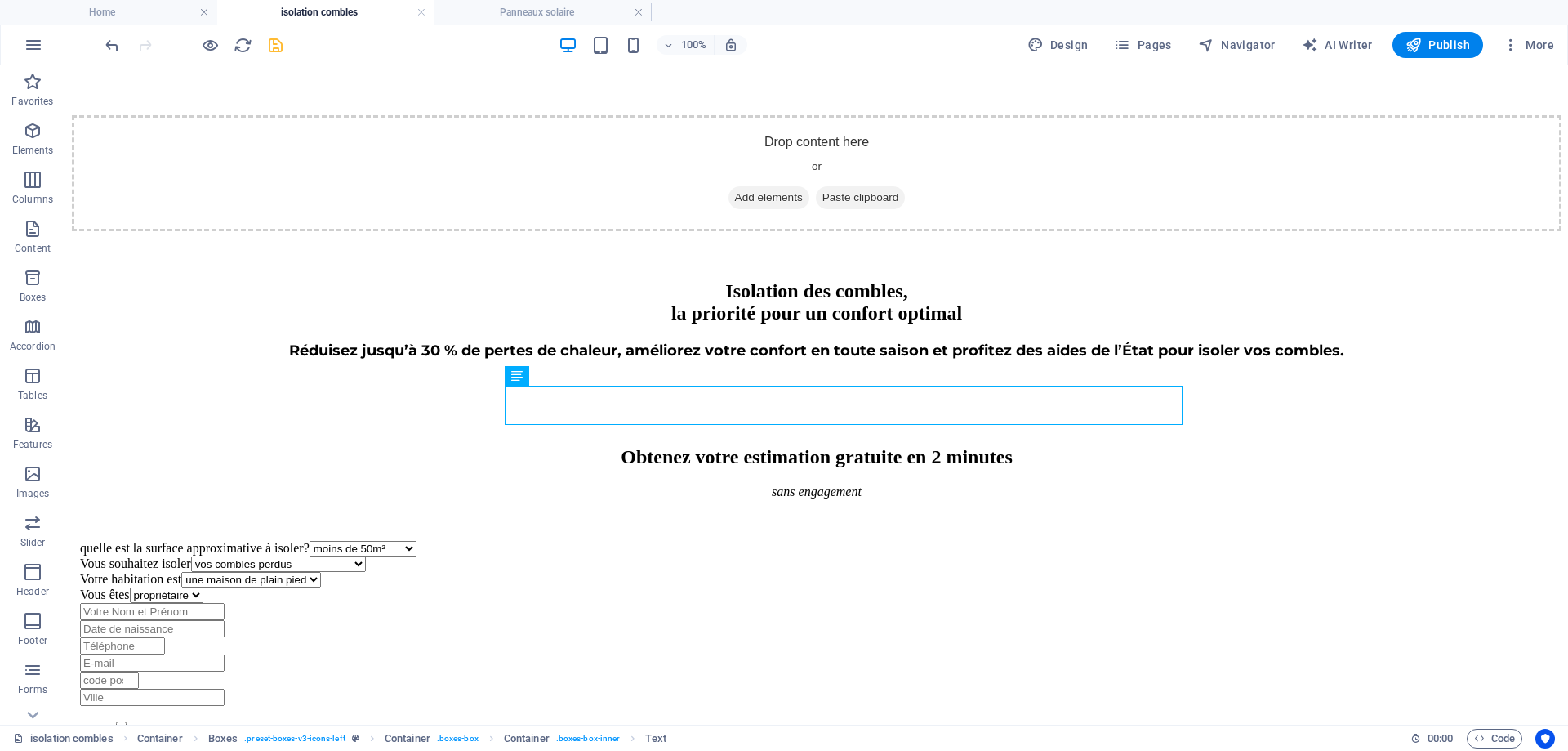
click at [278, 46] on icon "save" at bounding box center [275, 45] width 18 height 18
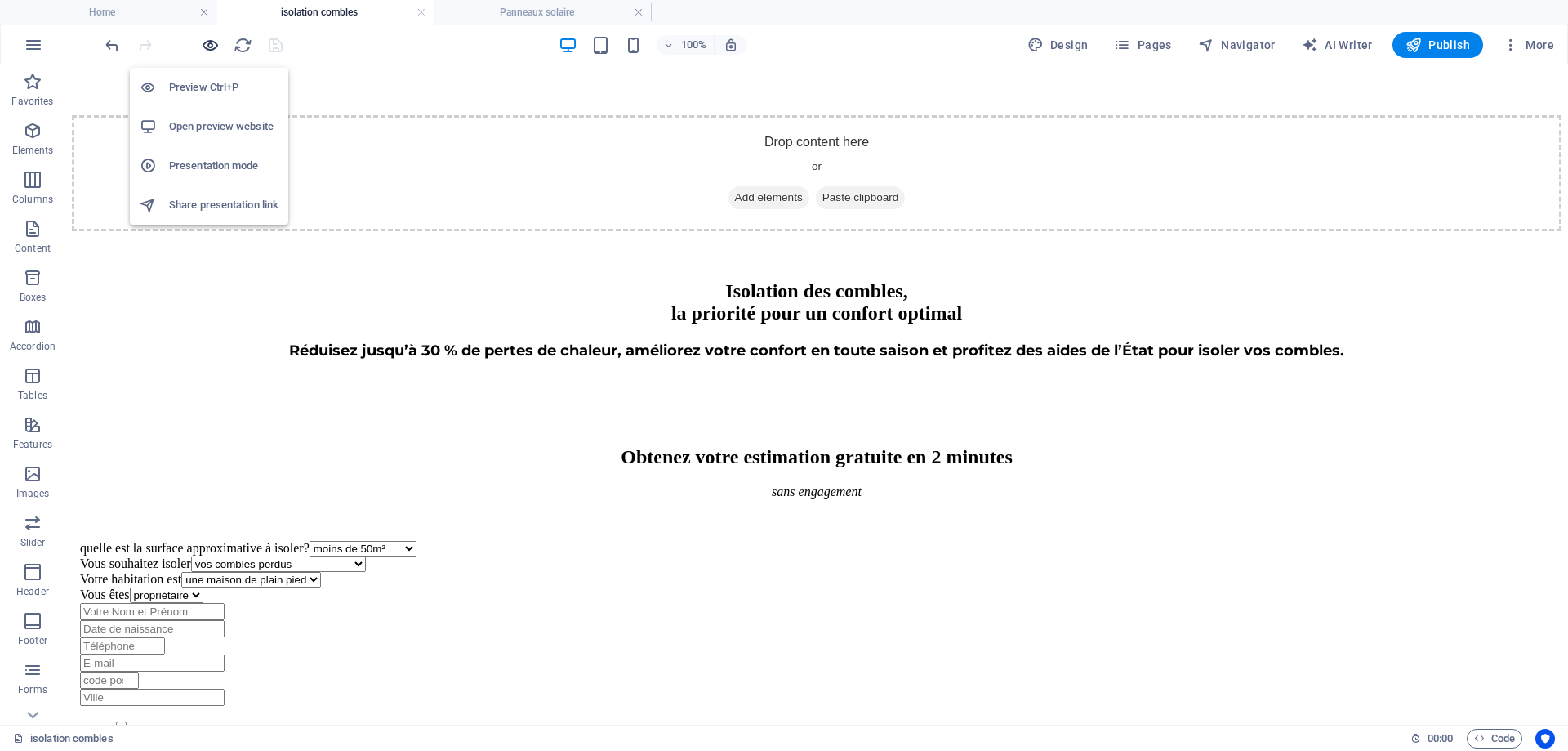
click at [214, 39] on icon "button" at bounding box center [210, 45] width 18 height 18
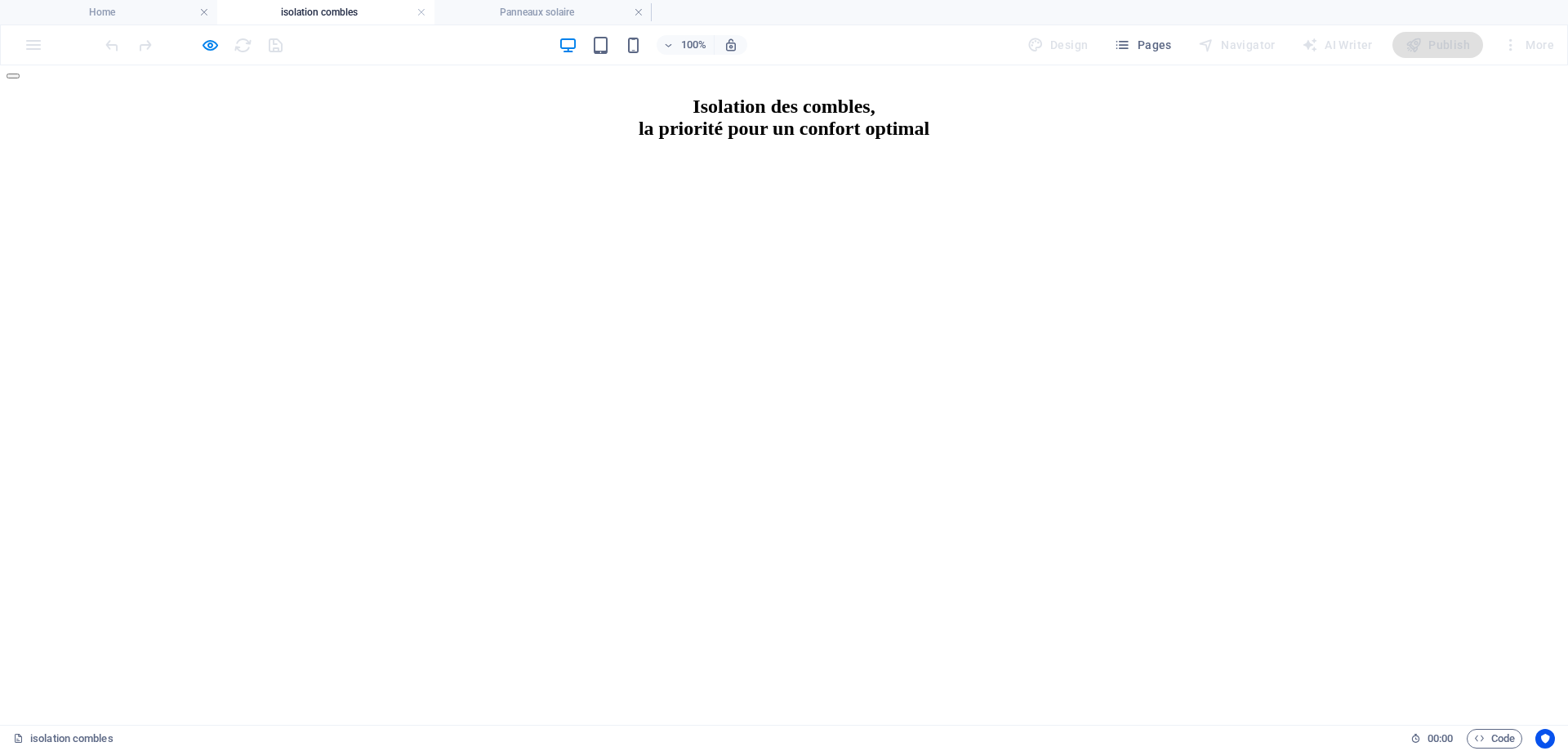
scroll to position [0, 0]
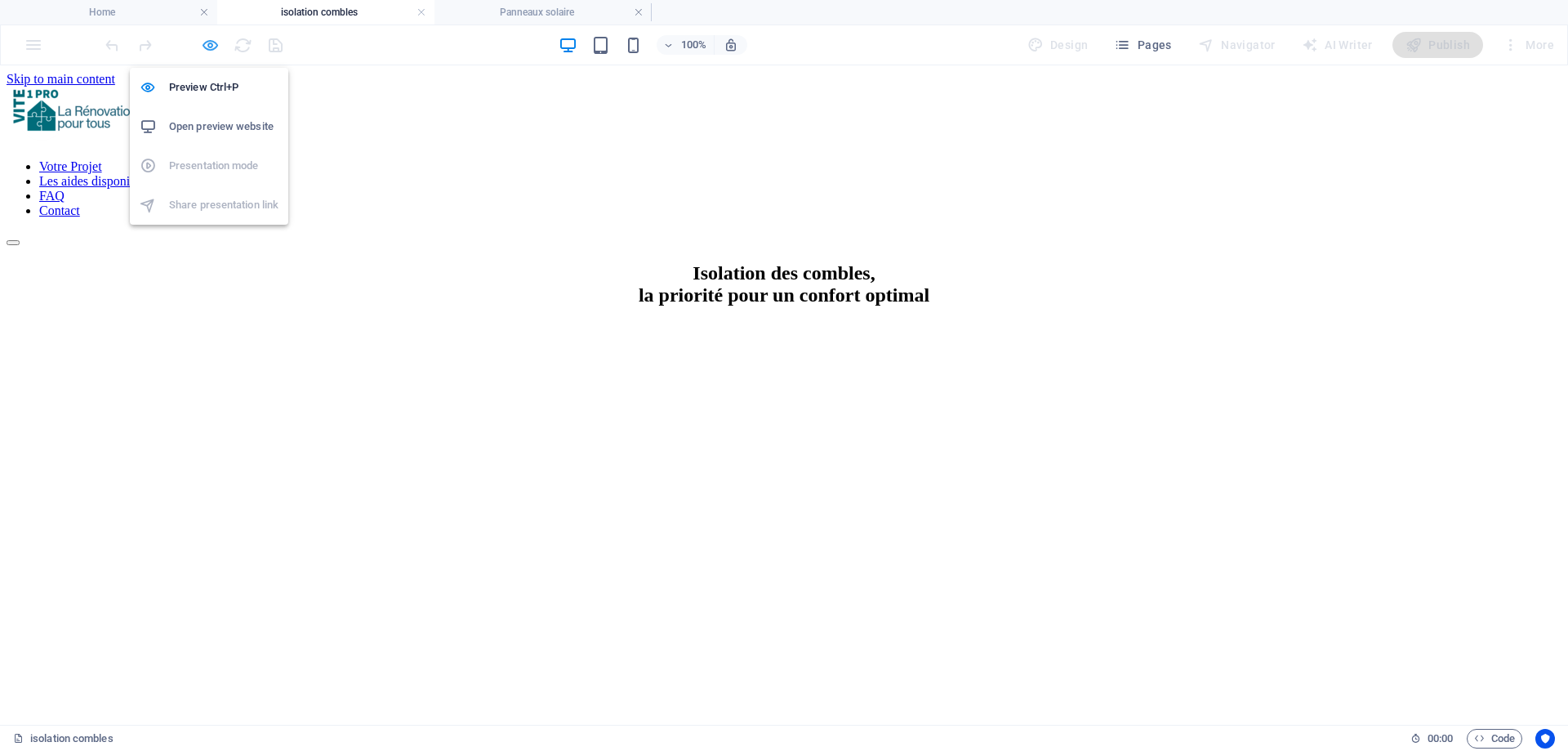
click at [204, 51] on icon "button" at bounding box center [210, 45] width 18 height 18
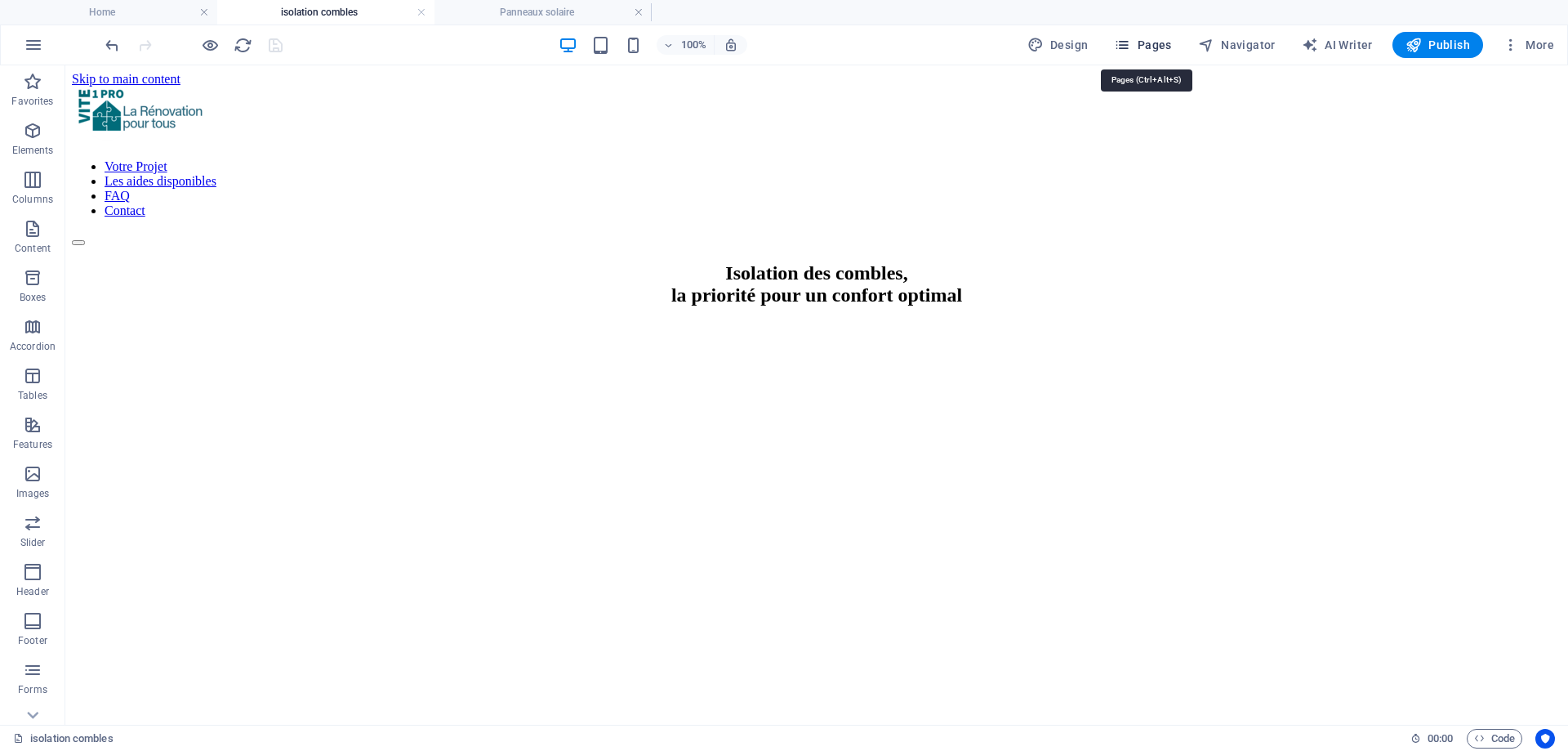
click at [1166, 50] on span "Pages" at bounding box center [1142, 45] width 57 height 17
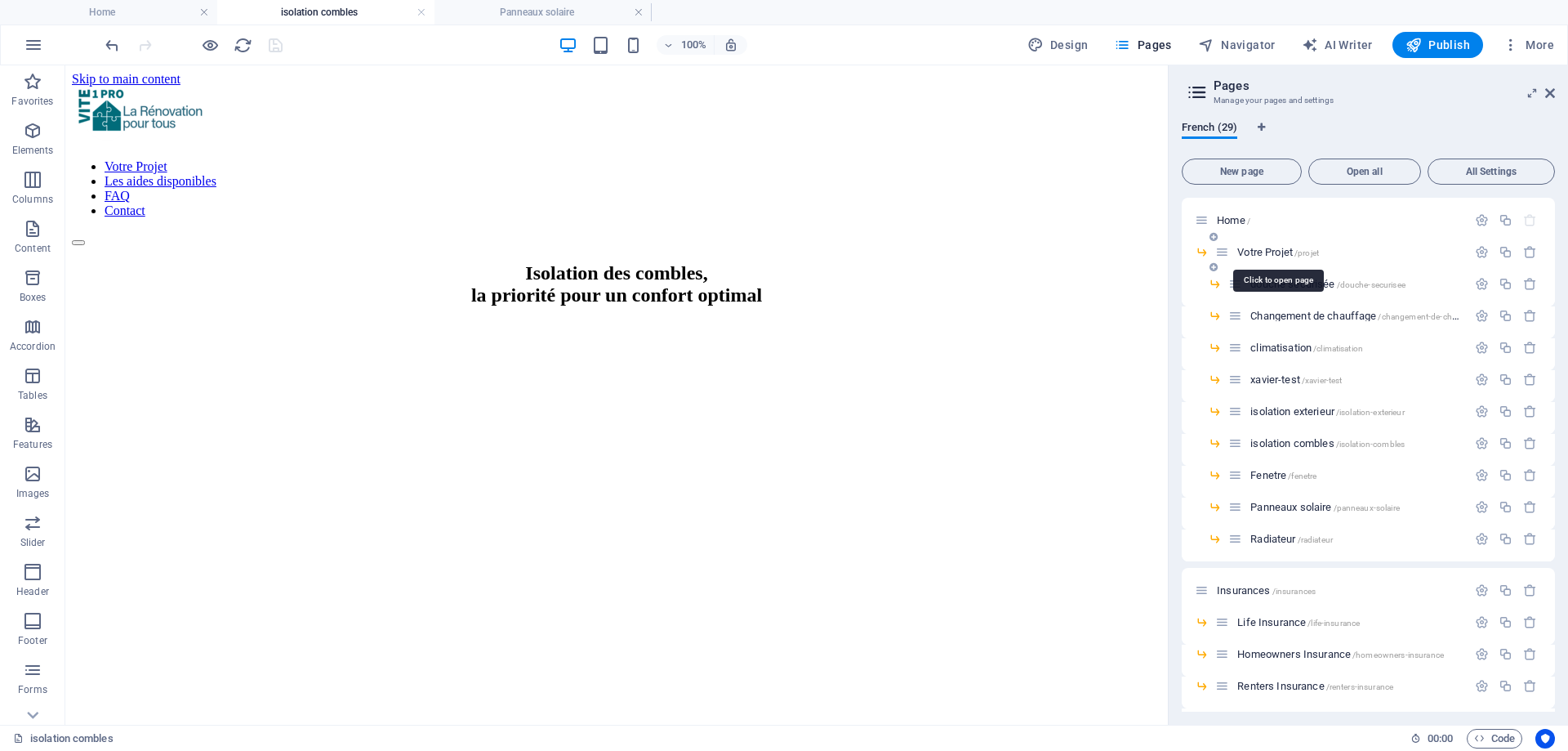
click at [1266, 249] on span "Votre Projet /projet" at bounding box center [1278, 252] width 81 height 12
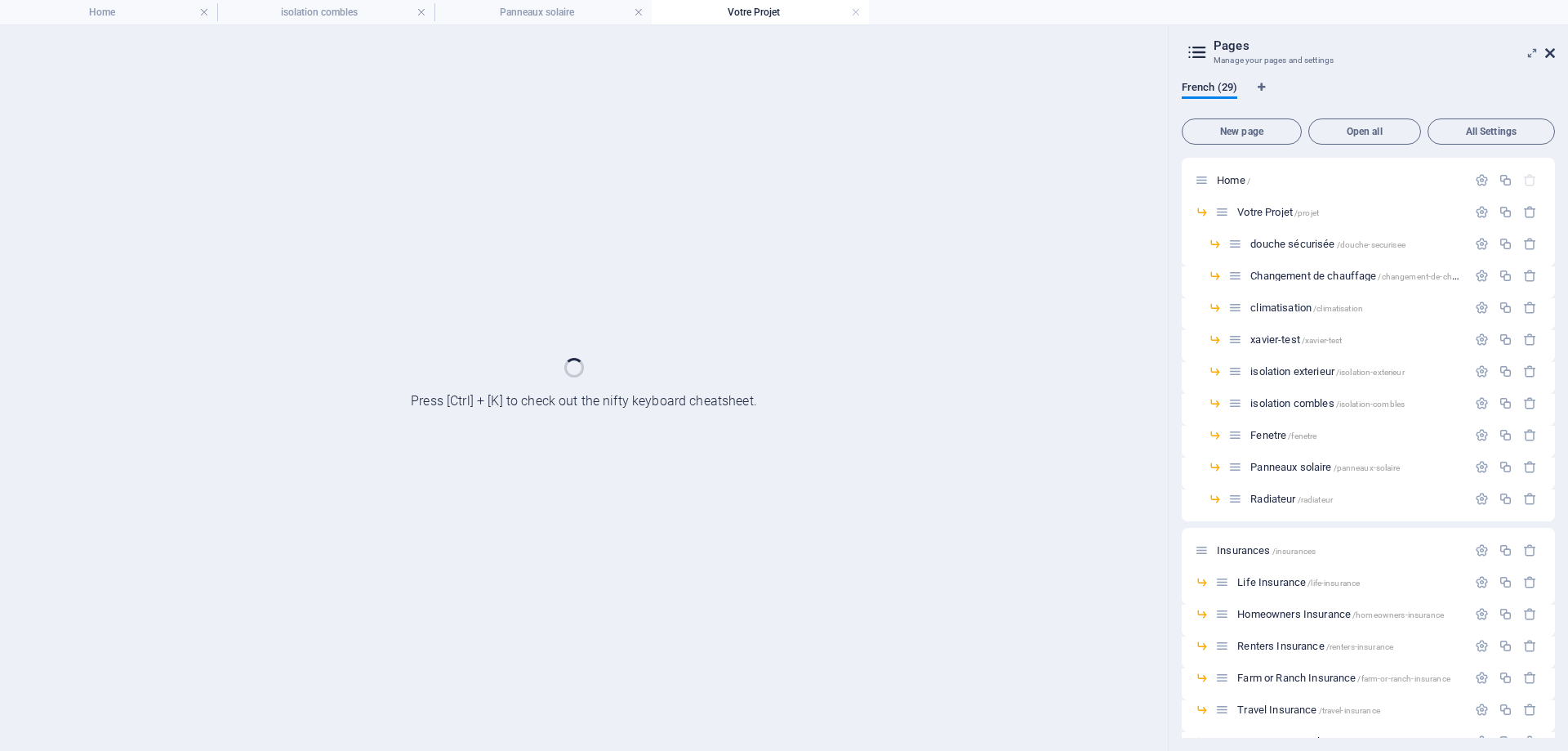
click at [1551, 60] on header "Pages Manage your pages and settings" at bounding box center [1369, 46] width 370 height 43
click at [1553, 53] on icon at bounding box center [1550, 53] width 10 height 13
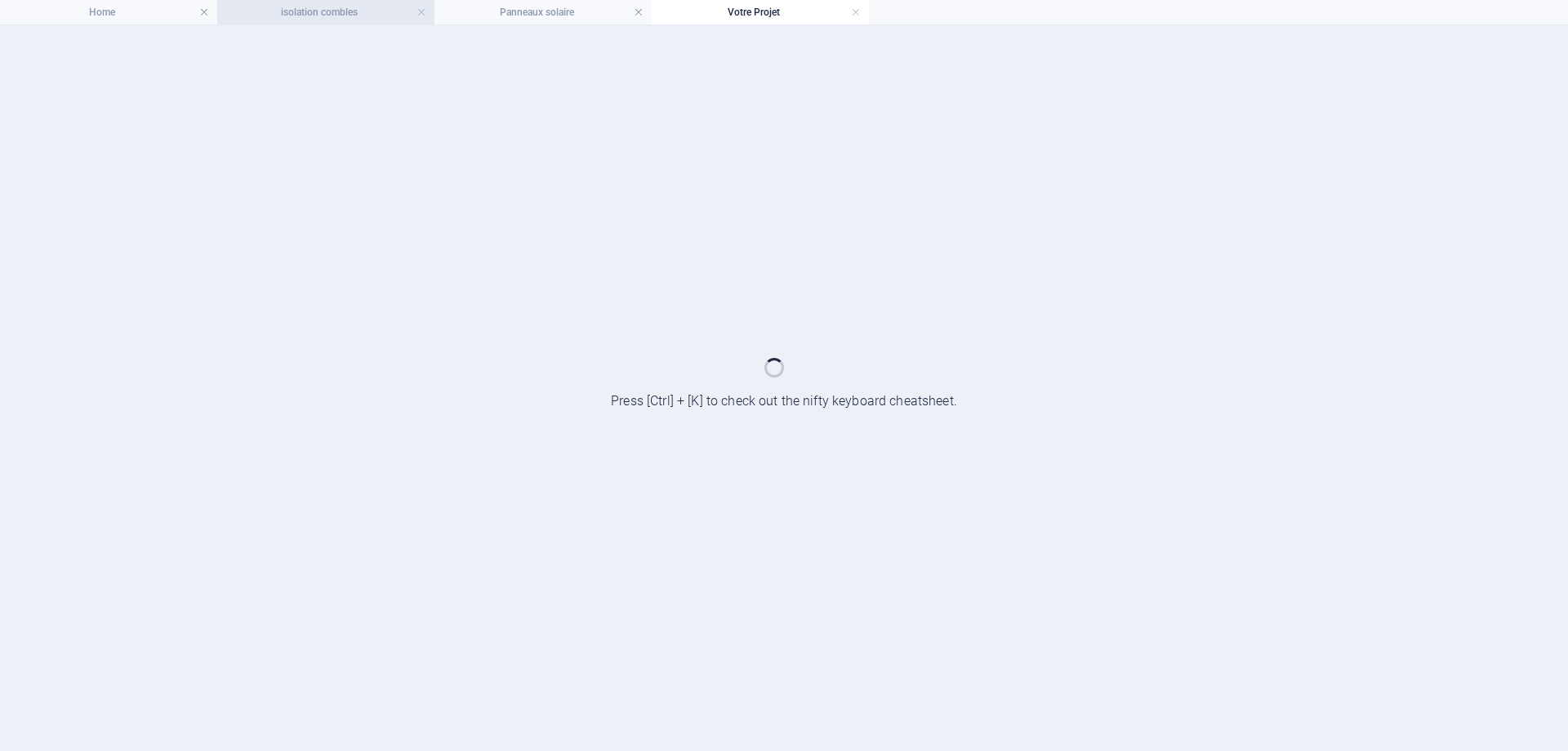
click at [253, 6] on h4 "isolation combles" at bounding box center [326, 12] width 217 height 18
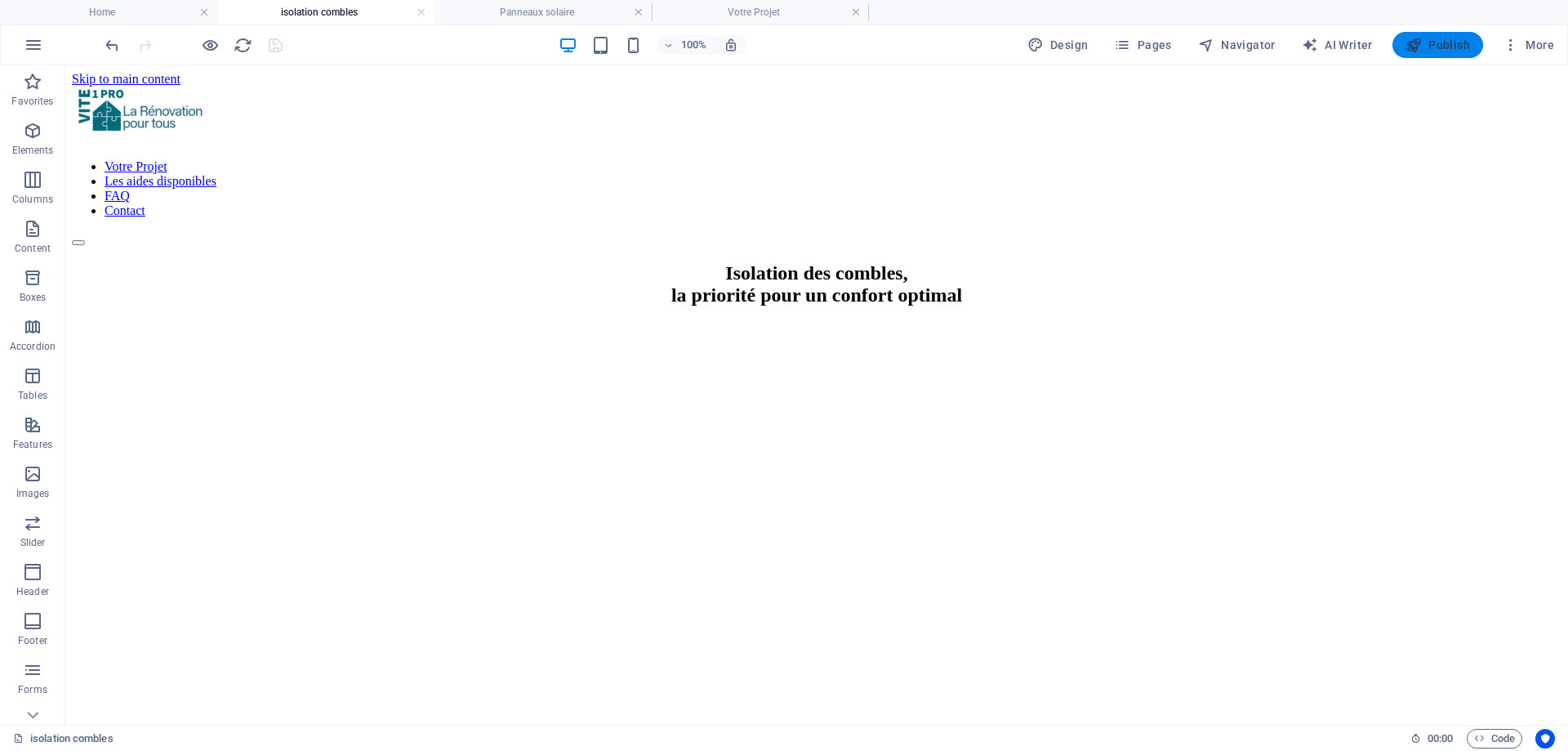
click at [1432, 43] on span "Publish" at bounding box center [1438, 45] width 65 height 17
click at [1438, 42] on span "Publish" at bounding box center [1438, 45] width 65 height 17
click at [1437, 43] on span "Publish" at bounding box center [1438, 45] width 65 height 17
click at [1437, 44] on span "Publish" at bounding box center [1438, 45] width 65 height 17
click at [1437, 45] on span "Publish" at bounding box center [1438, 45] width 65 height 17
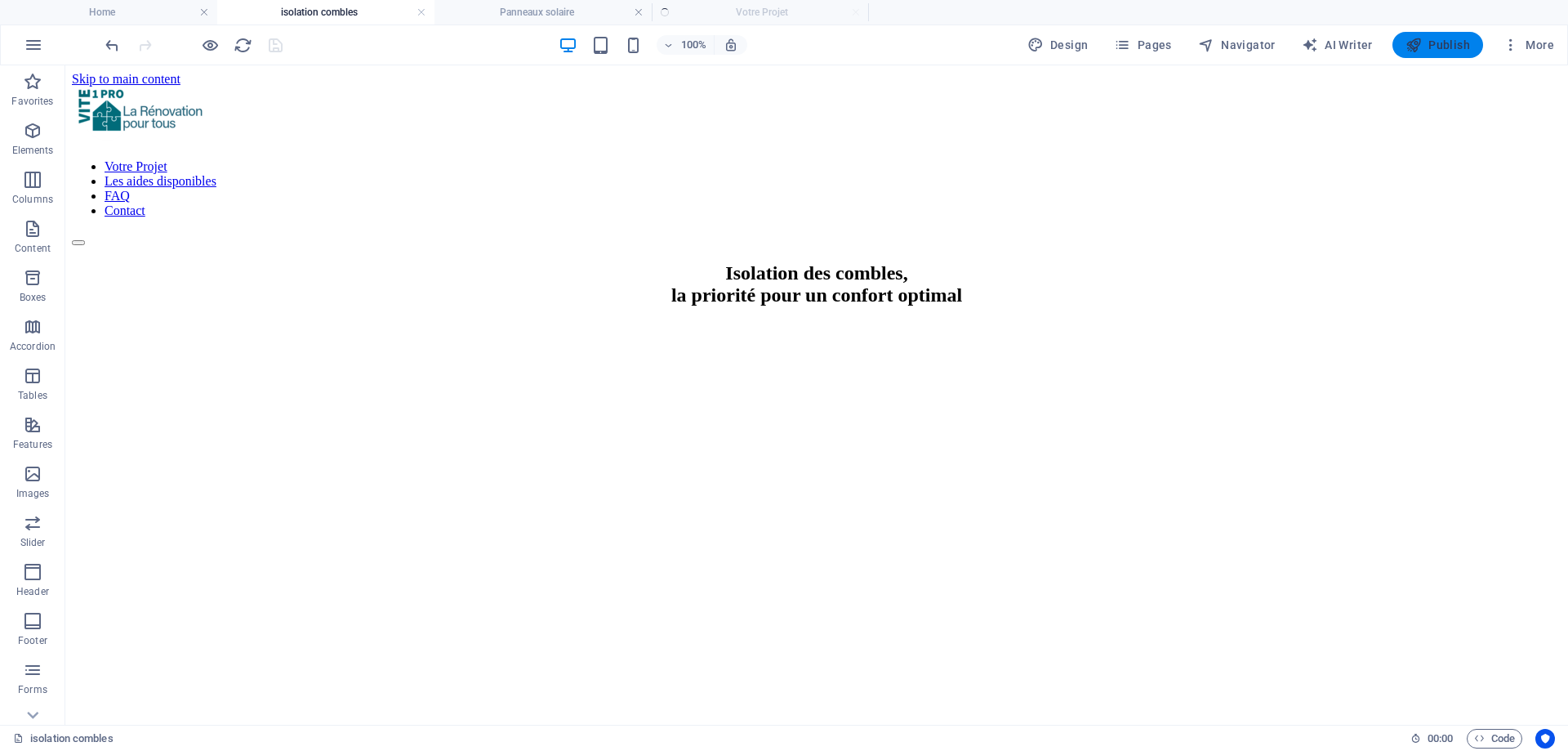
click at [1437, 45] on span "Publish" at bounding box center [1438, 45] width 65 height 17
click at [242, 52] on icon "reload" at bounding box center [242, 45] width 18 height 18
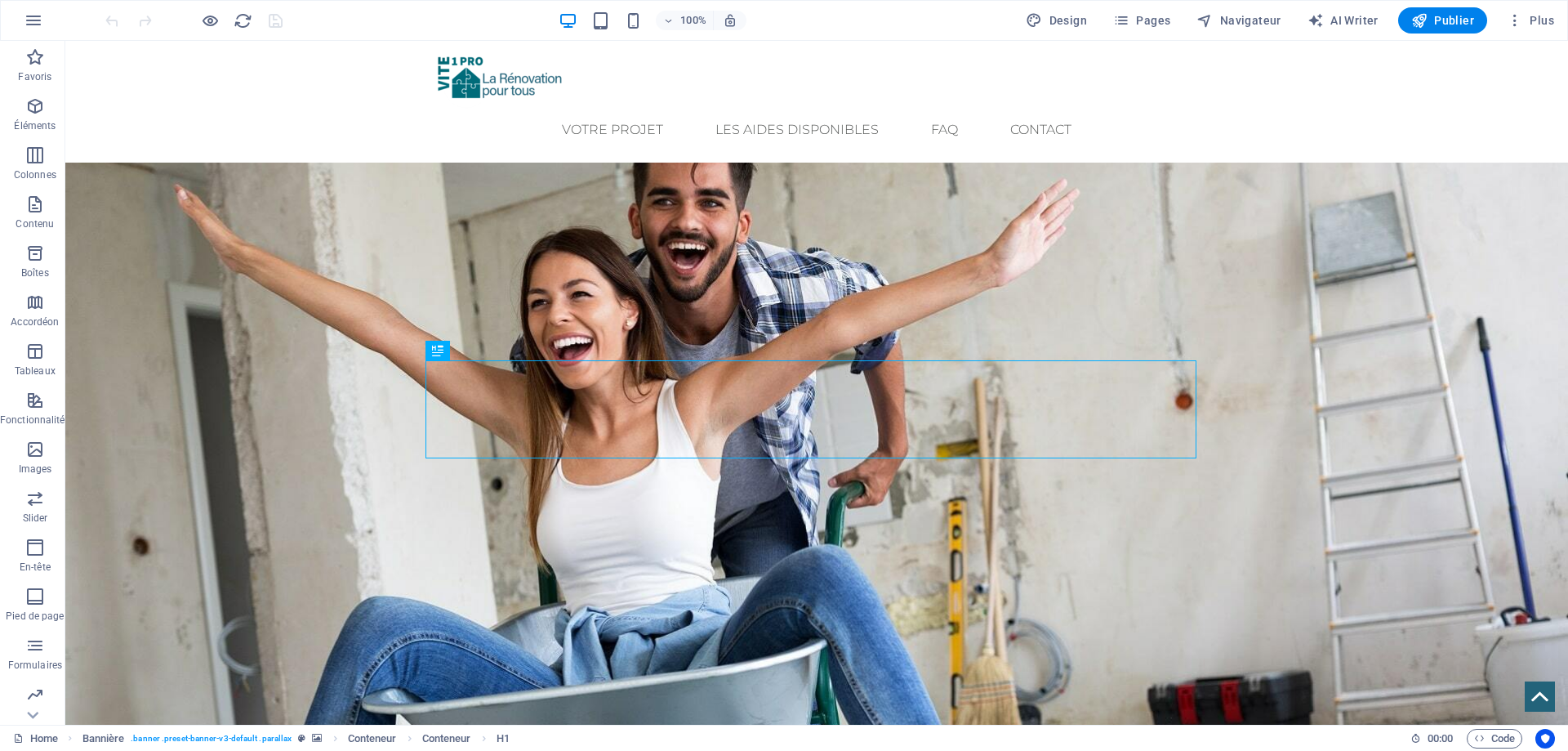
click at [1164, 18] on span "Pages" at bounding box center [1141, 20] width 57 height 17
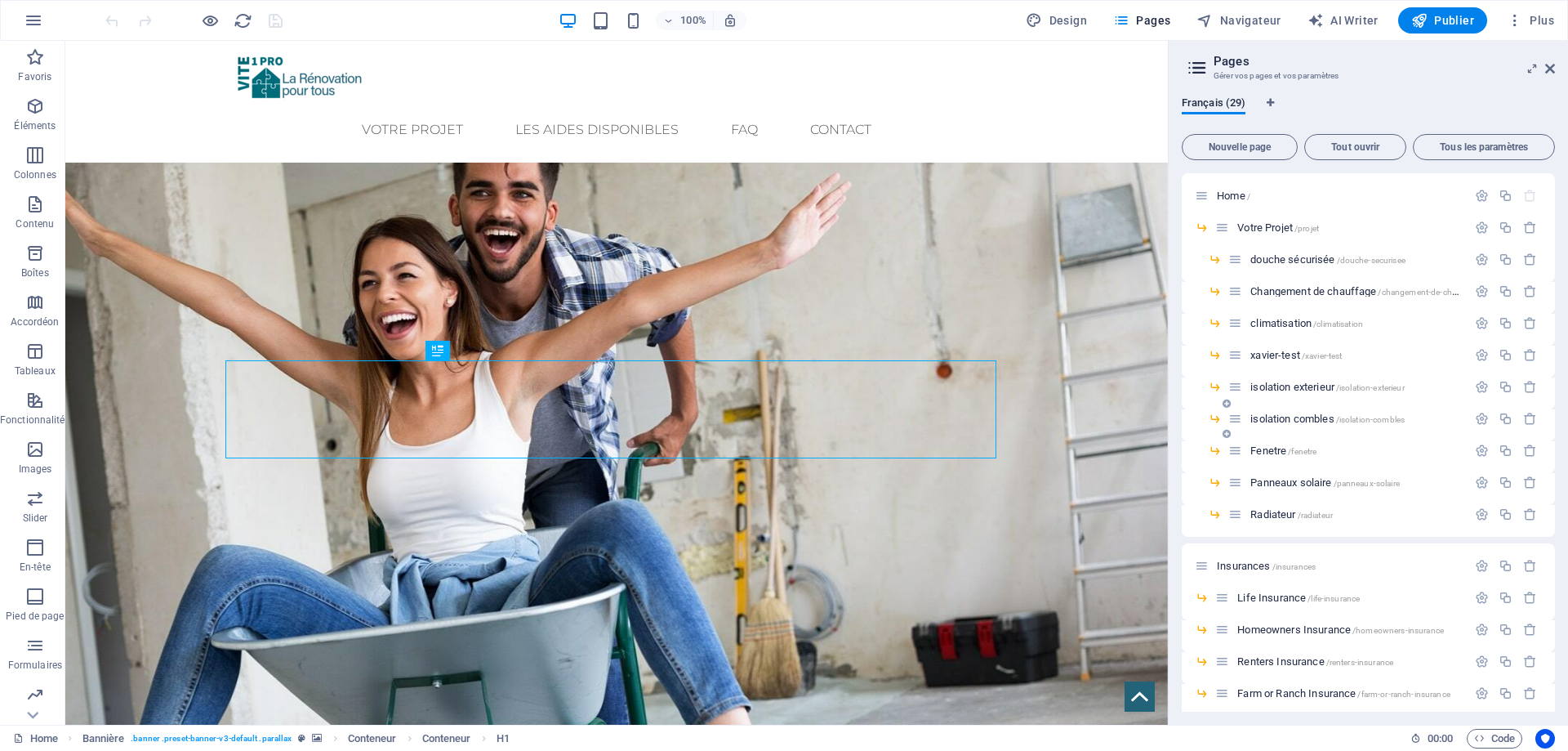
click at [1302, 412] on div "isolation combles /isolation-combles" at bounding box center [1348, 418] width 239 height 18
click at [1303, 421] on span "isolation combles /isolation-combles" at bounding box center [1327, 418] width 154 height 12
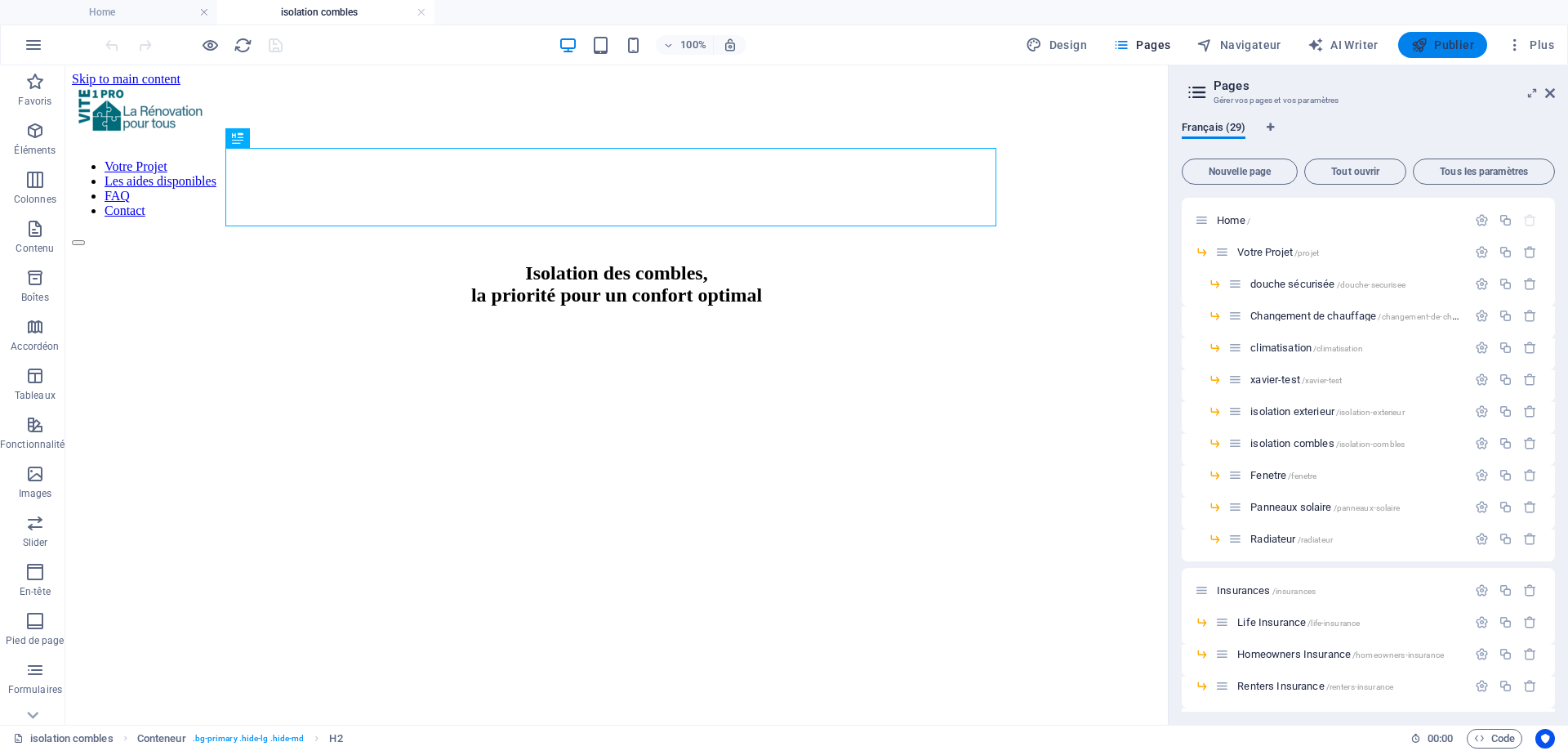
drag, startPoint x: 1441, startPoint y: 32, endPoint x: 1367, endPoint y: 0, distance: 80.6
click at [1441, 32] on button "Publier" at bounding box center [1443, 45] width 89 height 26
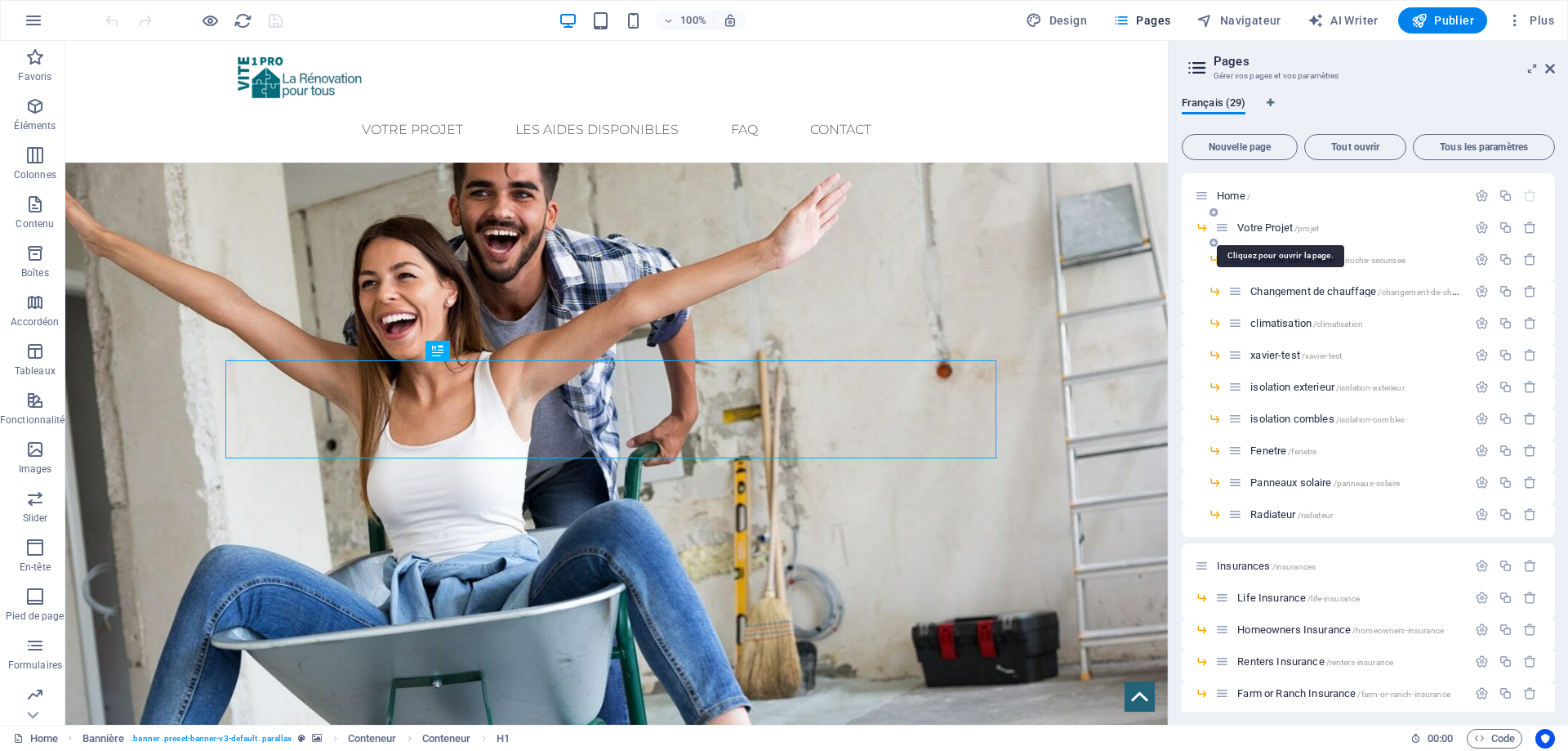
click at [1277, 227] on span "Votre Projet /projet" at bounding box center [1278, 228] width 81 height 12
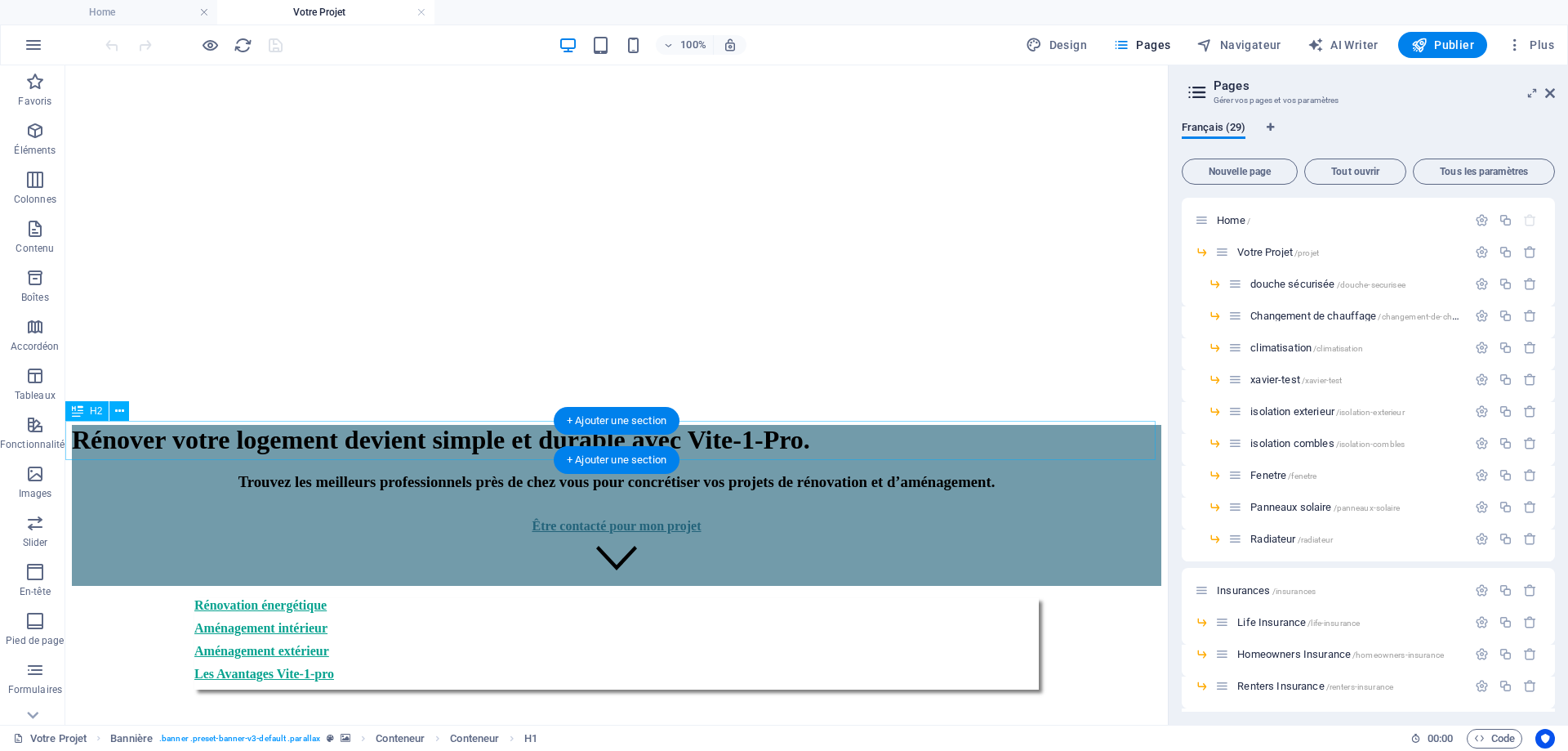
scroll to position [735, 0]
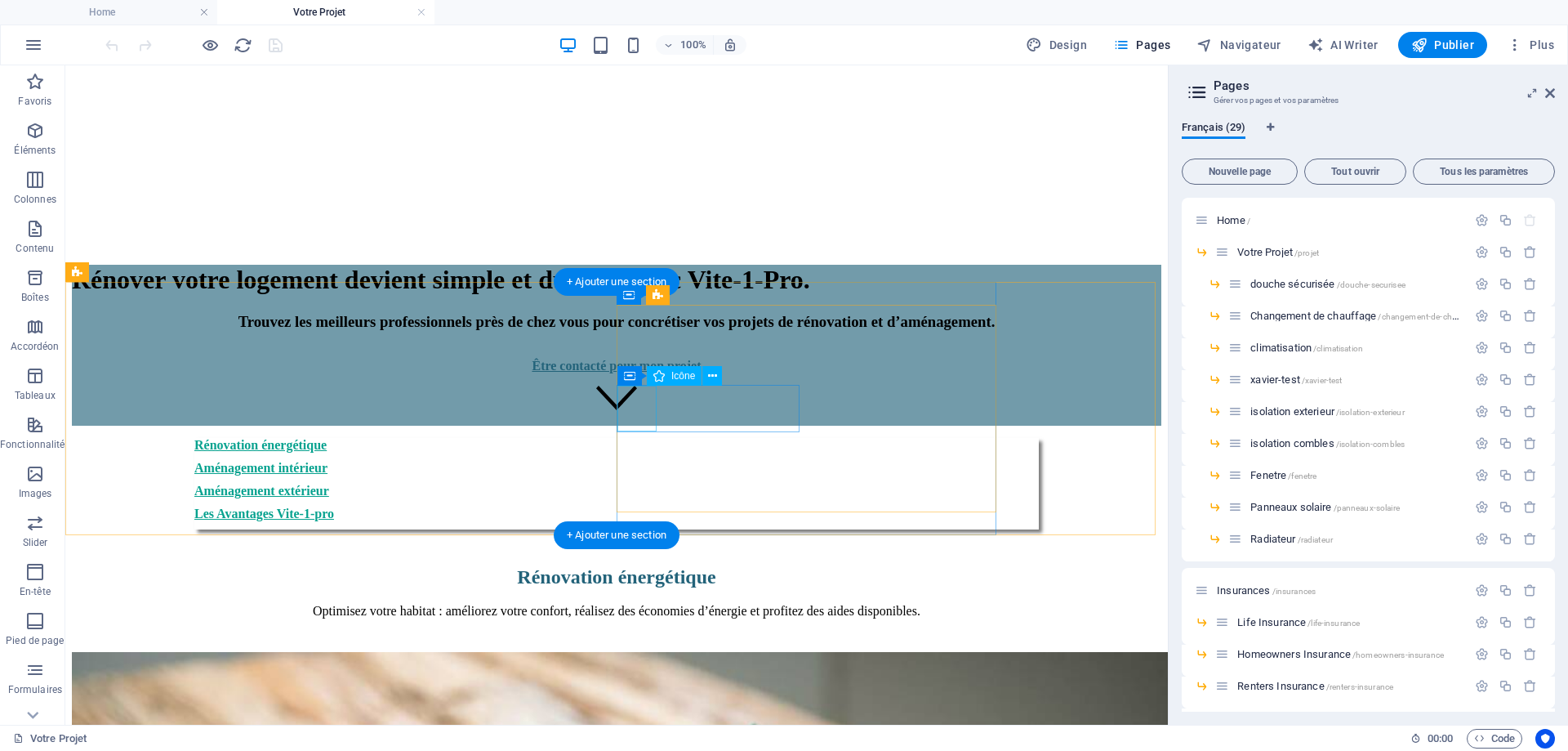
select select "xMidYMid"
select select
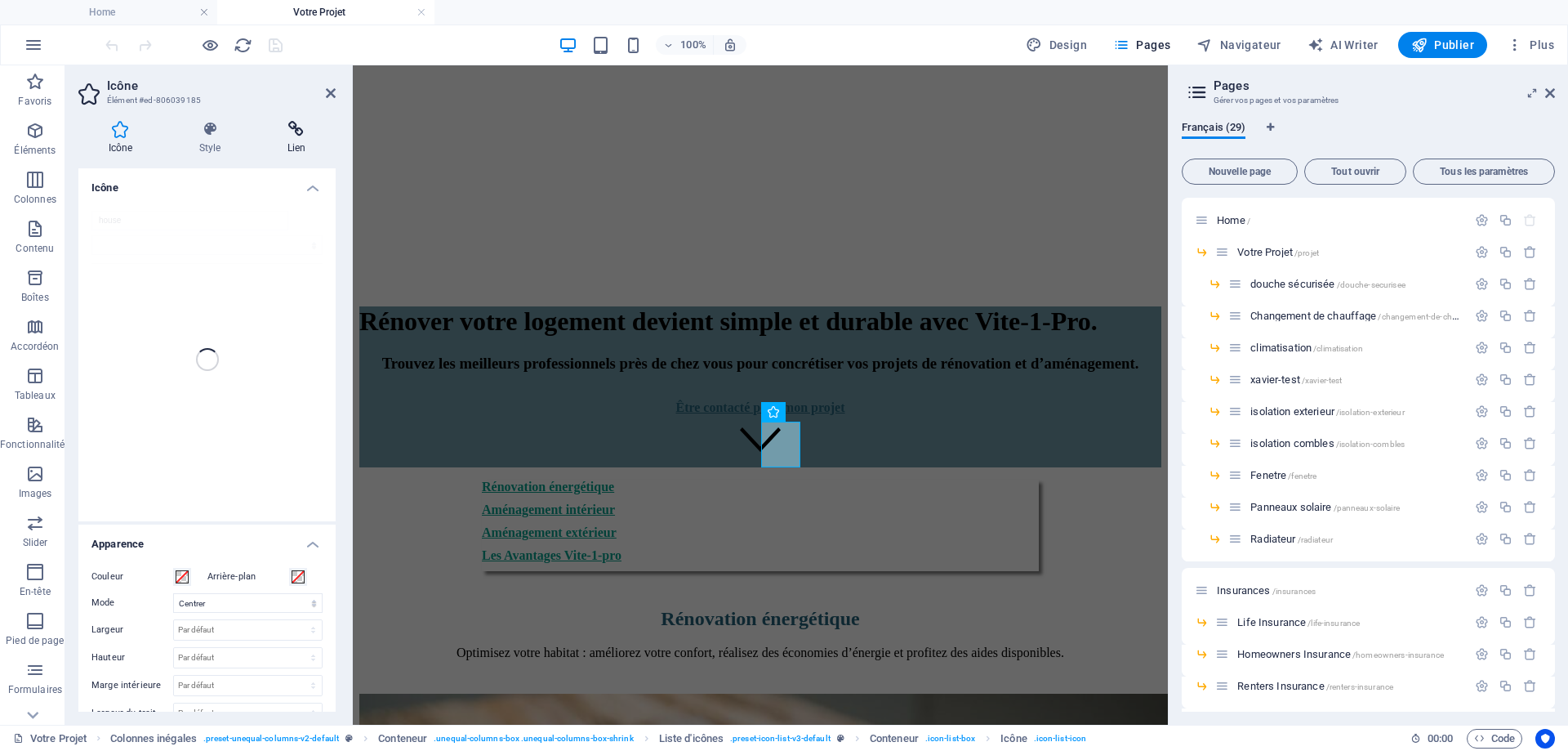
click at [302, 133] on icon at bounding box center [297, 129] width 79 height 17
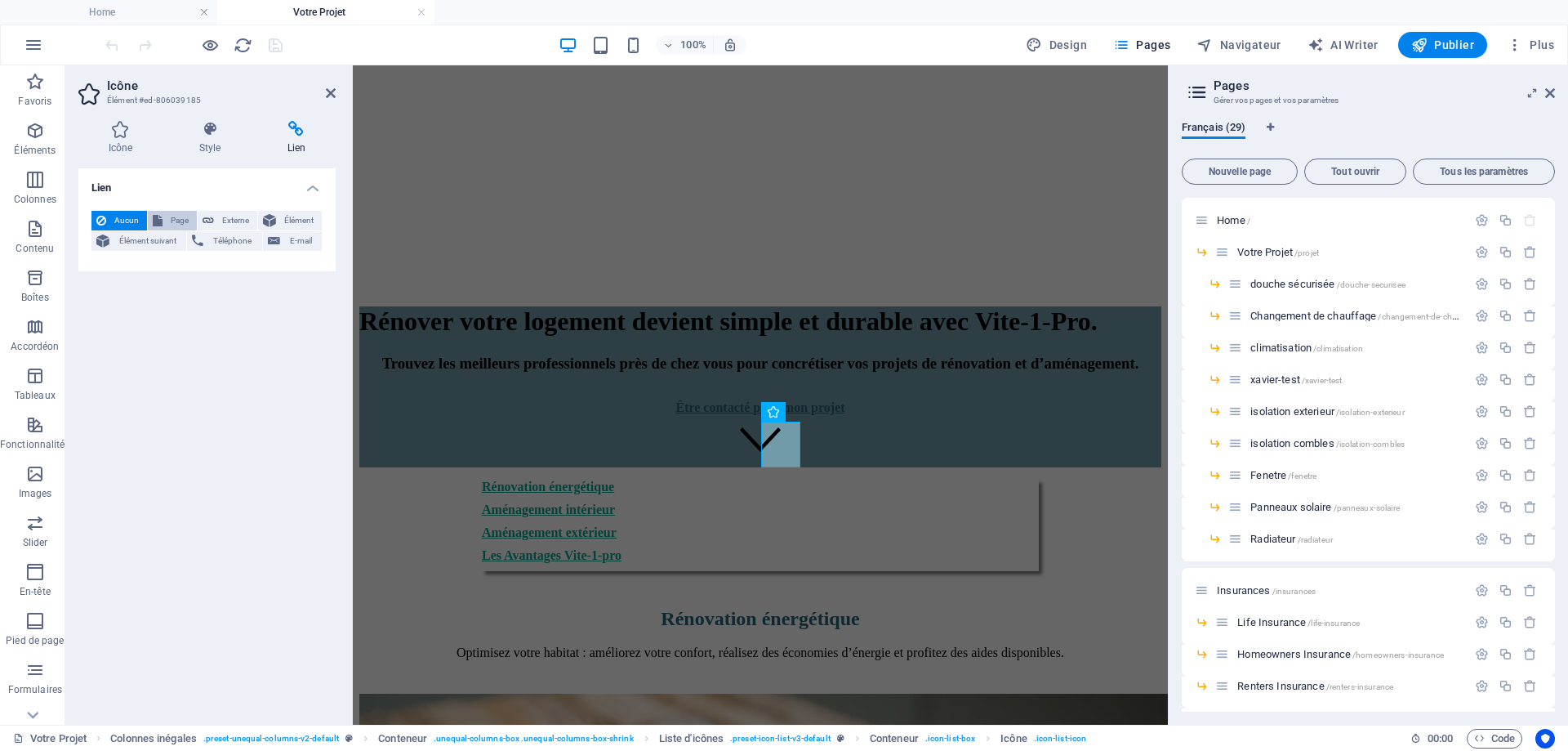
click at [178, 217] on span "Page" at bounding box center [179, 221] width 24 height 19
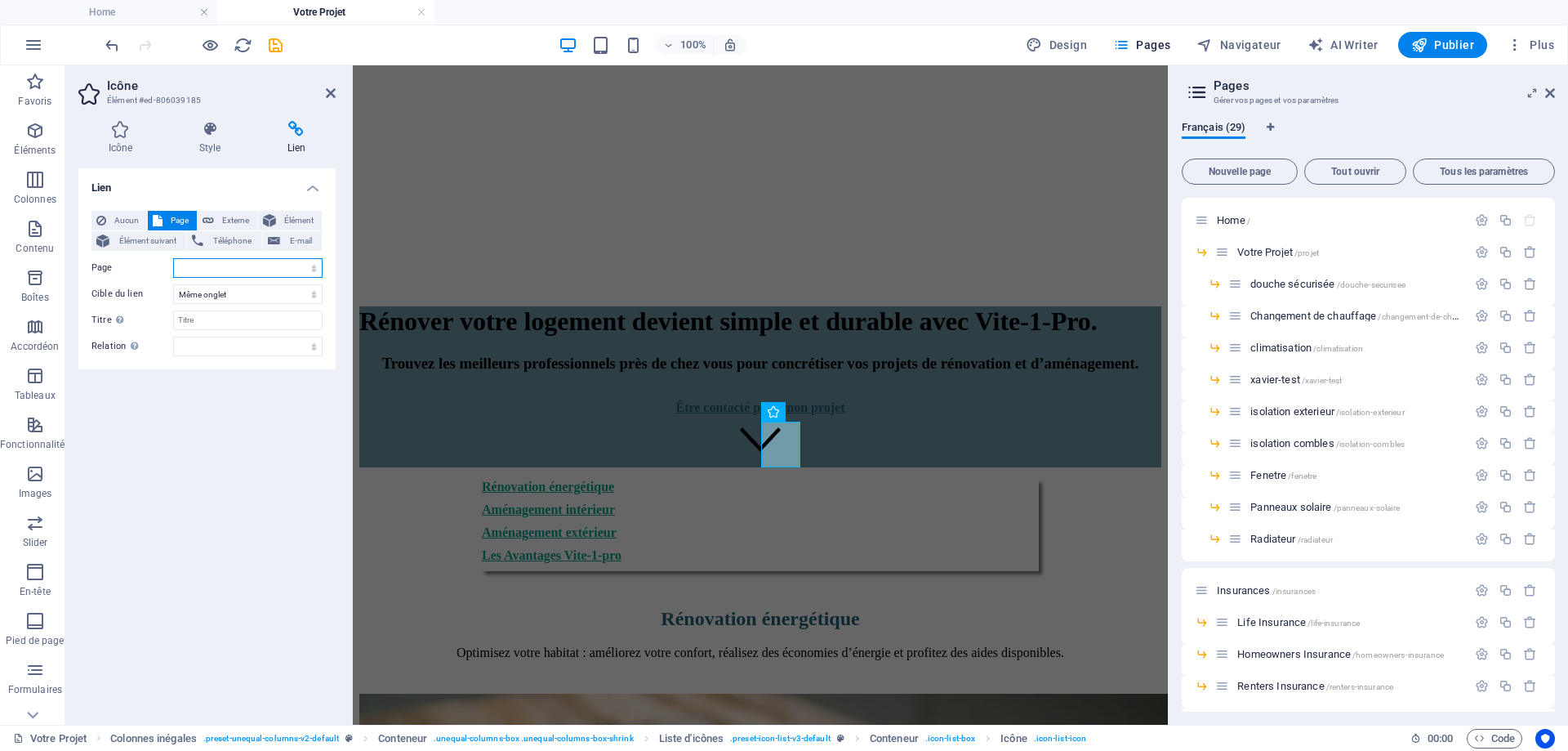
click at [214, 265] on select "Home -- Votre Projet ---- douche sécurisée ---- Changement de chauffage ---- cl…" at bounding box center [248, 268] width 150 height 19
select select "7"
click at [173, 258] on select "Home -- Votre Projet ---- douche sécurisée ---- Changement de chauffage ---- cl…" at bounding box center [248, 268] width 150 height 19
click at [332, 95] on icon at bounding box center [330, 93] width 10 height 13
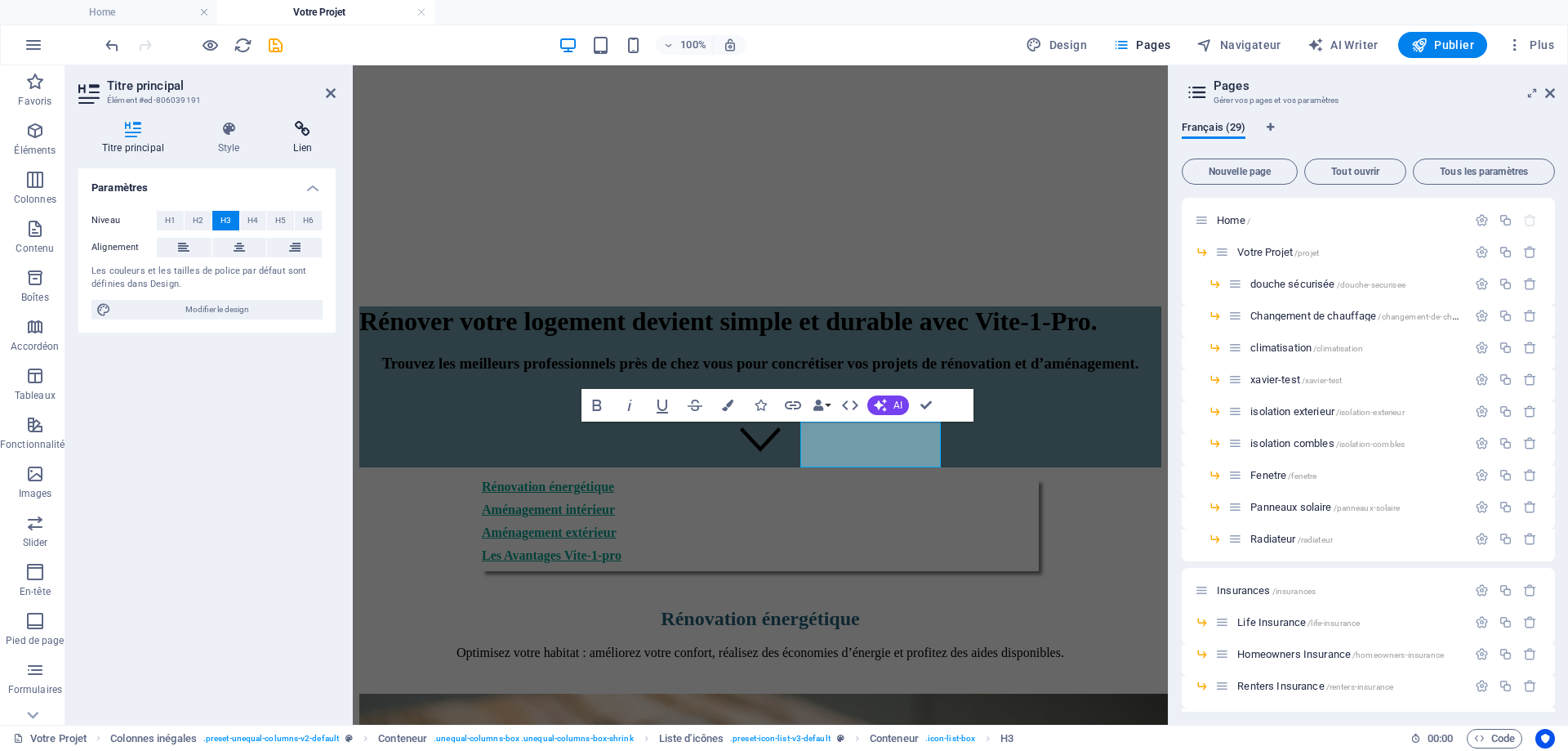
click at [300, 134] on icon at bounding box center [303, 129] width 66 height 17
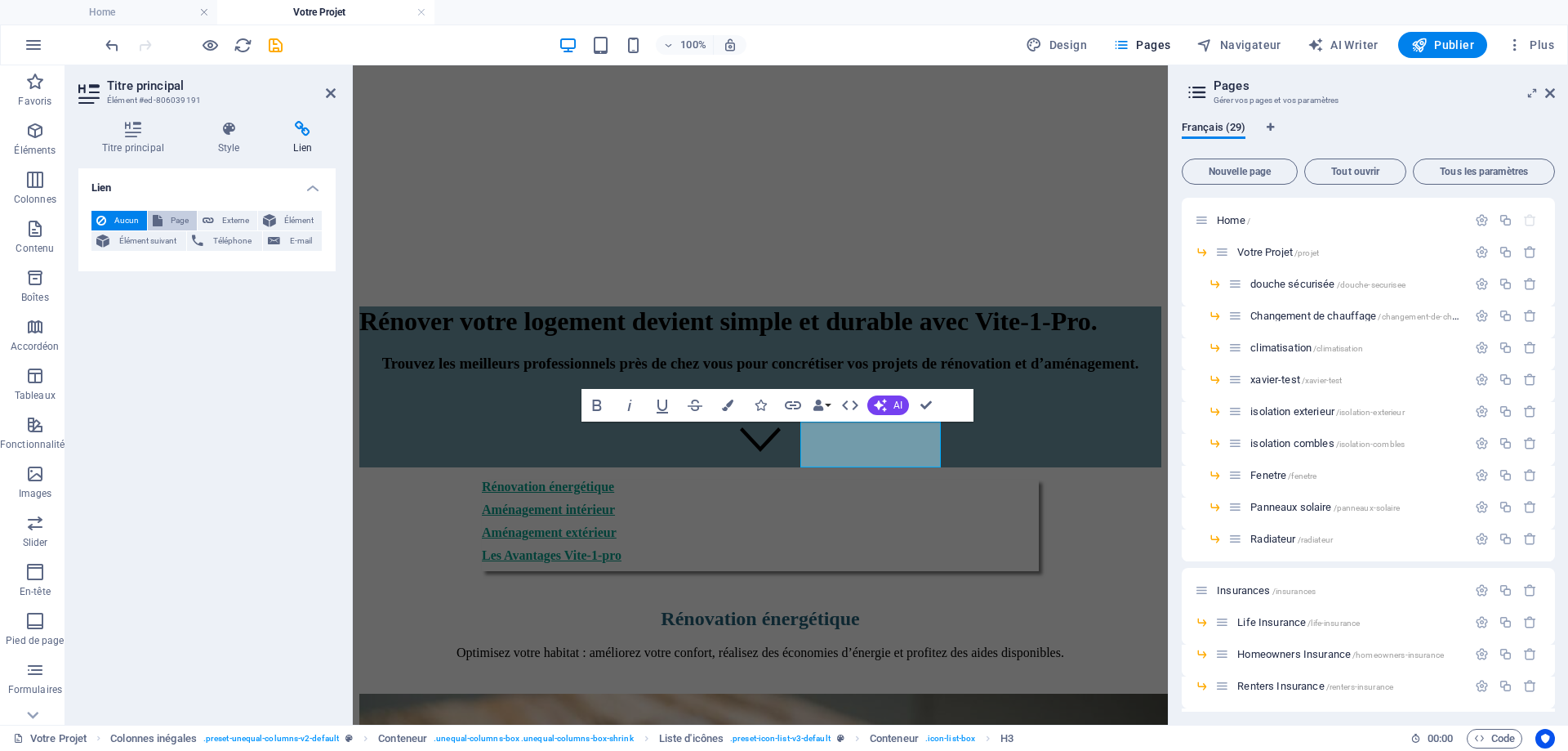
click at [176, 214] on span "Page" at bounding box center [179, 221] width 24 height 19
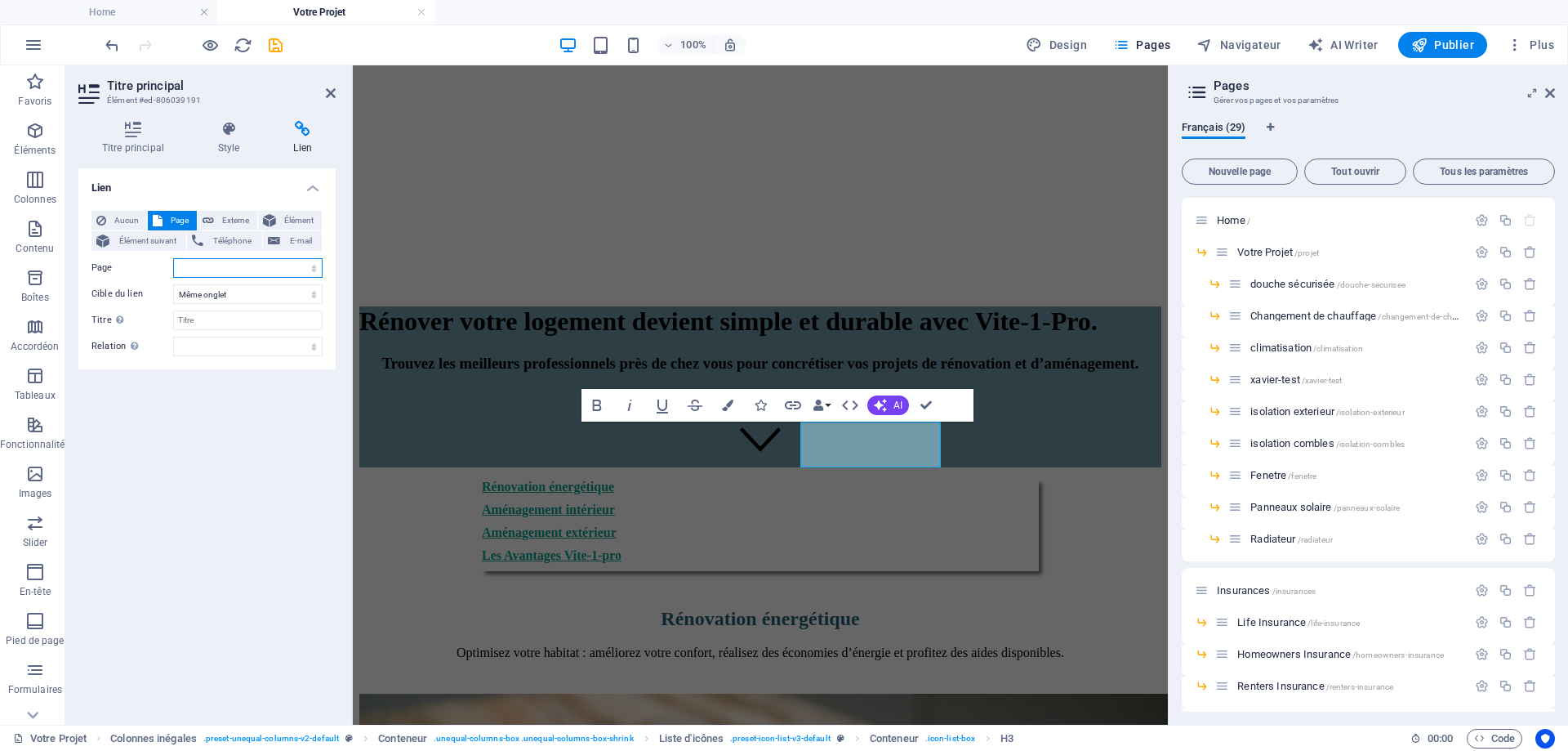
click at [206, 270] on select "Home -- Votre Projet ---- douche sécurisée ---- Changement de chauffage ---- cl…" at bounding box center [248, 268] width 150 height 19
select select "7"
click at [173, 258] on select "Home -- Votre Projet ---- douche sécurisée ---- Changement de chauffage ---- cl…" at bounding box center [248, 268] width 150 height 19
click at [331, 88] on icon at bounding box center [330, 93] width 10 height 13
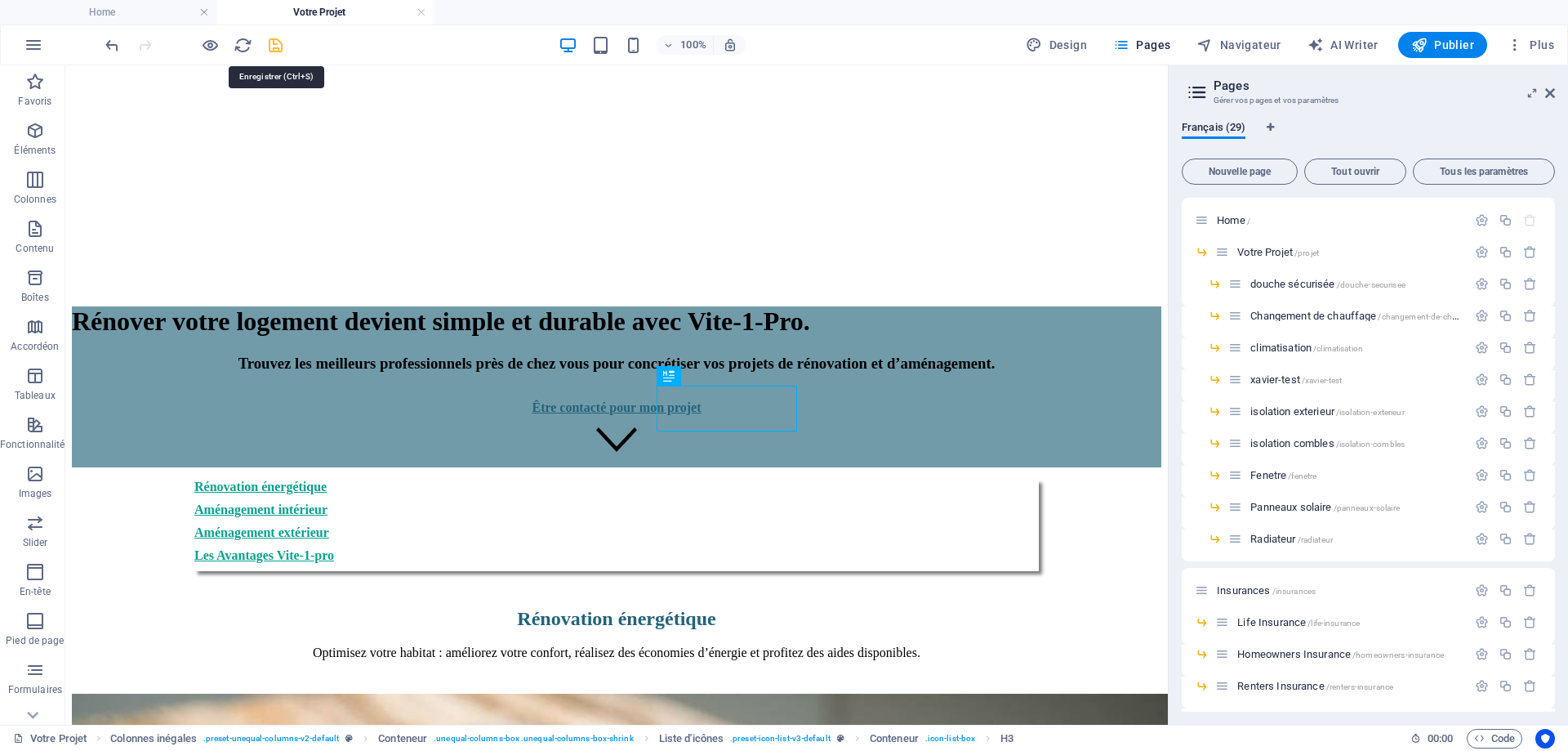
click at [278, 43] on icon "save" at bounding box center [275, 45] width 18 height 18
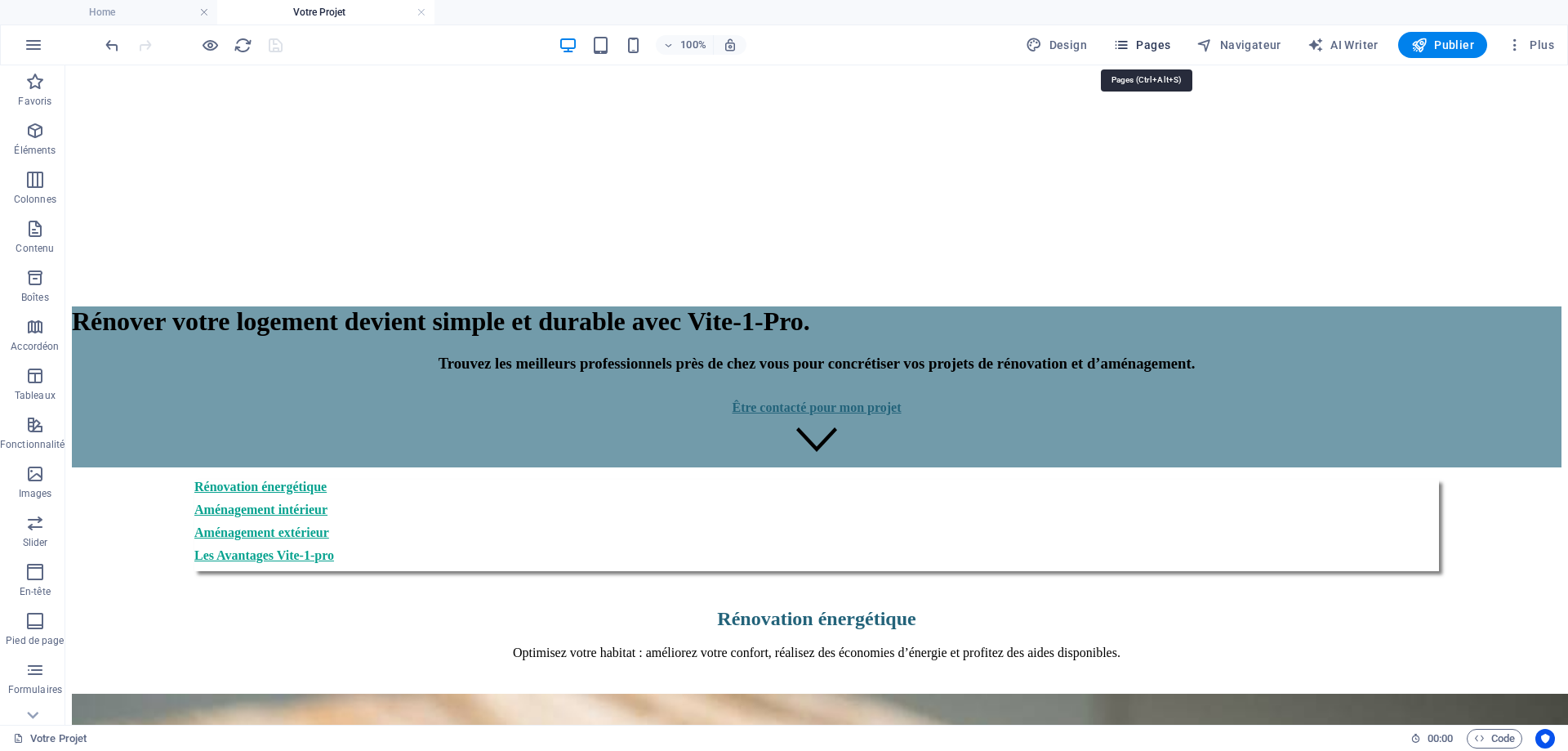
click at [1171, 51] on span "Pages" at bounding box center [1141, 45] width 57 height 17
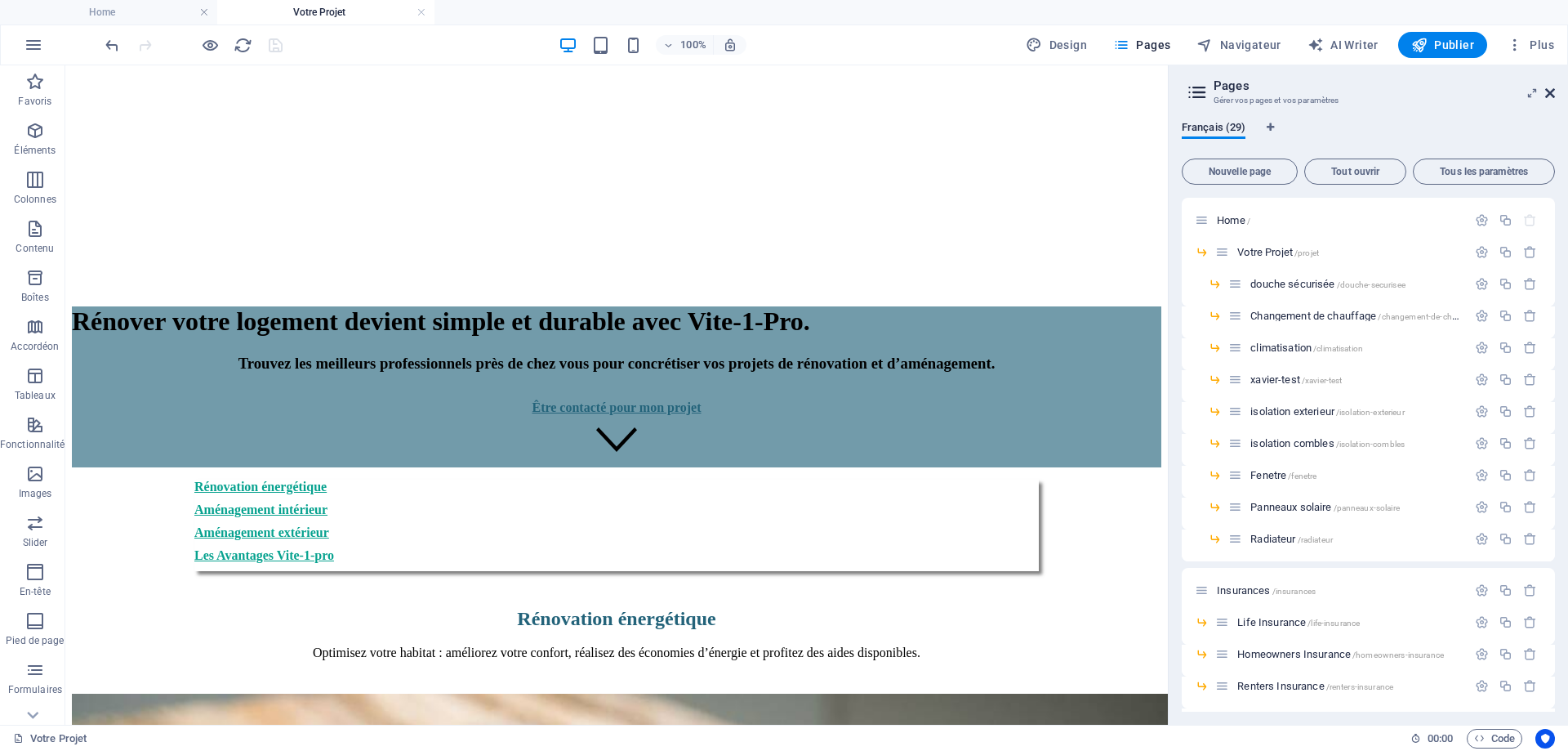
click at [1547, 95] on icon at bounding box center [1550, 93] width 10 height 13
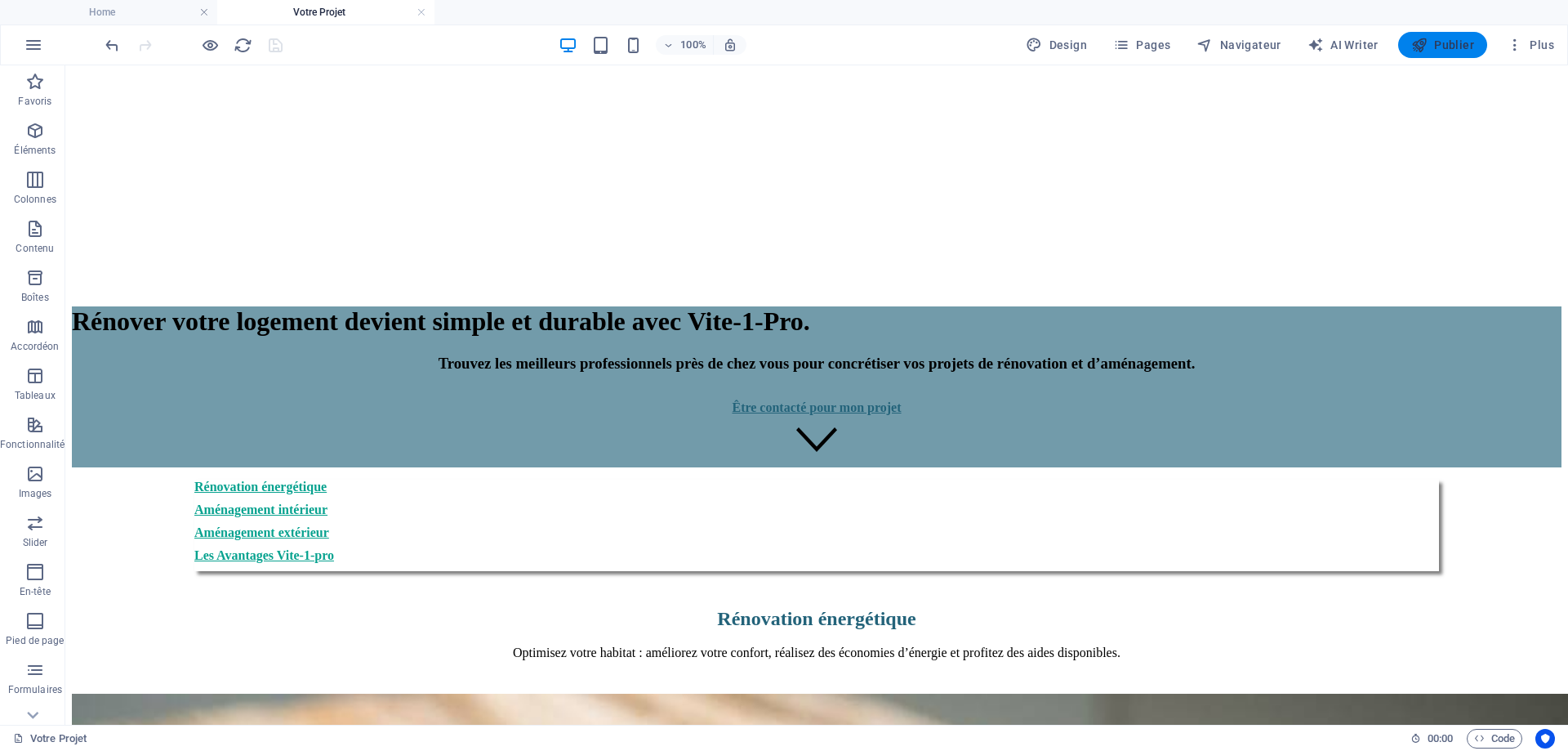
click at [1428, 55] on button "Publier" at bounding box center [1443, 45] width 89 height 26
